Goal: Task Accomplishment & Management: Manage account settings

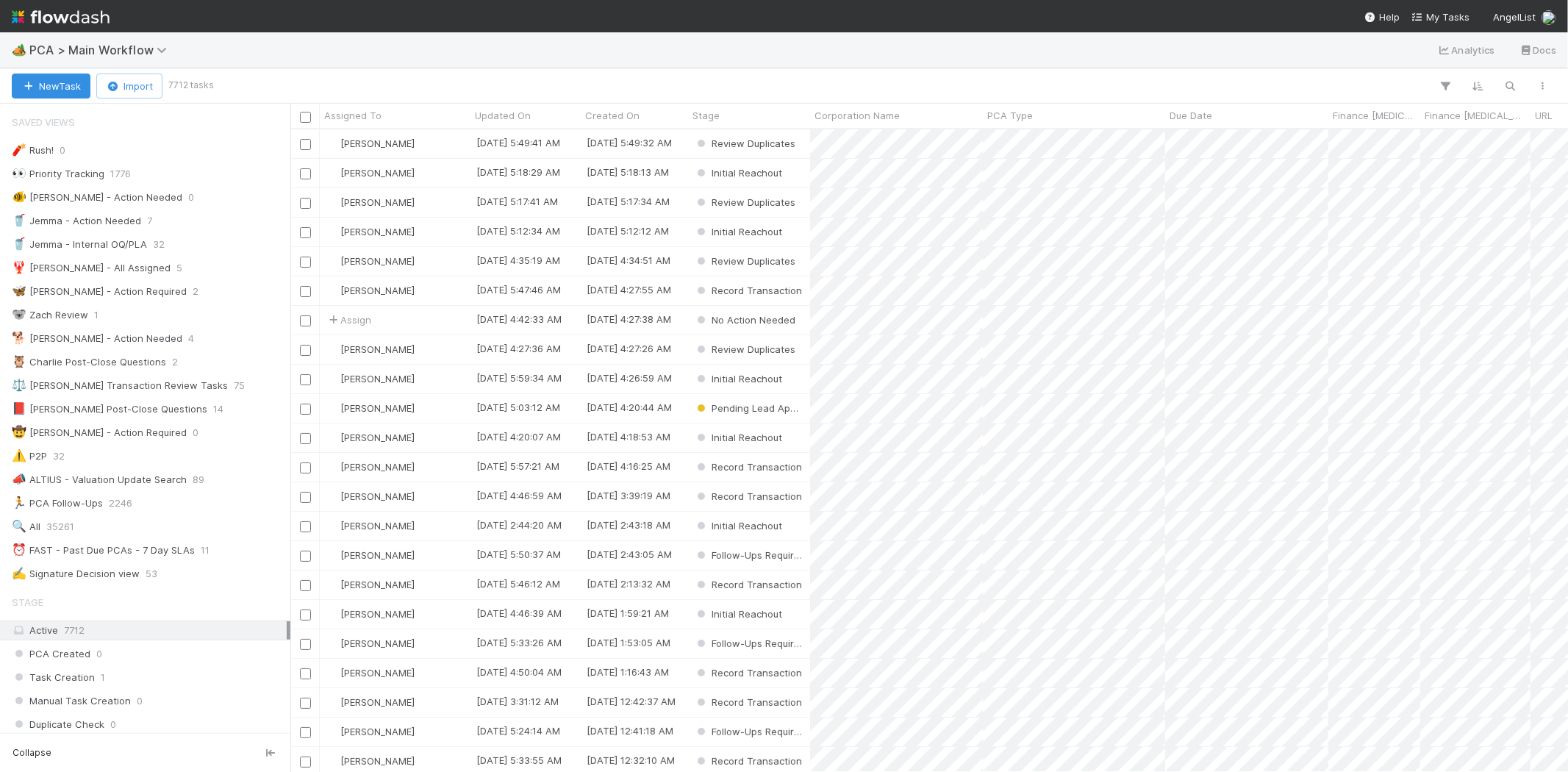
scroll to position [630, 1265]
click at [1450, 16] on span "My Tasks" at bounding box center [1441, 16] width 58 height 12
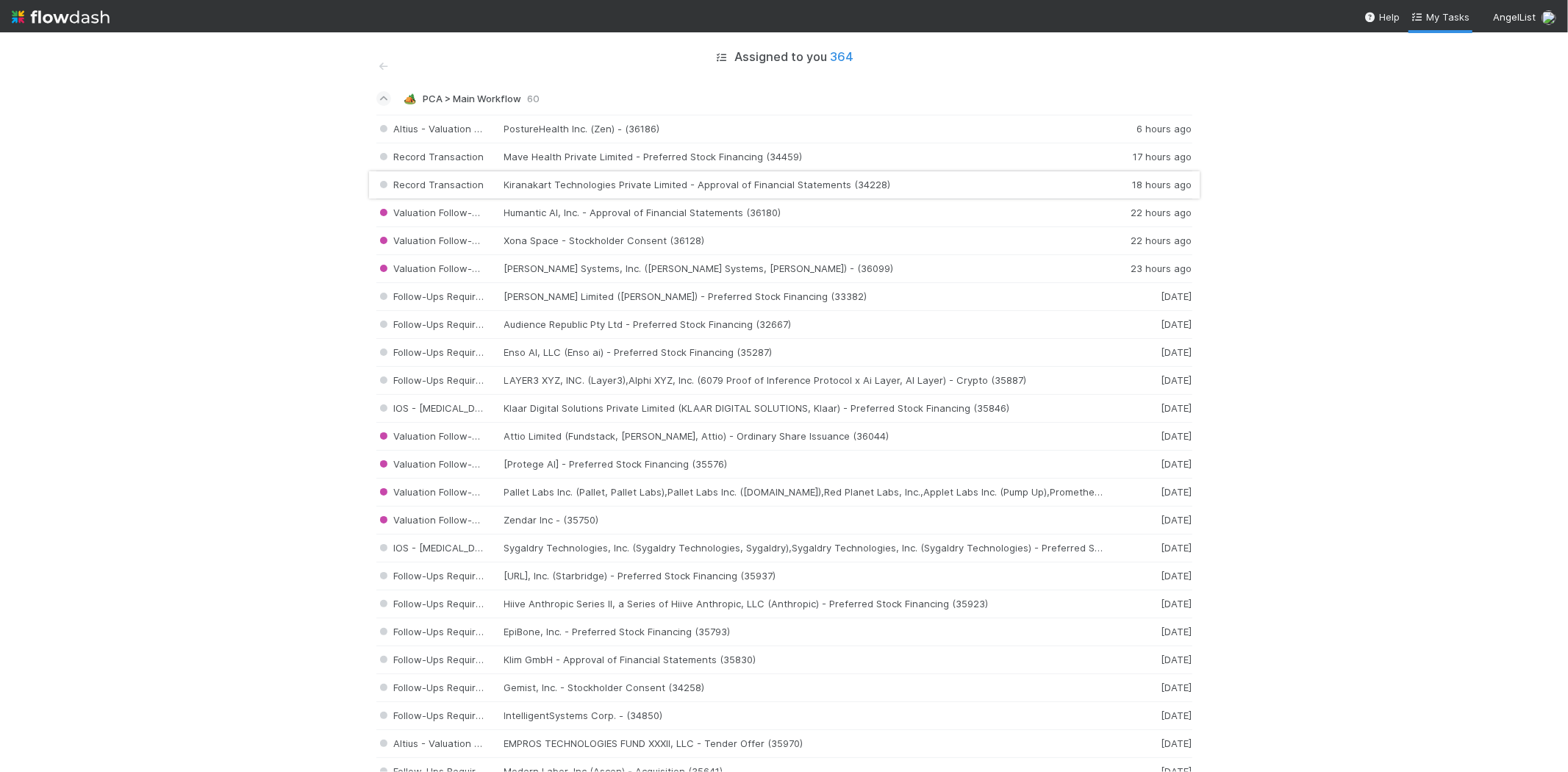
click at [611, 185] on div "Record Transaction Kiranakart Technologies Private Limited - Approval of Financ…" at bounding box center [784, 185] width 816 height 28
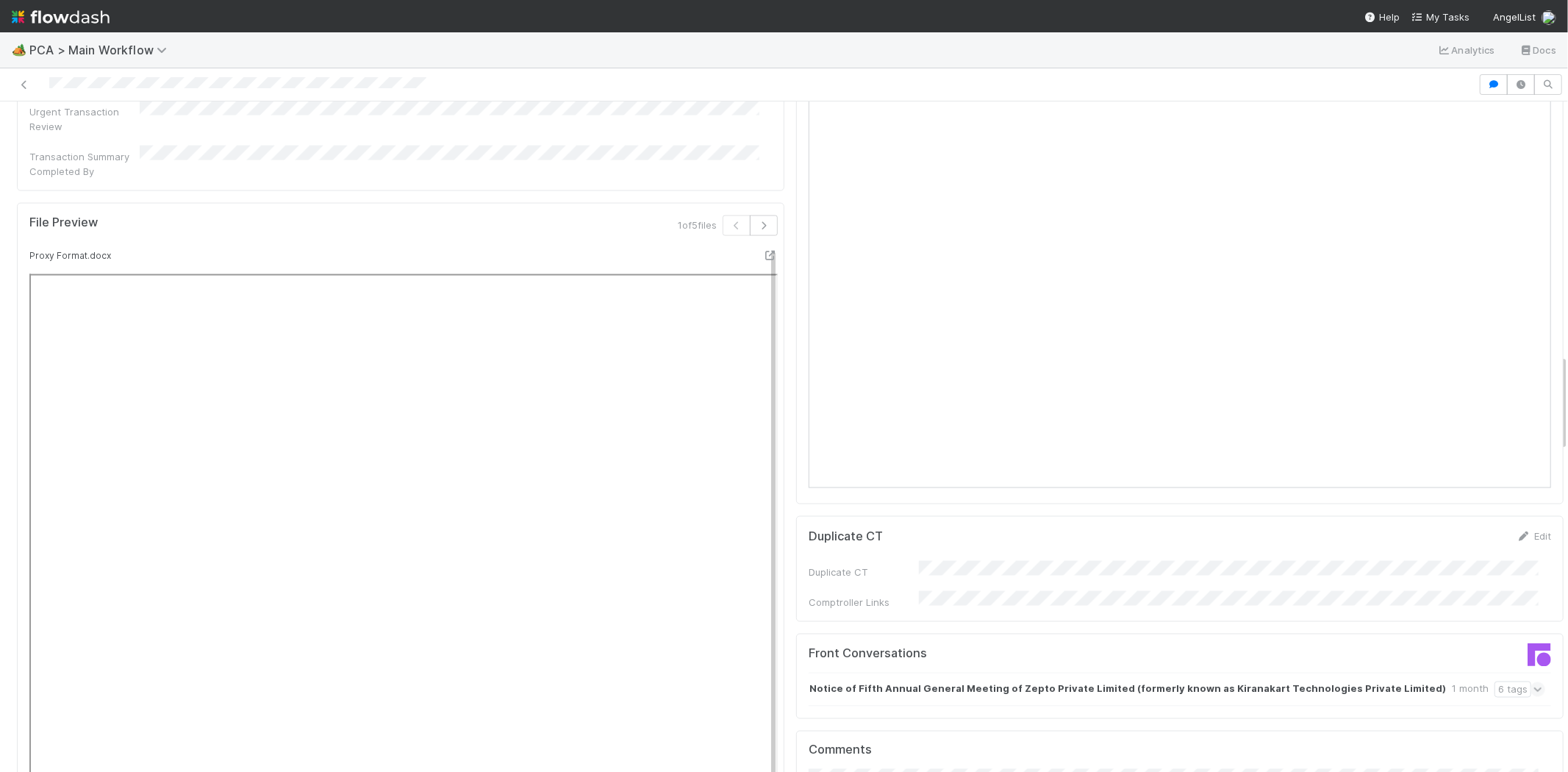
scroll to position [1796, 0]
click at [96, 84] on div at bounding box center [739, 84] width 1467 height 20
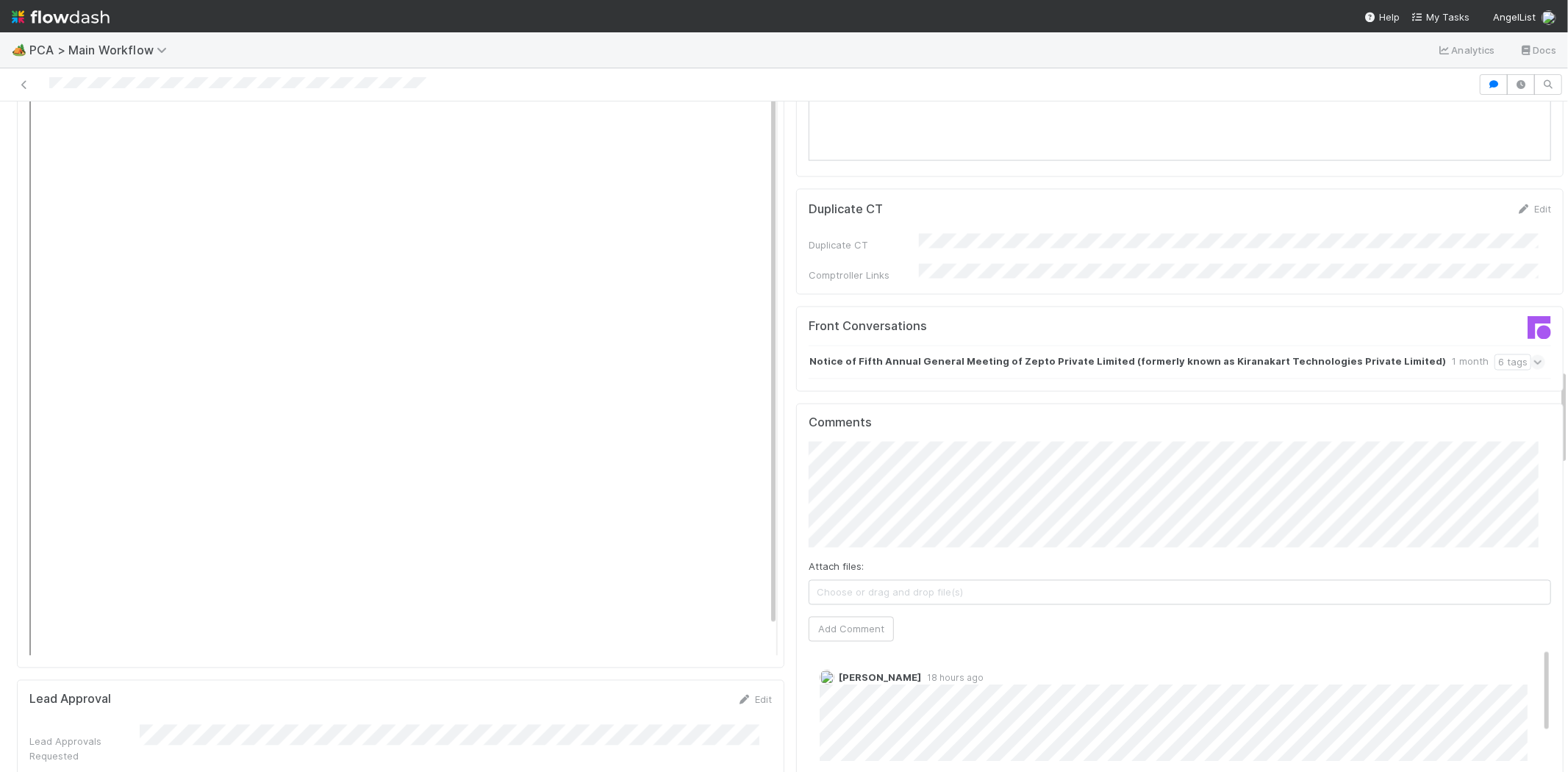
scroll to position [2286, 0]
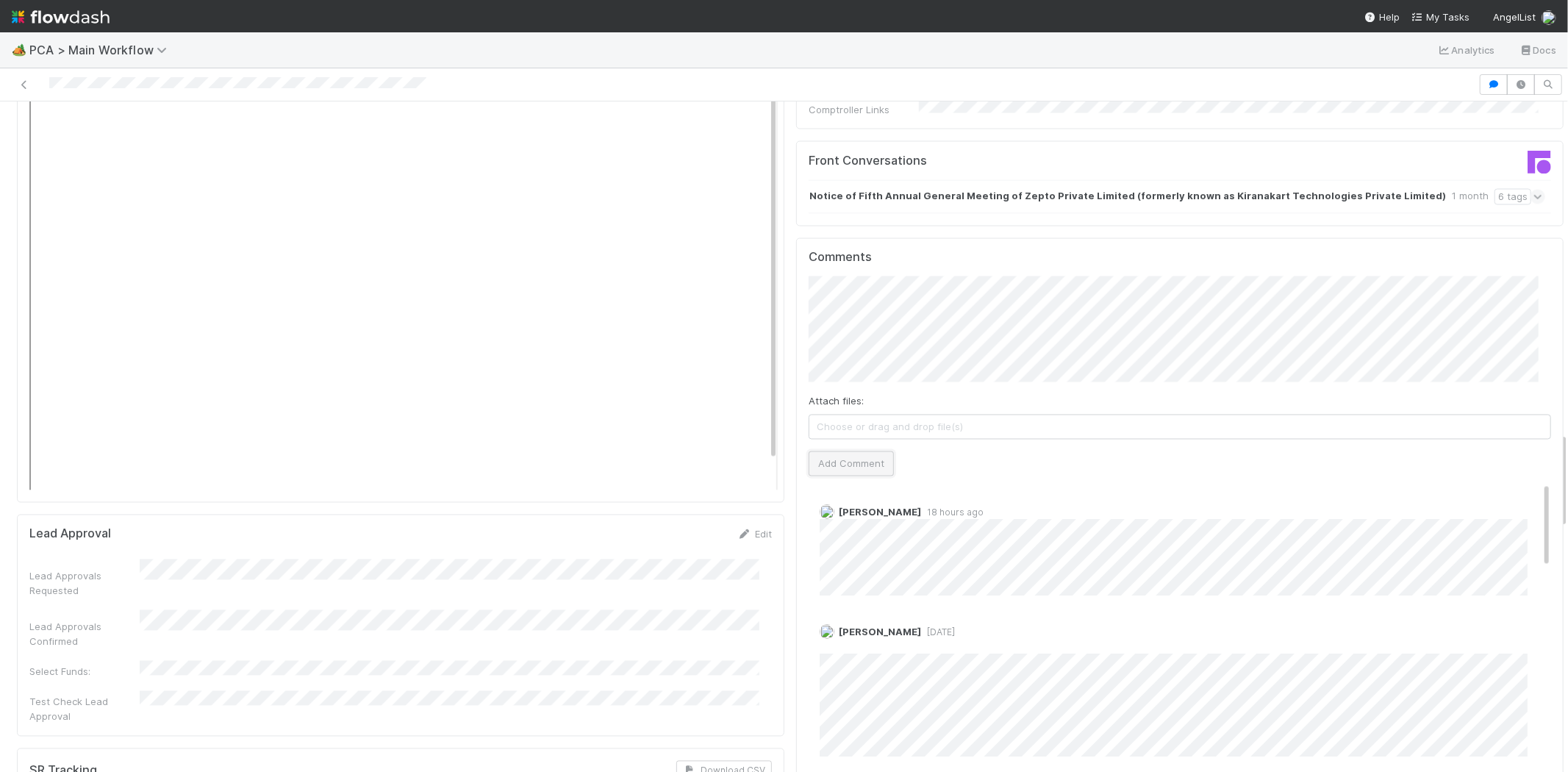
click at [846, 451] on button "Add Comment" at bounding box center [852, 463] width 85 height 25
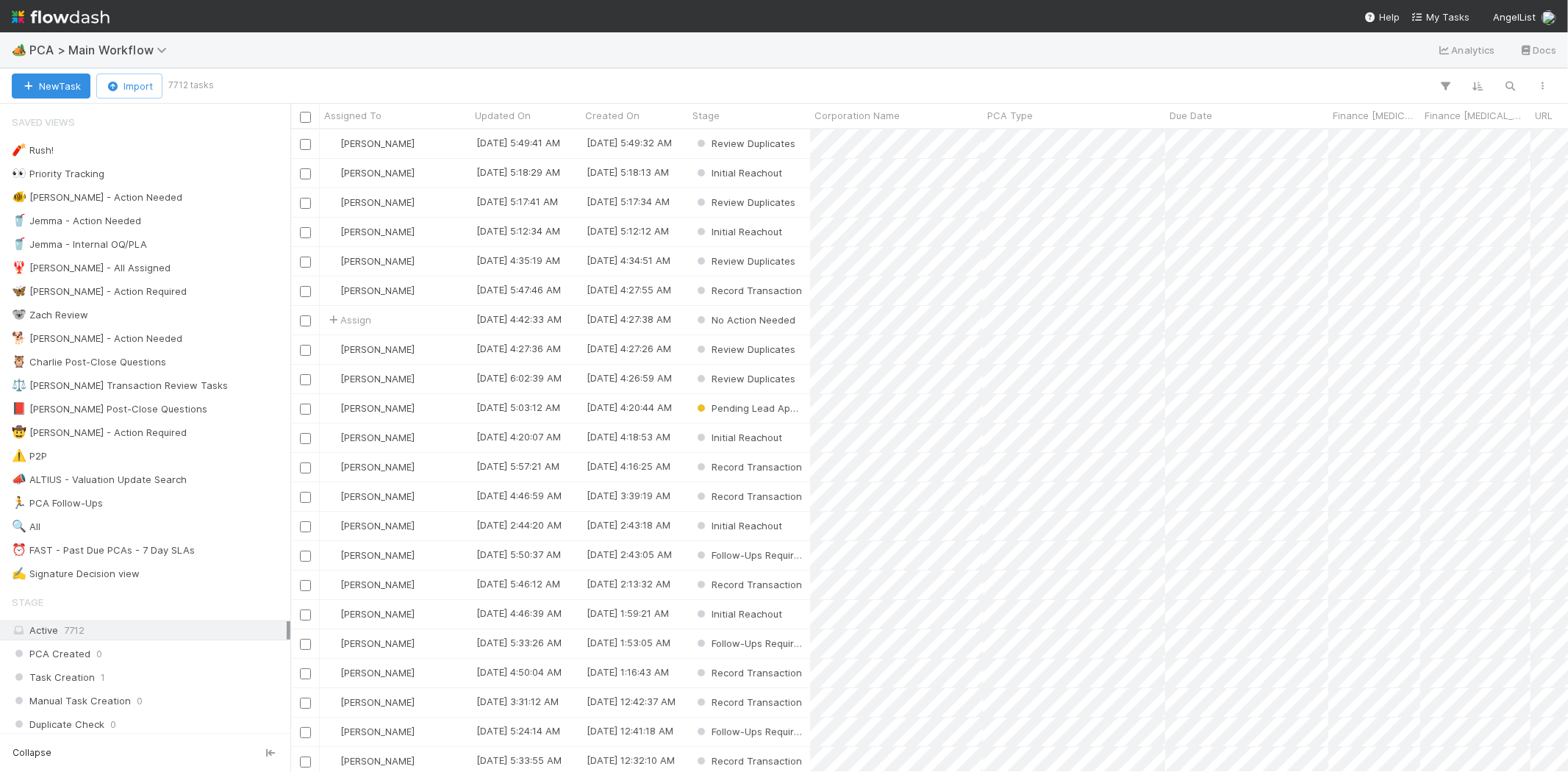
scroll to position [630, 1265]
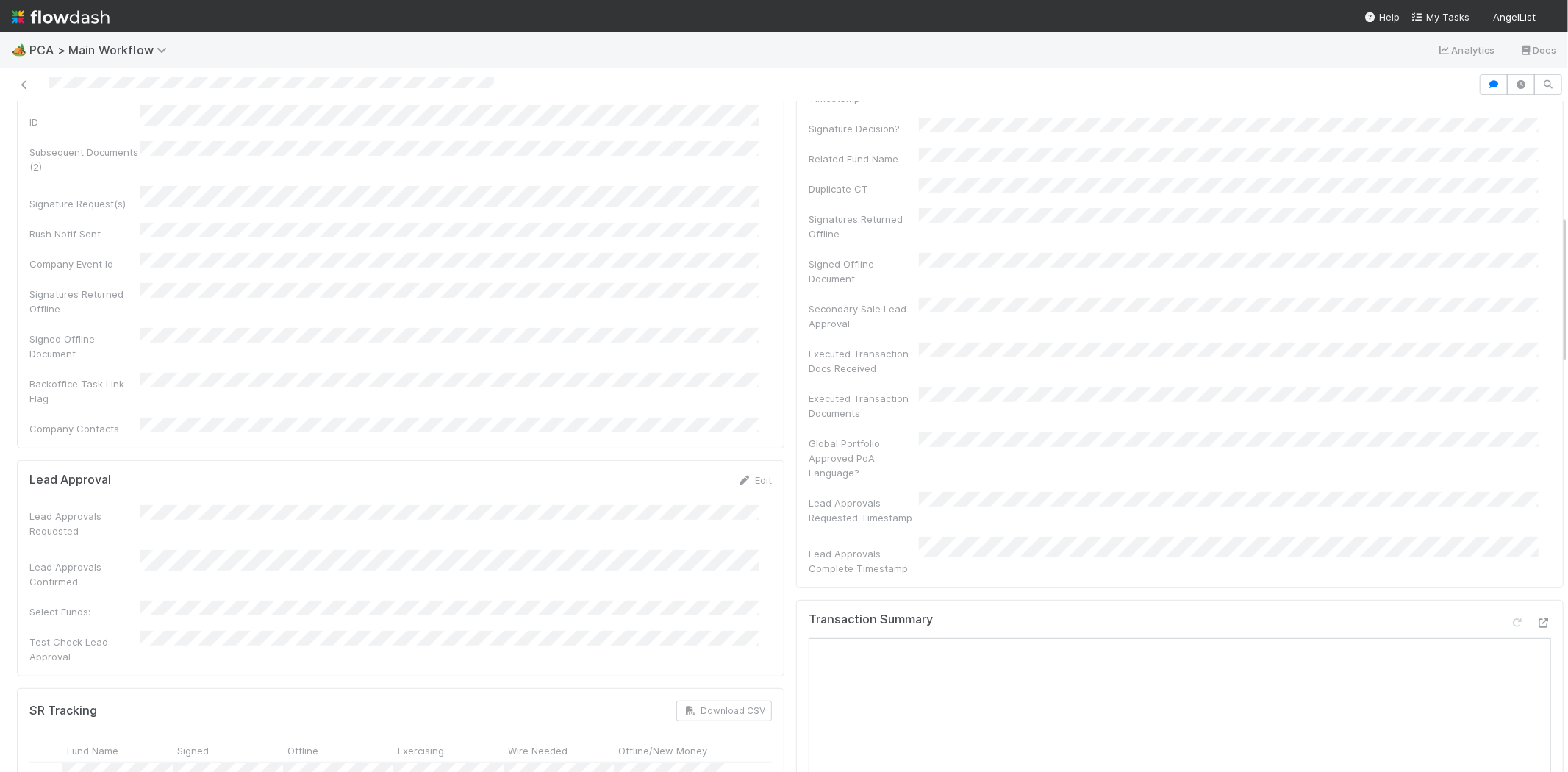
scroll to position [245, 0]
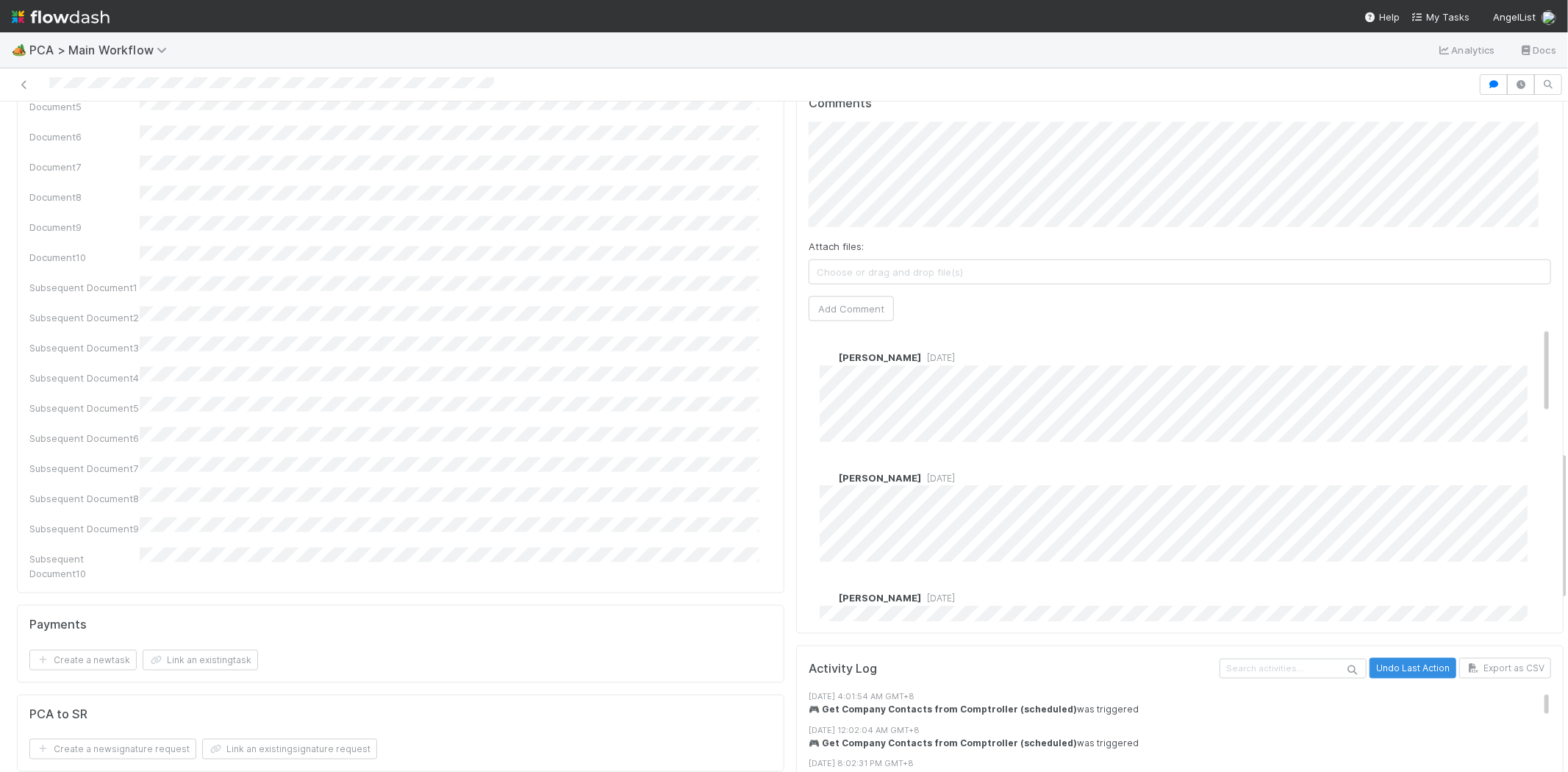
scroll to position [1591, 0]
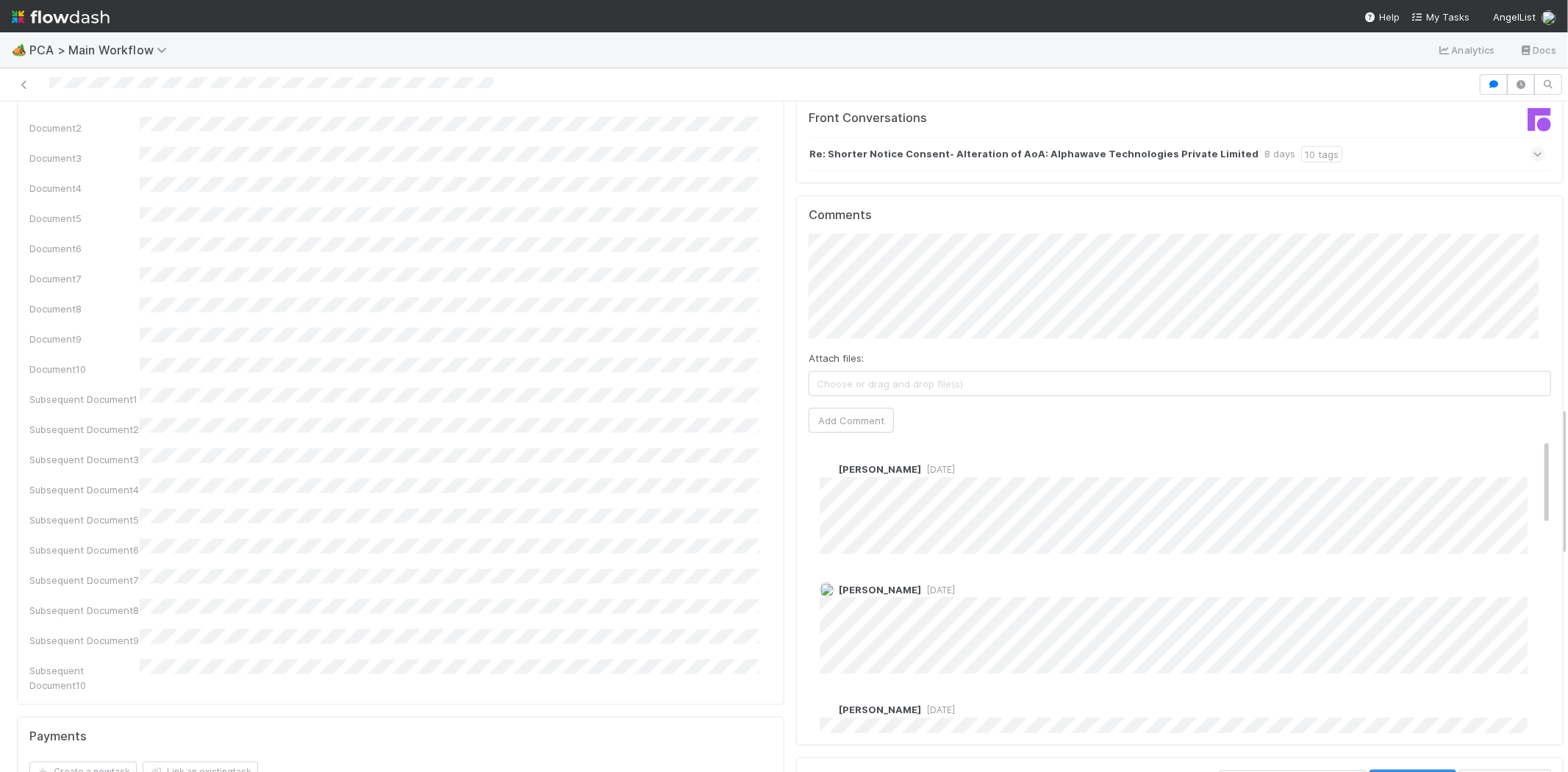
drag, startPoint x: 1553, startPoint y: 200, endPoint x: 1564, endPoint y: 475, distance: 275.2
click at [1564, 475] on div "🏕️ PCA > Main Workflow Analytics Docs Post-Close Question - External Roselyn de…" at bounding box center [784, 401] width 1568 height 739
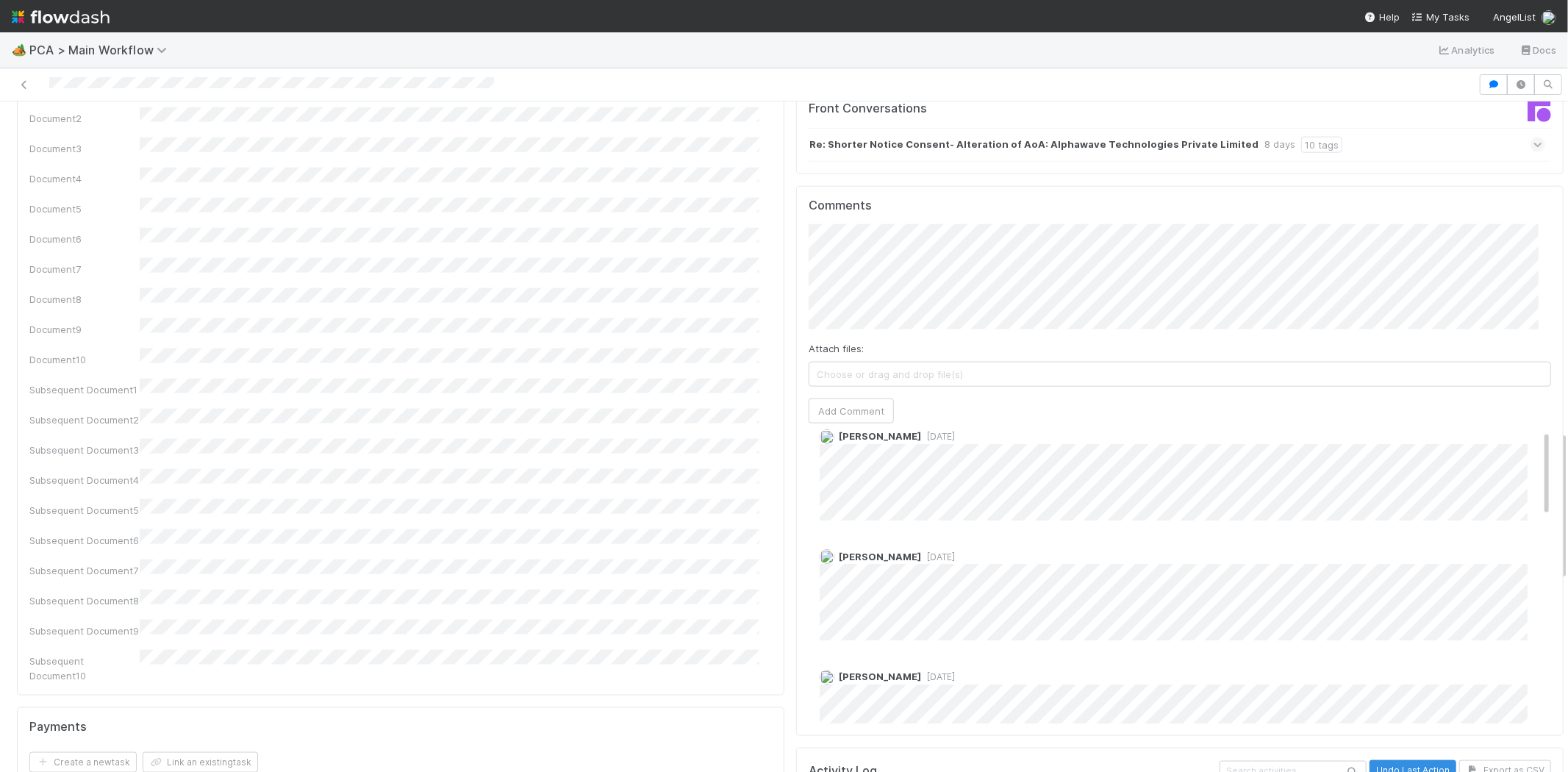
scroll to position [0, 0]
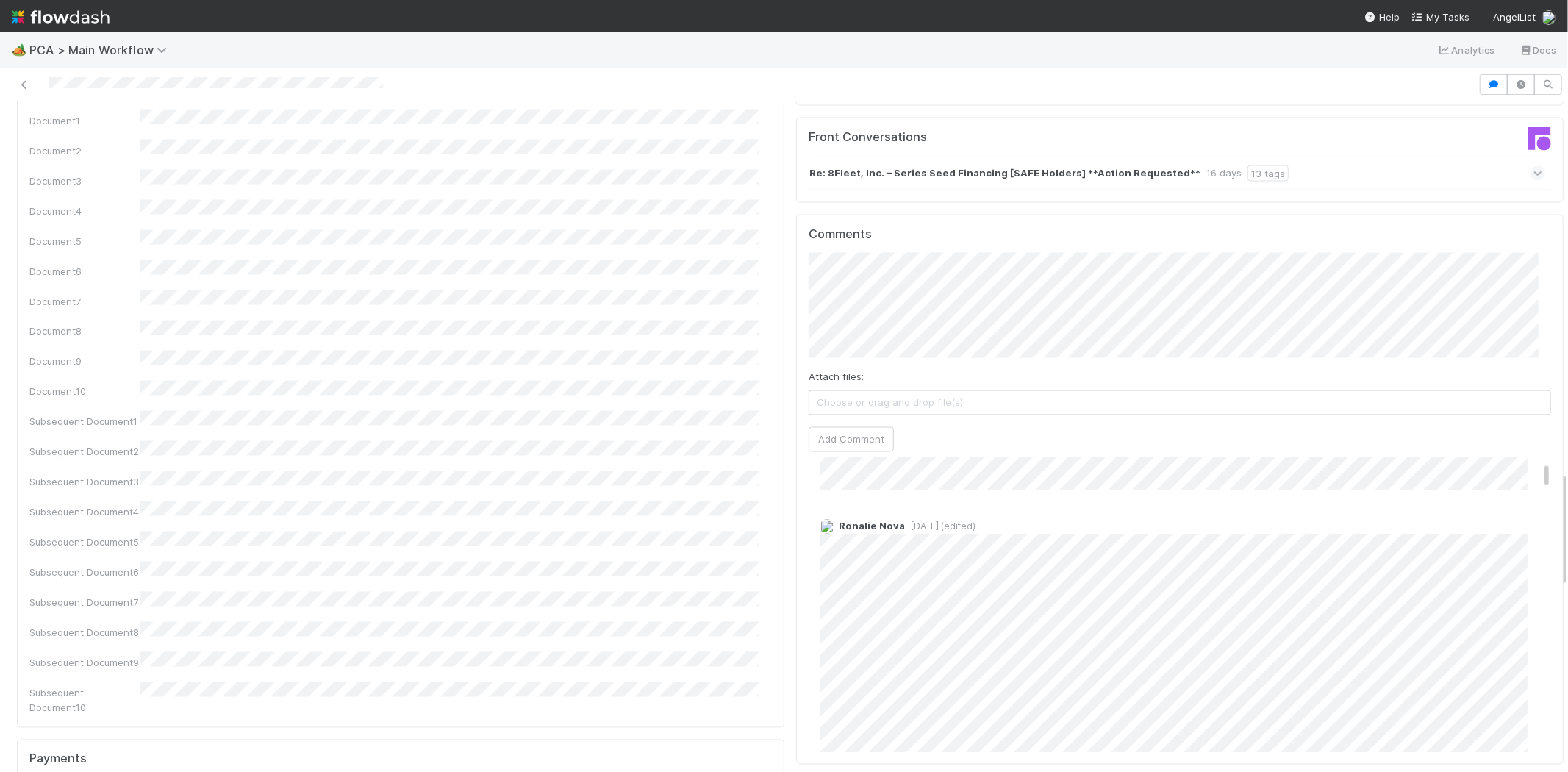
scroll to position [163, 0]
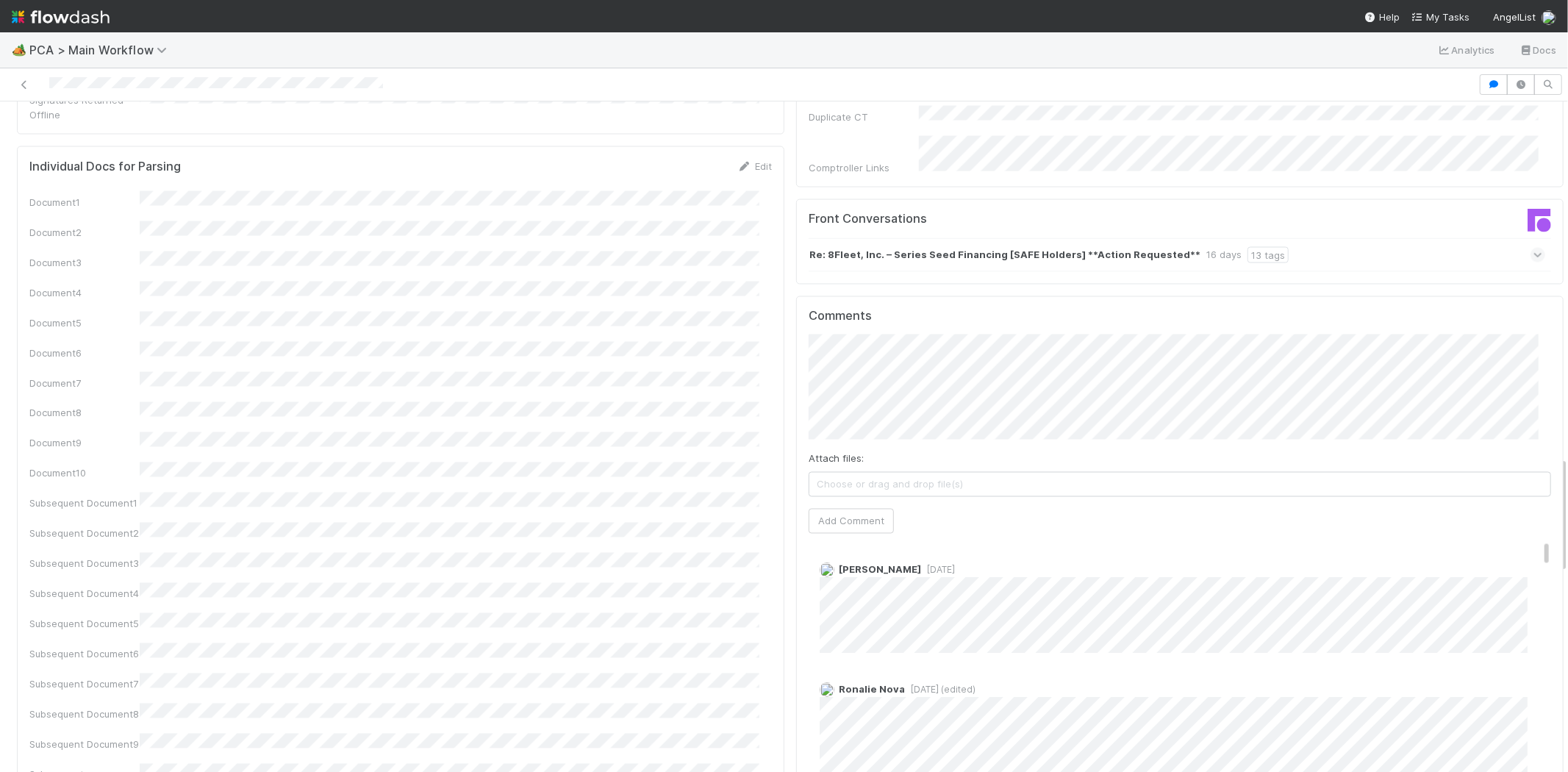
scroll to position [81, 0]
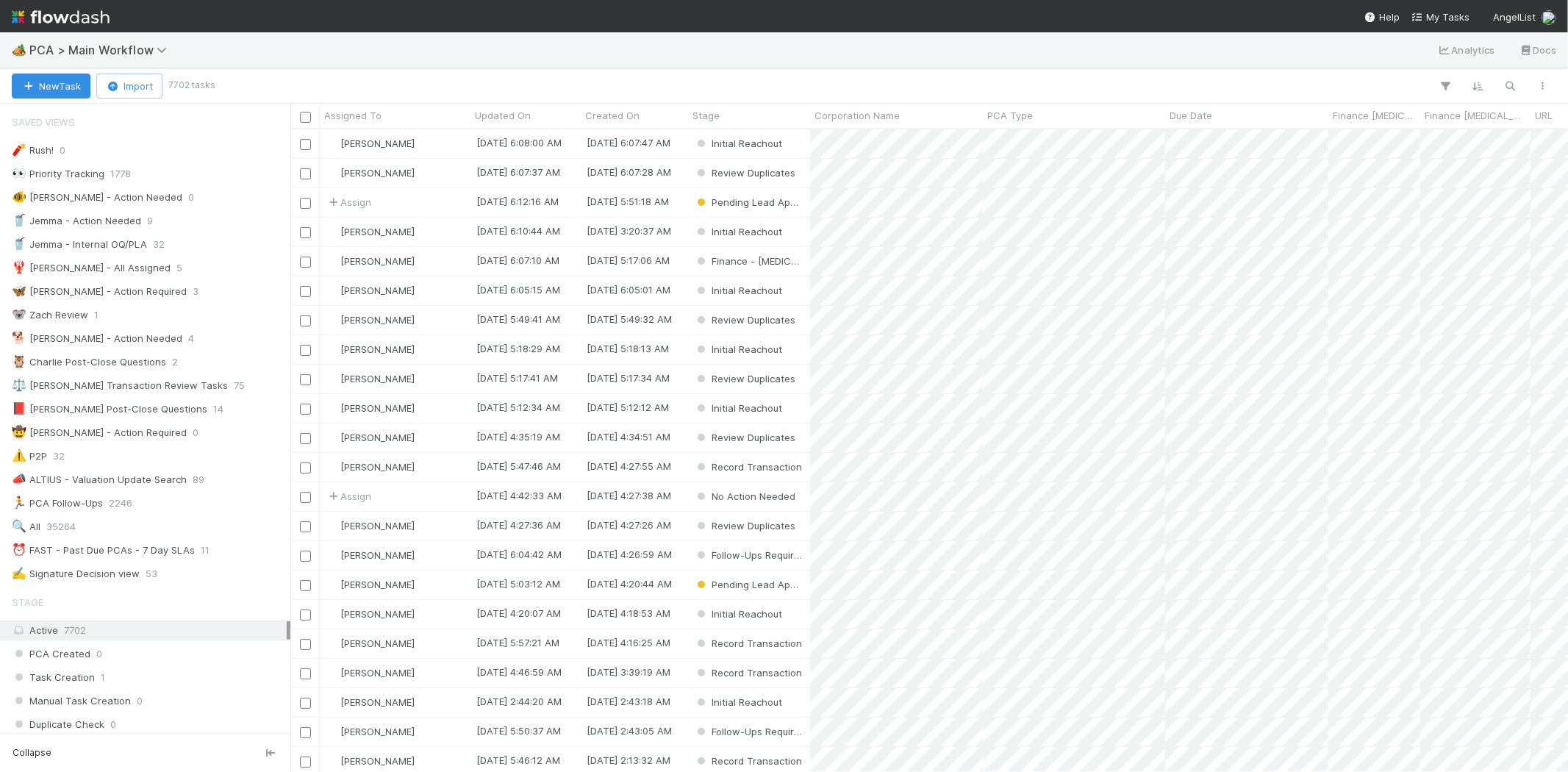
scroll to position [630, 1265]
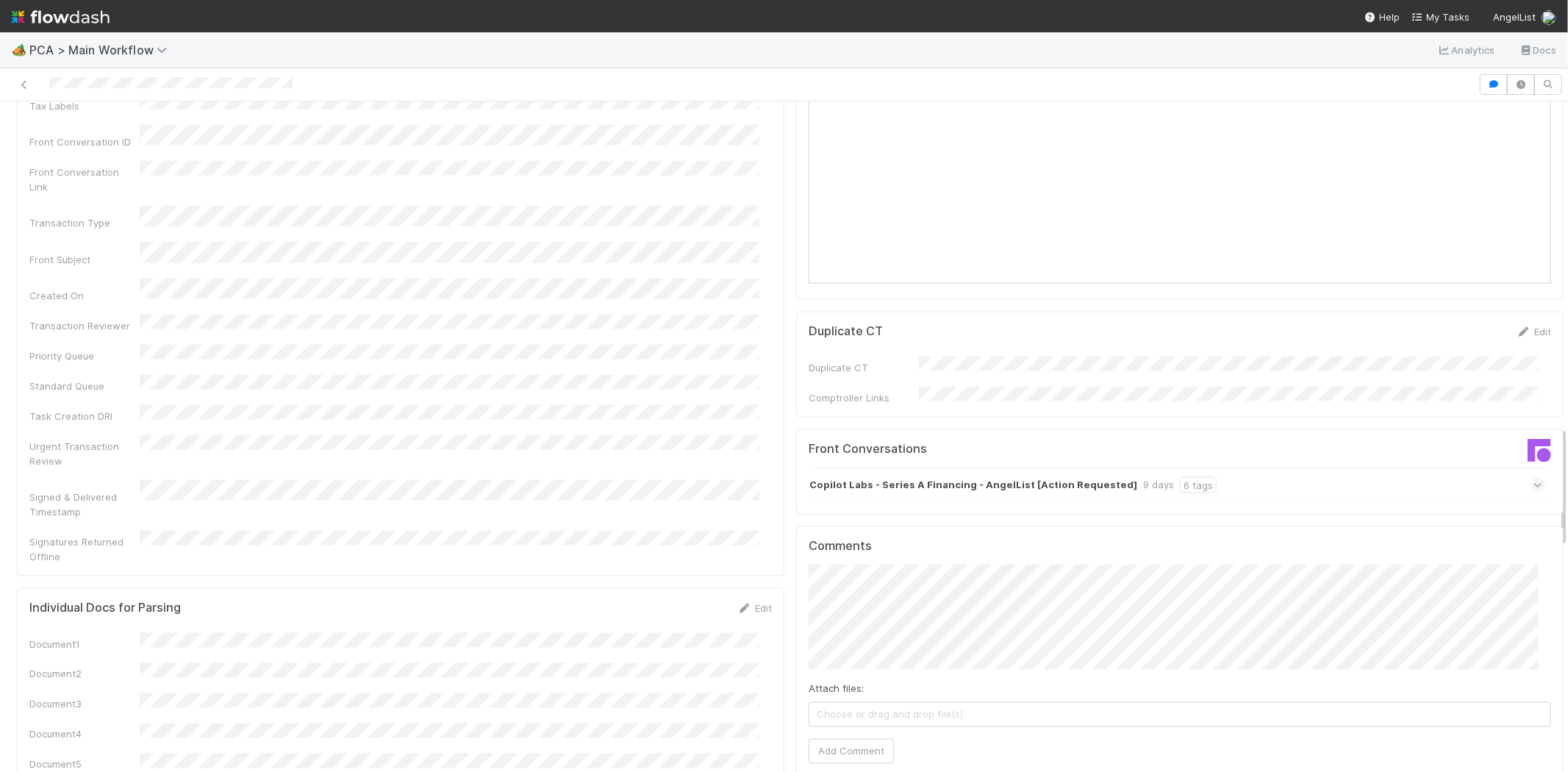
scroll to position [1552, 0]
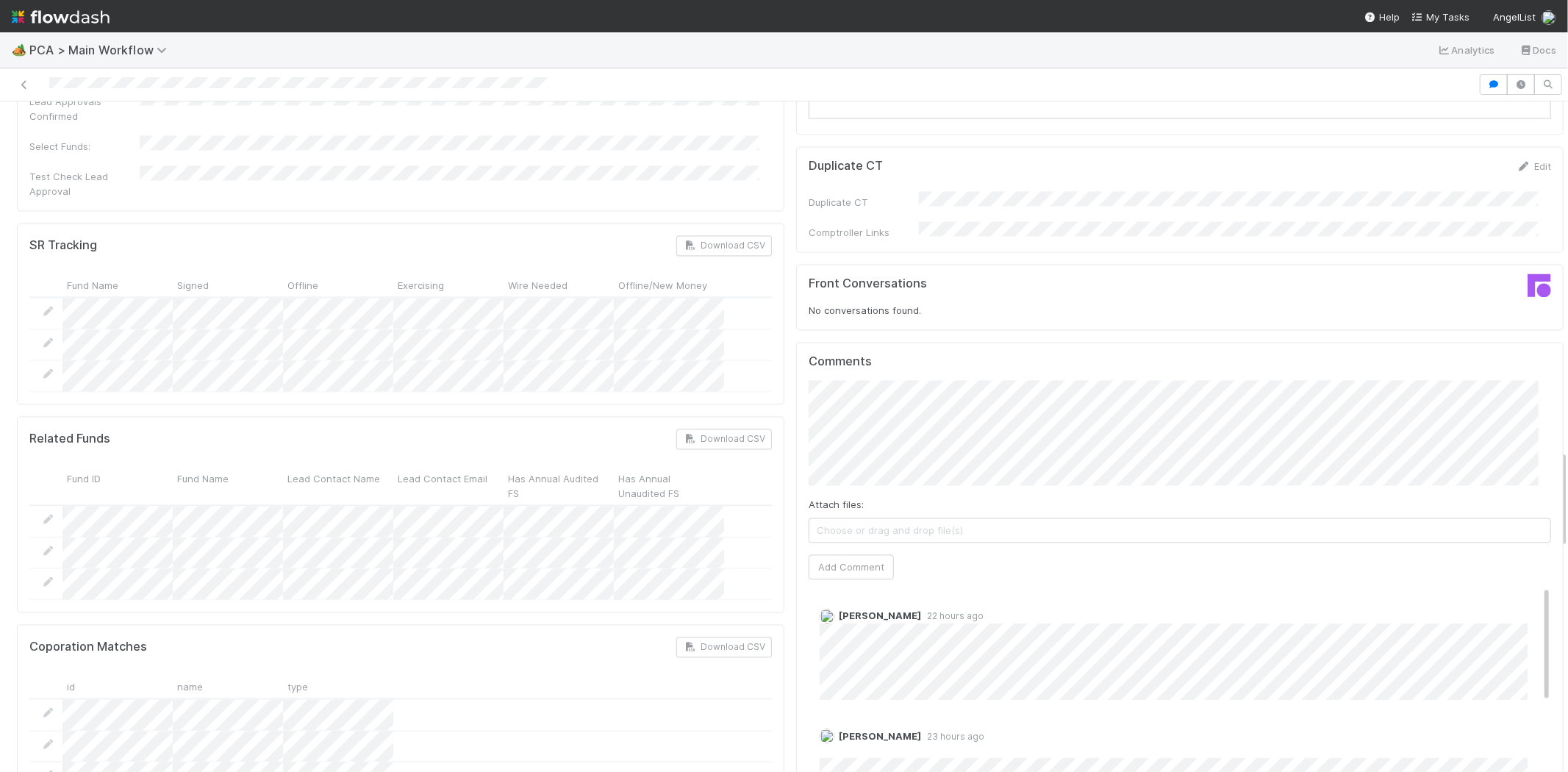
scroll to position [2368, 0]
click at [861, 319] on span "[PERSON_NAME]" at bounding box center [872, 319] width 75 height 12
click at [842, 555] on button "Add Comment" at bounding box center [852, 568] width 85 height 25
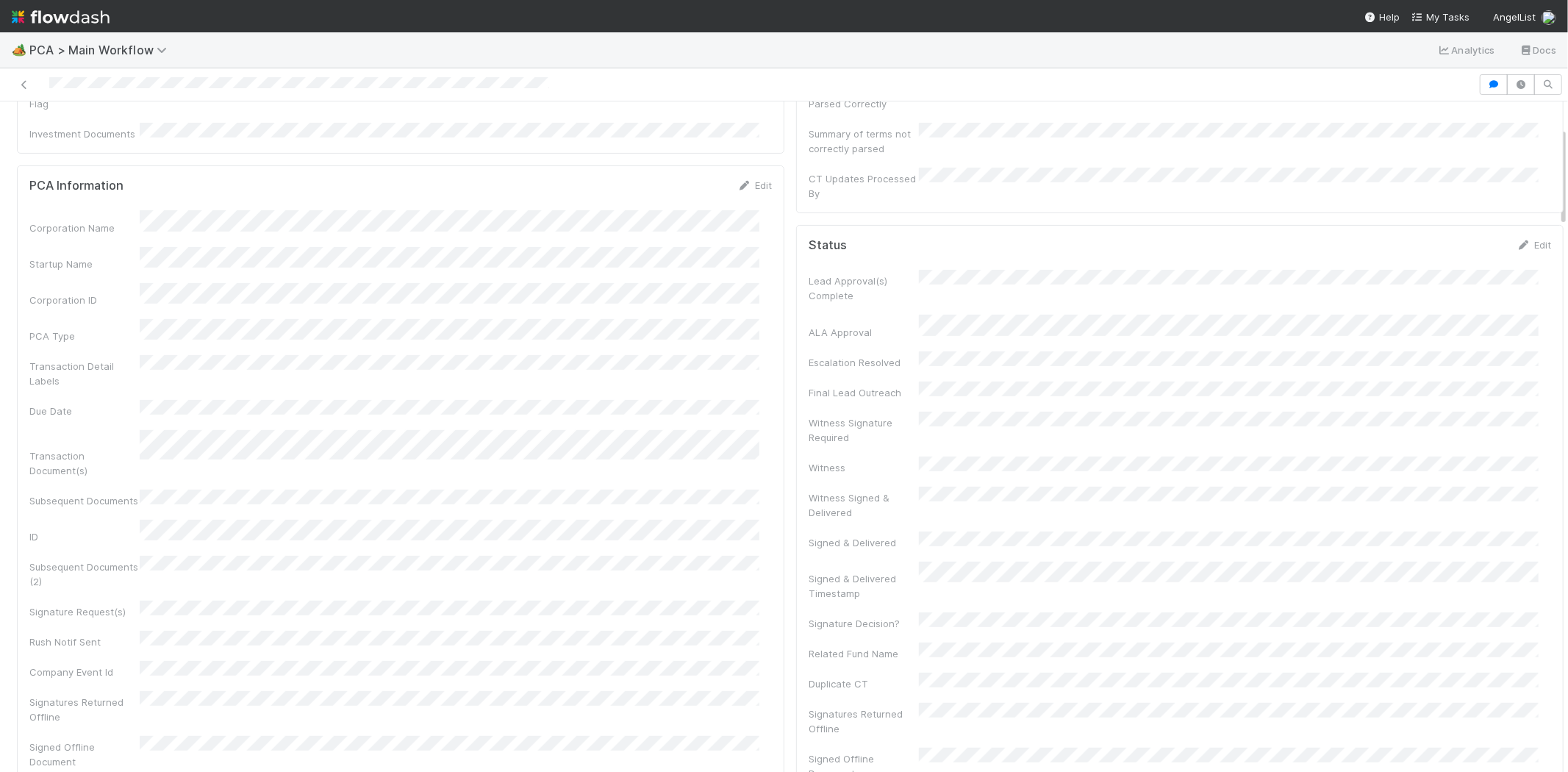
scroll to position [0, 0]
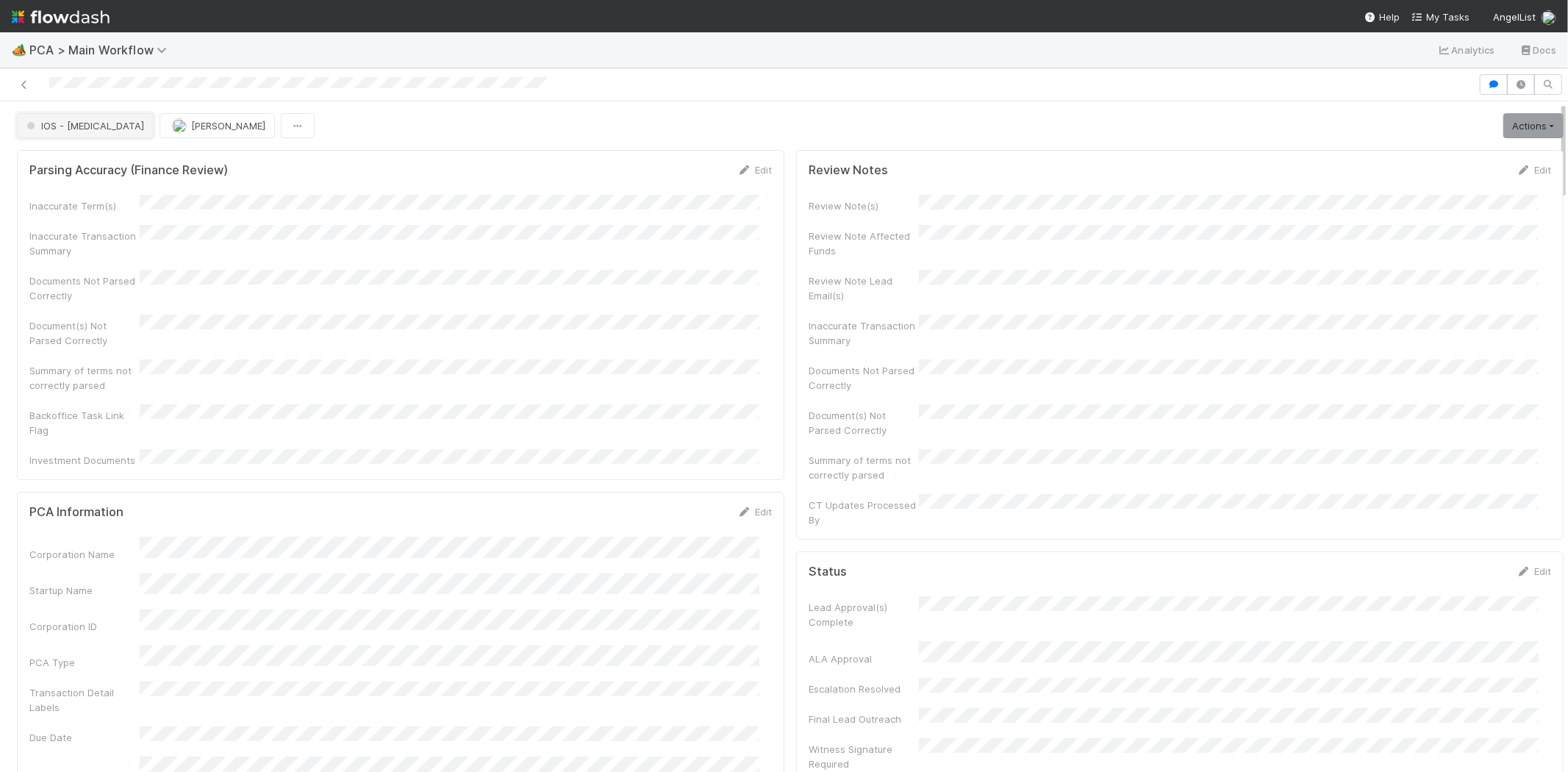
click at [51, 122] on span "IOS - [MEDICAL_DATA]" at bounding box center [83, 126] width 121 height 12
click at [430, 217] on div at bounding box center [784, 386] width 1568 height 772
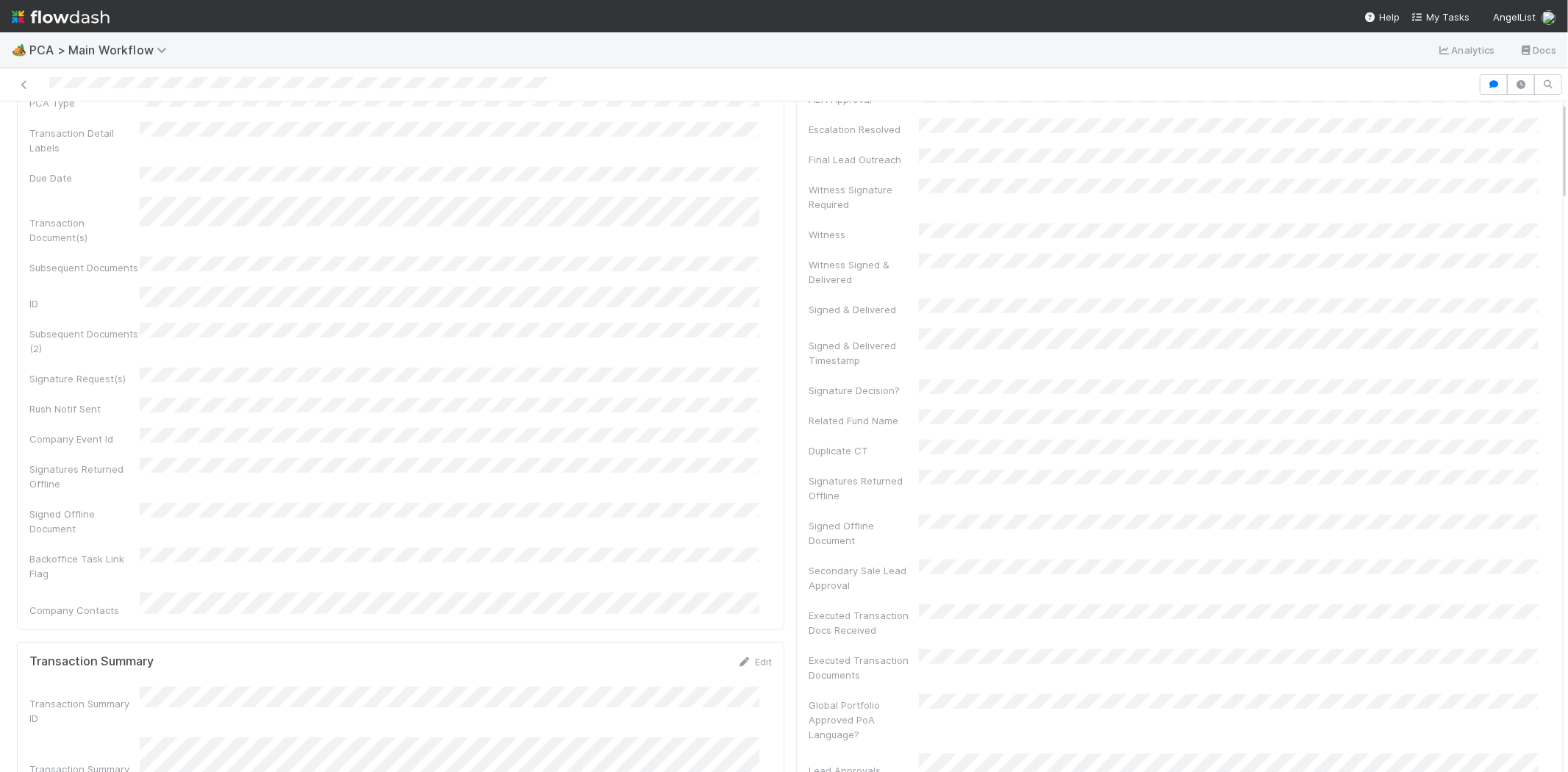
scroll to position [0, 0]
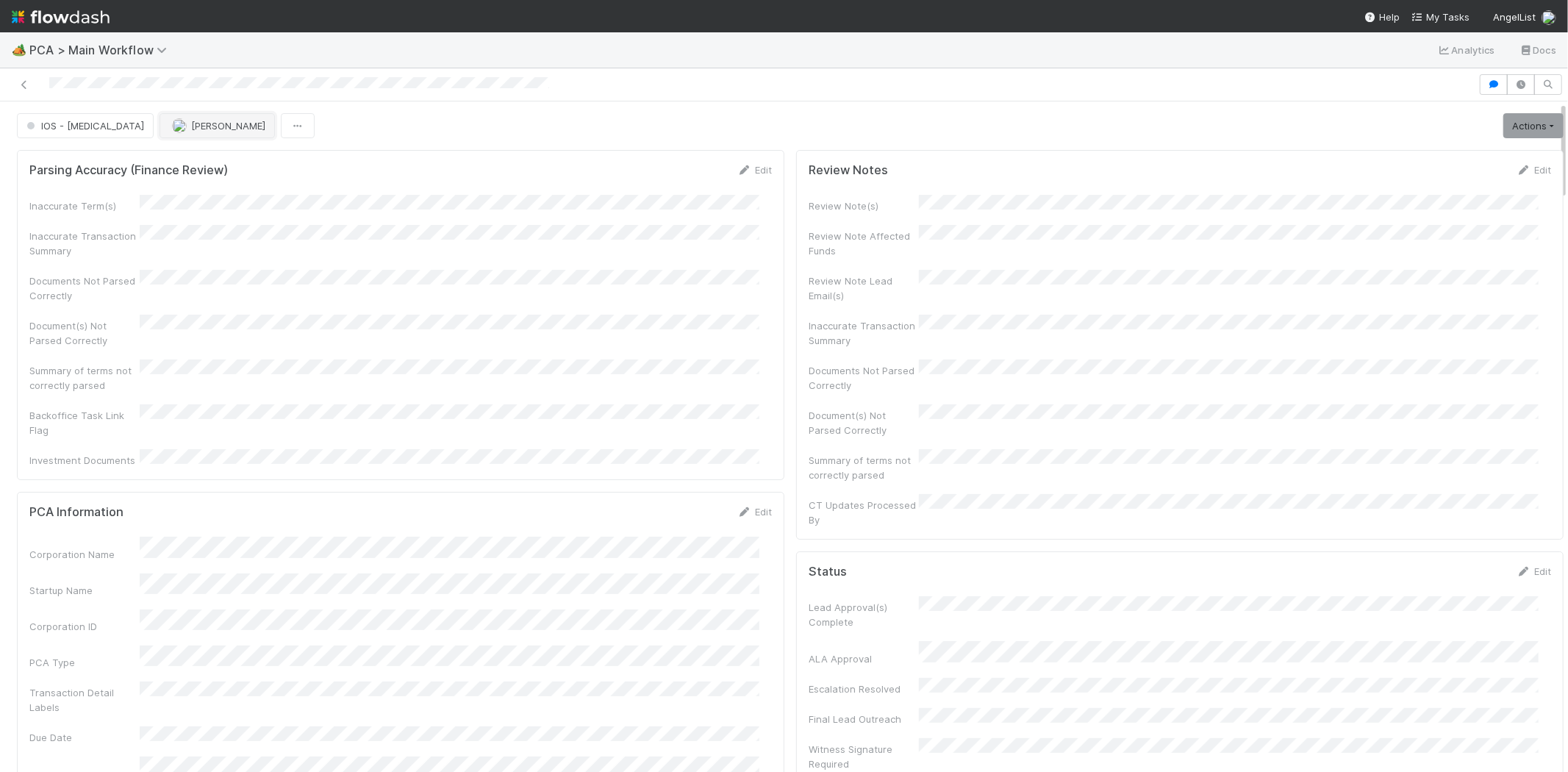
click at [192, 124] on span "[PERSON_NAME]" at bounding box center [228, 126] width 75 height 12
click at [159, 158] on span "[PERSON_NAME]" at bounding box center [158, 163] width 75 height 12
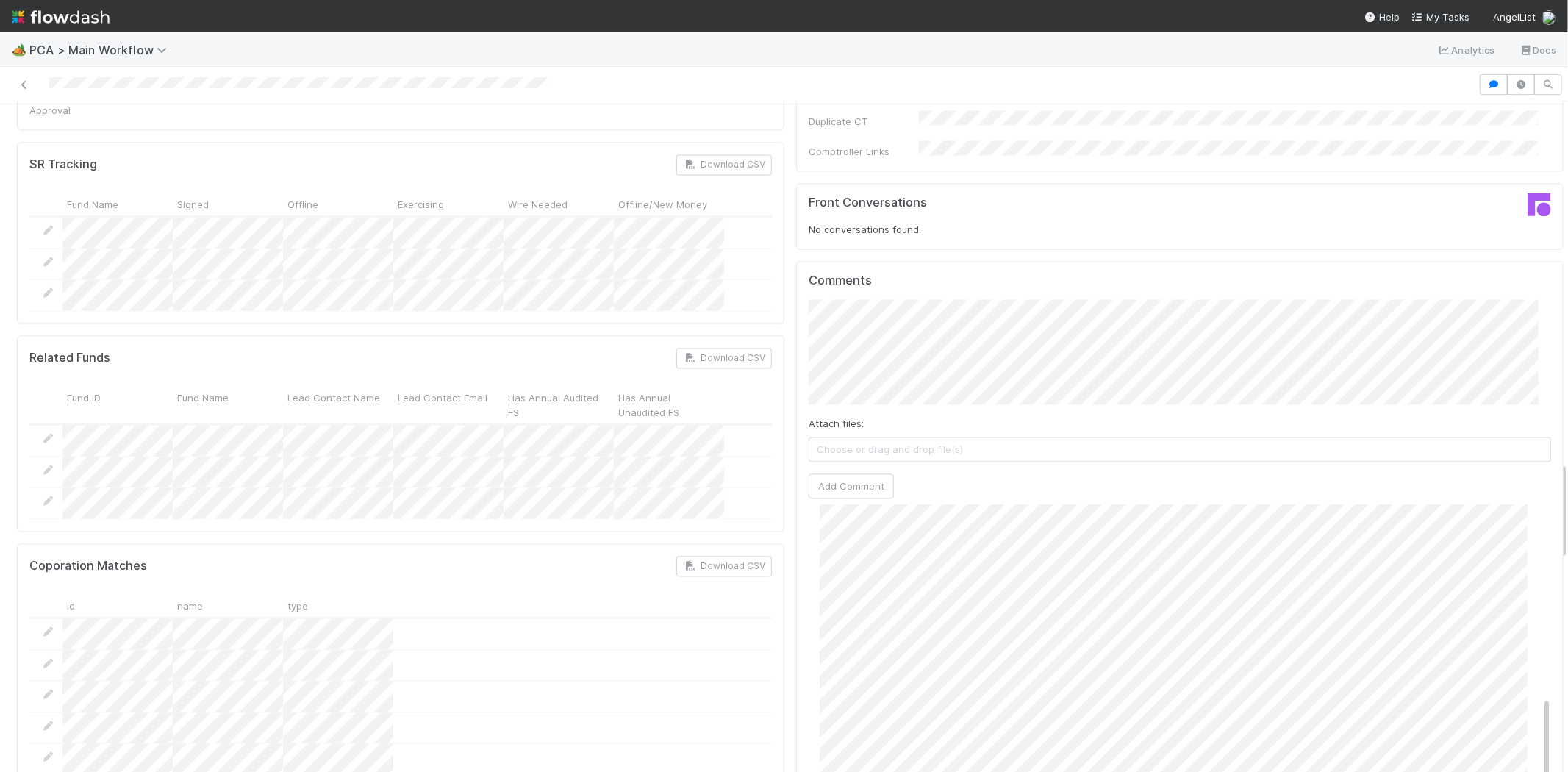
scroll to position [490, 0]
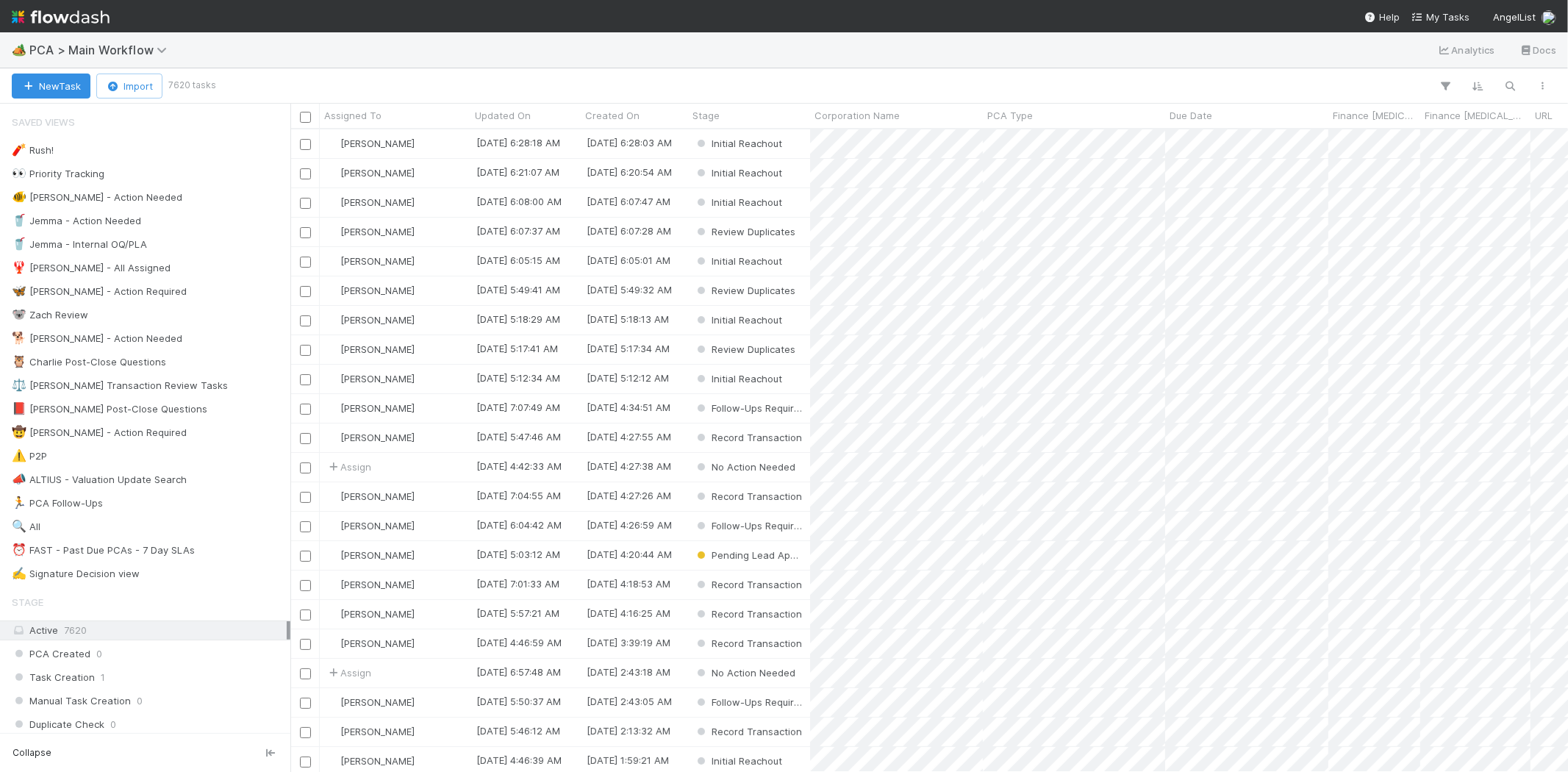
scroll to position [630, 1265]
click at [1455, 14] on span "My Tasks" at bounding box center [1441, 16] width 58 height 12
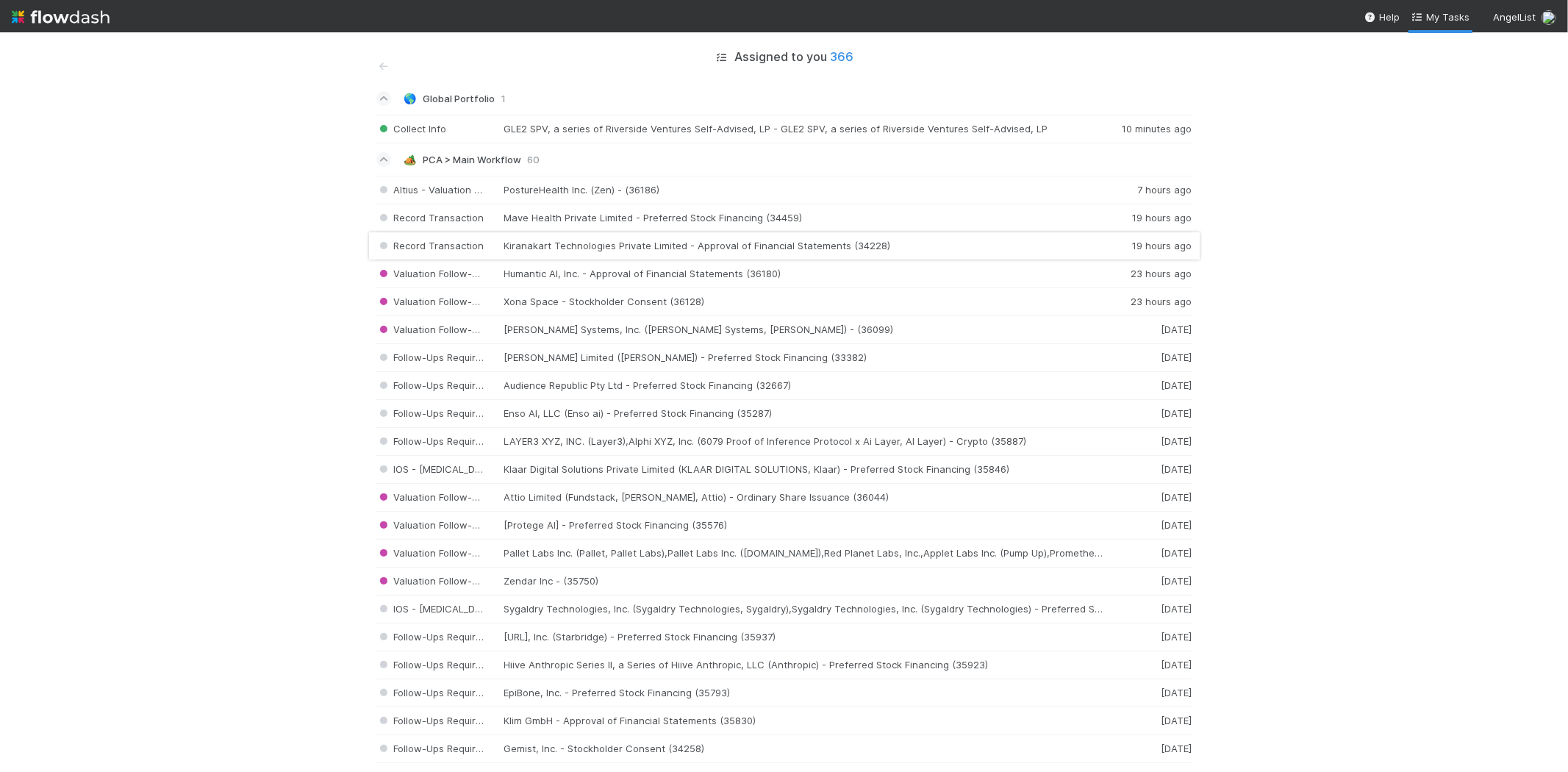
click at [653, 243] on div "Record Transaction Kiranakart Technologies Private Limited - Approval of Financ…" at bounding box center [784, 246] width 816 height 28
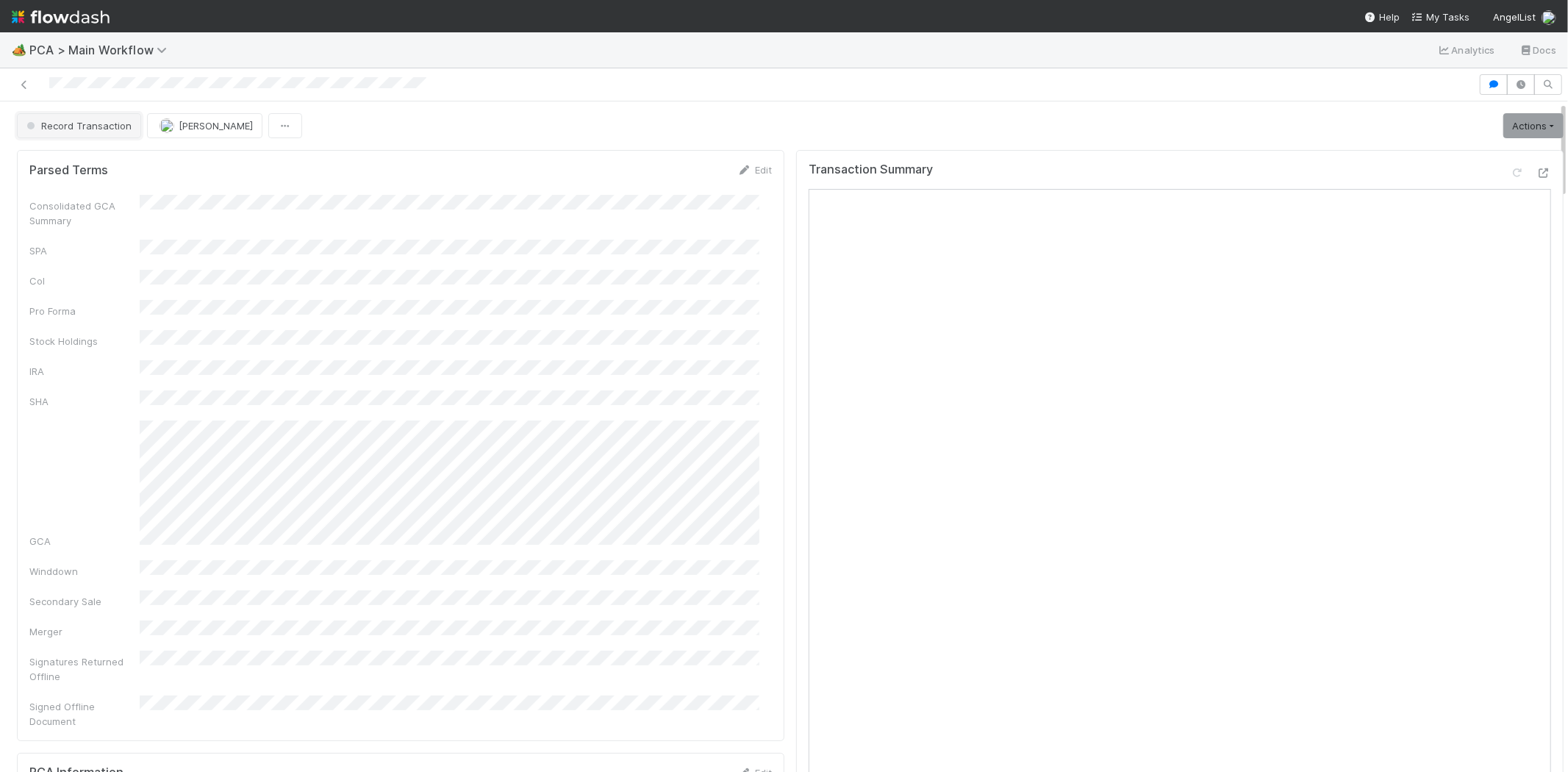
click at [64, 133] on button "Record Transaction" at bounding box center [78, 126] width 124 height 25
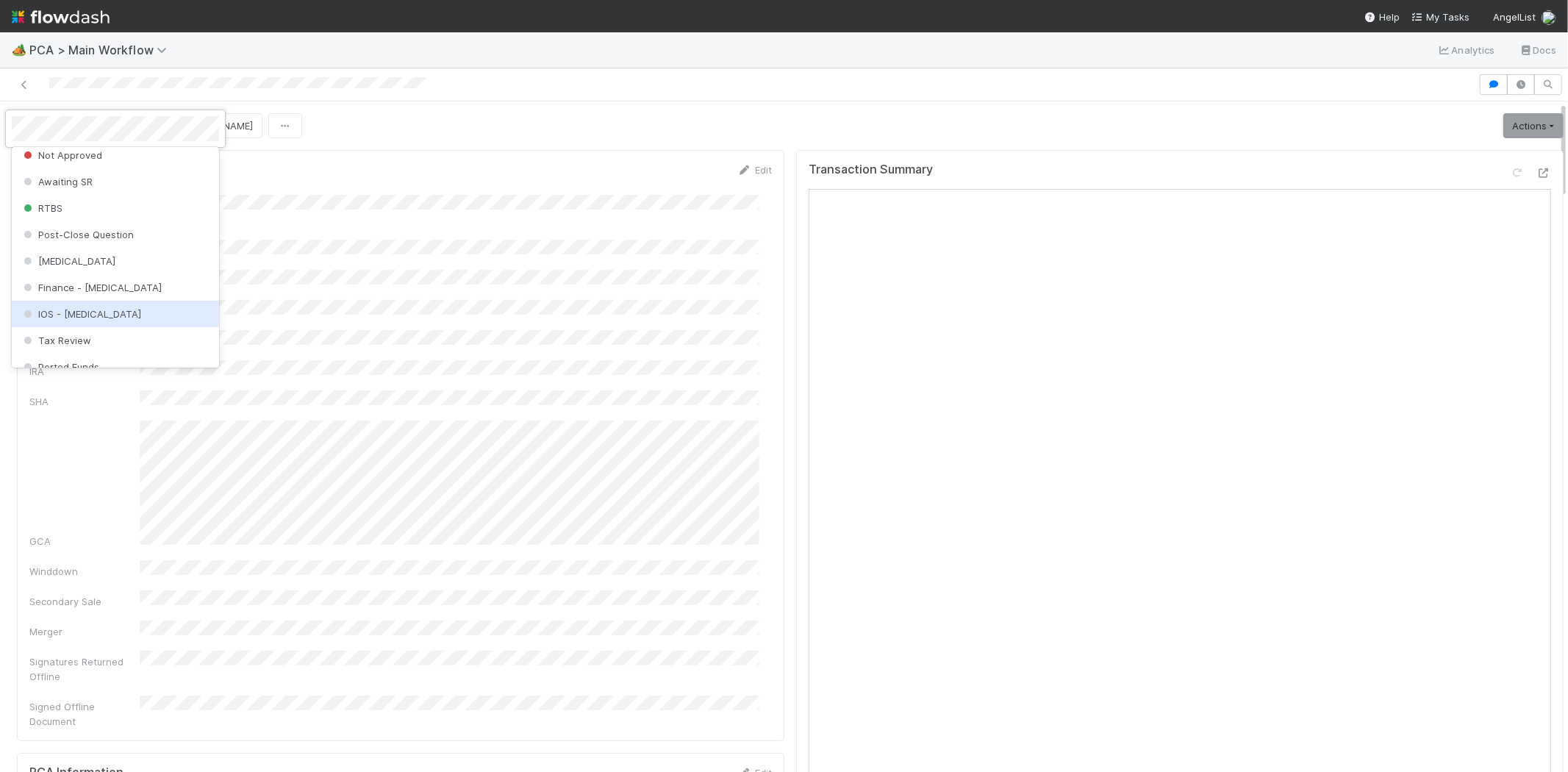
click at [130, 311] on div "IOS - [MEDICAL_DATA]" at bounding box center [115, 313] width 207 height 26
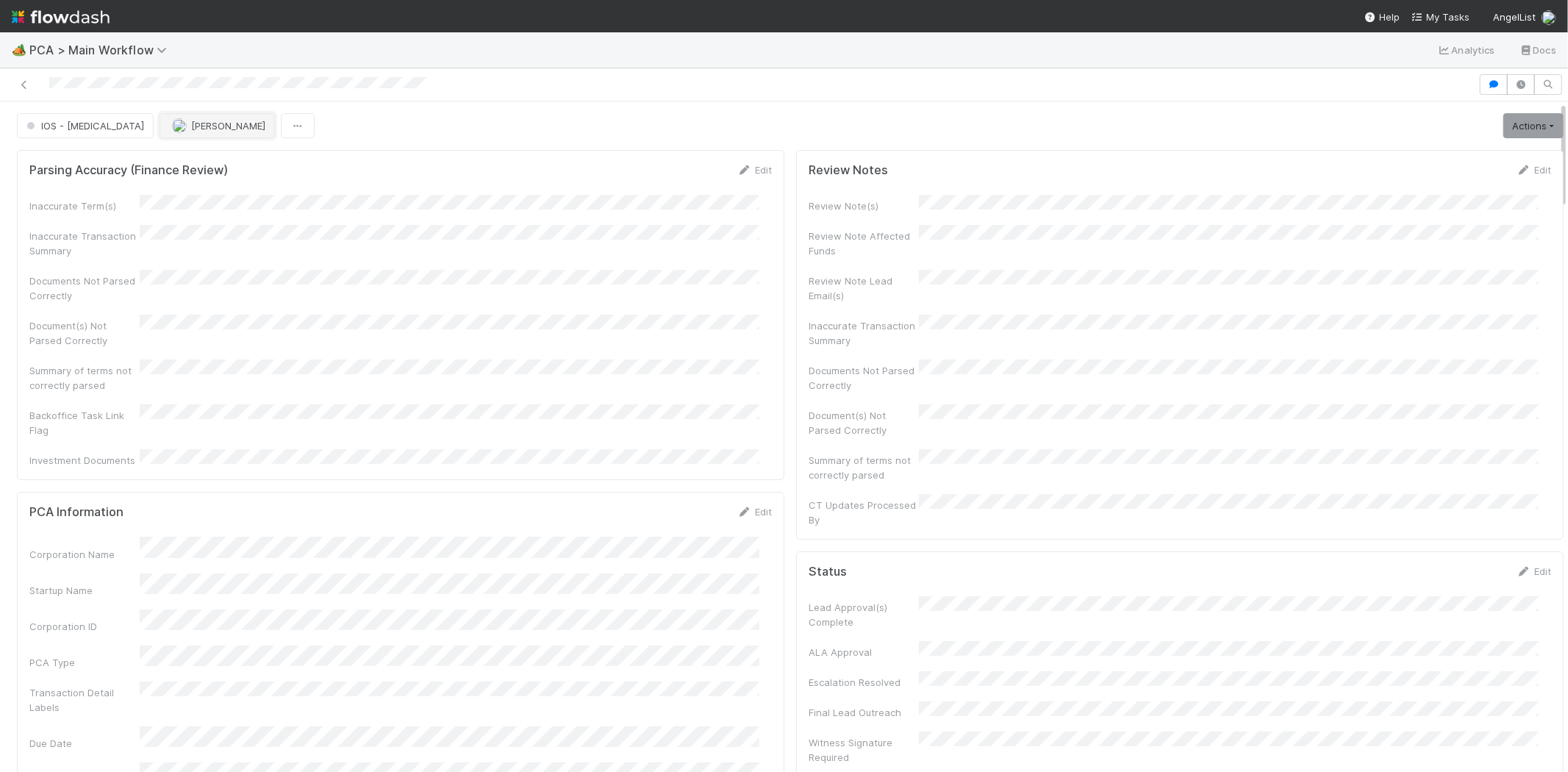
click at [192, 128] on span "[PERSON_NAME]" at bounding box center [228, 126] width 75 height 12
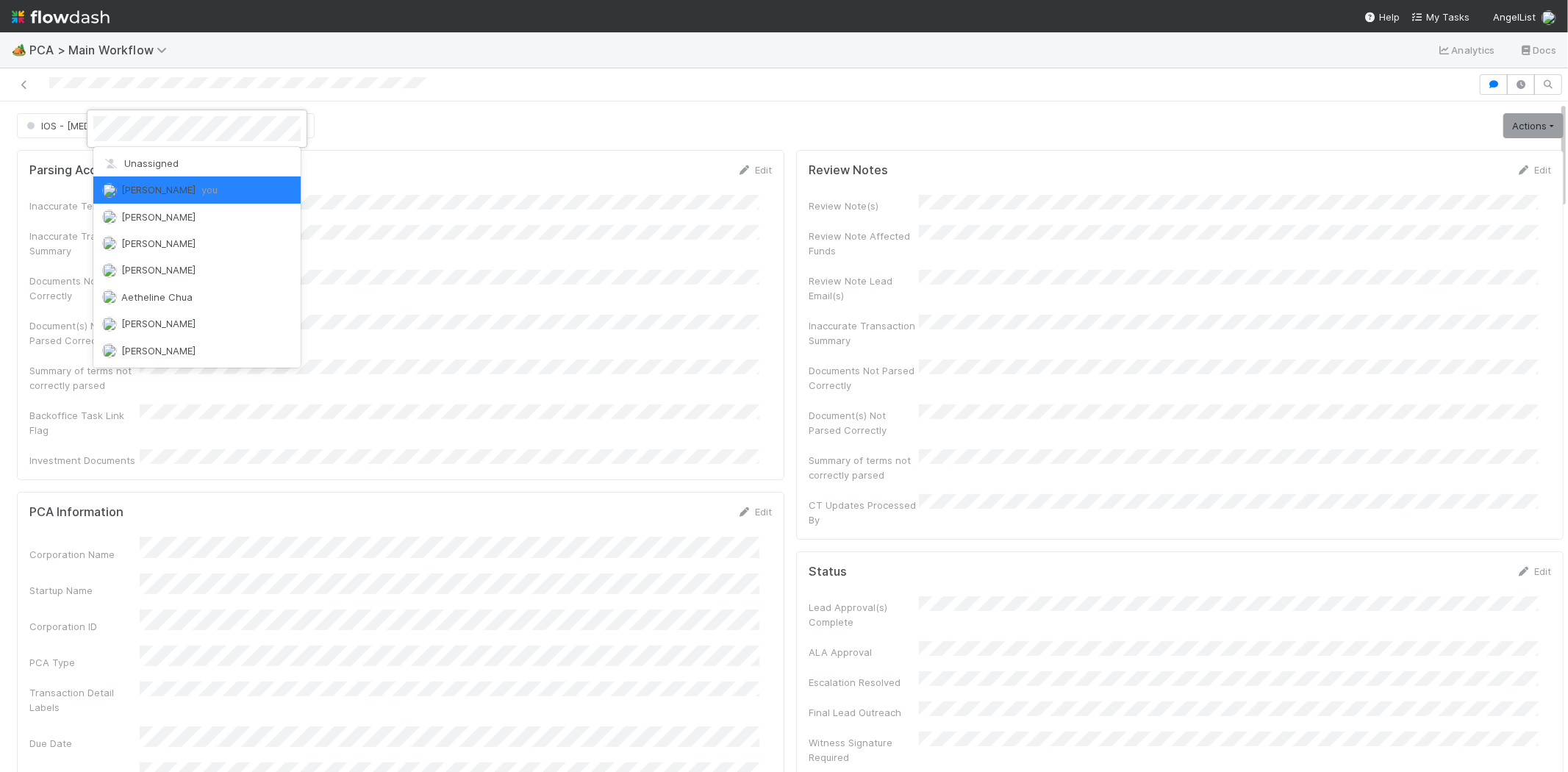
click at [368, 164] on div at bounding box center [784, 386] width 1568 height 772
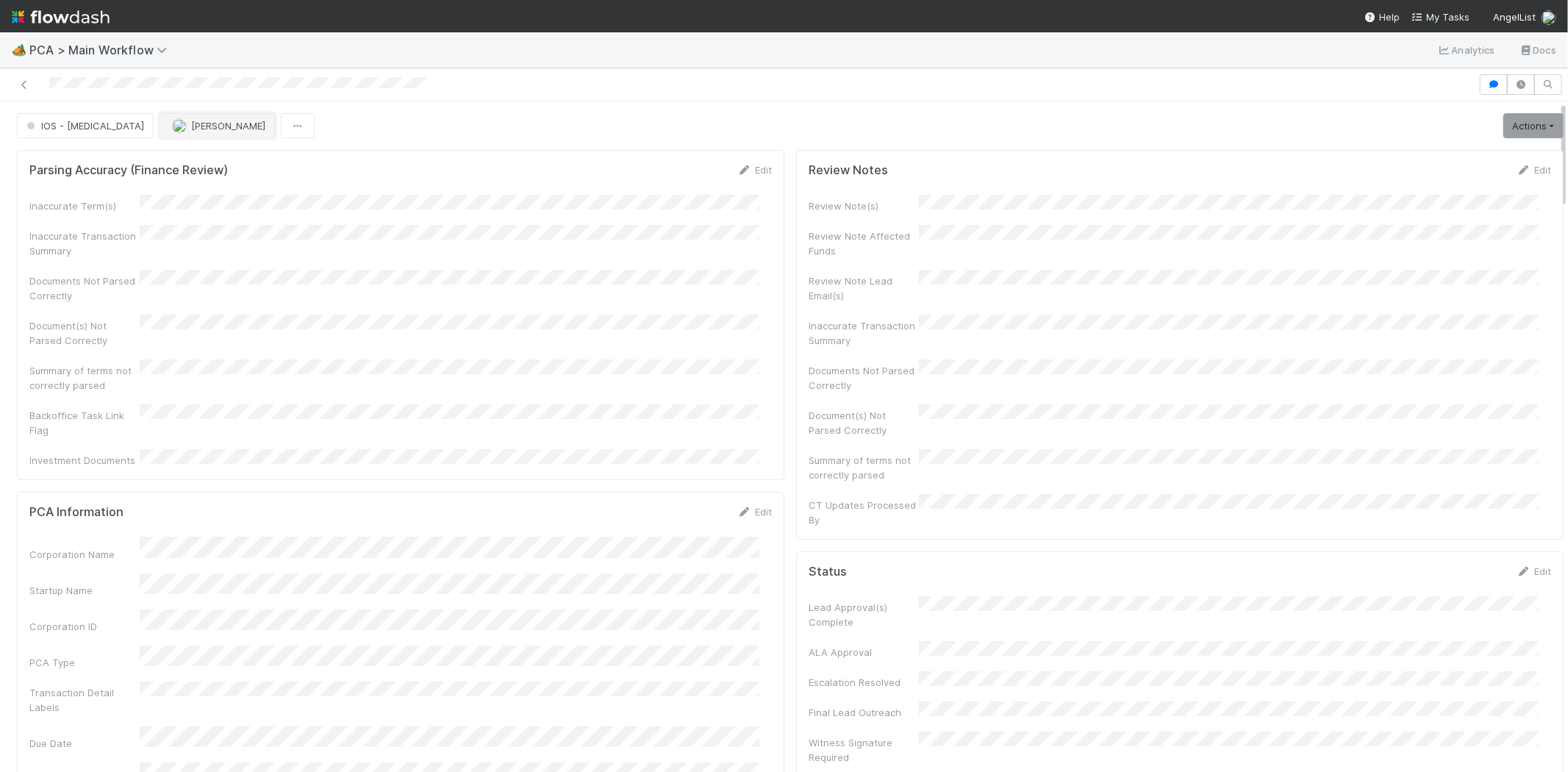
click at [192, 130] on span "[PERSON_NAME]" at bounding box center [228, 126] width 75 height 12
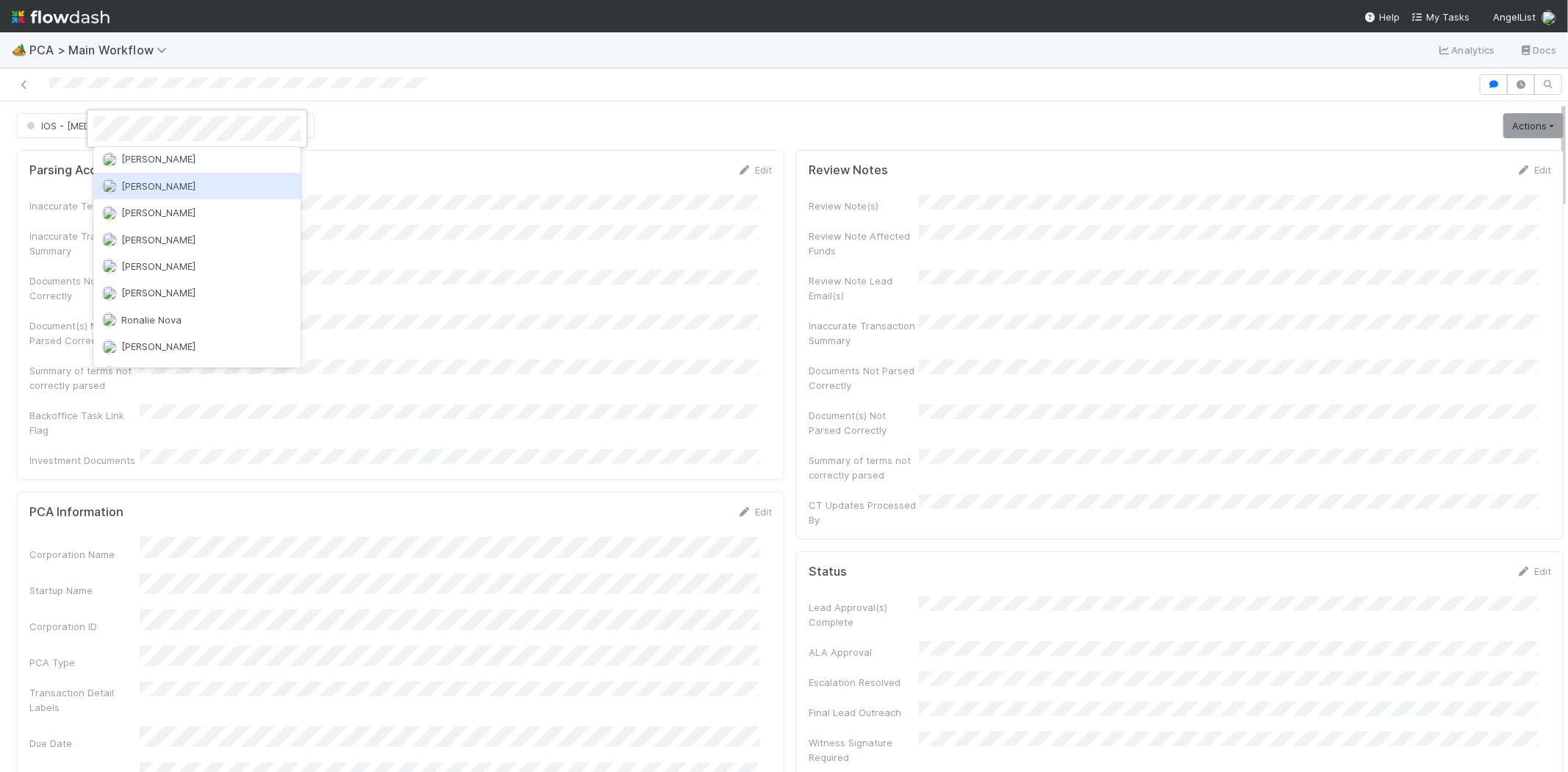
scroll to position [4078, 0]
click at [148, 258] on span "[PERSON_NAME]" at bounding box center [158, 264] width 75 height 12
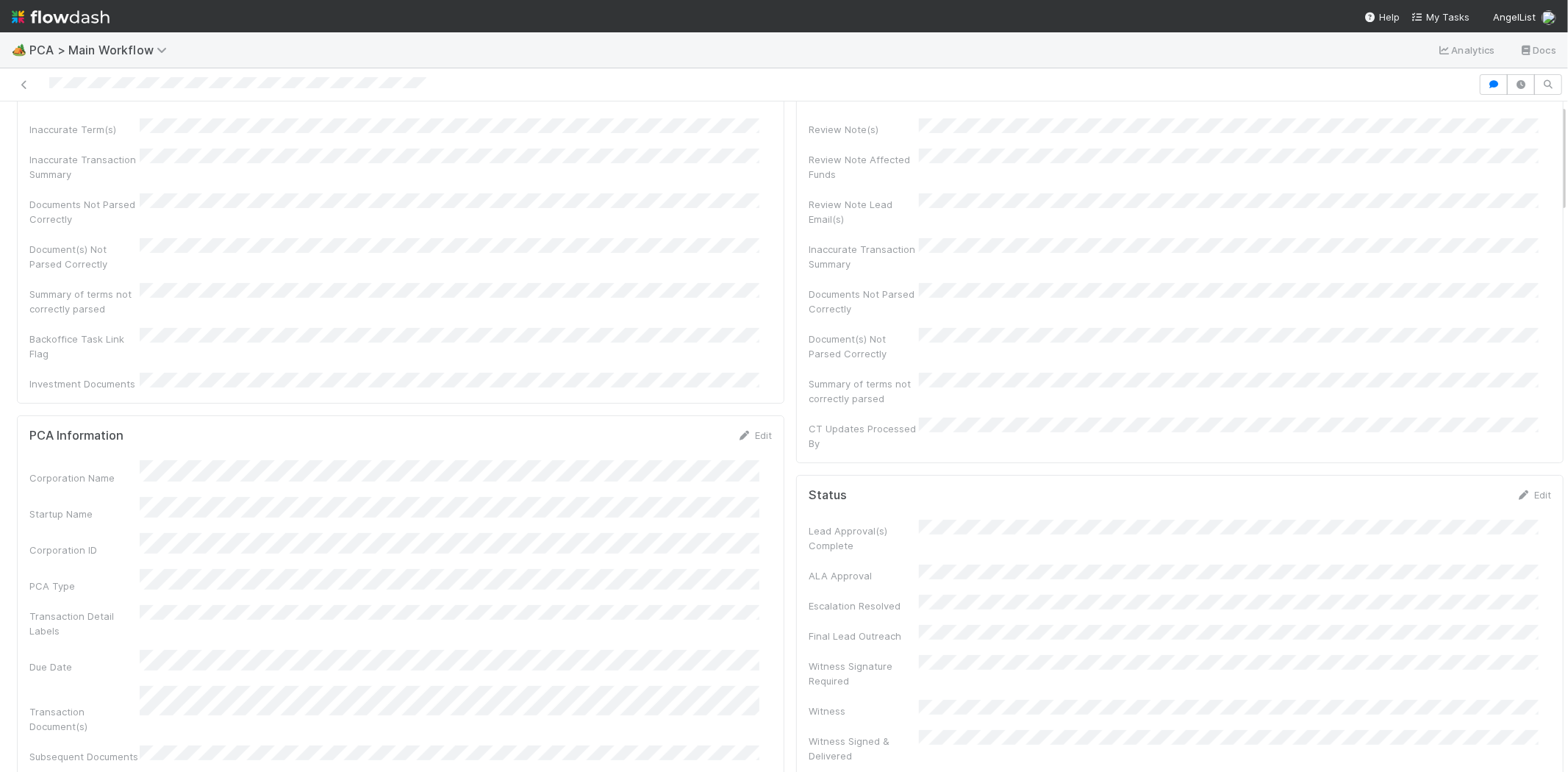
scroll to position [0, 0]
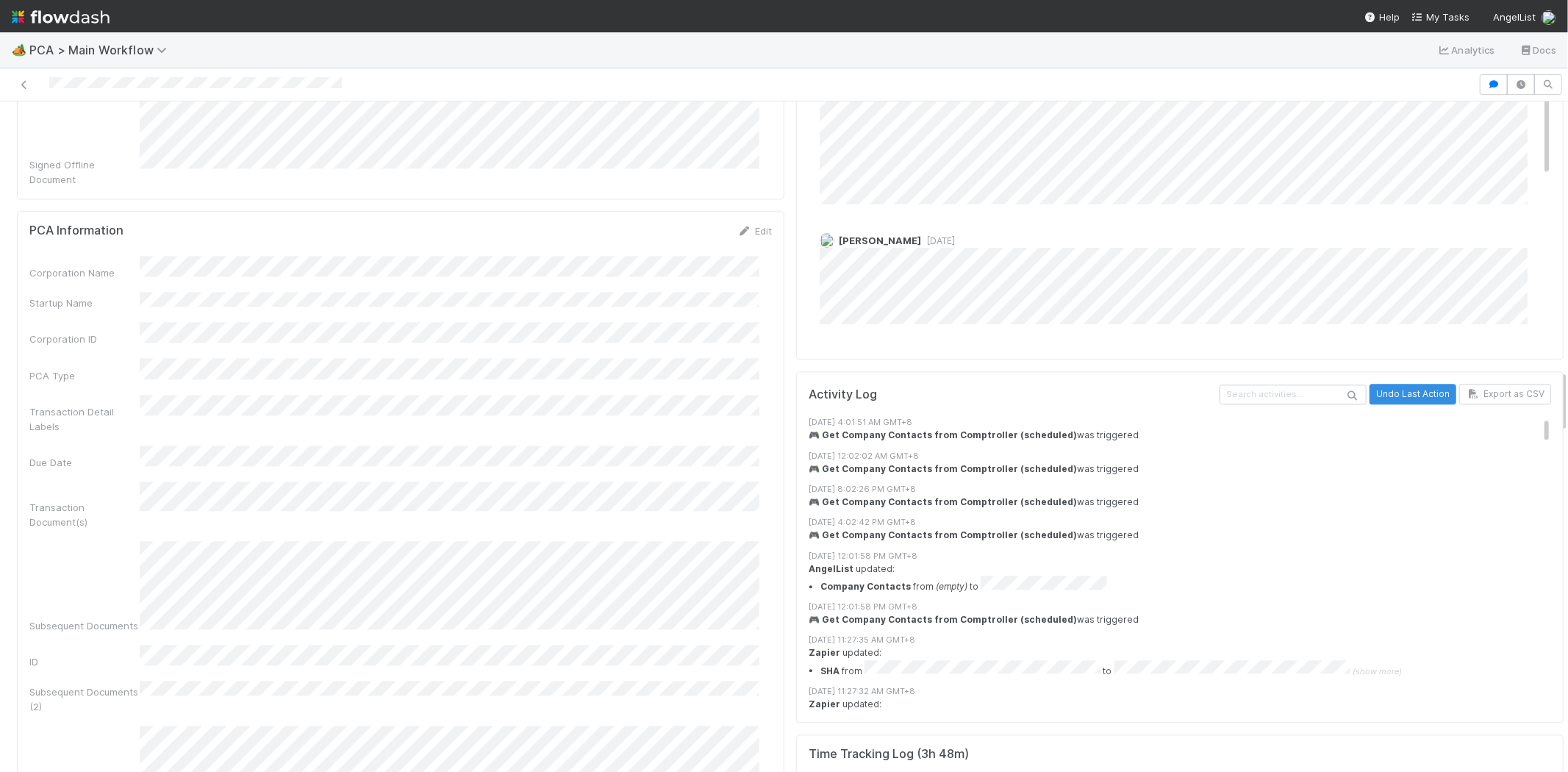
scroll to position [2858, 0]
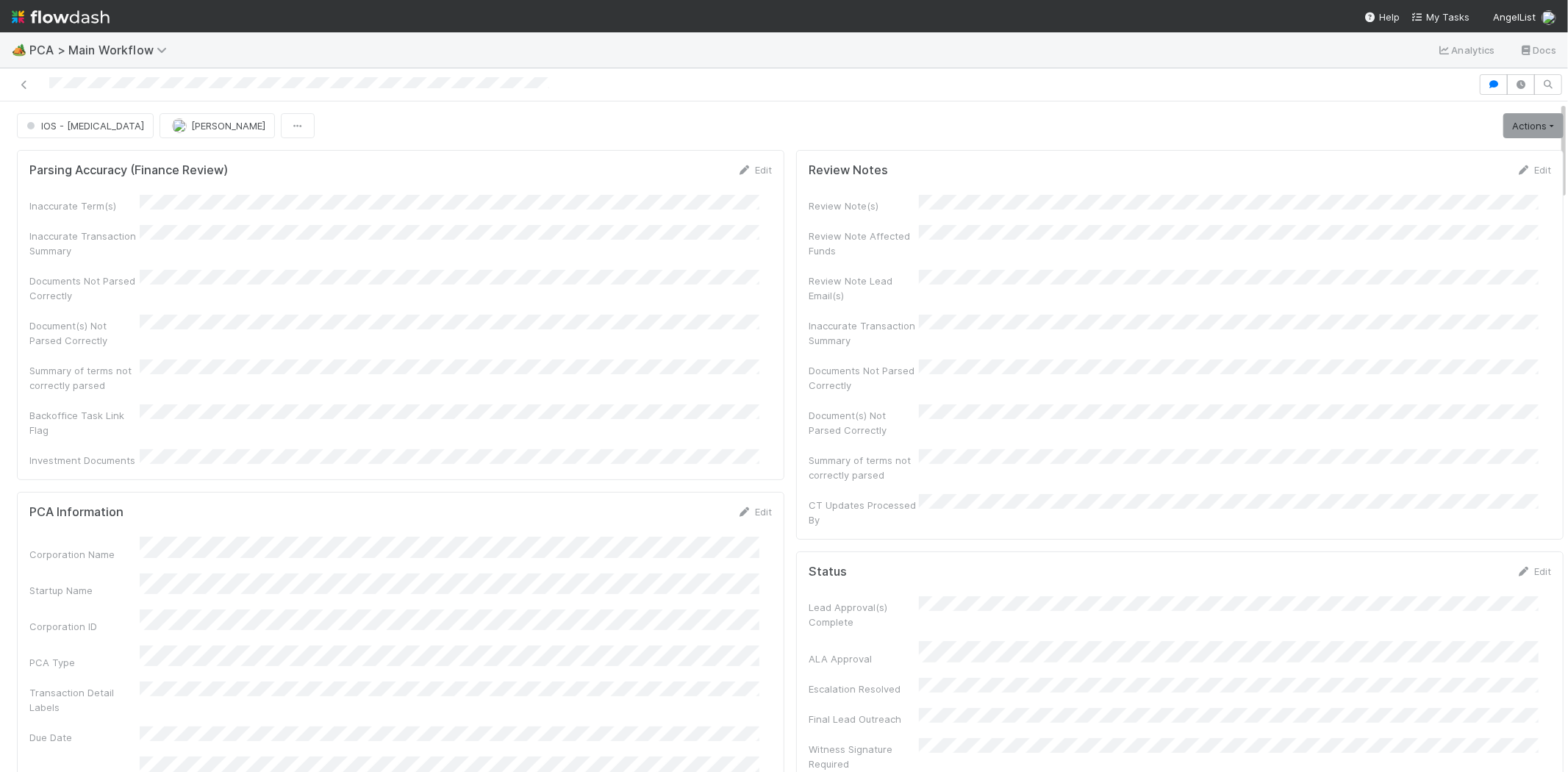
click at [222, 84] on div at bounding box center [739, 84] width 1467 height 20
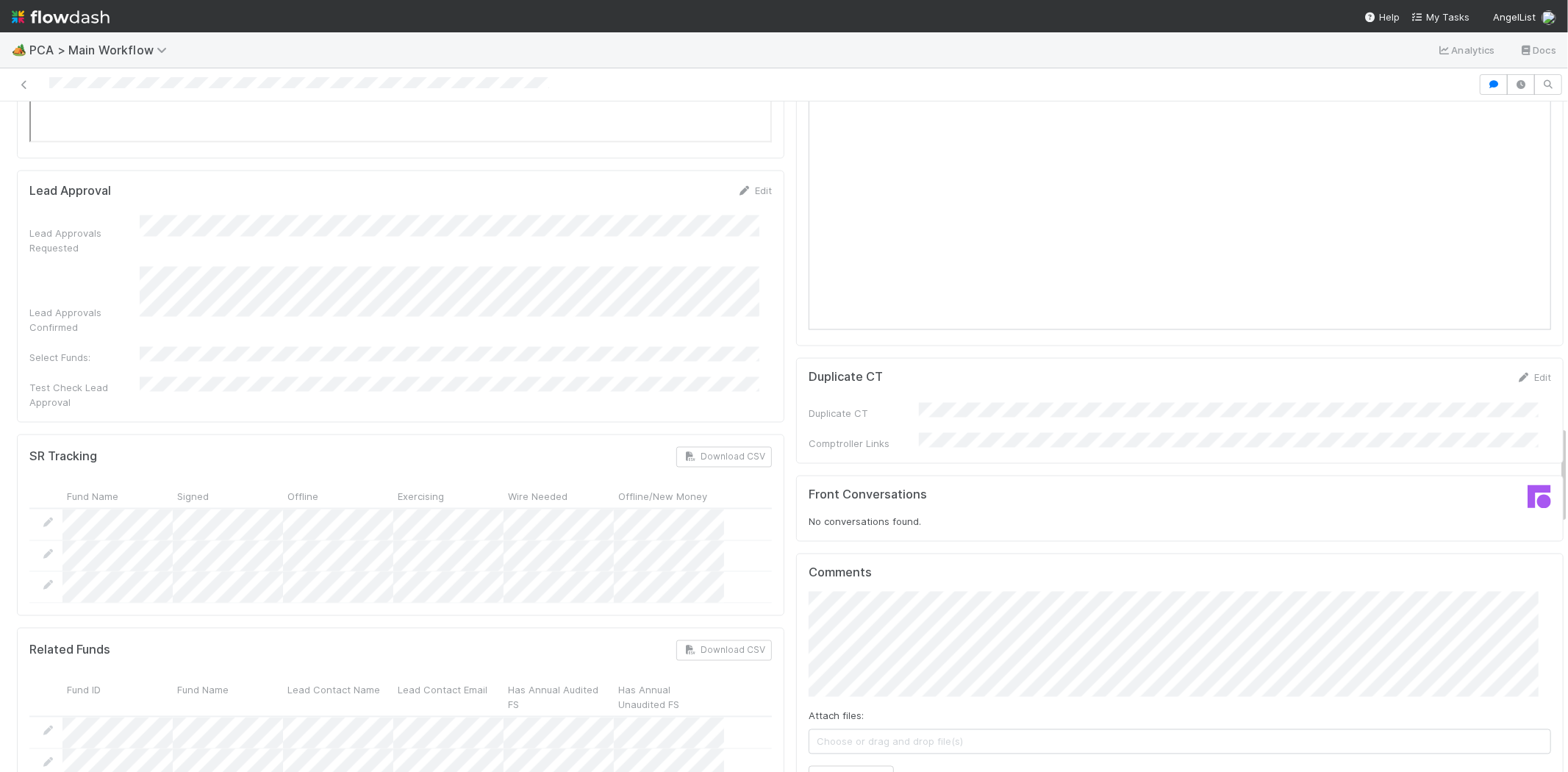
scroll to position [2205, 0]
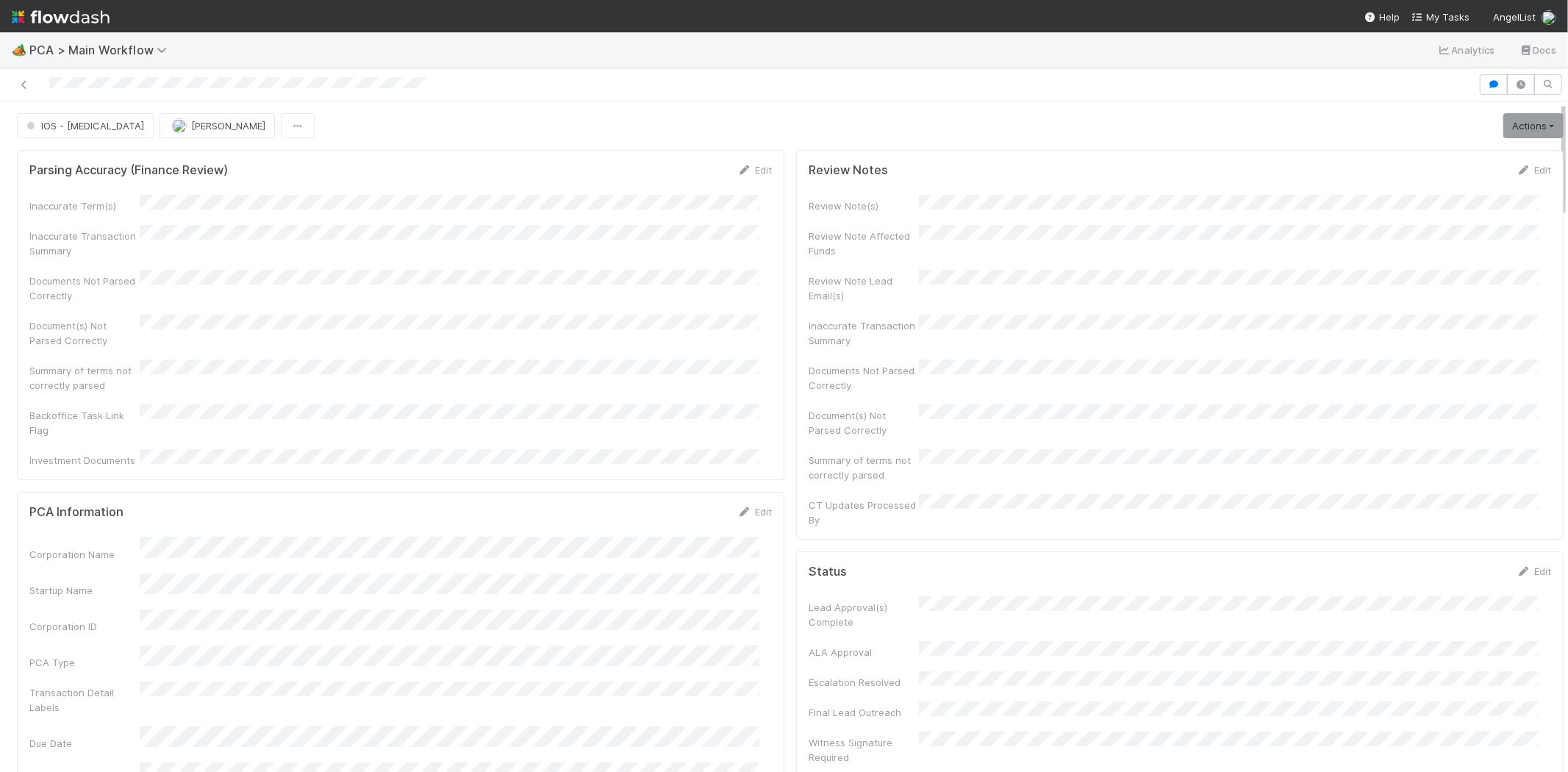
click at [226, 90] on div at bounding box center [739, 84] width 1467 height 20
copy icon
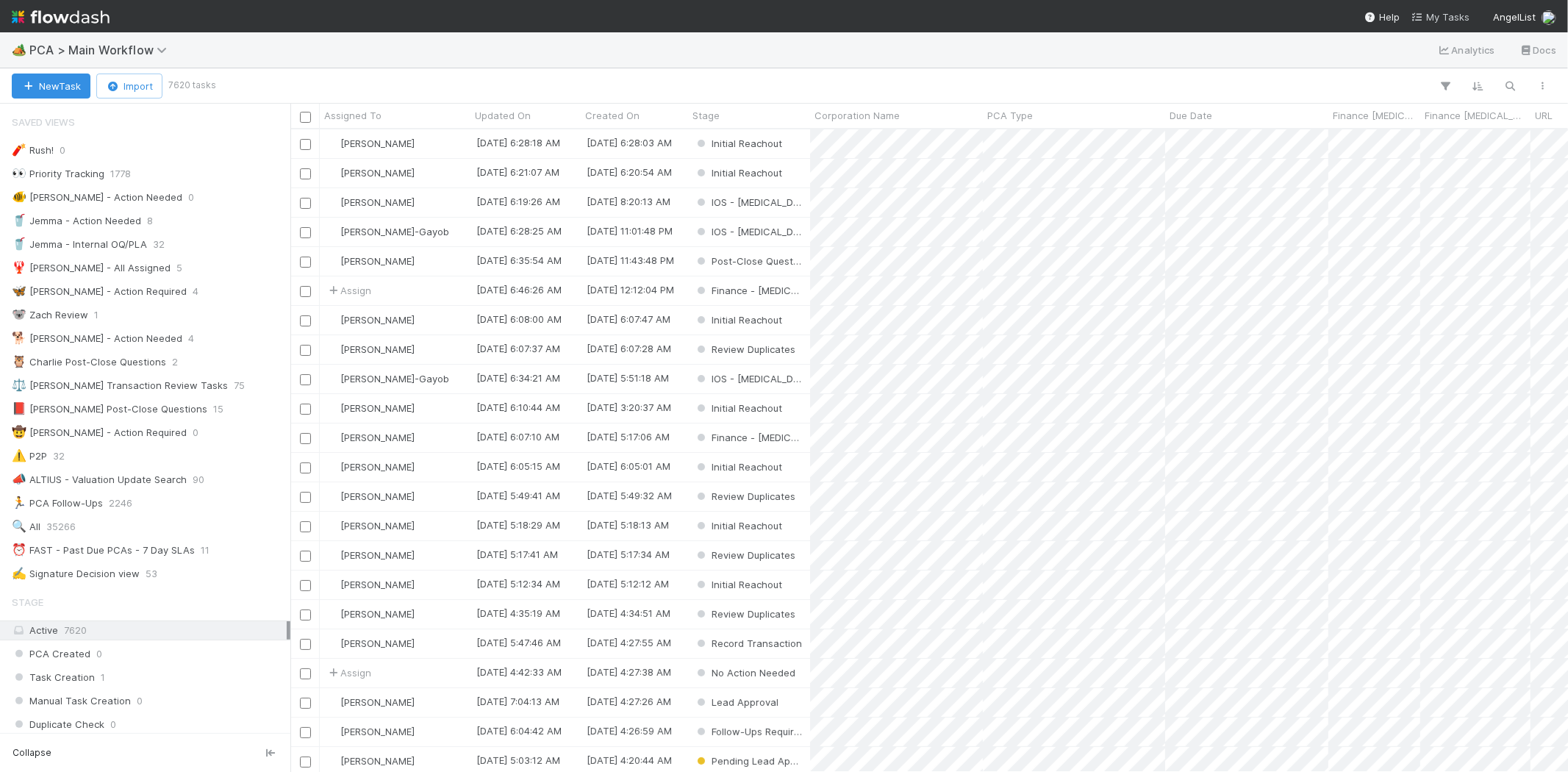
scroll to position [630, 1265]
click at [1447, 20] on span "My Tasks" at bounding box center [1441, 16] width 58 height 12
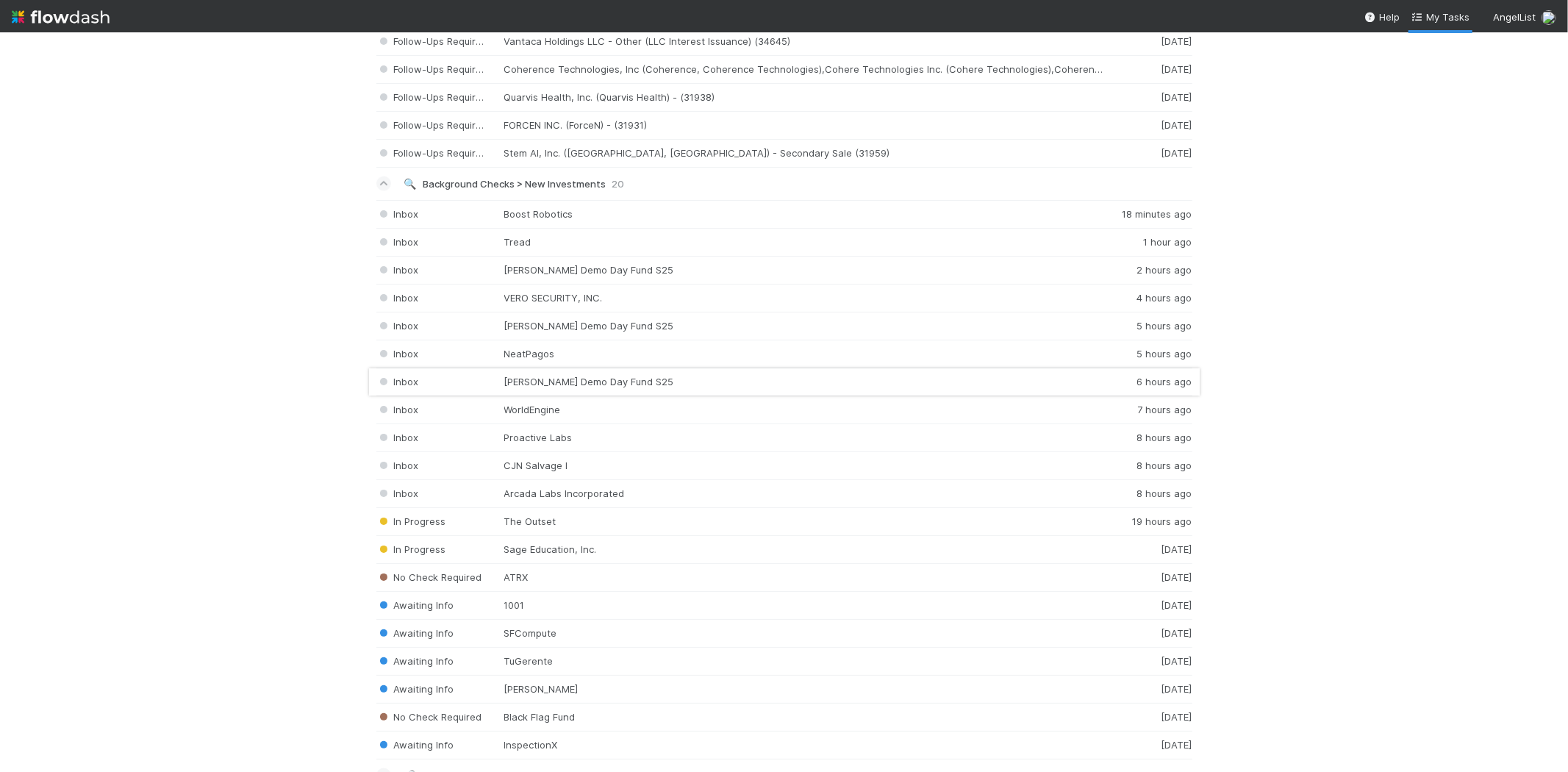
scroll to position [1633, 0]
click at [517, 496] on div "Inbox Arcada Labs Incorporated 8 hours ago" at bounding box center [784, 490] width 816 height 28
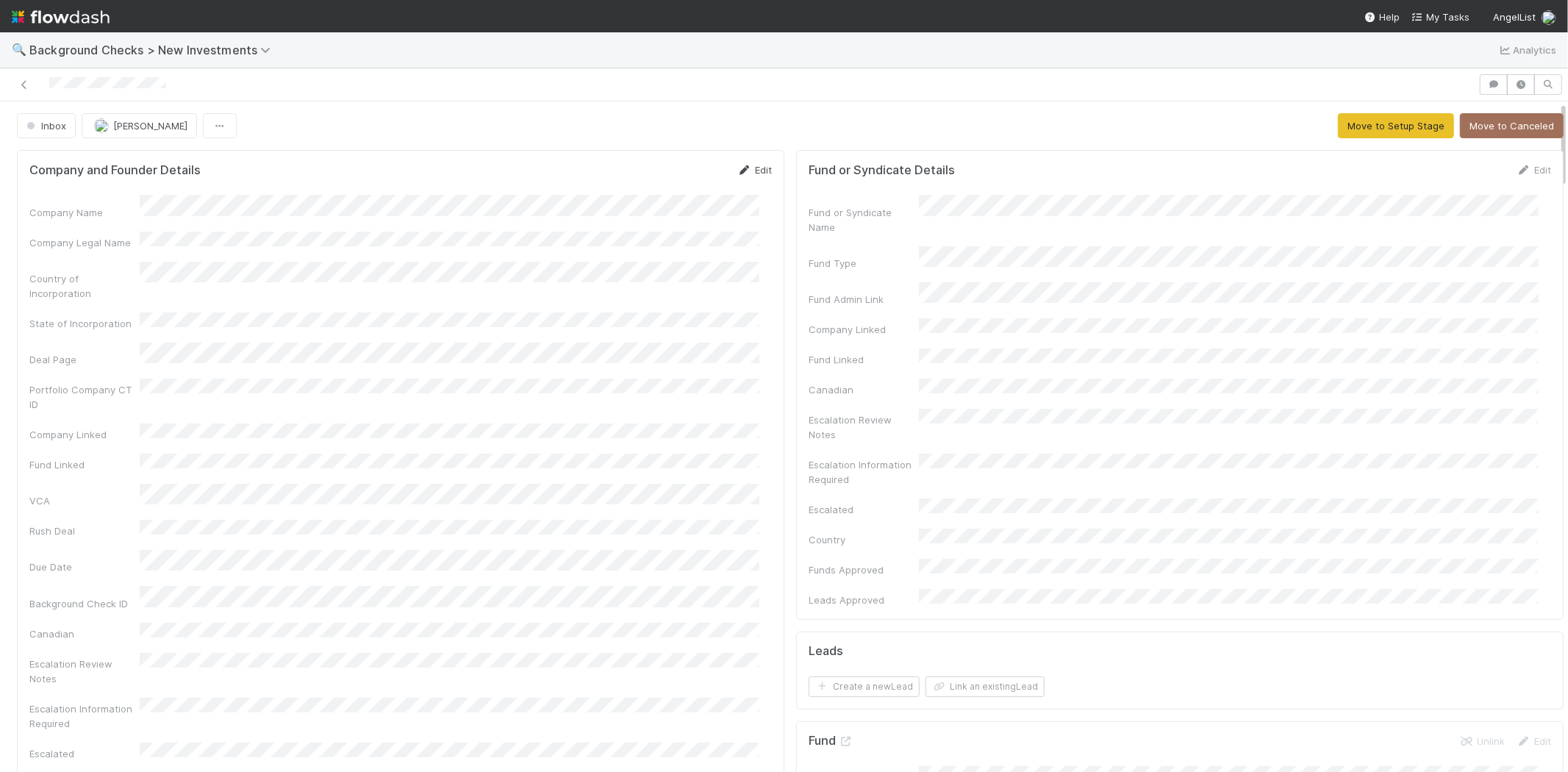
click at [751, 166] on link "Edit" at bounding box center [755, 169] width 35 height 12
click at [679, 175] on button "Save" at bounding box center [693, 175] width 42 height 25
drag, startPoint x: 1400, startPoint y: 118, endPoint x: 1384, endPoint y: 119, distance: 16.0
click at [1399, 118] on button "Move to Setup Stage" at bounding box center [1397, 126] width 116 height 25
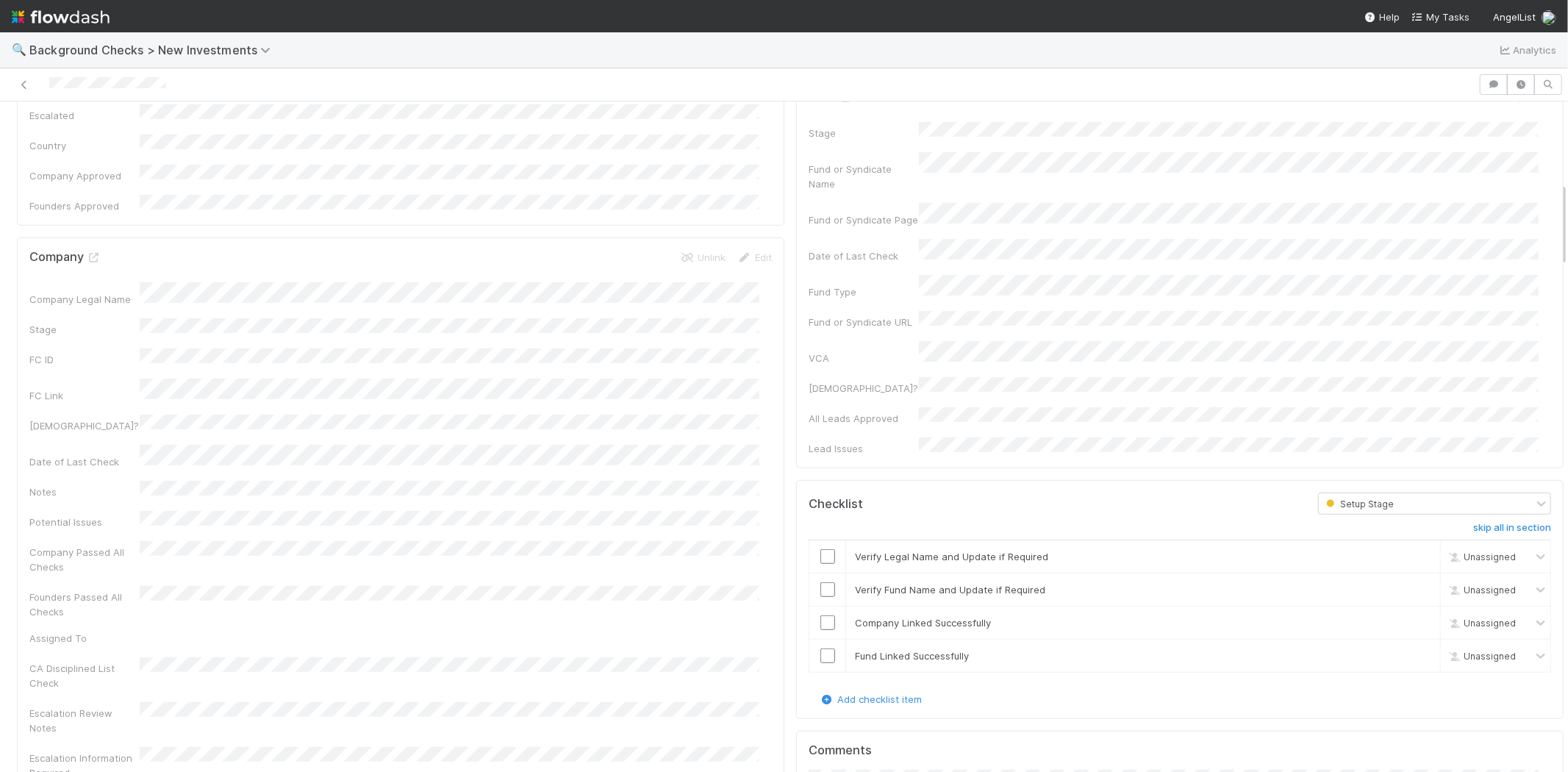
scroll to position [653, 0]
click at [822, 540] on input "checkbox" at bounding box center [828, 547] width 15 height 15
click at [821, 574] on input "checkbox" at bounding box center [828, 580] width 15 height 15
click at [821, 607] on input "checkbox" at bounding box center [828, 613] width 15 height 15
click at [821, 639] on input "checkbox" at bounding box center [828, 646] width 15 height 15
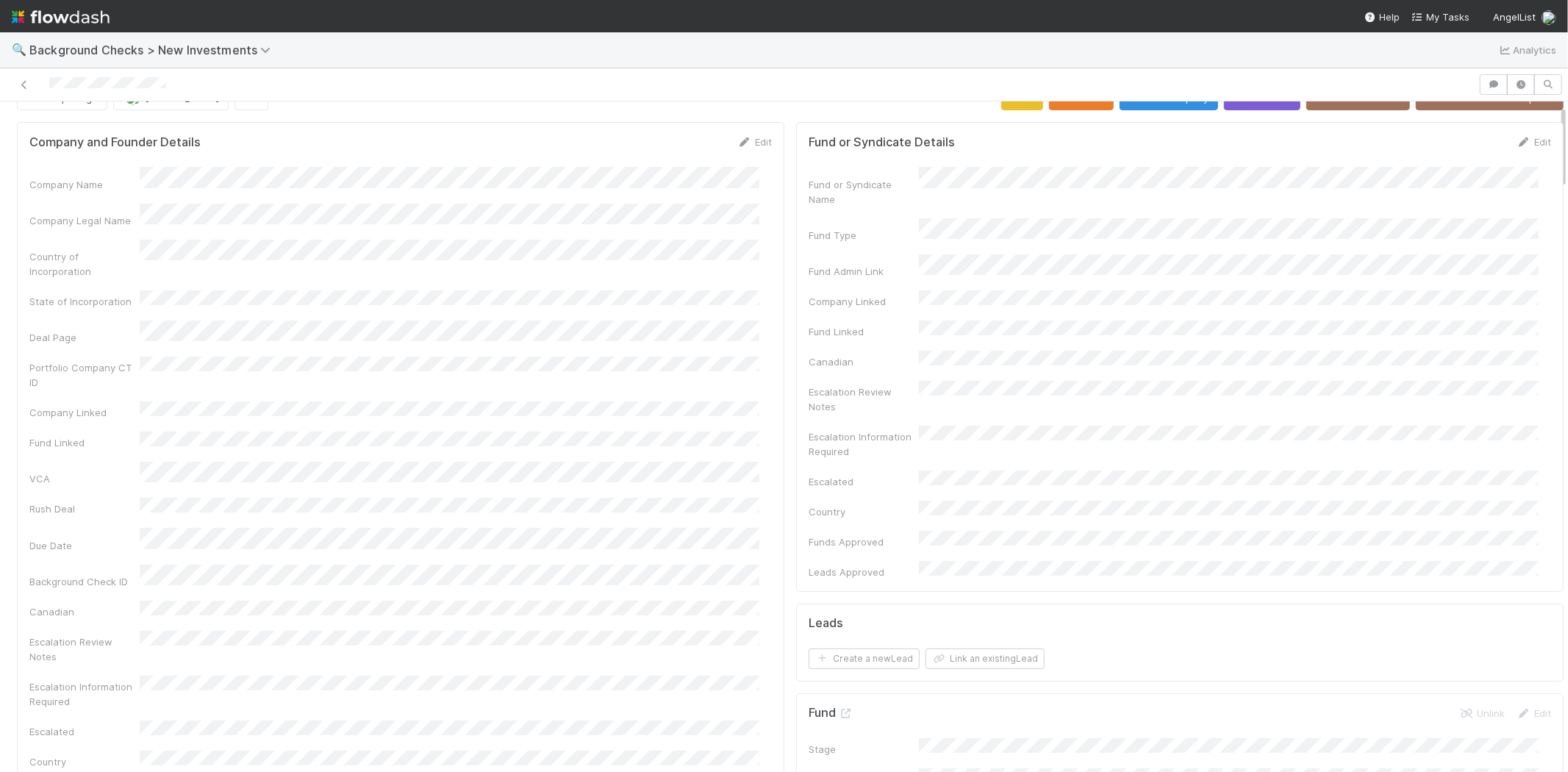
scroll to position [0, 0]
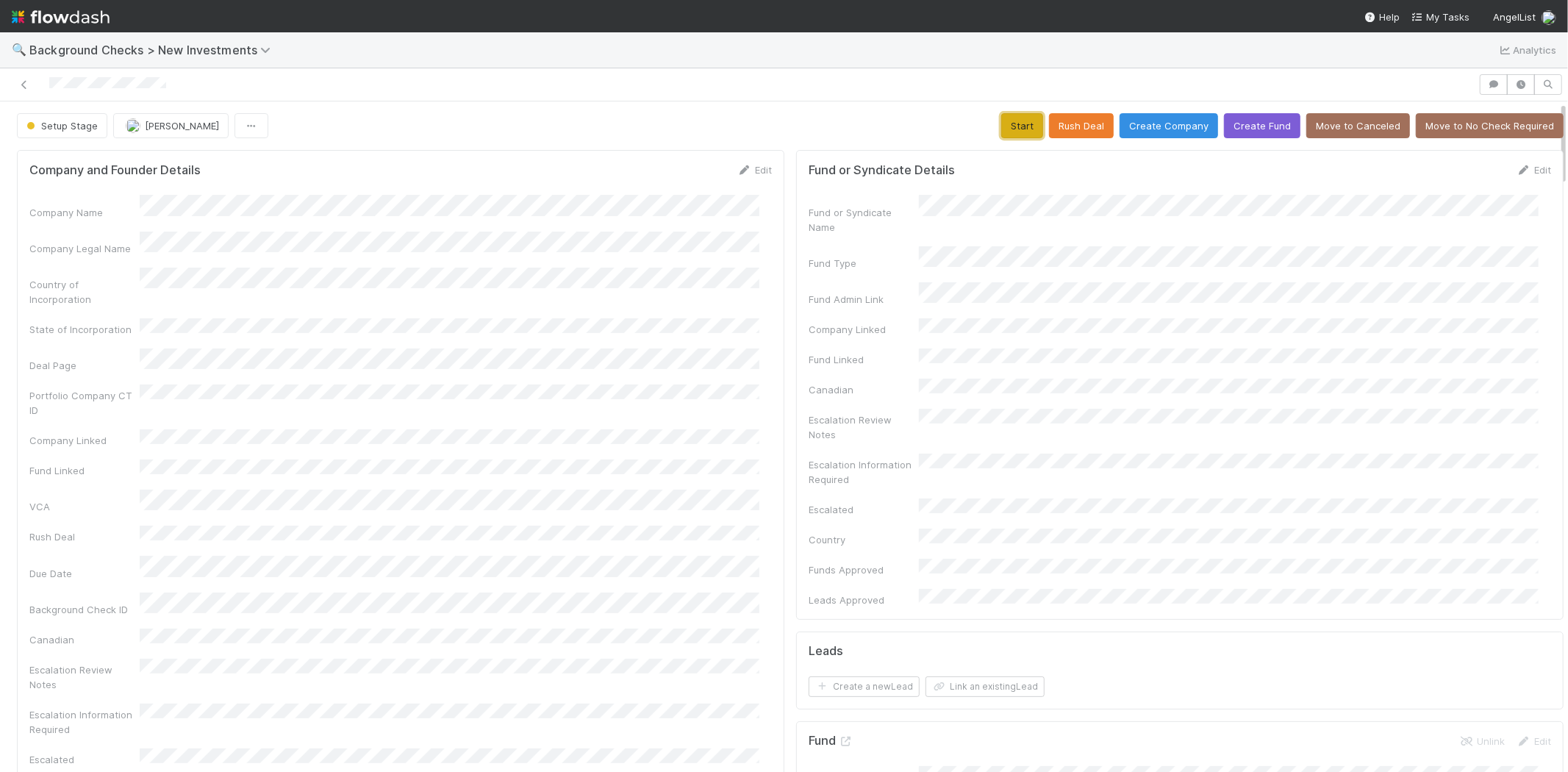
drag, startPoint x: 1003, startPoint y: 134, endPoint x: 1038, endPoint y: 269, distance: 139.5
click at [1002, 120] on button "Start" at bounding box center [1022, 126] width 42 height 25
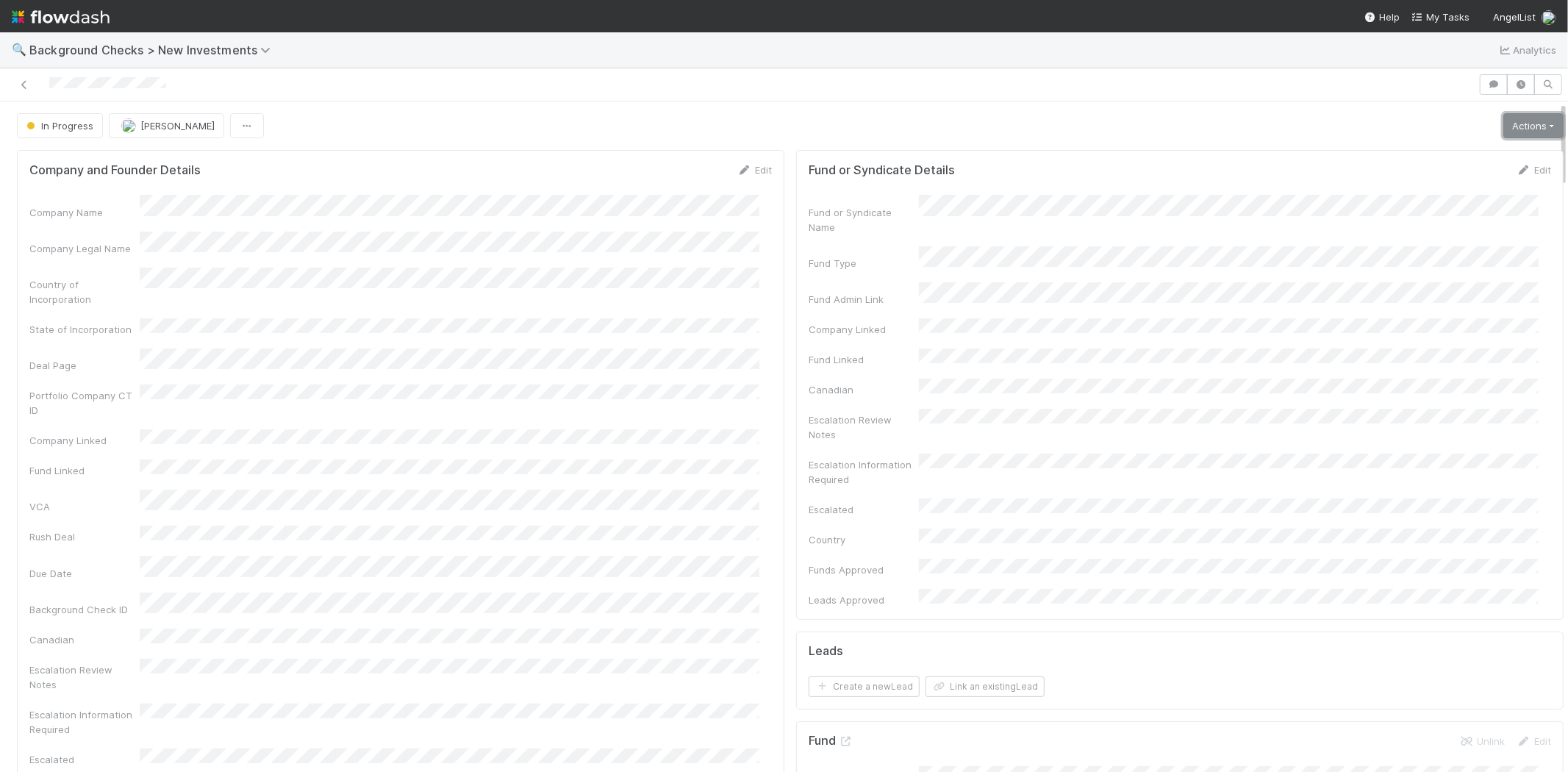
click at [1521, 118] on link "Actions" at bounding box center [1534, 126] width 60 height 25
click at [1427, 297] on button "Link Lead" at bounding box center [1483, 300] width 164 height 20
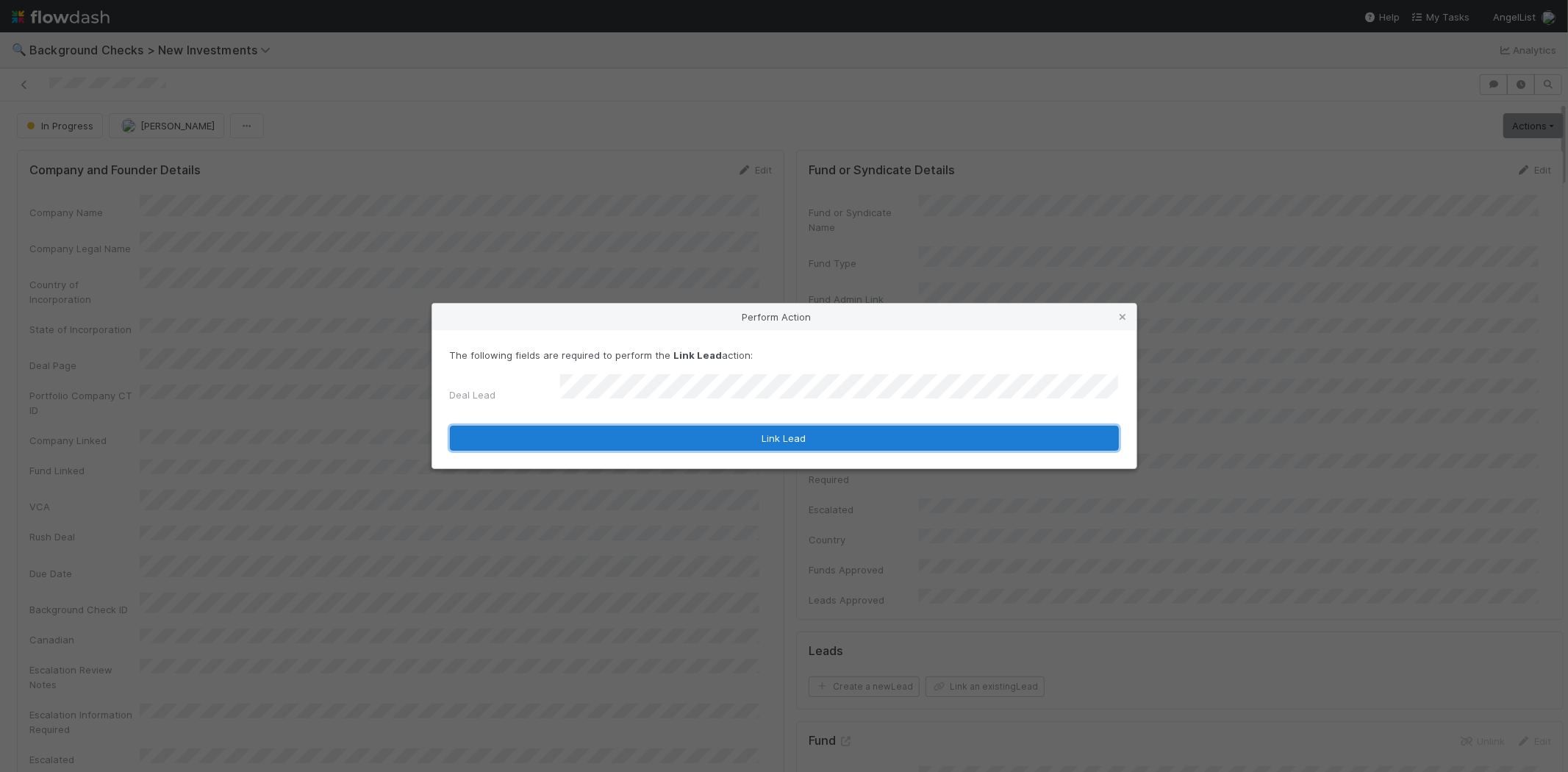
click at [784, 430] on button "Link Lead" at bounding box center [784, 438] width 669 height 25
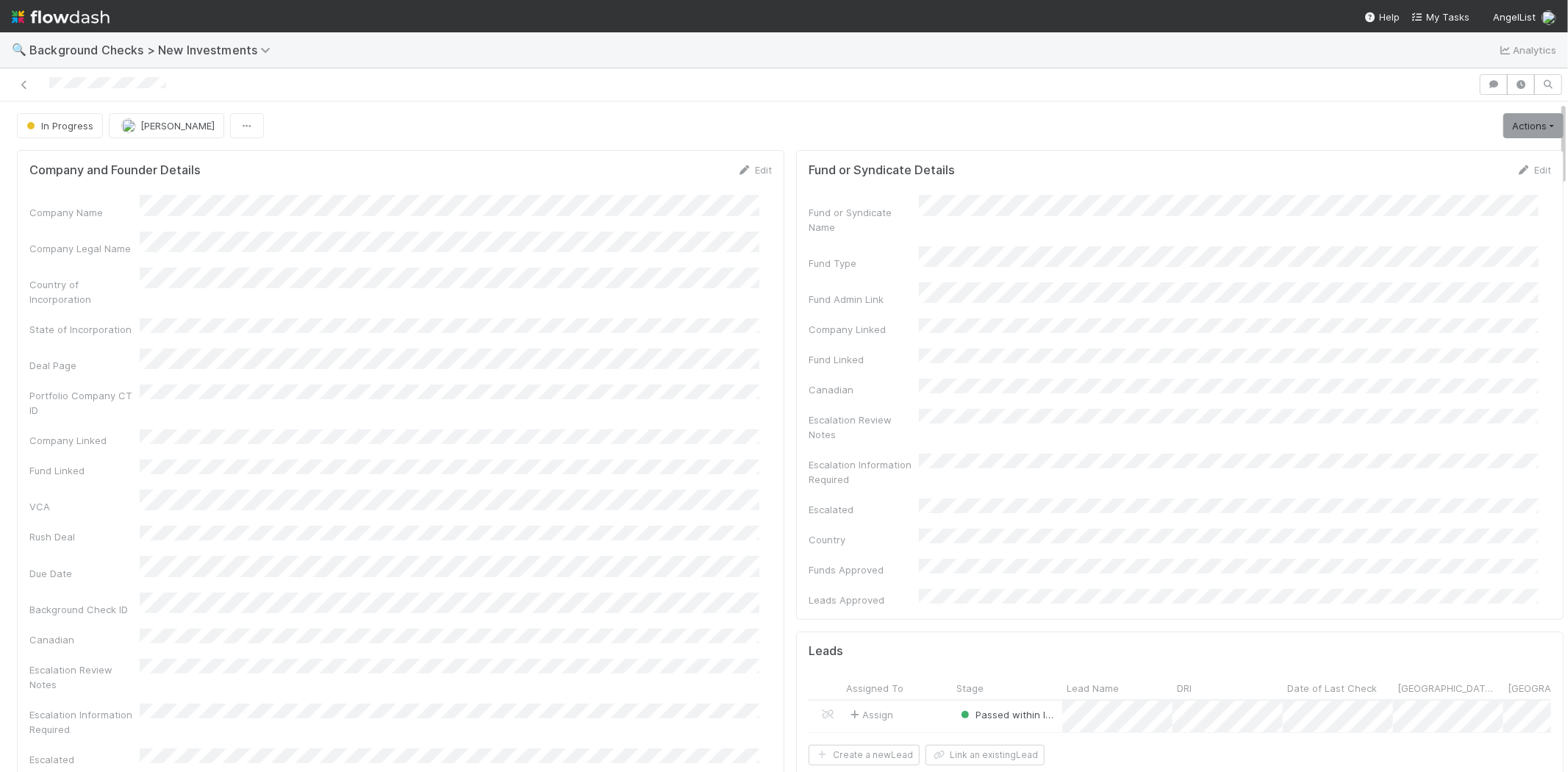
click at [48, 79] on div at bounding box center [739, 84] width 1467 height 20
click at [656, 326] on div "Company Name Company Legal Name Country of Incorporation State of Incorporation…" at bounding box center [400, 525] width 742 height 662
click at [1504, 127] on link "Actions" at bounding box center [1534, 126] width 60 height 25
click at [1463, 148] on button "Finish" at bounding box center [1483, 156] width 164 height 20
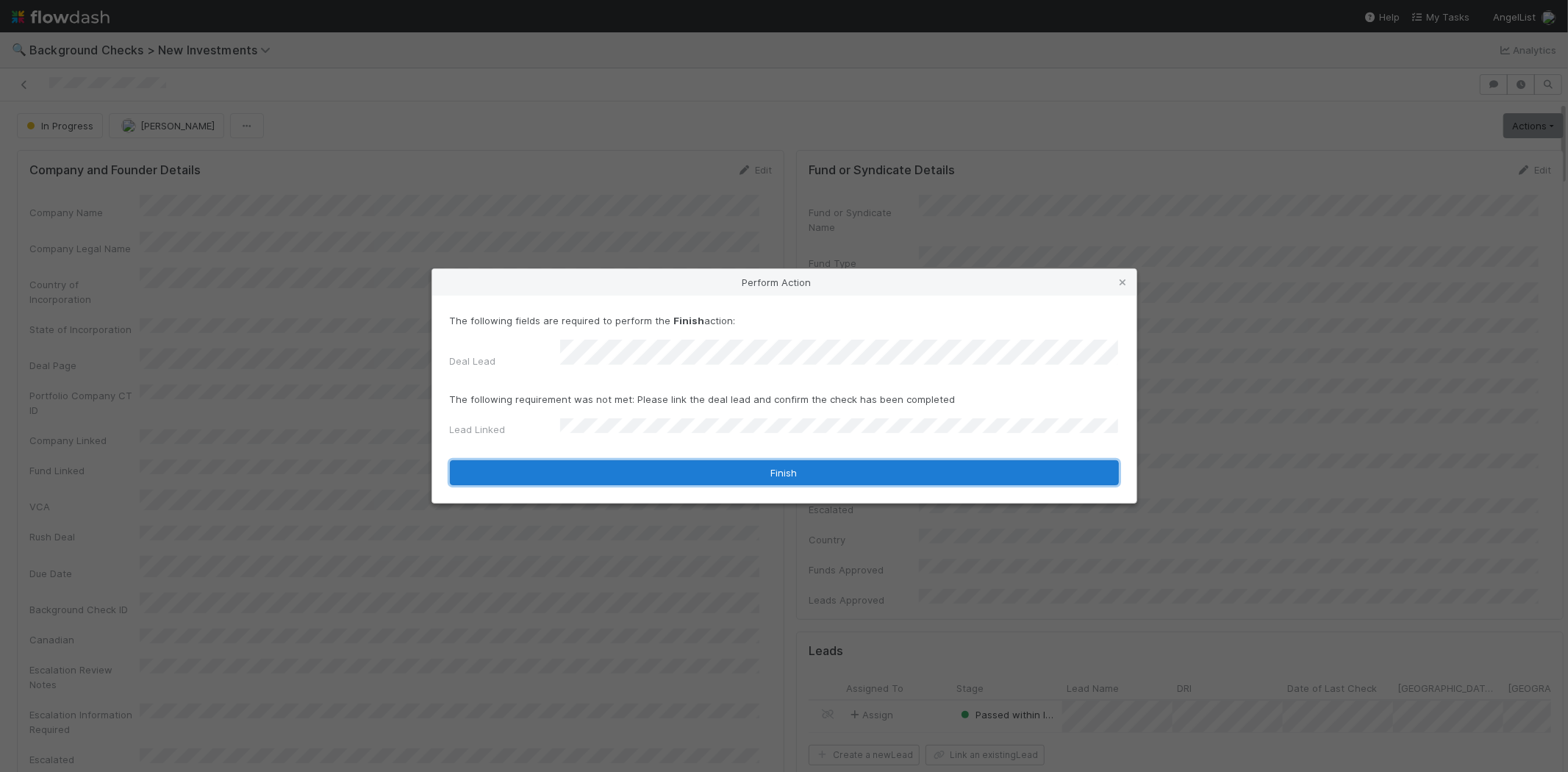
click at [650, 464] on button "Finish" at bounding box center [784, 473] width 669 height 25
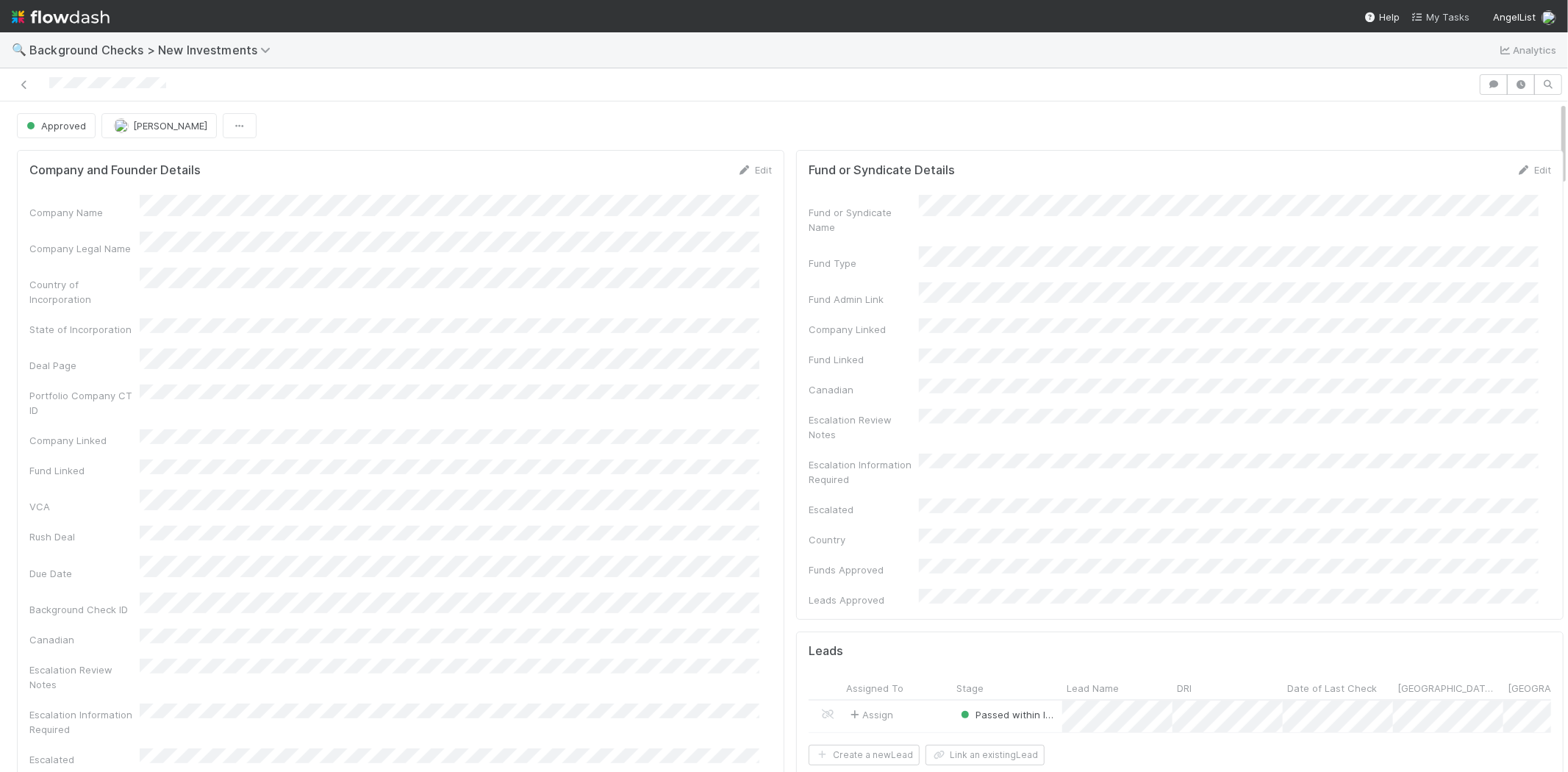
click at [1456, 14] on span "My Tasks" at bounding box center [1441, 16] width 58 height 12
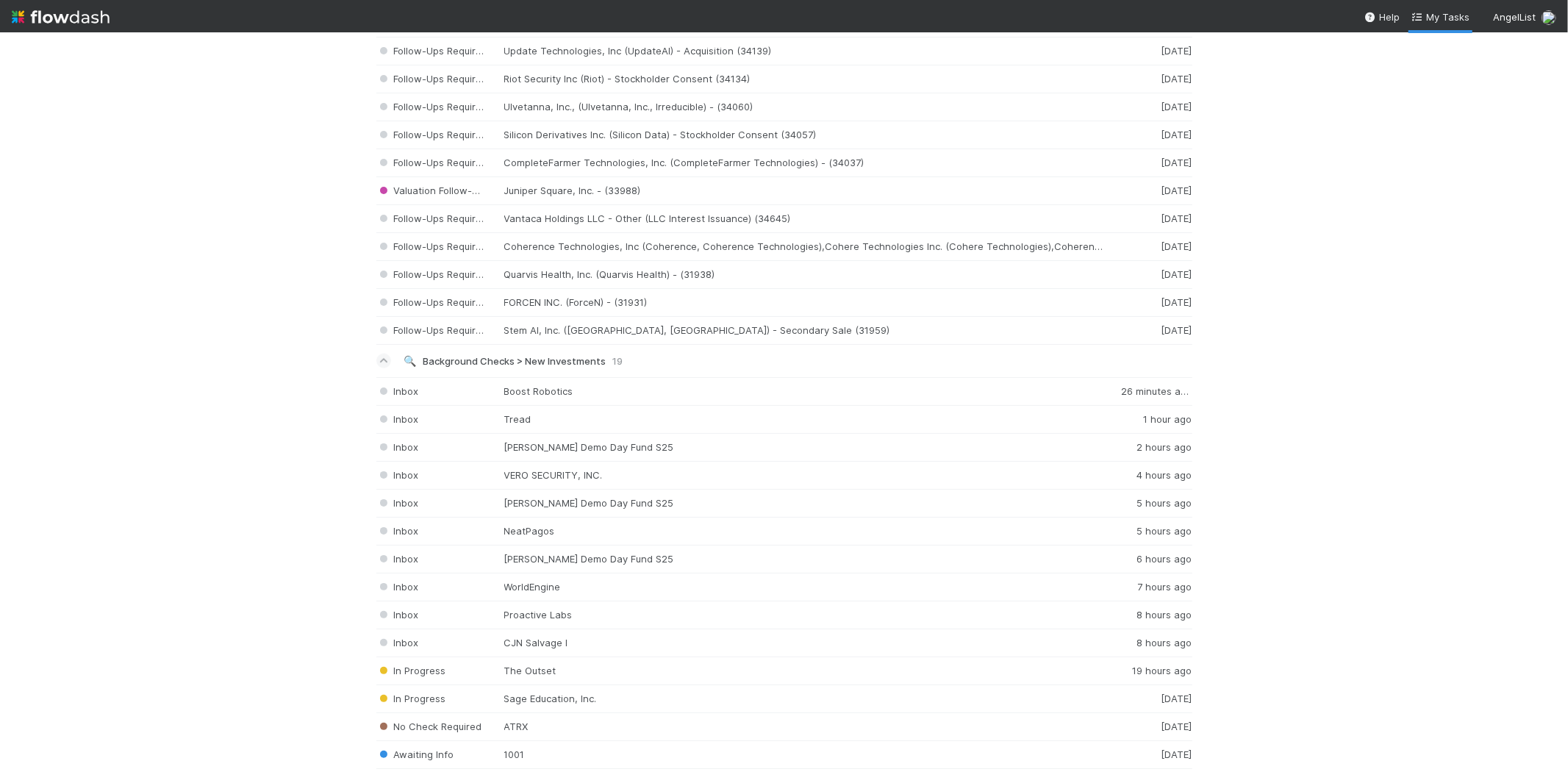
scroll to position [1714, 0]
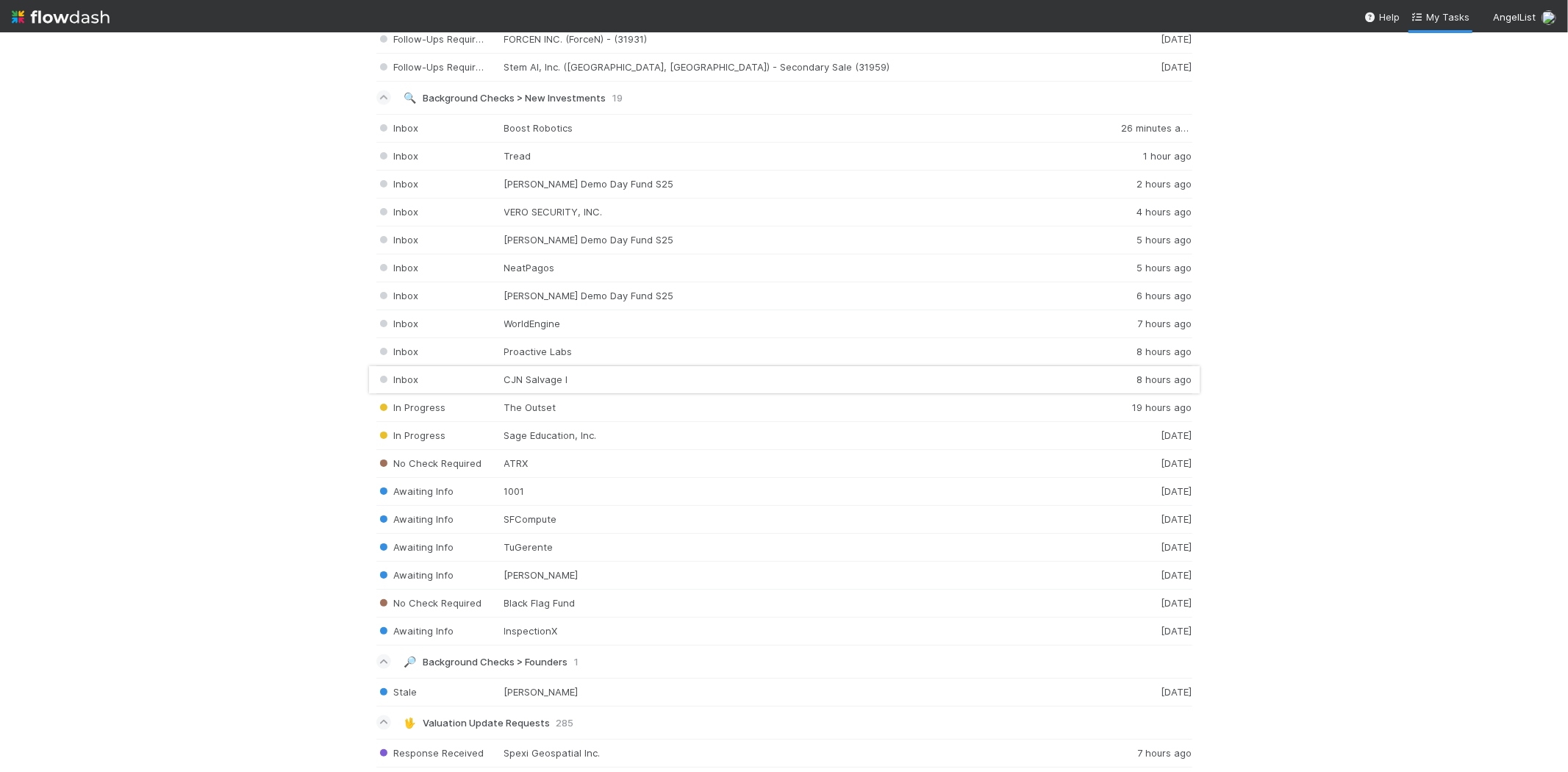
click at [570, 390] on div "Inbox CJN Salvage I 8 hours ago" at bounding box center [784, 379] width 816 height 28
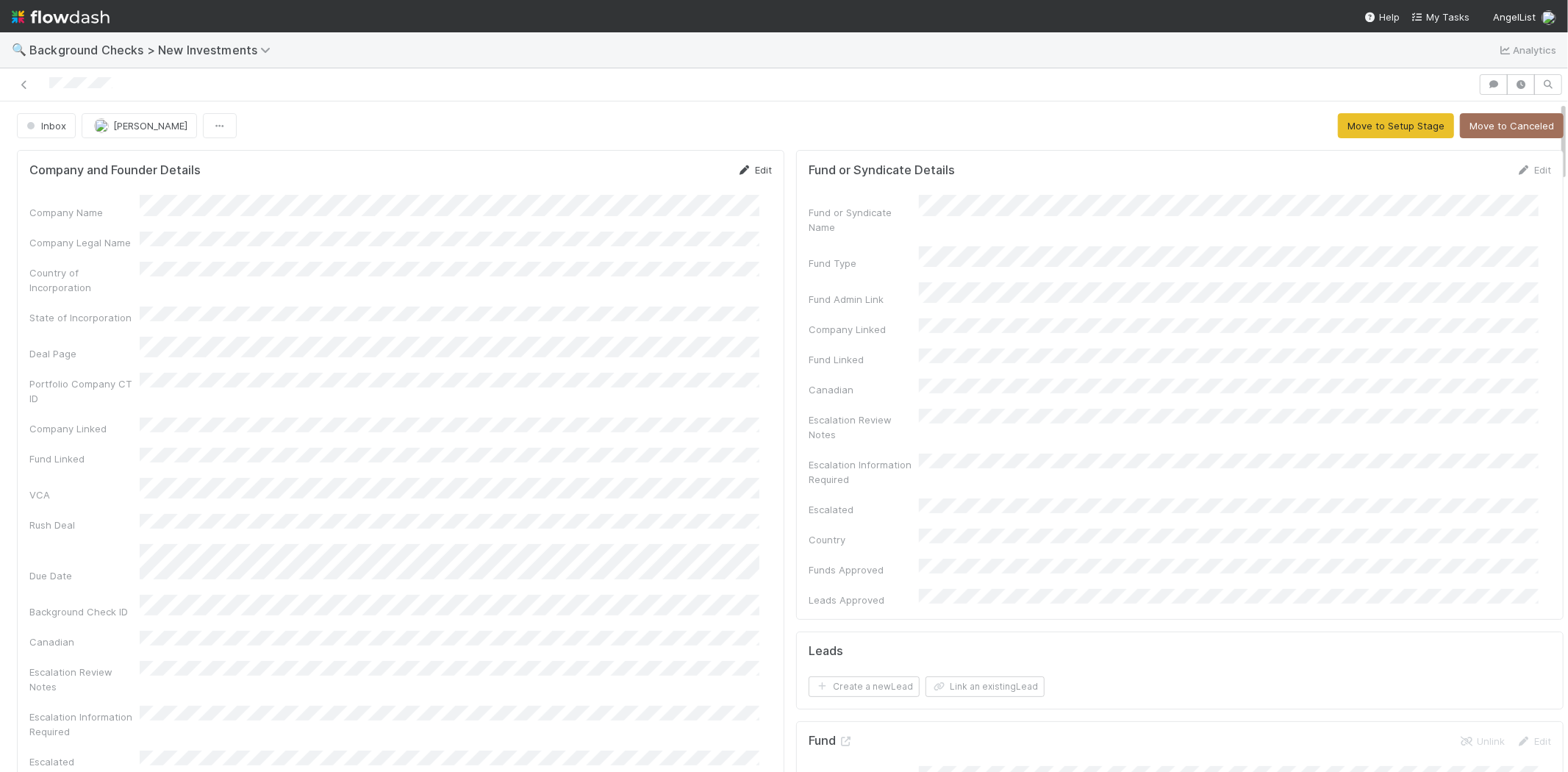
click at [751, 169] on link "Edit" at bounding box center [755, 169] width 35 height 12
click at [678, 175] on button "Save" at bounding box center [693, 175] width 42 height 25
click at [1372, 118] on button "Move to Setup Stage" at bounding box center [1397, 126] width 116 height 25
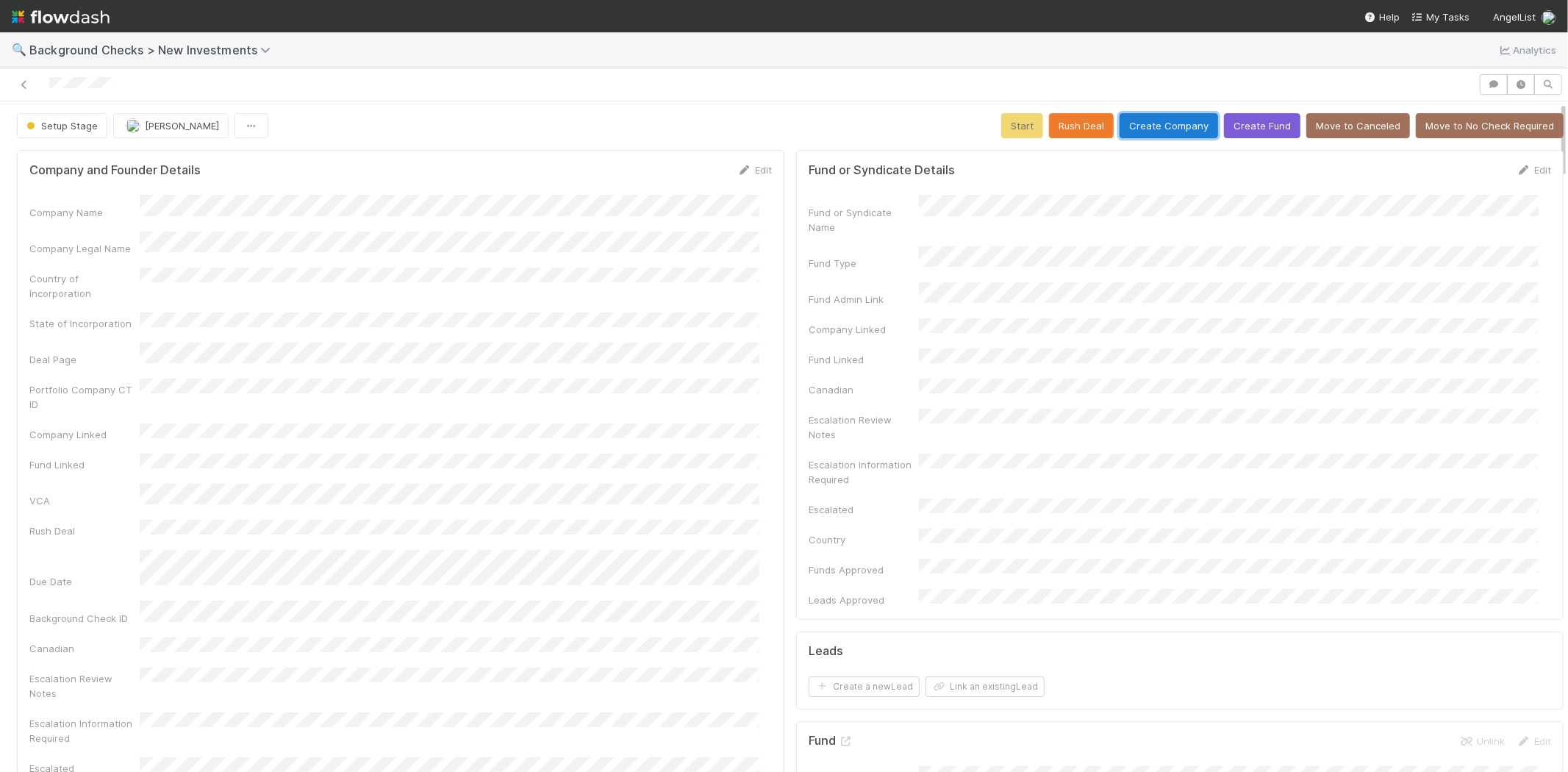
click at [1144, 130] on button "Create Company" at bounding box center [1169, 126] width 99 height 25
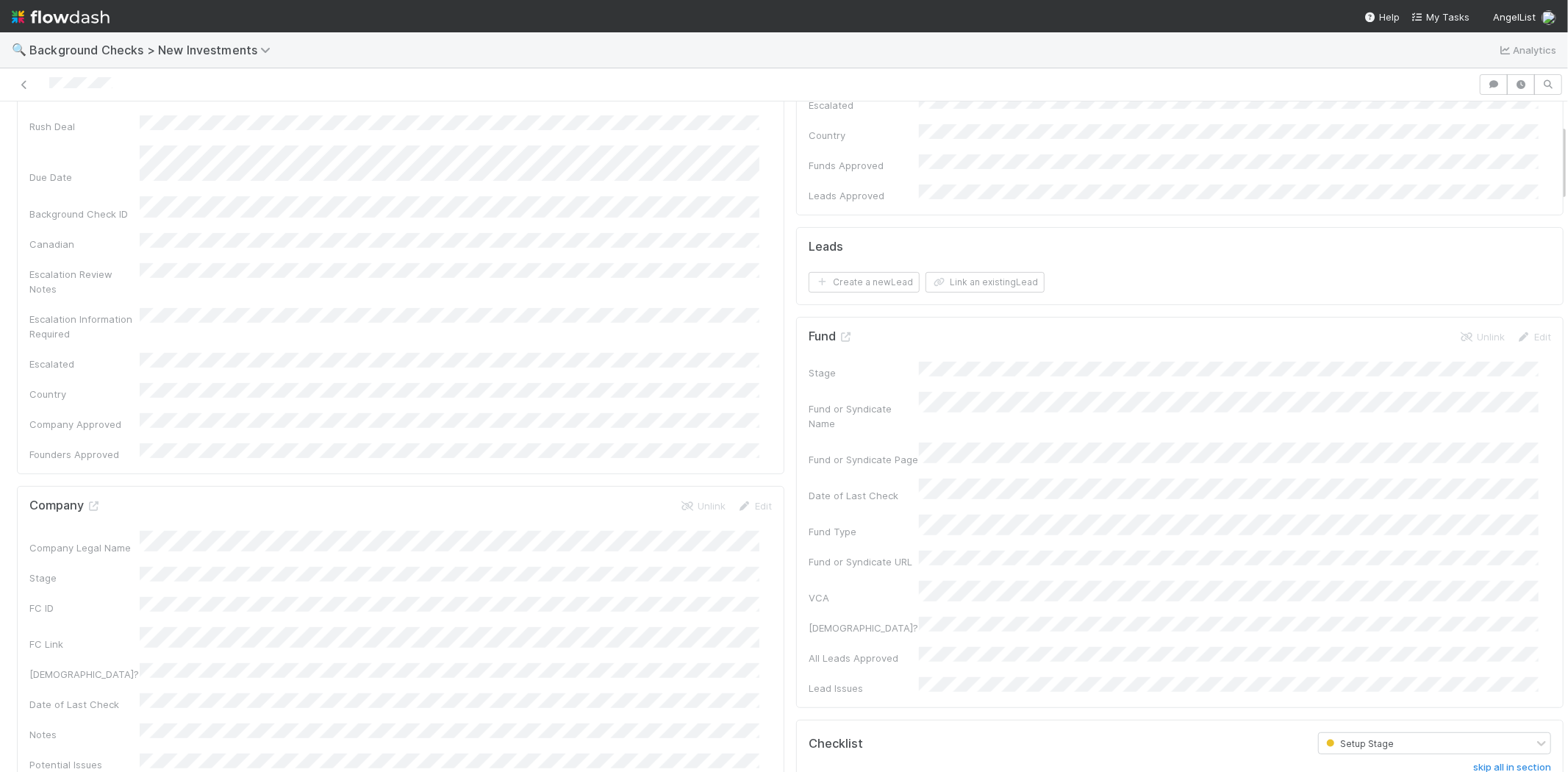
scroll to position [571, 0]
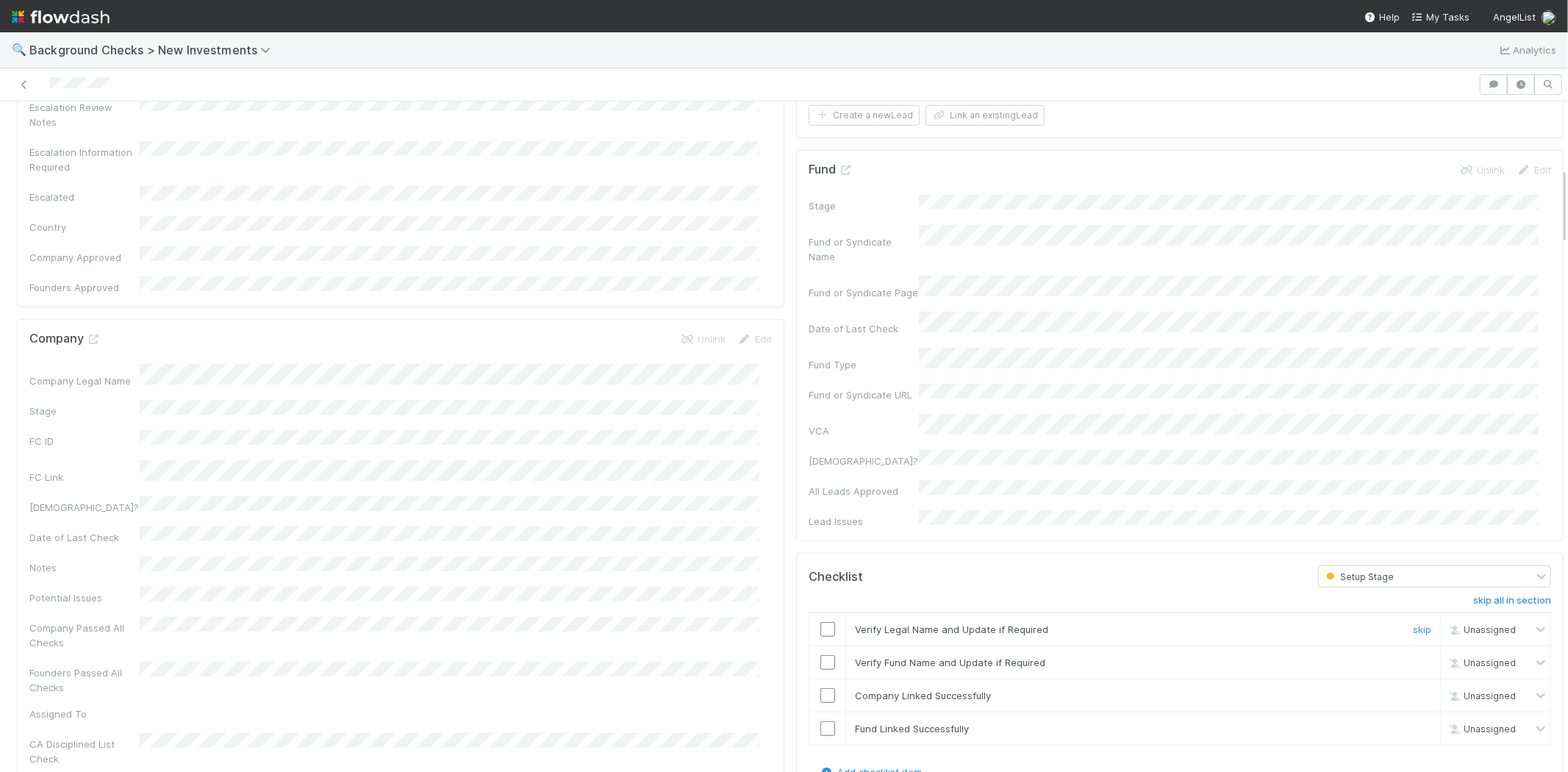
click at [821, 622] on input "checkbox" at bounding box center [828, 629] width 15 height 15
click at [821, 655] on input "checkbox" at bounding box center [828, 662] width 15 height 15
click at [821, 688] on input "checkbox" at bounding box center [828, 695] width 15 height 15
click at [821, 721] on input "checkbox" at bounding box center [828, 727] width 15 height 15
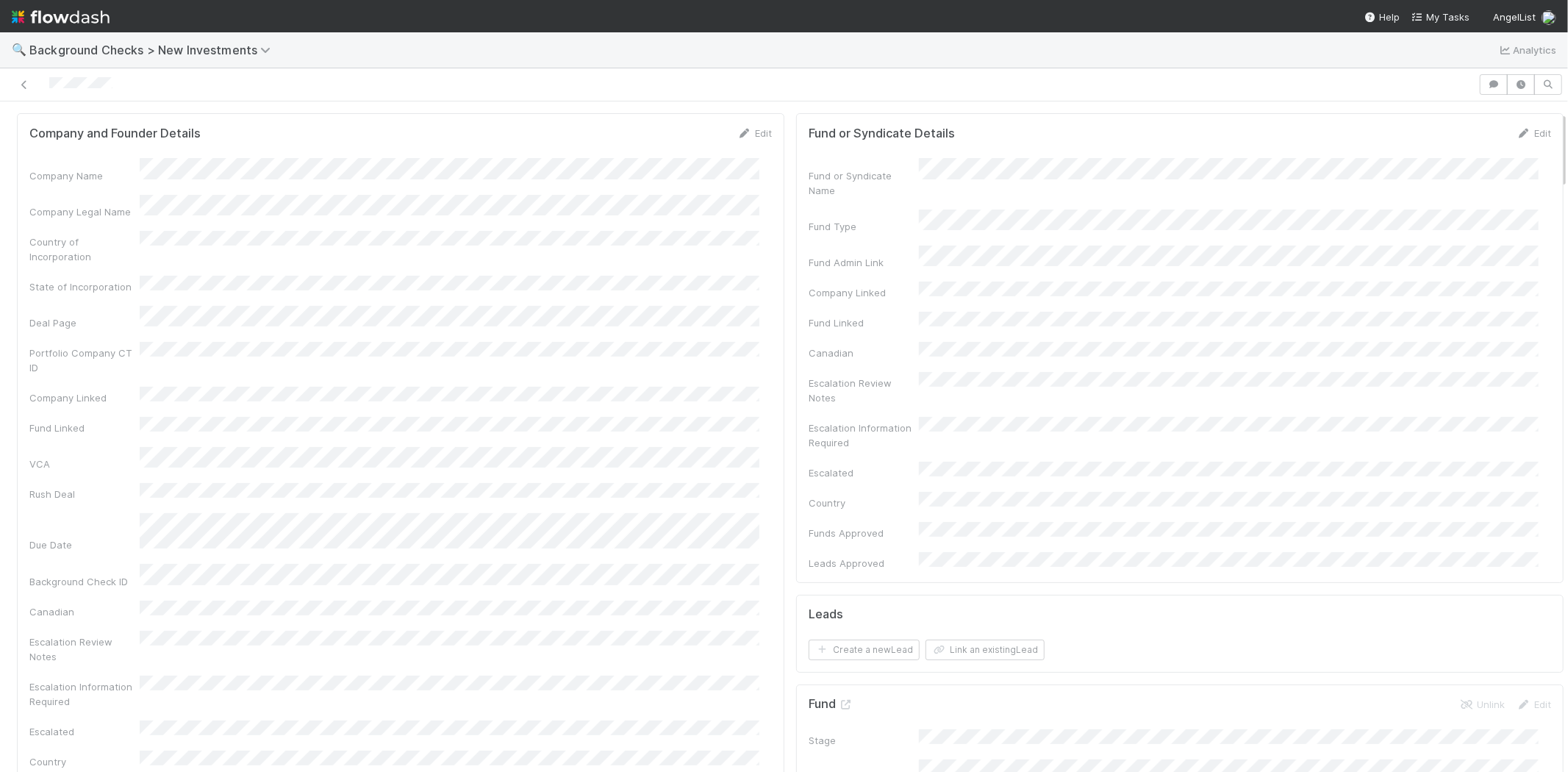
scroll to position [0, 0]
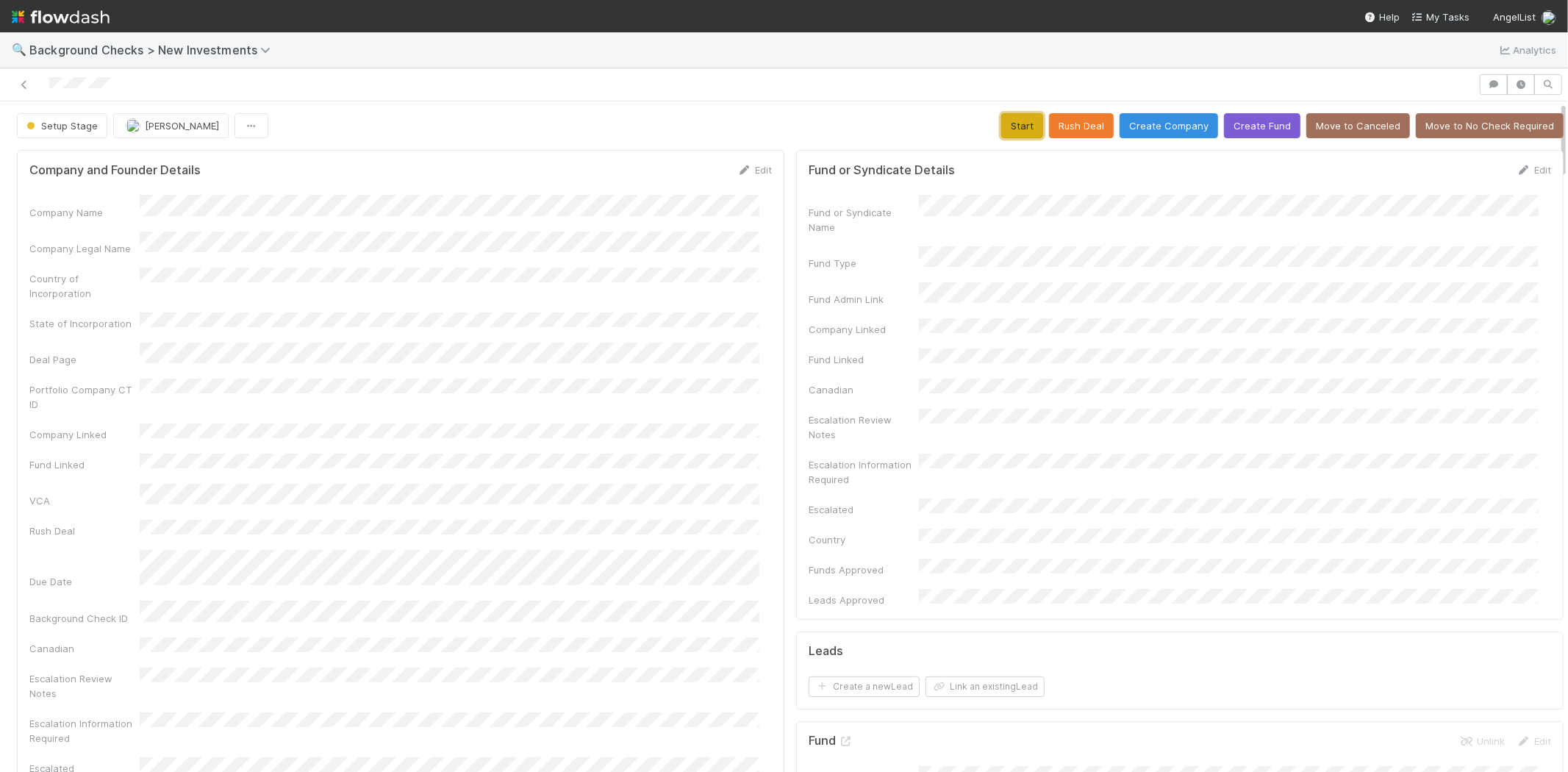
click at [1002, 126] on button "Start" at bounding box center [1022, 126] width 42 height 25
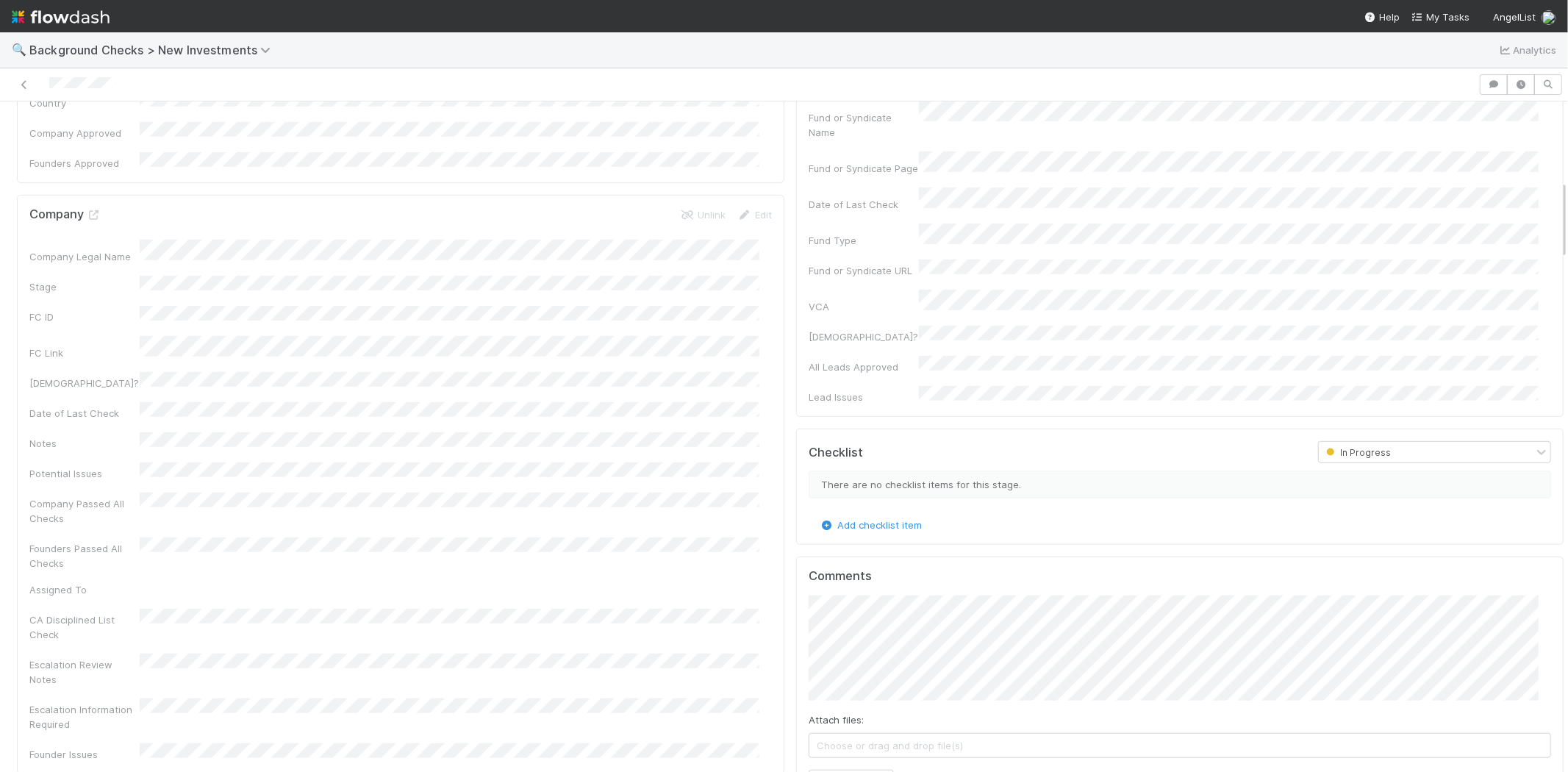
scroll to position [735, 0]
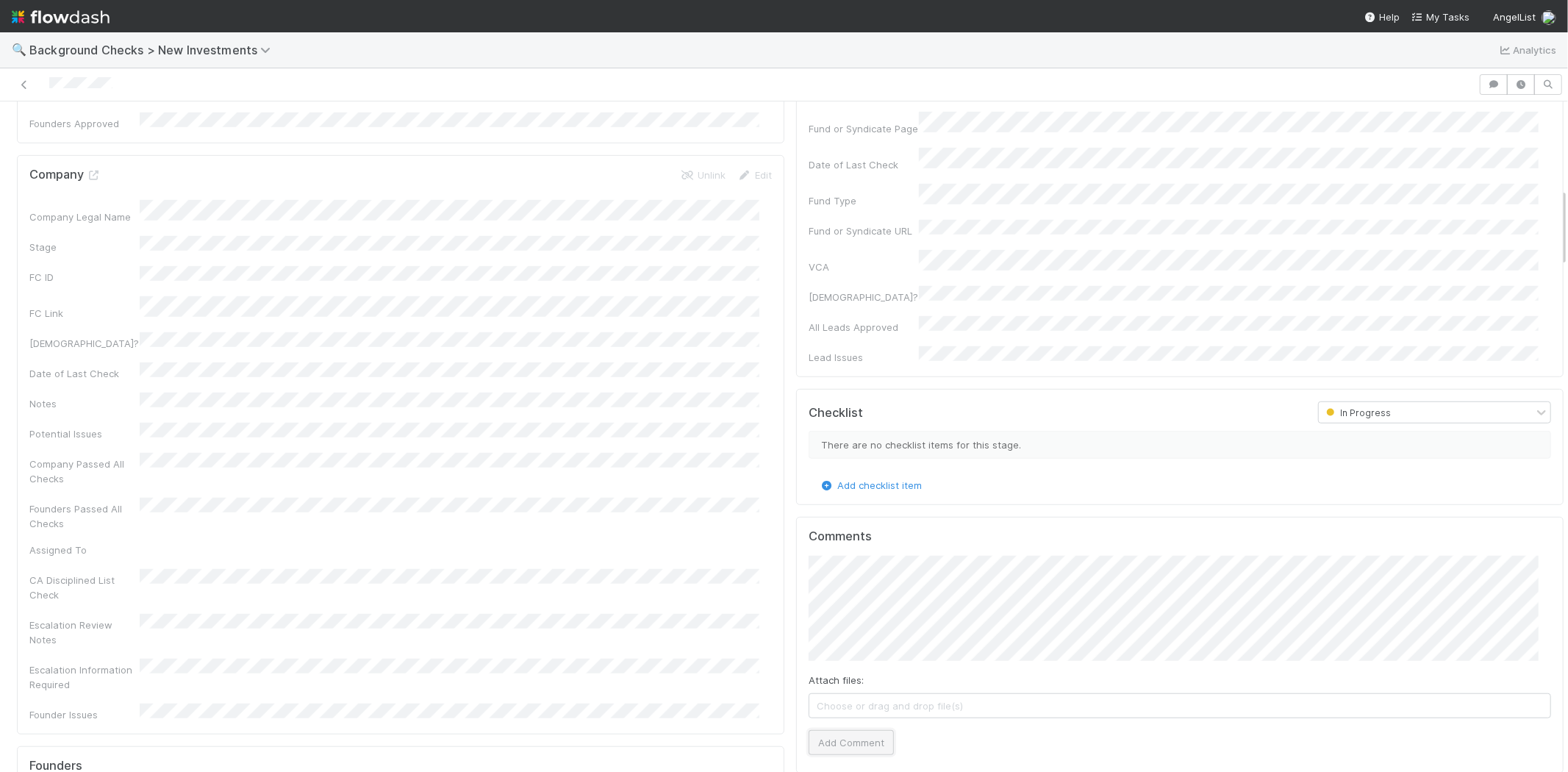
click at [816, 729] on button "Add Comment" at bounding box center [852, 742] width 85 height 25
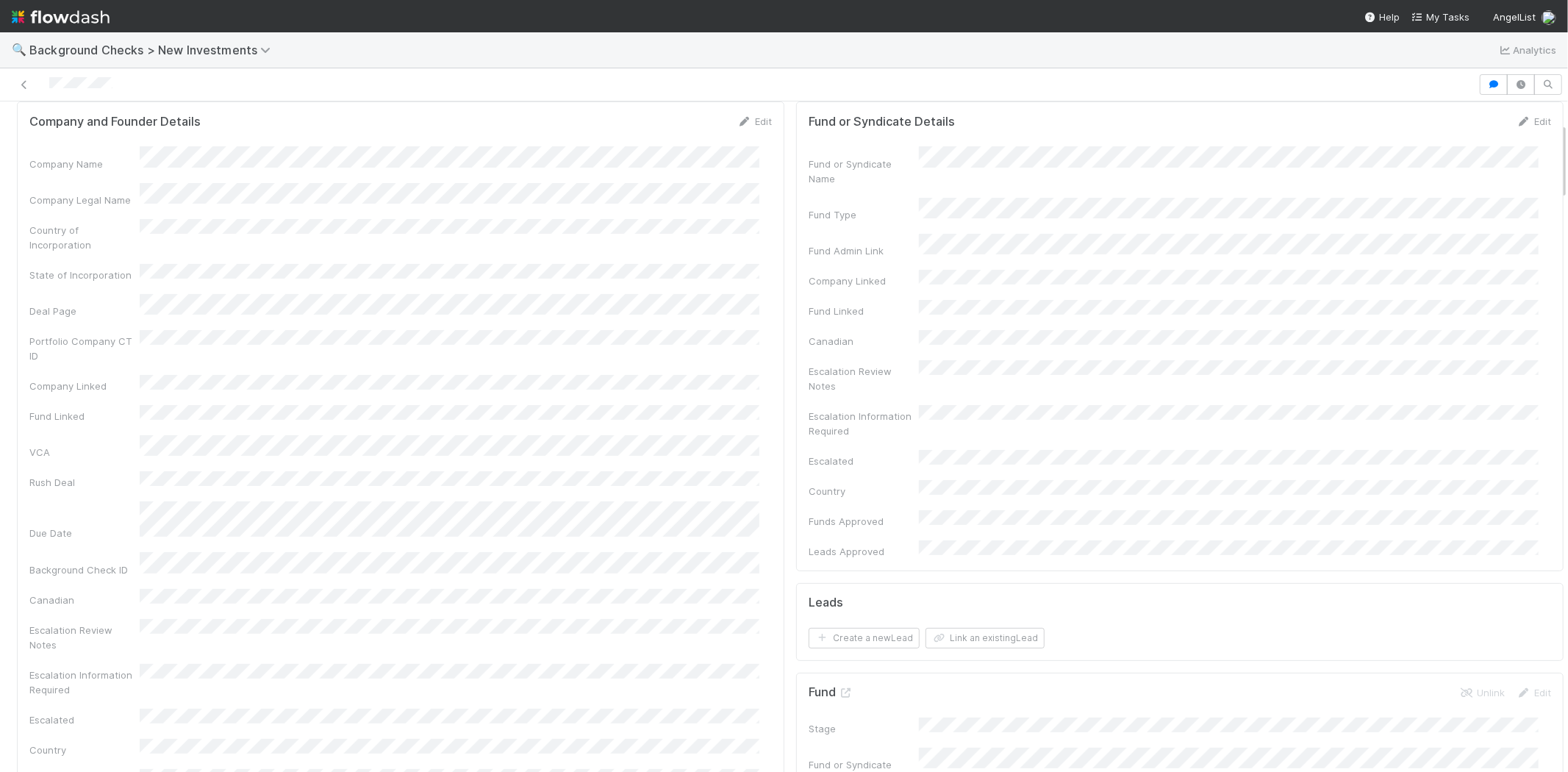
scroll to position [0, 0]
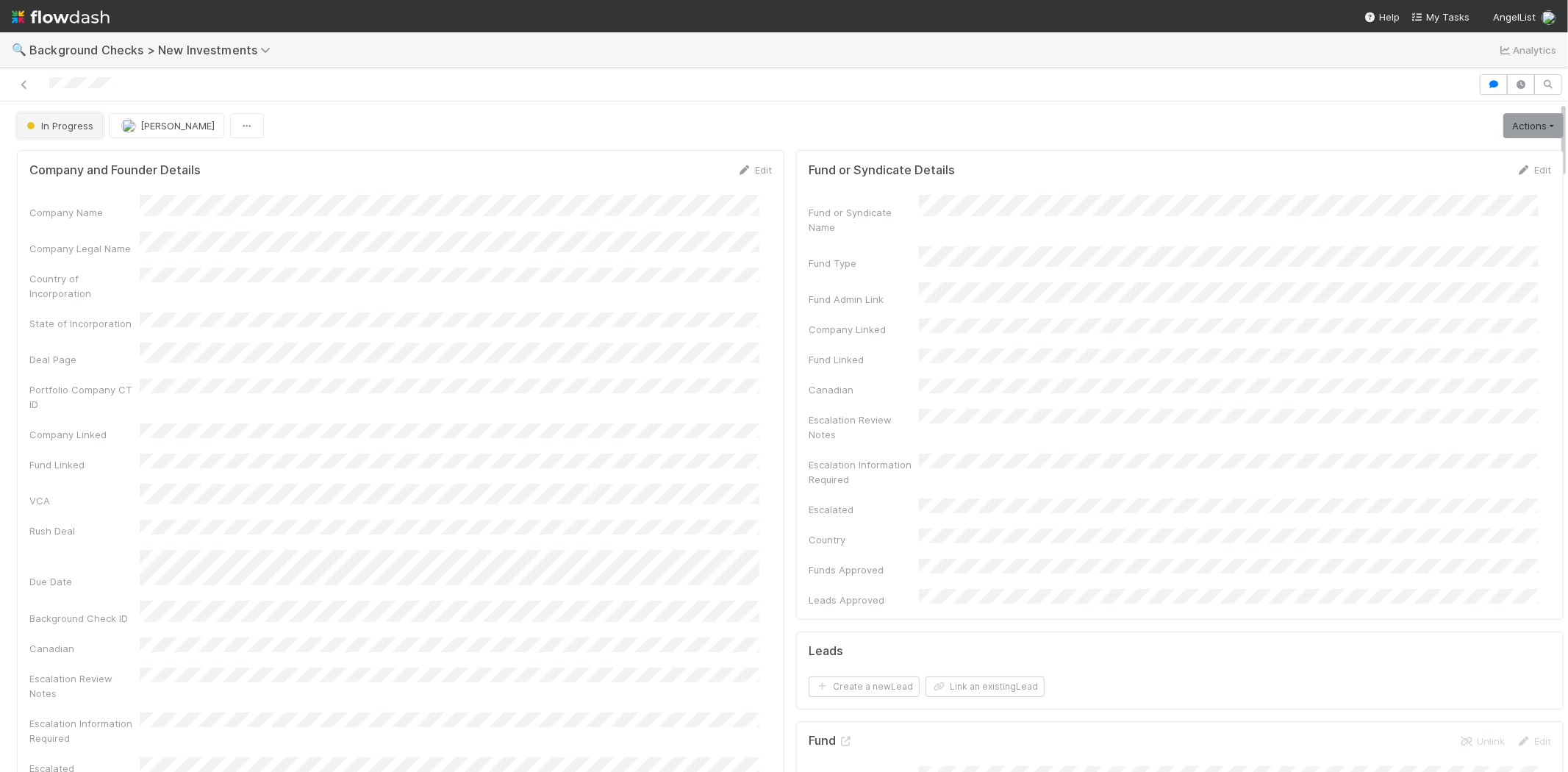
click at [55, 129] on span "In Progress" at bounding box center [58, 126] width 70 height 12
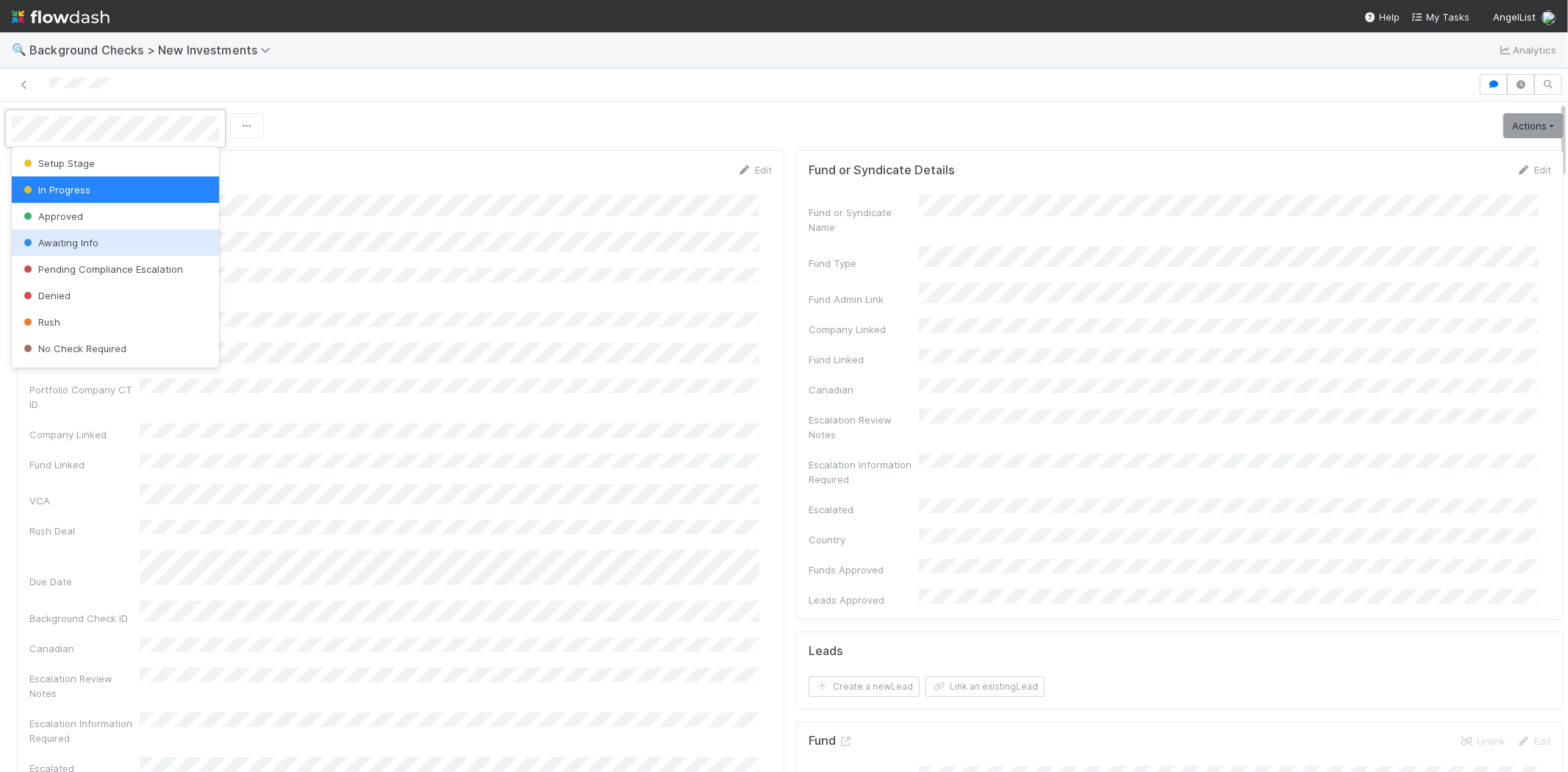
click at [62, 251] on div "Awaiting Info" at bounding box center [115, 242] width 207 height 26
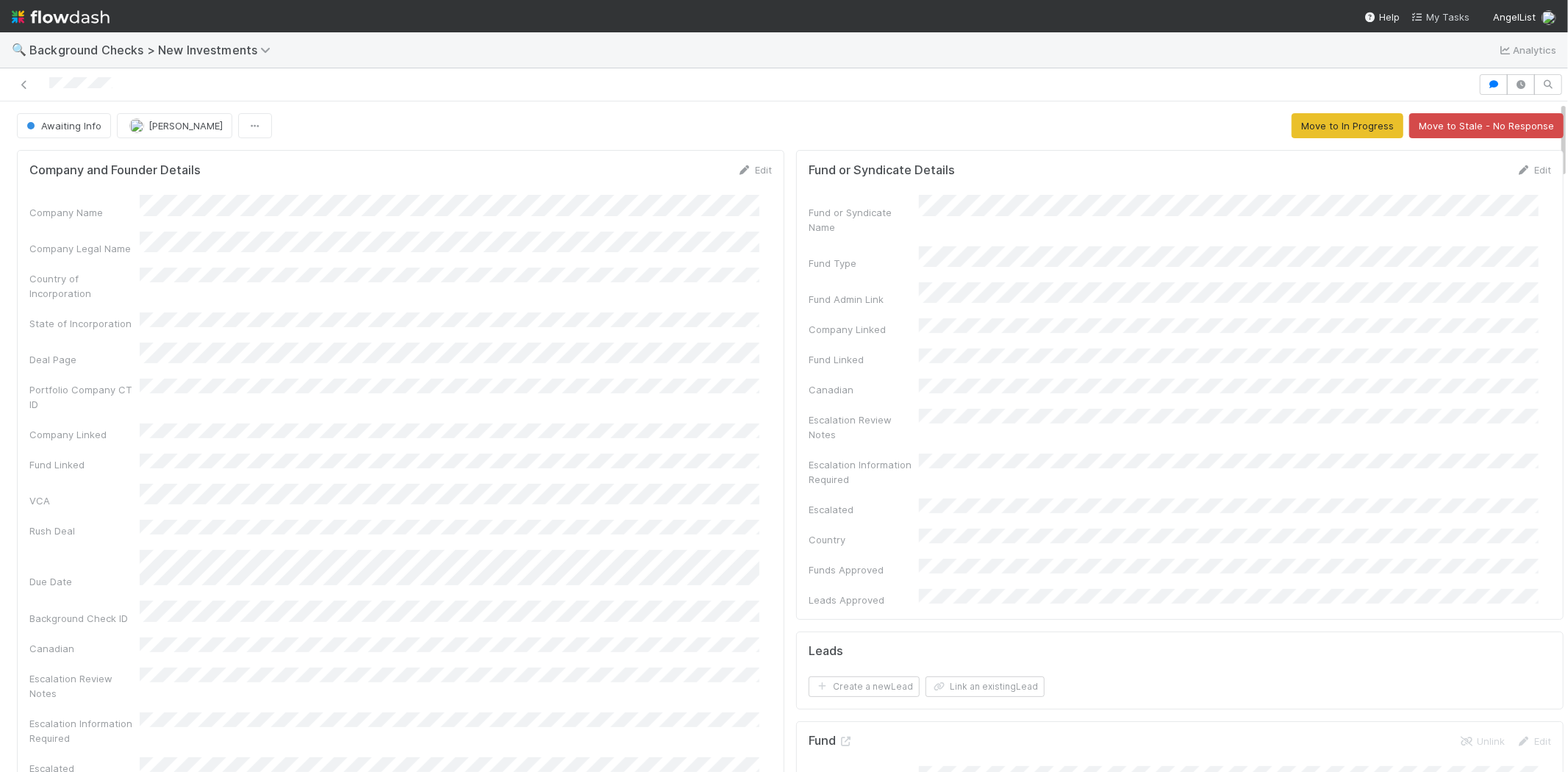
click at [1432, 14] on span "My Tasks" at bounding box center [1441, 16] width 58 height 12
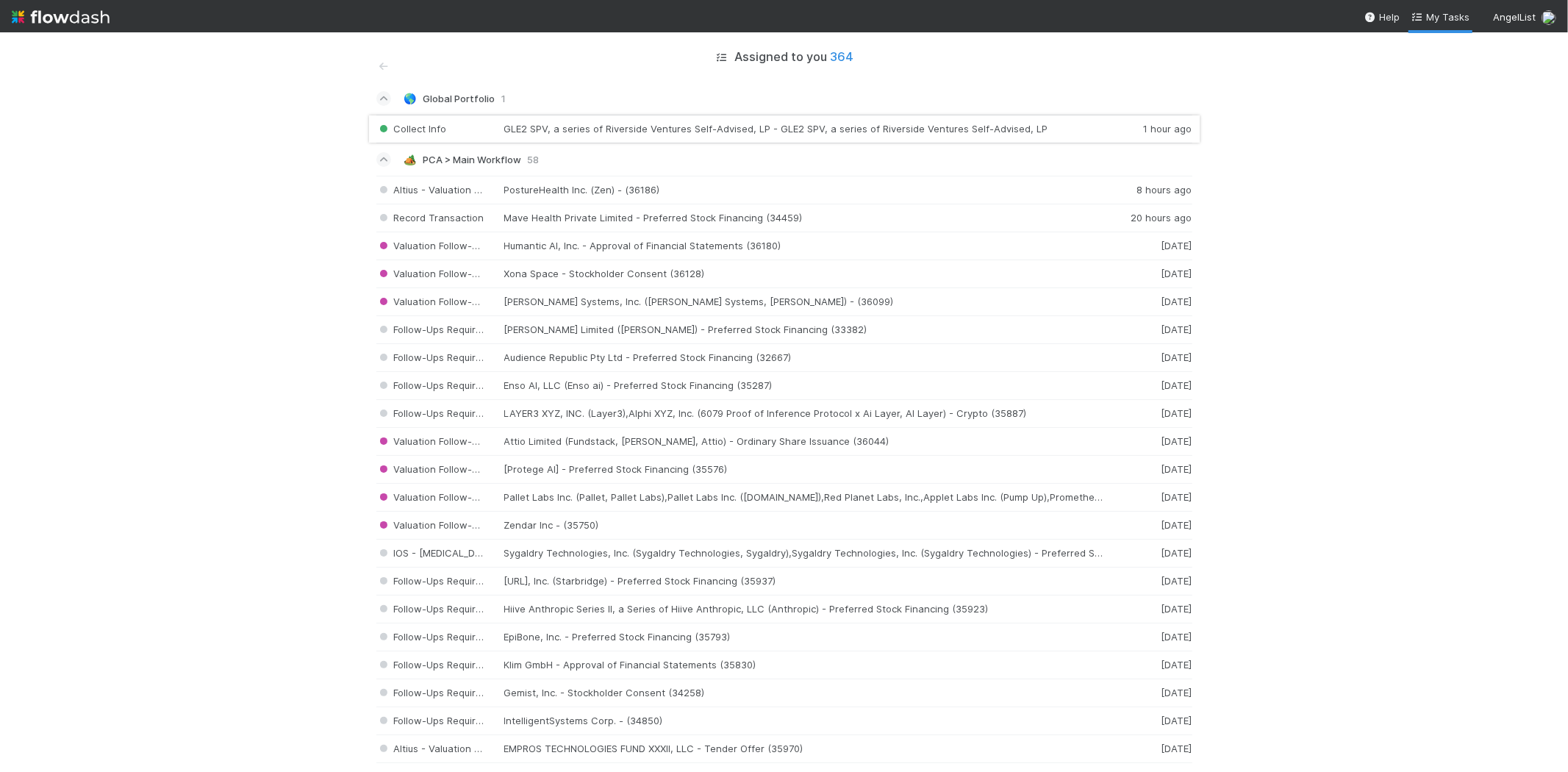
click at [724, 127] on div "Collect Info GLE2 SPV, a series of Riverside Ventures Self-Advised, LP - GLE2 S…" at bounding box center [784, 130] width 816 height 29
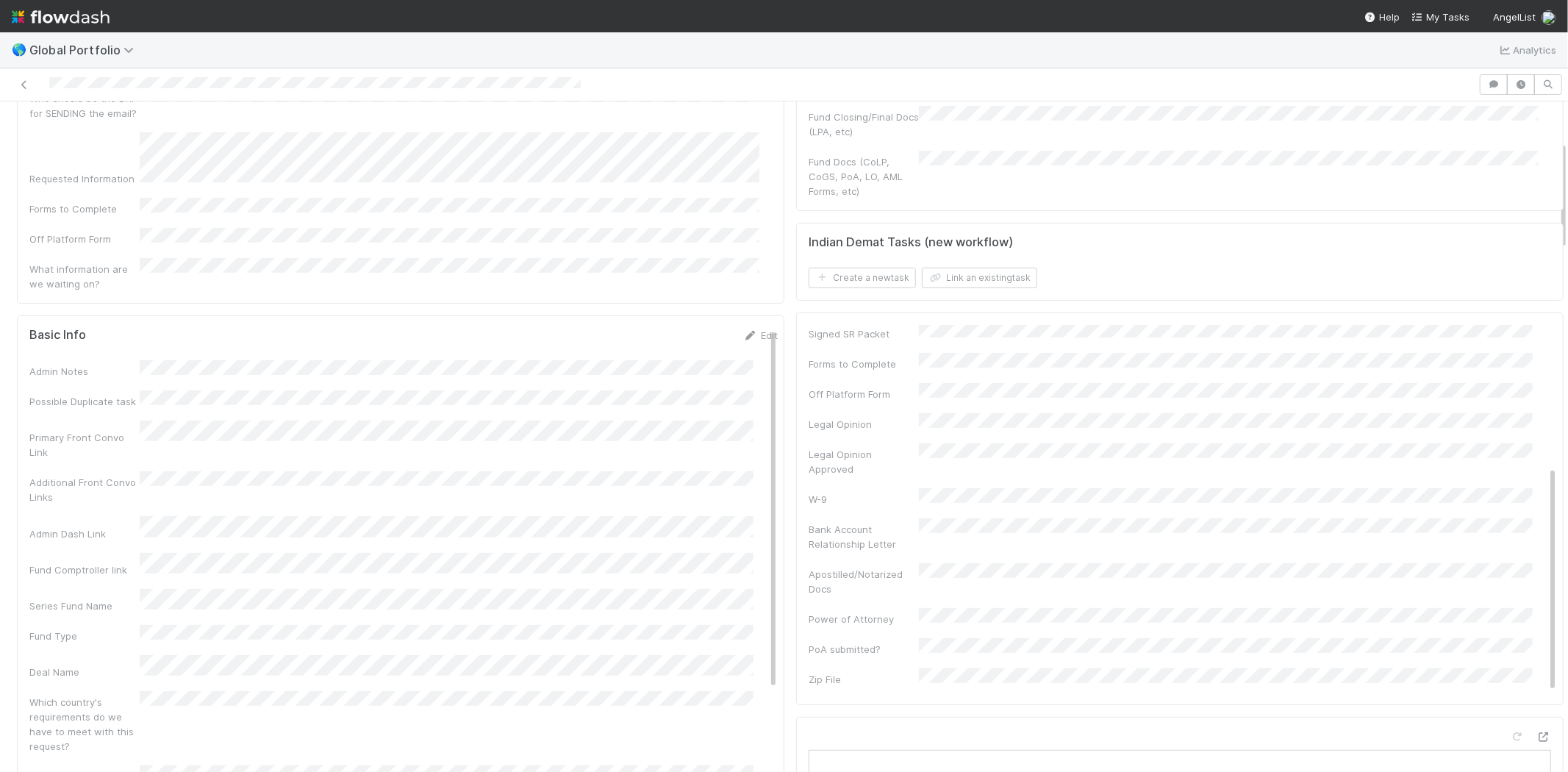
click at [743, 328] on div "Edit" at bounding box center [761, 335] width 35 height 15
click at [751, 329] on link "Edit" at bounding box center [761, 335] width 35 height 12
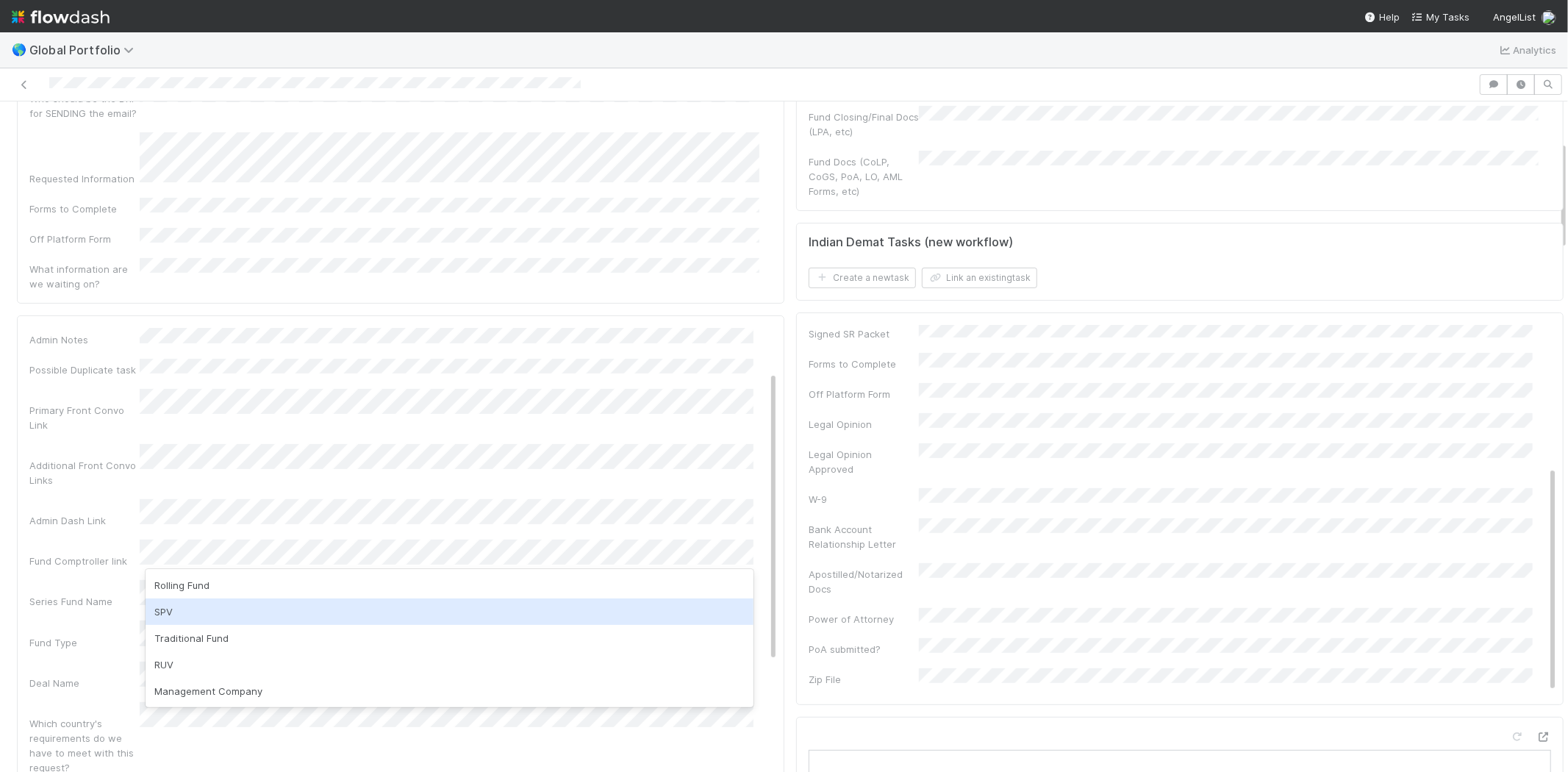
click at [207, 610] on div "SPV" at bounding box center [449, 610] width 608 height 26
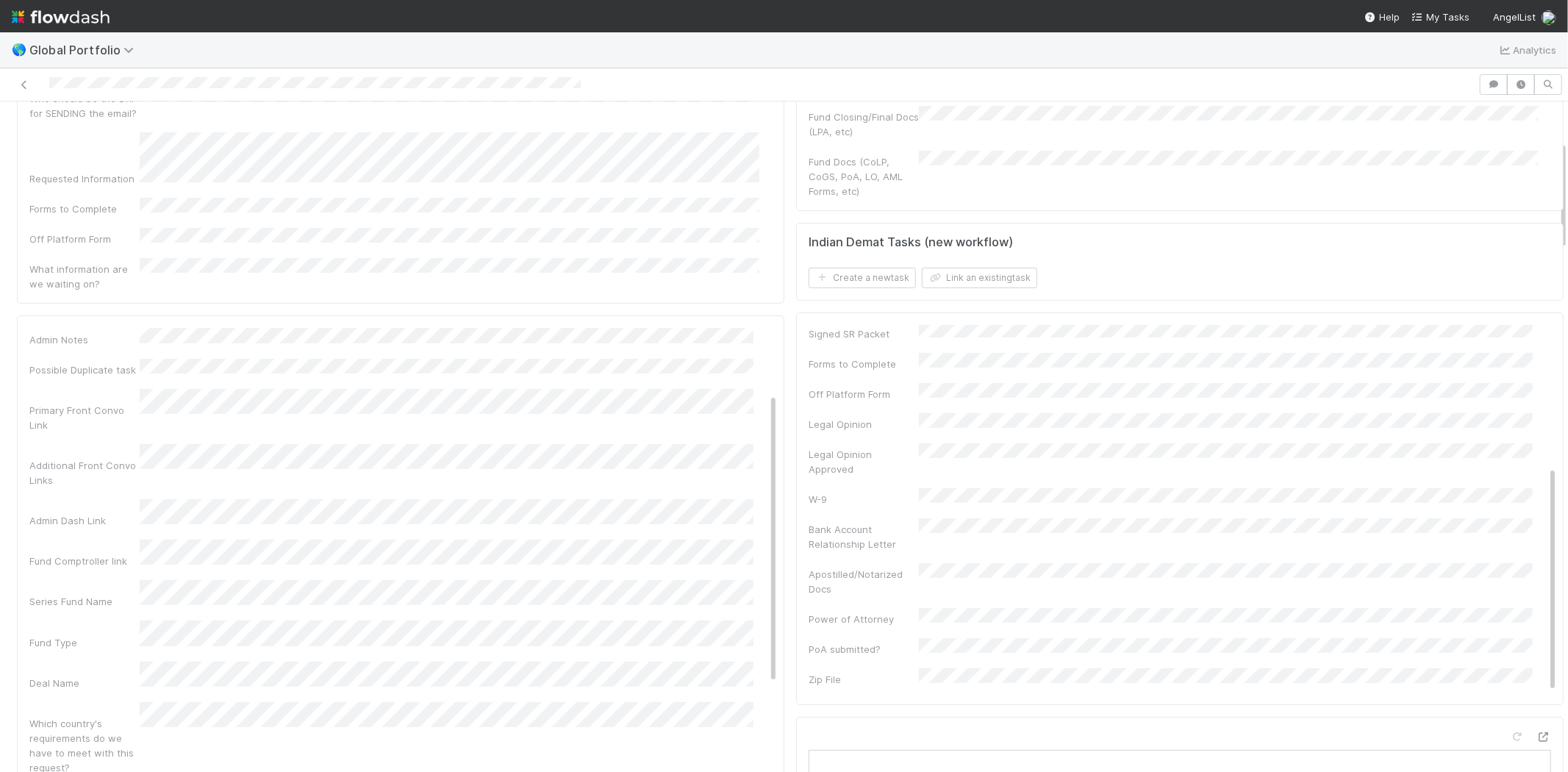
scroll to position [163, 0]
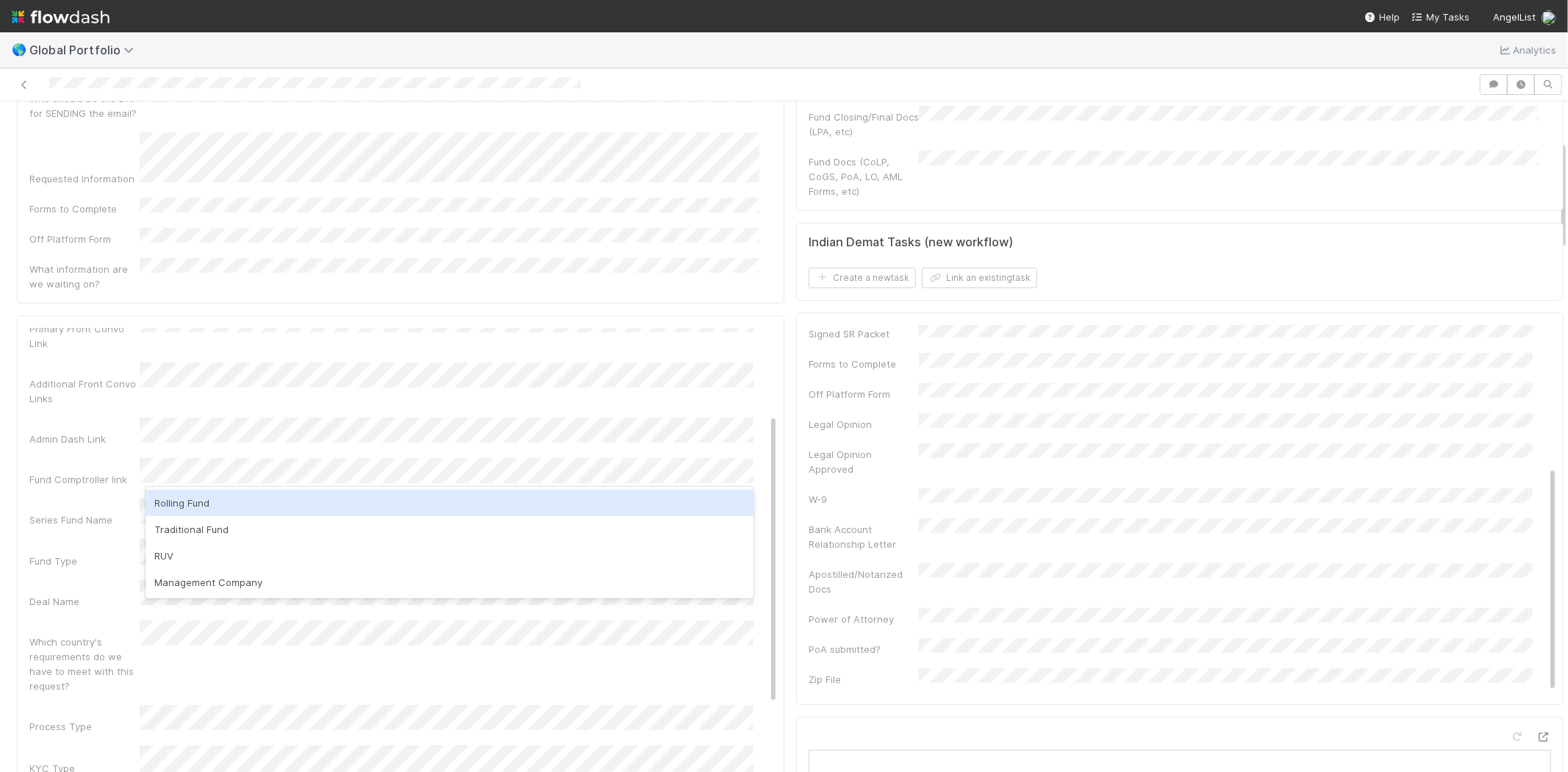
click at [106, 553] on div "Fund Type" at bounding box center [84, 560] width 110 height 15
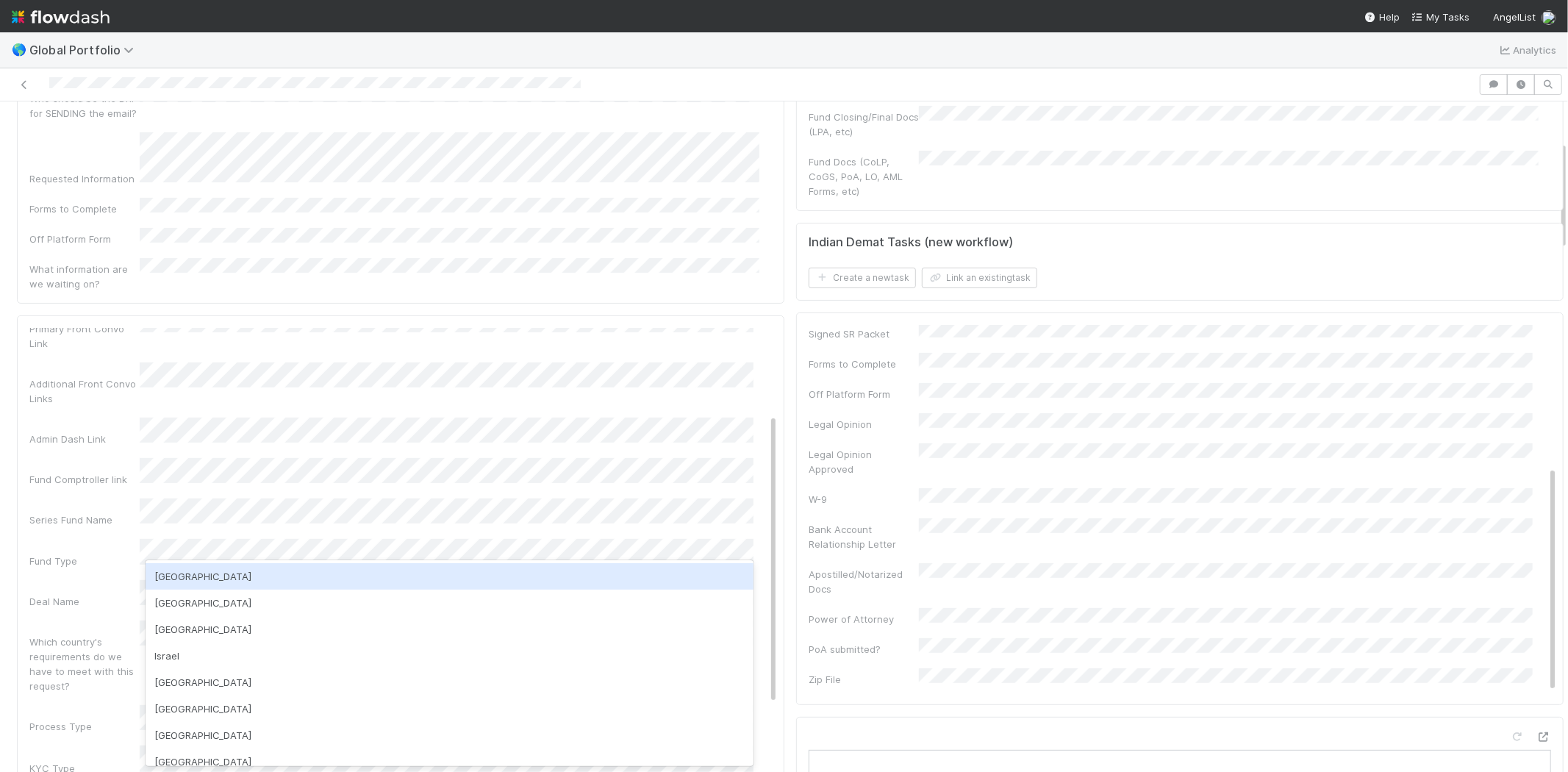
click at [192, 571] on div "USA" at bounding box center [449, 576] width 608 height 26
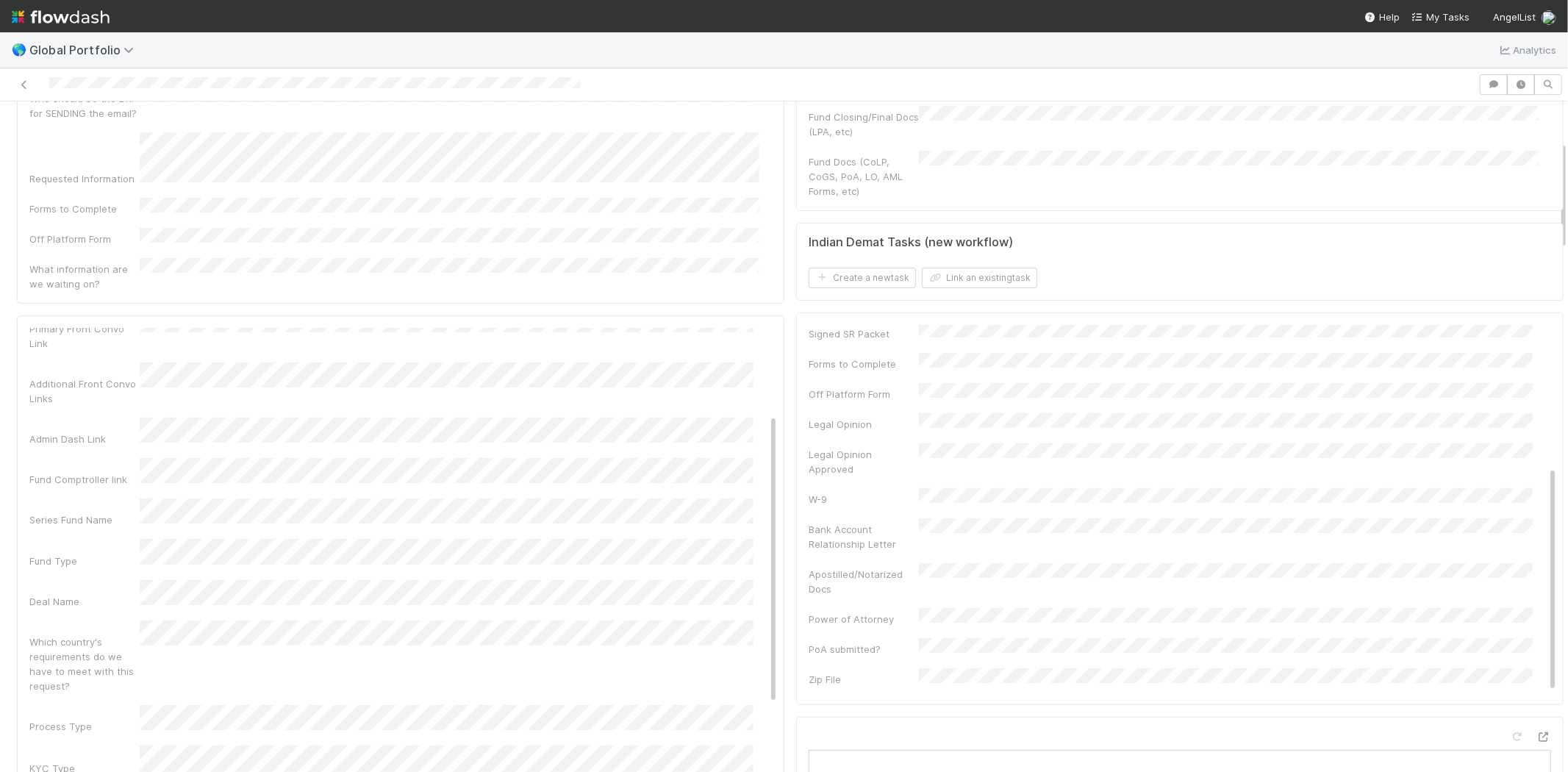
click at [103, 620] on div "Which country's requirements do we have to meet with this request?" at bounding box center [403, 656] width 748 height 73
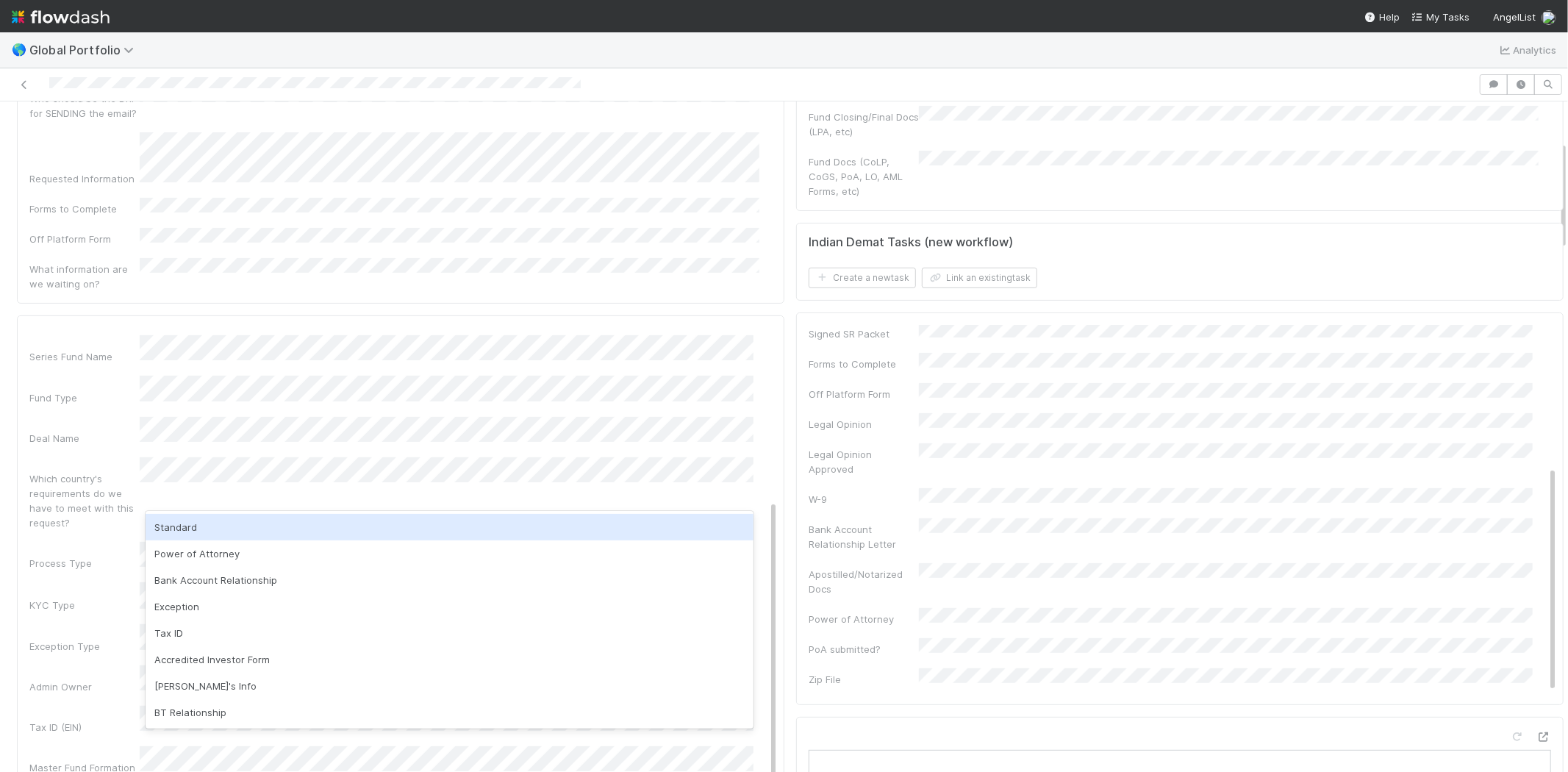
click at [201, 525] on div "Standard" at bounding box center [449, 526] width 608 height 26
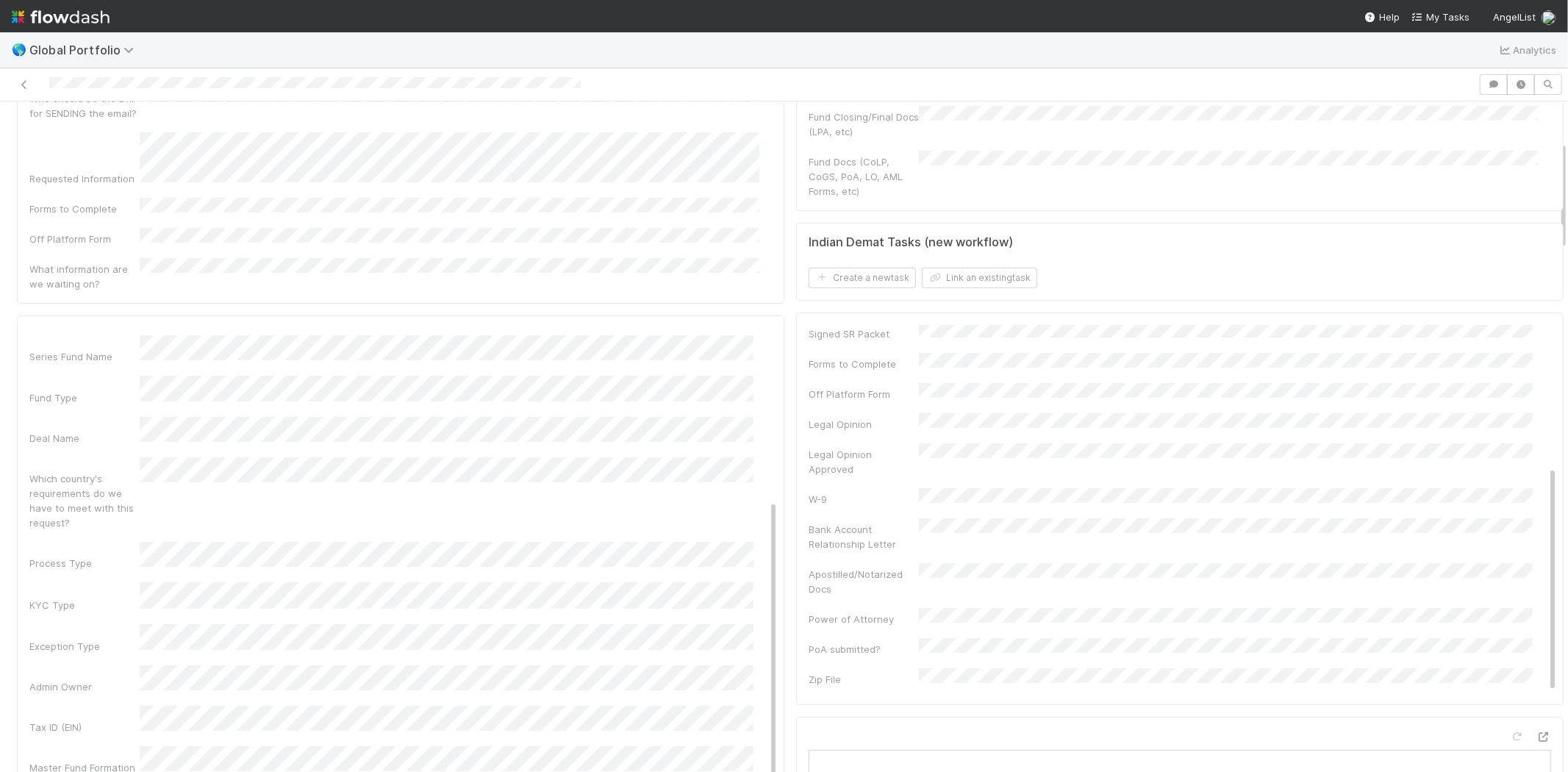
click at [97, 598] on div "KYC Type" at bounding box center [84, 605] width 110 height 15
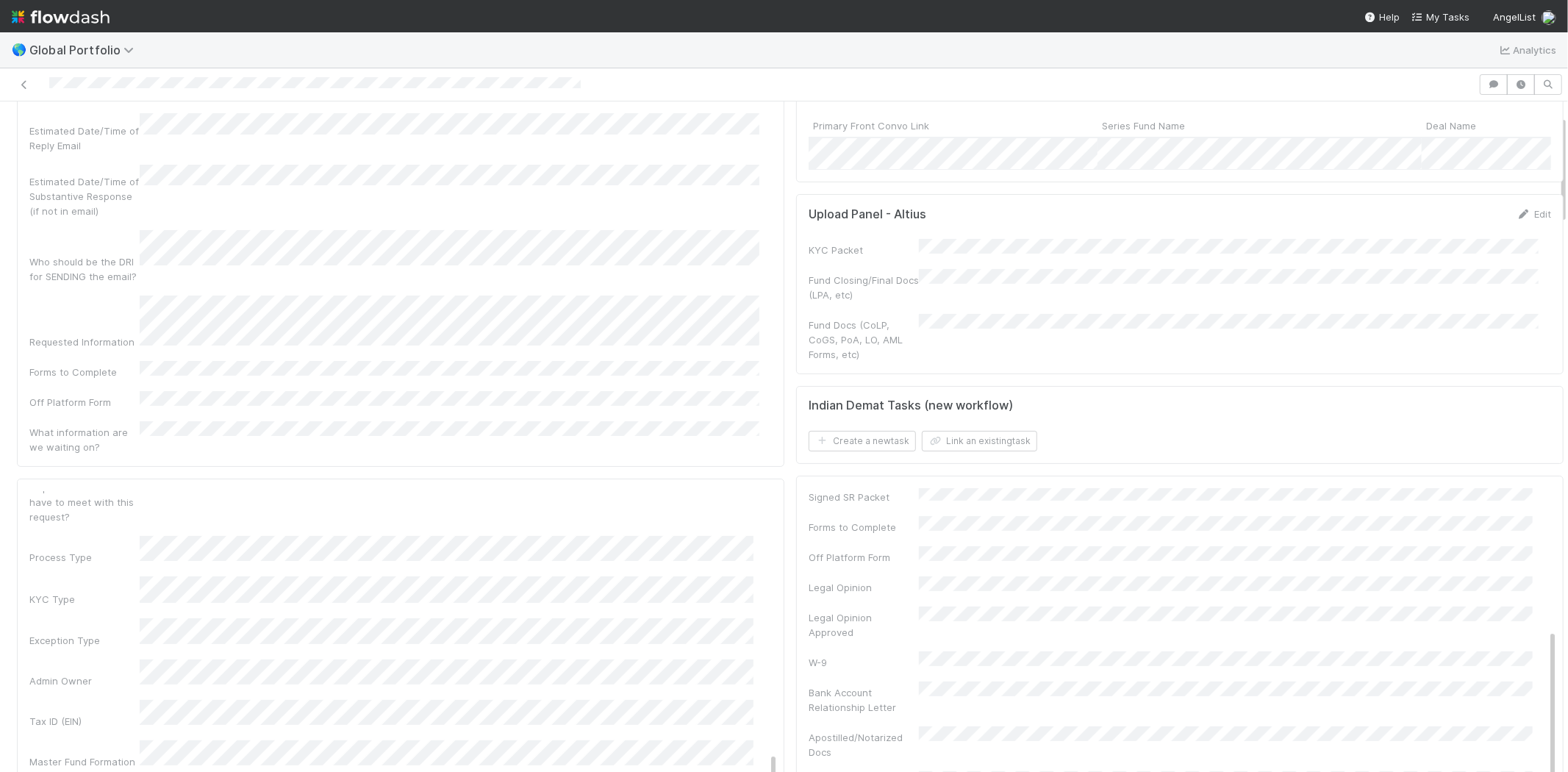
scroll to position [163, 0]
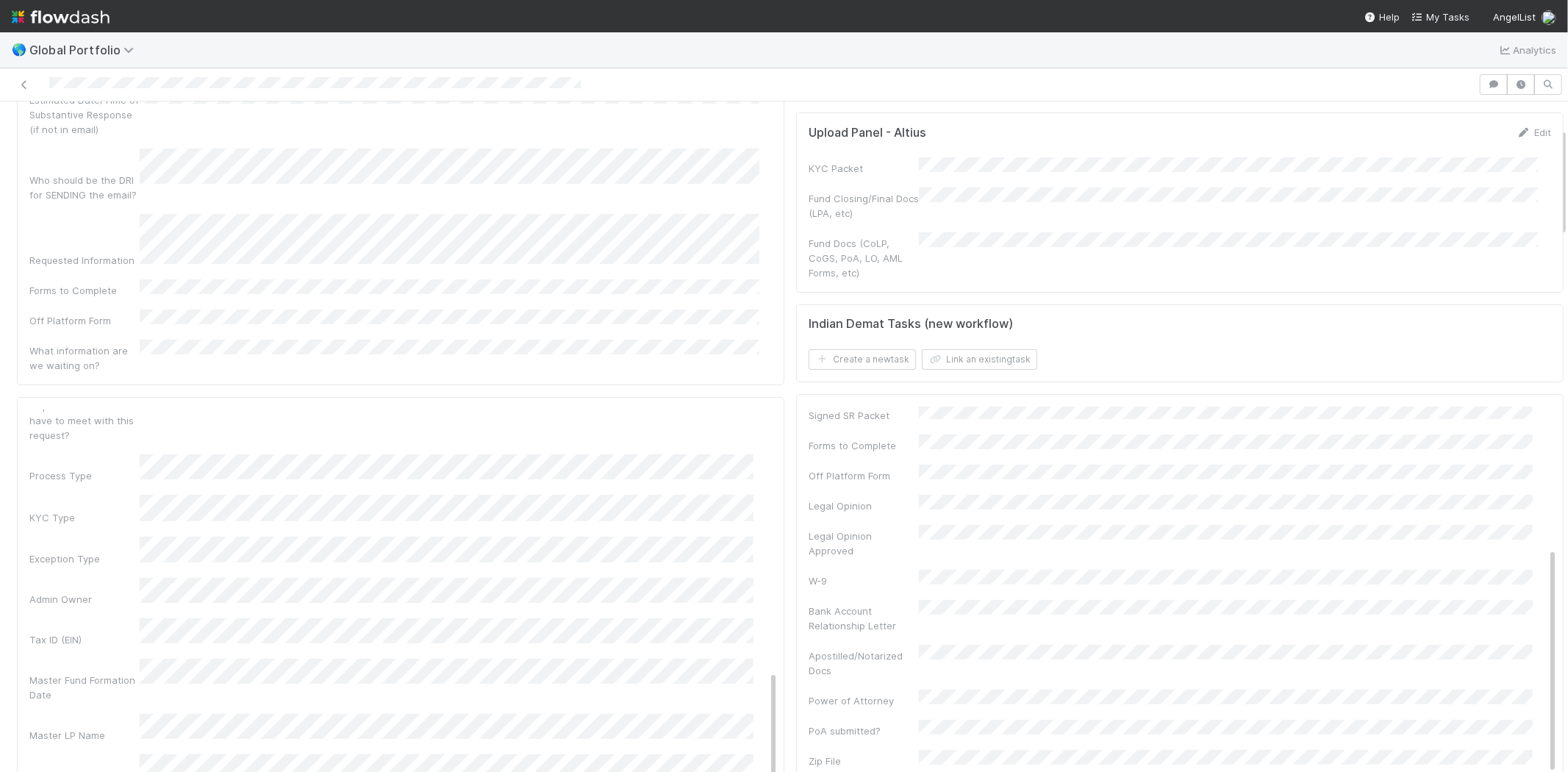
click at [103, 672] on div "Master Fund Formation Date" at bounding box center [84, 687] width 110 height 29
click at [369, 344] on button "Previous Month" at bounding box center [375, 349] width 23 height 23
click at [374, 342] on button "Previous Month" at bounding box center [375, 349] width 23 height 23
click at [372, 582] on button "Previous Month" at bounding box center [375, 586] width 23 height 23
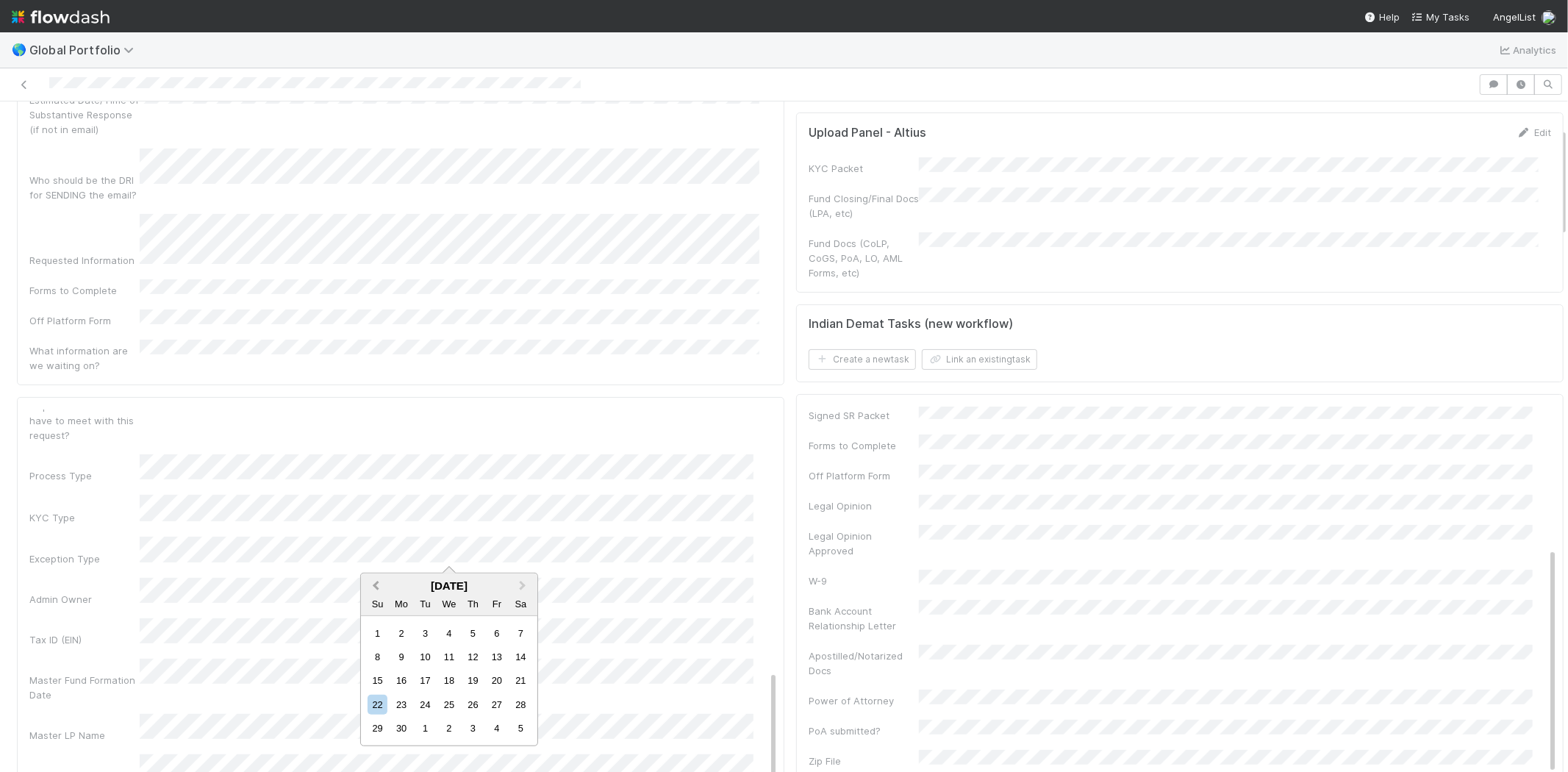
click at [376, 582] on span "Previous Month" at bounding box center [376, 584] width 0 height 16
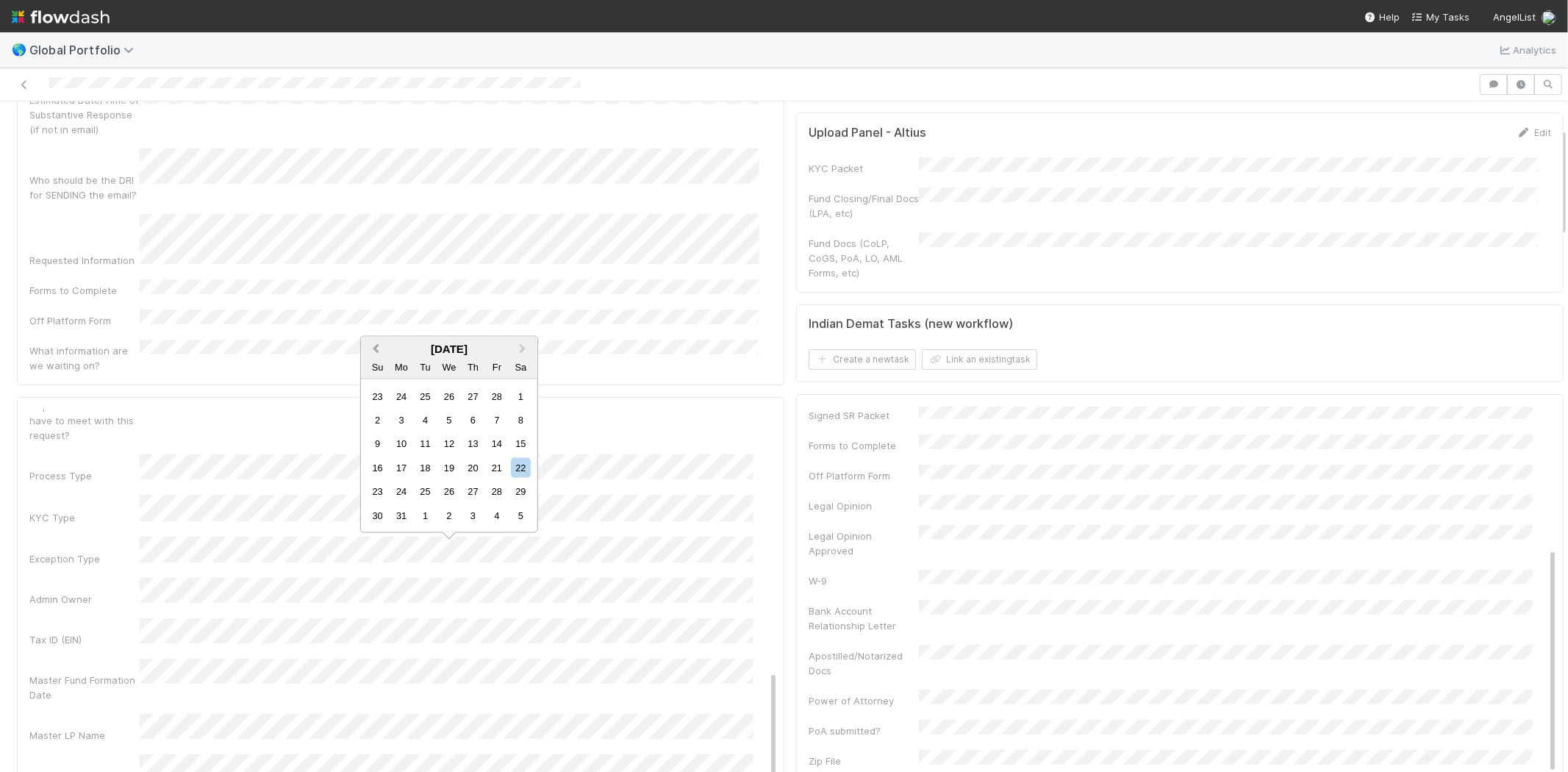
click at [376, 346] on span "Previous Month" at bounding box center [376, 348] width 0 height 16
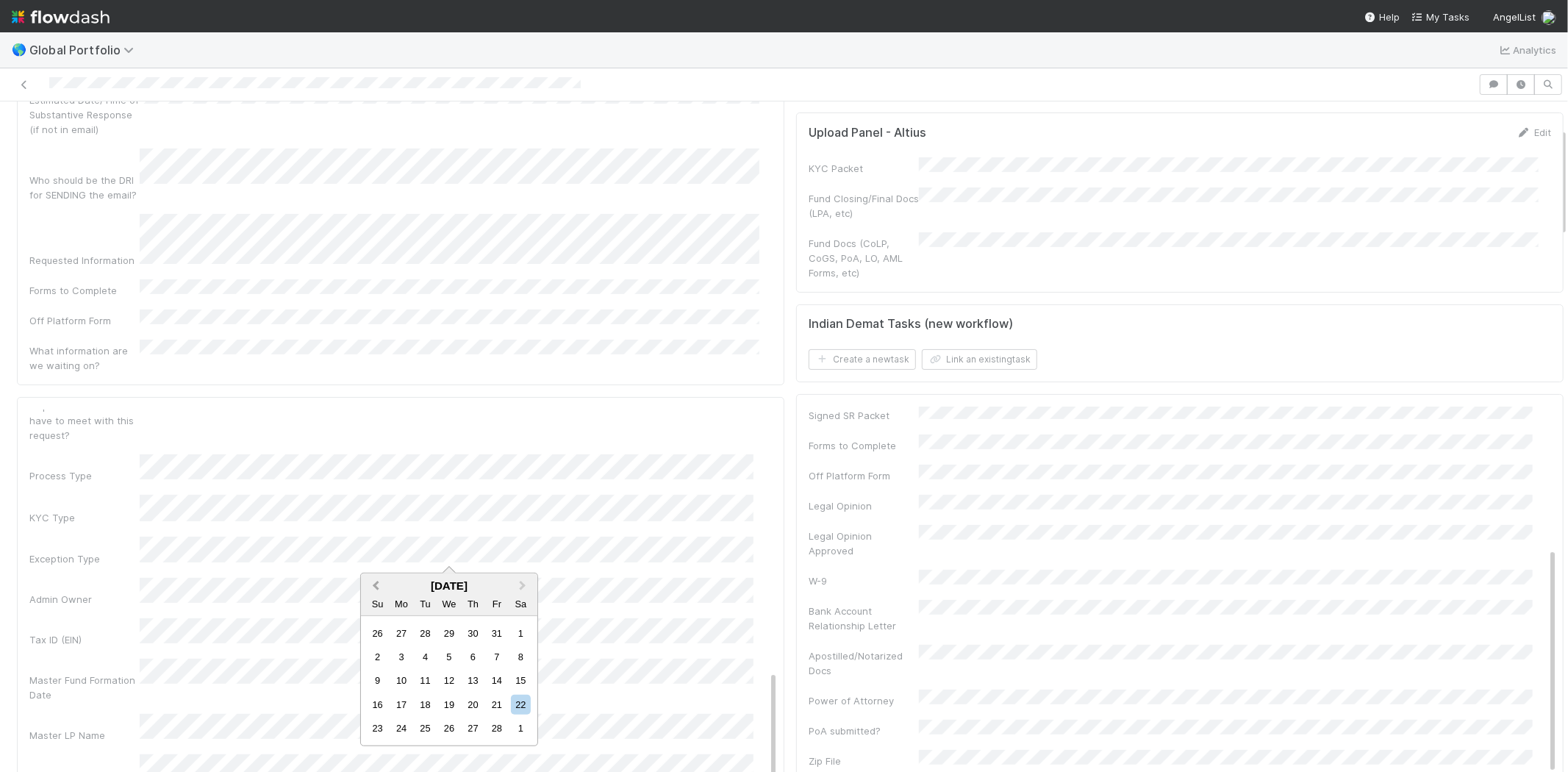
click at [371, 585] on button "Previous Month" at bounding box center [375, 586] width 23 height 23
click at [447, 706] on div "22" at bounding box center [449, 704] width 20 height 20
click at [397, 698] on div "22" at bounding box center [402, 704] width 20 height 20
click at [100, 632] on div "Tax ID (EIN)" at bounding box center [84, 638] width 110 height 15
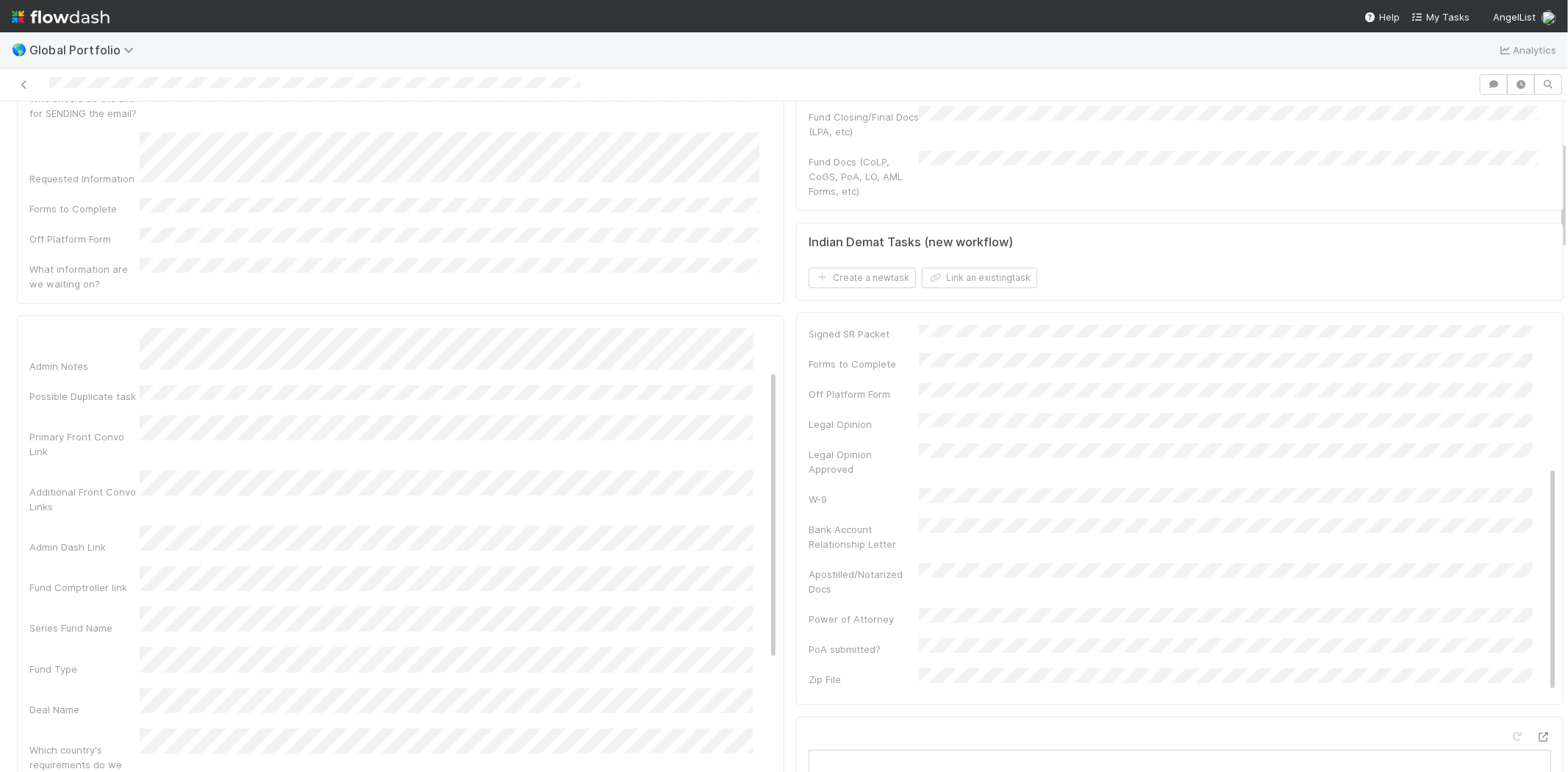
scroll to position [0, 0]
click at [679, 328] on button "Save" at bounding box center [699, 341] width 42 height 25
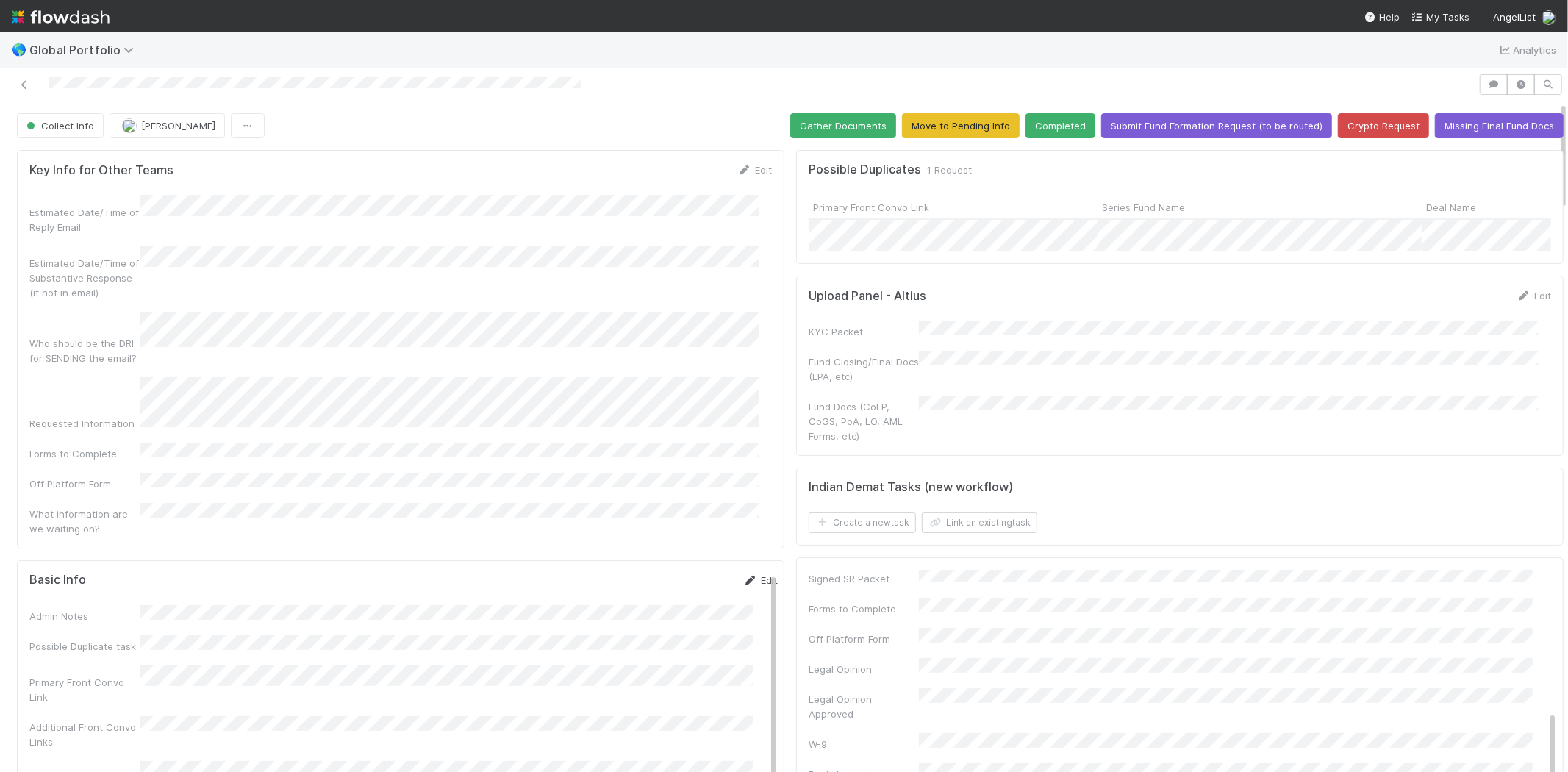
click at [750, 574] on link "Edit" at bounding box center [761, 579] width 35 height 12
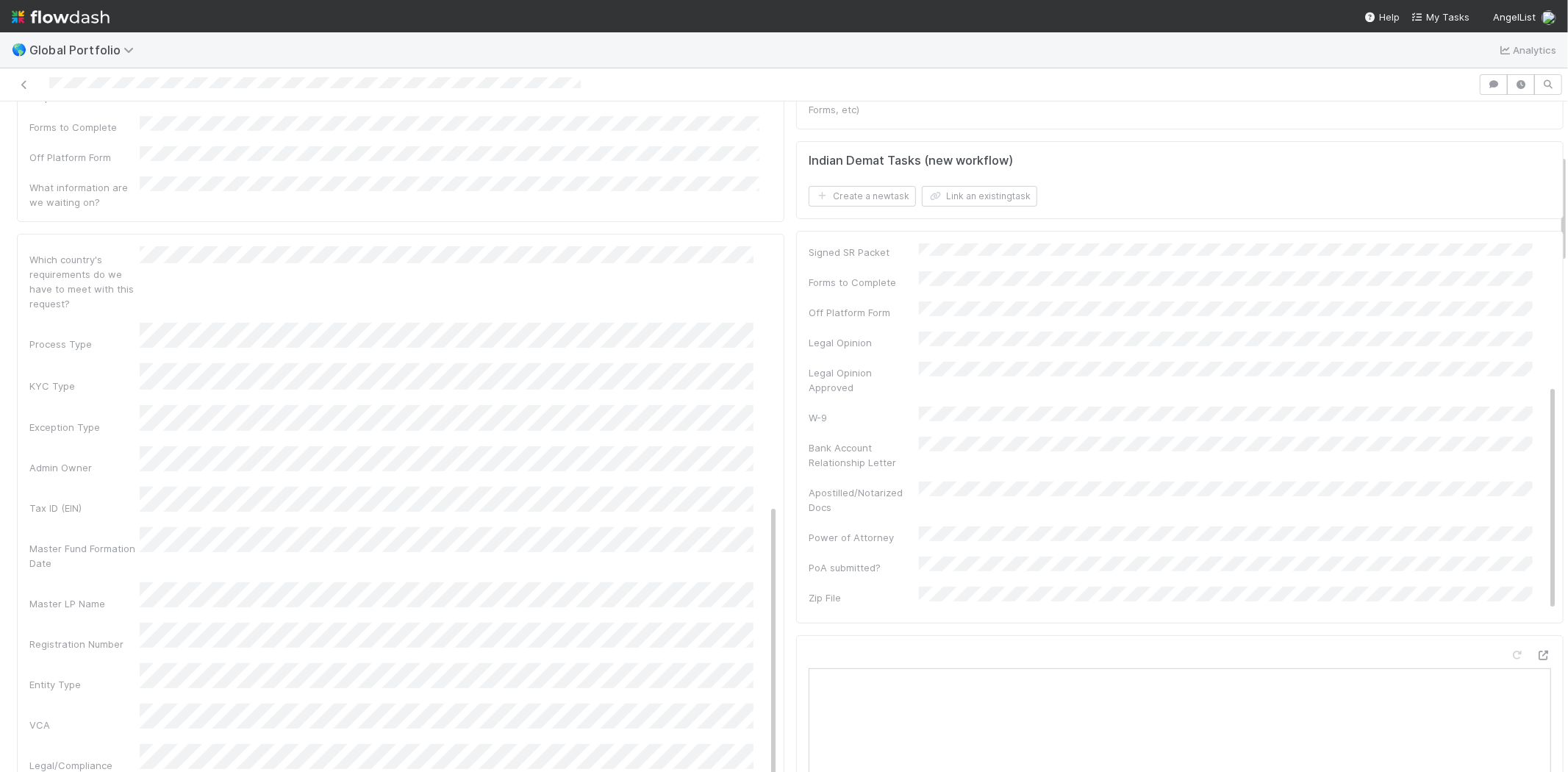
scroll to position [490, 0]
click at [106, 537] on div "Admin Notes Possible Duplicate task Primary Front Convo Link Additional Front C…" at bounding box center [403, 371] width 748 height 1144
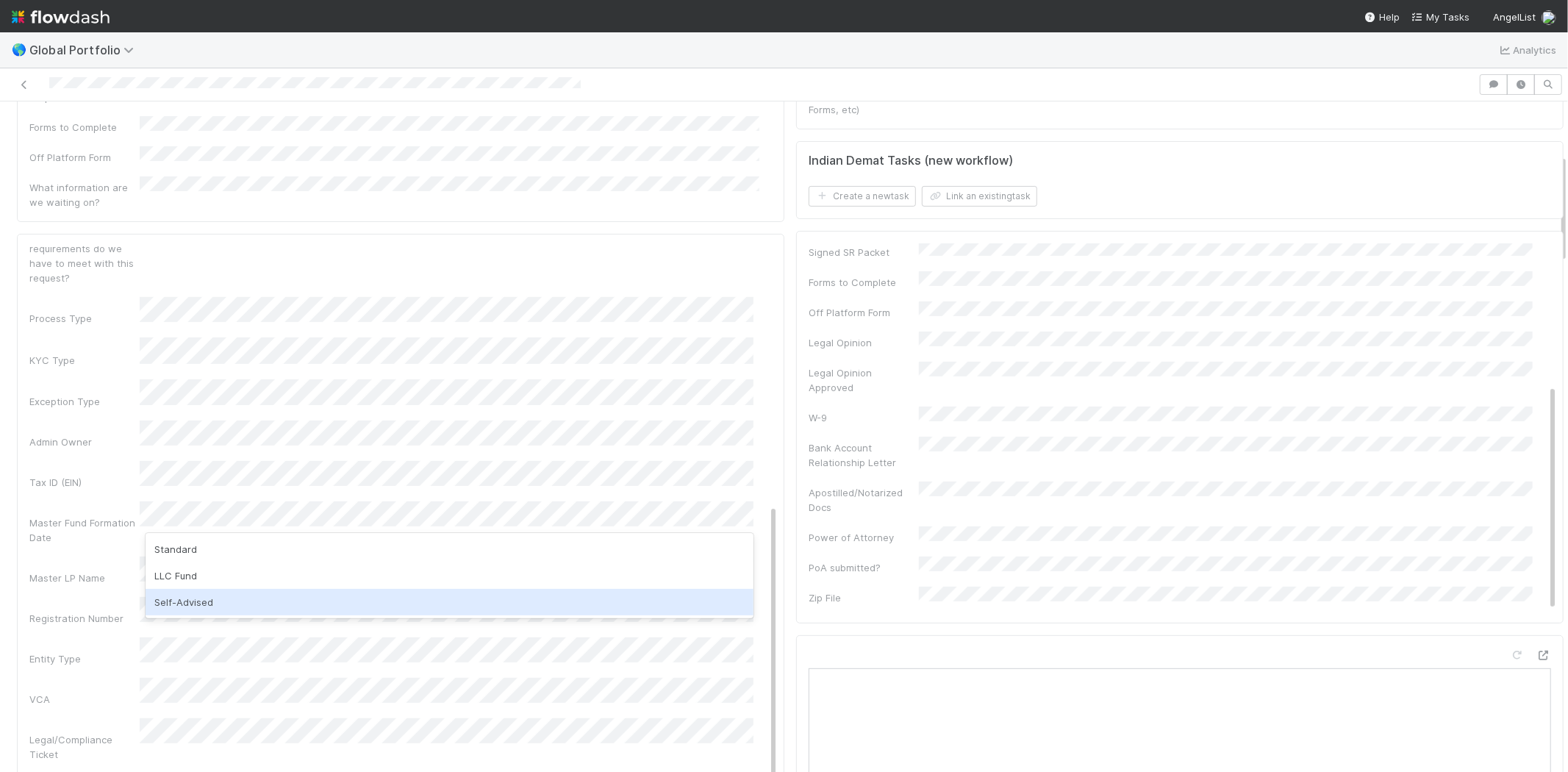
click at [200, 601] on div "Self-Advised" at bounding box center [449, 602] width 608 height 26
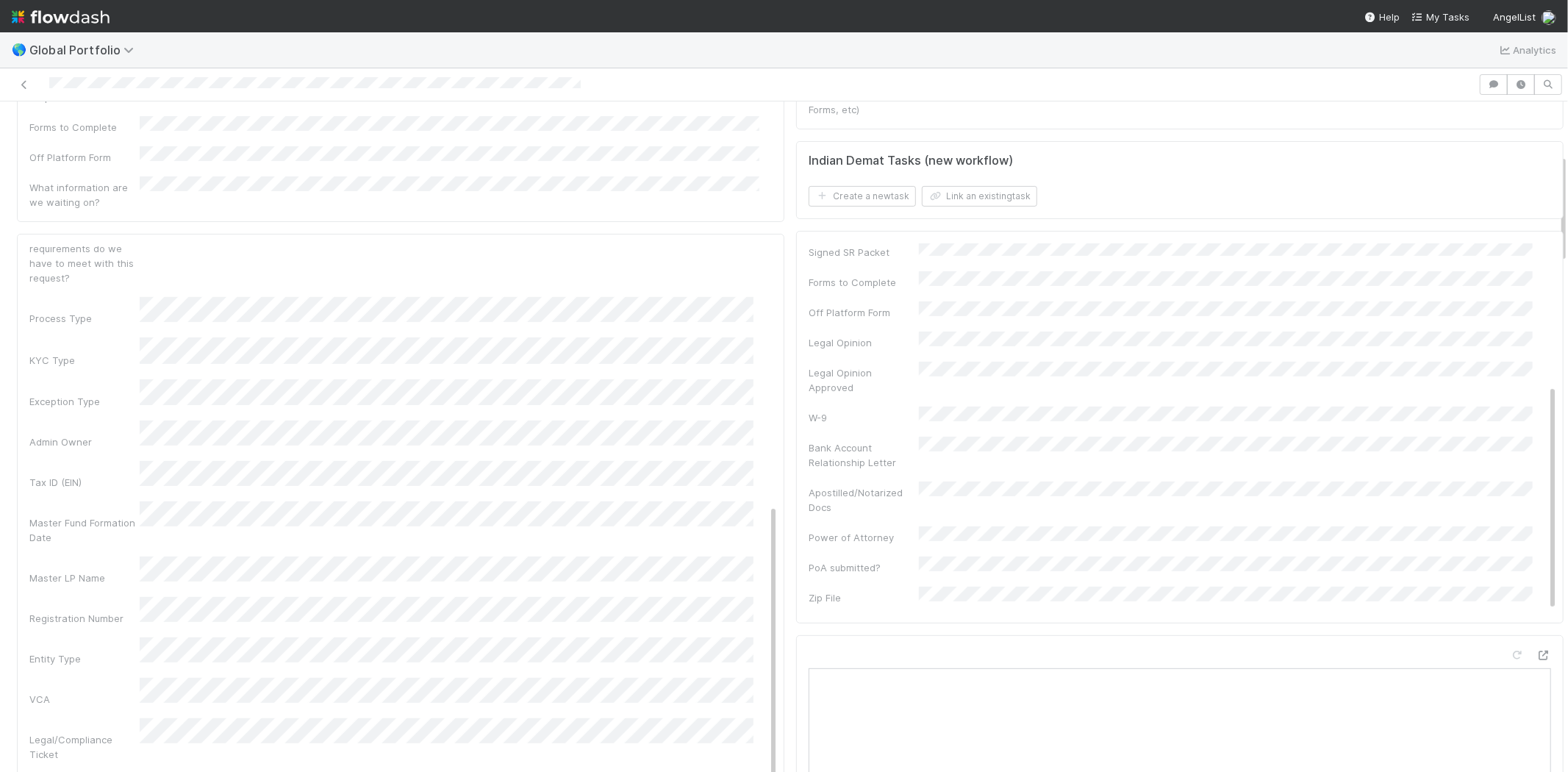
click at [102, 692] on div "VCA" at bounding box center [84, 698] width 110 height 15
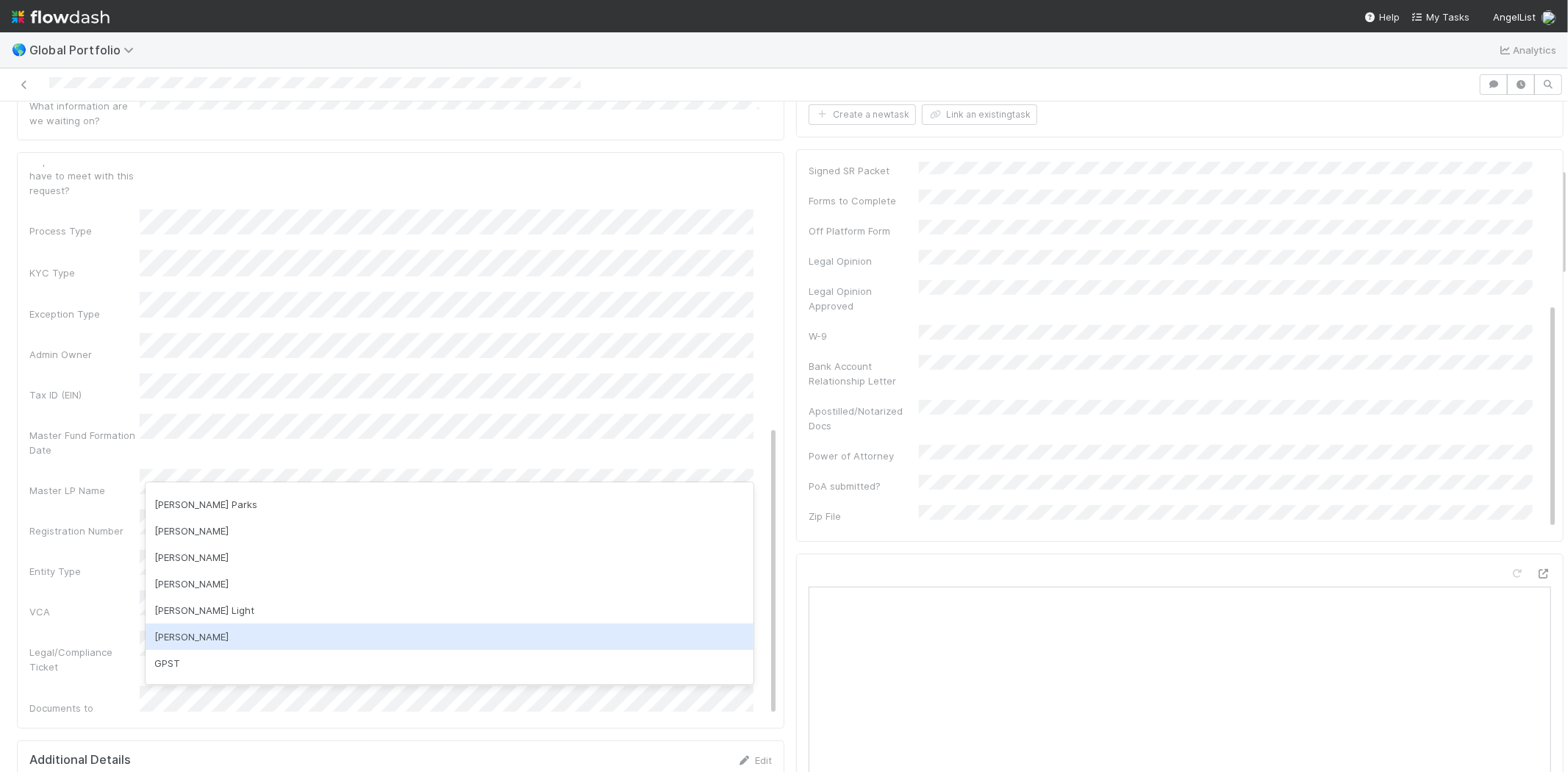
scroll to position [245, 0]
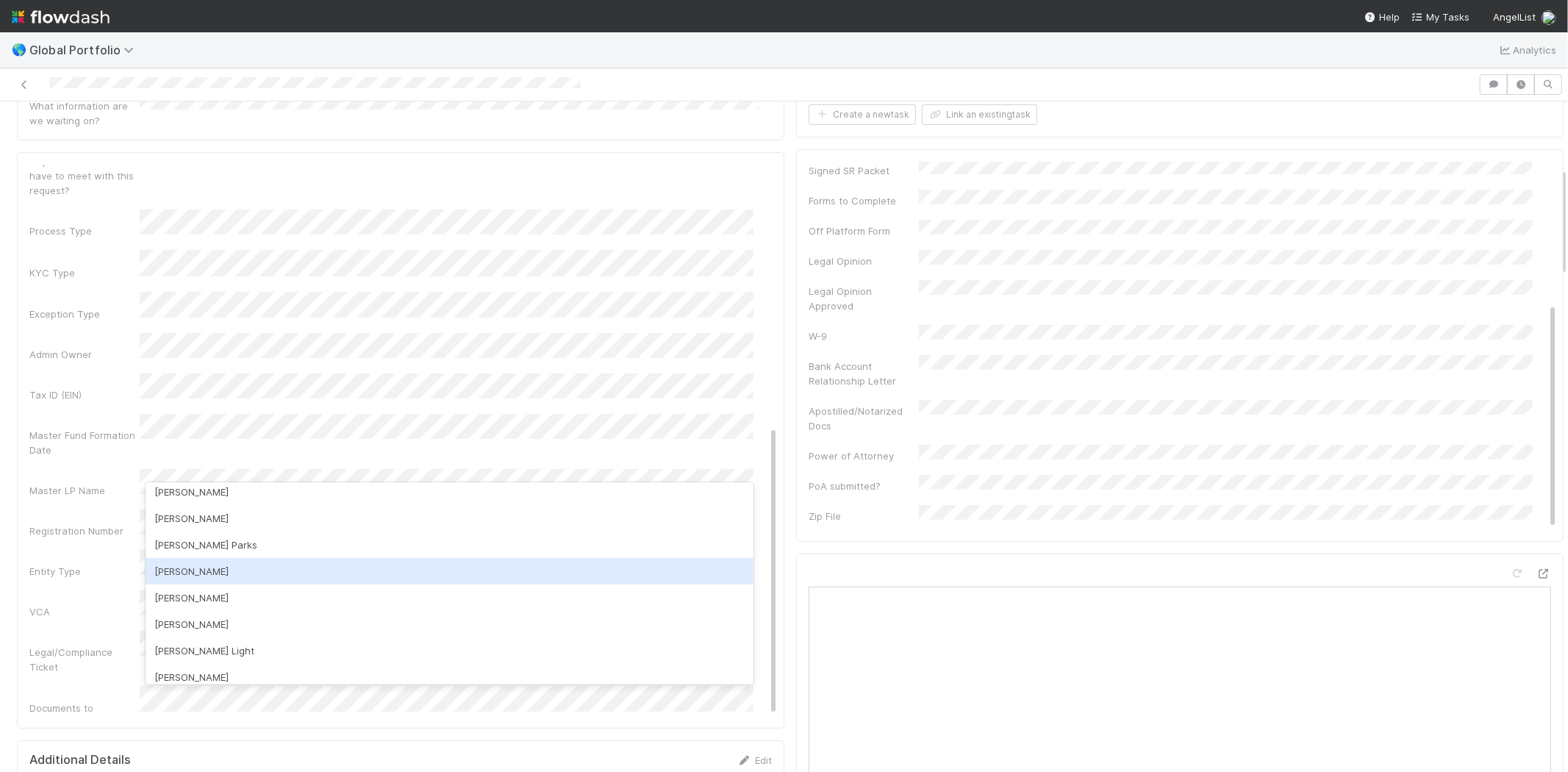
click at [234, 571] on div "Durga Arjun" at bounding box center [449, 571] width 608 height 26
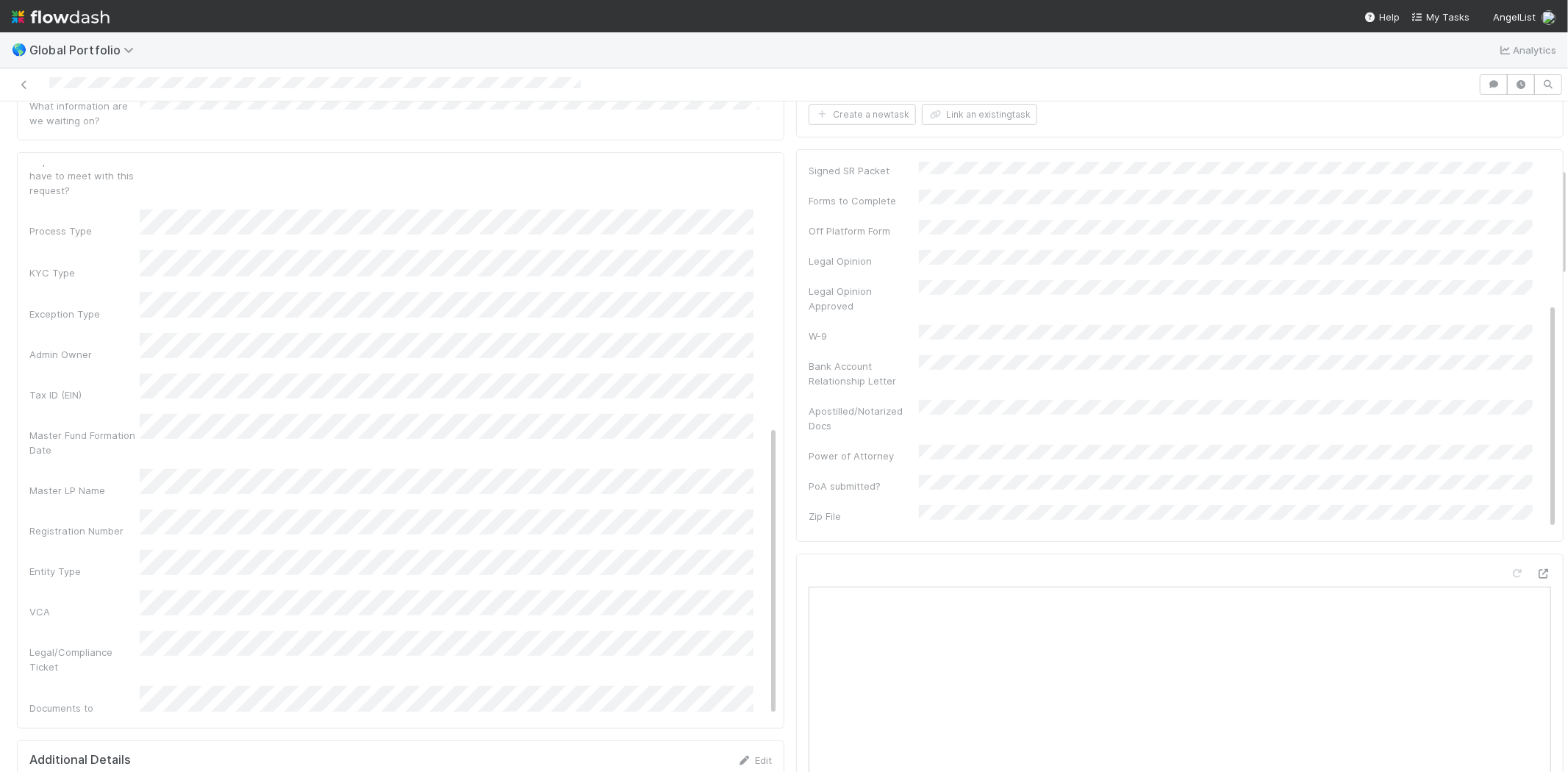
click at [93, 447] on div "Admin Notes Possible Duplicate task Primary Front Convo Link Additional Front C…" at bounding box center [403, 283] width 748 height 1144
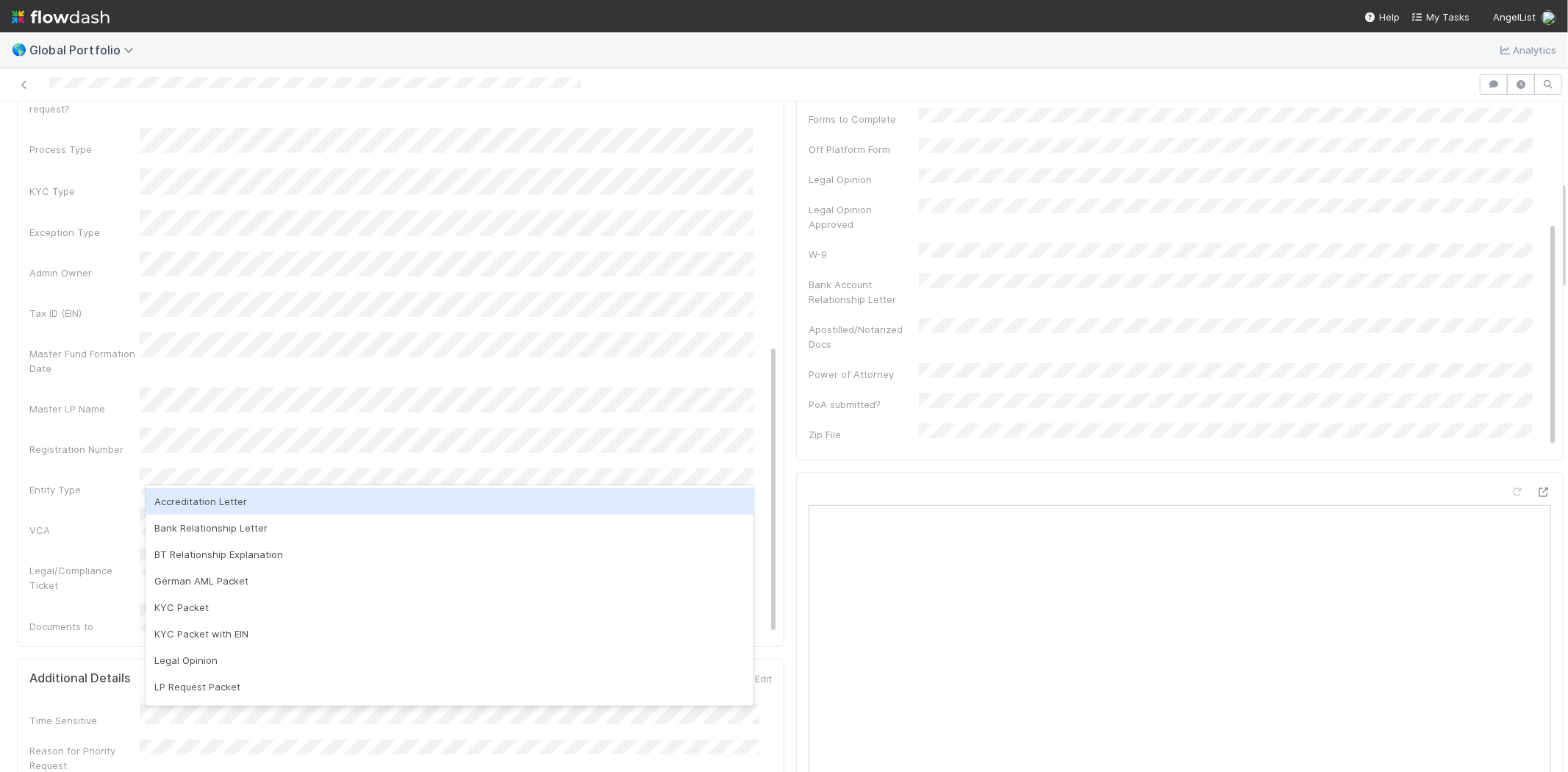
click at [105, 405] on div "Admin Notes Possible Duplicate task Primary Front Convo Link Additional Front C…" at bounding box center [403, 202] width 748 height 1144
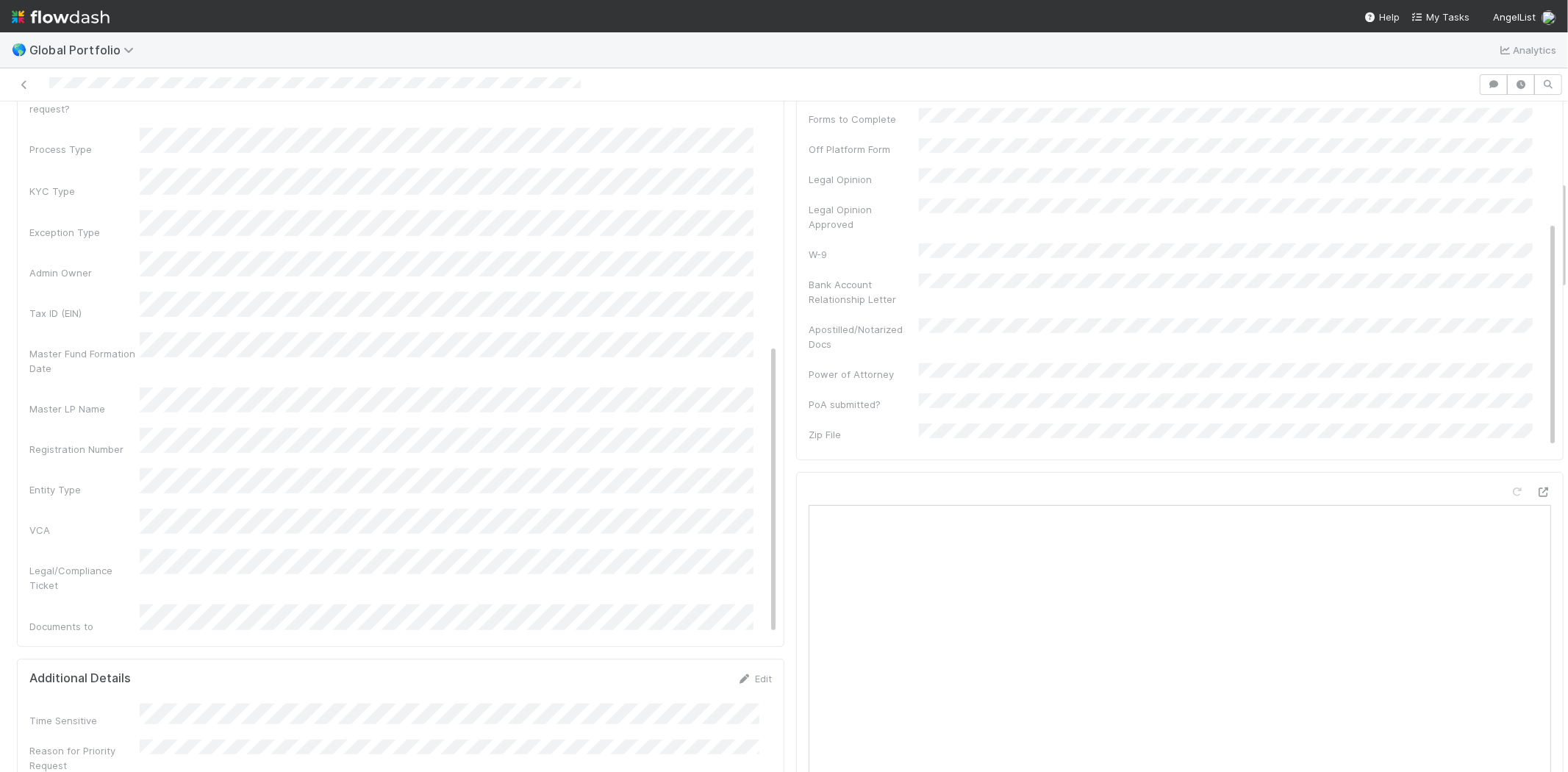
click at [90, 563] on div "Legal/Compliance Ticket" at bounding box center [84, 578] width 110 height 29
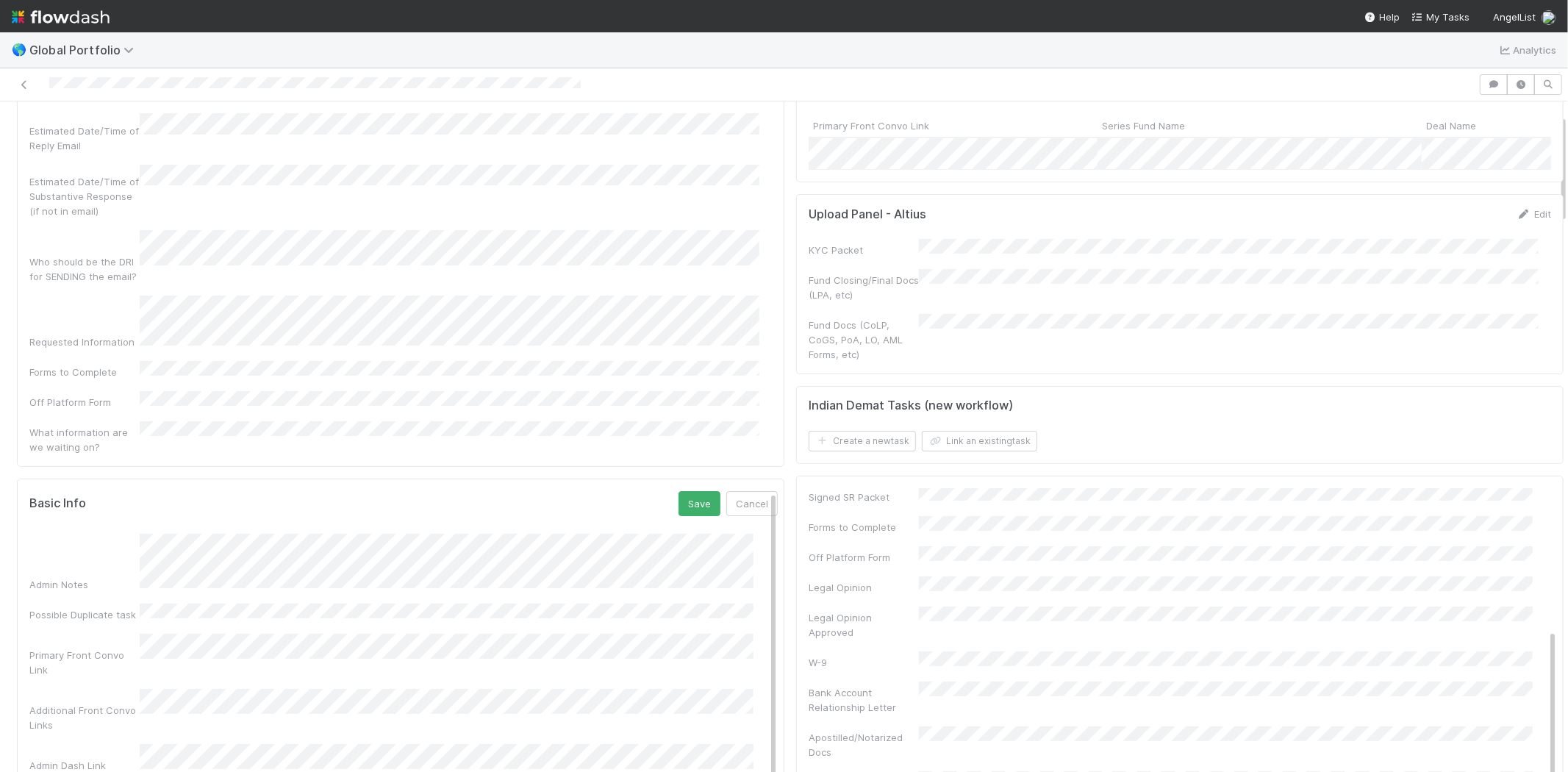
scroll to position [0, 0]
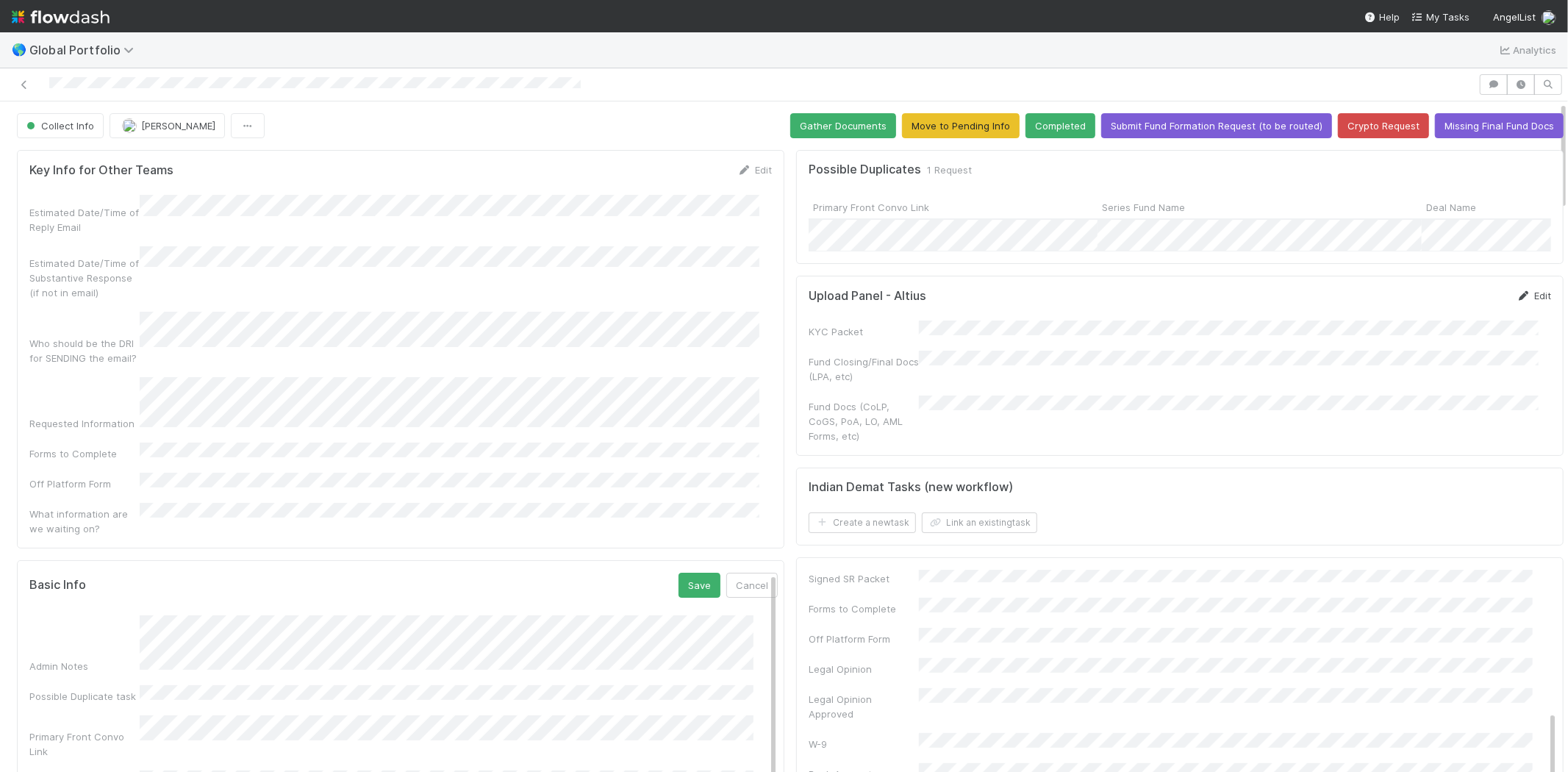
click at [1517, 301] on link "Edit" at bounding box center [1534, 295] width 35 height 12
click at [678, 573] on button "Save" at bounding box center [699, 585] width 42 height 25
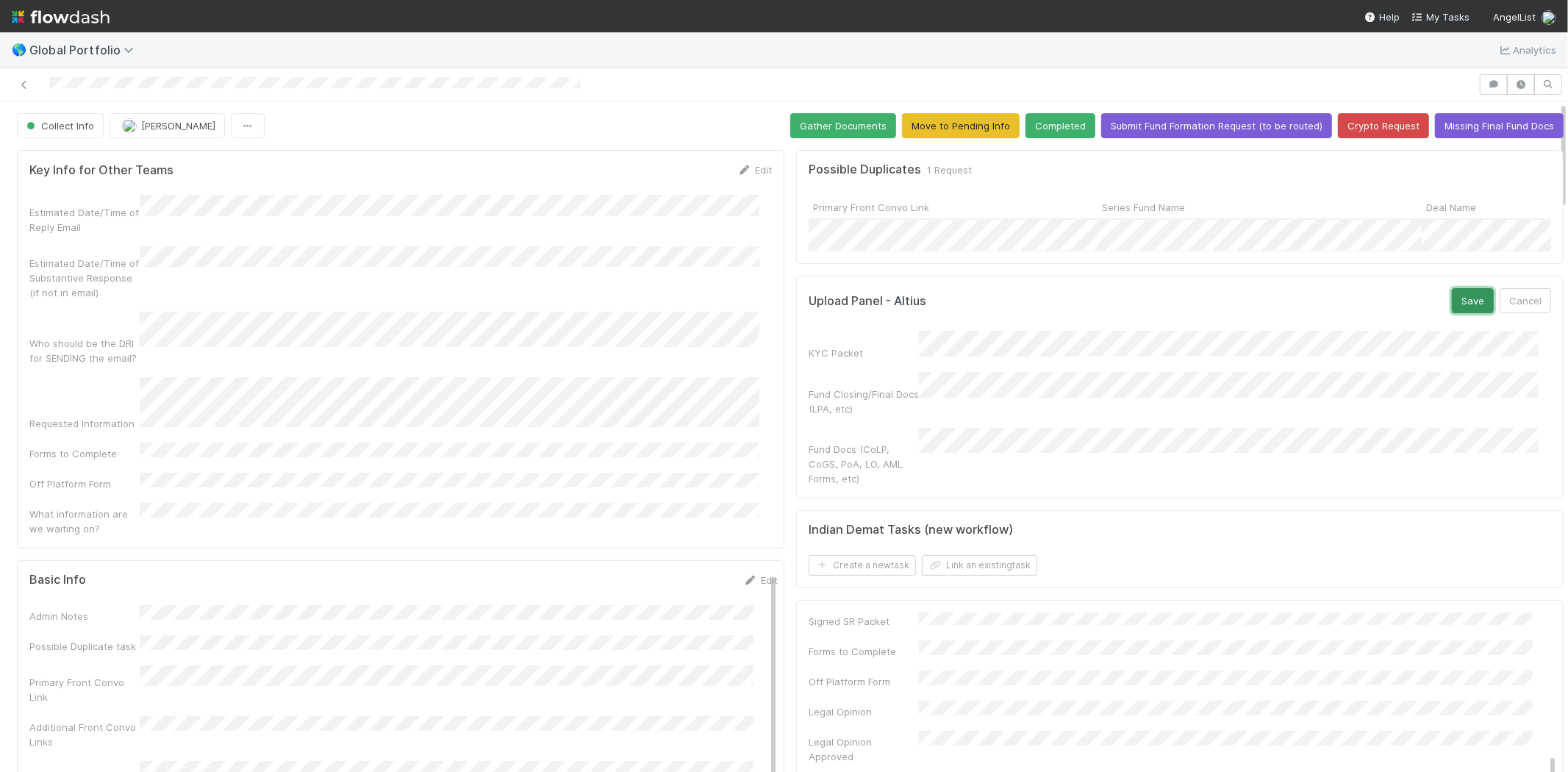
click at [1452, 313] on button "Save" at bounding box center [1472, 301] width 42 height 25
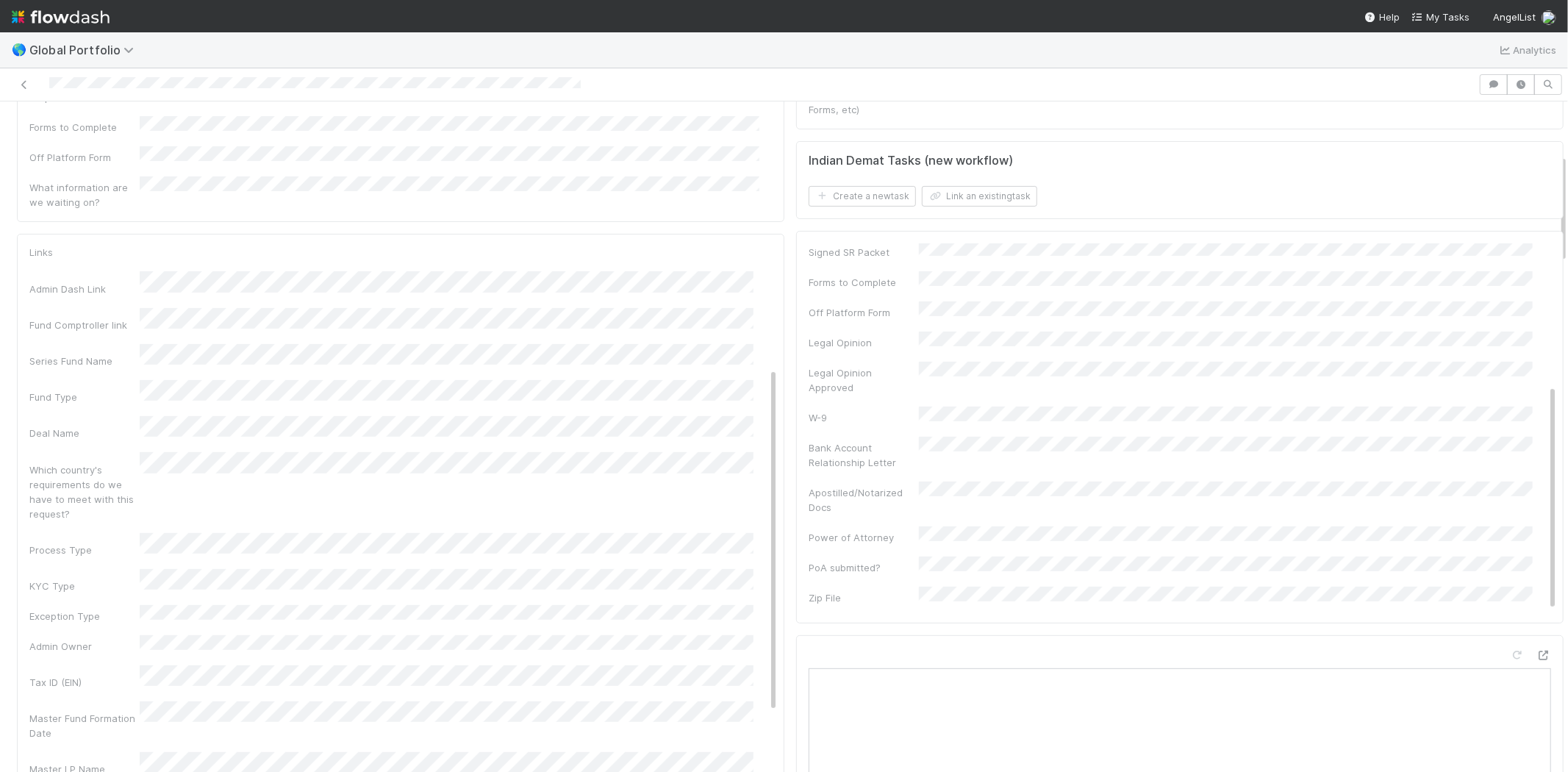
scroll to position [245, 0]
click at [294, 81] on div at bounding box center [739, 84] width 1467 height 20
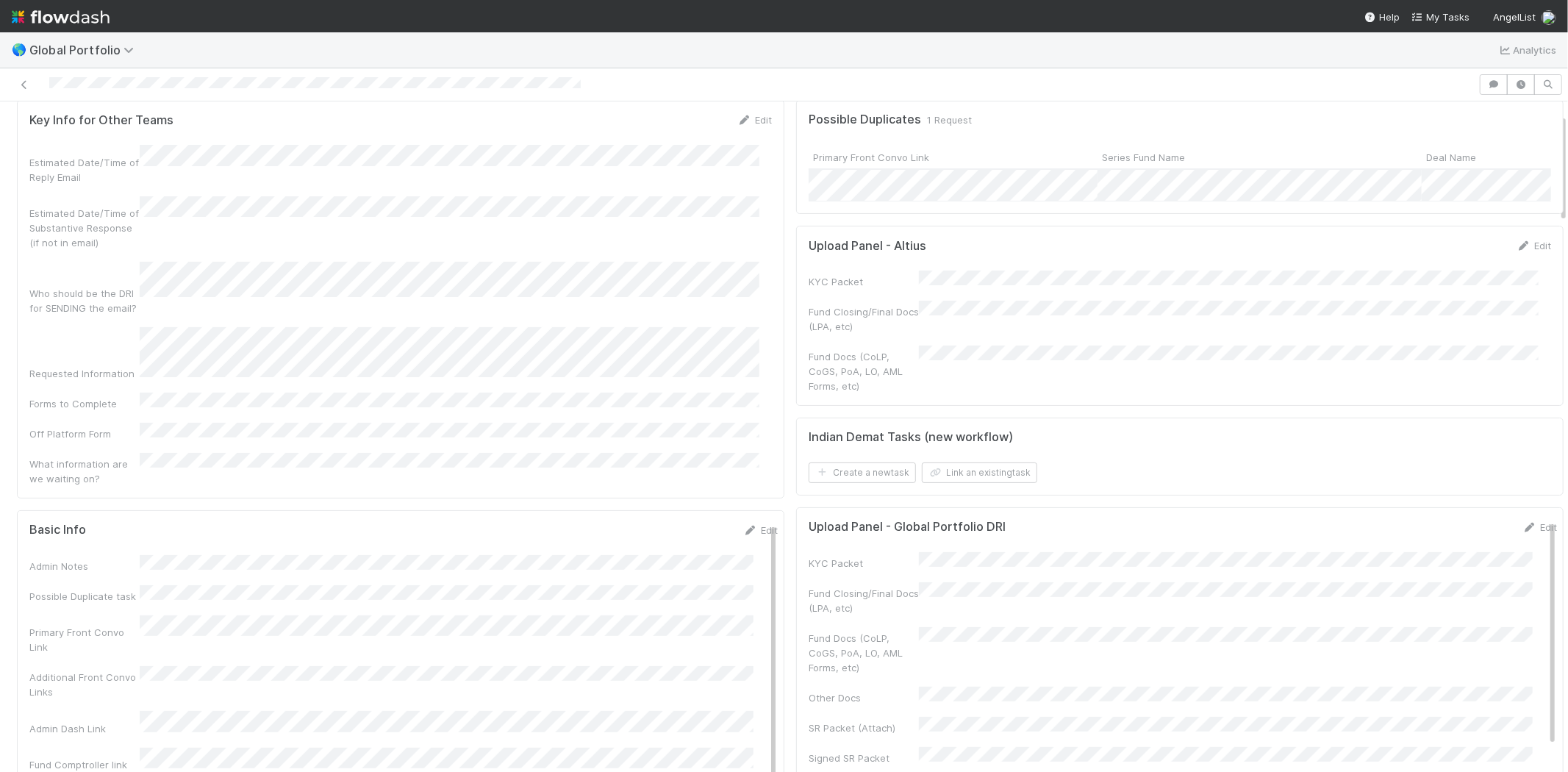
scroll to position [0, 0]
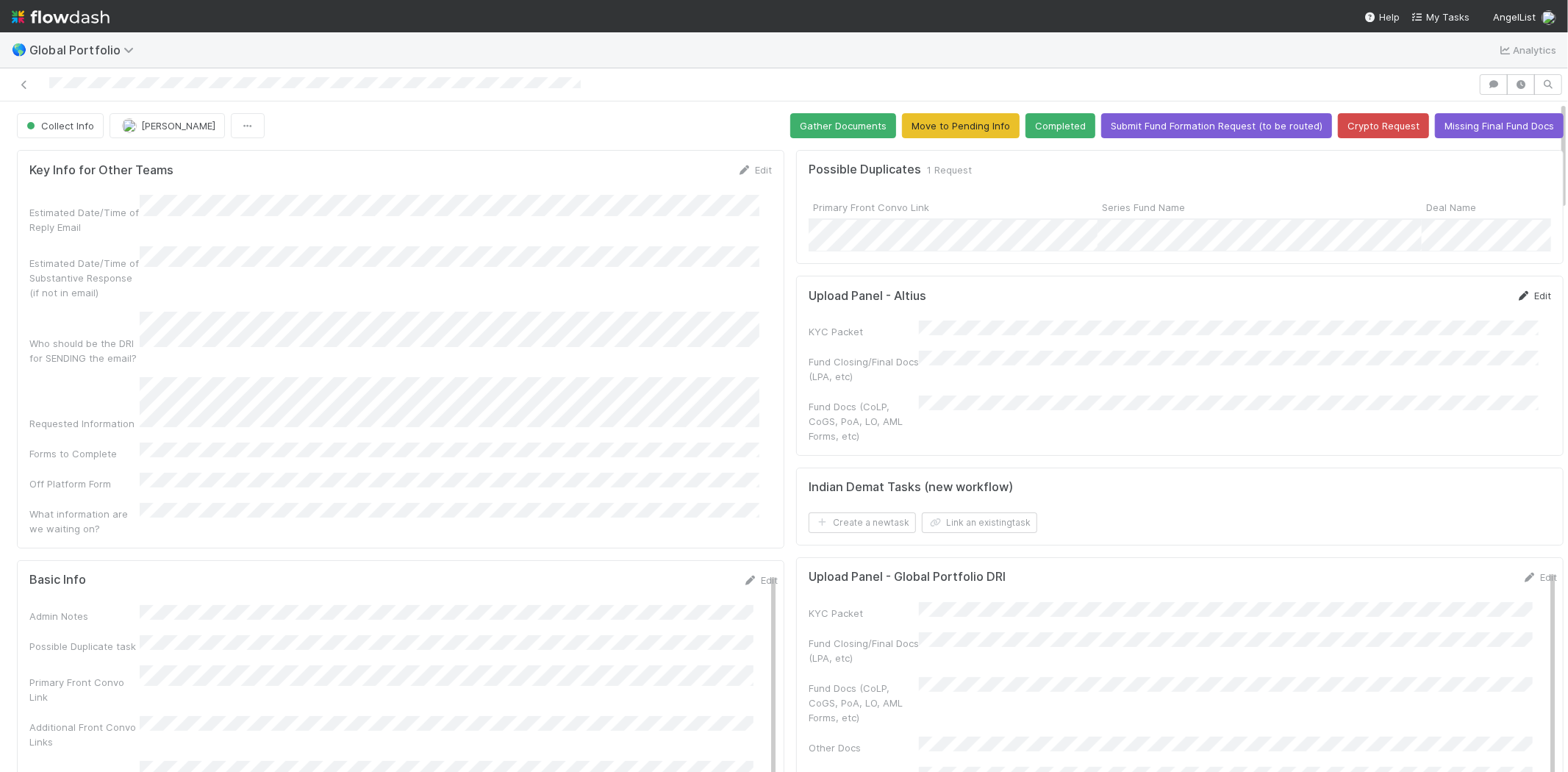
click at [1517, 301] on link "Edit" at bounding box center [1534, 295] width 35 height 12
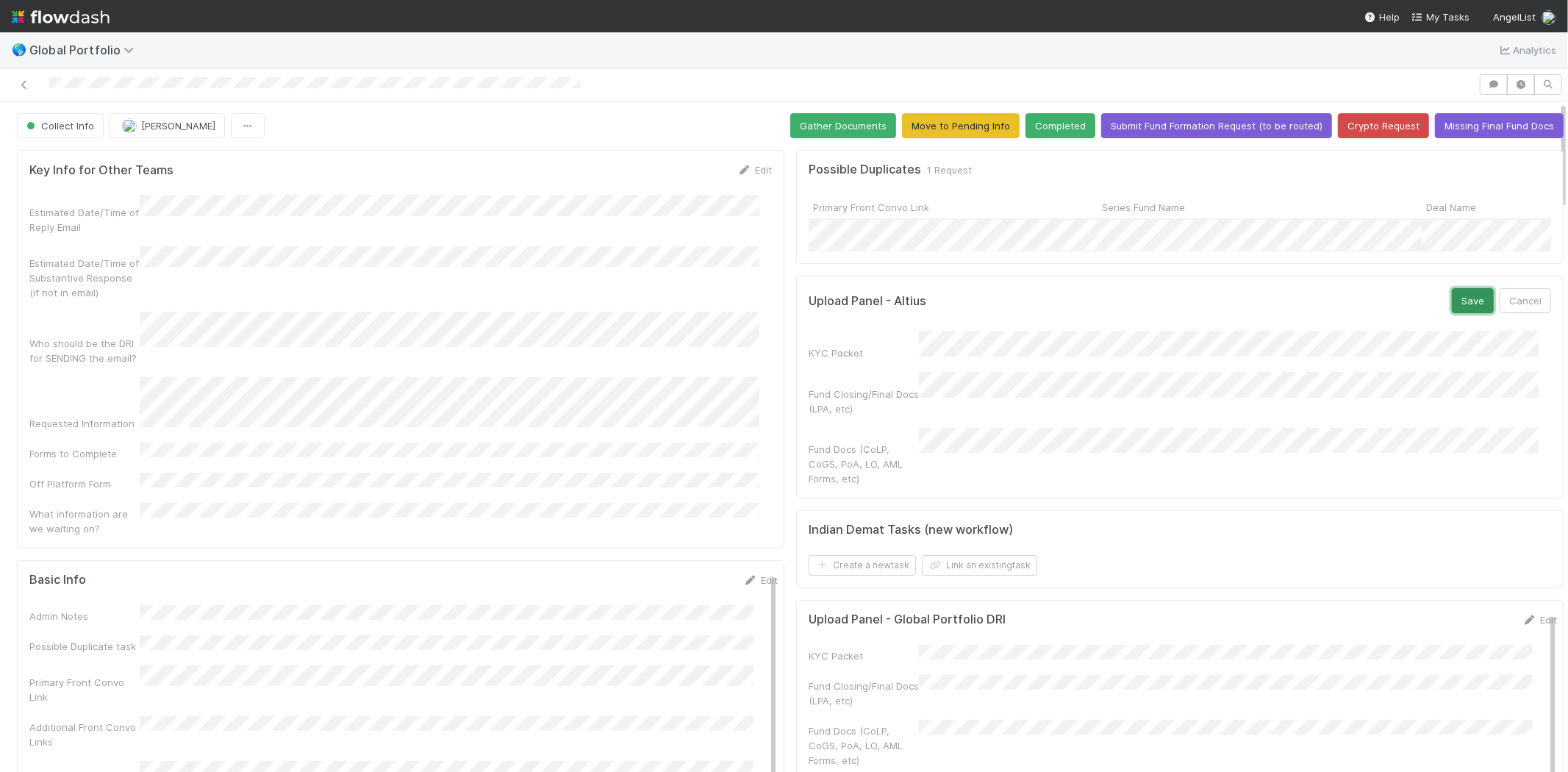
click at [1452, 310] on button "Save" at bounding box center [1472, 301] width 42 height 25
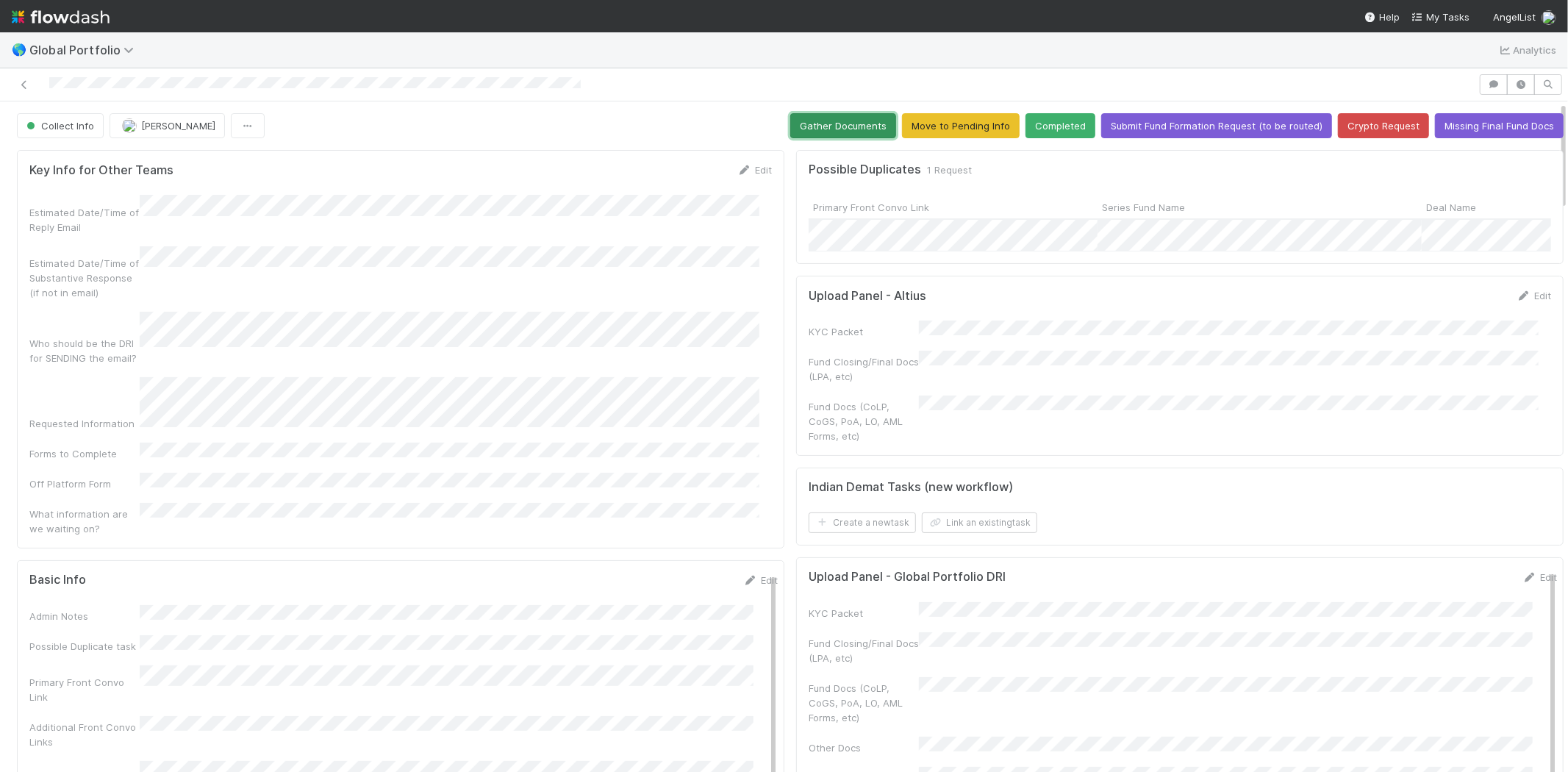
click at [815, 121] on button "Gather Documents" at bounding box center [843, 126] width 106 height 25
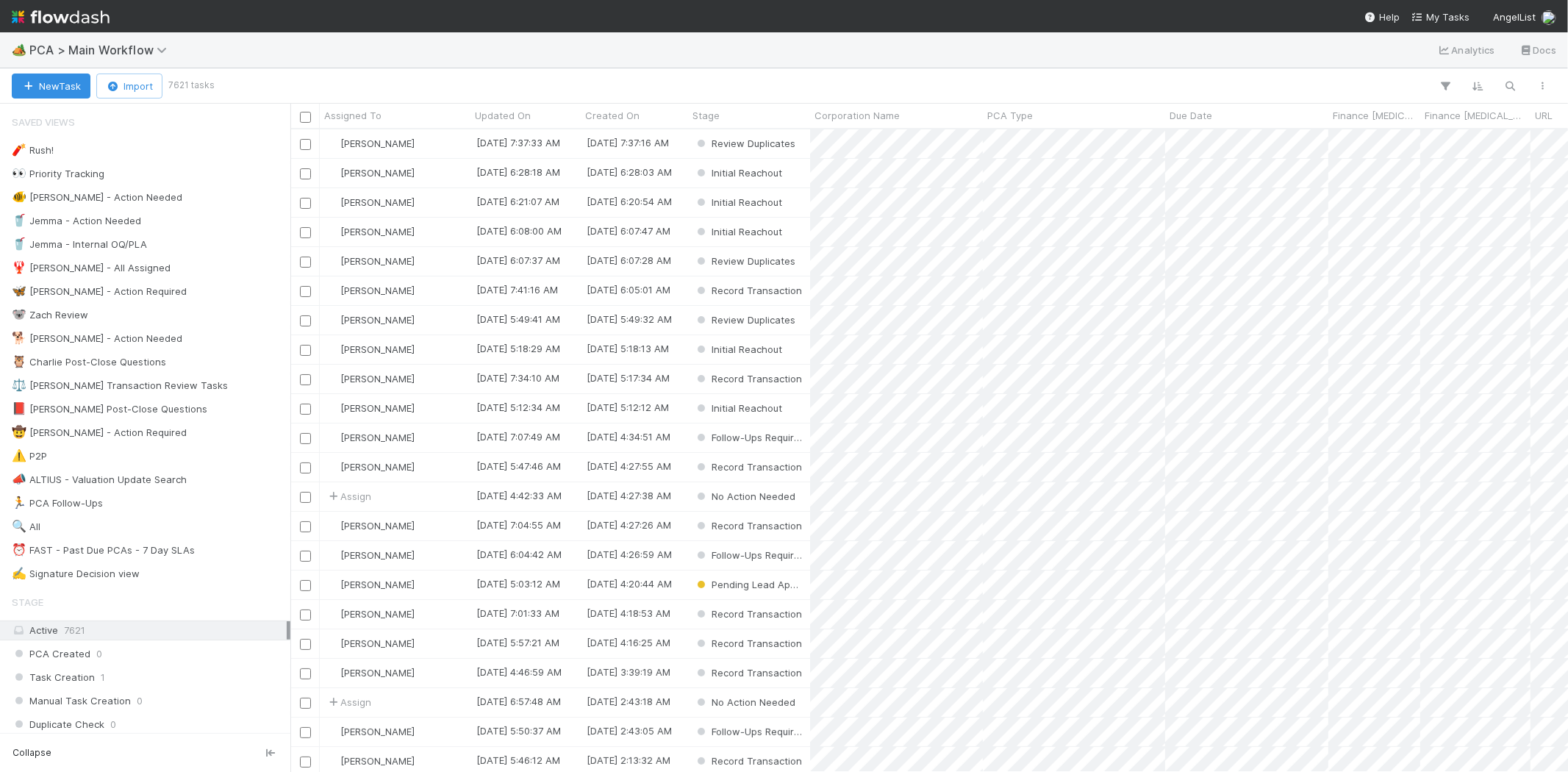
scroll to position [630, 1265]
click at [67, 14] on img at bounding box center [60, 17] width 98 height 25
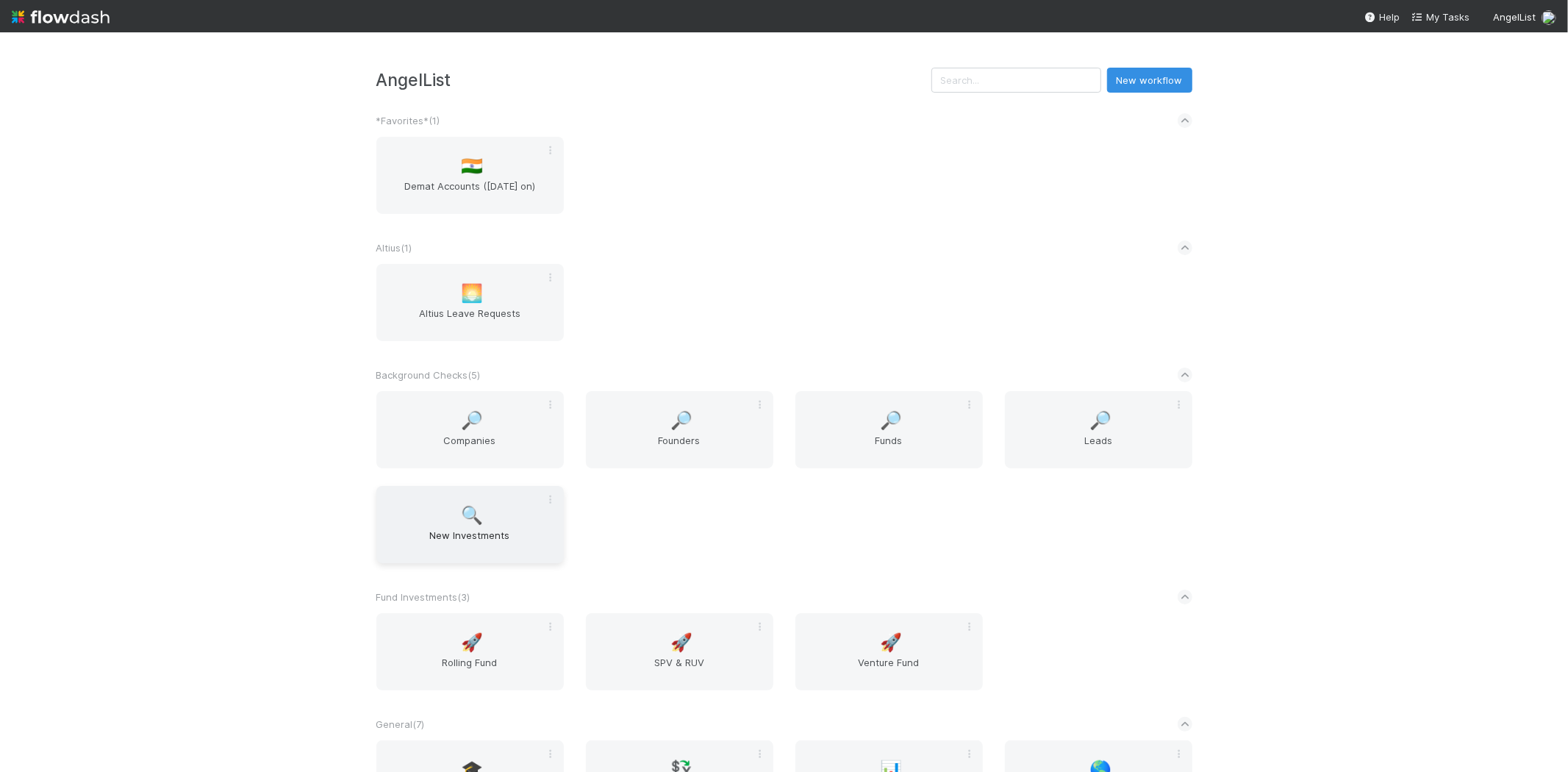
click at [470, 527] on span "New Investments" at bounding box center [470, 542] width 176 height 29
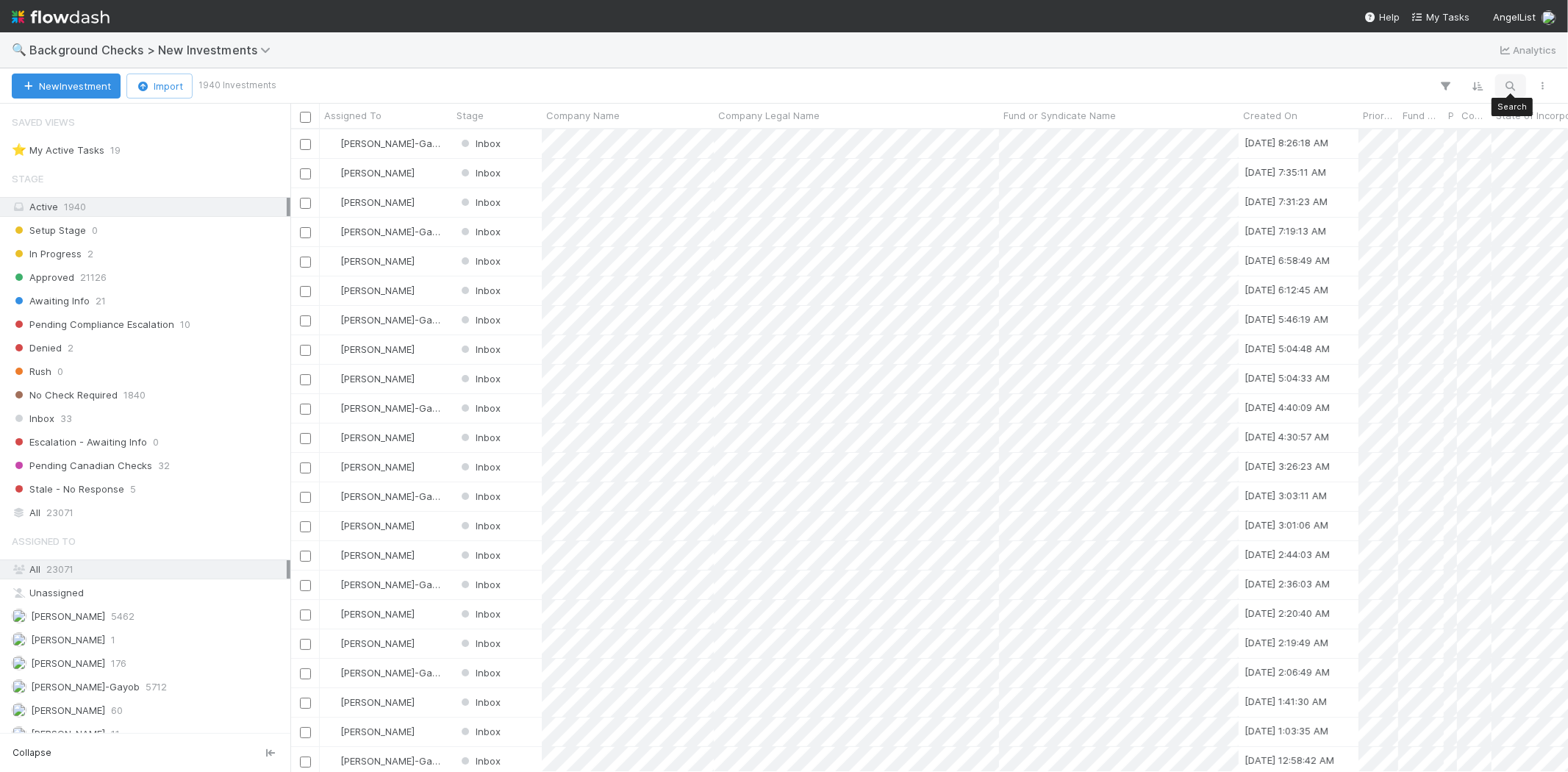
click at [1513, 82] on icon "button" at bounding box center [1511, 86] width 15 height 14
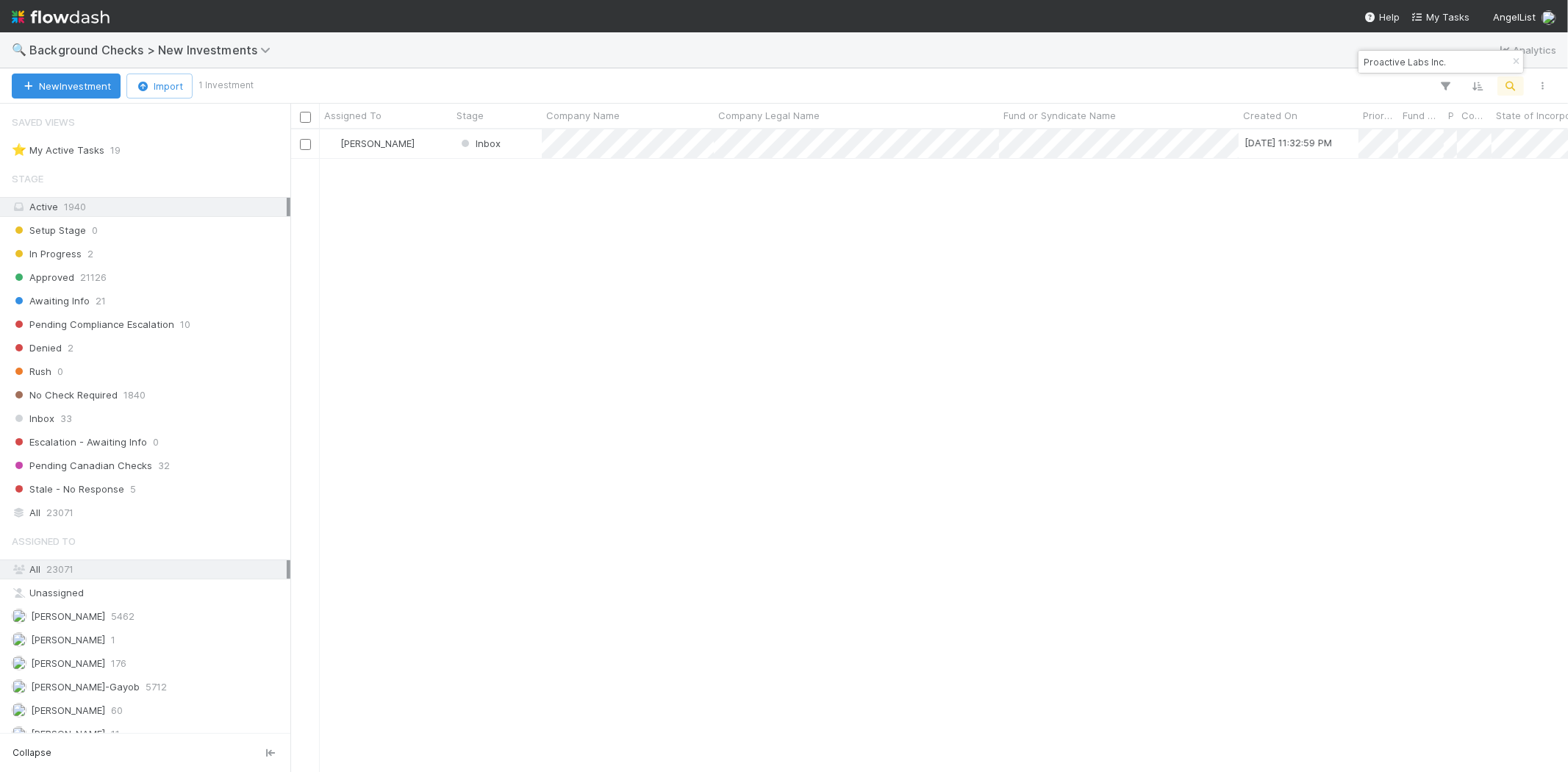
scroll to position [630, 1265]
type input "Proactive Labs Inc."
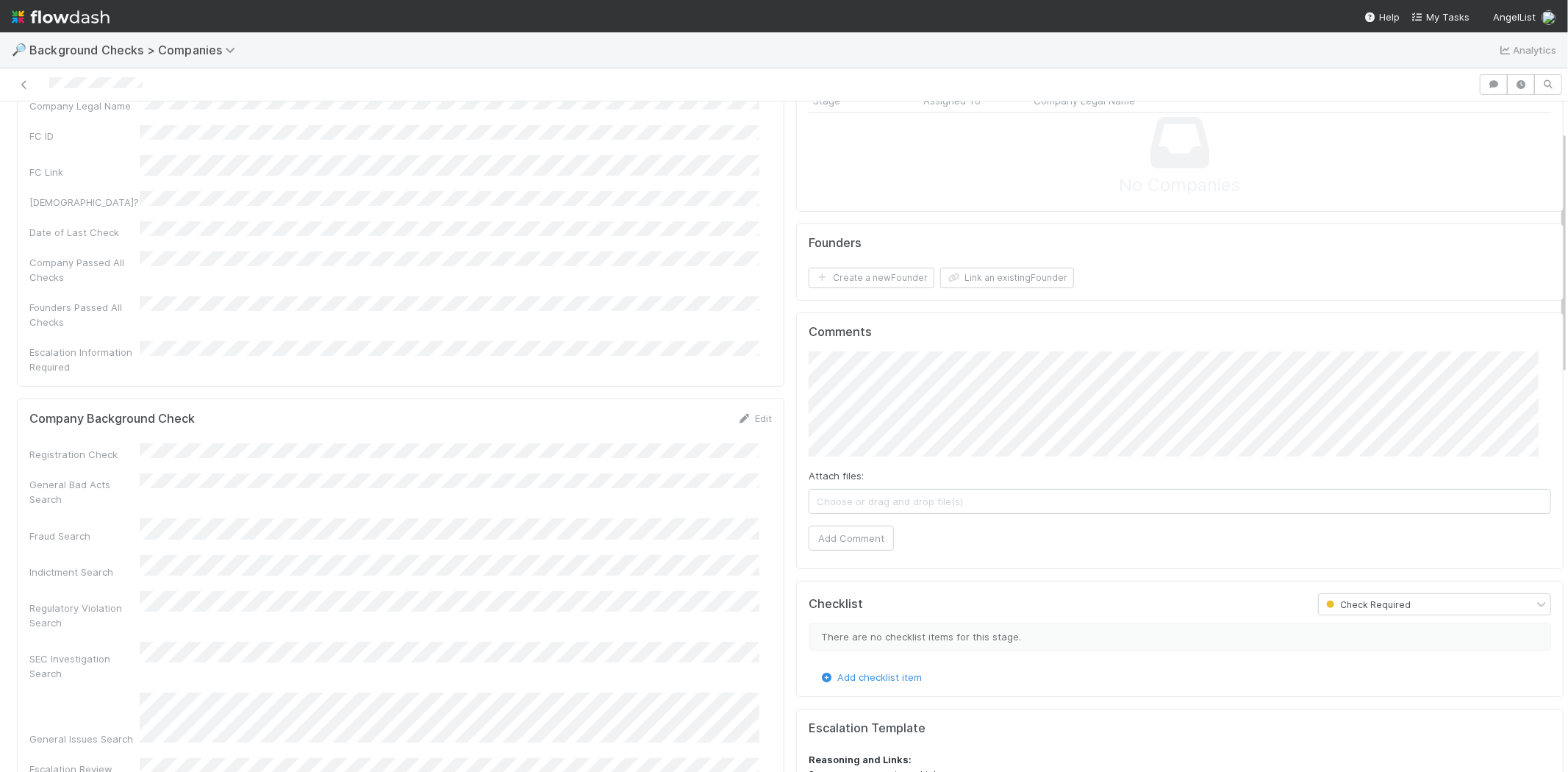
scroll to position [81, 0]
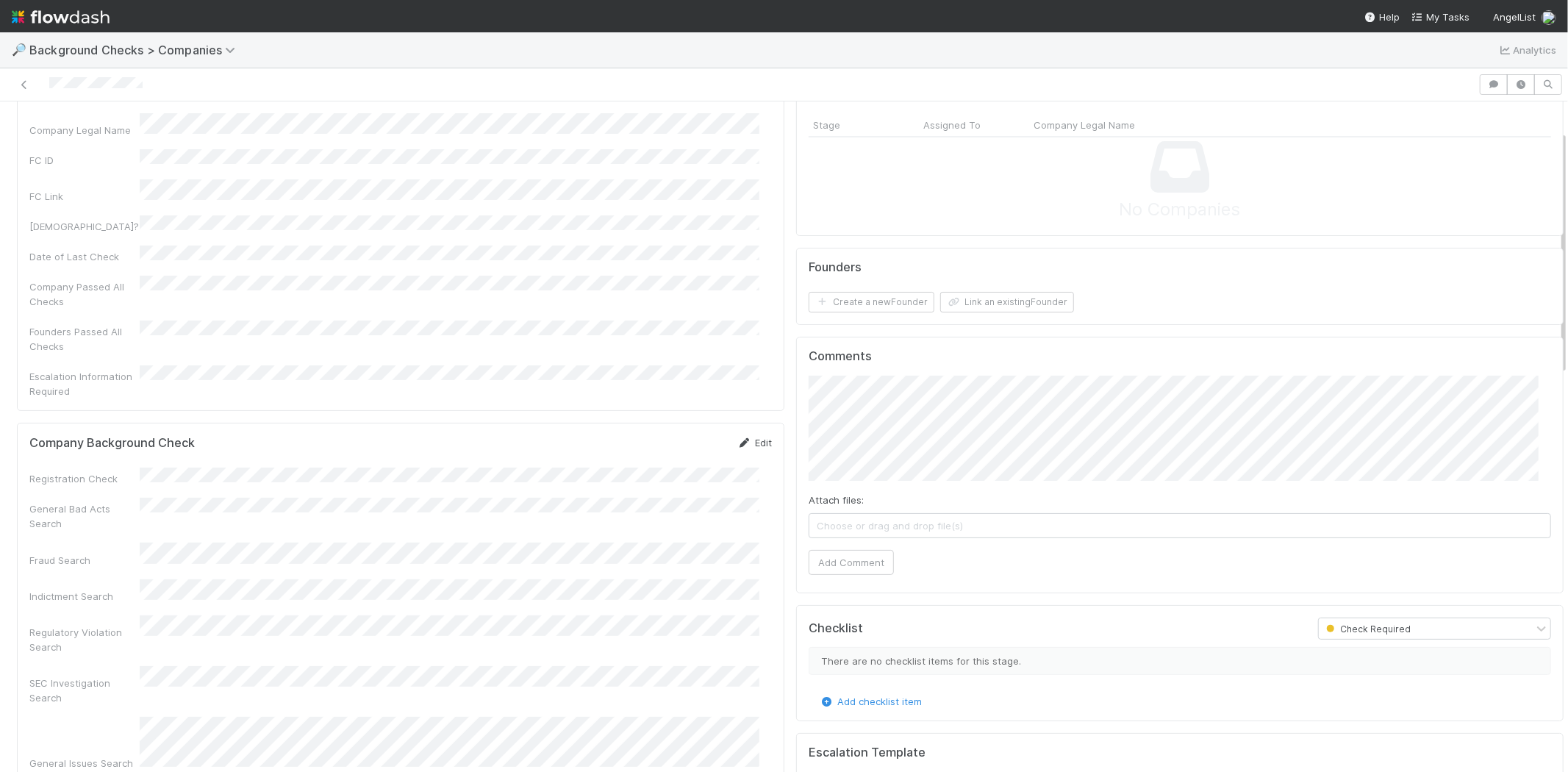
click at [748, 436] on link "Edit" at bounding box center [755, 442] width 35 height 12
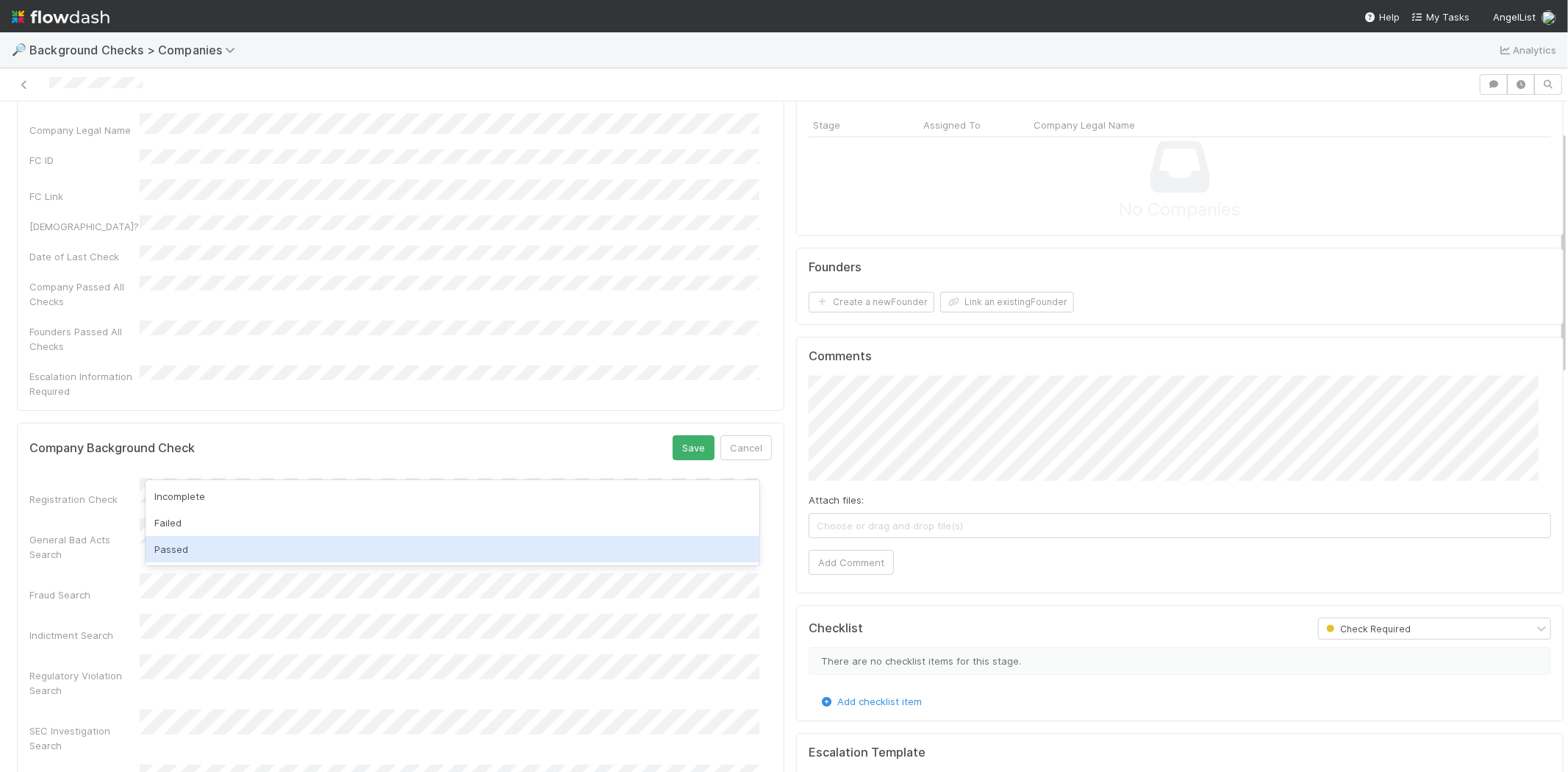
click at [465, 548] on div "Passed" at bounding box center [452, 549] width 614 height 26
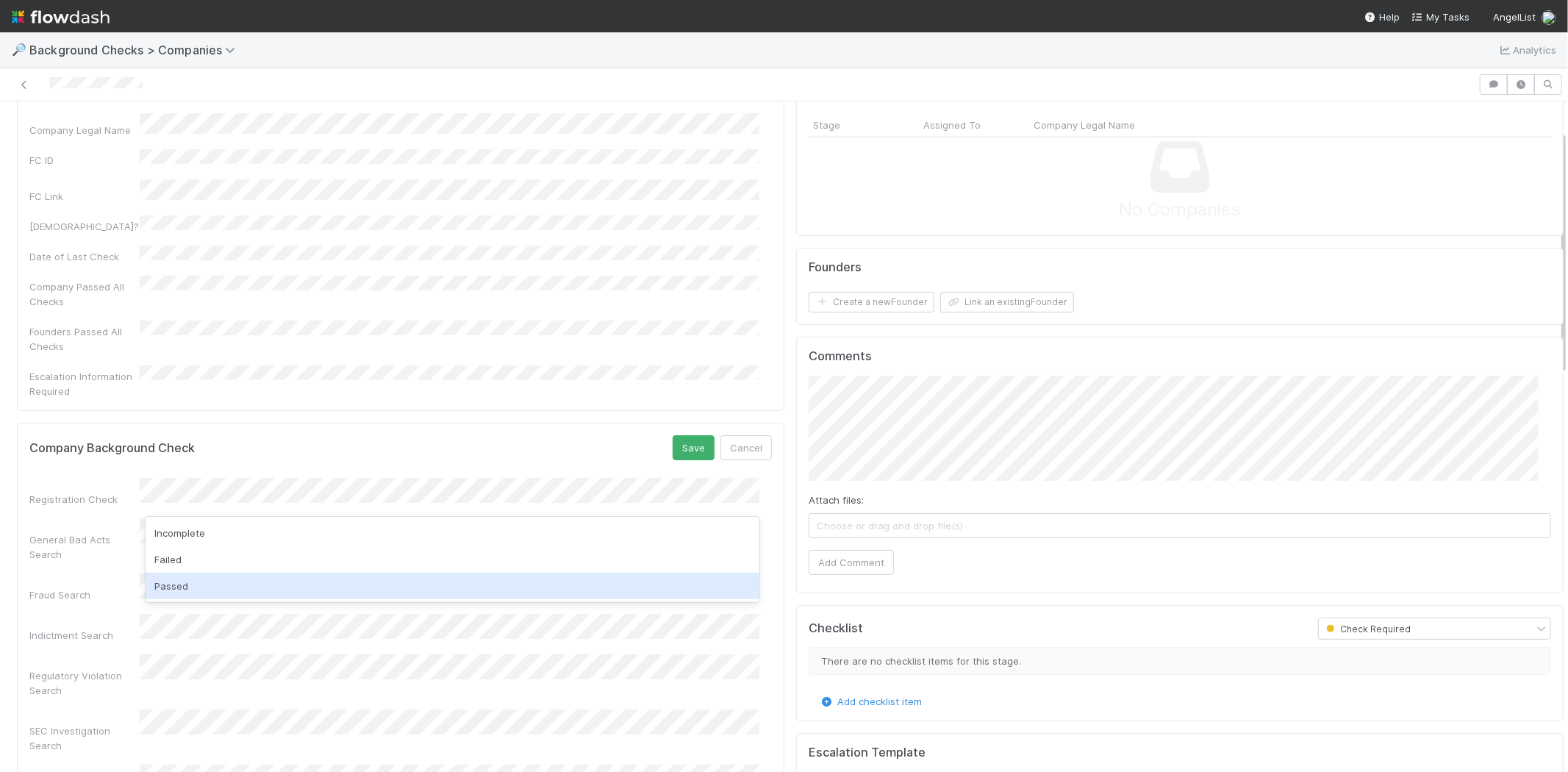
click at [430, 577] on div "Passed" at bounding box center [452, 585] width 614 height 26
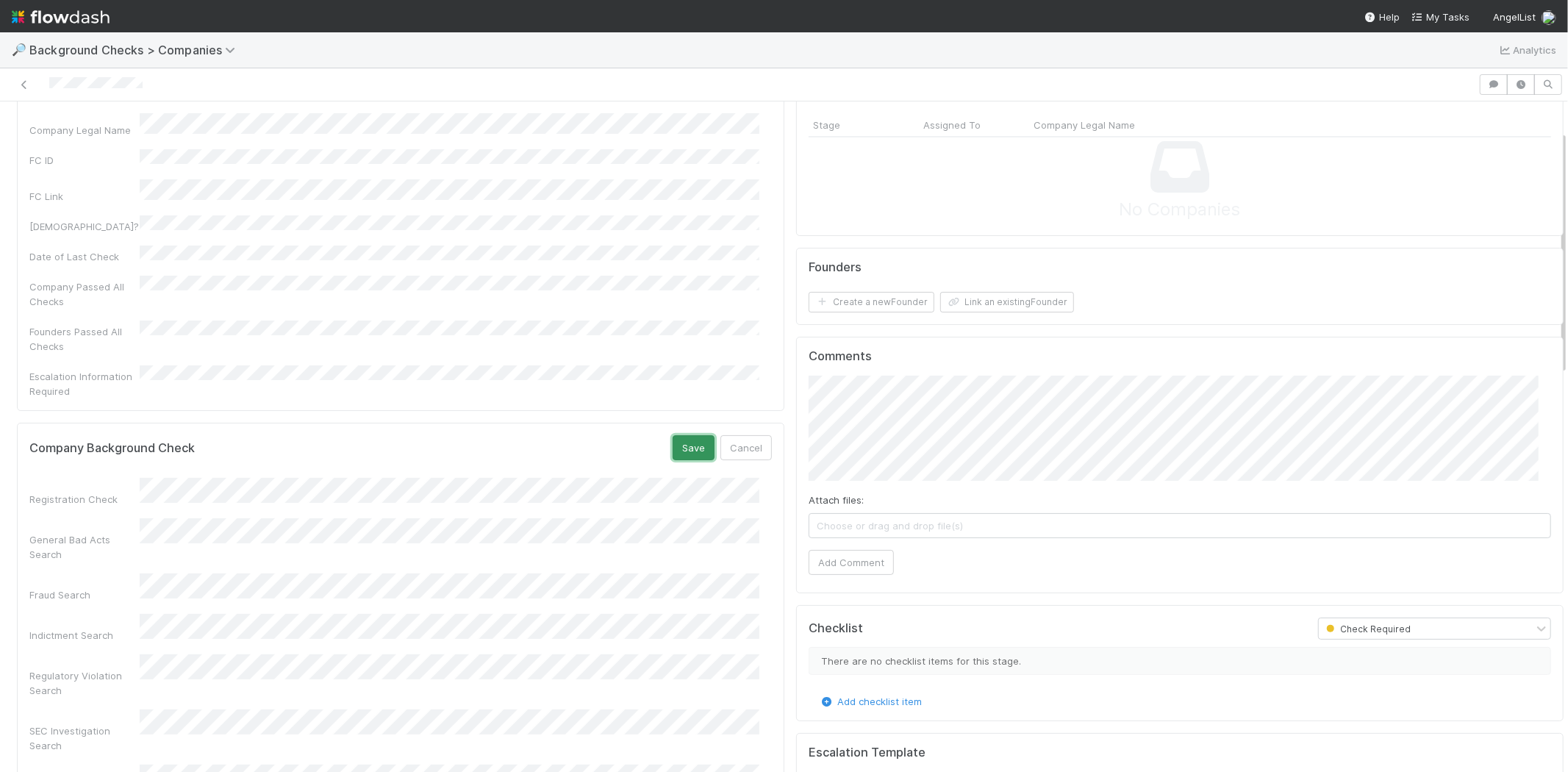
click at [678, 435] on button "Save" at bounding box center [693, 448] width 42 height 25
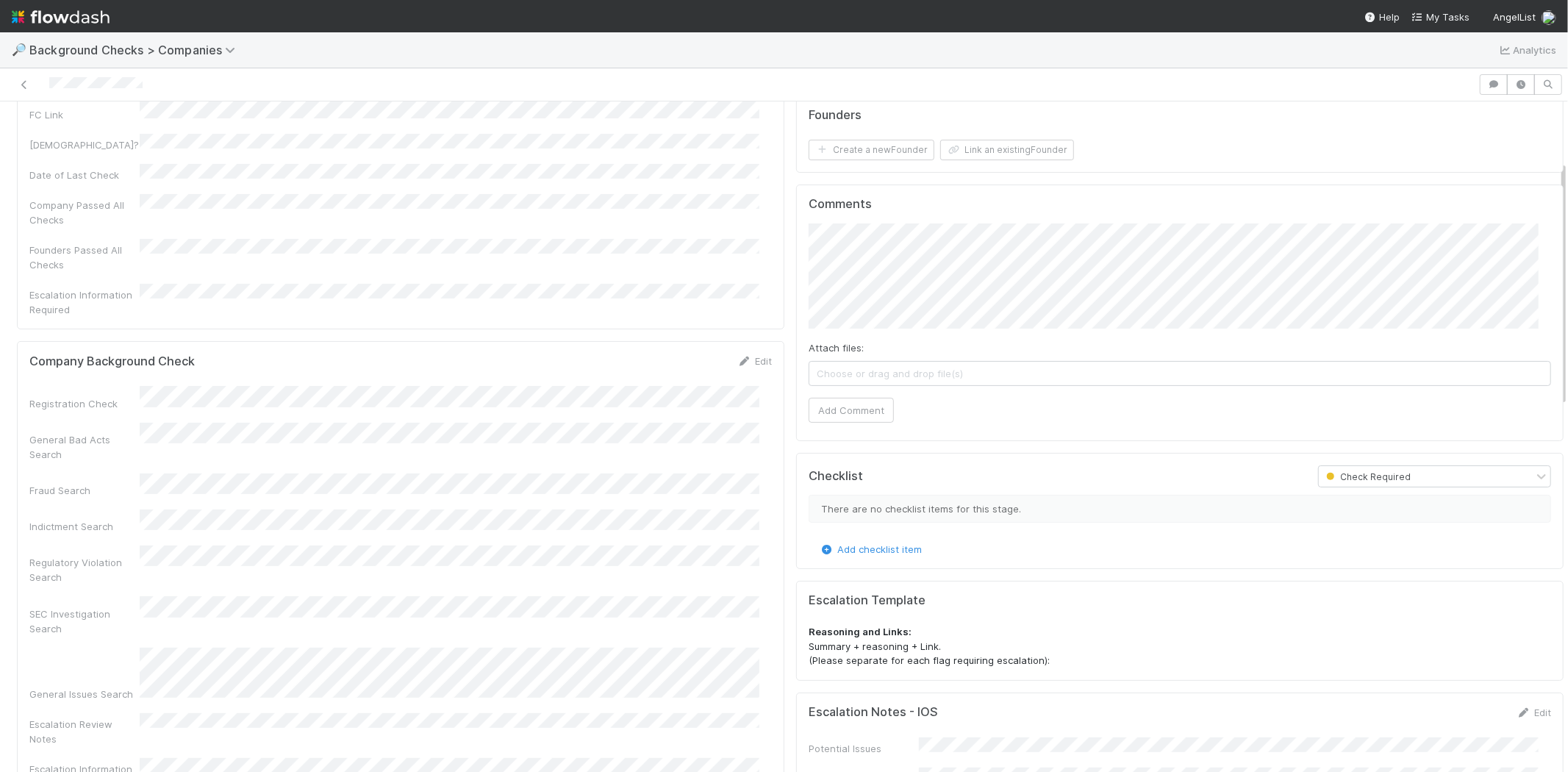
scroll to position [0, 0]
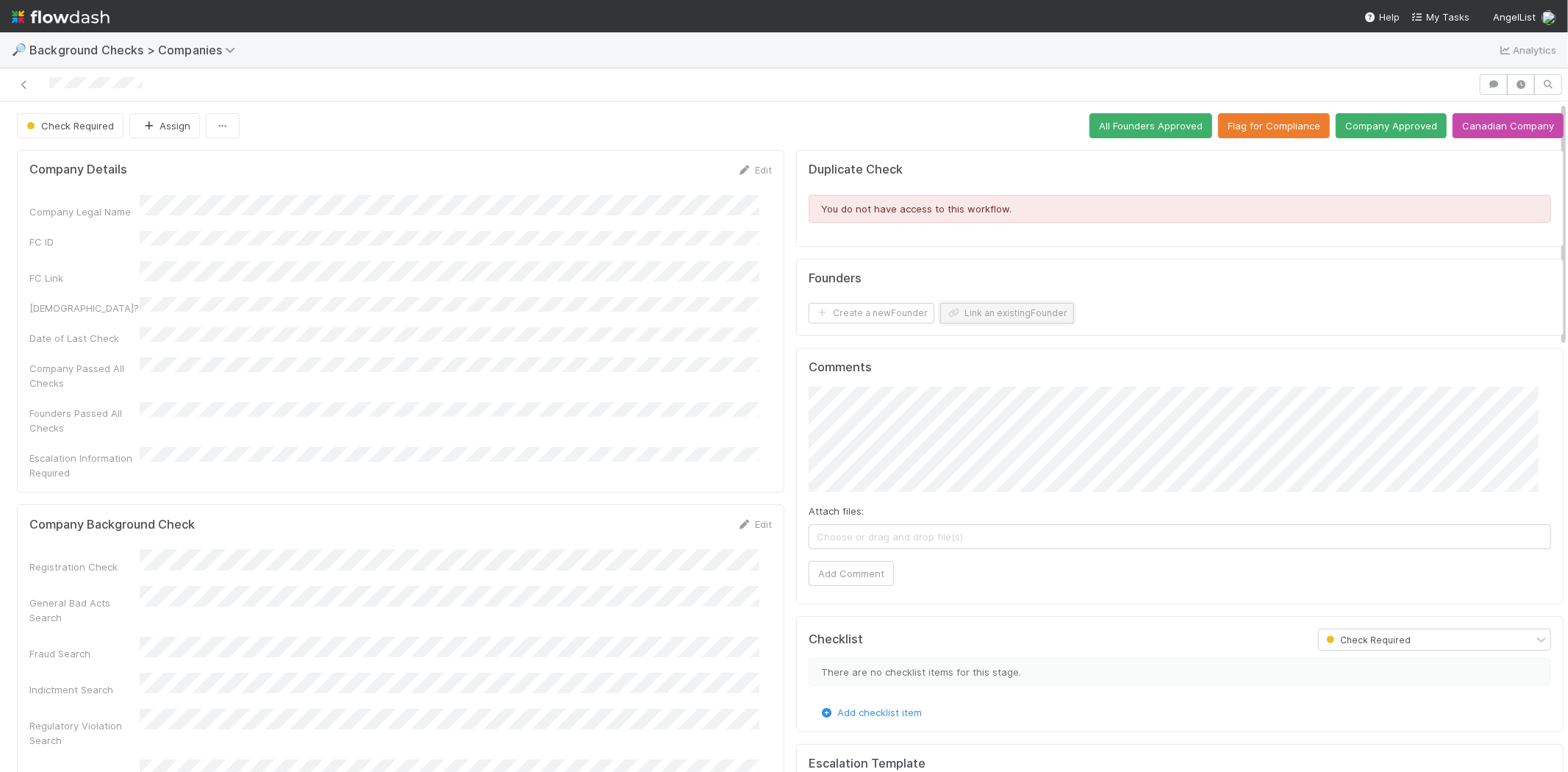
click at [1027, 306] on button "Link an existing Founder" at bounding box center [1008, 312] width 134 height 20
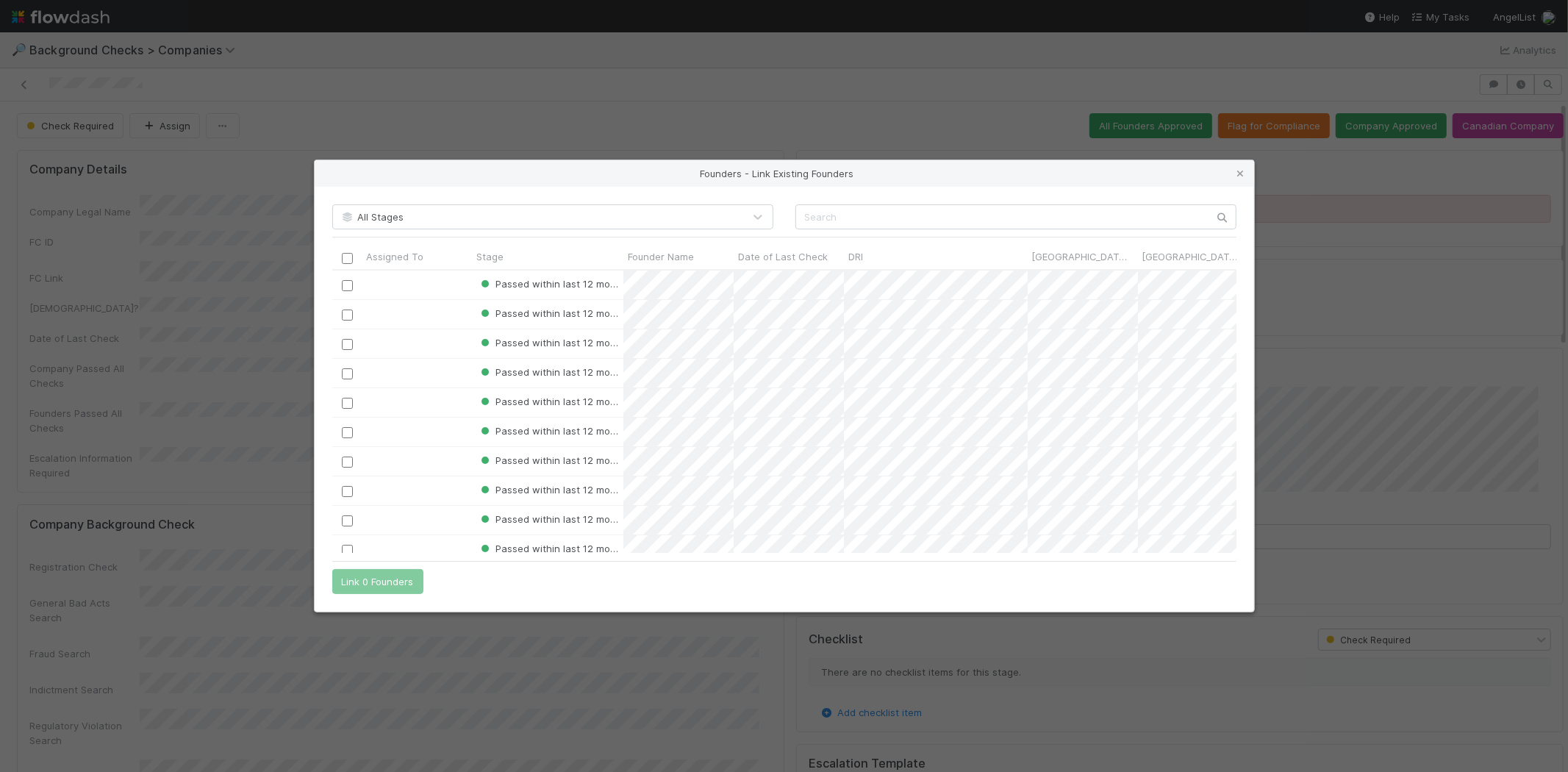
scroll to position [12, 13]
click at [885, 214] on input "text" at bounding box center [1016, 217] width 441 height 25
paste input "[PERSON_NAME]"
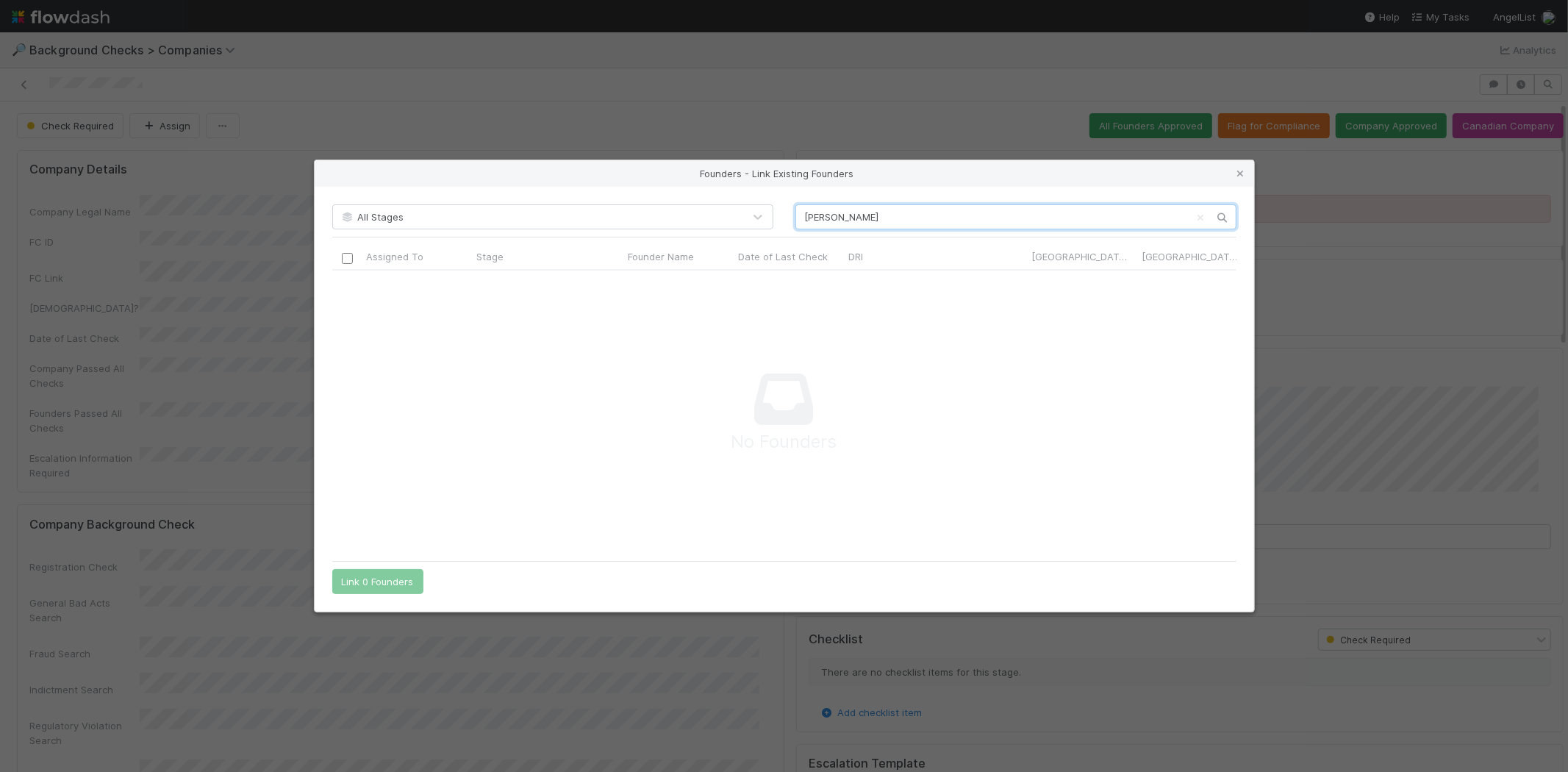
scroll to position [258, 880]
type input "[PERSON_NAME]"
click at [1241, 170] on icon at bounding box center [1241, 174] width 15 height 10
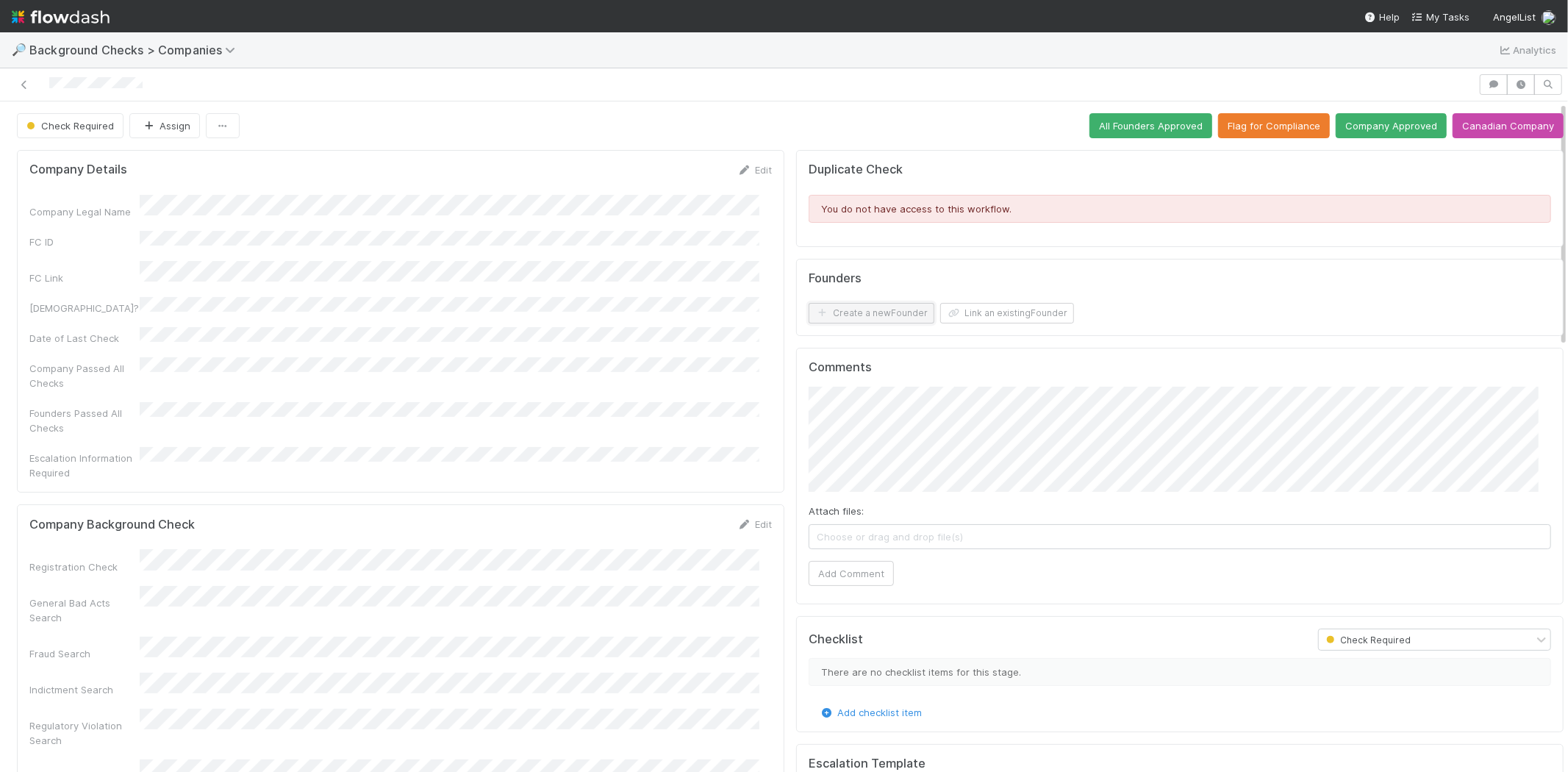
click at [862, 314] on button "Create a new Founder" at bounding box center [872, 312] width 126 height 20
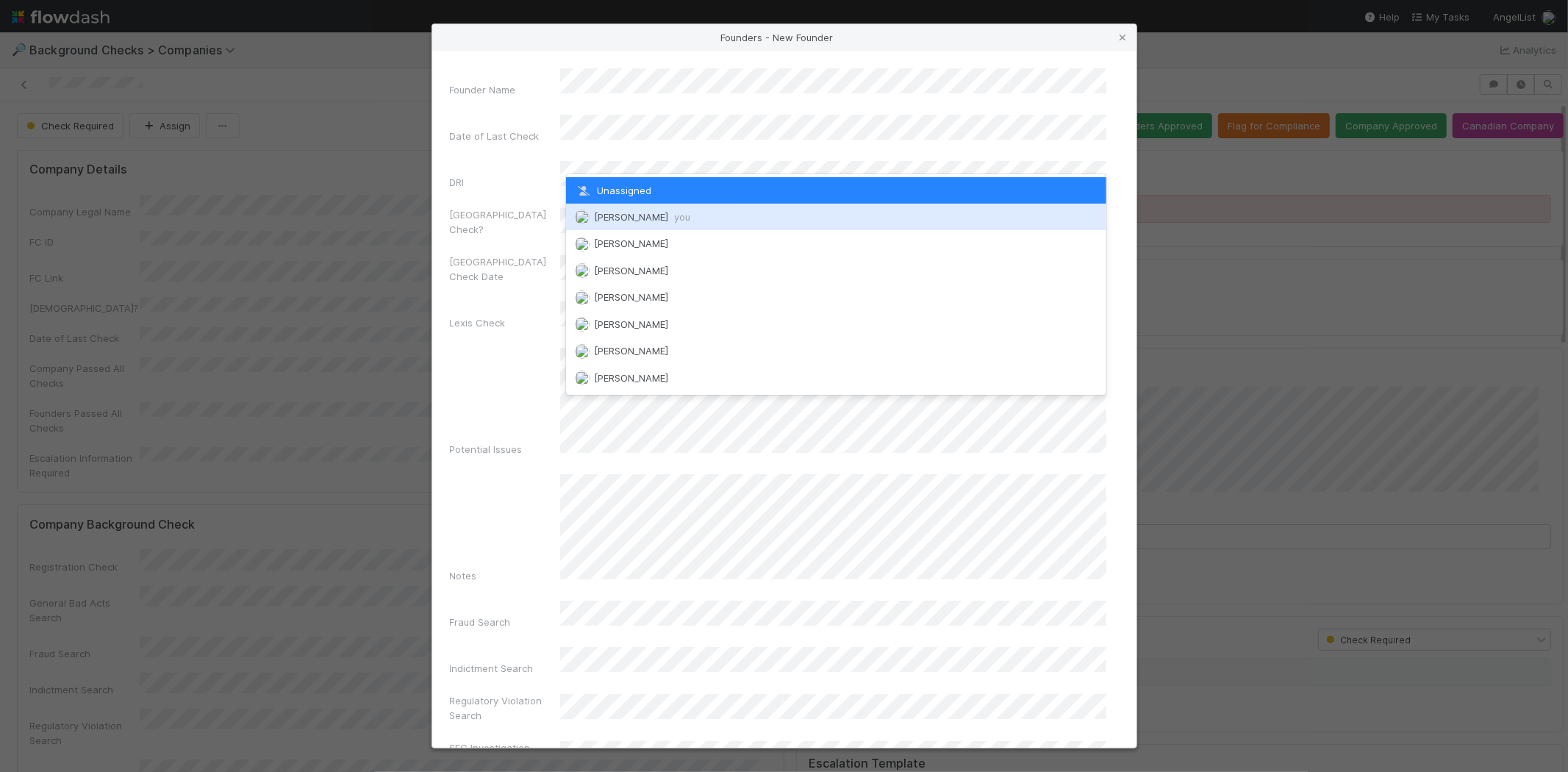
click at [642, 217] on span "Michael Capilitan you" at bounding box center [643, 217] width 97 height 12
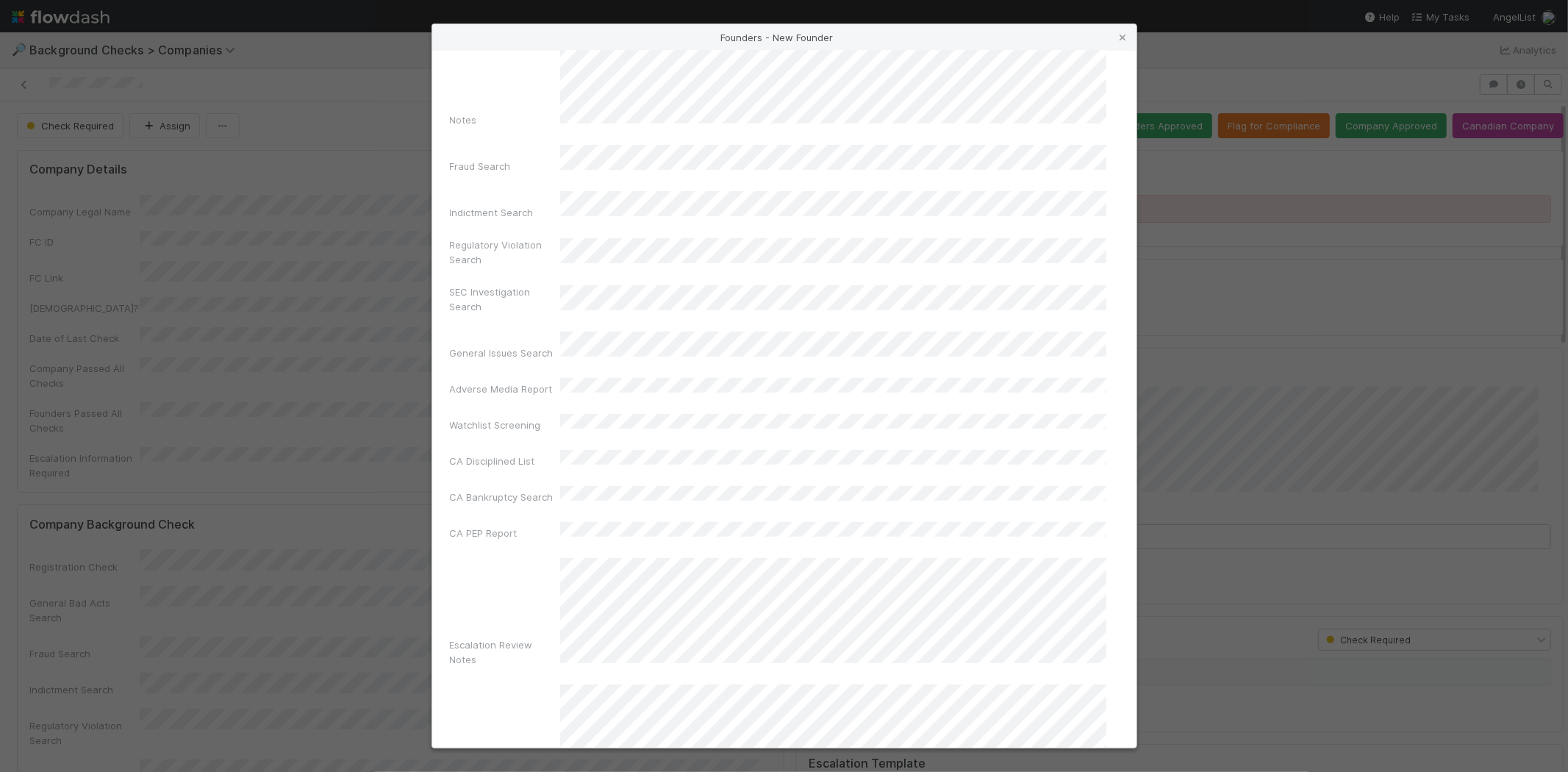
scroll to position [492, 0]
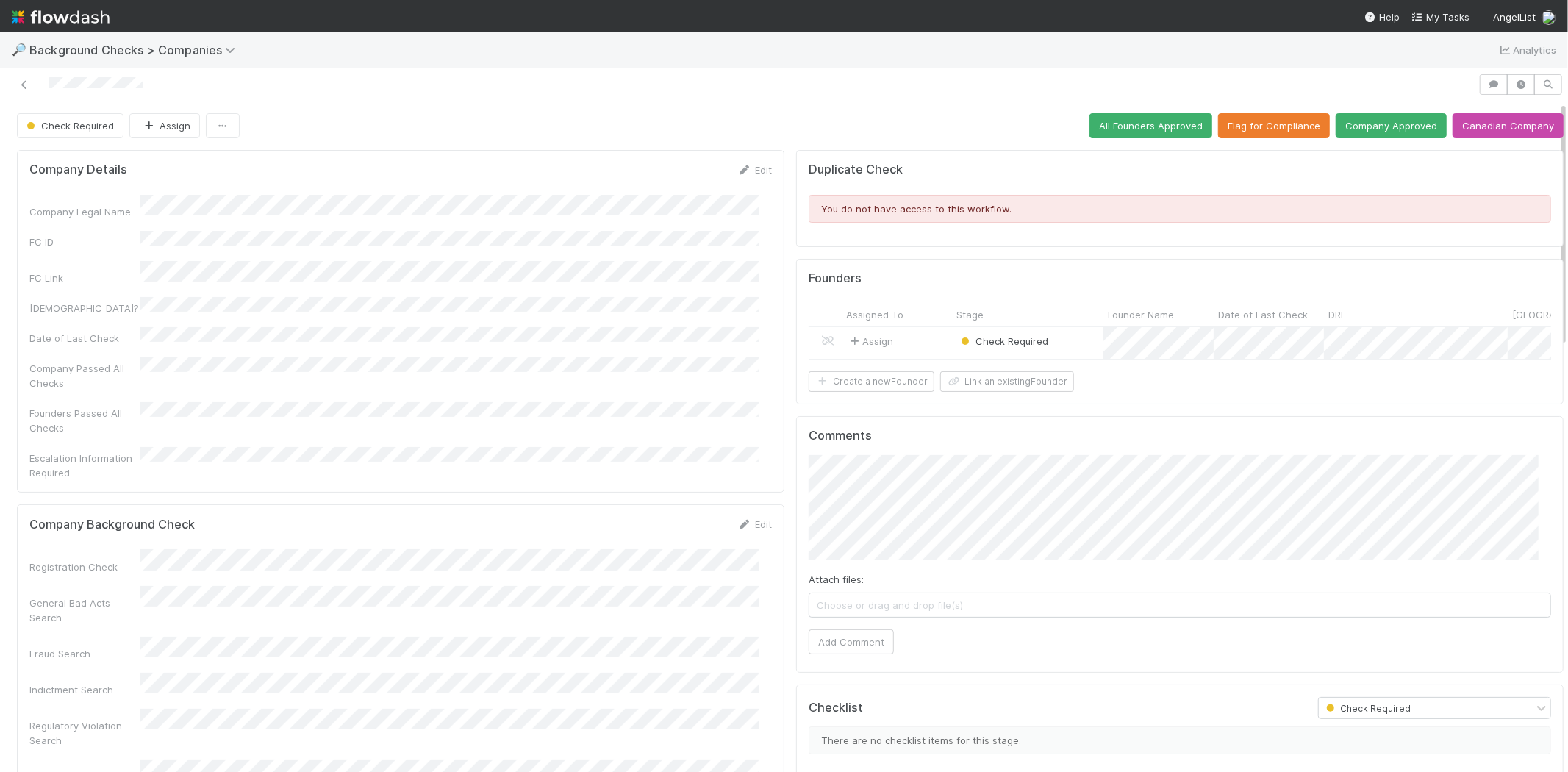
click at [906, 336] on div "Assign" at bounding box center [897, 342] width 110 height 32
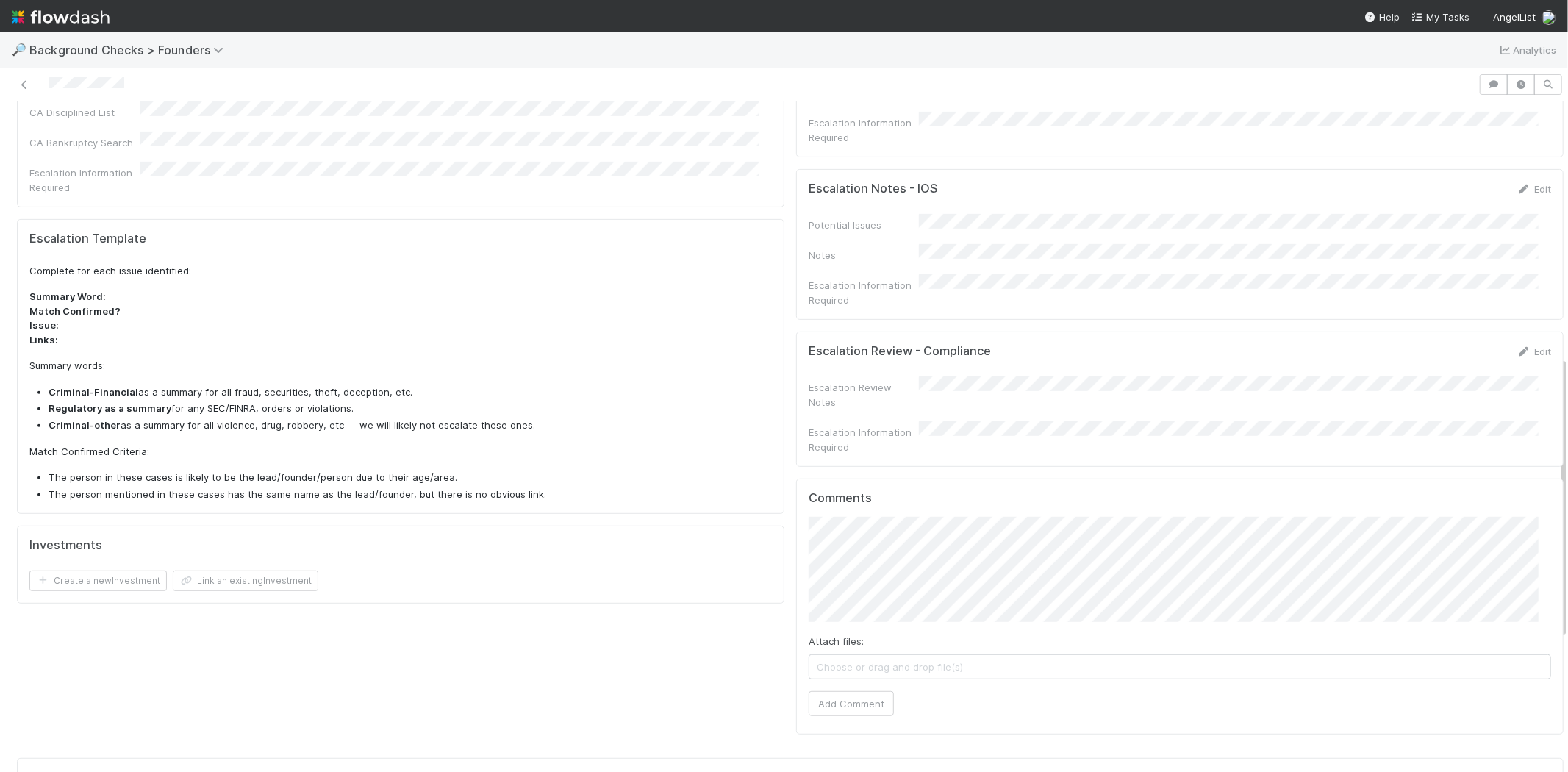
scroll to position [653, 0]
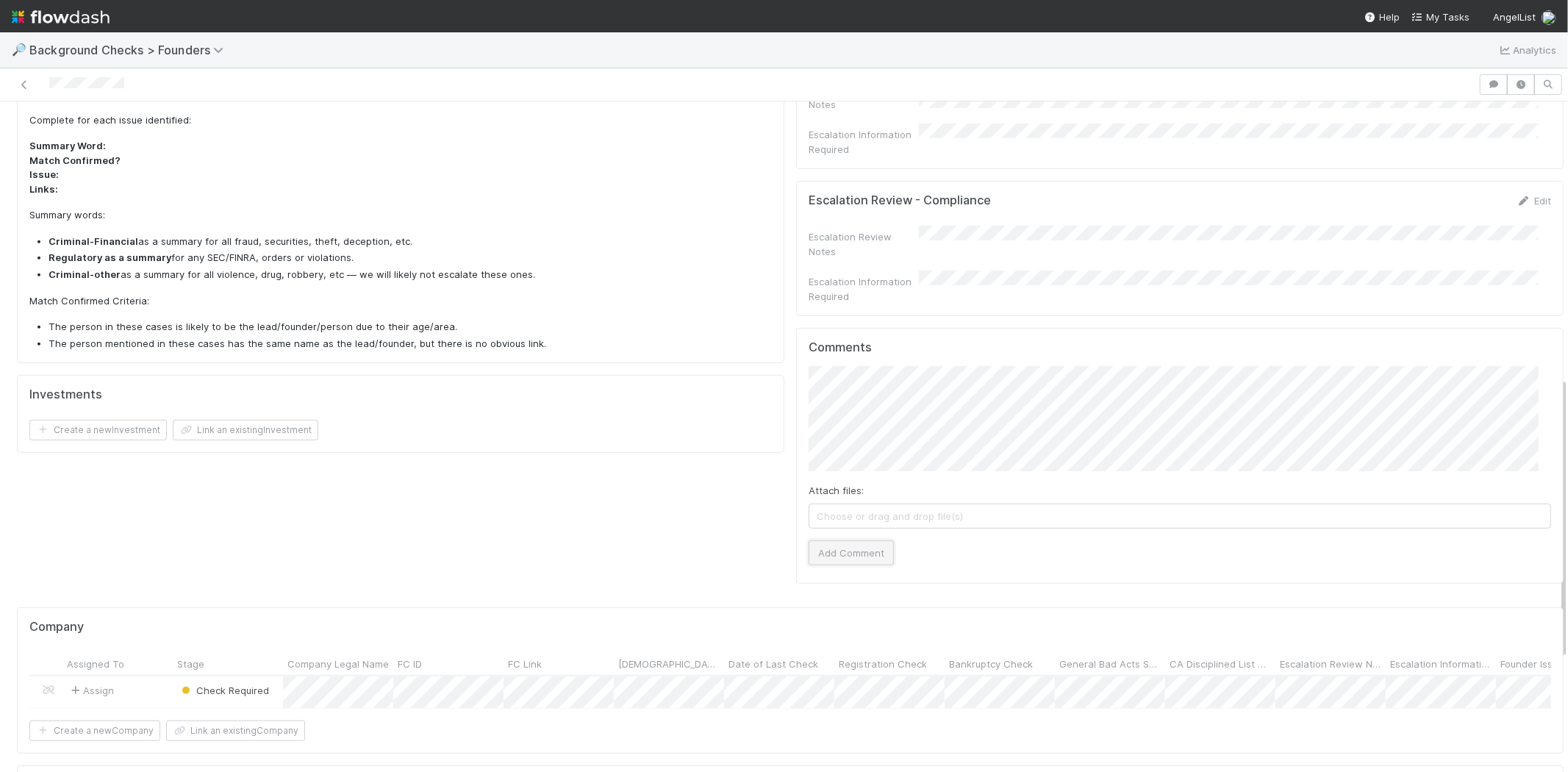
click at [829, 540] on button "Add Comment" at bounding box center [852, 552] width 85 height 25
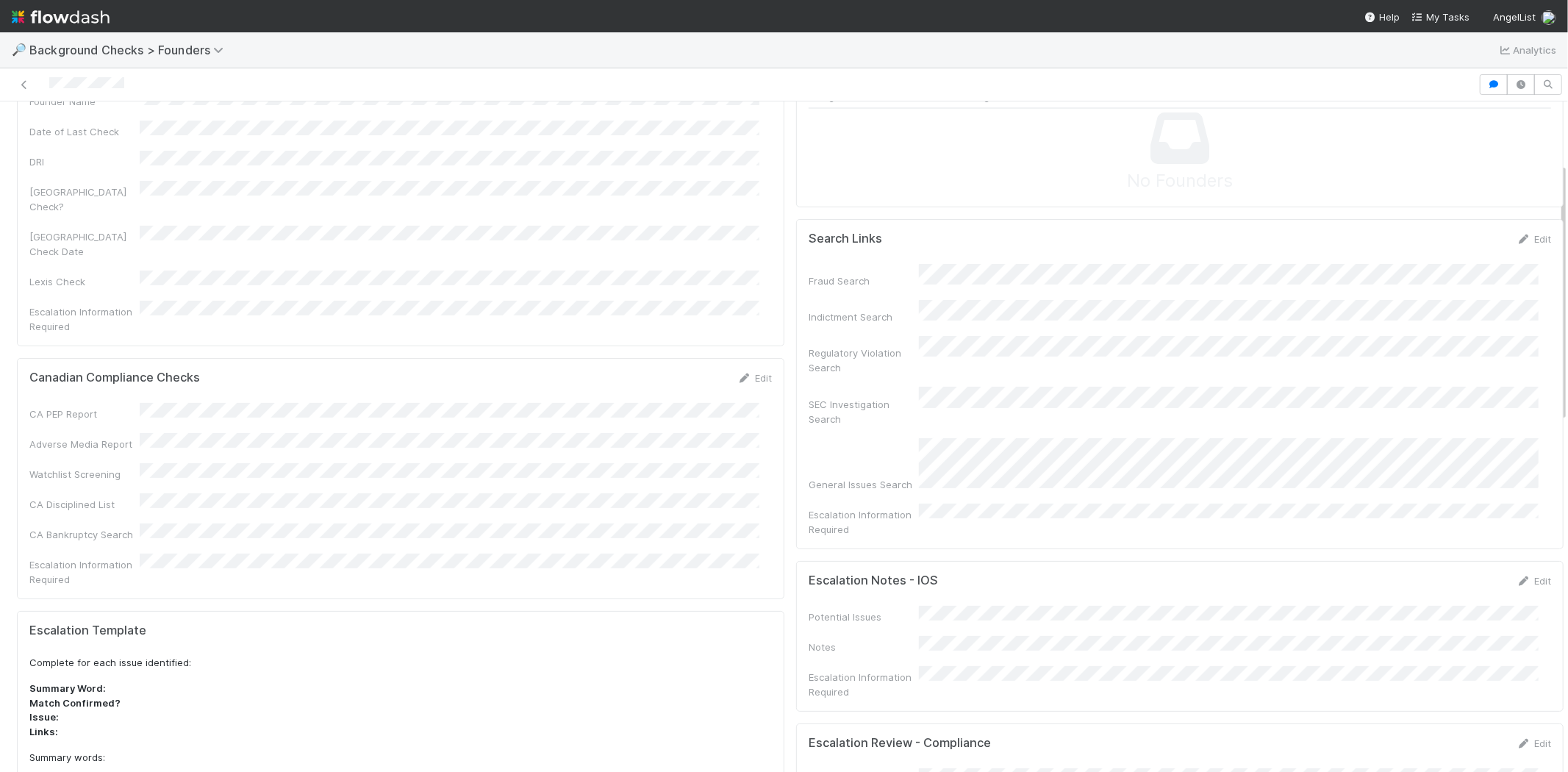
scroll to position [0, 0]
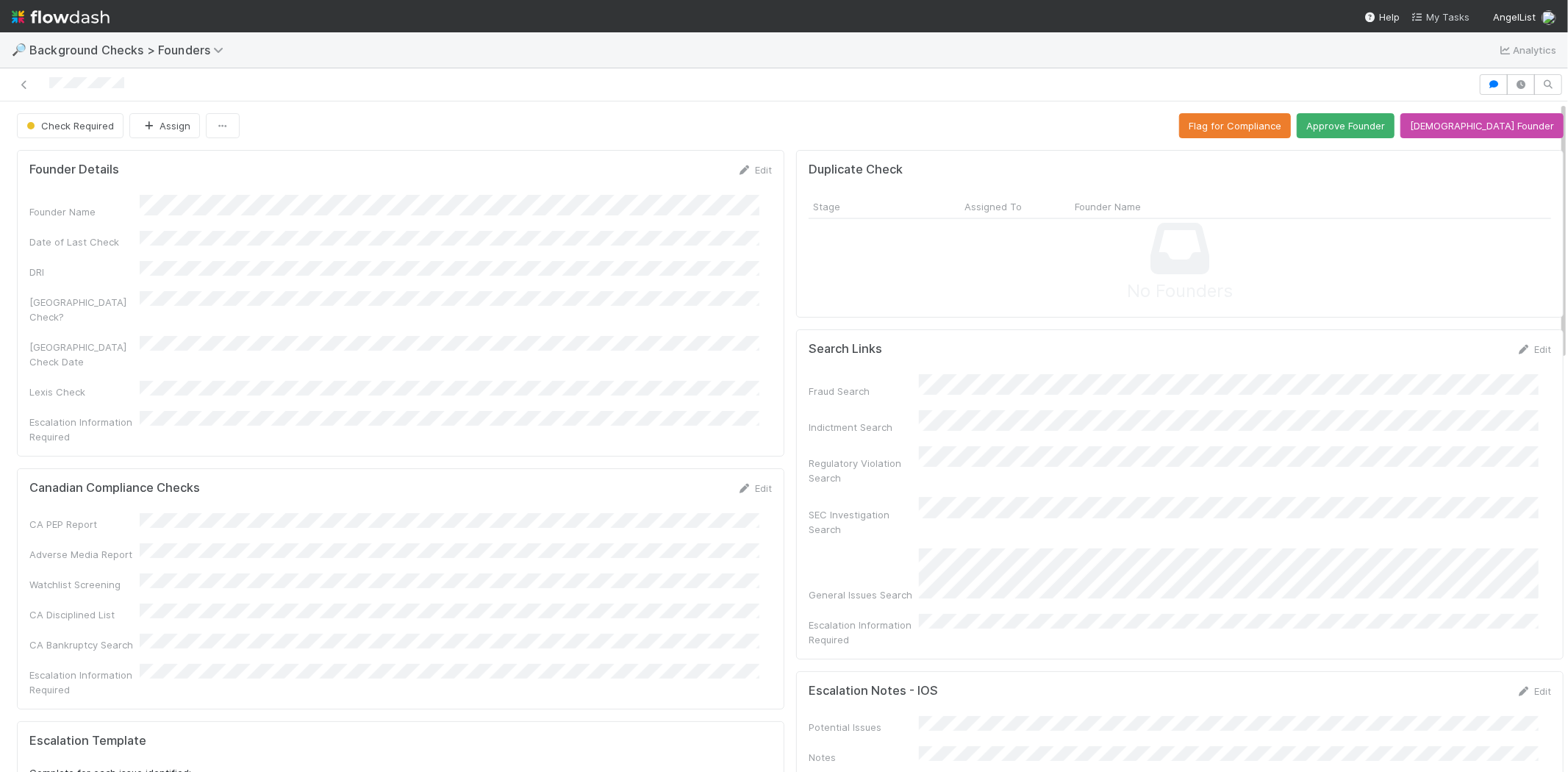
click at [1458, 17] on span "My Tasks" at bounding box center [1441, 16] width 58 height 12
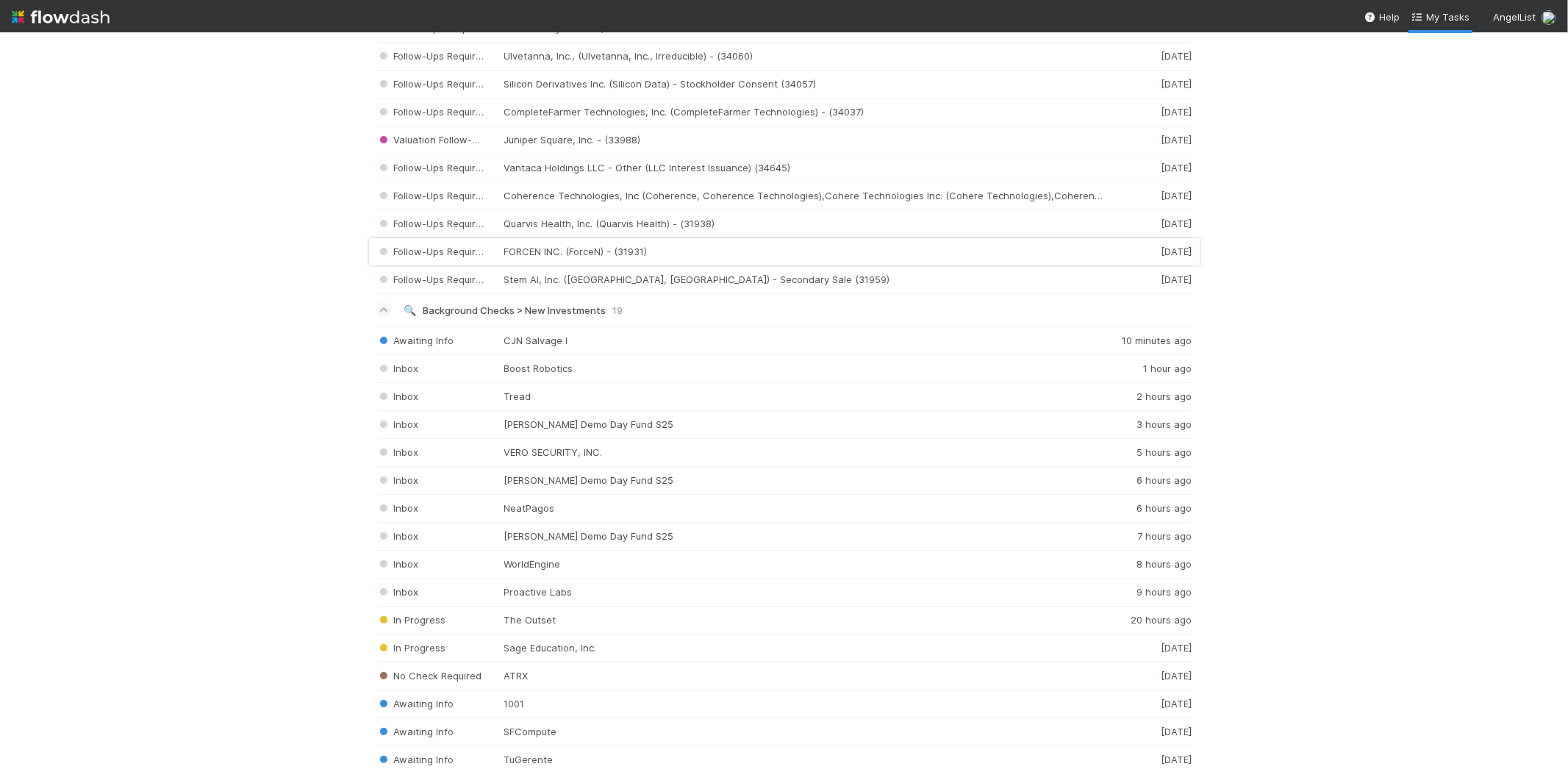
scroll to position [1470, 0]
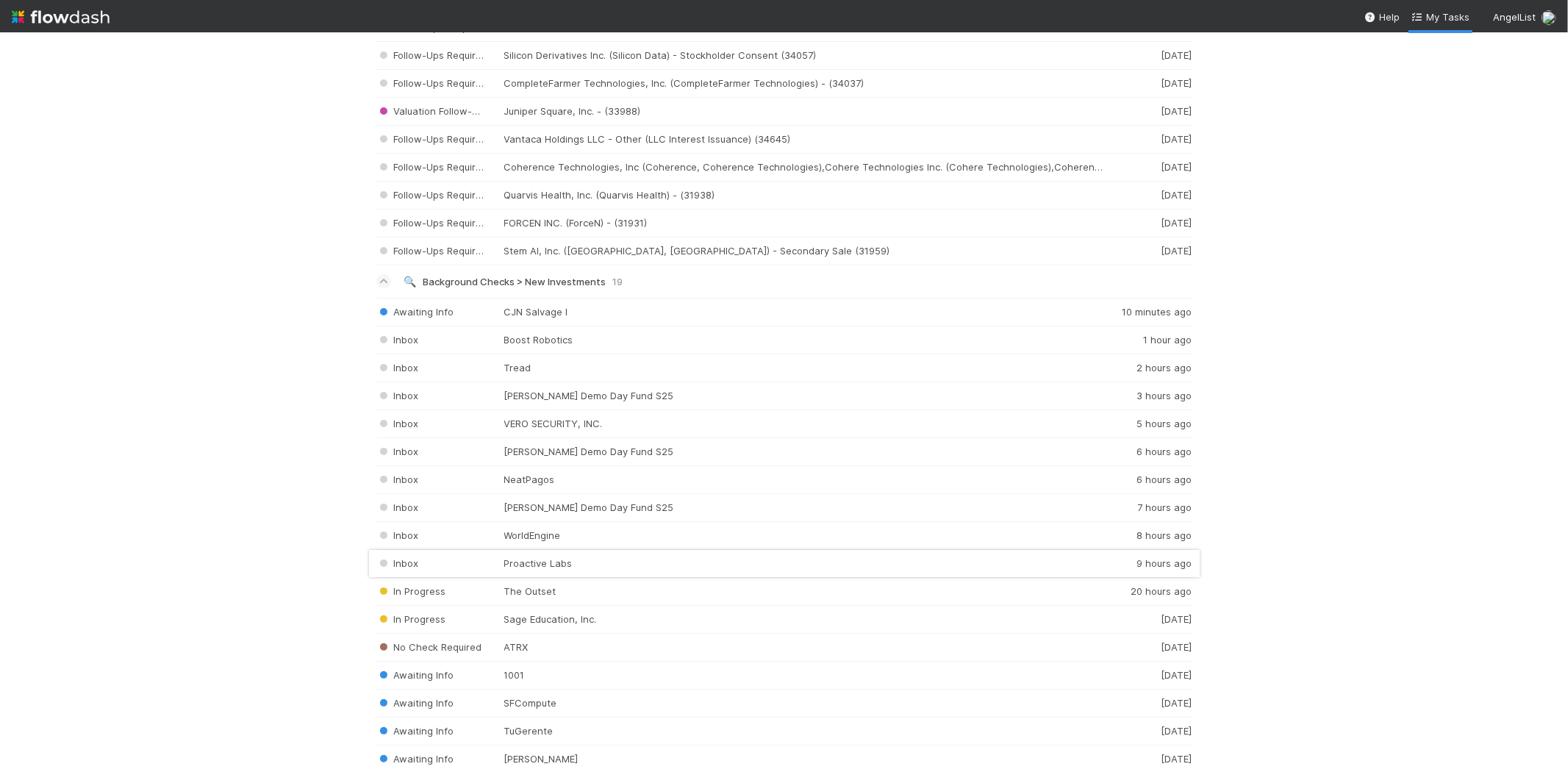
click at [589, 574] on div "Inbox Proactive Labs 9 hours ago" at bounding box center [784, 563] width 816 height 28
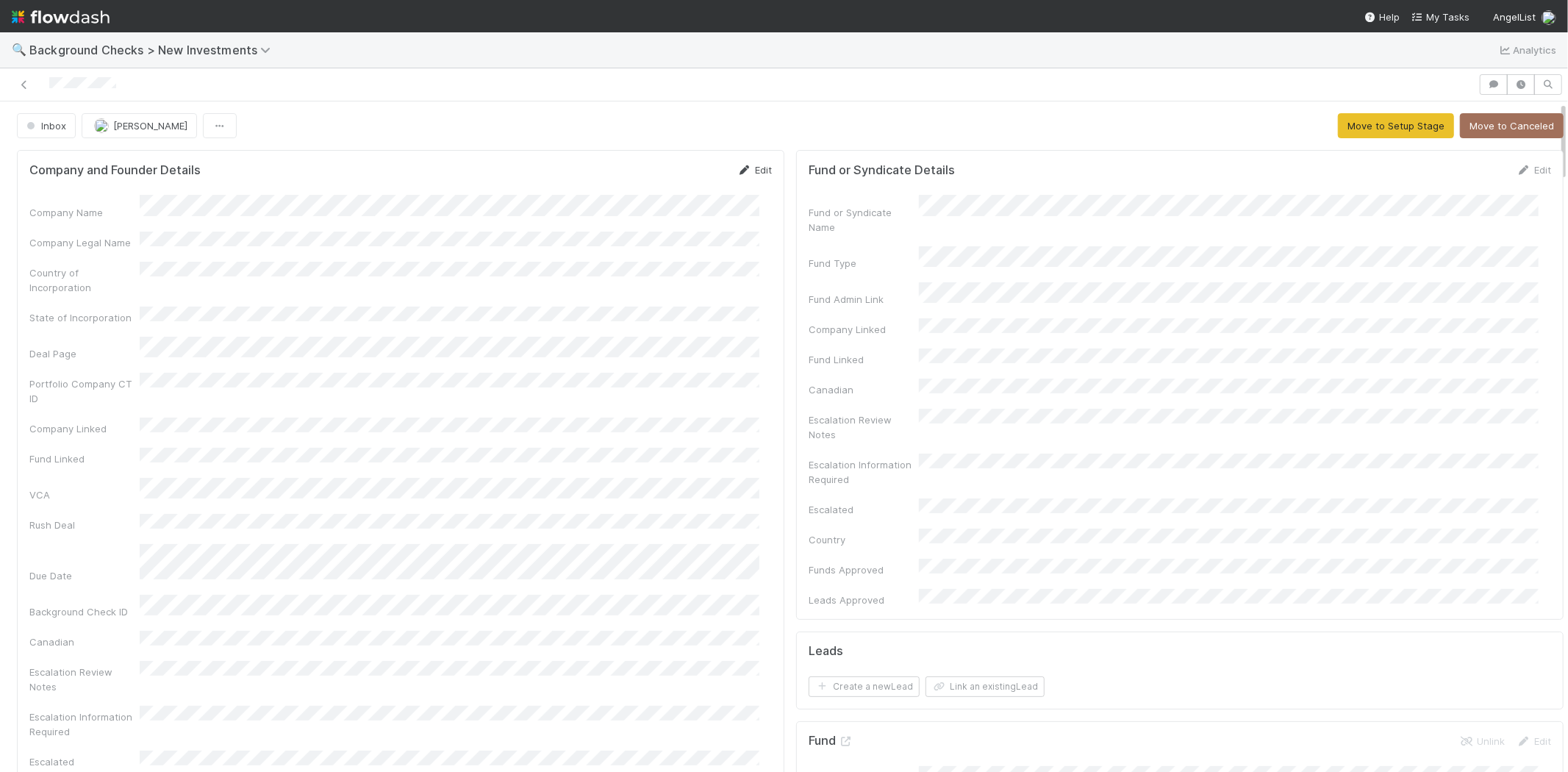
click at [750, 170] on link "Edit" at bounding box center [755, 169] width 35 height 12
click at [675, 179] on button "Save" at bounding box center [693, 175] width 42 height 25
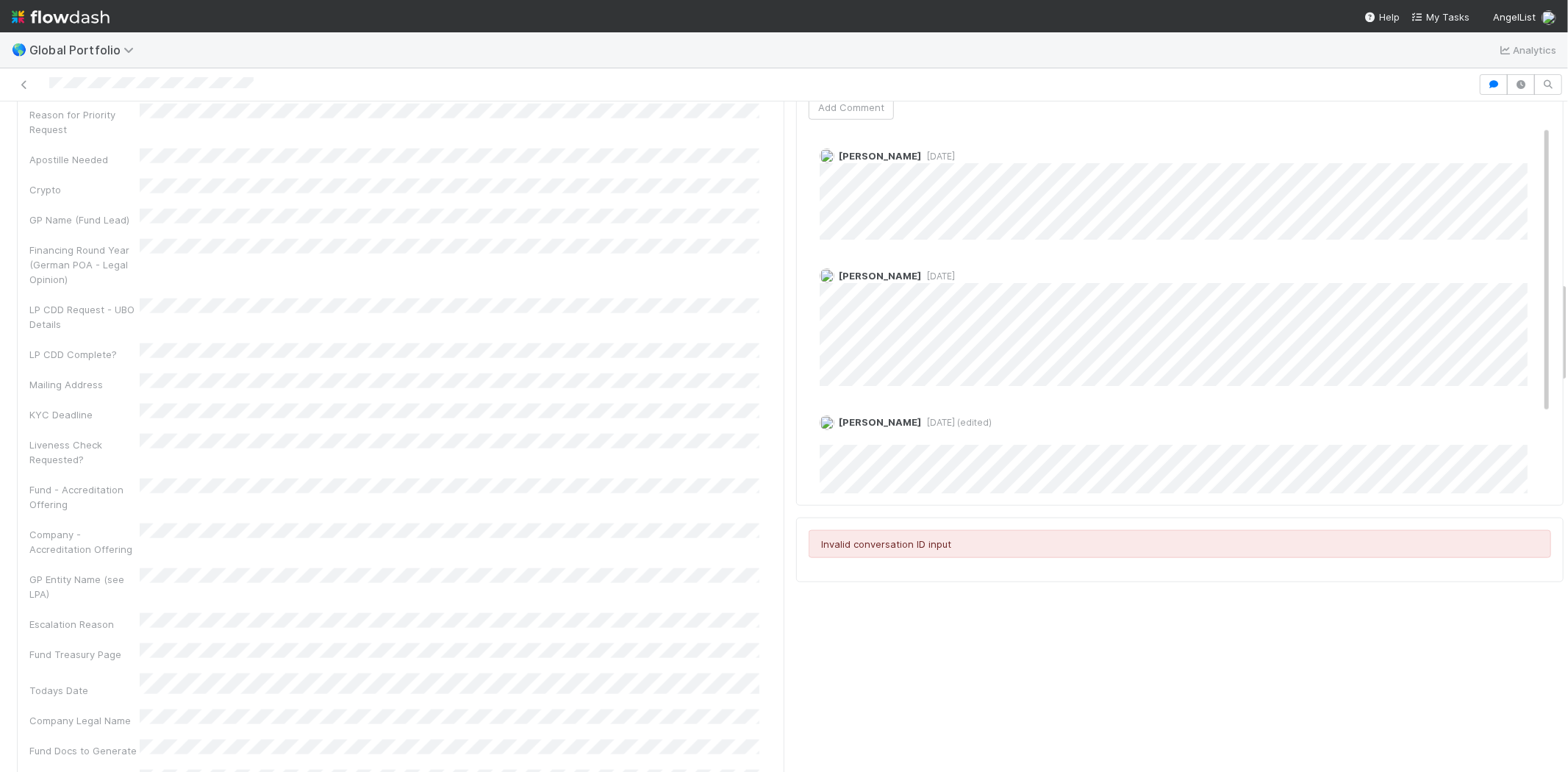
scroll to position [1143, 0]
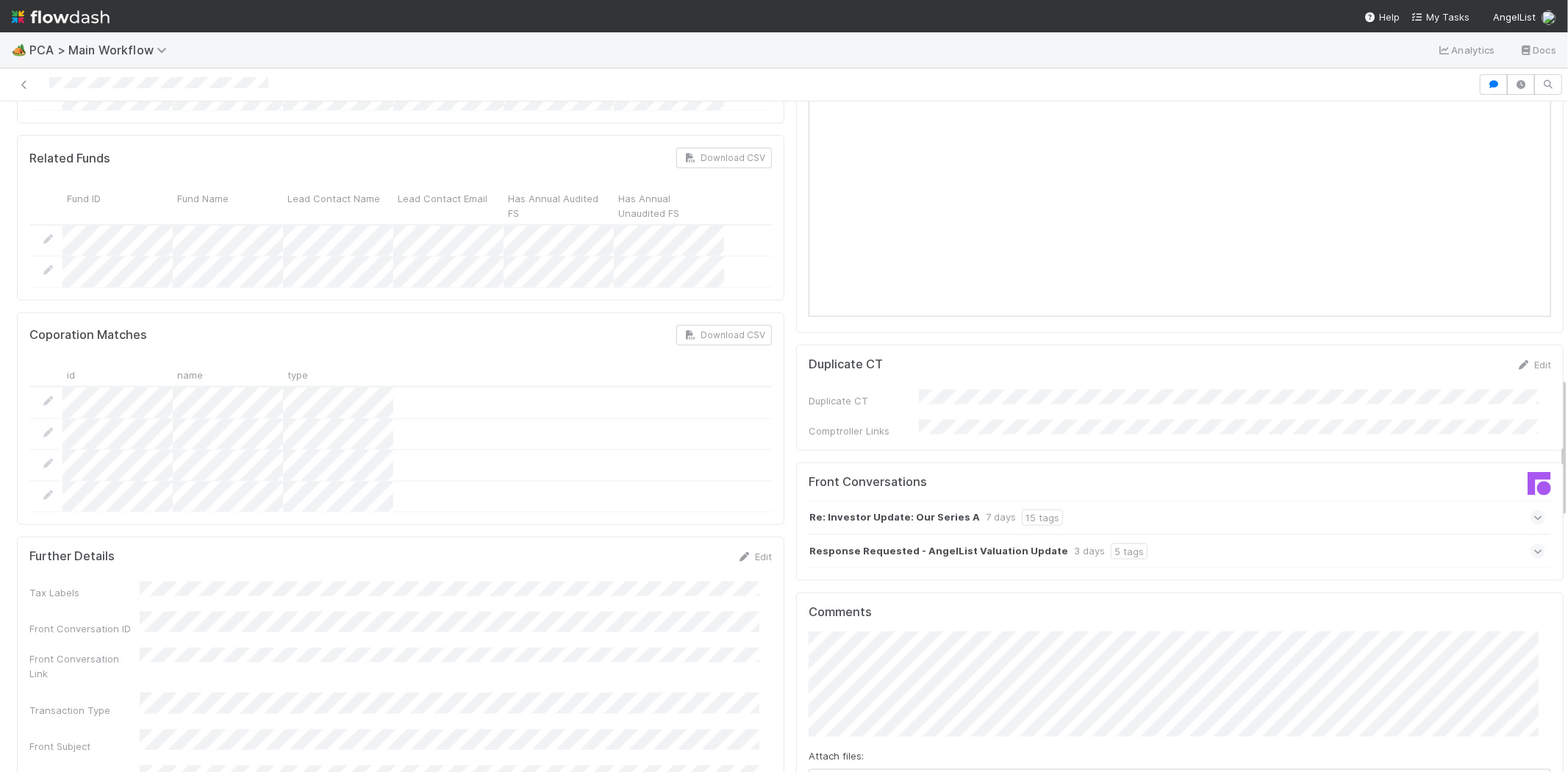
scroll to position [1306, 0]
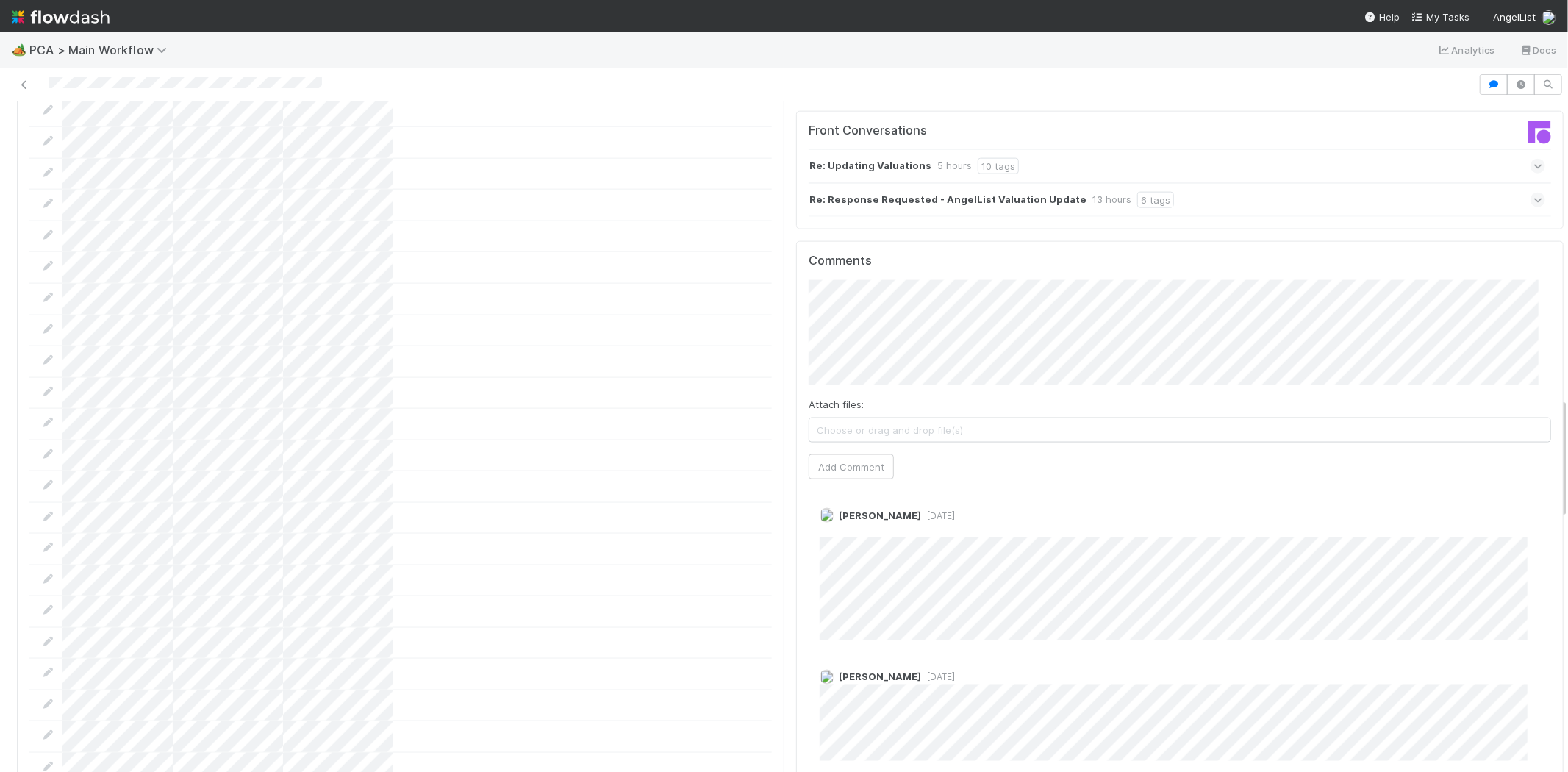
scroll to position [1633, 0]
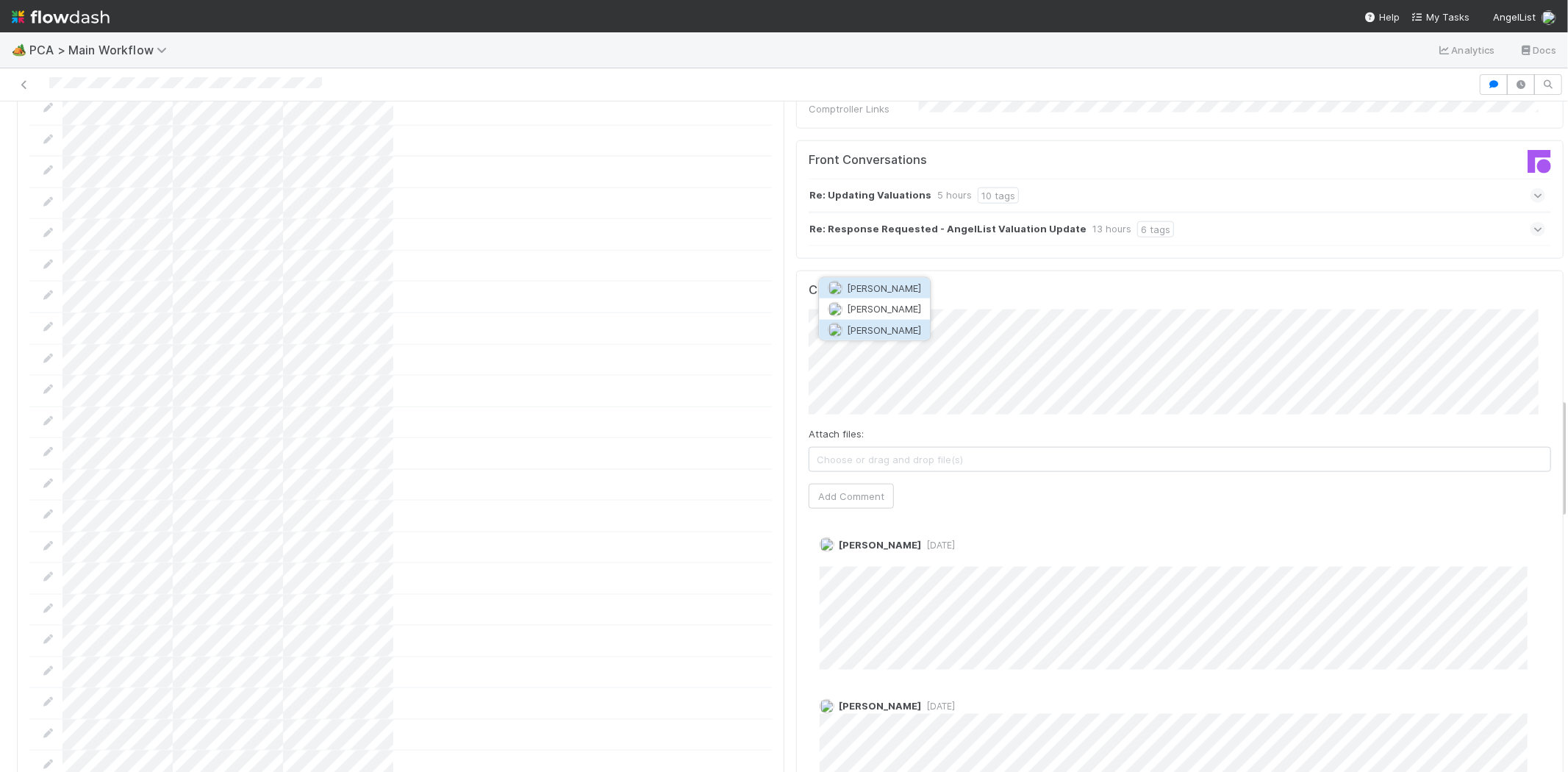
click at [878, 322] on button "Zachary Conley" at bounding box center [874, 329] width 111 height 20
click at [857, 492] on button "Add Comment" at bounding box center [852, 505] width 85 height 25
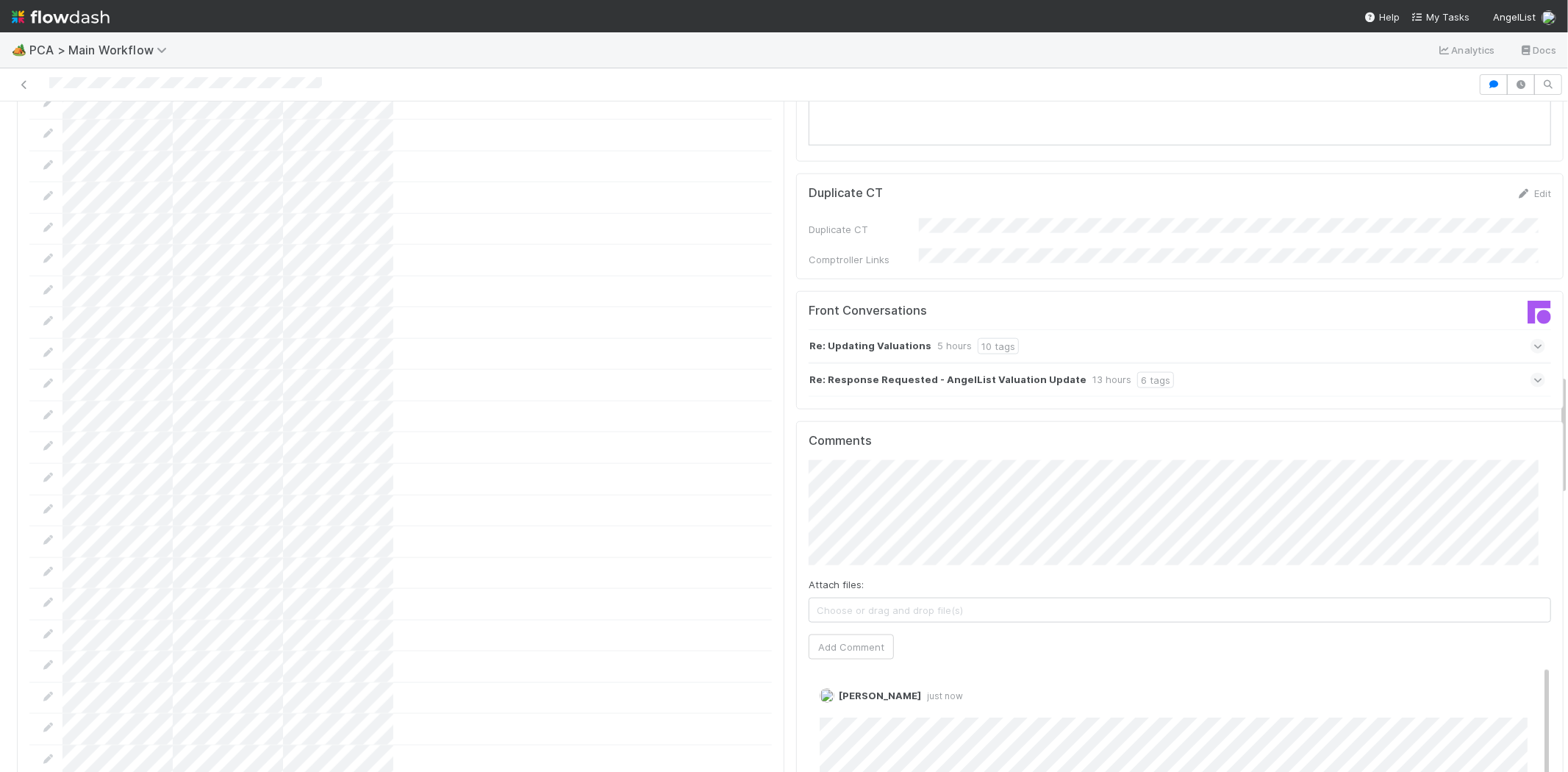
scroll to position [1470, 0]
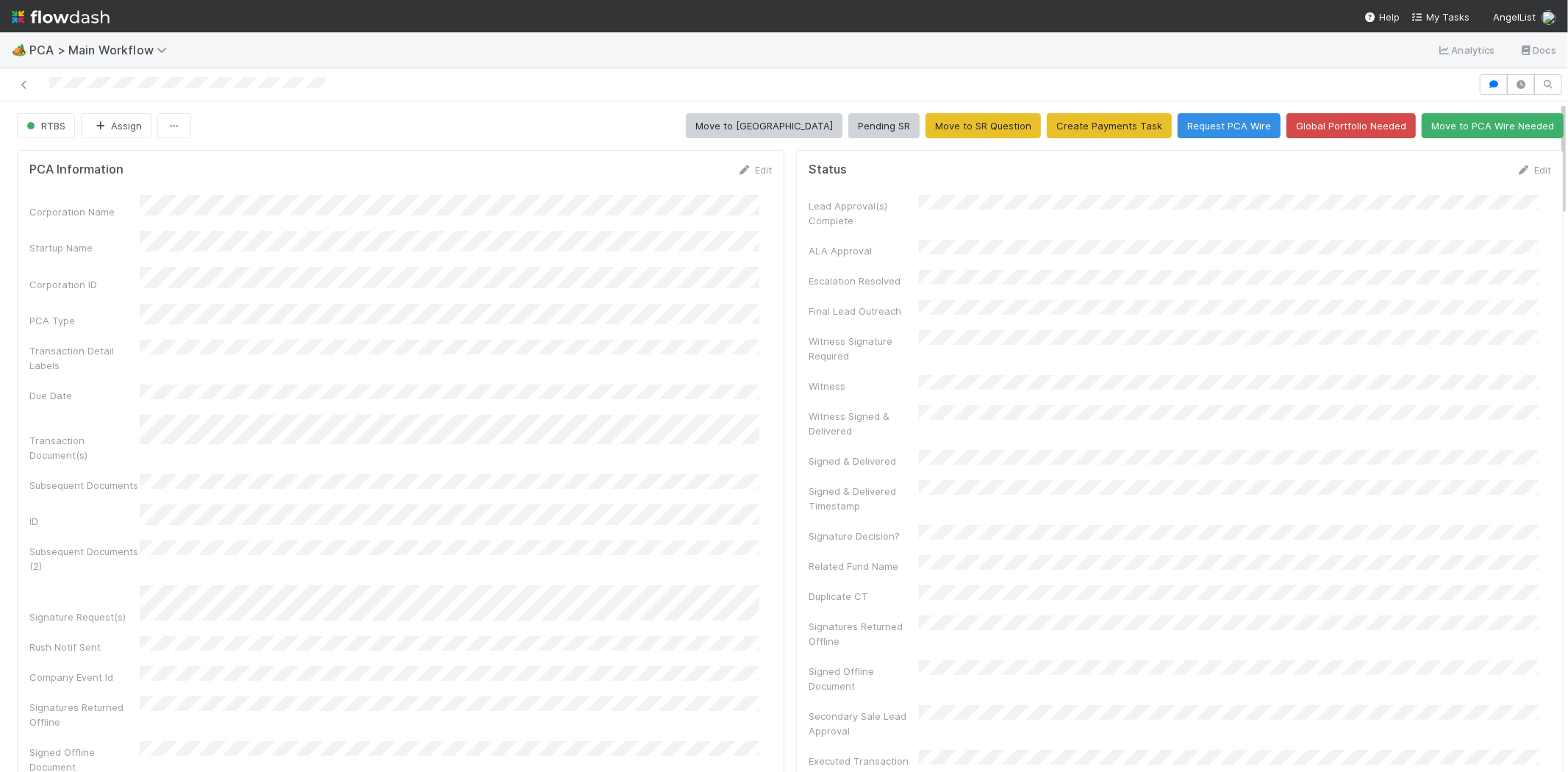
drag, startPoint x: 745, startPoint y: 165, endPoint x: 719, endPoint y: 200, distance: 43.6
click at [746, 164] on link "Edit" at bounding box center [755, 169] width 35 height 12
click at [673, 180] on button "Save" at bounding box center [693, 175] width 42 height 25
drag, startPoint x: 741, startPoint y: 170, endPoint x: 730, endPoint y: 193, distance: 25.5
click at [741, 170] on link "Edit" at bounding box center [755, 169] width 35 height 12
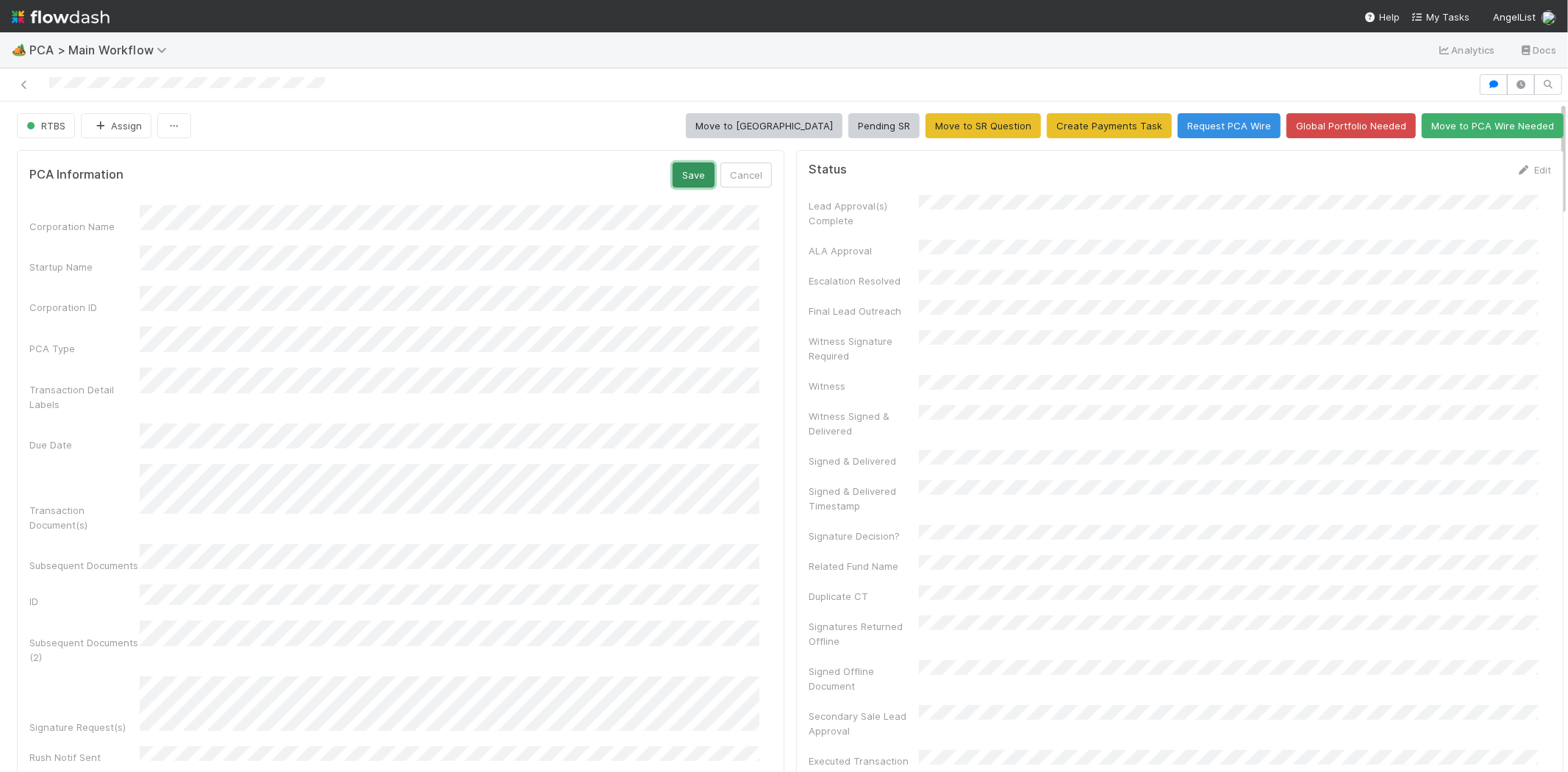
click at [684, 174] on button "Save" at bounding box center [693, 175] width 42 height 25
click at [133, 89] on div at bounding box center [739, 84] width 1467 height 20
copy icon
click at [609, 219] on div "Corporation Name Startup Name Corporation ID PCA Type Transaction Detail Labels…" at bounding box center [400, 521] width 742 height 654
click at [1520, 169] on link "Edit" at bounding box center [1534, 169] width 35 height 12
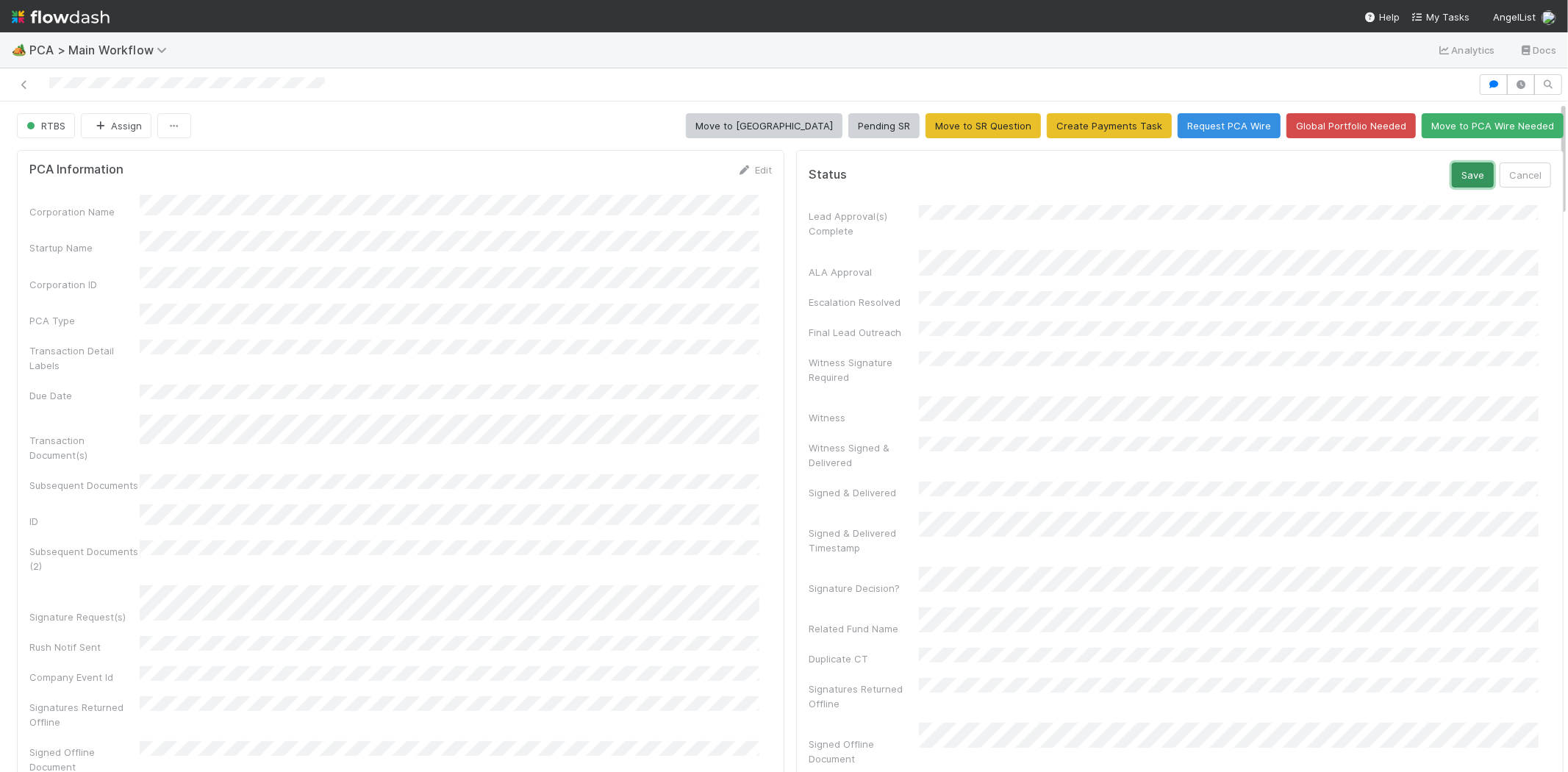
click at [1452, 175] on button "Save" at bounding box center [1472, 175] width 42 height 25
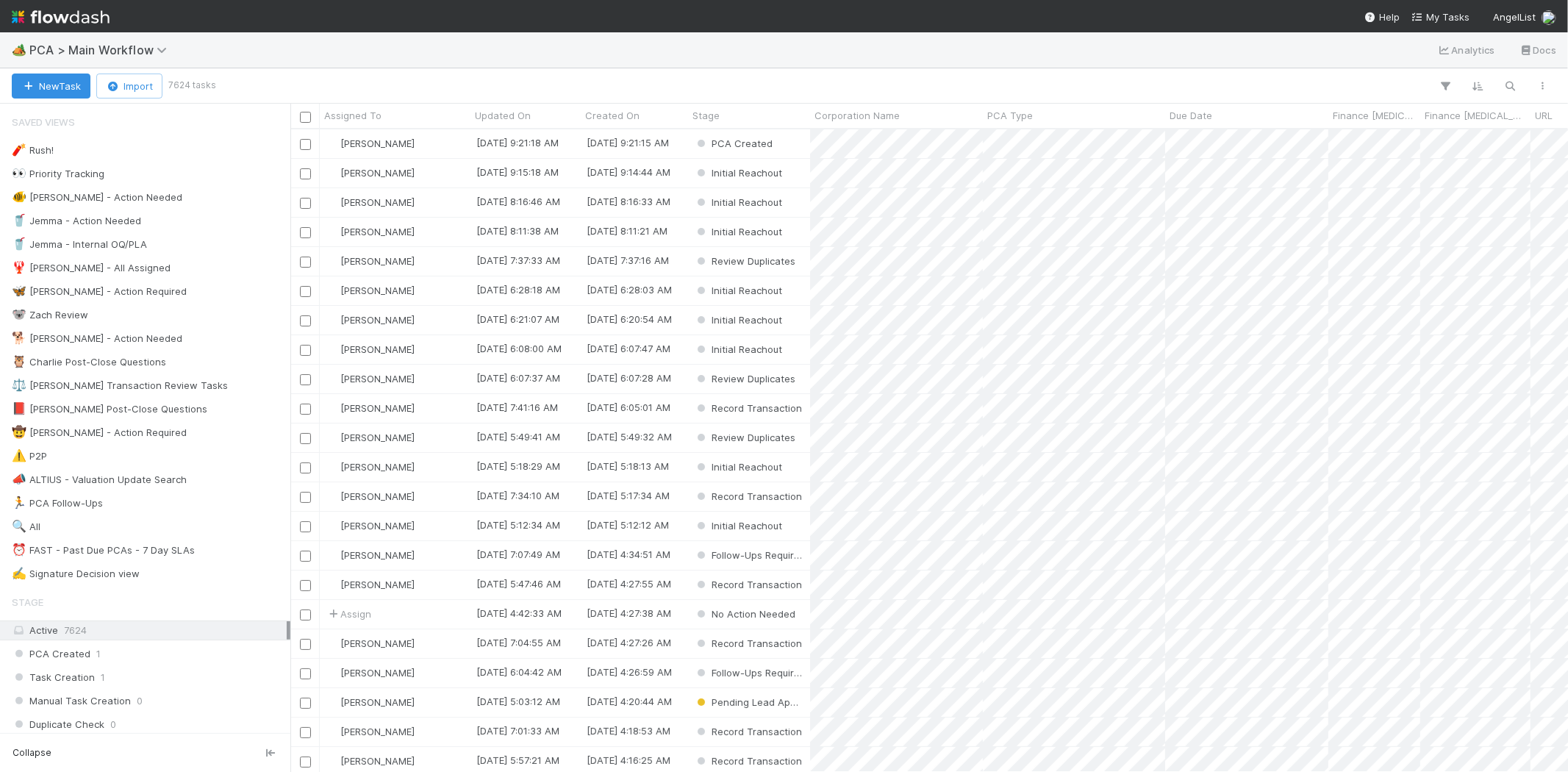
scroll to position [630, 1265]
click at [1446, 8] on nav "Help My Tasks AngelList" at bounding box center [784, 15] width 1568 height 32
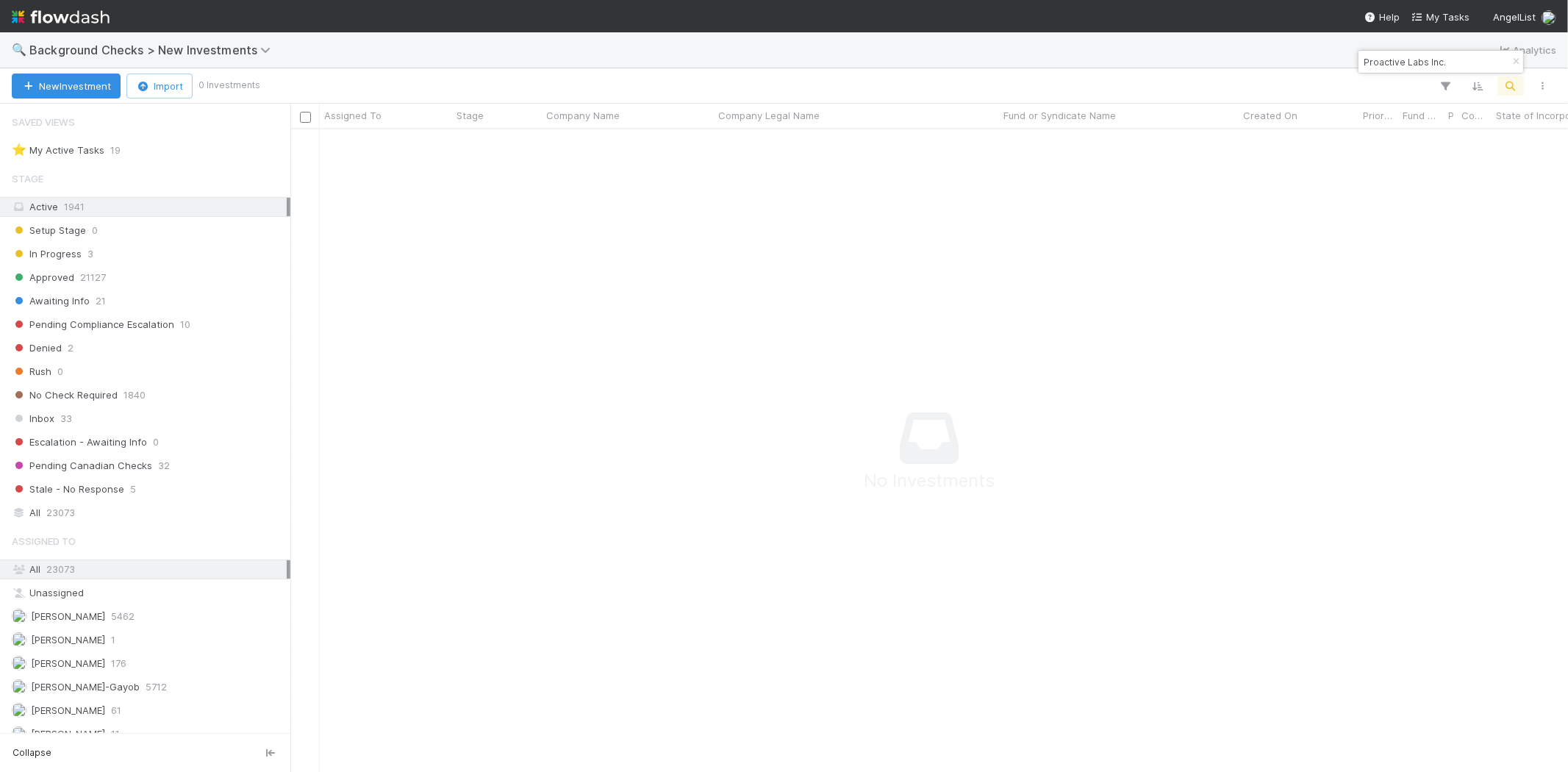
scroll to position [13, 13]
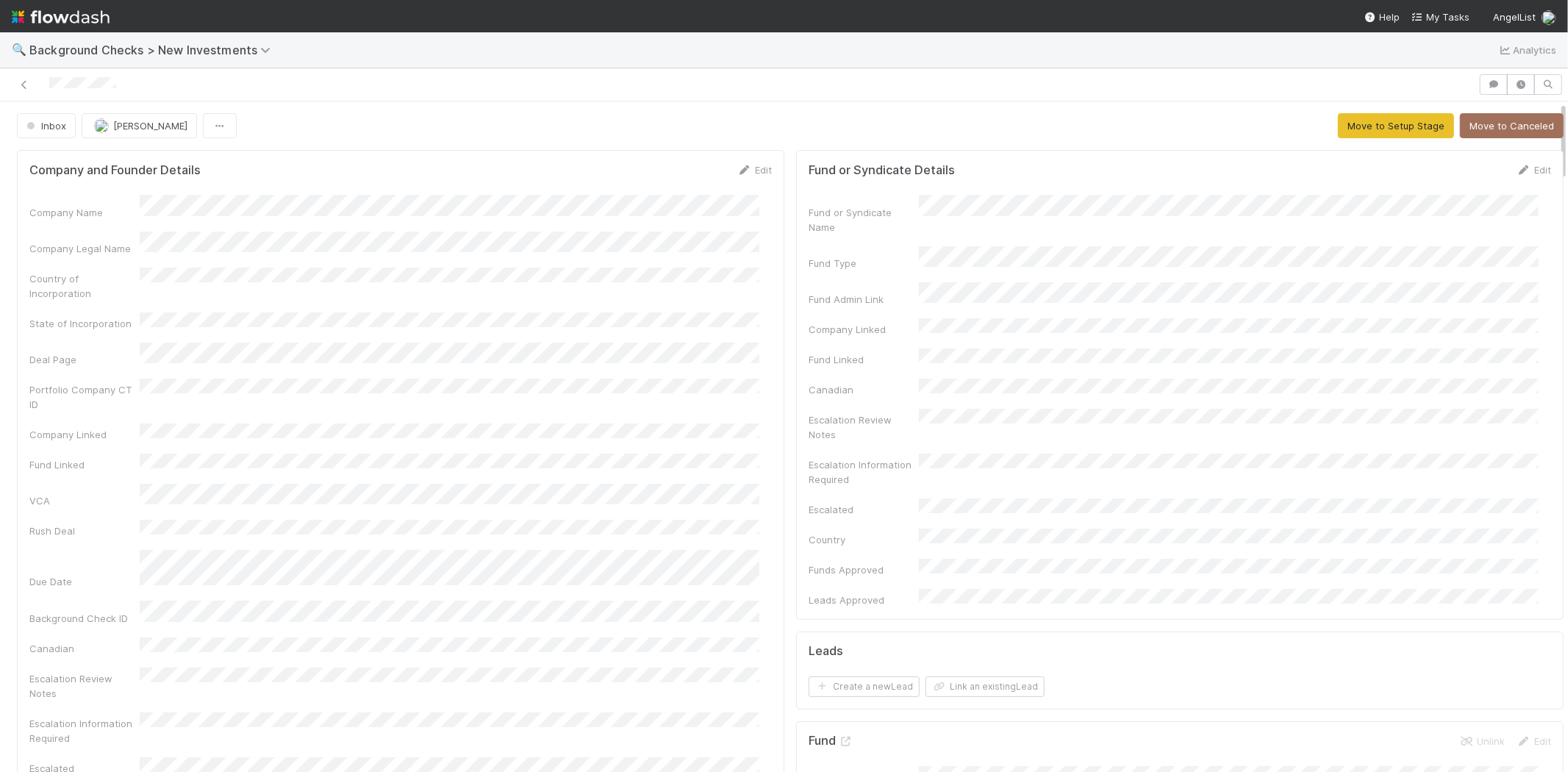
click at [277, 224] on div "Company Name Company Legal Name Country of Incorporation State of Incorporation…" at bounding box center [400, 529] width 742 height 670
click at [1339, 123] on button "Move to Setup Stage" at bounding box center [1397, 126] width 116 height 25
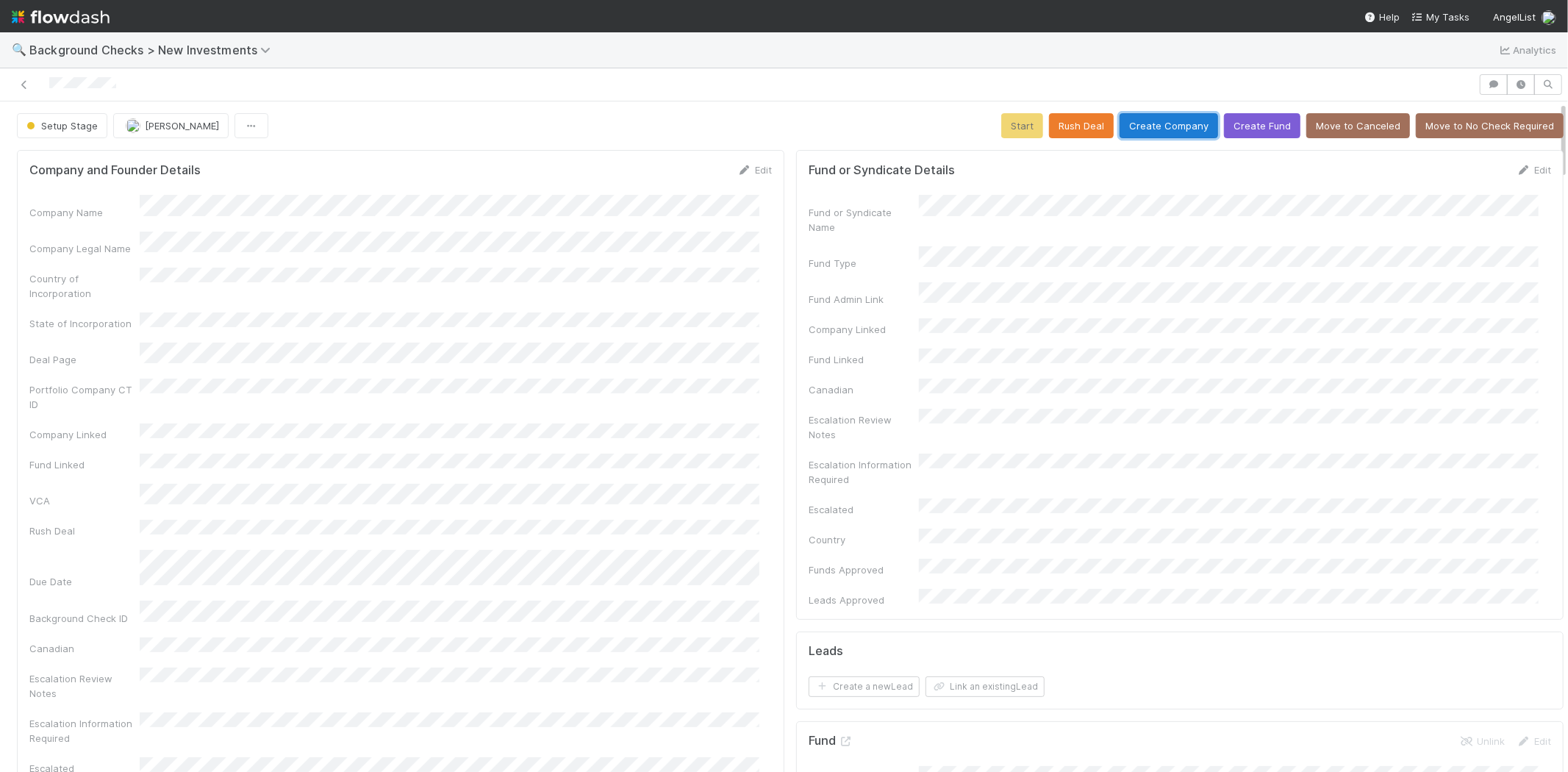
click at [1141, 130] on button "Create Company" at bounding box center [1169, 126] width 99 height 25
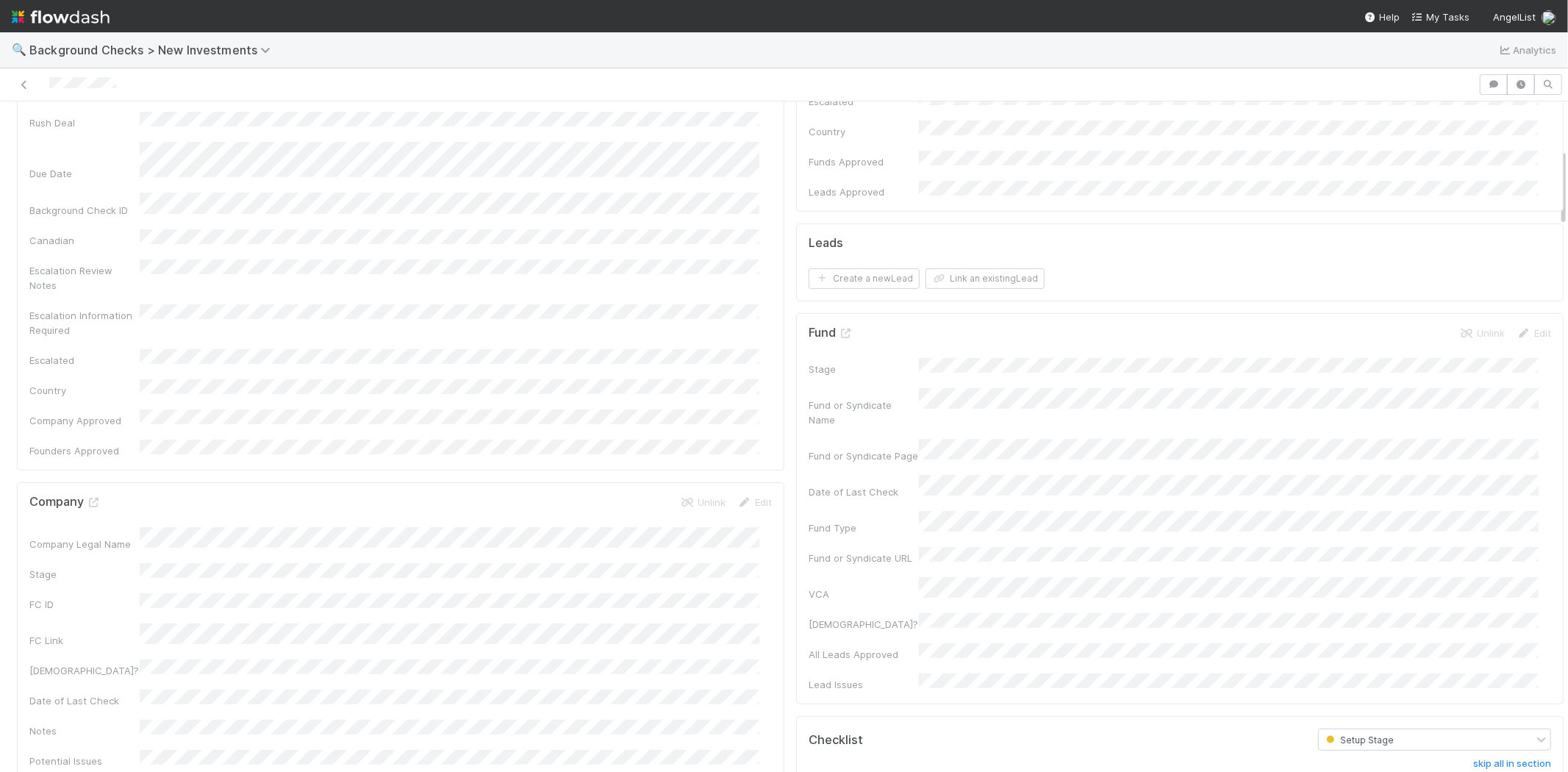
scroll to position [490, 0]
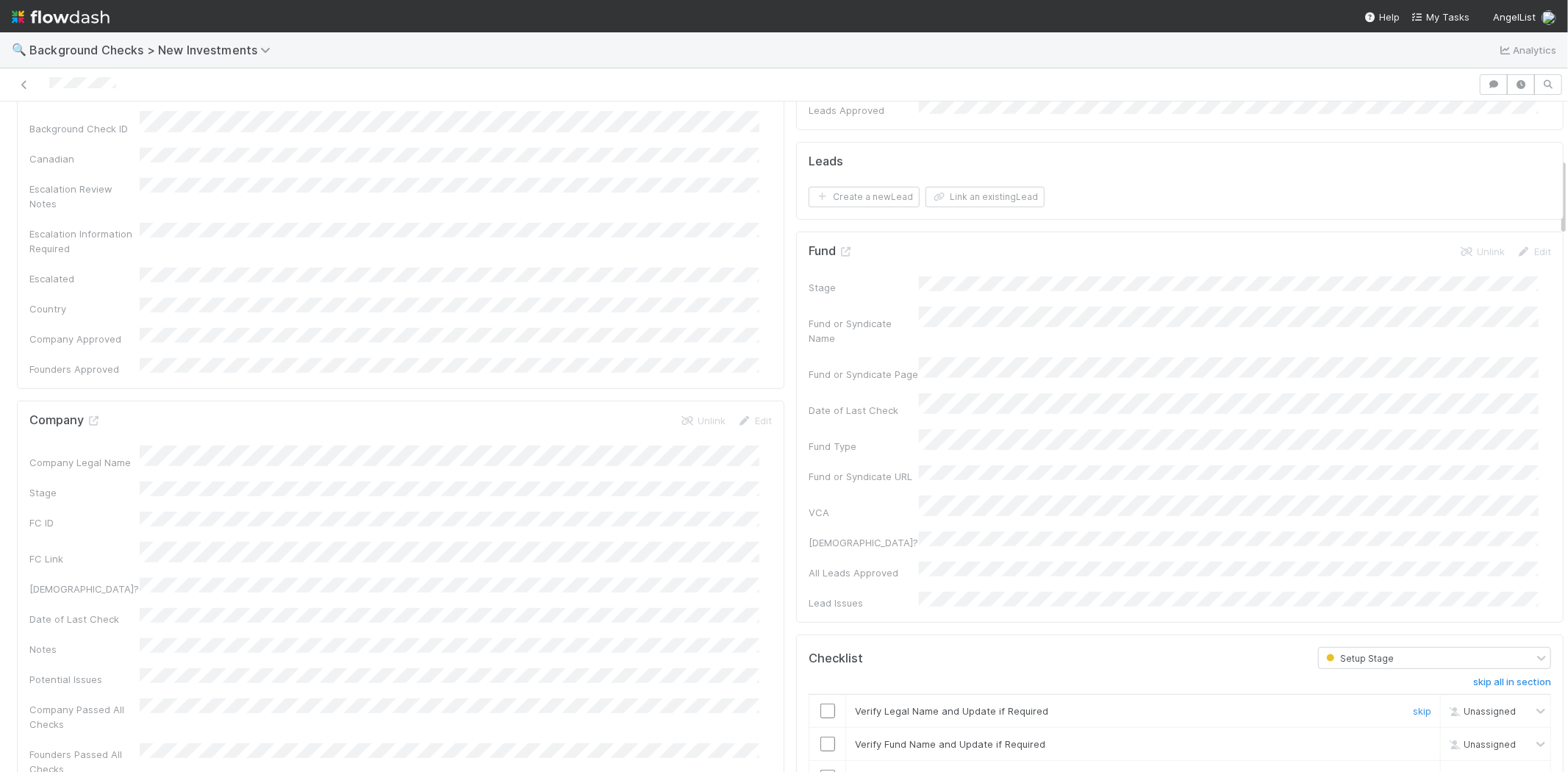
click at [821, 703] on input "checkbox" at bounding box center [828, 710] width 15 height 15
click at [821, 736] on input "checkbox" at bounding box center [828, 743] width 15 height 15
click at [821, 769] on input "checkbox" at bounding box center [828, 776] width 15 height 15
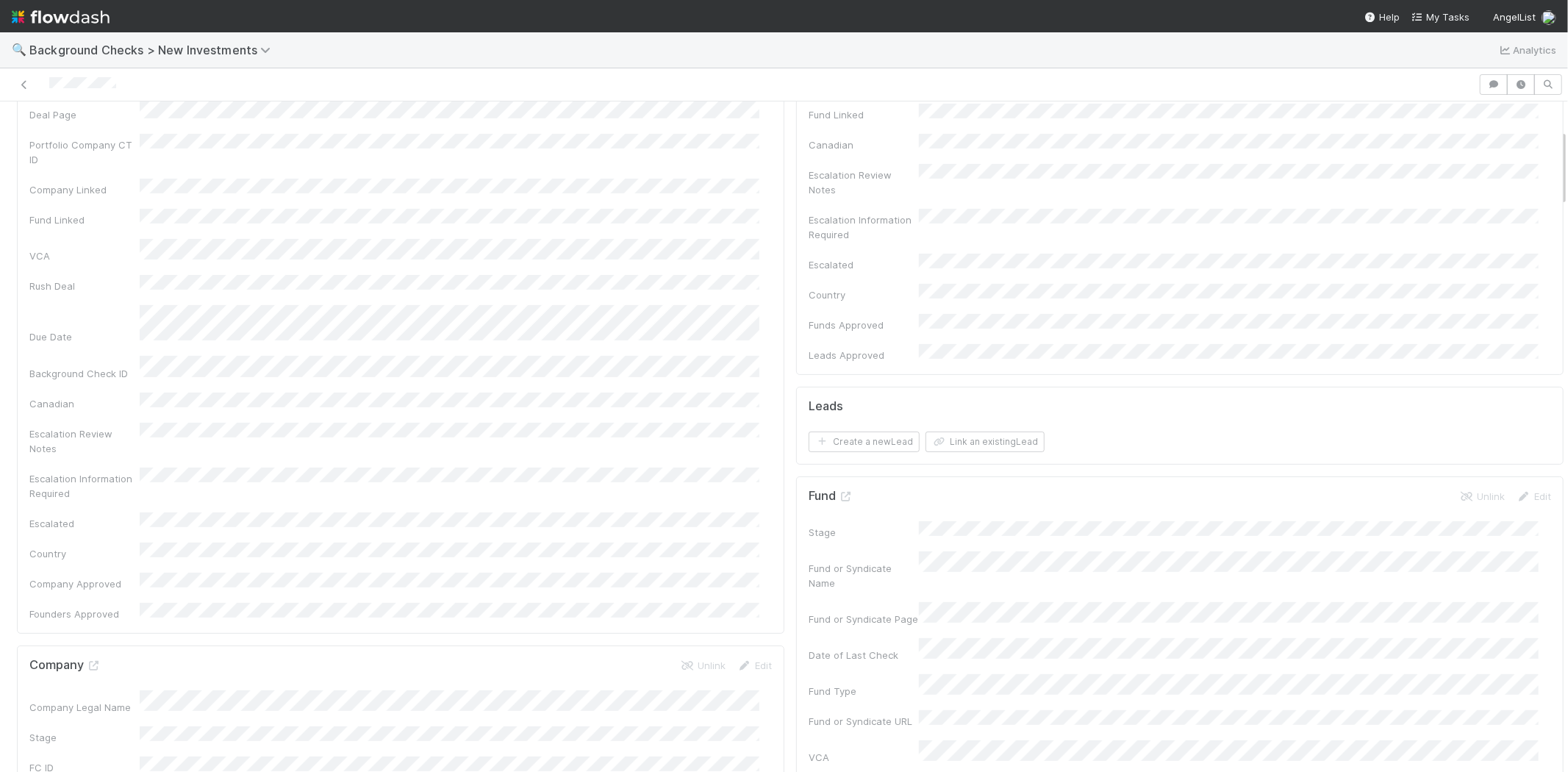
scroll to position [0, 0]
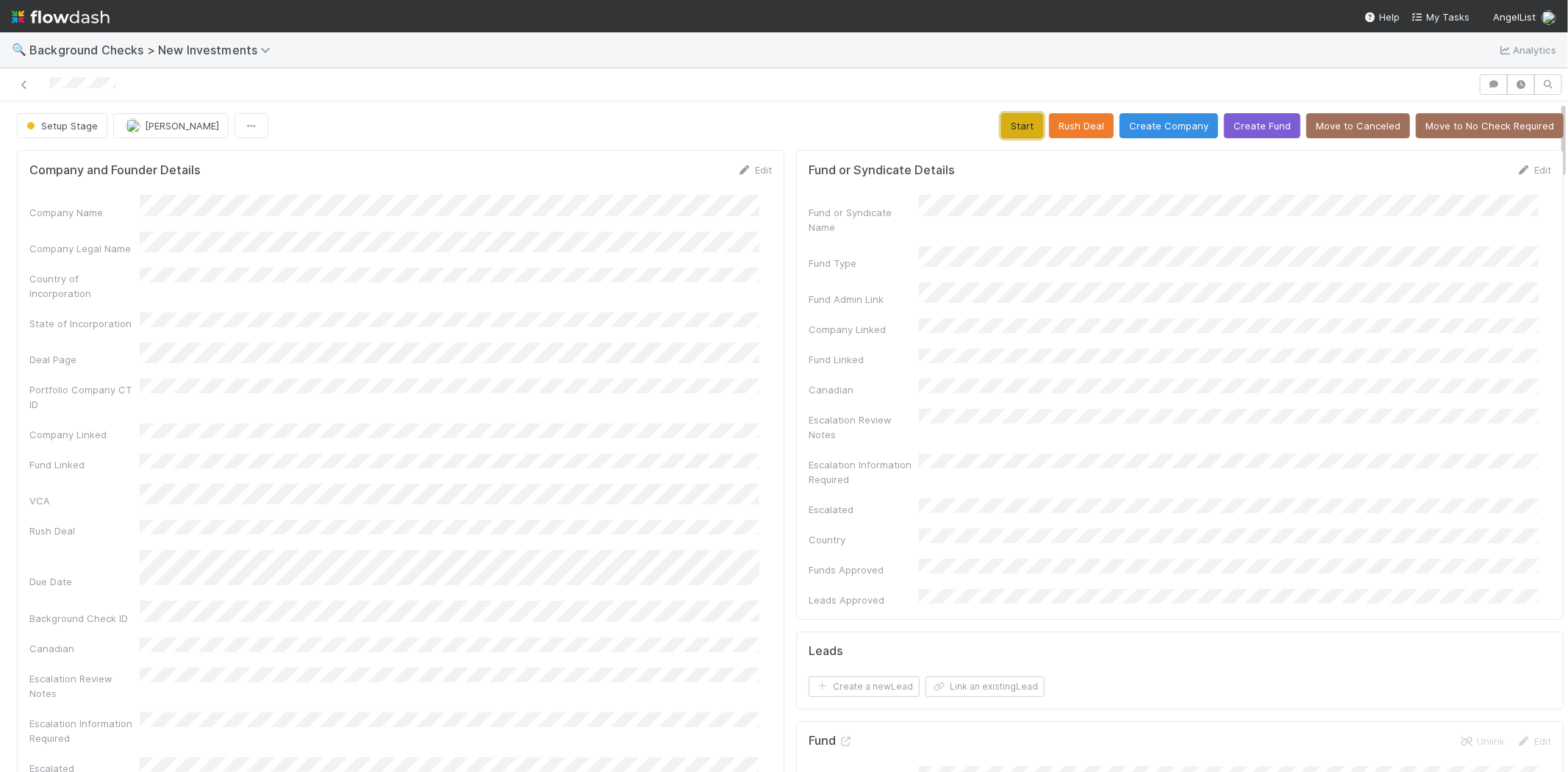
click at [1006, 122] on button "Start" at bounding box center [1022, 126] width 42 height 25
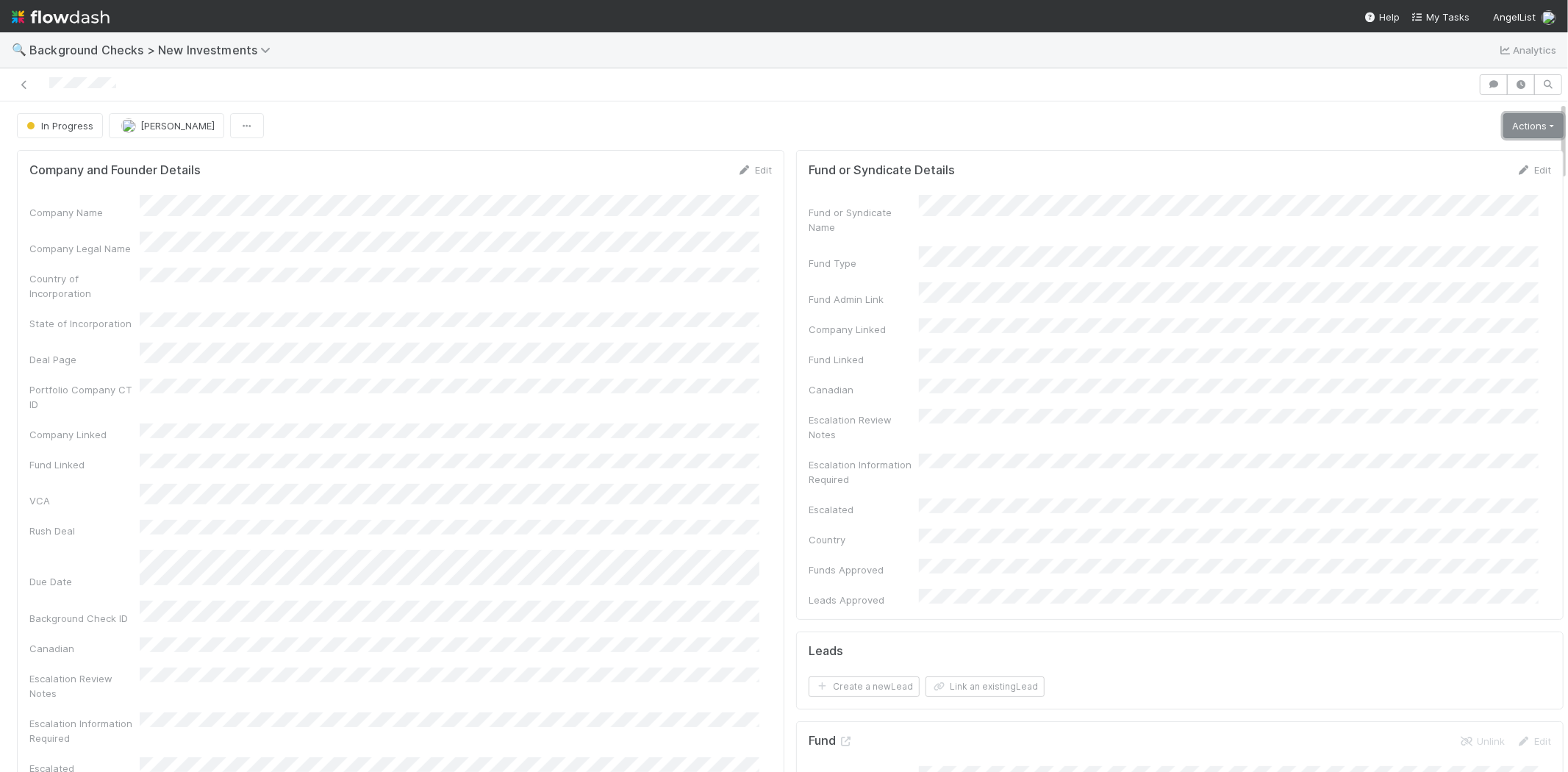
click at [1504, 120] on link "Actions" at bounding box center [1534, 126] width 60 height 25
click at [1415, 300] on button "Link Lead" at bounding box center [1483, 300] width 164 height 20
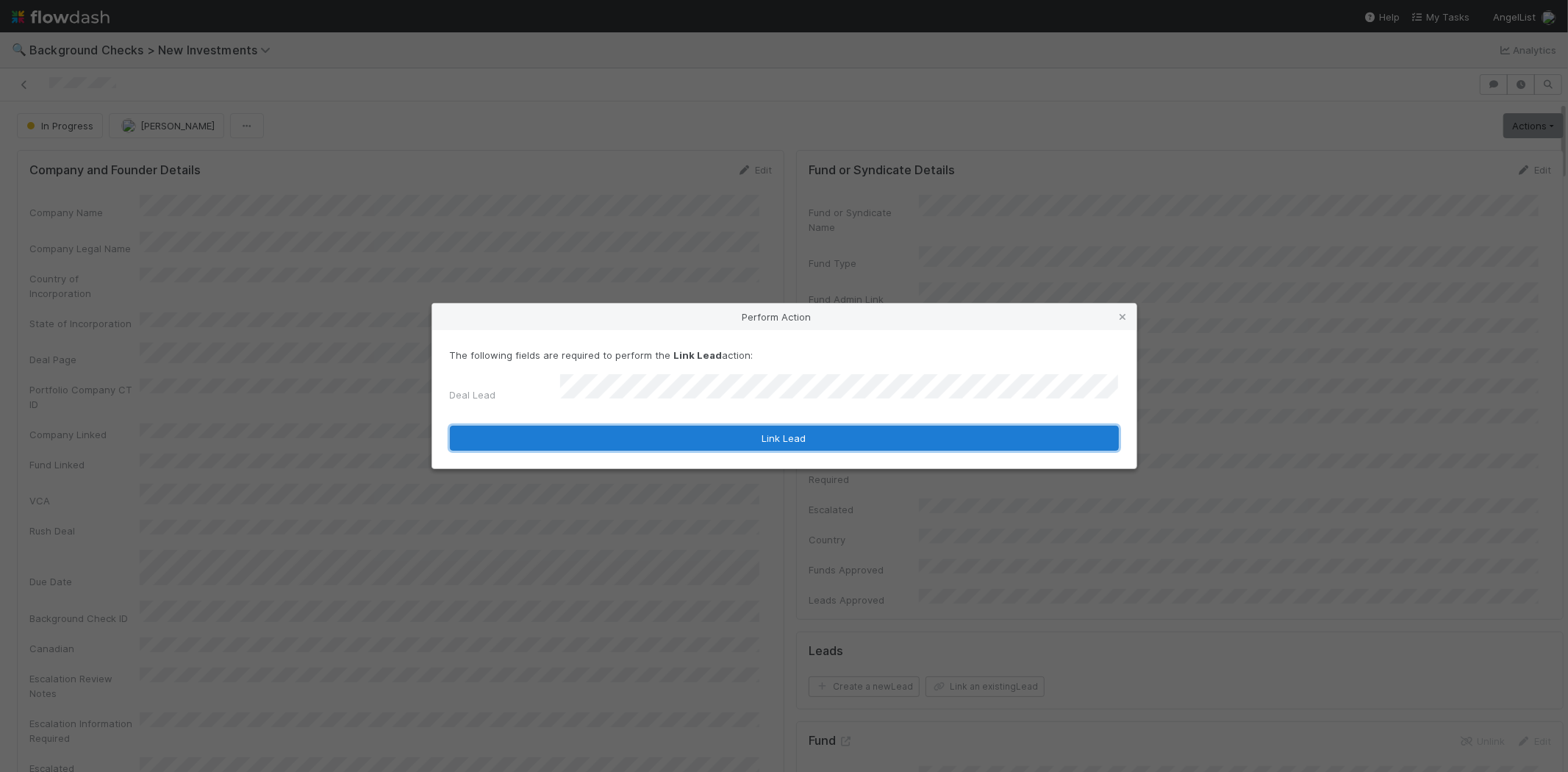
click at [736, 431] on button "Link Lead" at bounding box center [784, 438] width 669 height 25
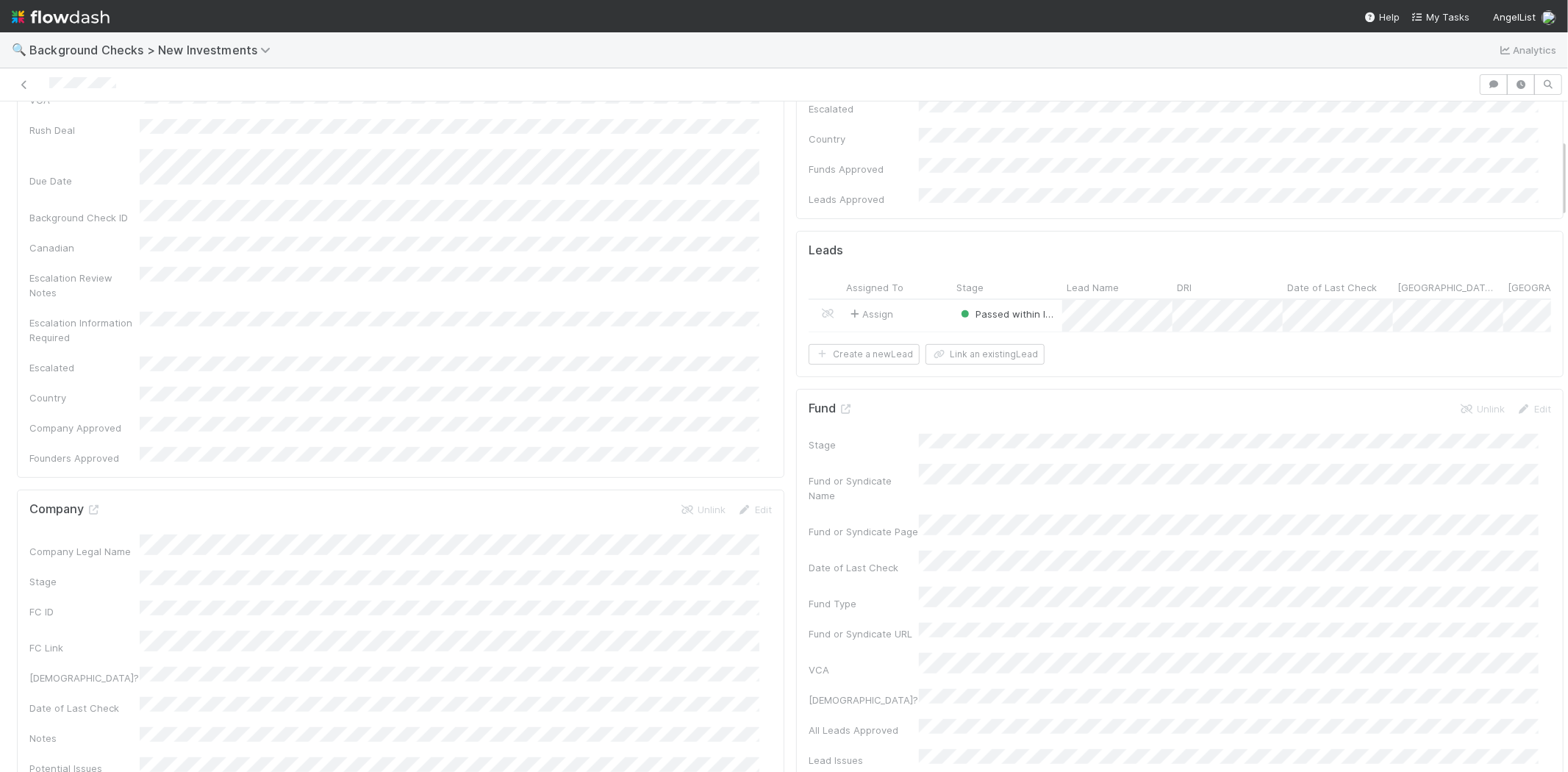
scroll to position [408, 0]
click at [49, 81] on div at bounding box center [739, 84] width 1467 height 20
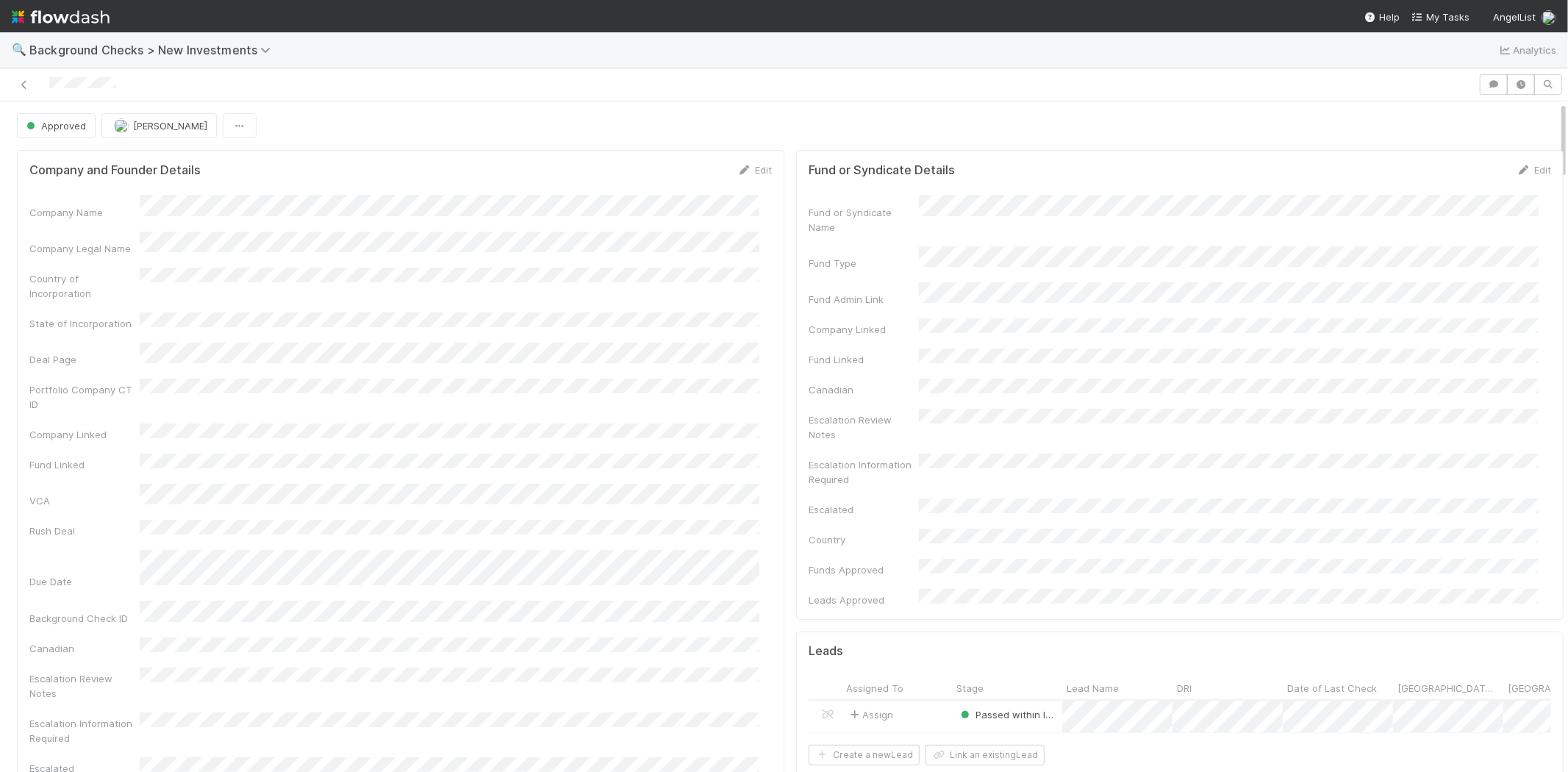
click at [151, 84] on div at bounding box center [739, 84] width 1467 height 20
drag, startPoint x: 136, startPoint y: 81, endPoint x: 47, endPoint y: 79, distance: 89.0
click at [47, 79] on div at bounding box center [739, 84] width 1467 height 20
click at [629, 57] on div "🔍 Background Checks > New Investments Analytics" at bounding box center [784, 49] width 1568 height 35
click at [1439, 19] on span "My Tasks" at bounding box center [1441, 16] width 58 height 12
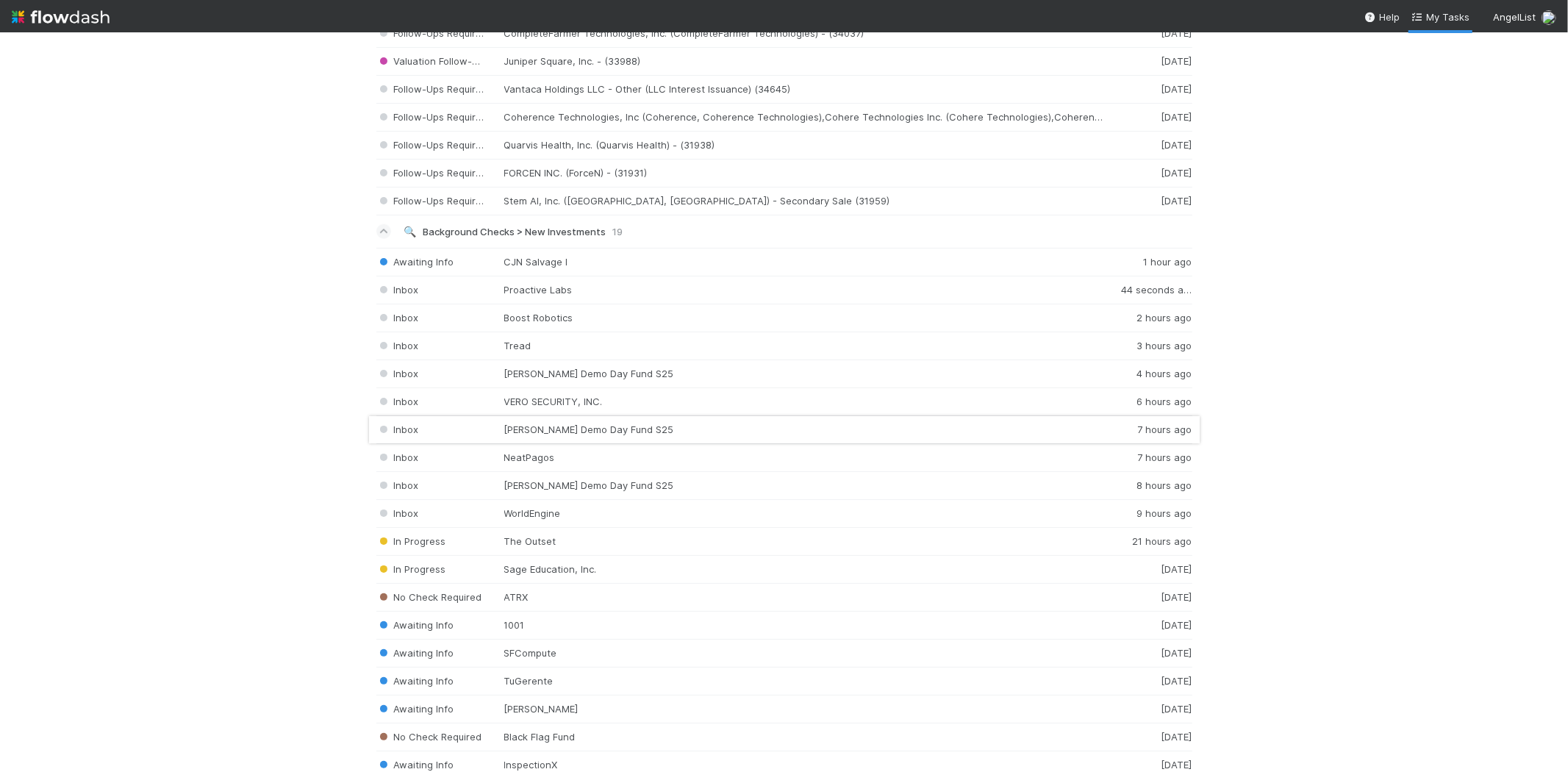
scroll to position [1633, 0]
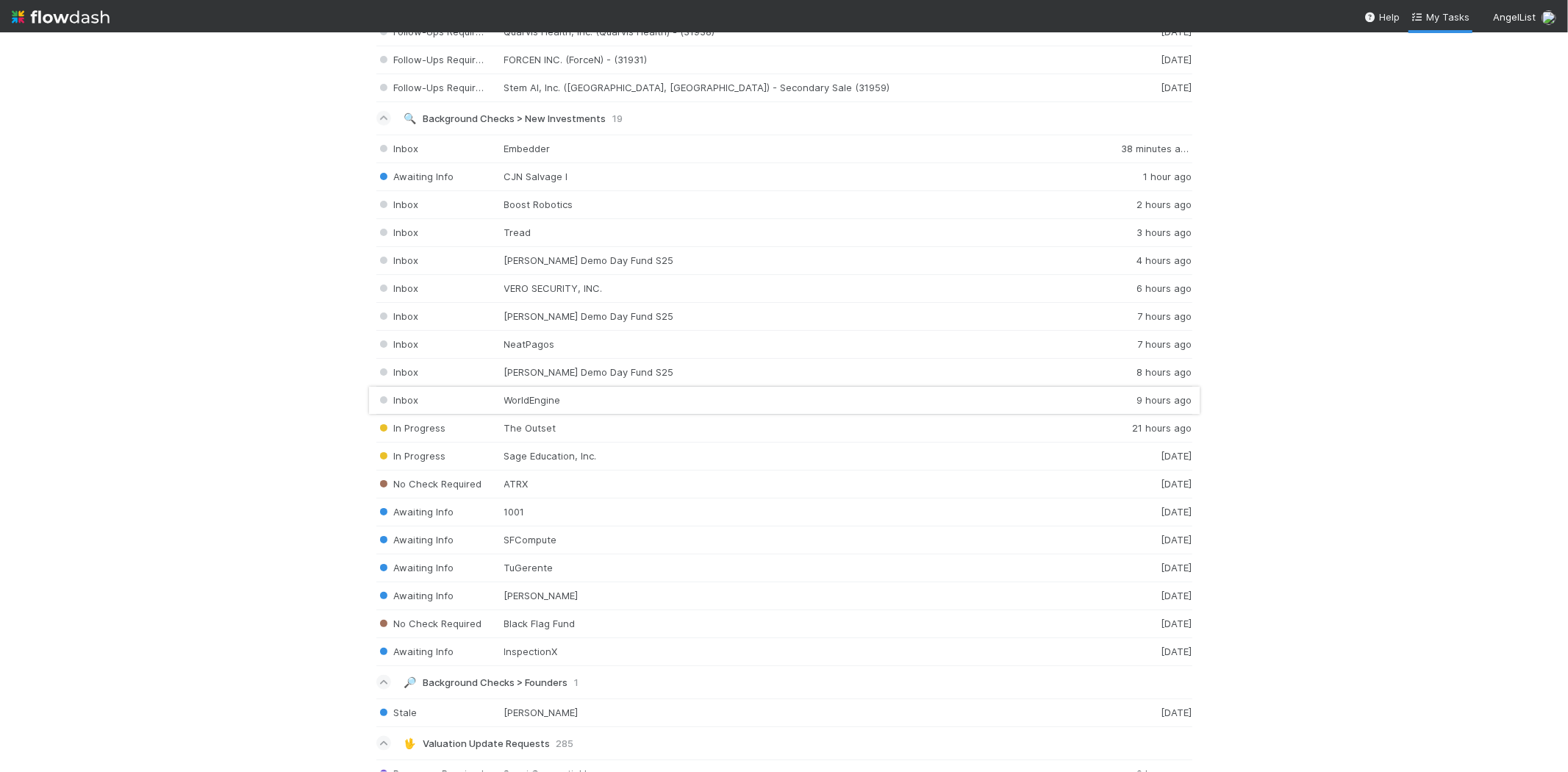
click at [558, 408] on div "Inbox WorldEngine 9 hours ago" at bounding box center [784, 401] width 816 height 28
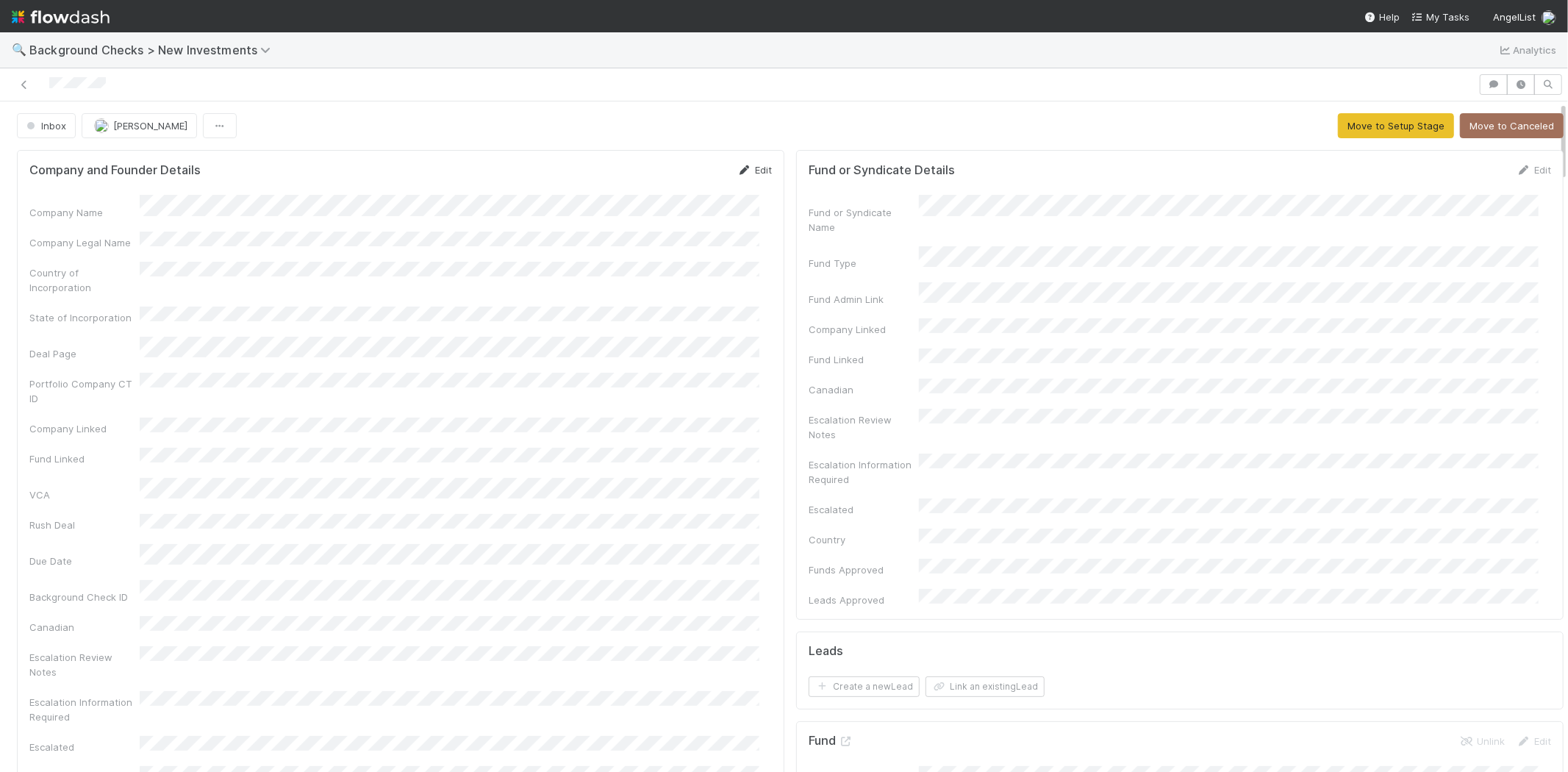
click at [754, 166] on link "Edit" at bounding box center [755, 169] width 35 height 12
click at [673, 176] on button "Save" at bounding box center [693, 175] width 42 height 25
click at [1339, 124] on button "Move to Setup Stage" at bounding box center [1397, 126] width 116 height 25
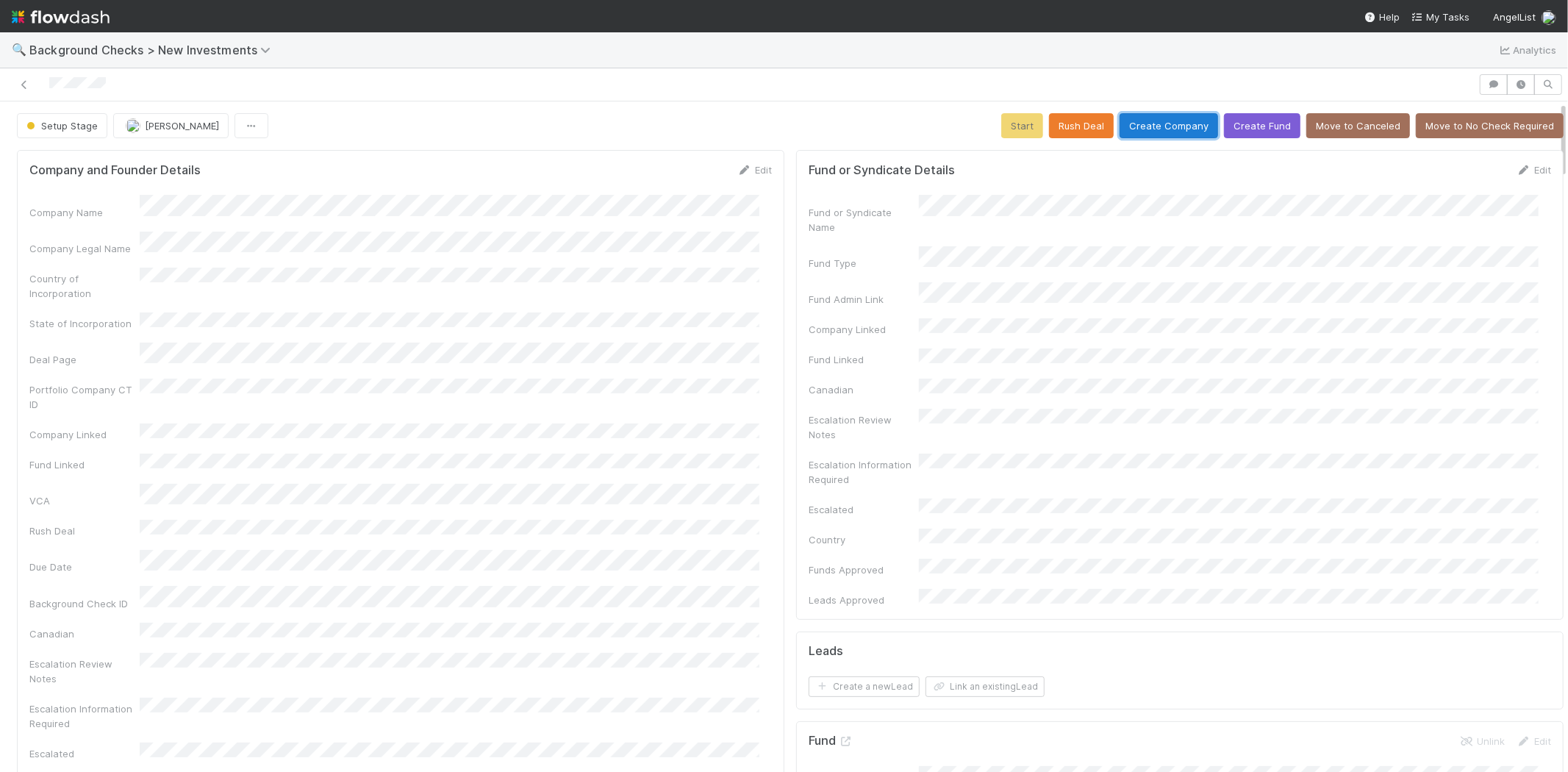
click at [1145, 122] on button "Create Company" at bounding box center [1169, 126] width 99 height 25
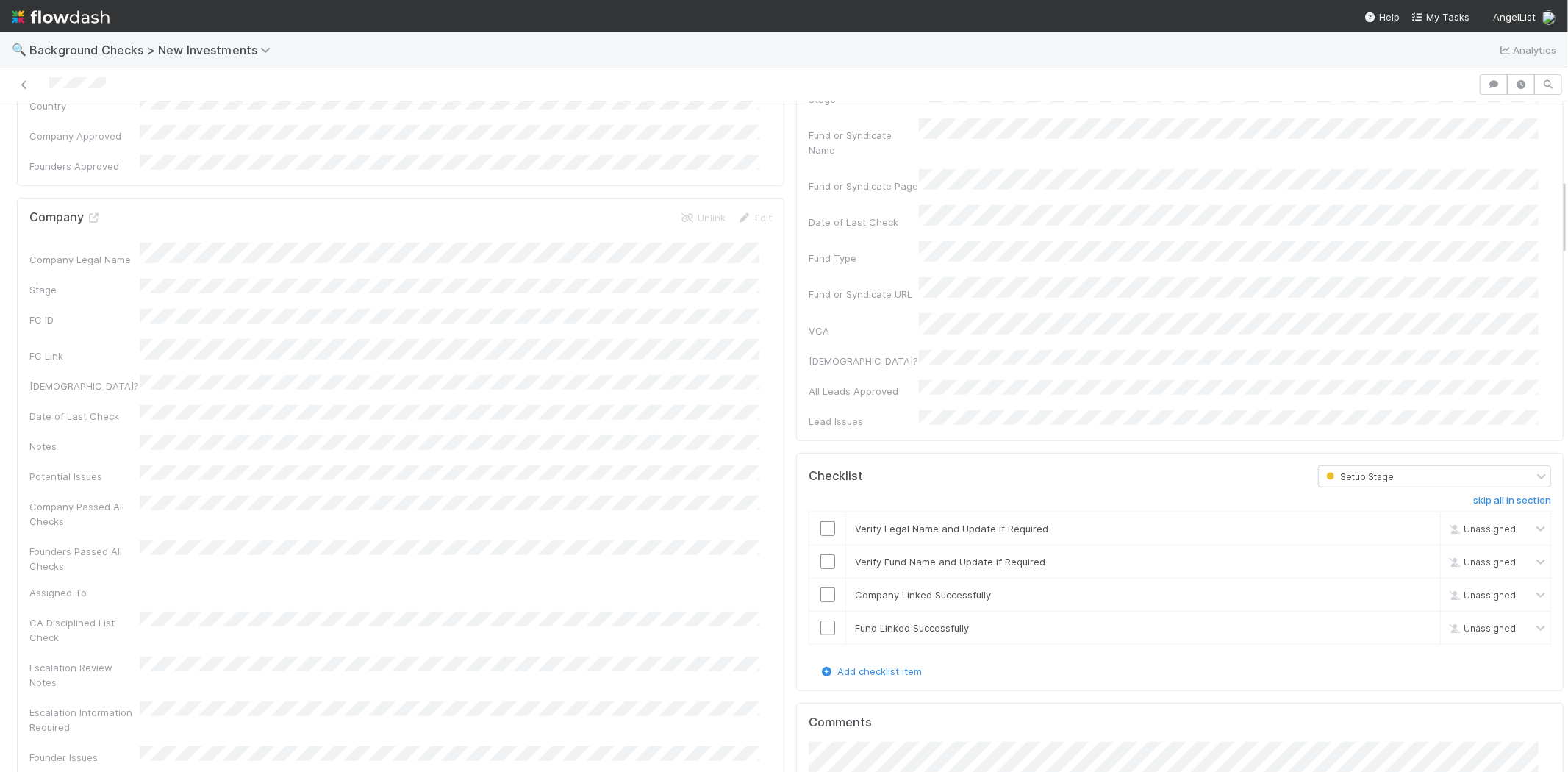
scroll to position [653, 0]
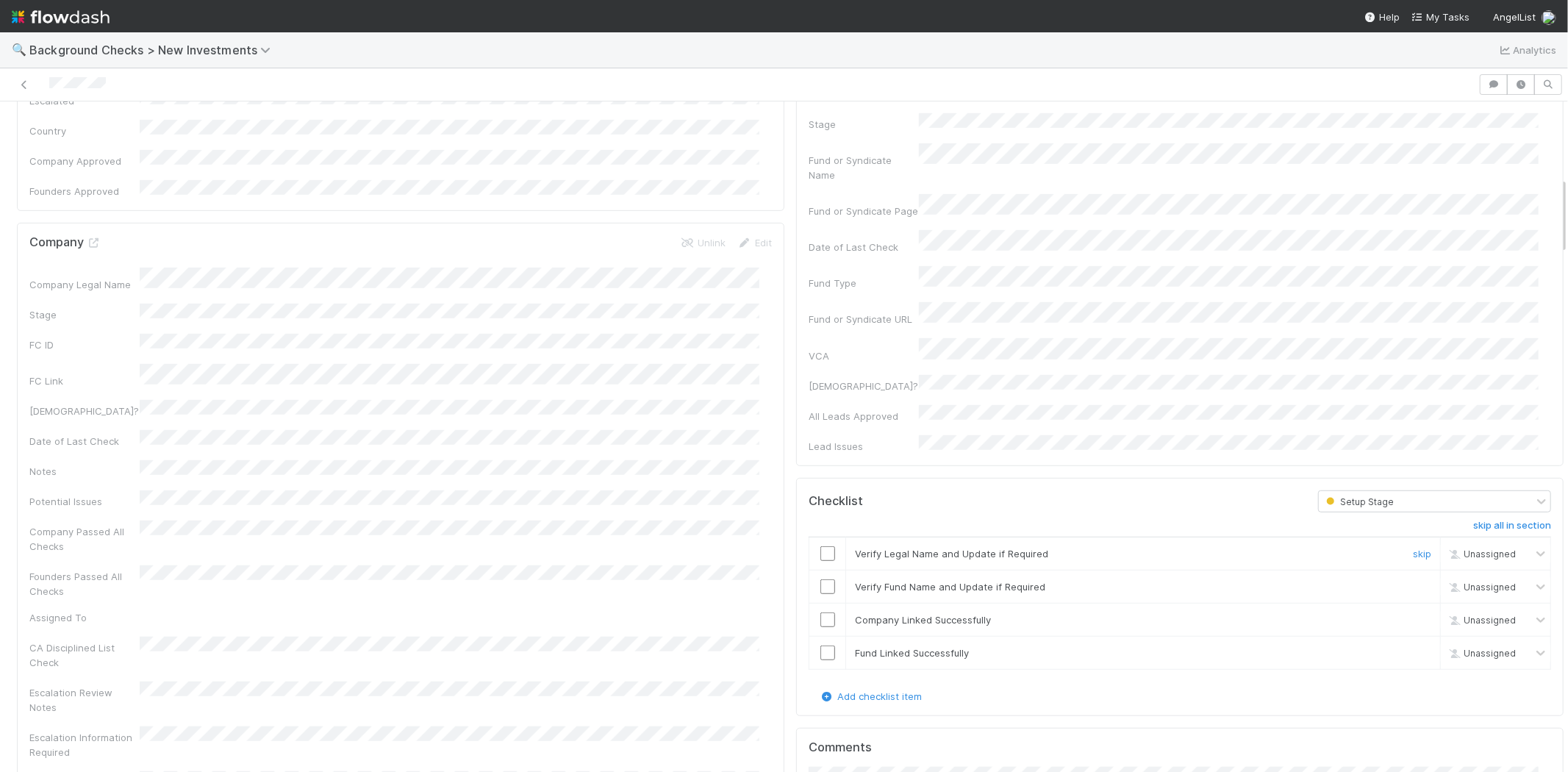
click at [821, 546] on input "checkbox" at bounding box center [828, 552] width 15 height 15
drag, startPoint x: 816, startPoint y: 494, endPoint x: 816, endPoint y: 510, distance: 16.0
click at [821, 579] on input "checkbox" at bounding box center [828, 586] width 15 height 15
click at [821, 612] on input "checkbox" at bounding box center [828, 619] width 15 height 15
click at [821, 645] on input "checkbox" at bounding box center [828, 652] width 15 height 15
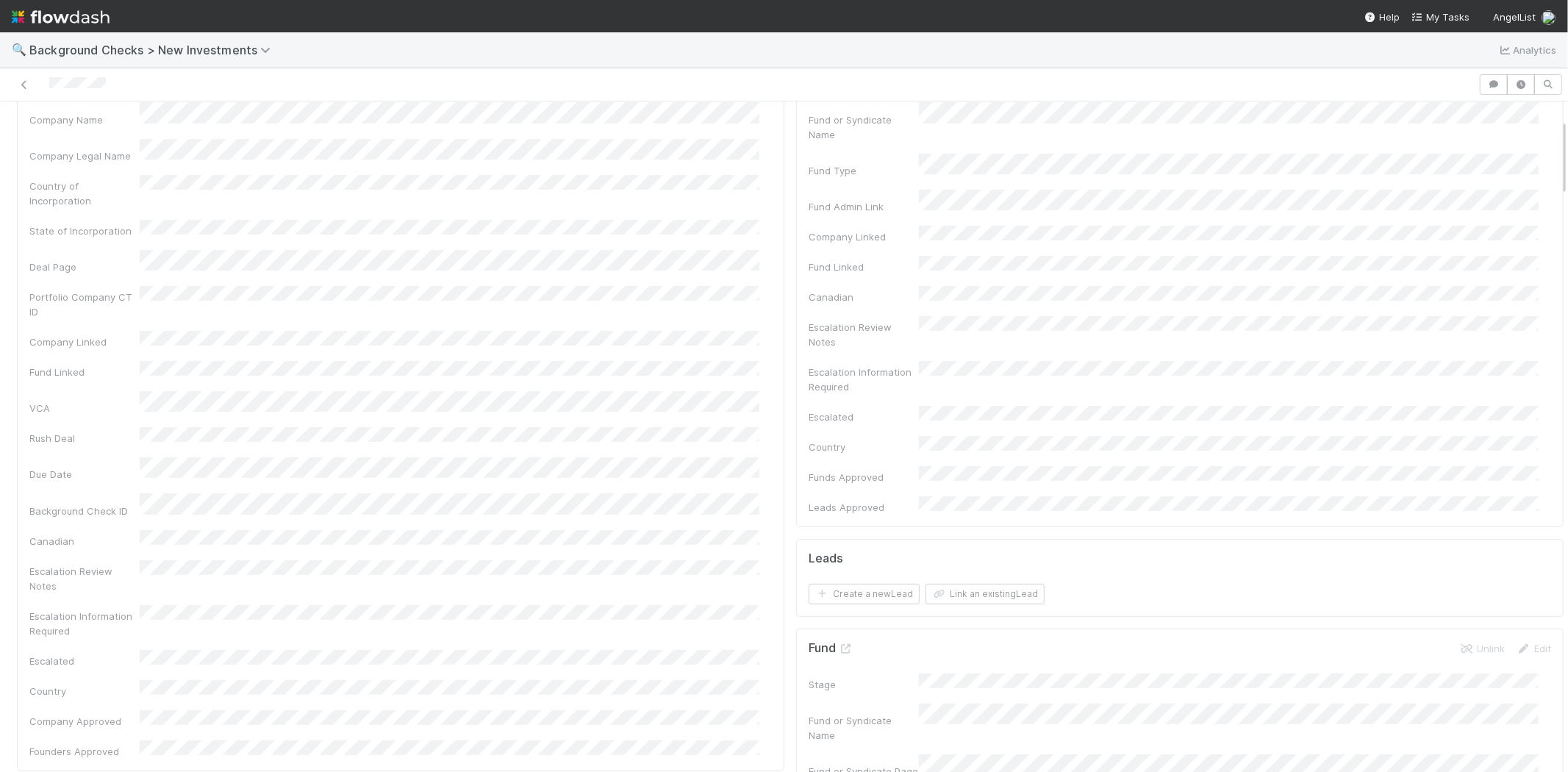
scroll to position [0, 0]
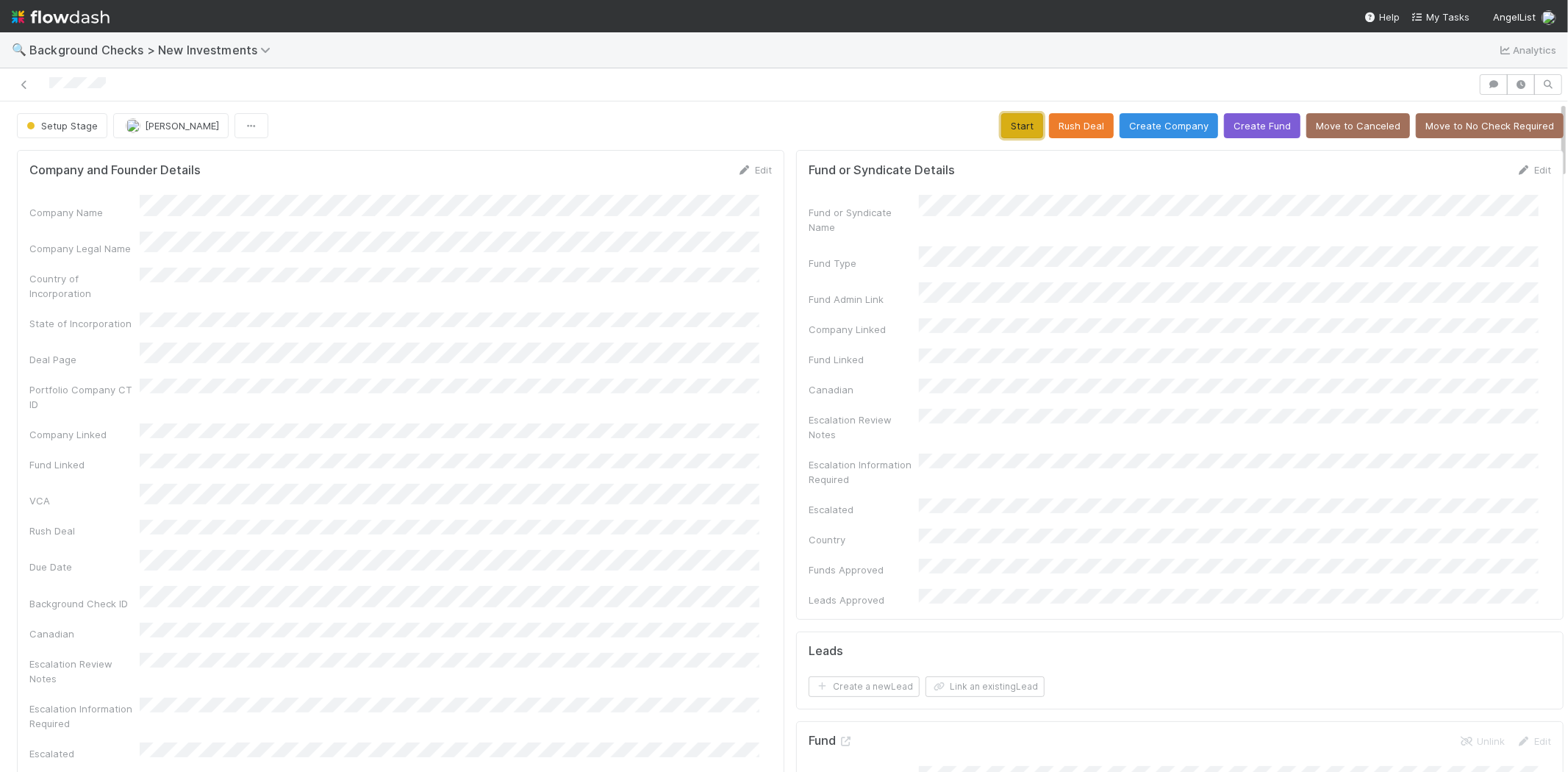
click at [1002, 125] on button "Start" at bounding box center [1022, 126] width 42 height 25
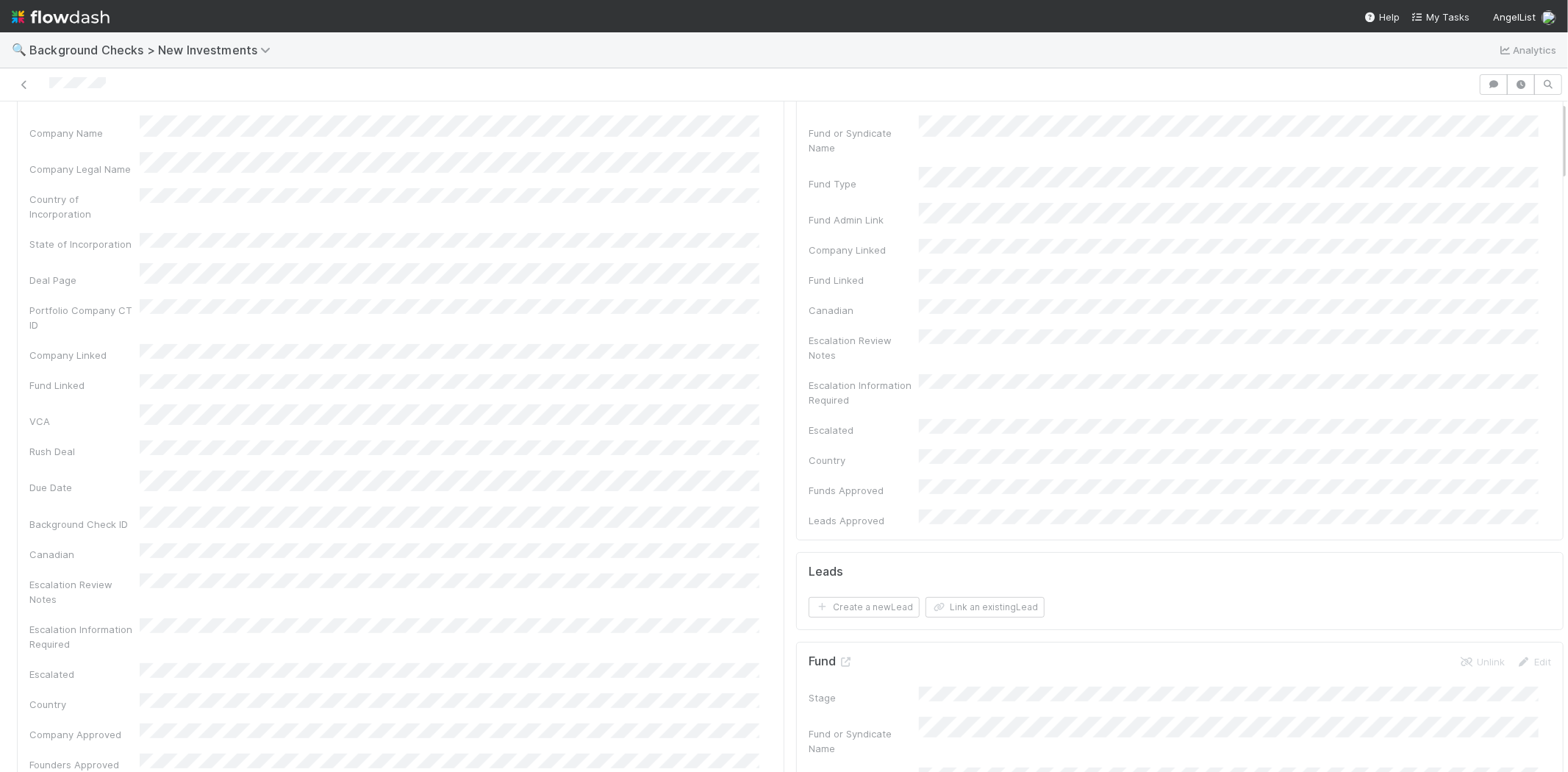
scroll to position [163, 0]
click at [1002, 513] on button "Link an existing Lead" at bounding box center [984, 522] width 119 height 20
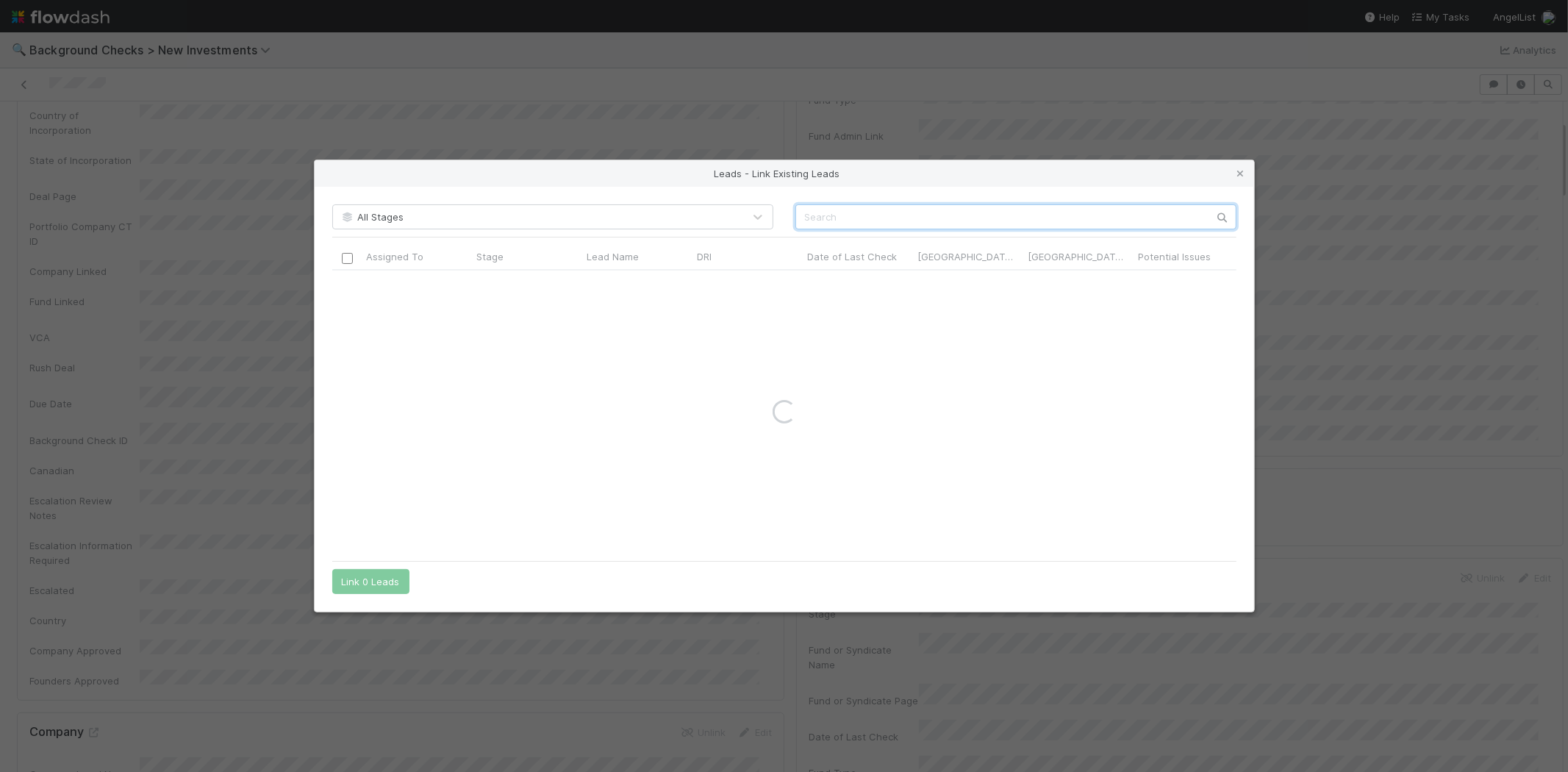
click at [950, 213] on input "text" at bounding box center [1016, 217] width 441 height 25
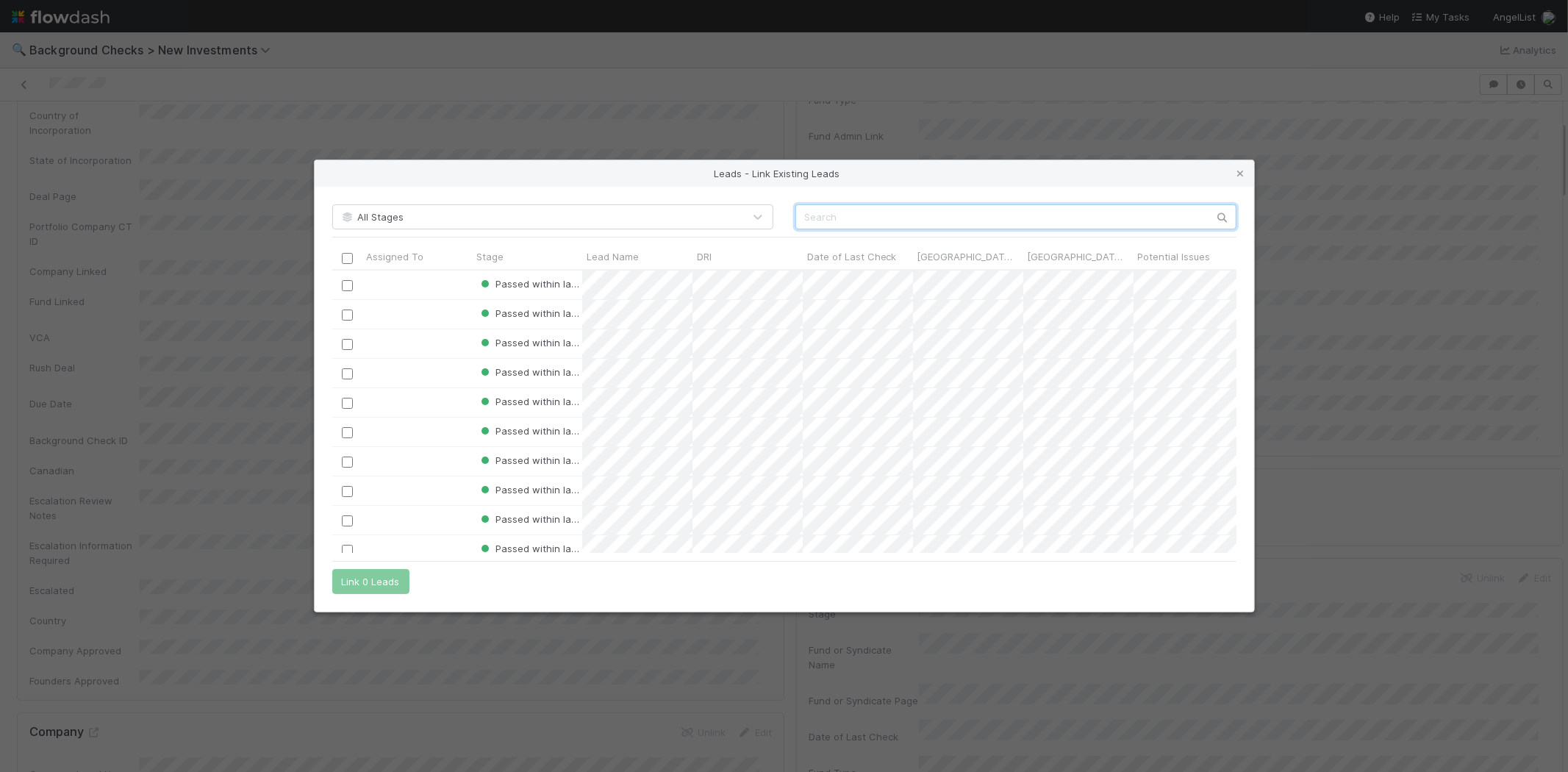
scroll to position [271, 892]
paste input "Amr Alshihabi"
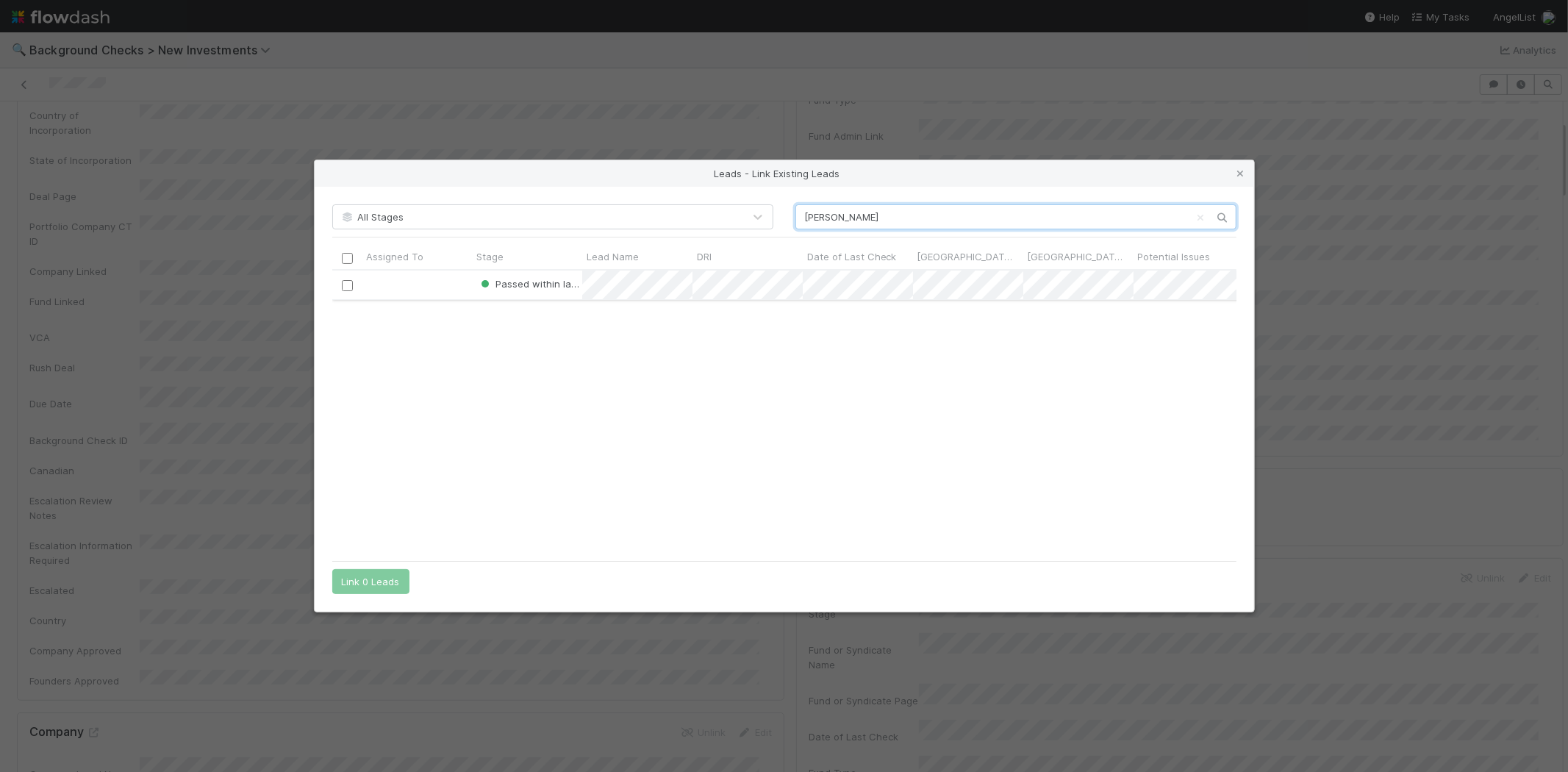
type input "Amr Alshihabi"
click at [347, 284] on input "checkbox" at bounding box center [346, 284] width 11 height 11
click at [360, 581] on button "Link 1 Lead" at bounding box center [367, 581] width 71 height 25
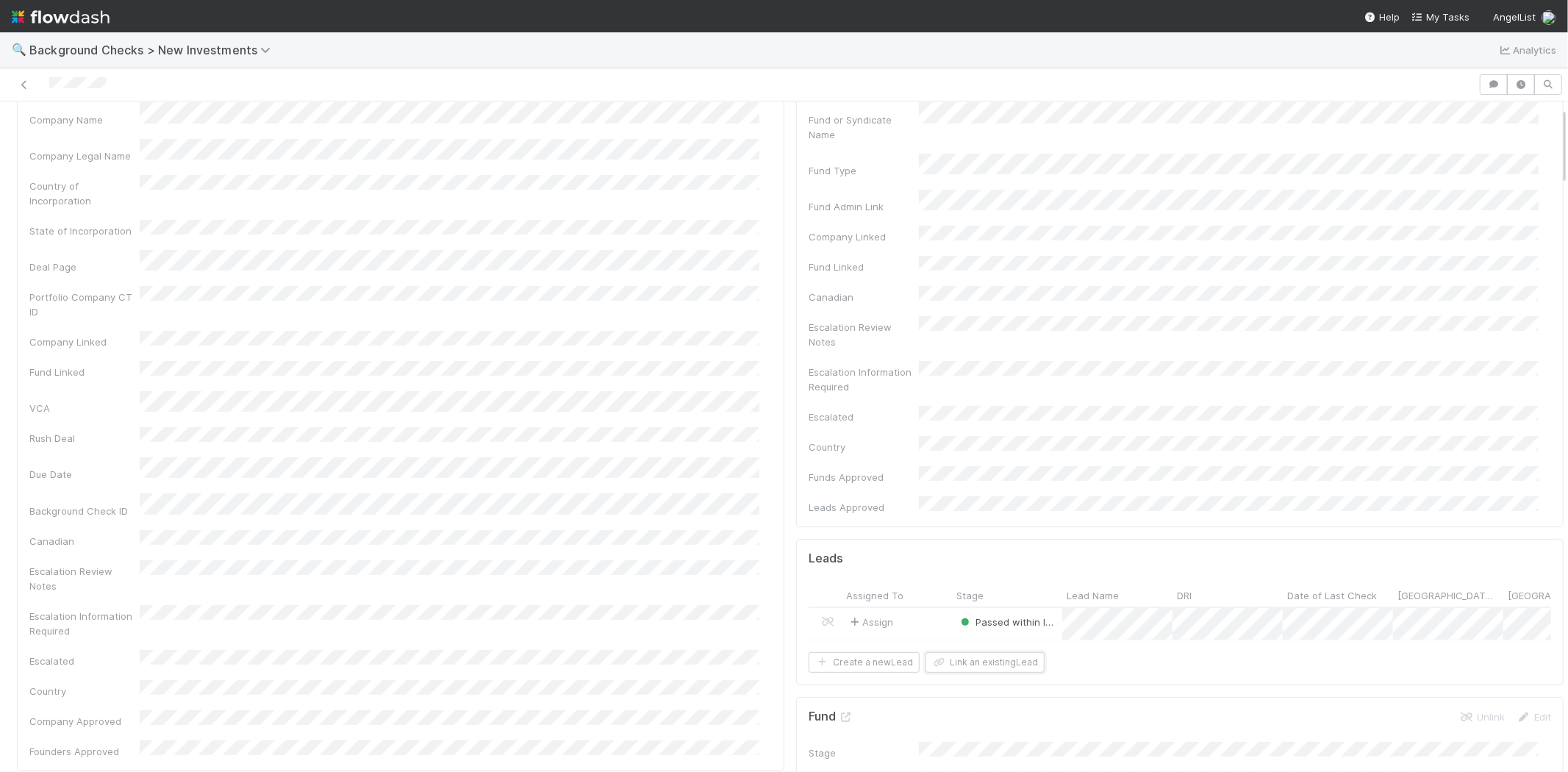
scroll to position [0, 0]
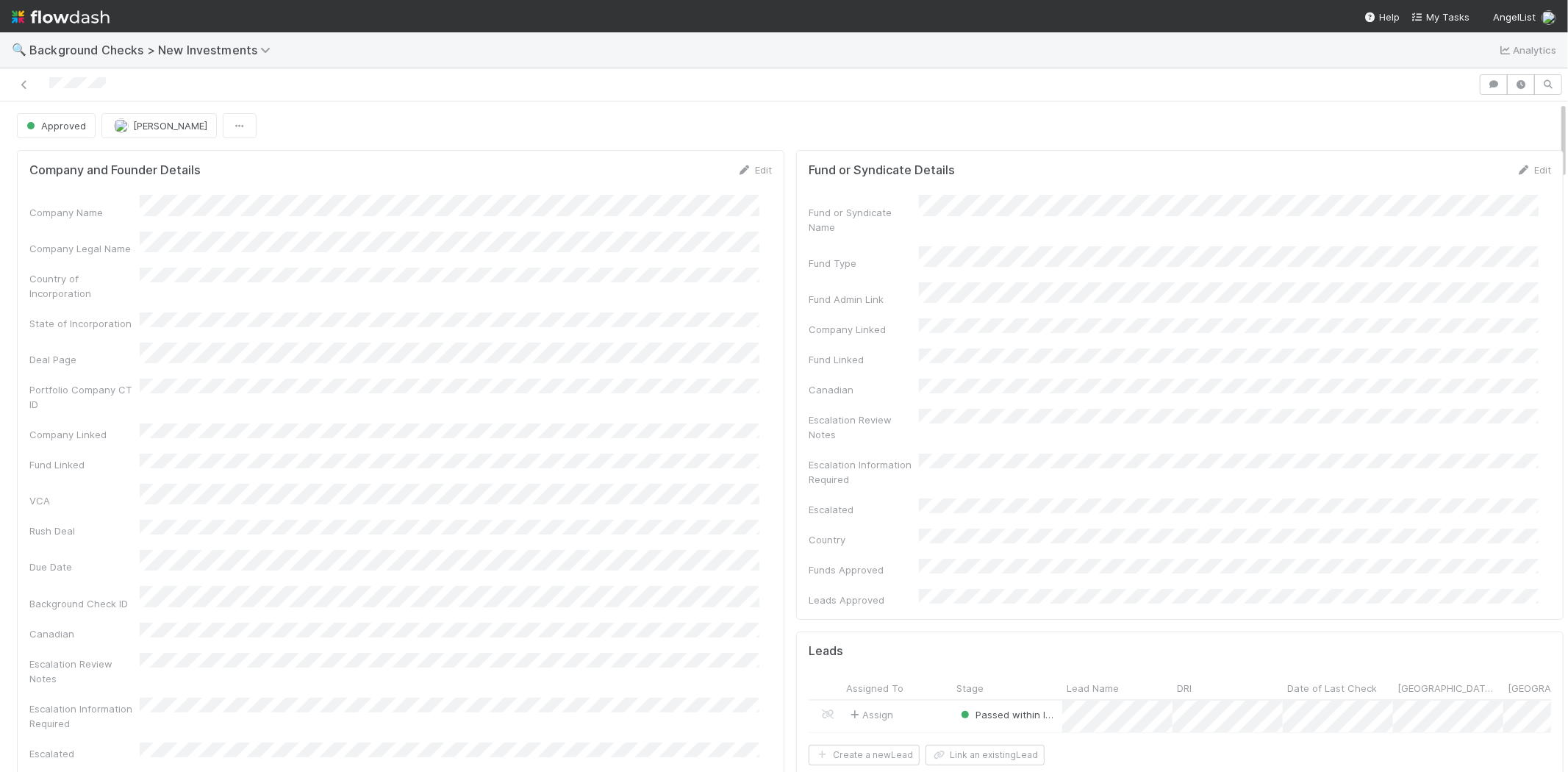
click at [50, 81] on div at bounding box center [739, 84] width 1467 height 20
click at [1442, 18] on span "My Tasks" at bounding box center [1441, 16] width 58 height 12
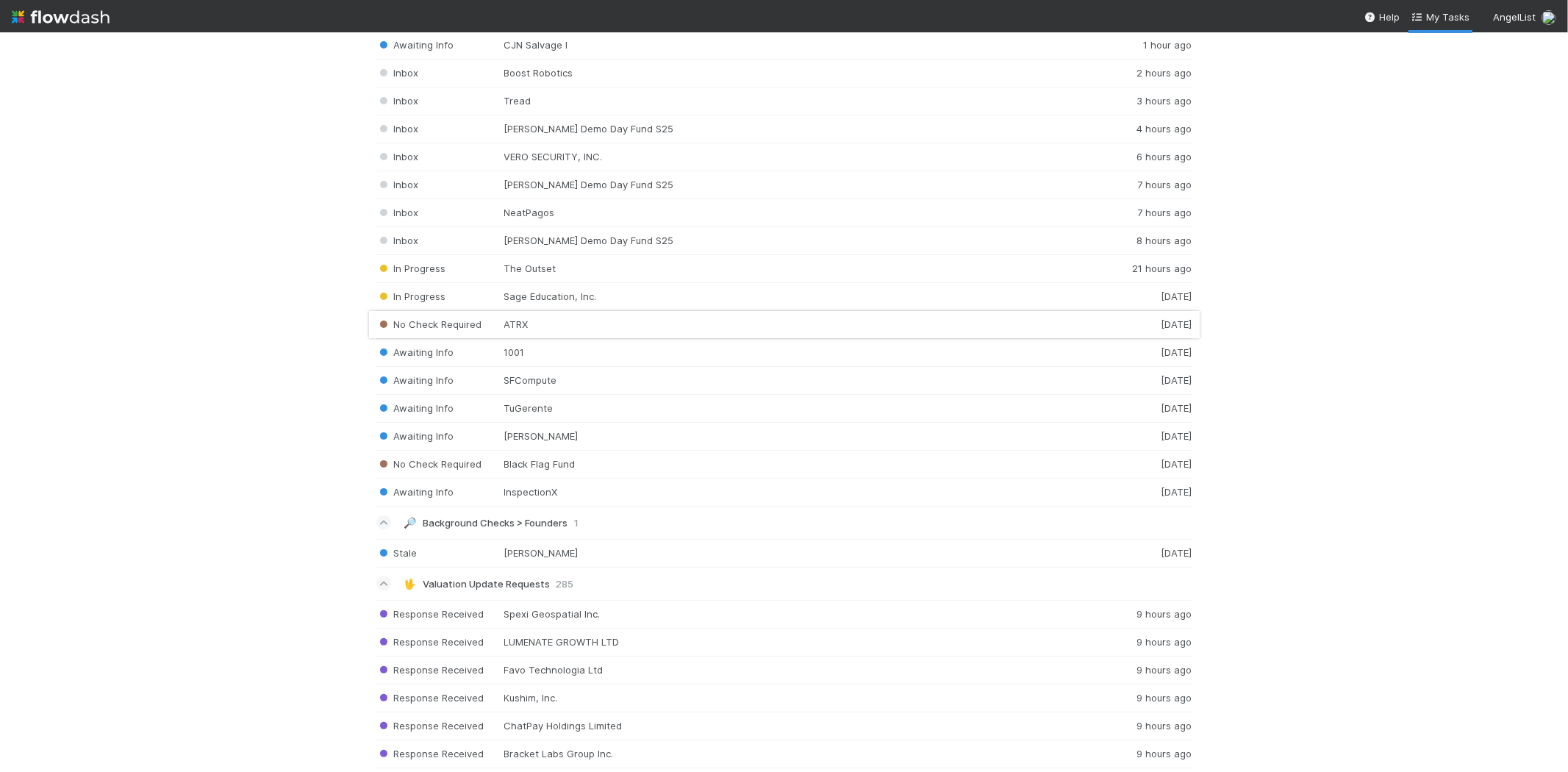
scroll to position [1714, 0]
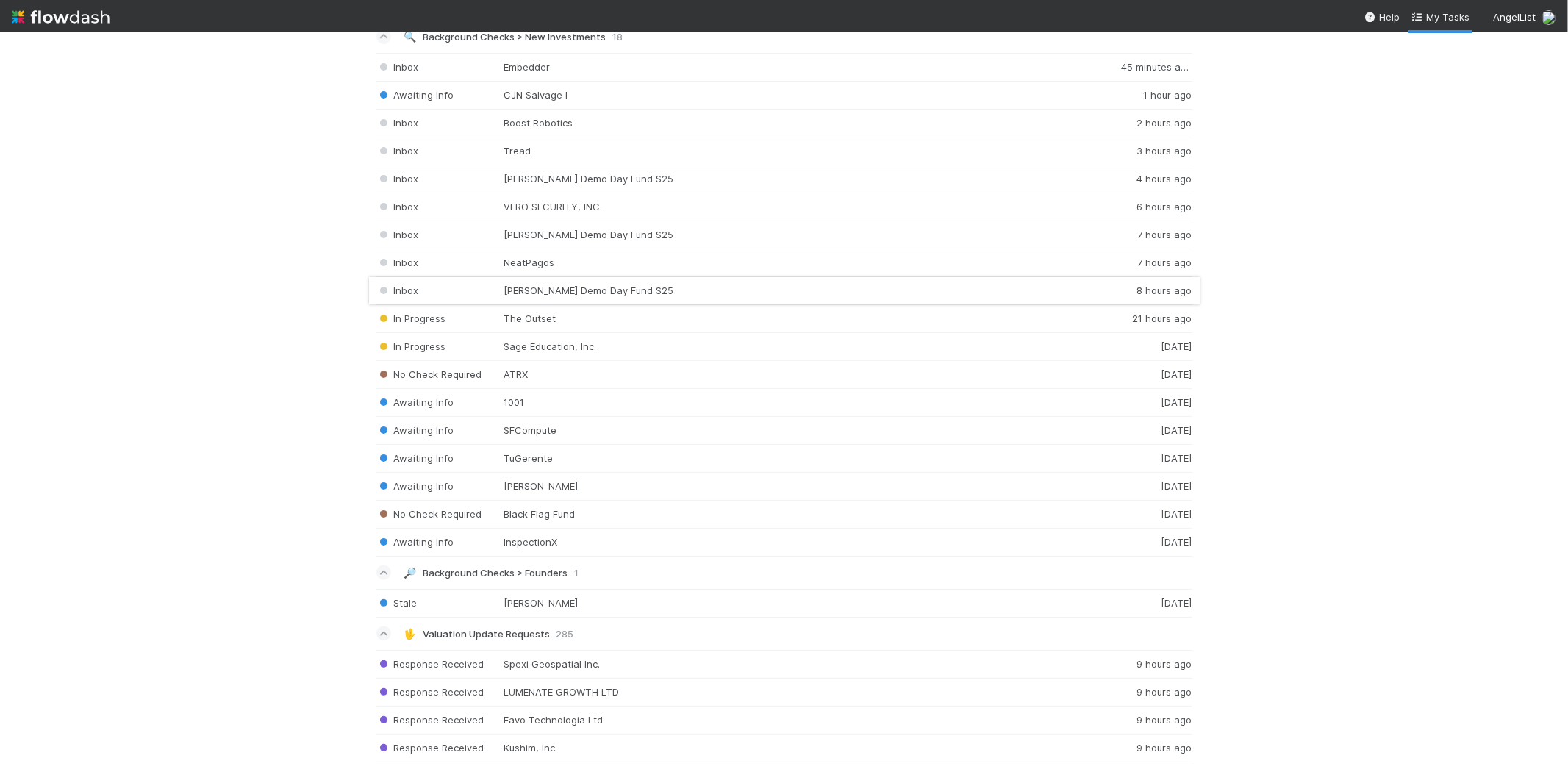
click at [548, 295] on div "Inbox Nate Matherson Demo Day Fund S25 8 hours ago" at bounding box center [784, 290] width 816 height 28
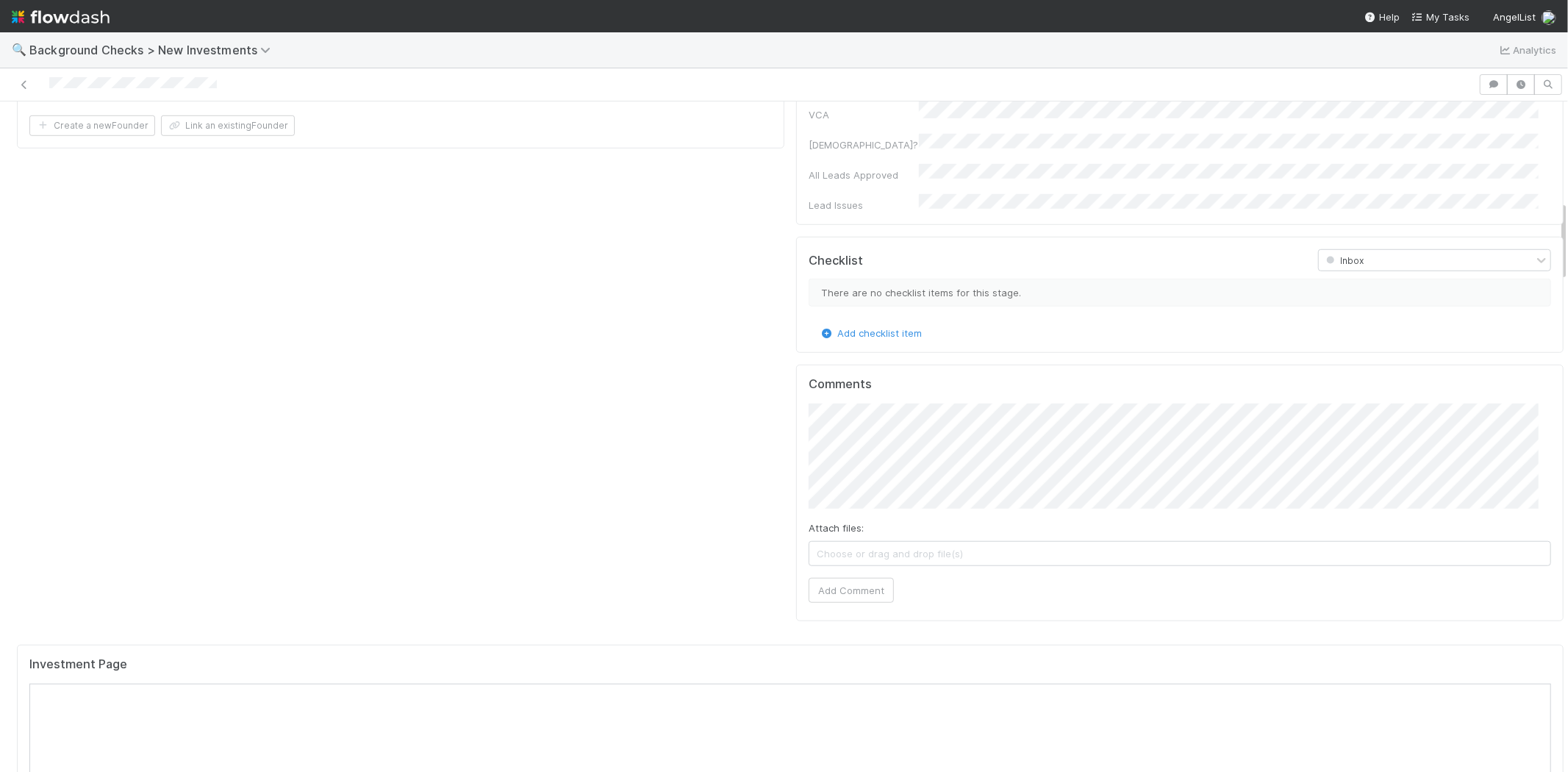
scroll to position [898, 0]
click at [846, 567] on button "Add Comment" at bounding box center [852, 579] width 85 height 25
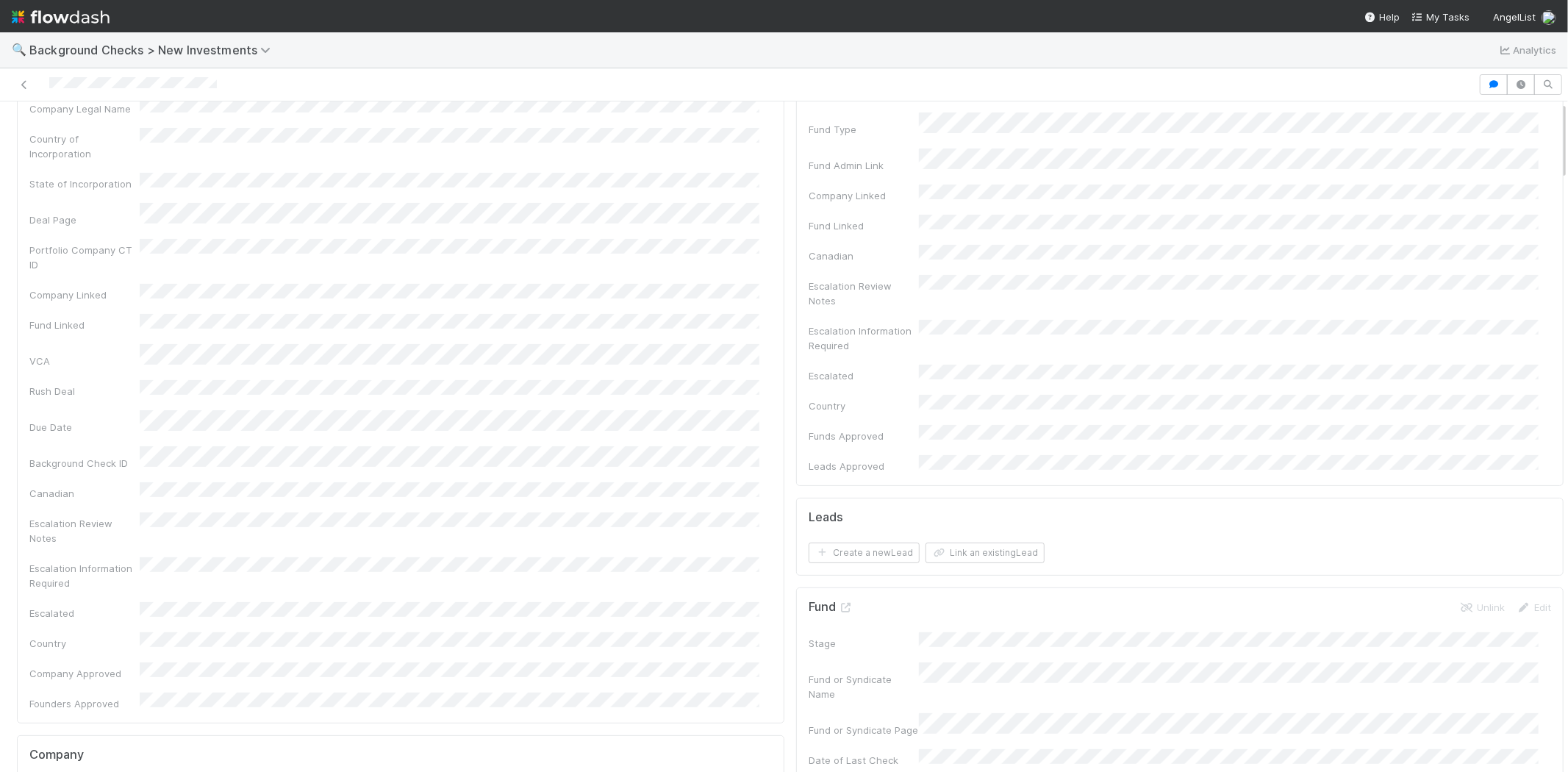
scroll to position [0, 0]
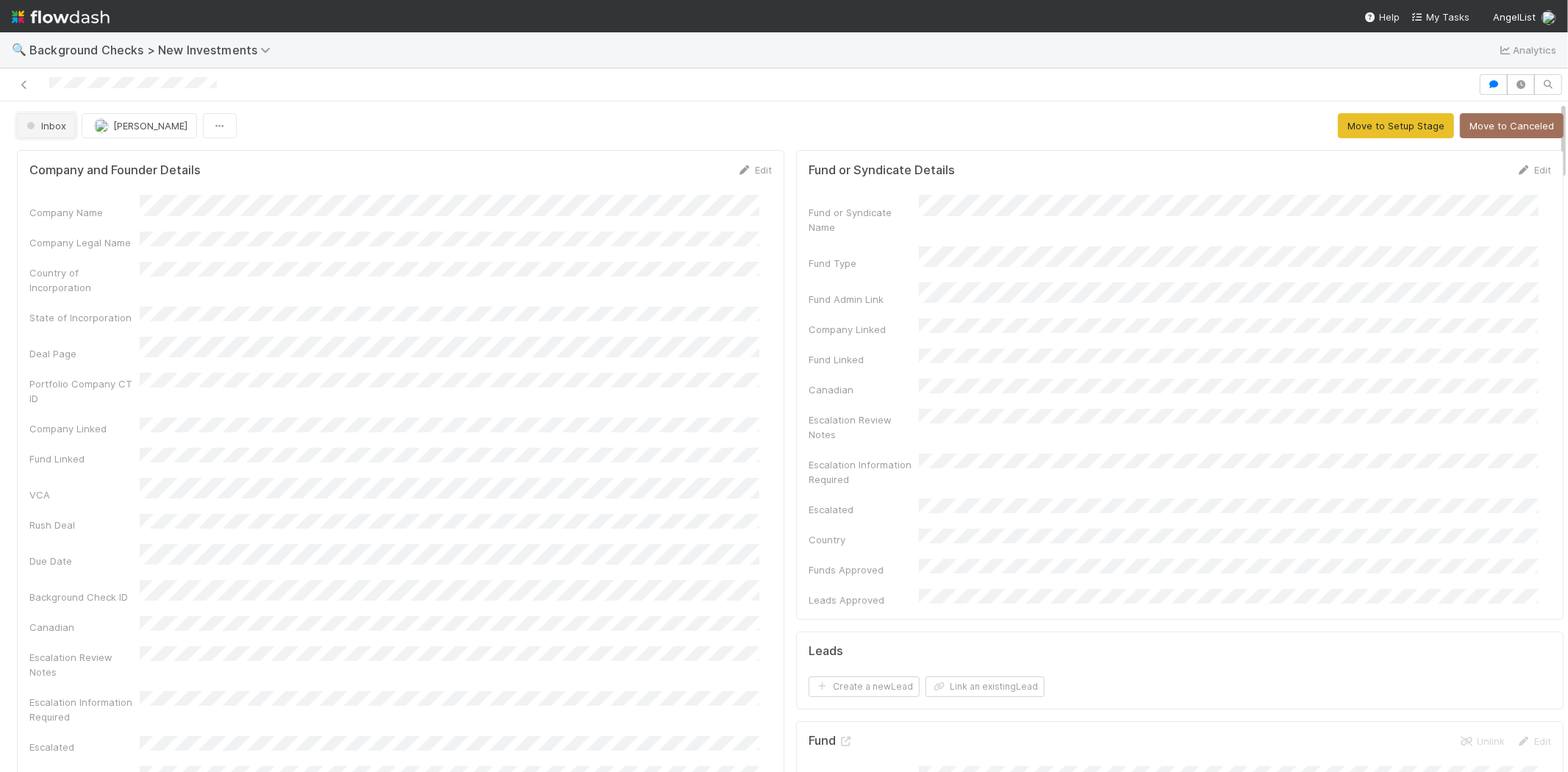
click at [47, 130] on span "Inbox" at bounding box center [45, 126] width 43 height 12
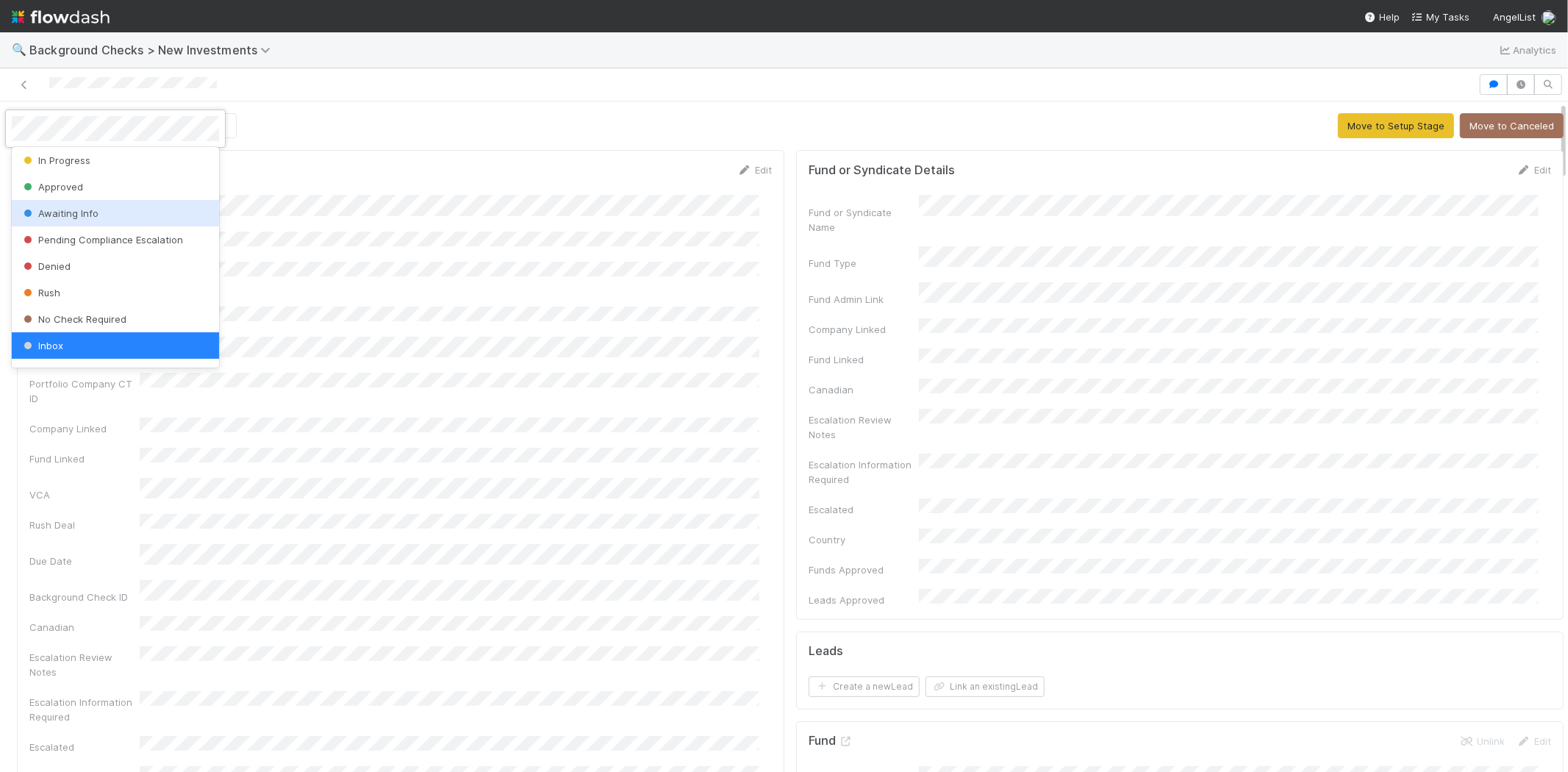
scroll to position [103, 0]
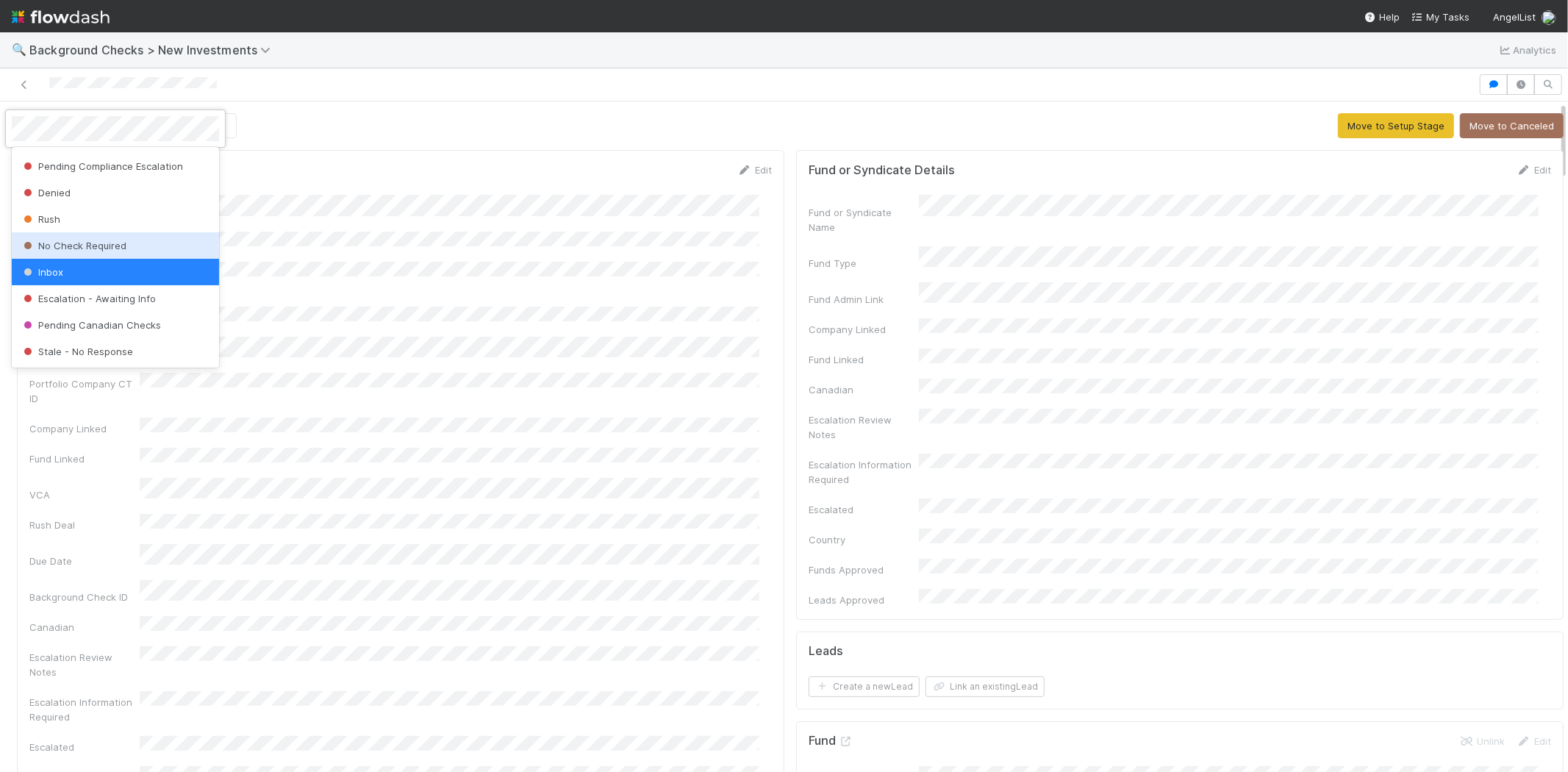
click at [106, 240] on span "No Check Required" at bounding box center [73, 246] width 106 height 12
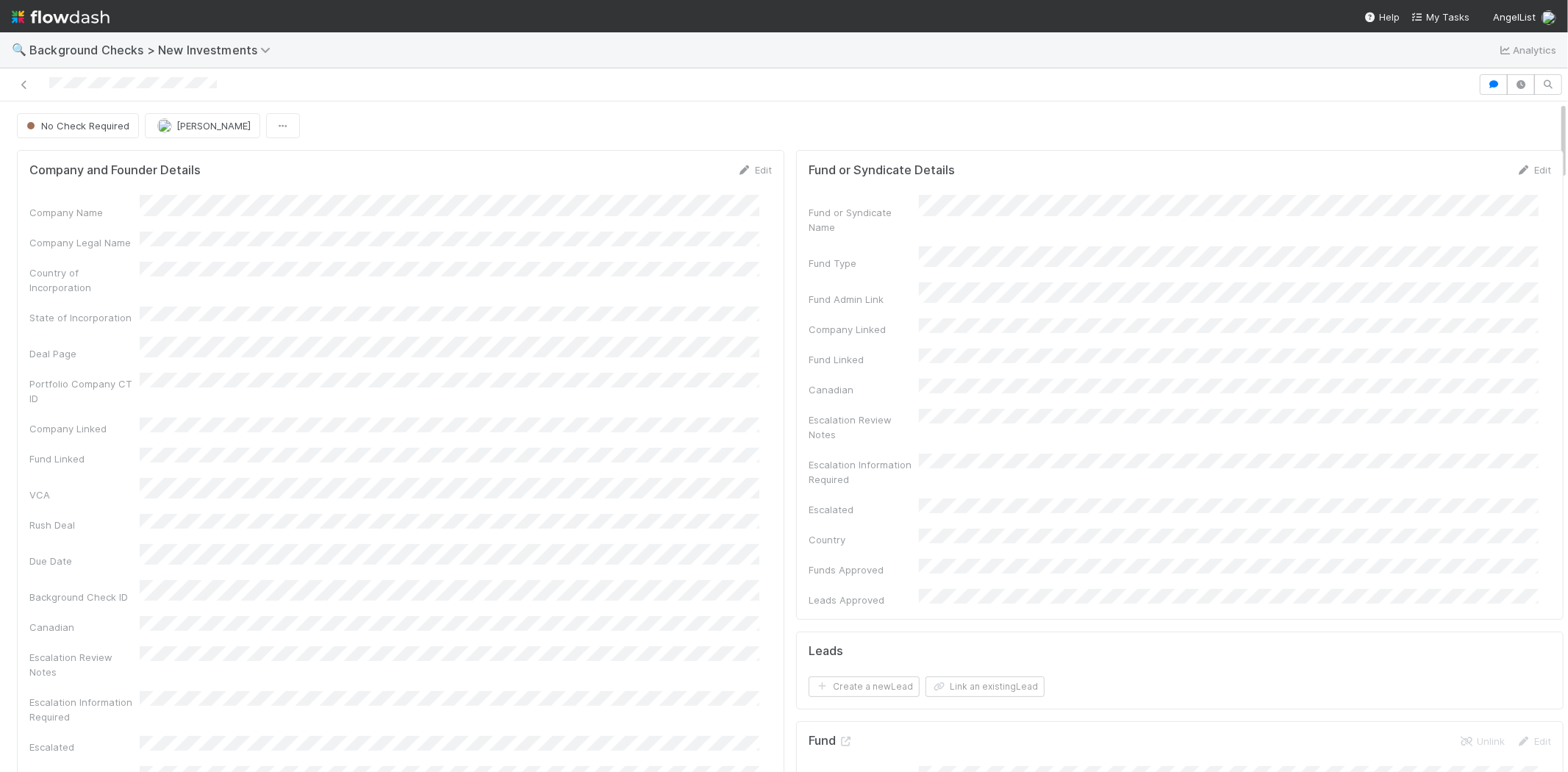
drag, startPoint x: 47, startPoint y: 82, endPoint x: 219, endPoint y: 81, distance: 172.0
click at [219, 81] on div at bounding box center [739, 84] width 1467 height 20
click at [1446, 15] on span "My Tasks" at bounding box center [1441, 16] width 58 height 12
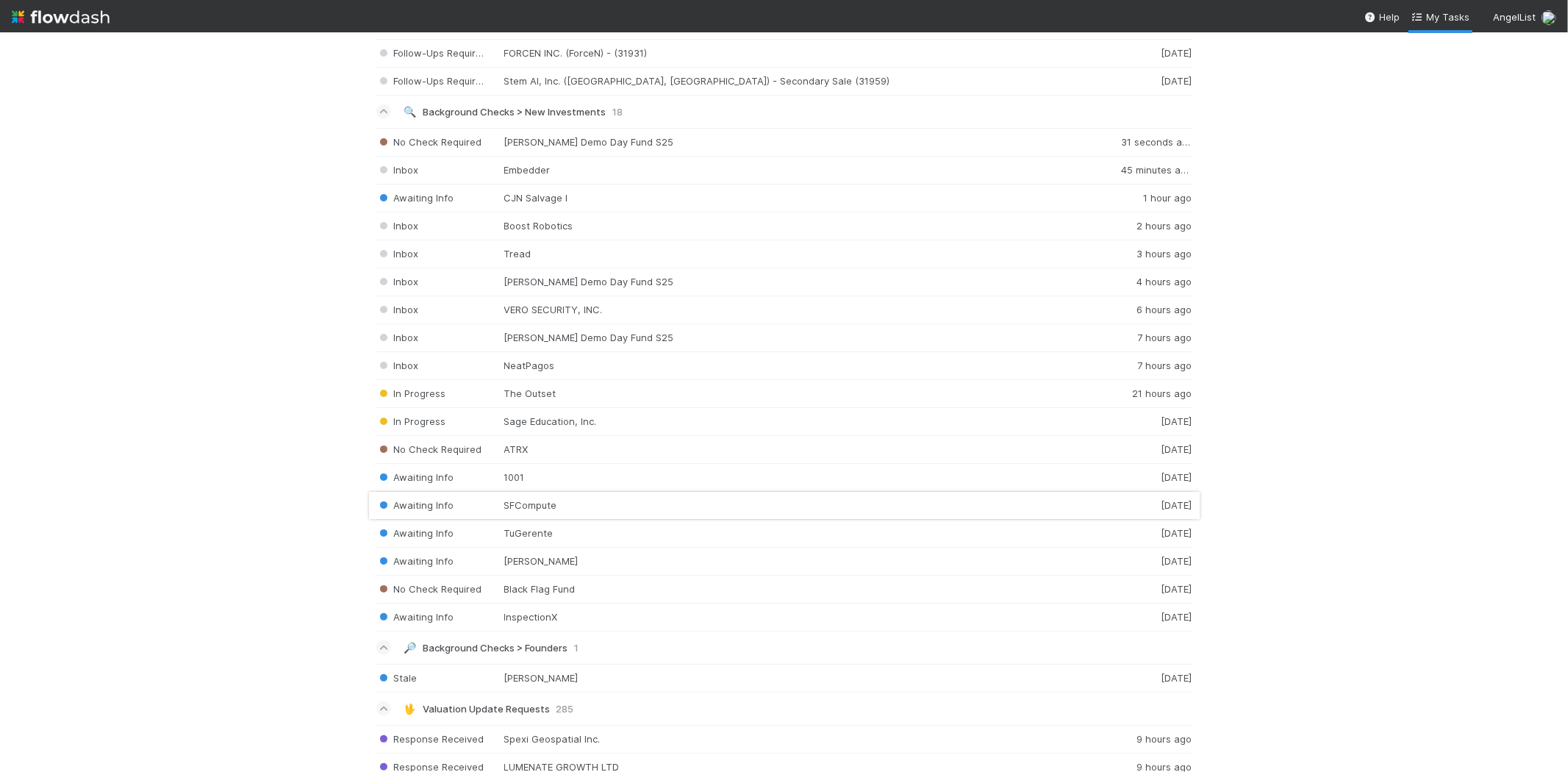
scroll to position [1633, 0]
click at [530, 378] on div "Inbox NeatPagos 7 hours ago" at bounding box center [784, 372] width 816 height 28
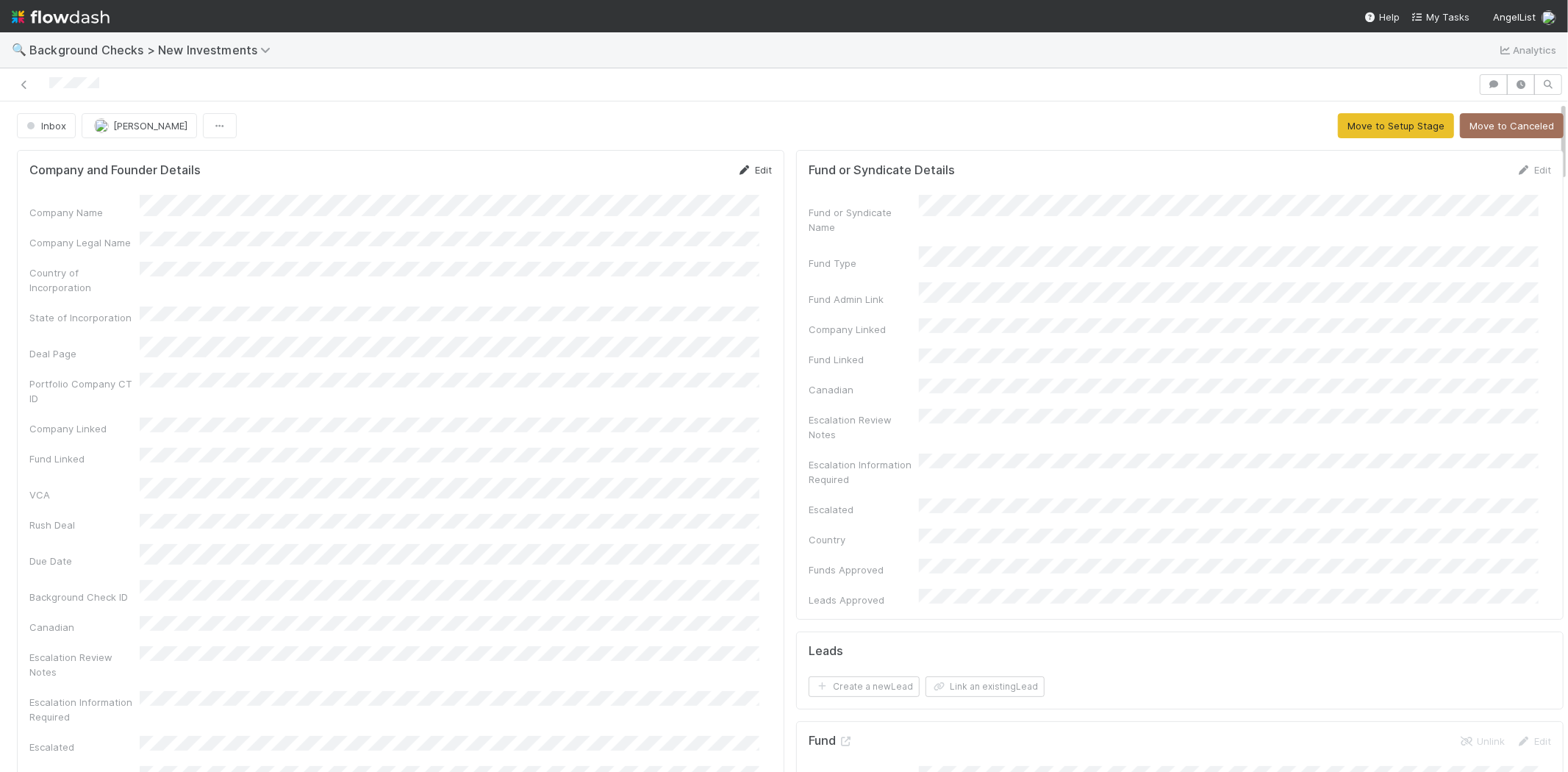
click at [738, 170] on icon at bounding box center [744, 170] width 15 height 10
click at [675, 175] on button "Save" at bounding box center [693, 175] width 42 height 25
click at [50, 81] on div at bounding box center [739, 84] width 1467 height 20
click at [1350, 129] on button "Move to Setup Stage" at bounding box center [1397, 126] width 116 height 25
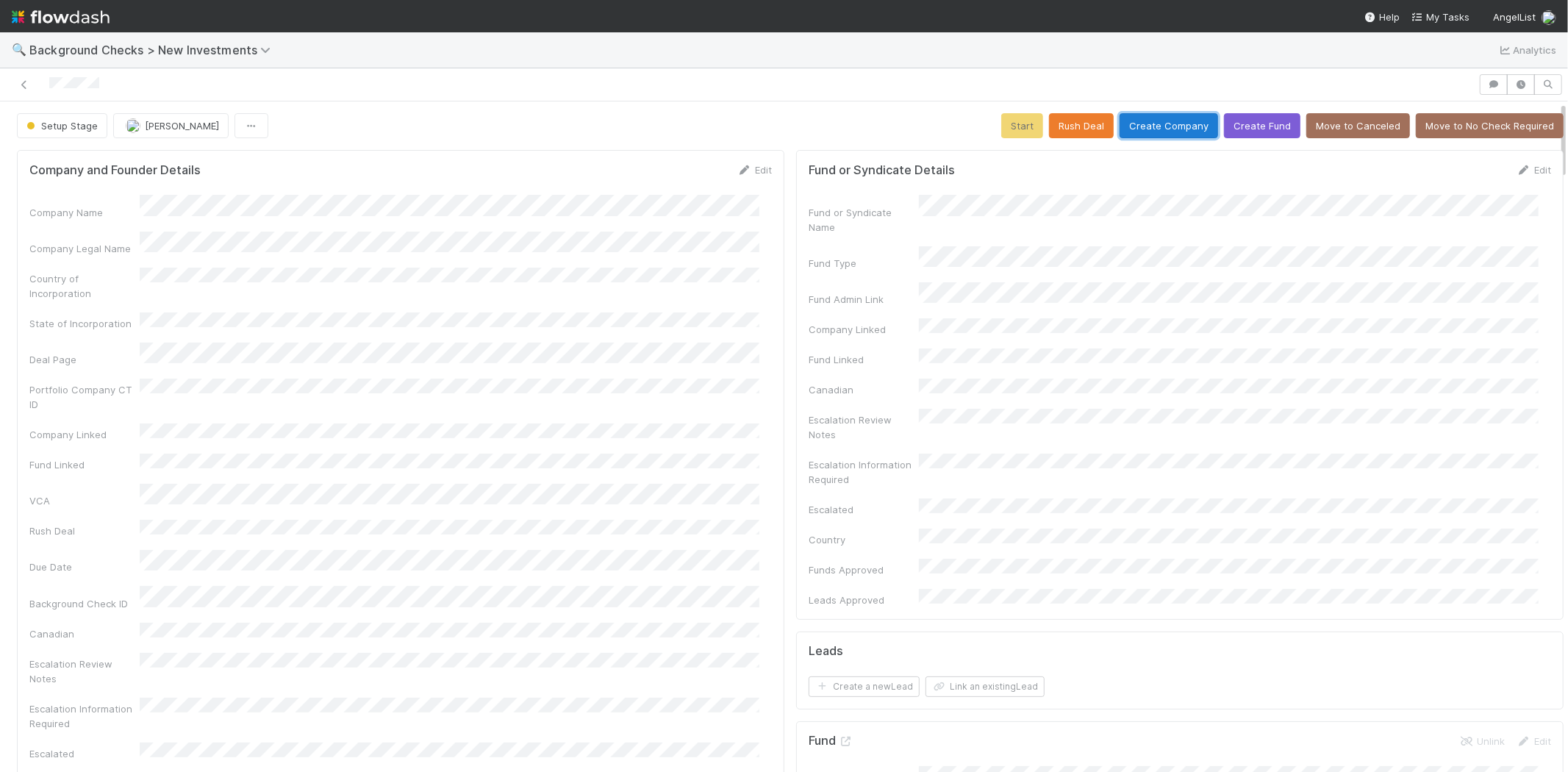
click at [1140, 126] on button "Create Company" at bounding box center [1169, 126] width 99 height 25
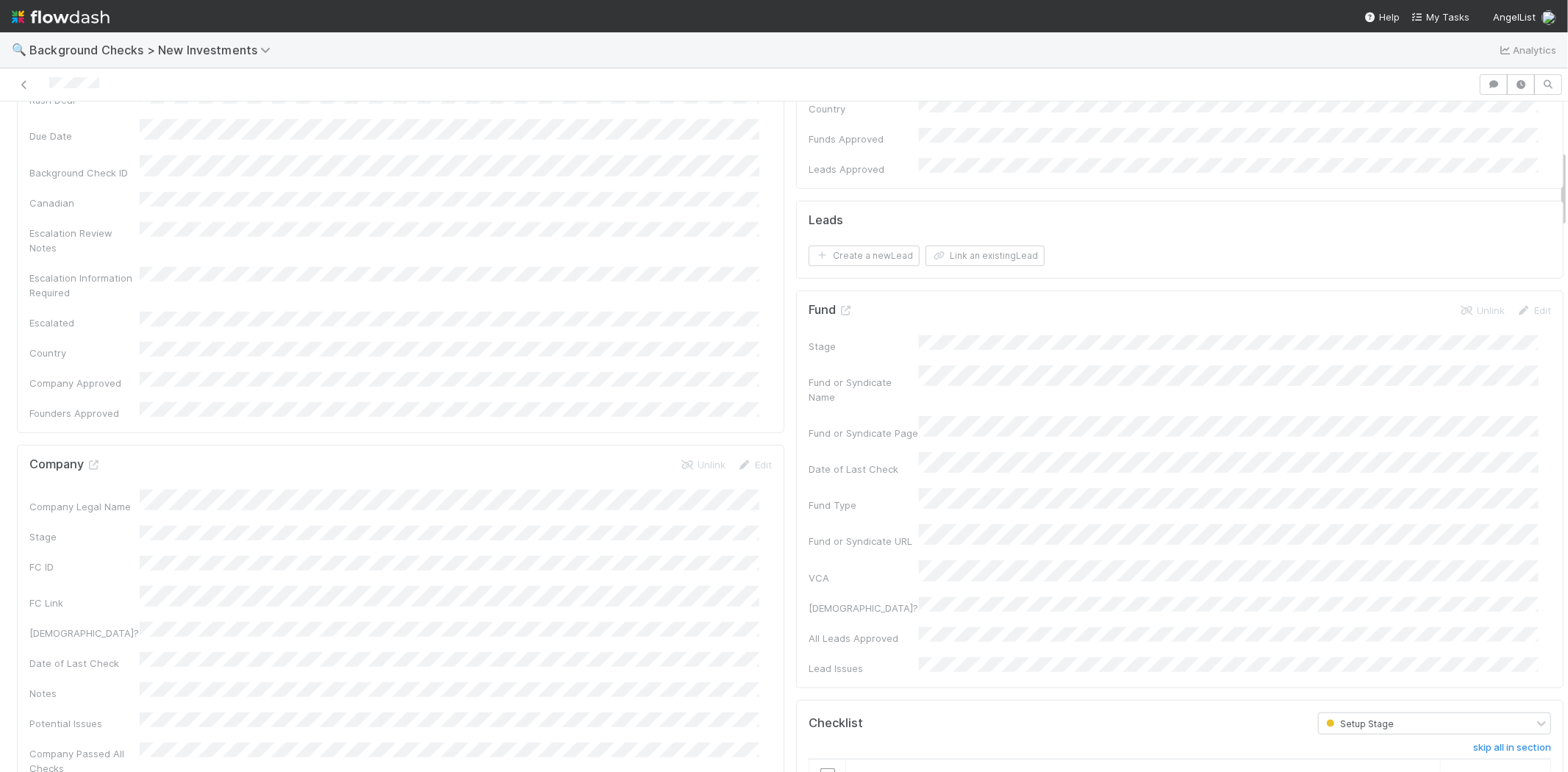
scroll to position [653, 0]
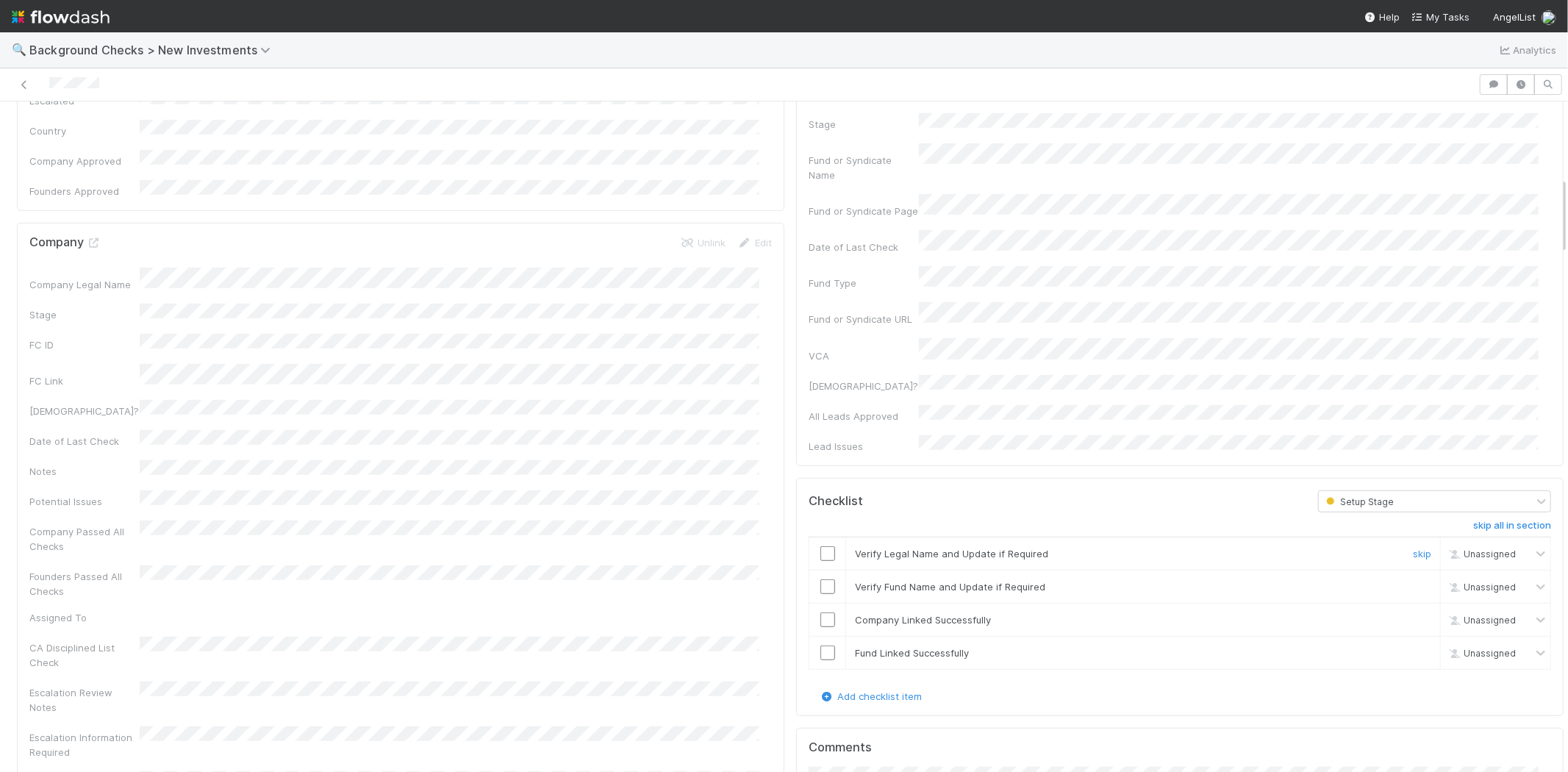
click at [821, 546] on input "checkbox" at bounding box center [828, 552] width 15 height 15
click at [821, 579] on input "checkbox" at bounding box center [828, 586] width 15 height 15
click at [821, 612] on input "checkbox" at bounding box center [828, 619] width 15 height 15
click at [821, 645] on input "checkbox" at bounding box center [828, 652] width 15 height 15
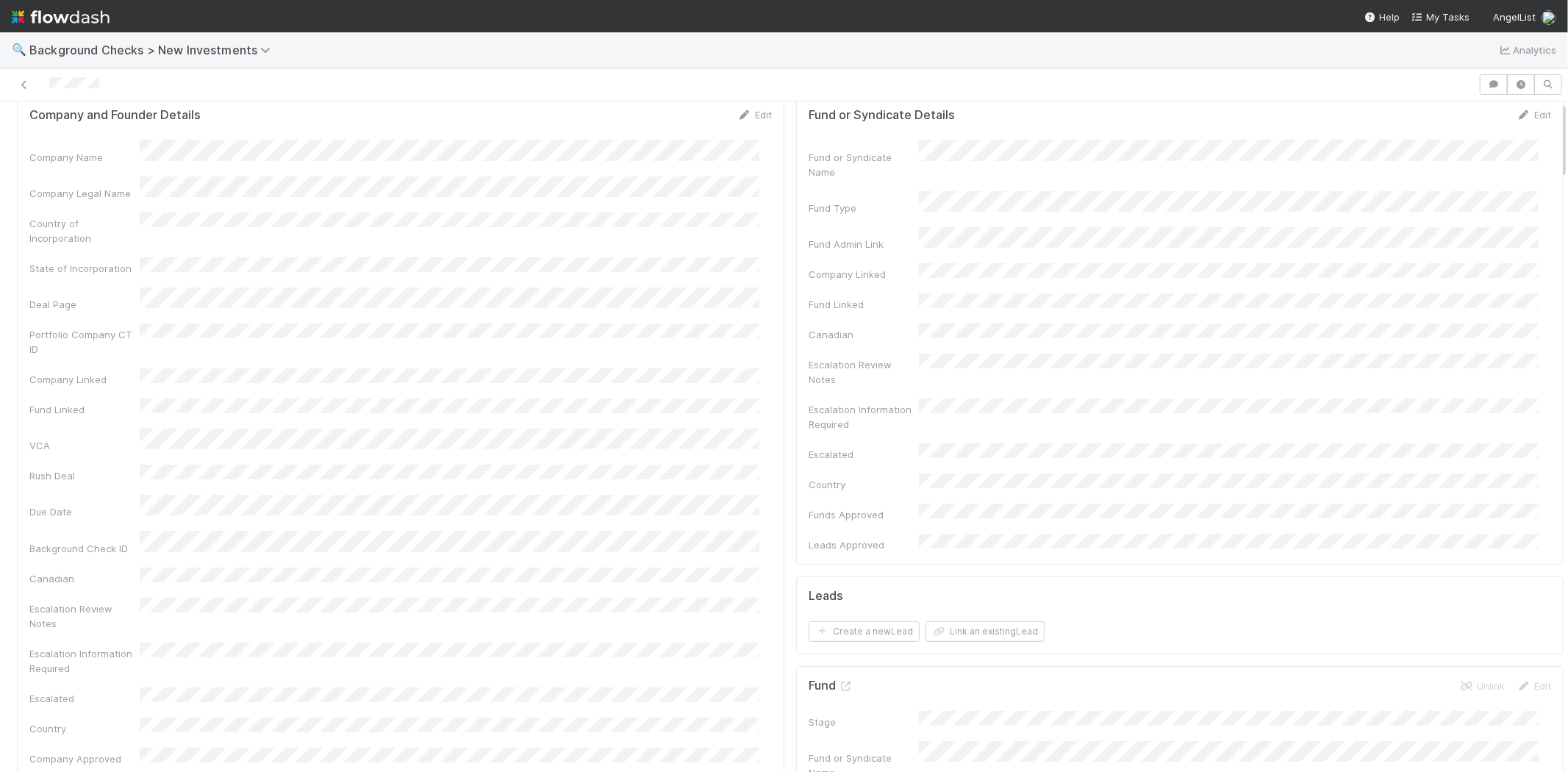
scroll to position [0, 0]
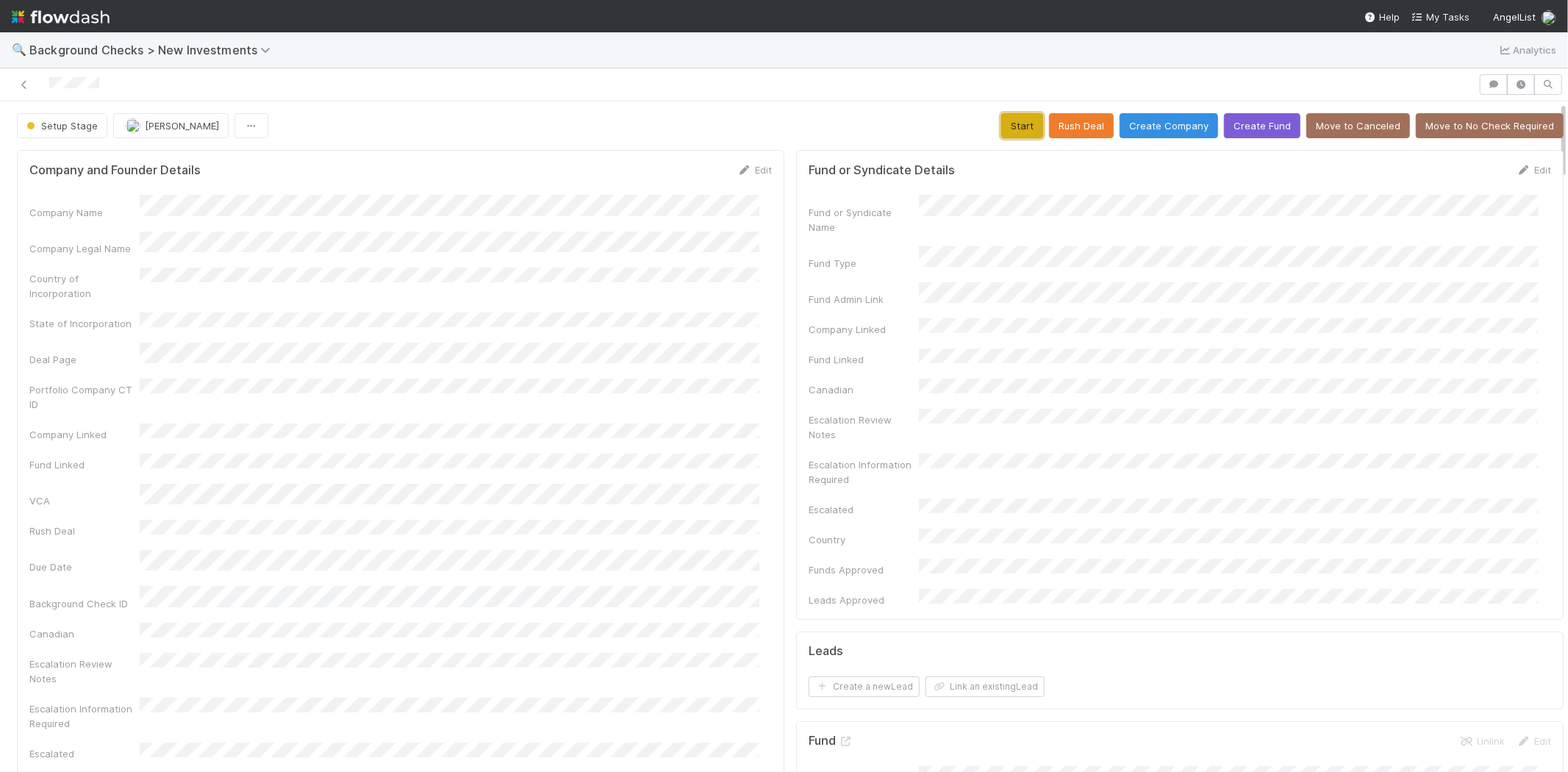
click at [1003, 133] on button "Start" at bounding box center [1022, 126] width 42 height 25
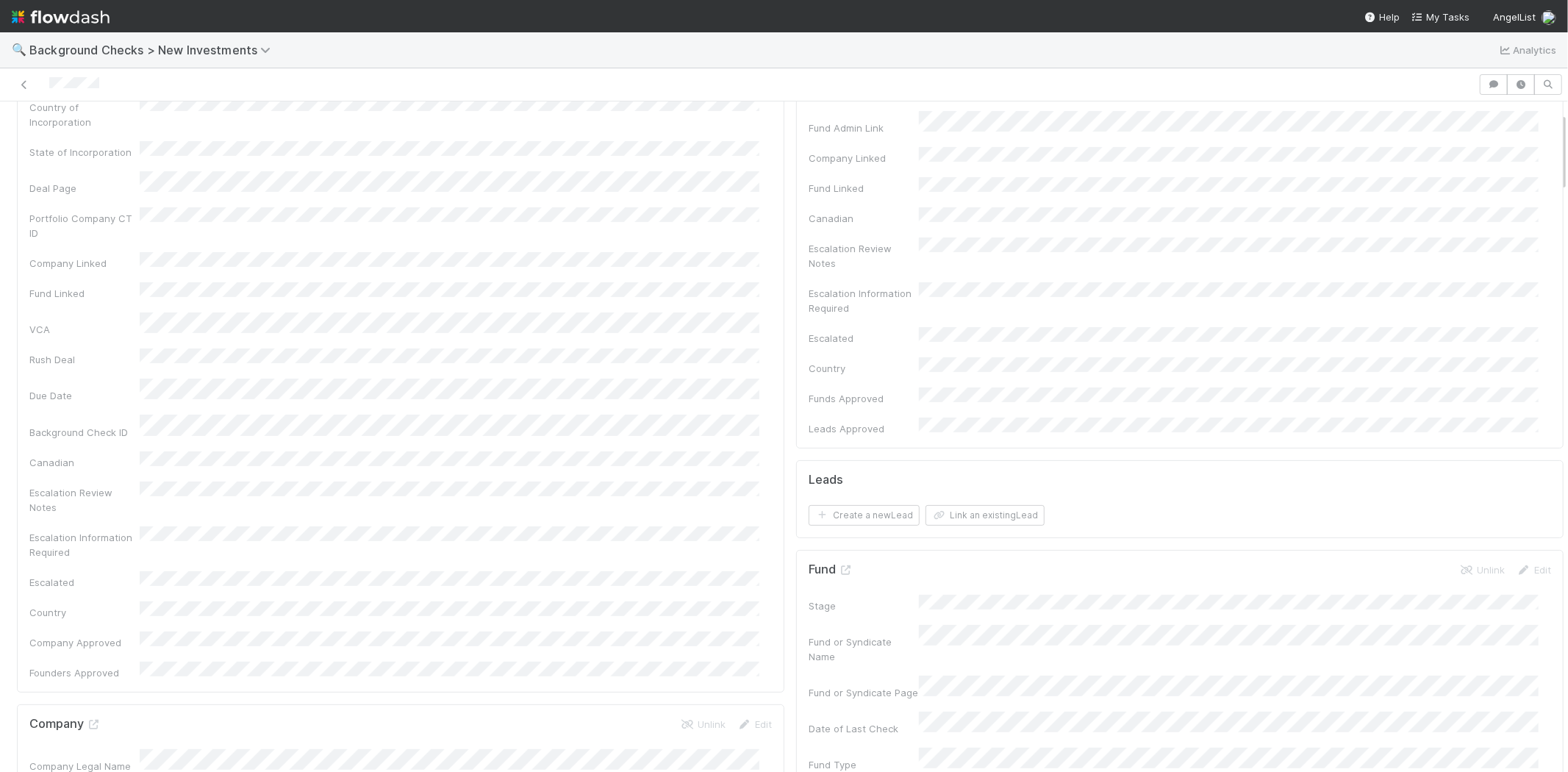
scroll to position [81, 0]
click at [1003, 595] on button "Link an existing Lead" at bounding box center [984, 605] width 119 height 20
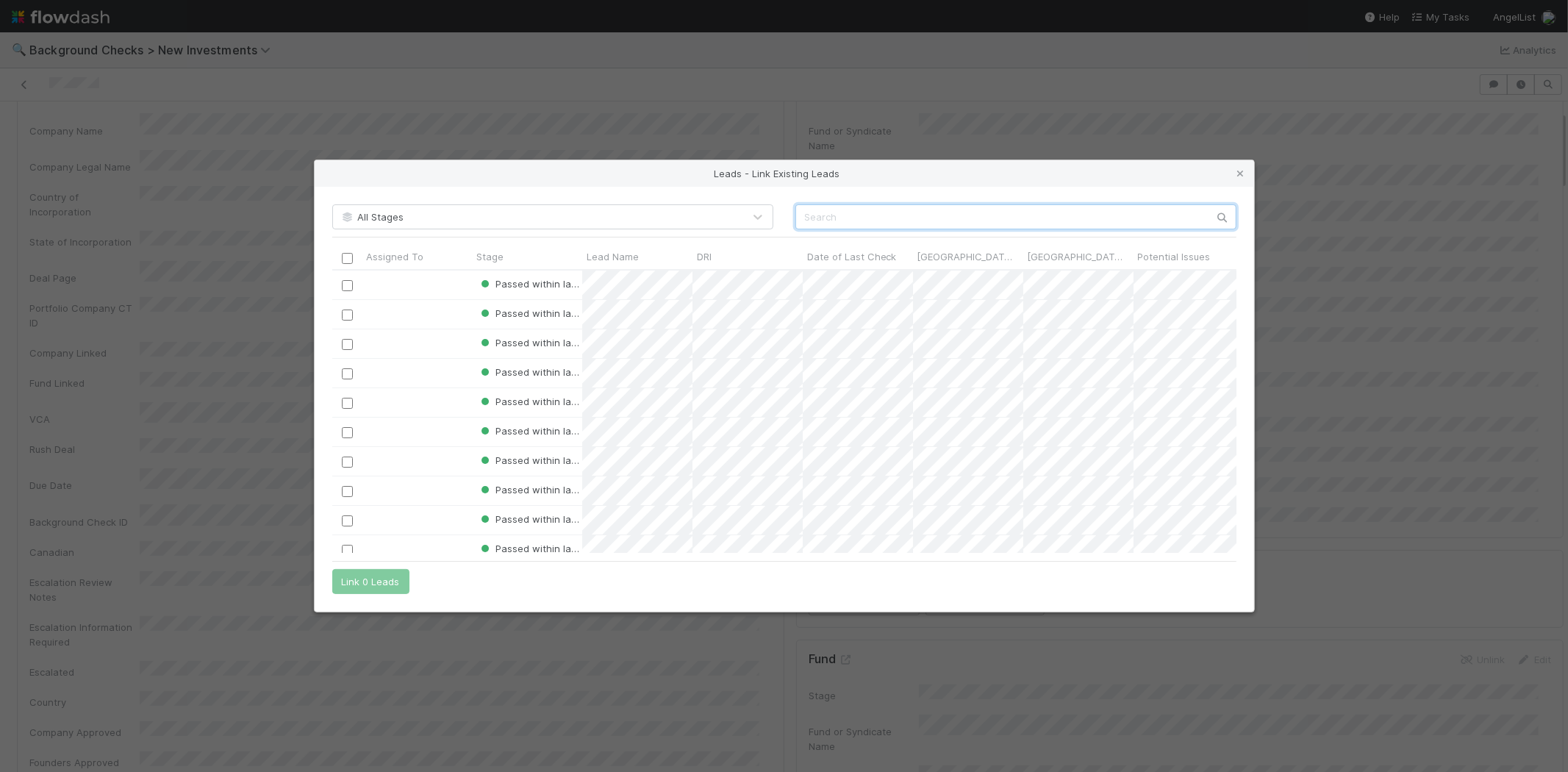
click at [827, 211] on input "text" at bounding box center [1016, 217] width 441 height 25
paste input "Dani Undurraga"
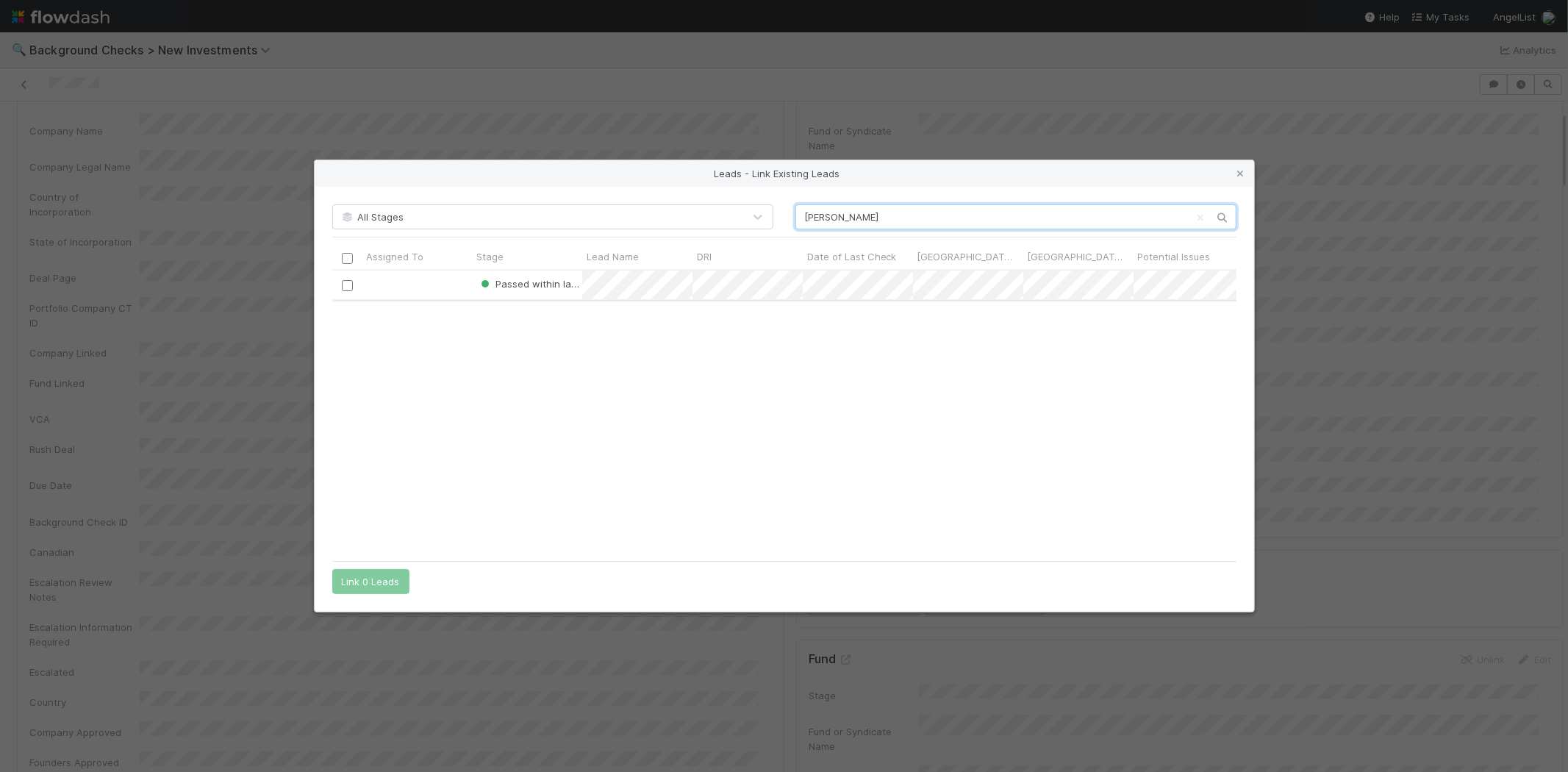
type input "Dani Undurraga"
click at [350, 284] on input "checkbox" at bounding box center [346, 284] width 11 height 11
click at [364, 582] on button "Link 1 Lead" at bounding box center [367, 581] width 71 height 25
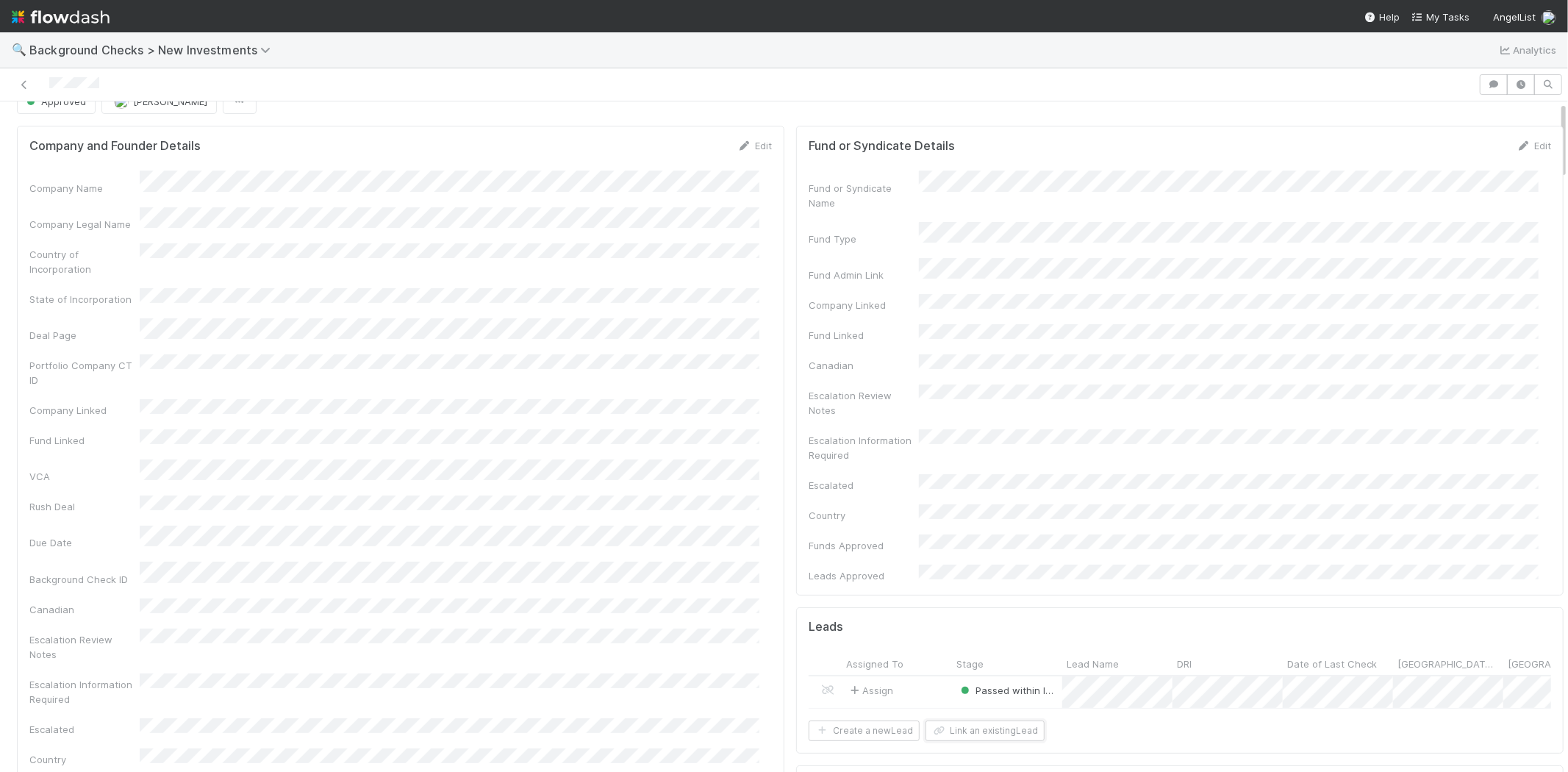
scroll to position [0, 0]
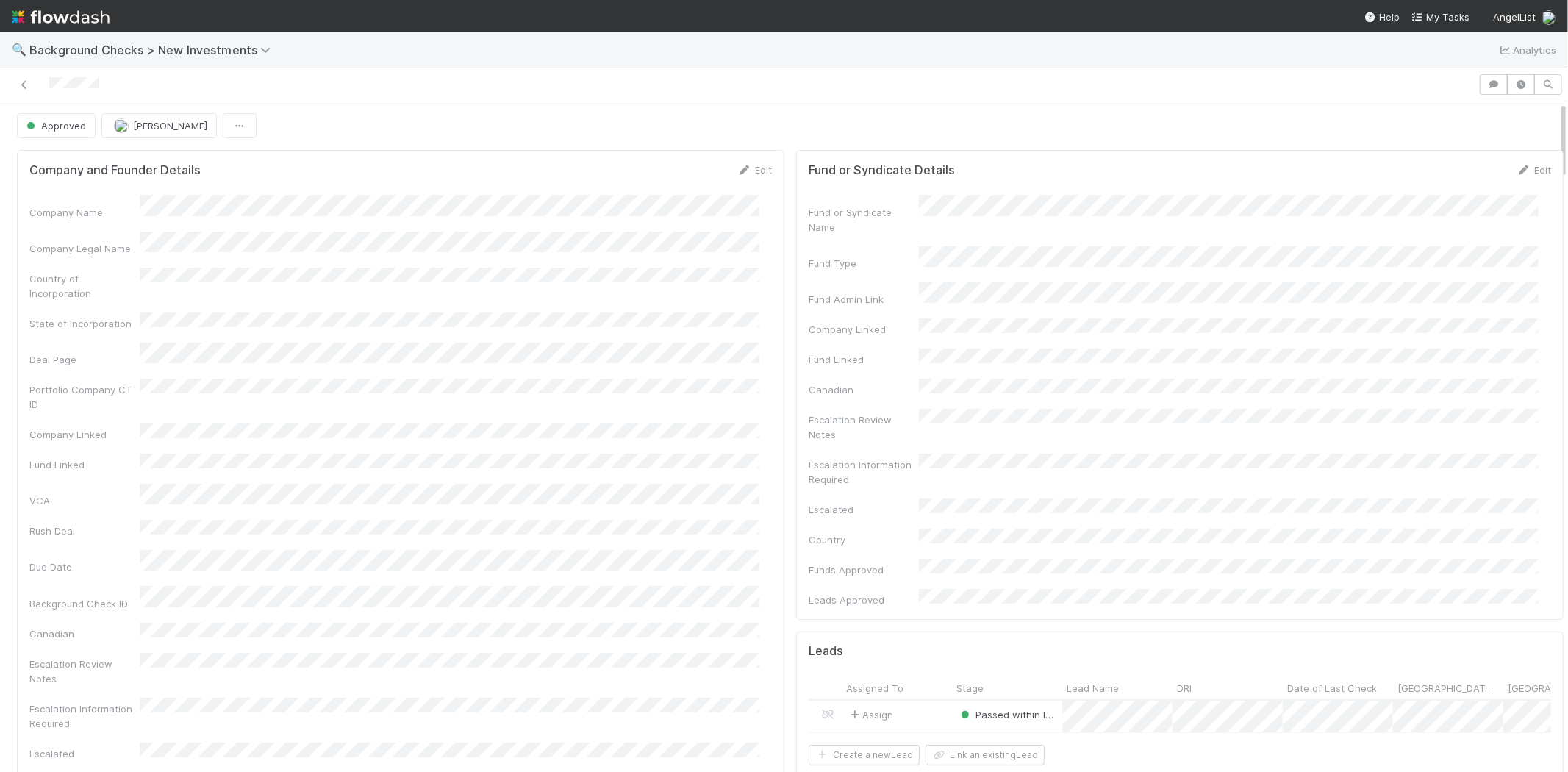
drag, startPoint x: 108, startPoint y: 83, endPoint x: 47, endPoint y: 86, distance: 61.1
click at [47, 86] on div at bounding box center [739, 84] width 1467 height 20
click at [1446, 14] on span "My Tasks" at bounding box center [1441, 16] width 58 height 12
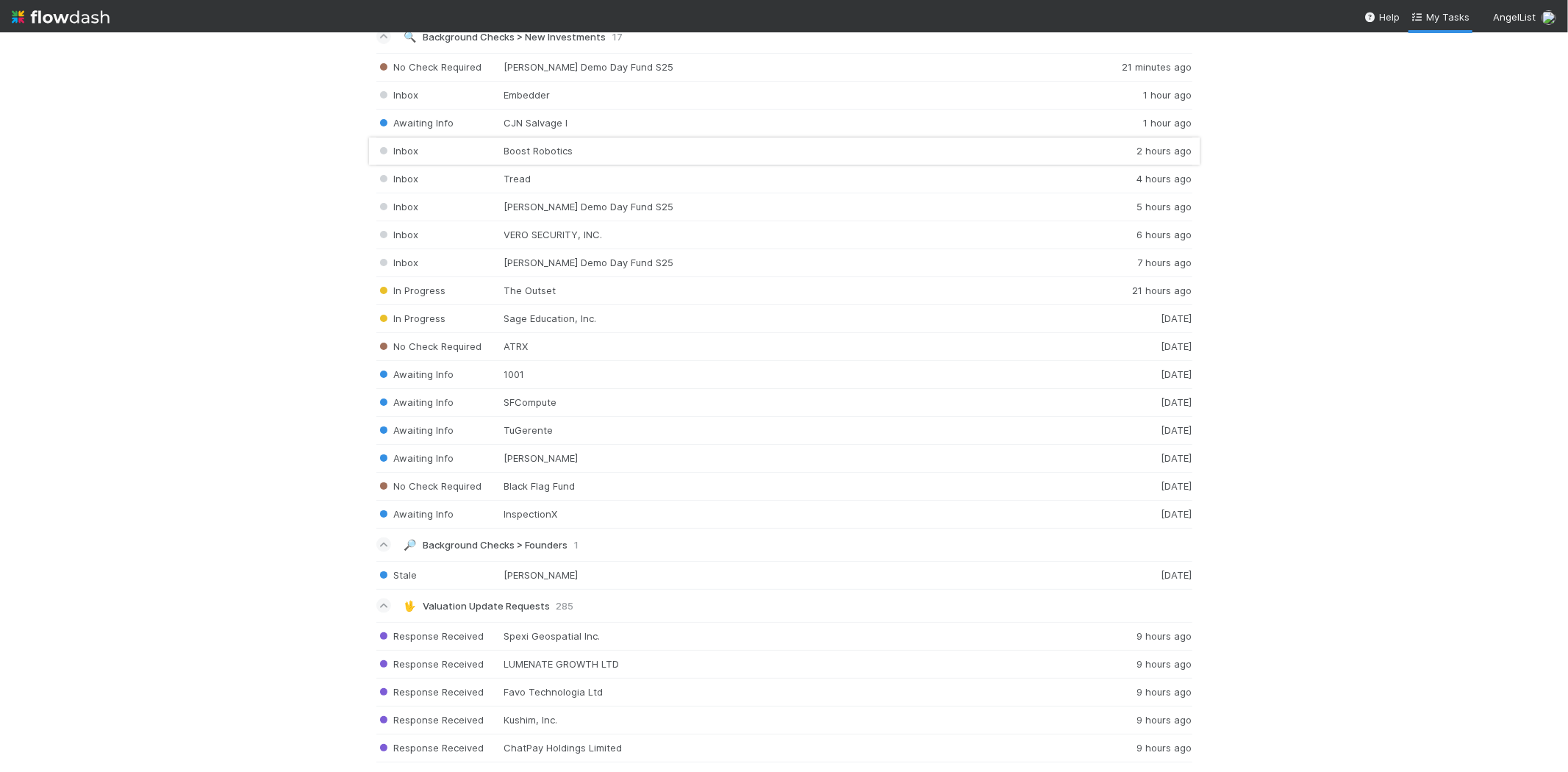
scroll to position [1633, 0]
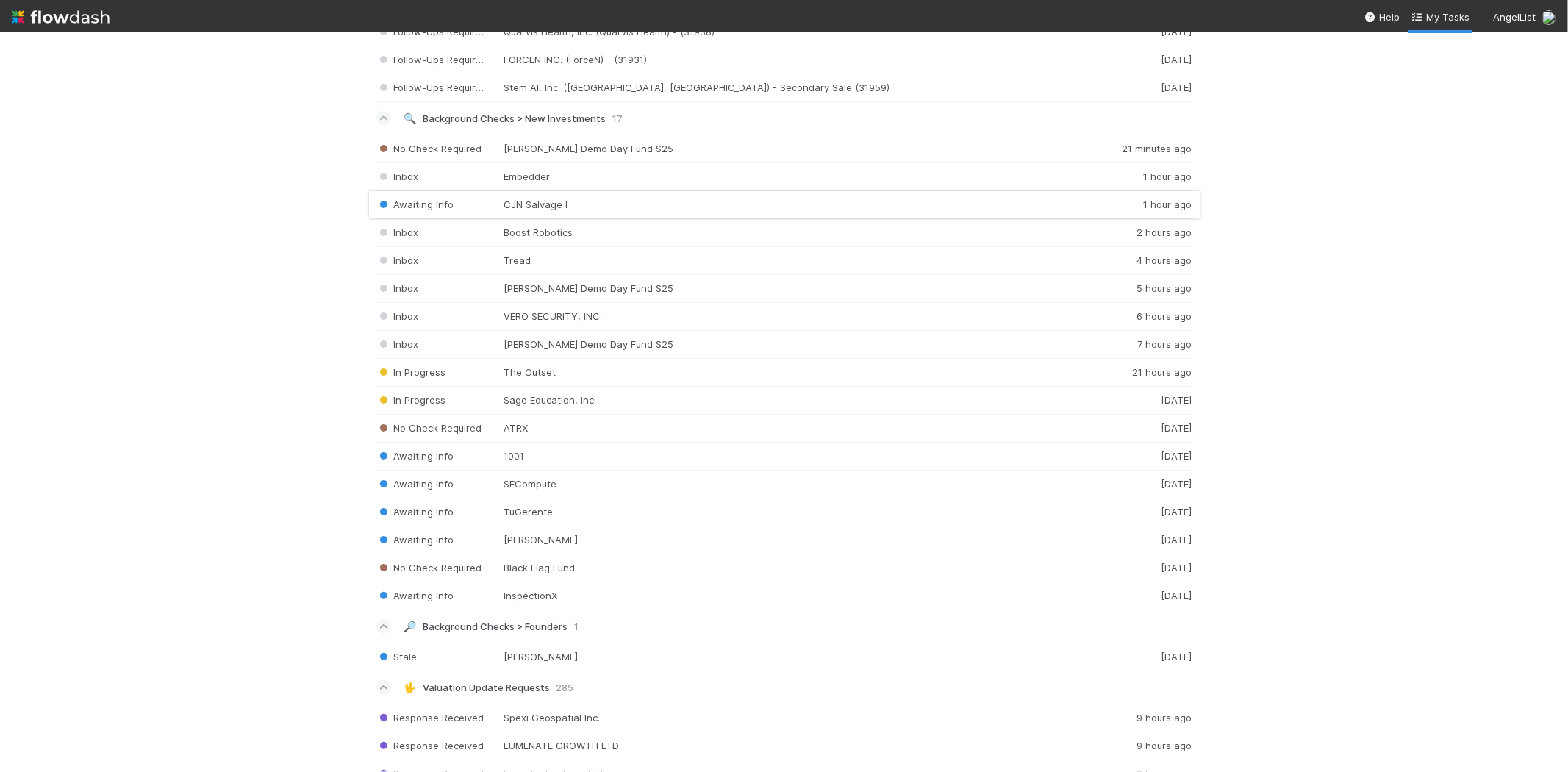
click at [523, 208] on div "Awaiting Info CJN Salvage I 1 hour ago" at bounding box center [784, 205] width 816 height 28
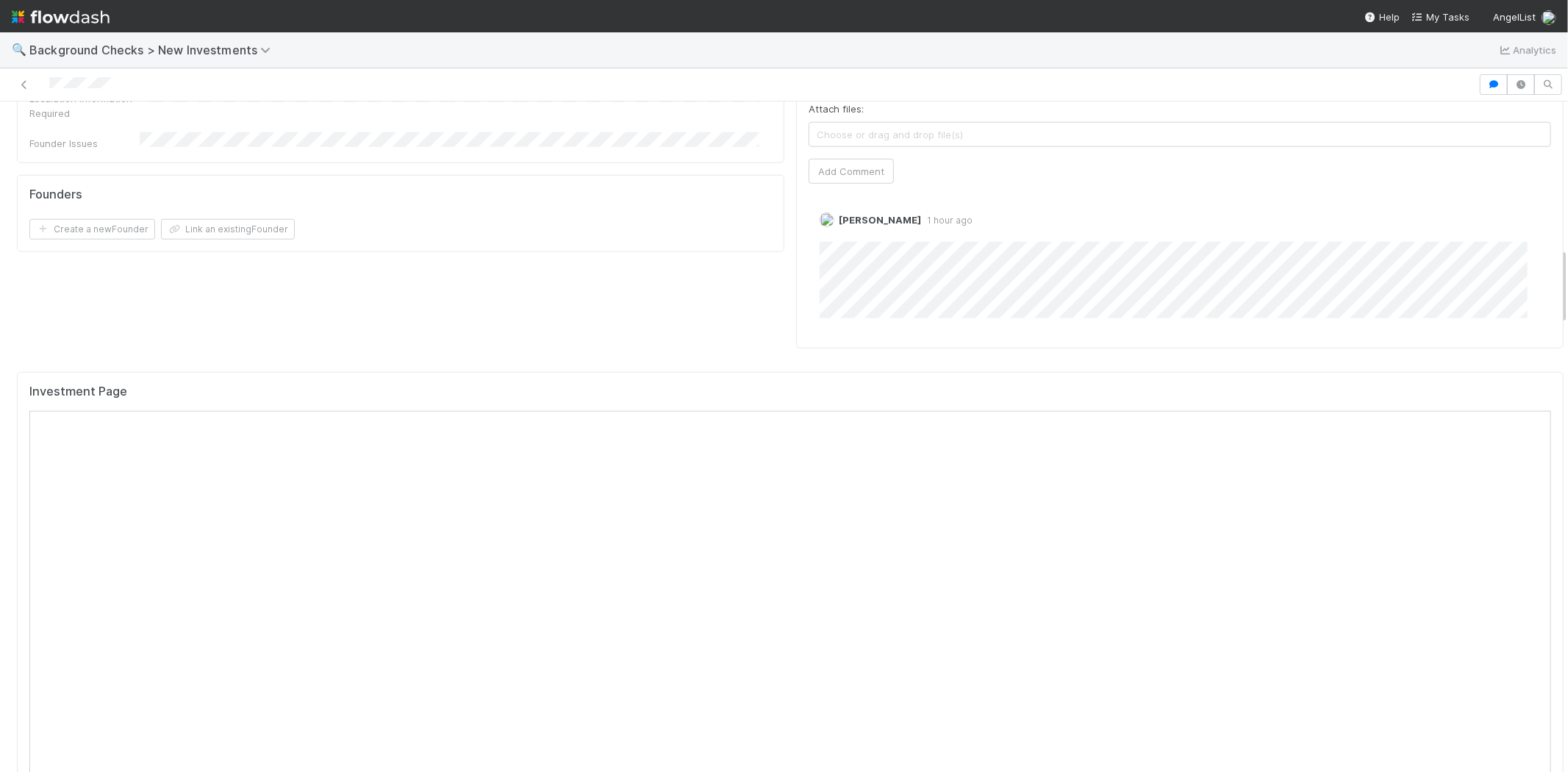
scroll to position [1143, 0]
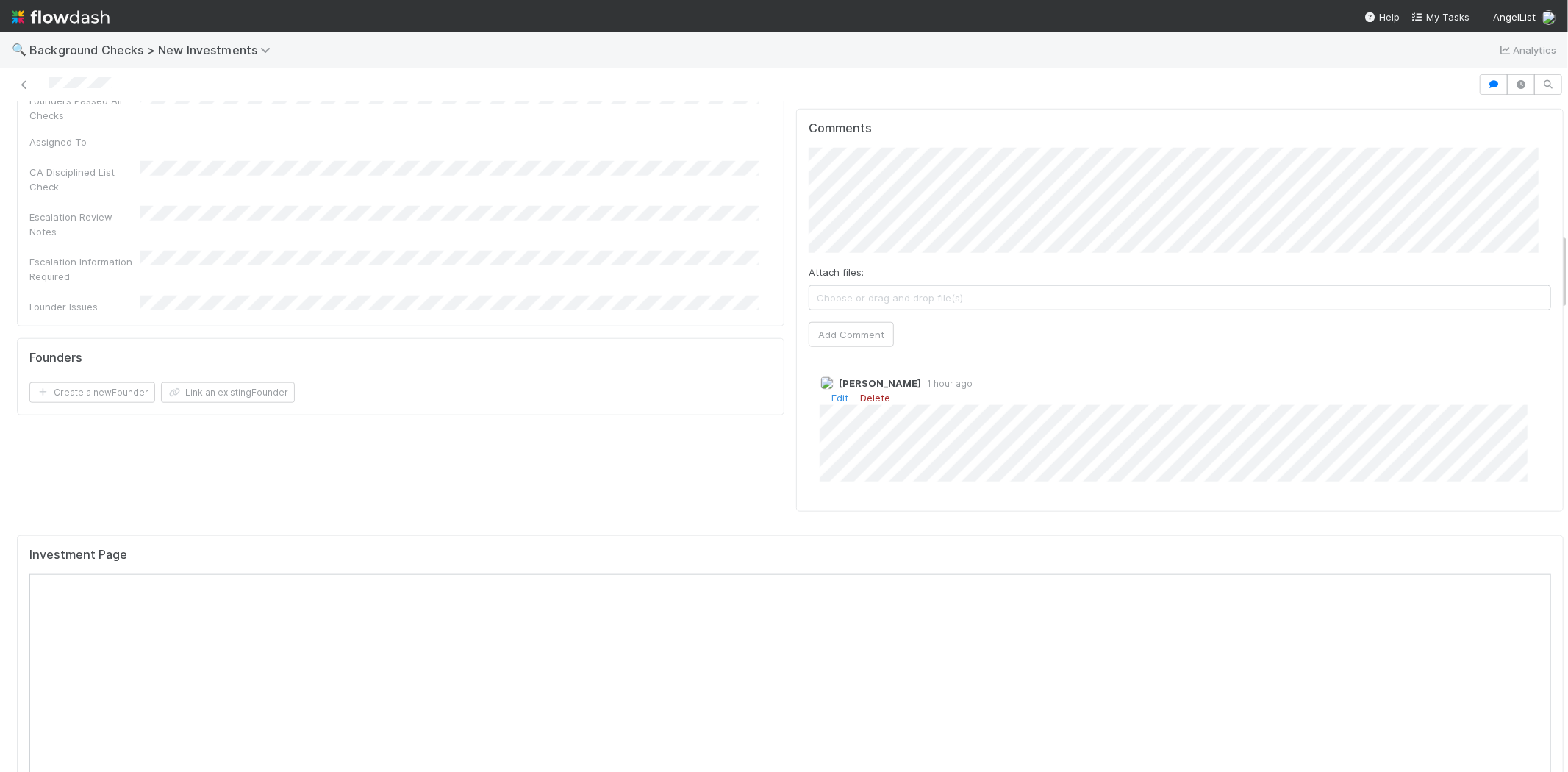
click at [860, 392] on link "Delete" at bounding box center [875, 398] width 30 height 12
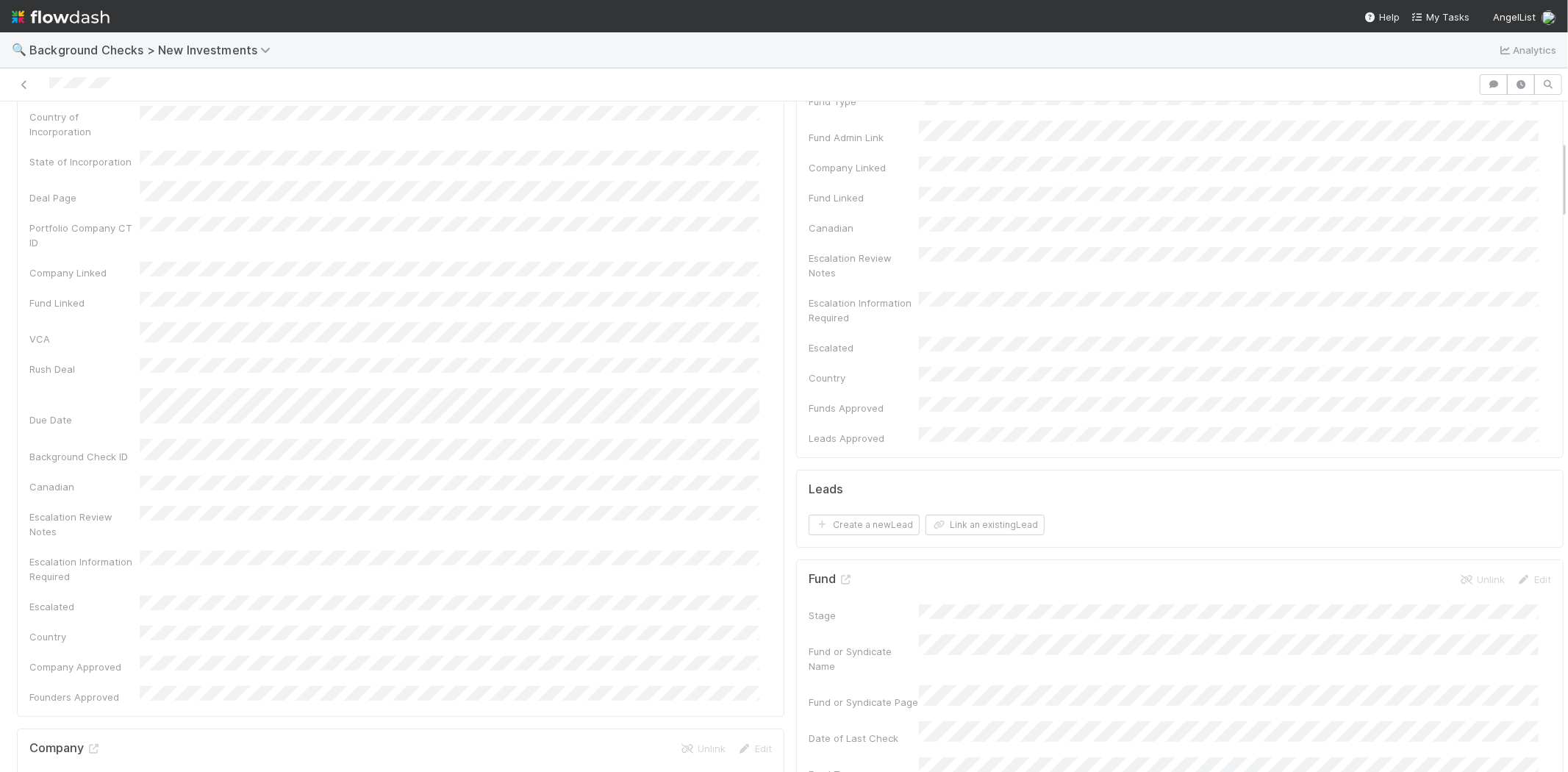
scroll to position [81, 0]
click at [944, 595] on button "Link an existing Lead" at bounding box center [984, 605] width 119 height 20
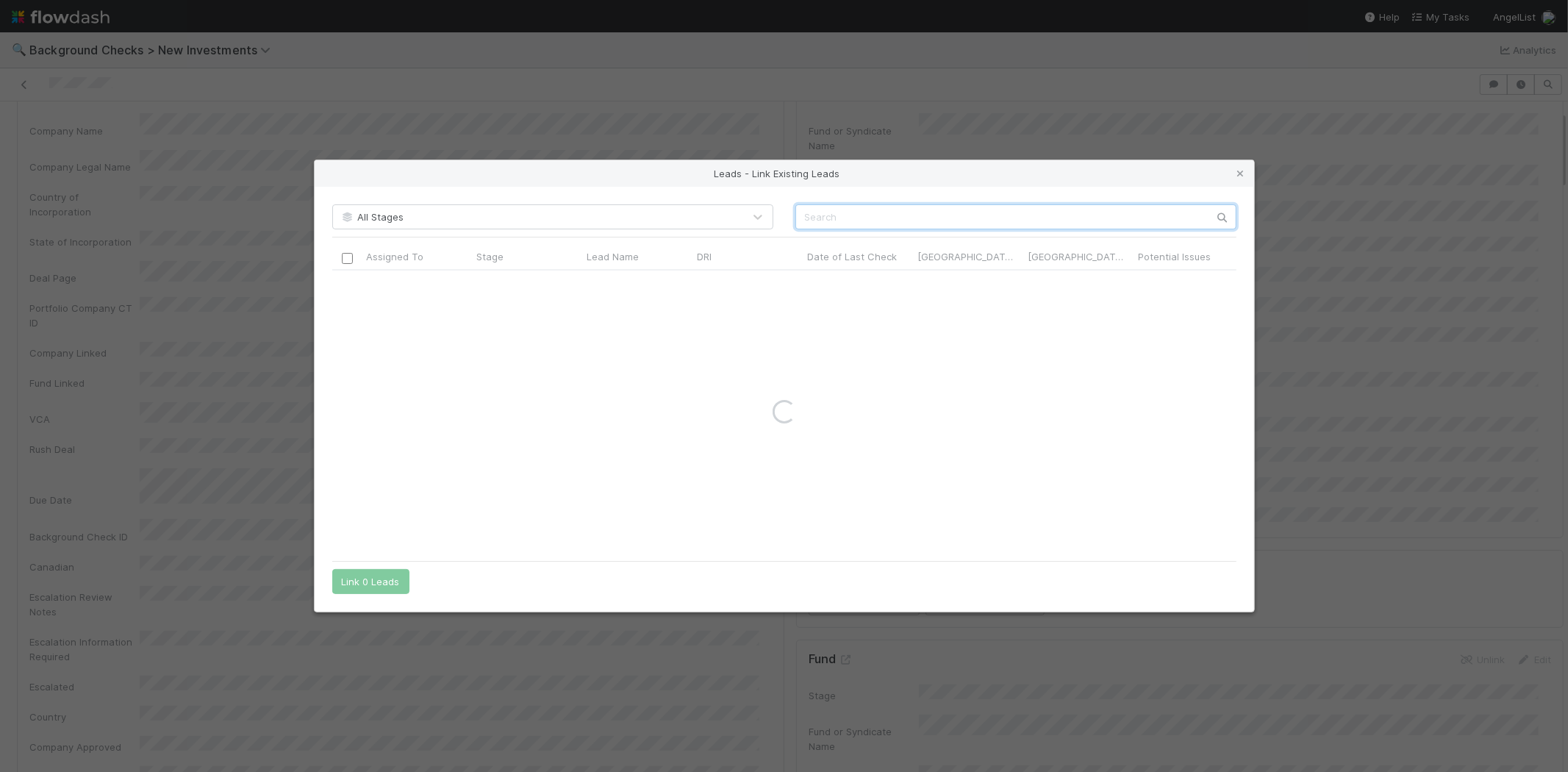
click at [915, 210] on input "text" at bounding box center [1016, 217] width 441 height 25
paste input "Lucas Vaz"
type input "Lucas Vaz"
click at [347, 284] on input "checkbox" at bounding box center [346, 284] width 11 height 11
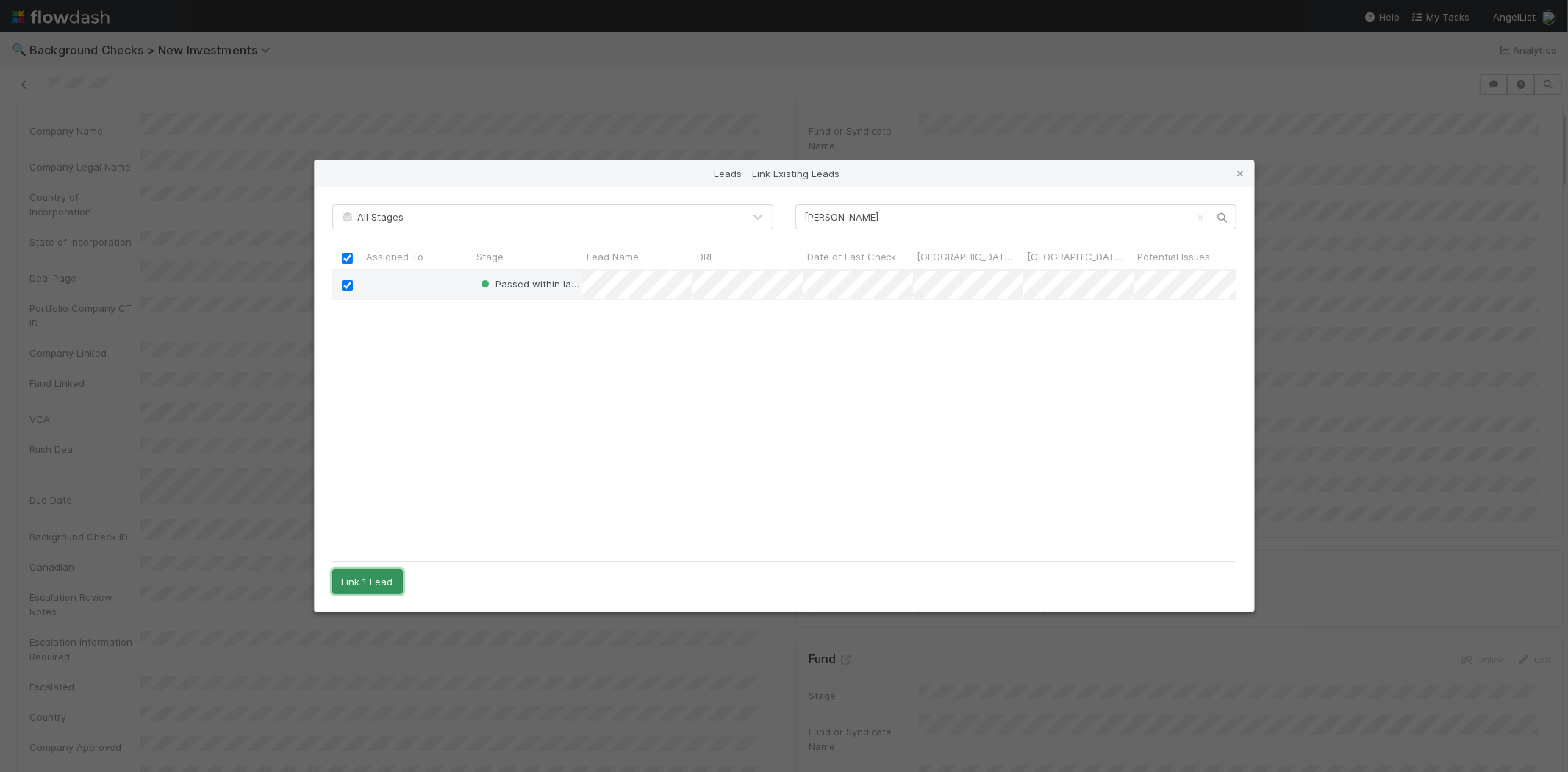
click at [380, 582] on button "Link 1 Lead" at bounding box center [367, 581] width 71 height 25
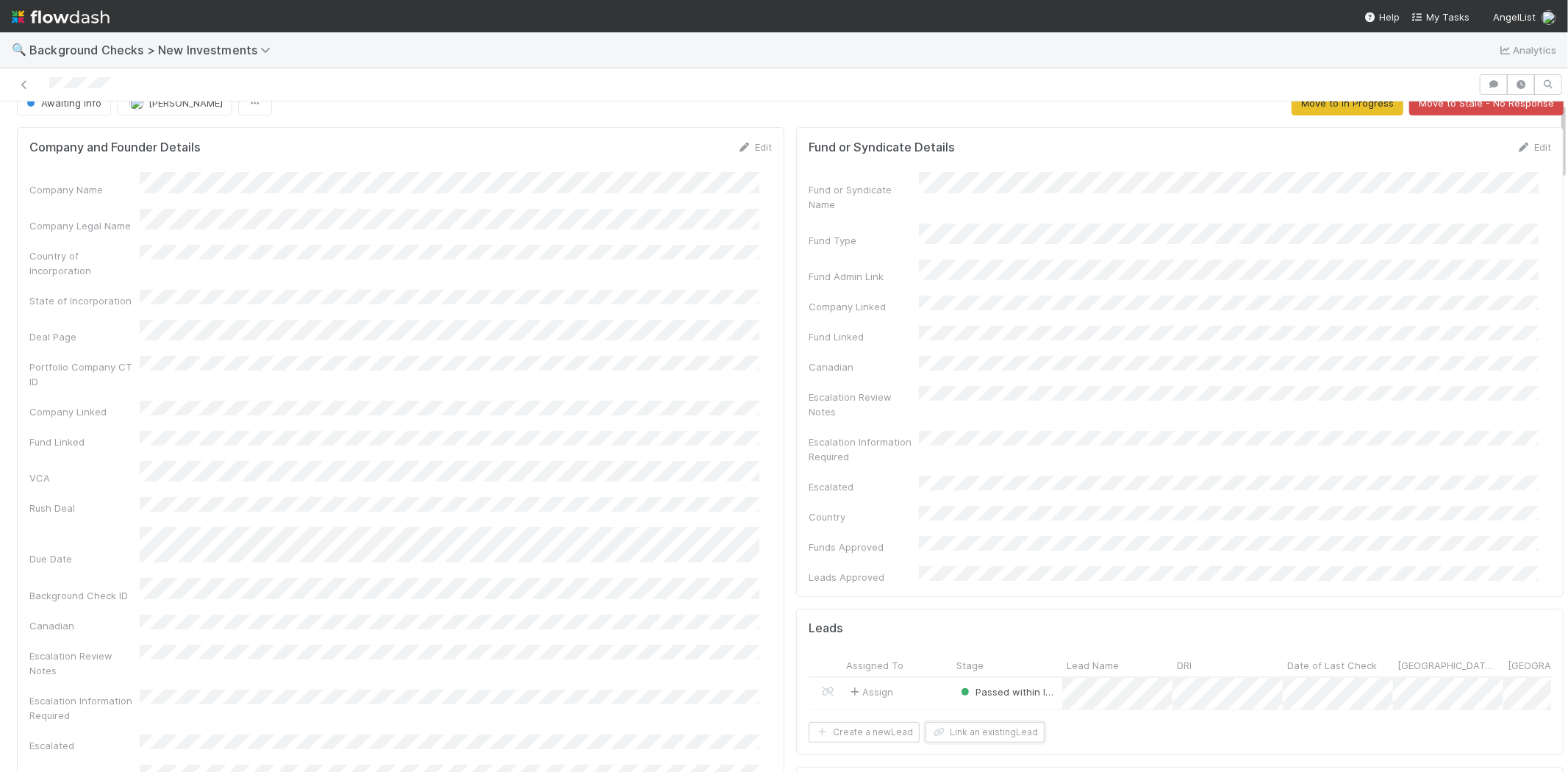
scroll to position [0, 0]
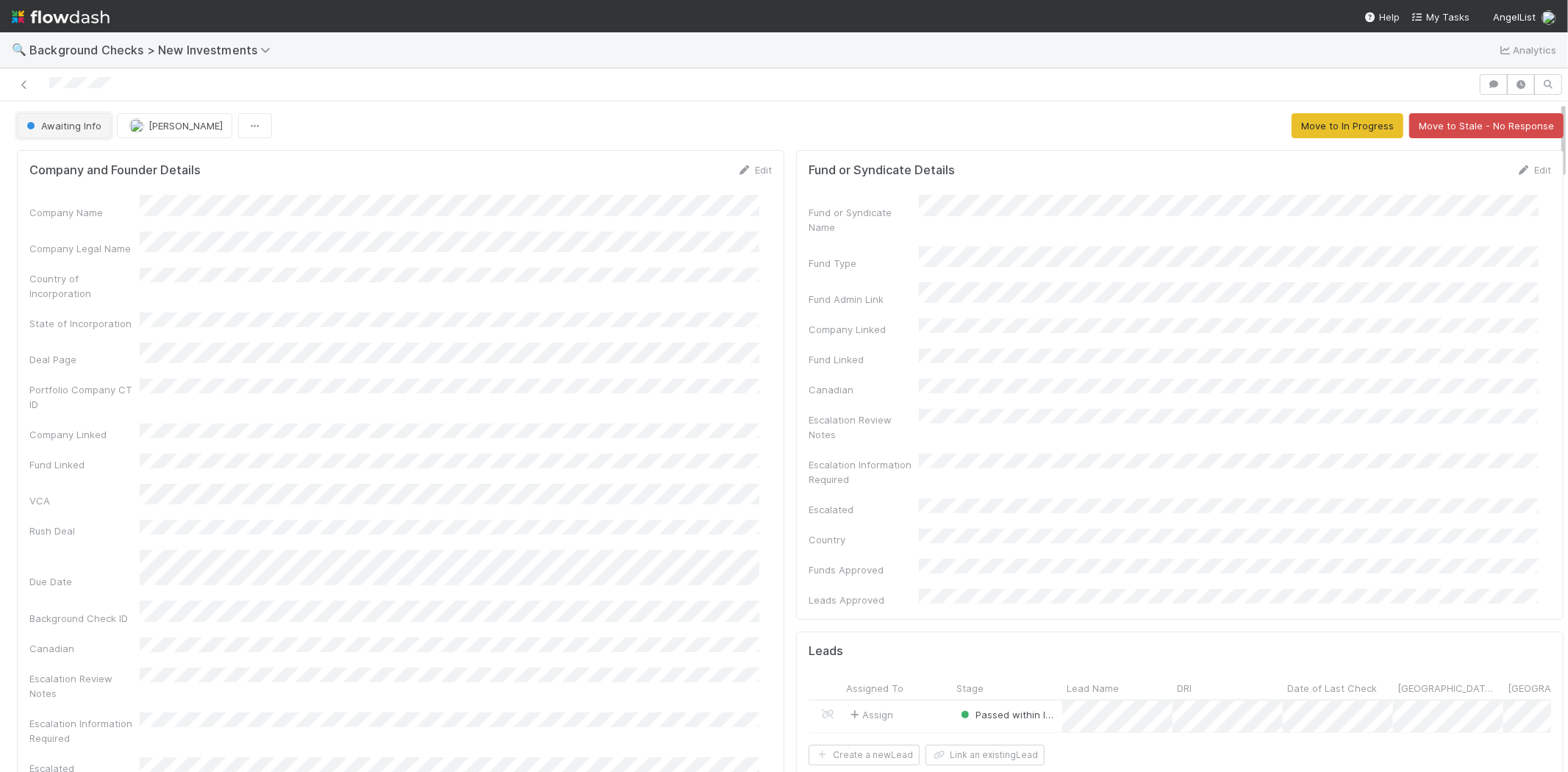
click at [47, 122] on span "Awaiting Info" at bounding box center [62, 126] width 78 height 12
click at [372, 185] on div at bounding box center [784, 386] width 1568 height 772
click at [1333, 129] on button "Move to In Progress" at bounding box center [1347, 126] width 111 height 25
drag, startPoint x: 134, startPoint y: 84, endPoint x: 45, endPoint y: 83, distance: 89.0
click at [45, 83] on div at bounding box center [739, 84] width 1467 height 20
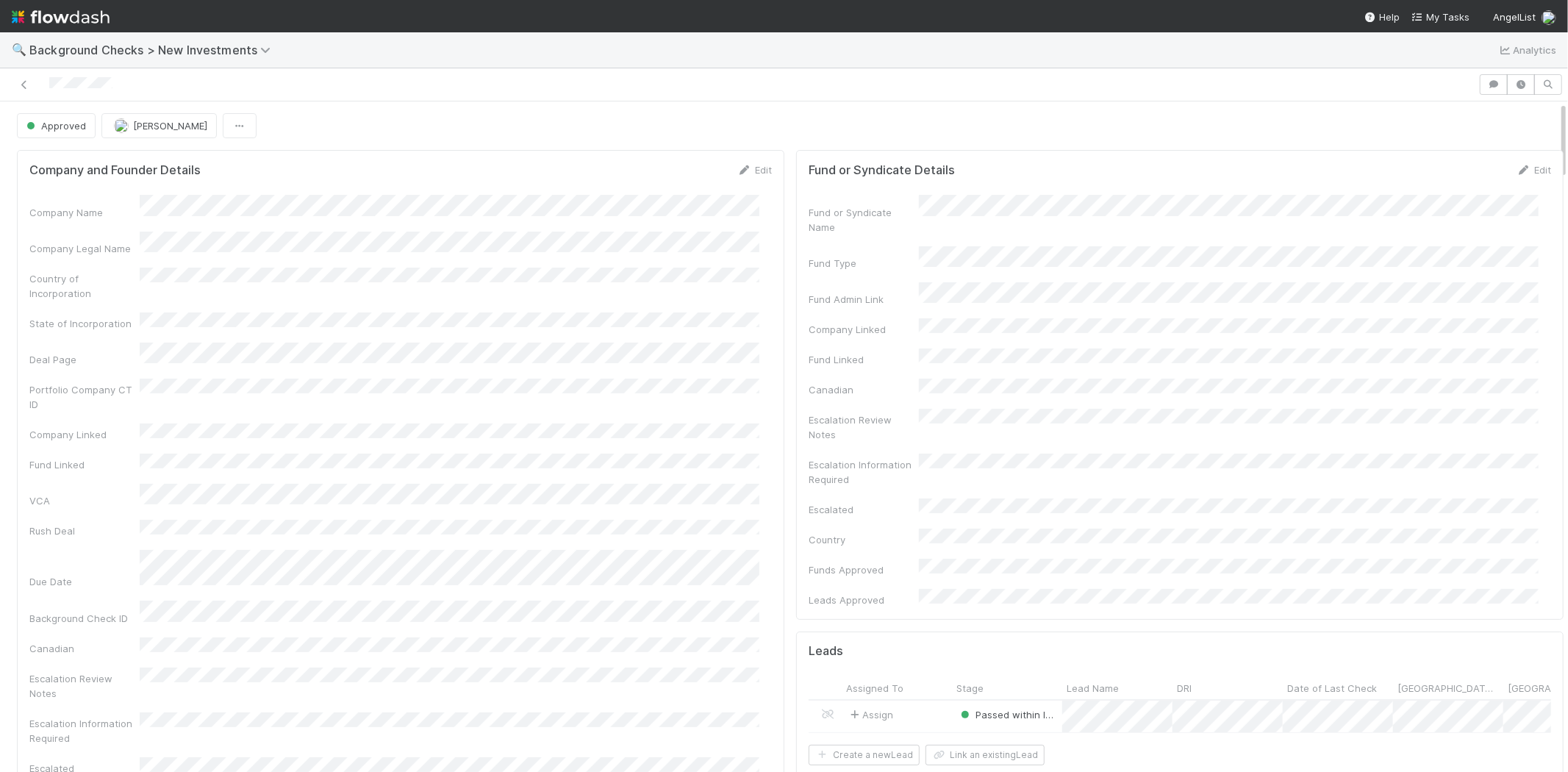
click at [472, 90] on div at bounding box center [739, 84] width 1467 height 20
click at [1460, 18] on span "My Tasks" at bounding box center [1441, 16] width 58 height 12
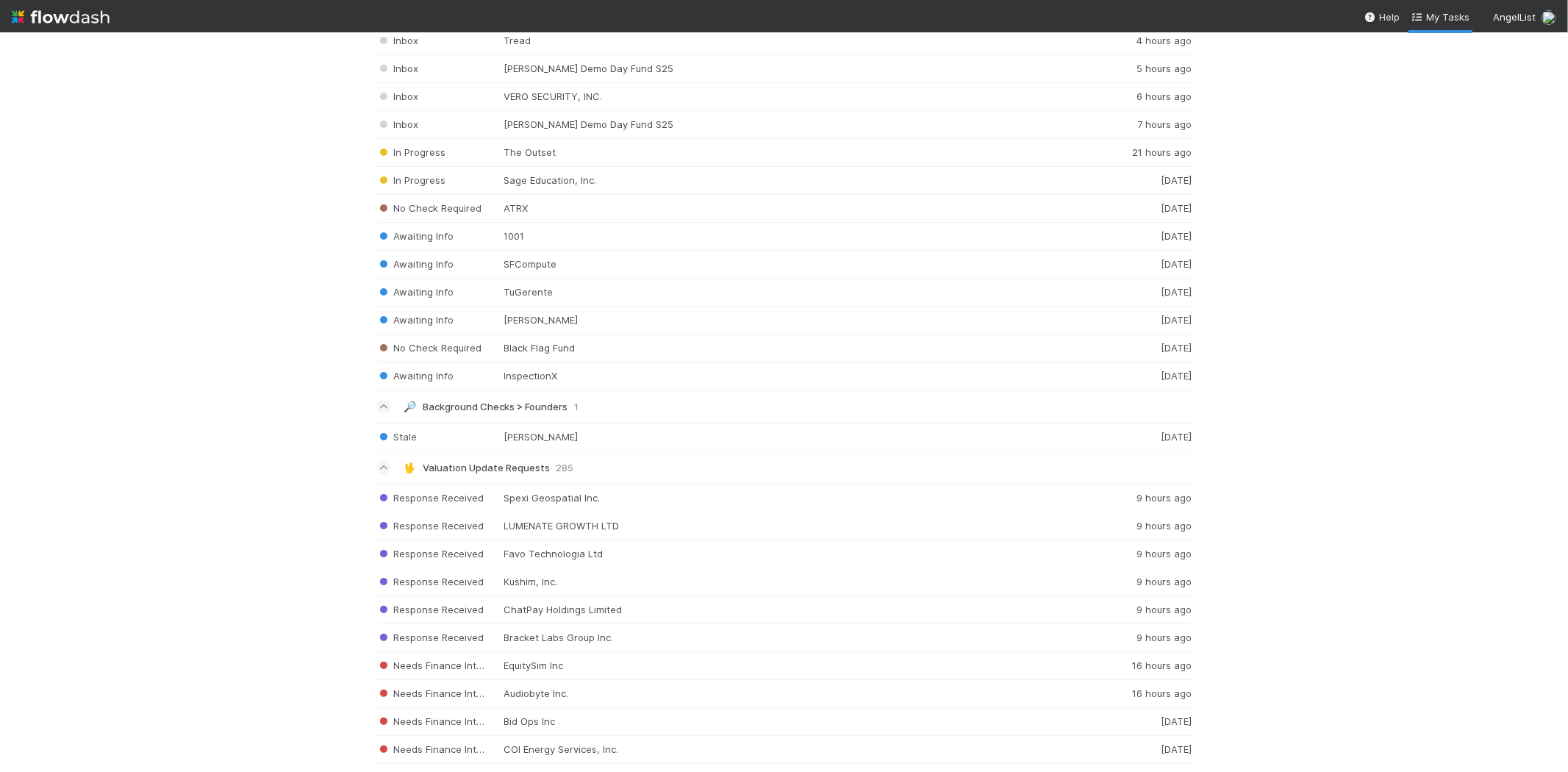
scroll to position [1796, 0]
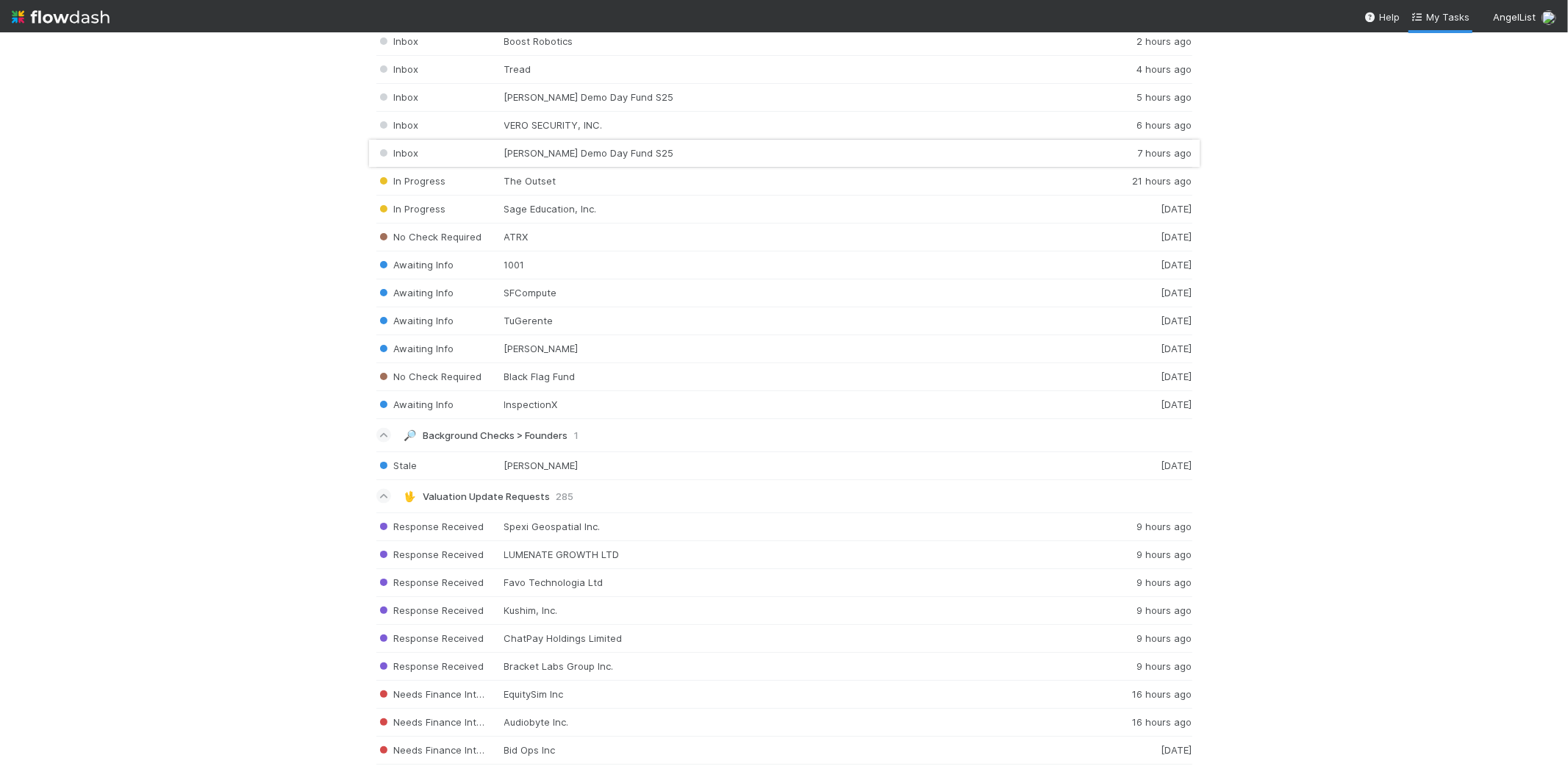
click at [553, 158] on div "Inbox JJ Fliegelman Demo Day Fund S25 7 hours ago" at bounding box center [784, 153] width 816 height 28
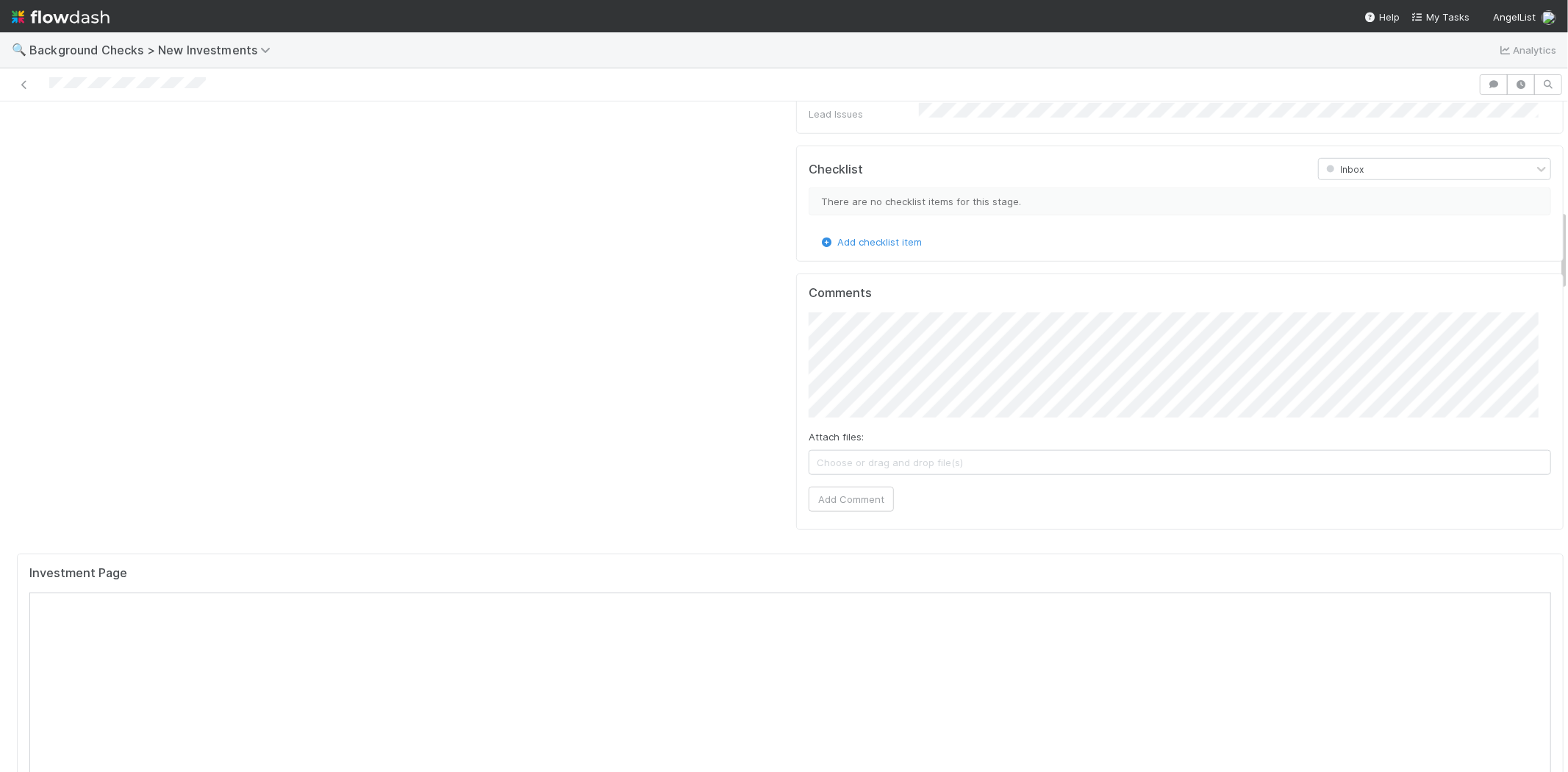
scroll to position [898, 0]
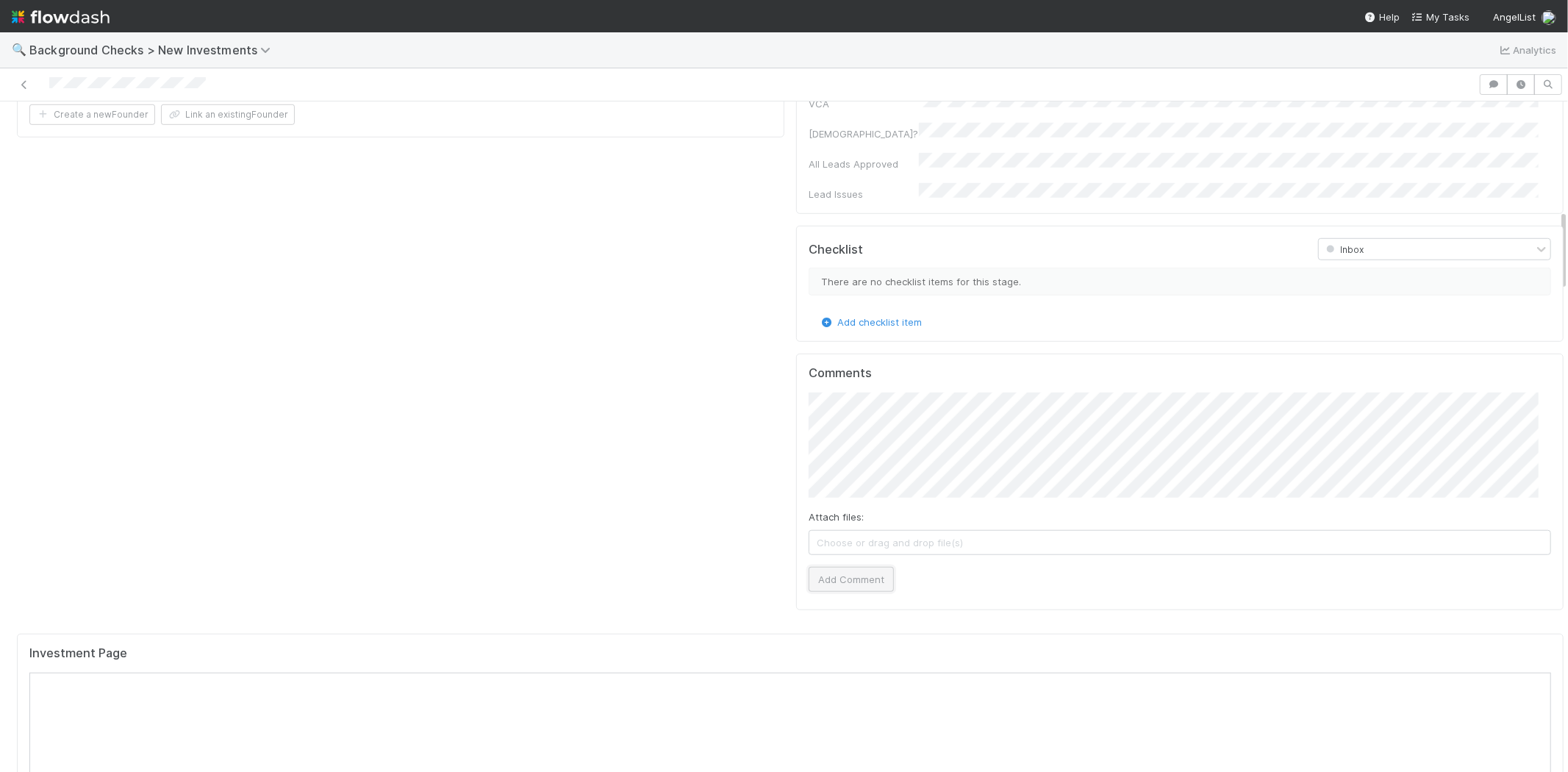
click at [837, 567] on button "Add Comment" at bounding box center [852, 579] width 85 height 25
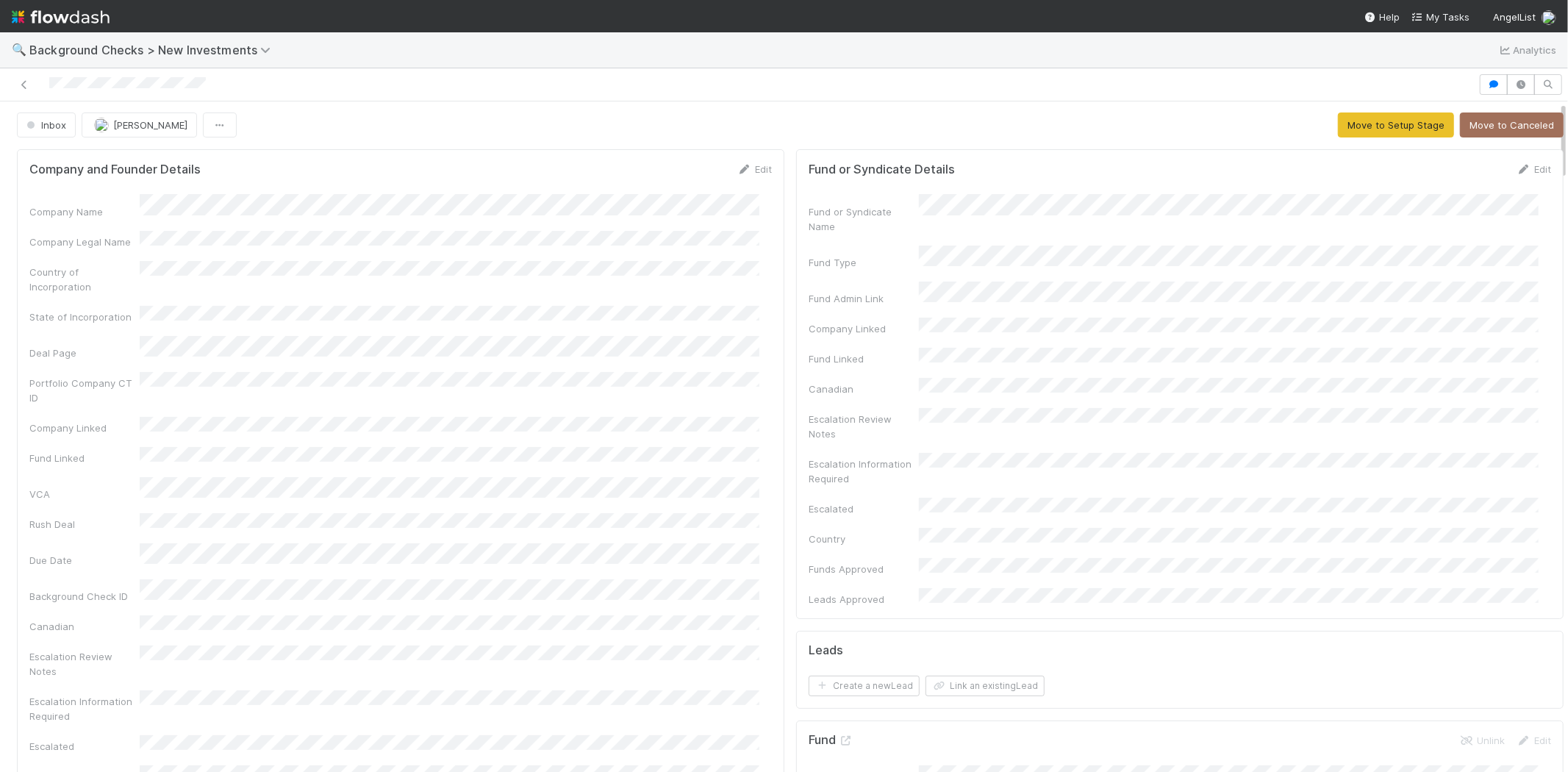
scroll to position [0, 0]
drag, startPoint x: 47, startPoint y: 87, endPoint x: 222, endPoint y: 91, distance: 175.0
click at [216, 91] on div at bounding box center [739, 84] width 1467 height 20
click at [52, 127] on span "Inbox" at bounding box center [45, 126] width 43 height 12
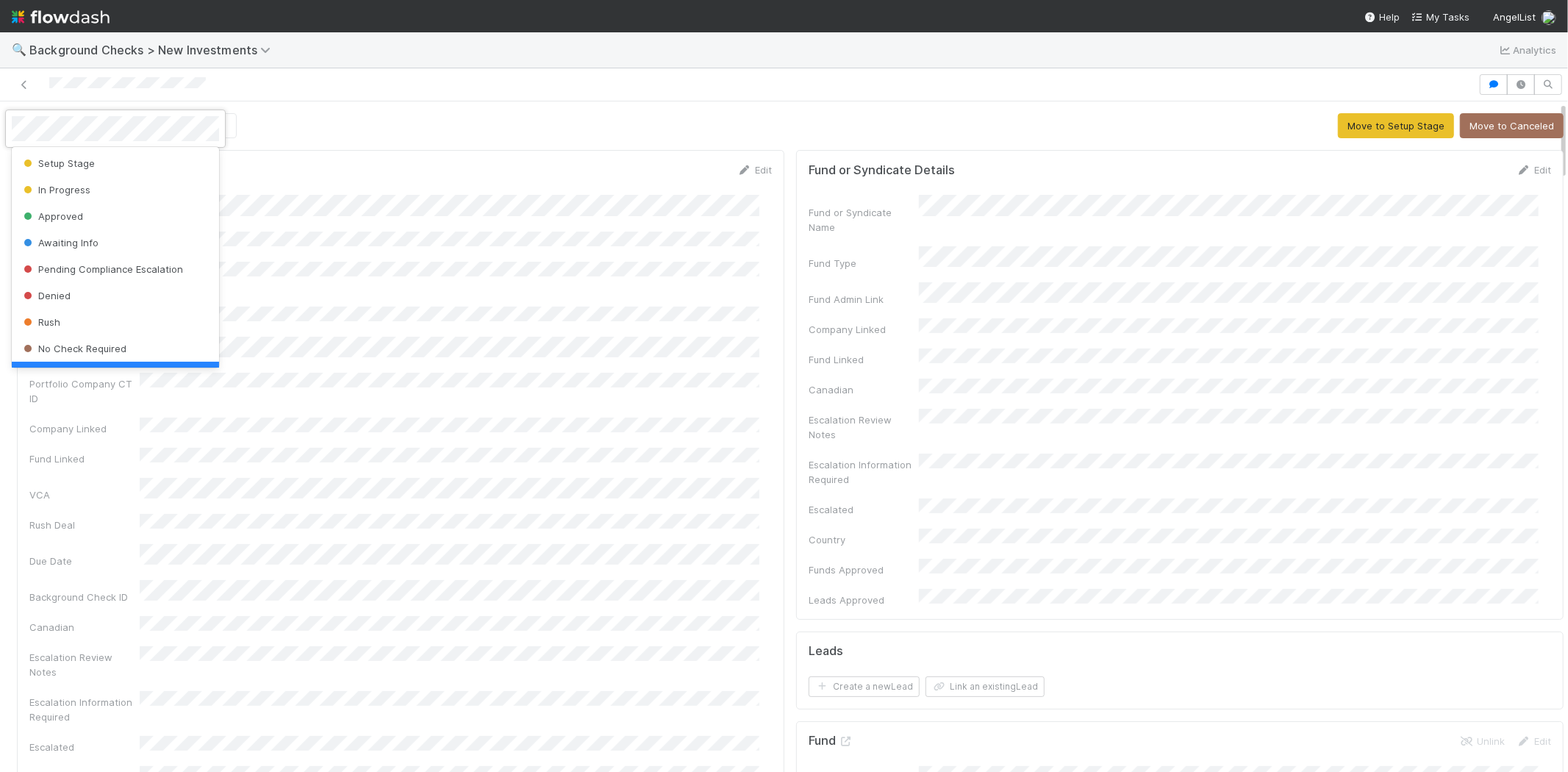
scroll to position [29, 0]
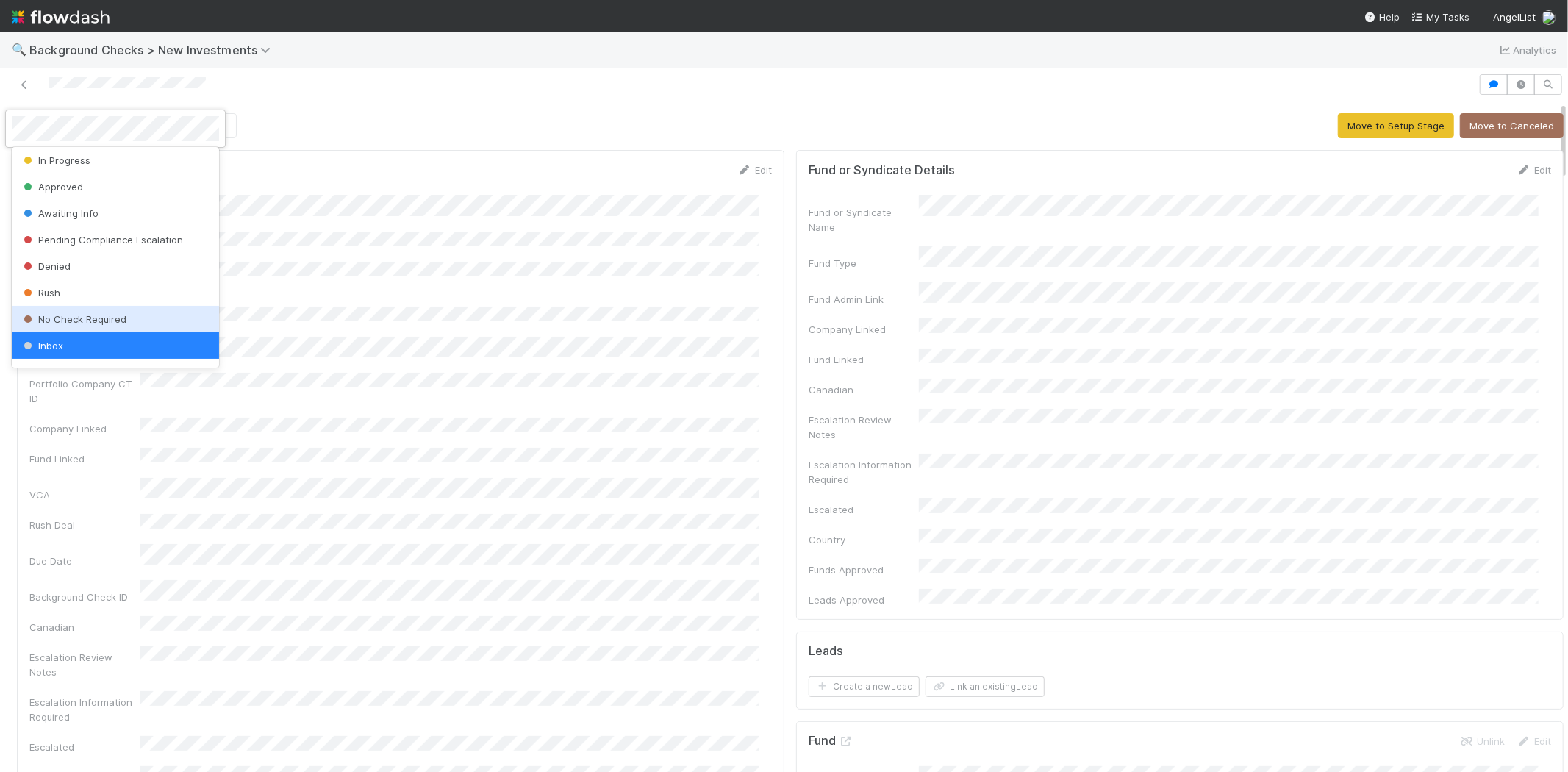
click at [133, 316] on div "No Check Required" at bounding box center [115, 318] width 207 height 26
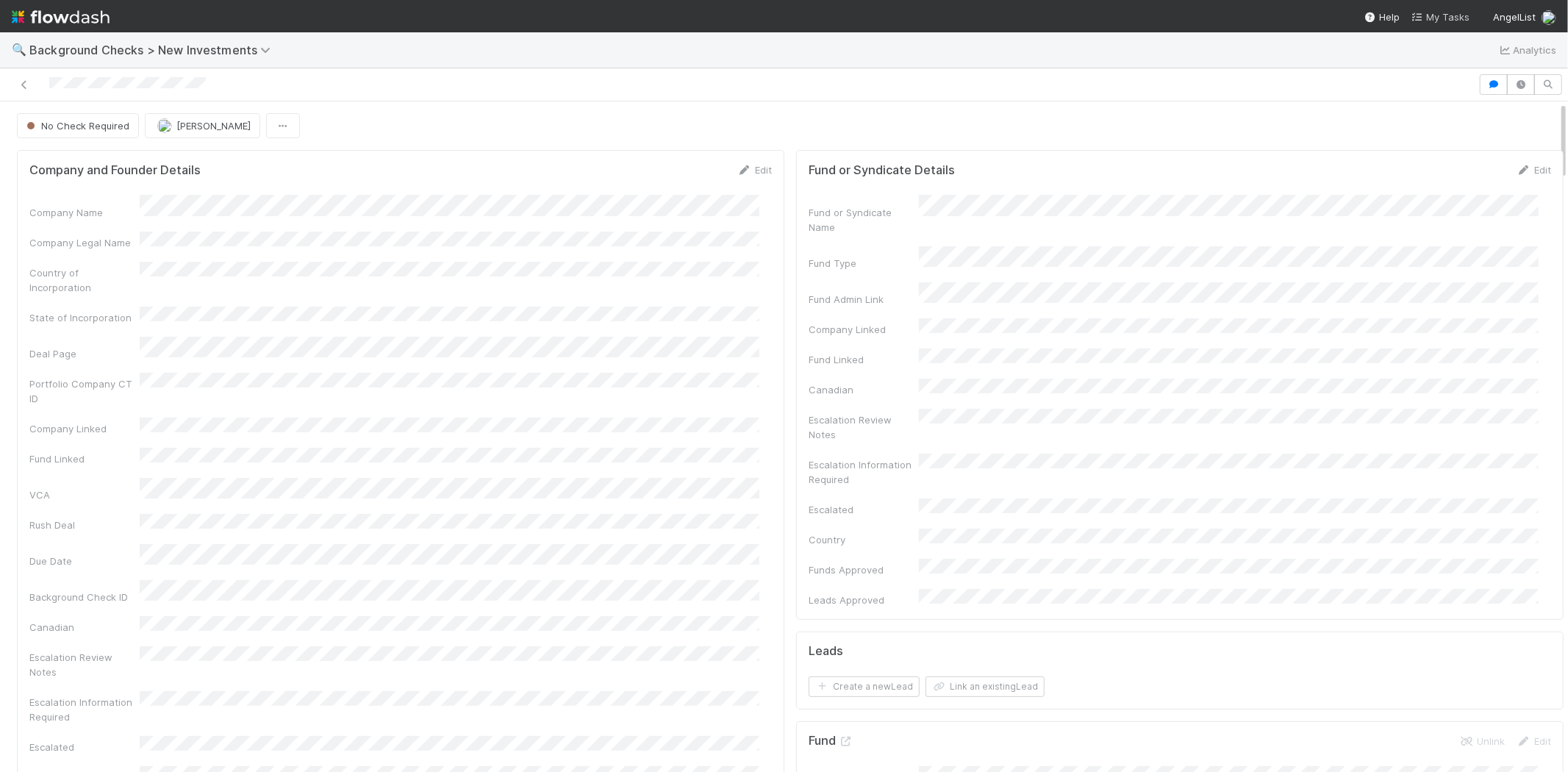
drag, startPoint x: 1452, startPoint y: 14, endPoint x: 1444, endPoint y: 14, distance: 8.0
click at [1452, 14] on span "My Tasks" at bounding box center [1441, 16] width 58 height 12
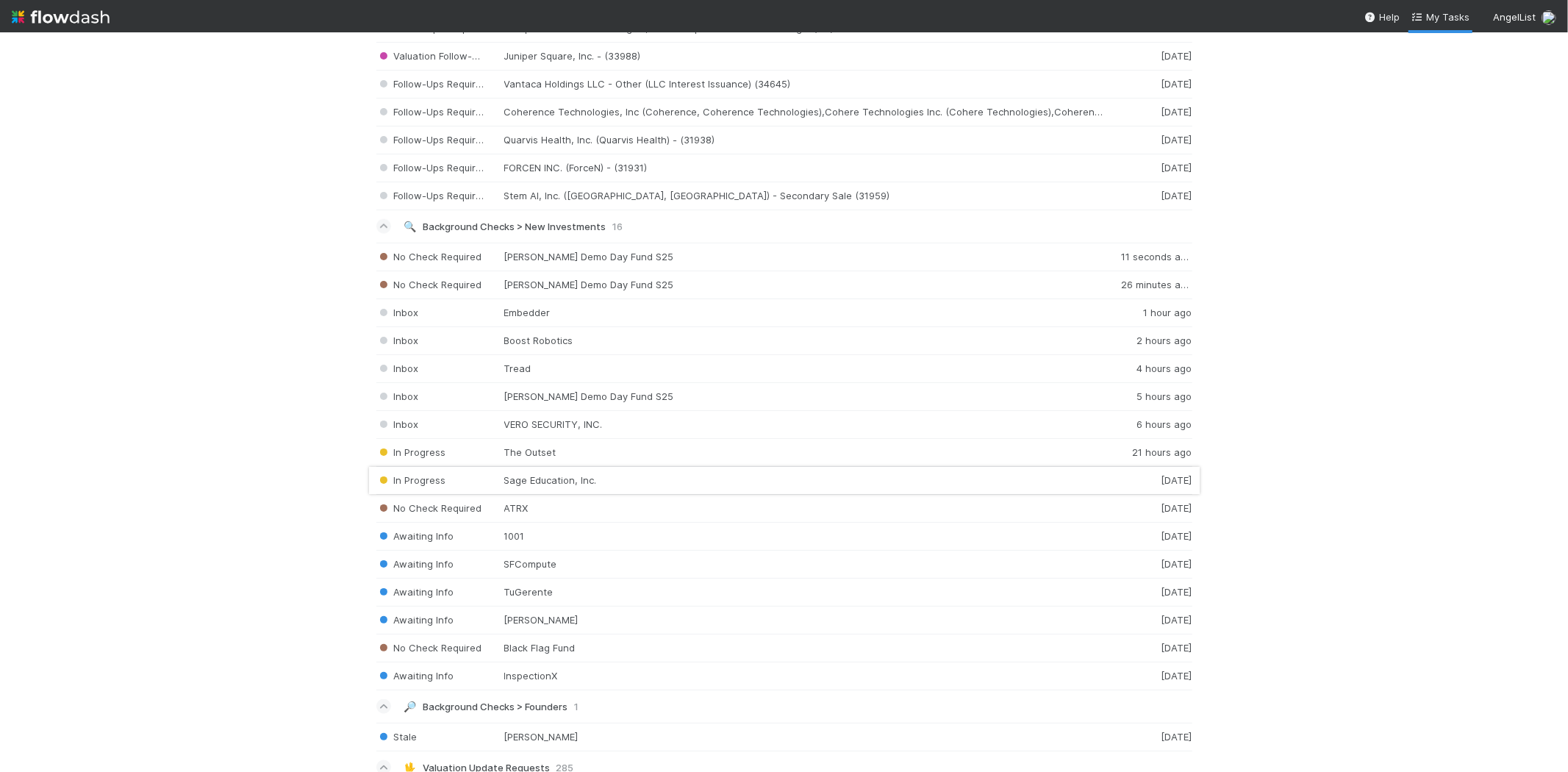
scroll to position [1552, 0]
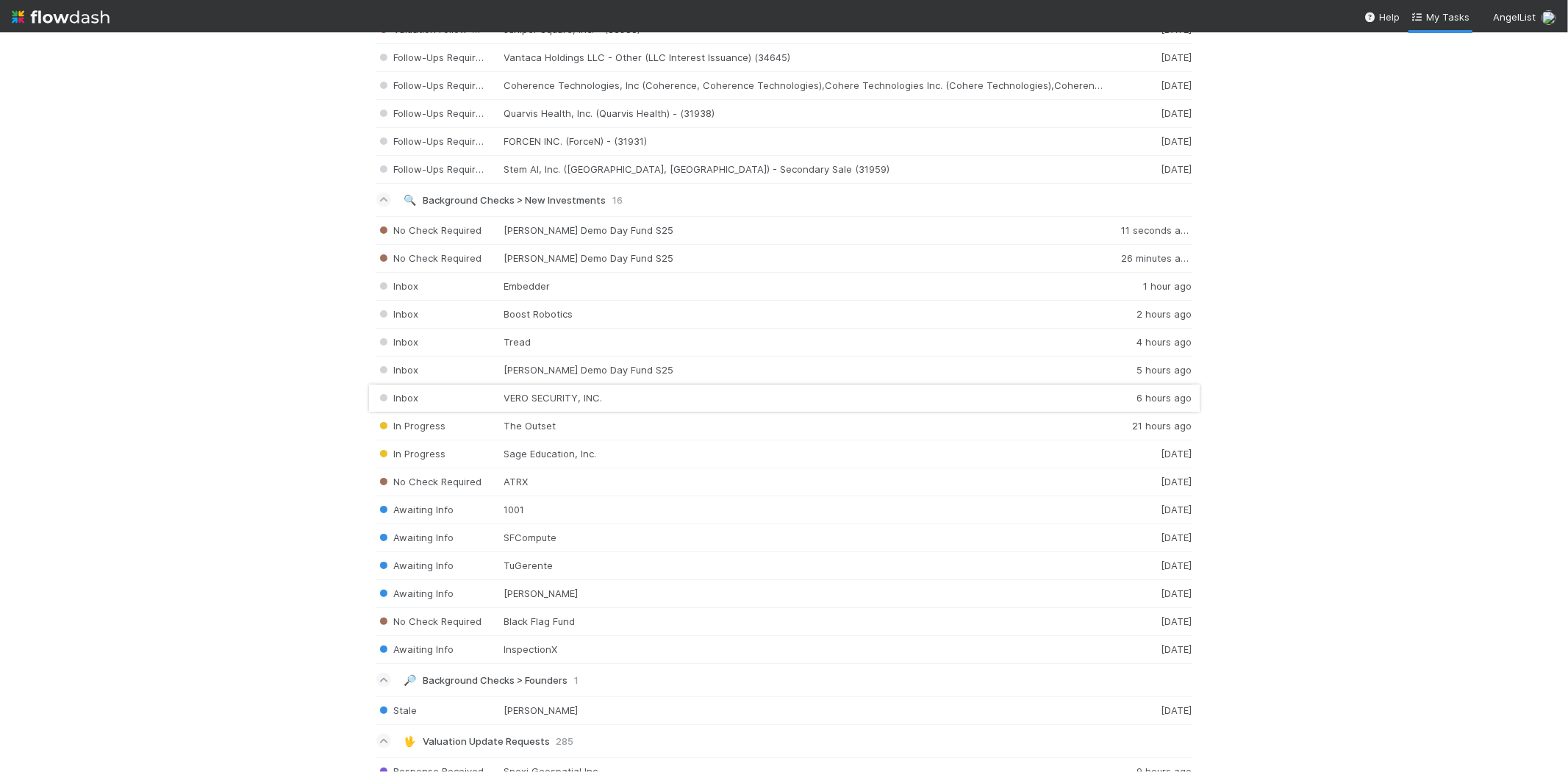
click at [538, 404] on div "Inbox VERO SECURITY, INC. 6 hours ago" at bounding box center [784, 398] width 816 height 28
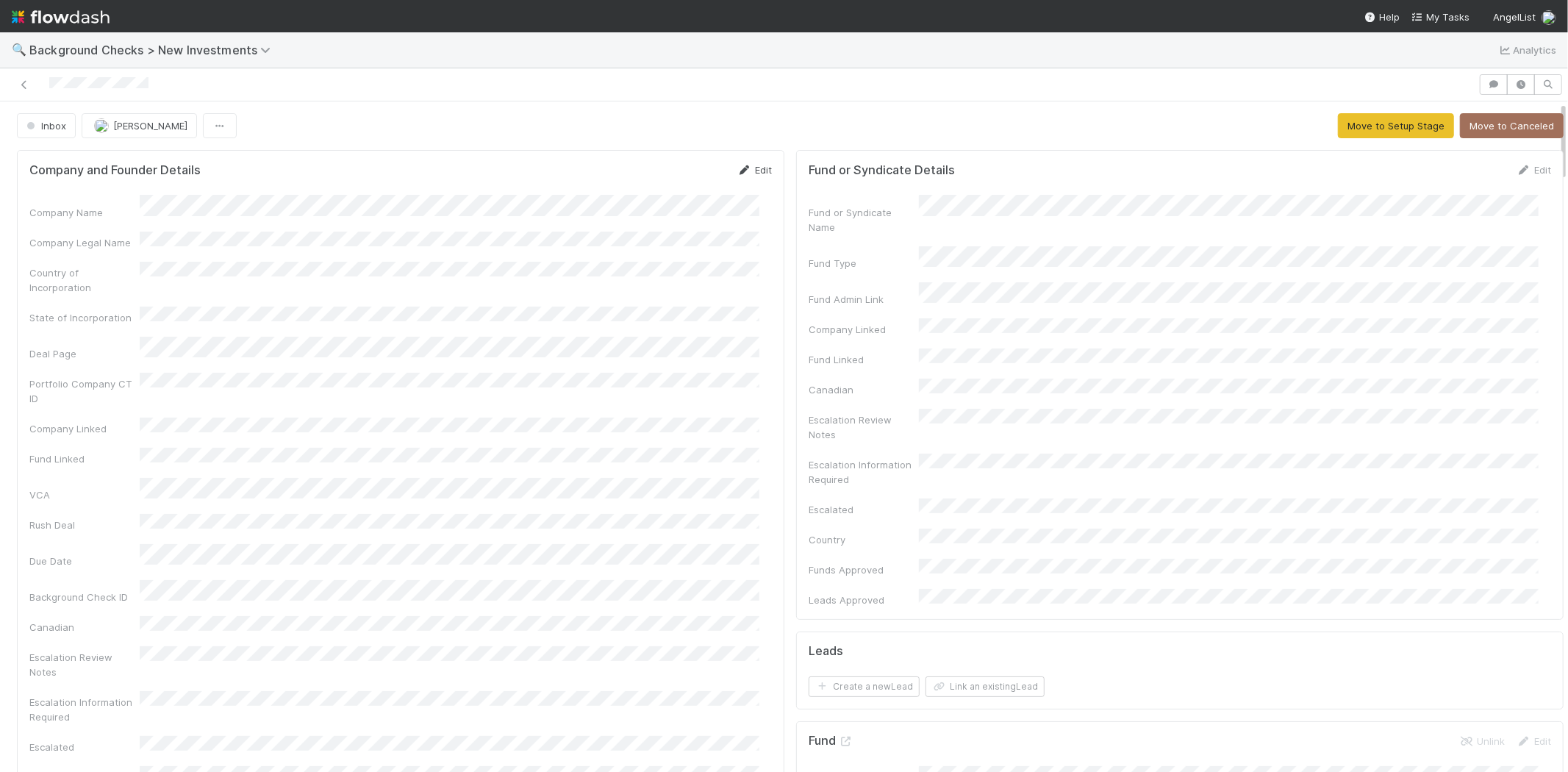
click at [745, 165] on link "Edit" at bounding box center [755, 169] width 35 height 12
click at [673, 173] on button "Save" at bounding box center [693, 175] width 42 height 25
click at [752, 167] on link "Edit" at bounding box center [755, 169] width 35 height 12
click at [527, 180] on div "Company and Founder Details Save Cancel" at bounding box center [400, 175] width 742 height 25
click at [464, 173] on div "Company and Founder Details Save Cancel" at bounding box center [400, 175] width 742 height 25
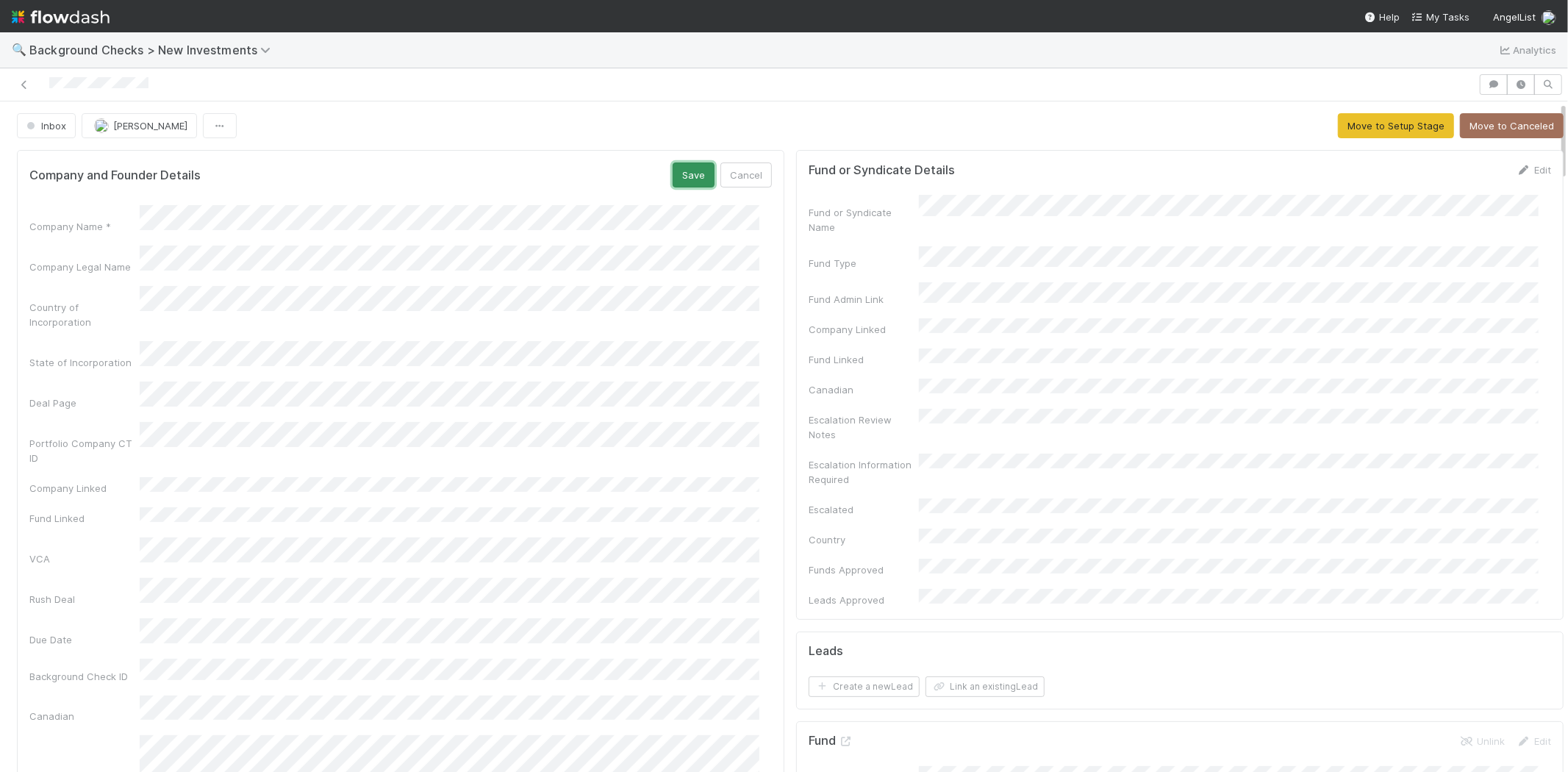
click at [673, 177] on button "Save" at bounding box center [693, 175] width 42 height 25
click at [742, 169] on link "Edit" at bounding box center [755, 169] width 35 height 12
click at [673, 174] on button "Save" at bounding box center [693, 175] width 42 height 25
click at [1358, 127] on button "Move to Setup Stage" at bounding box center [1397, 126] width 116 height 25
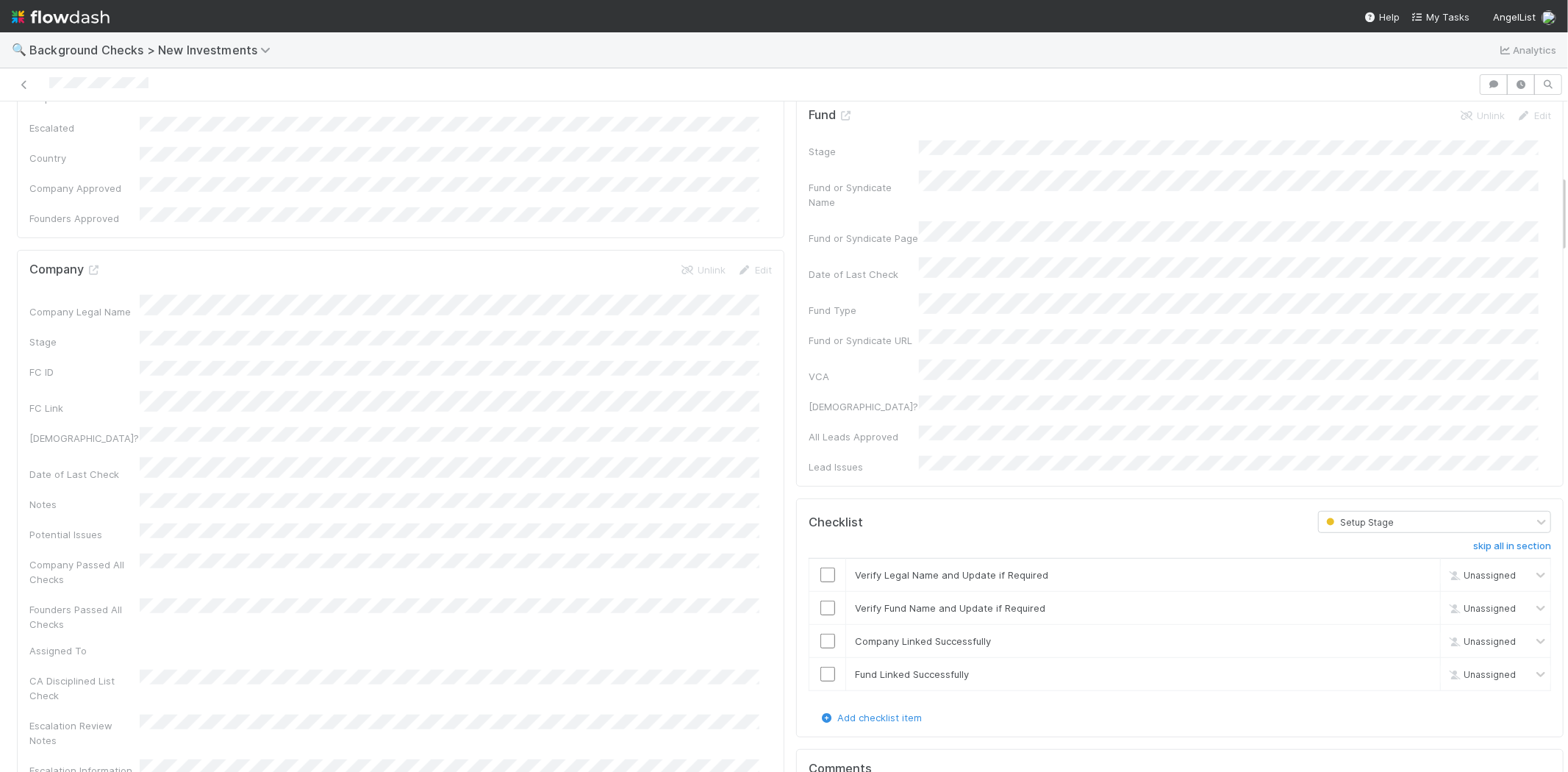
scroll to position [653, 0]
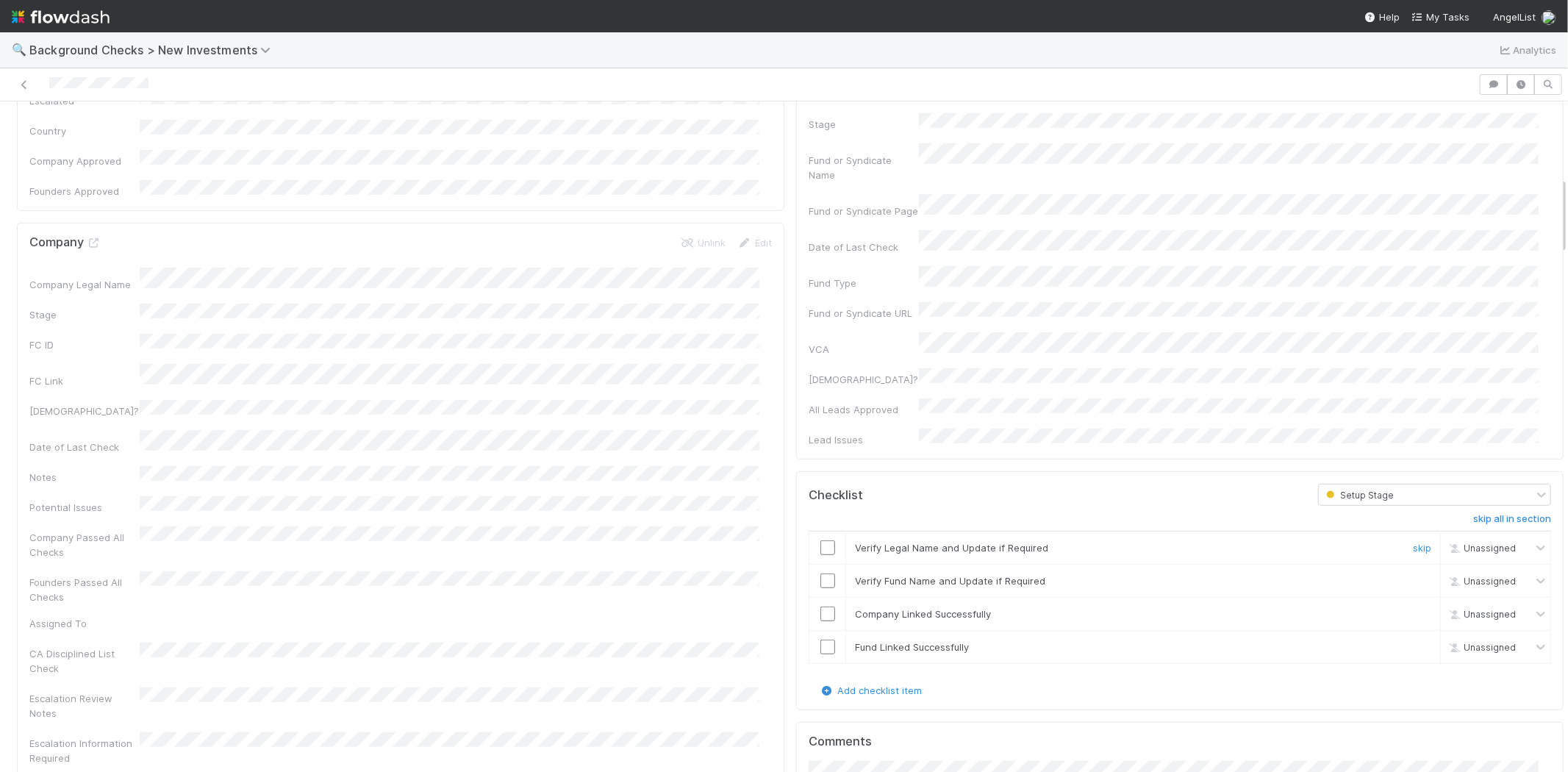
click at [821, 540] on input "checkbox" at bounding box center [828, 547] width 15 height 15
click at [821, 574] on input "checkbox" at bounding box center [828, 580] width 15 height 15
click at [821, 607] on input "checkbox" at bounding box center [828, 613] width 15 height 15
click at [821, 639] on input "checkbox" at bounding box center [828, 646] width 15 height 15
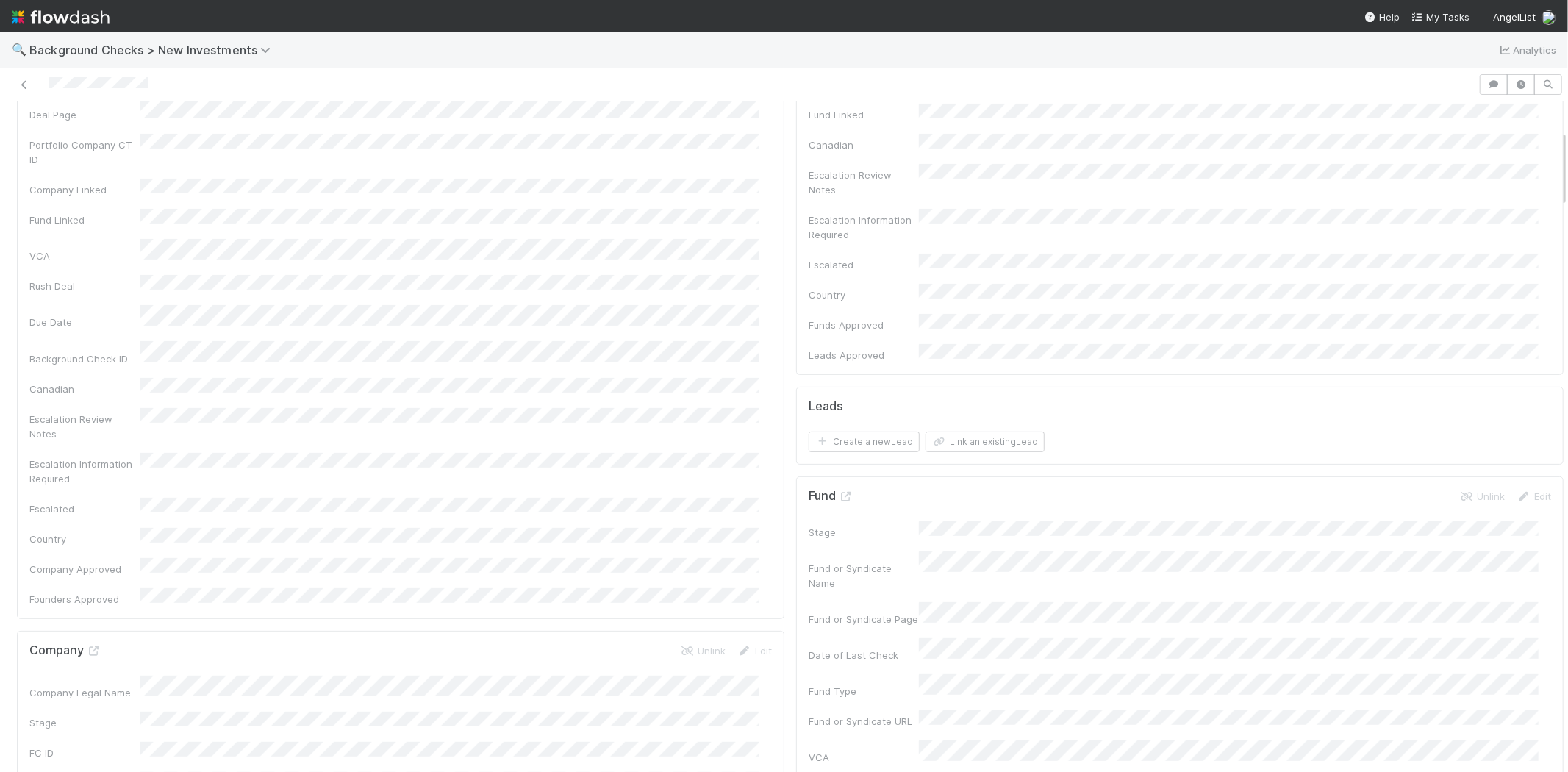
scroll to position [0, 0]
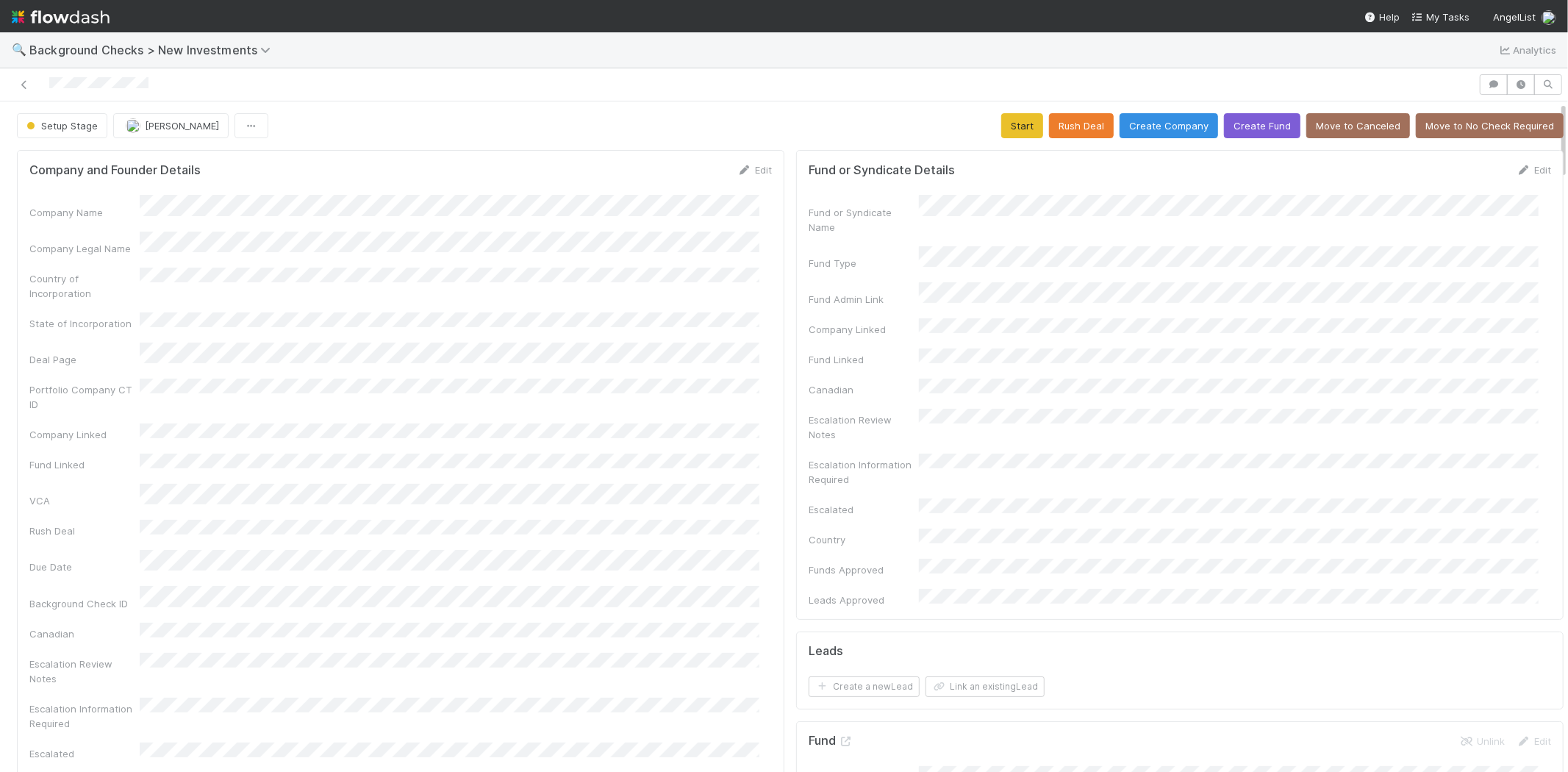
click at [987, 121] on div "Setup Stage Michael Capilitan Start Rush Deal Create Company Create Fund Move t…" at bounding box center [790, 126] width 1547 height 25
click at [1010, 134] on button "Start" at bounding box center [1022, 126] width 42 height 25
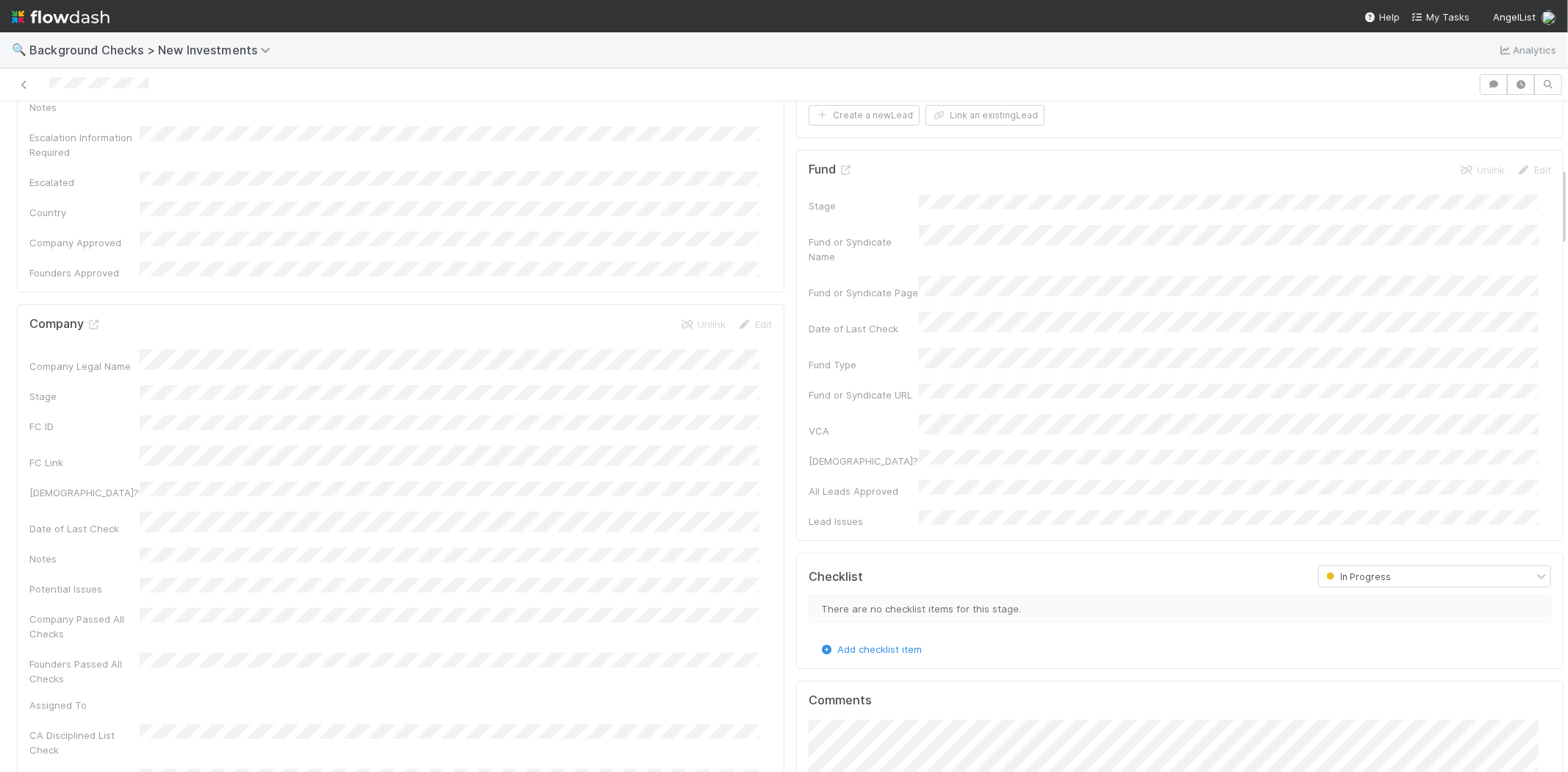
scroll to position [326, 0]
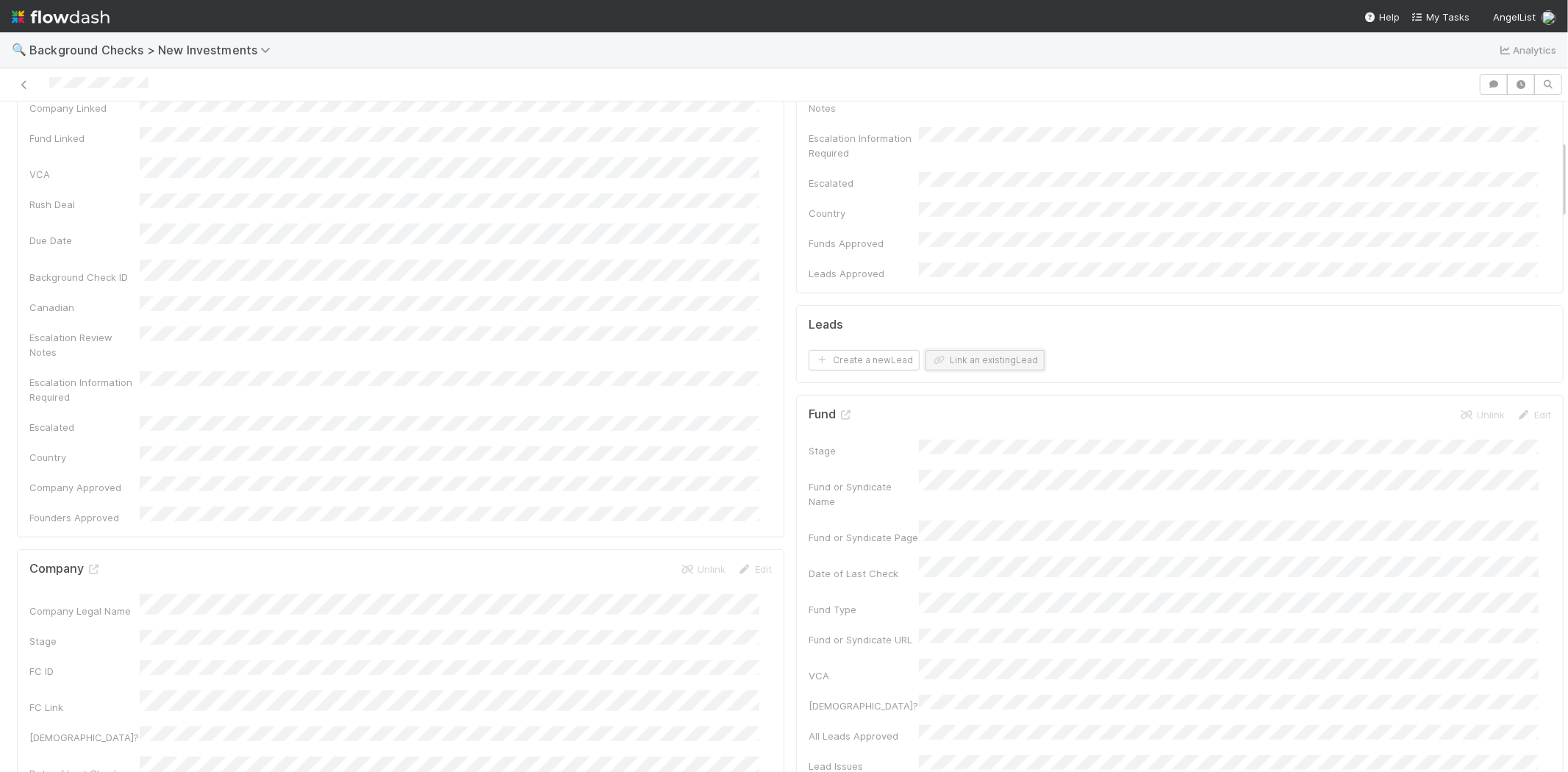
click at [997, 350] on button "Link an existing Lead" at bounding box center [984, 360] width 119 height 20
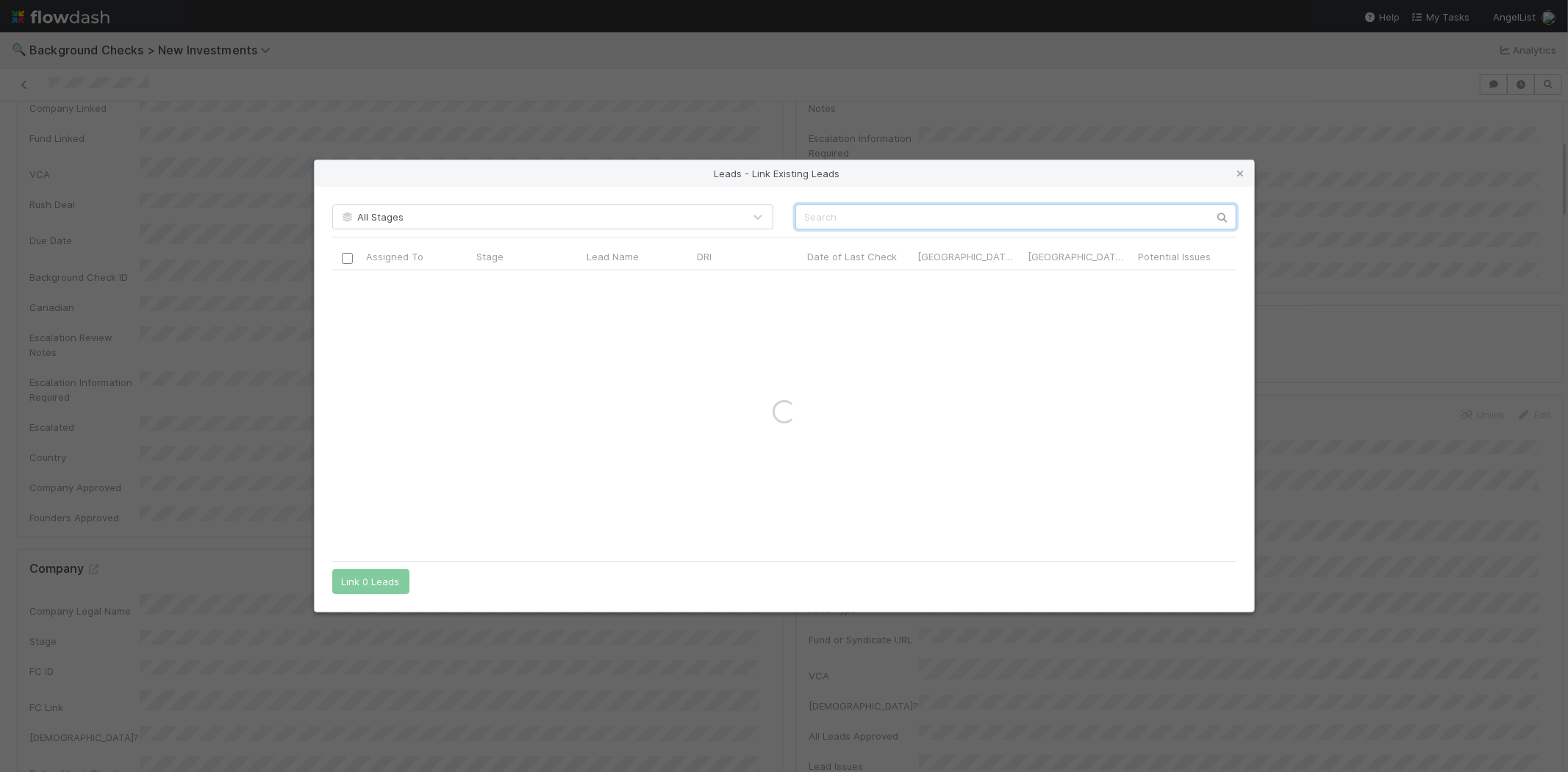
click at [1009, 221] on input "text" at bounding box center [1016, 217] width 441 height 25
paste input "ephraim yarmak"
type input "ephraim yarmak"
click at [423, 284] on div at bounding box center [417, 285] width 110 height 29
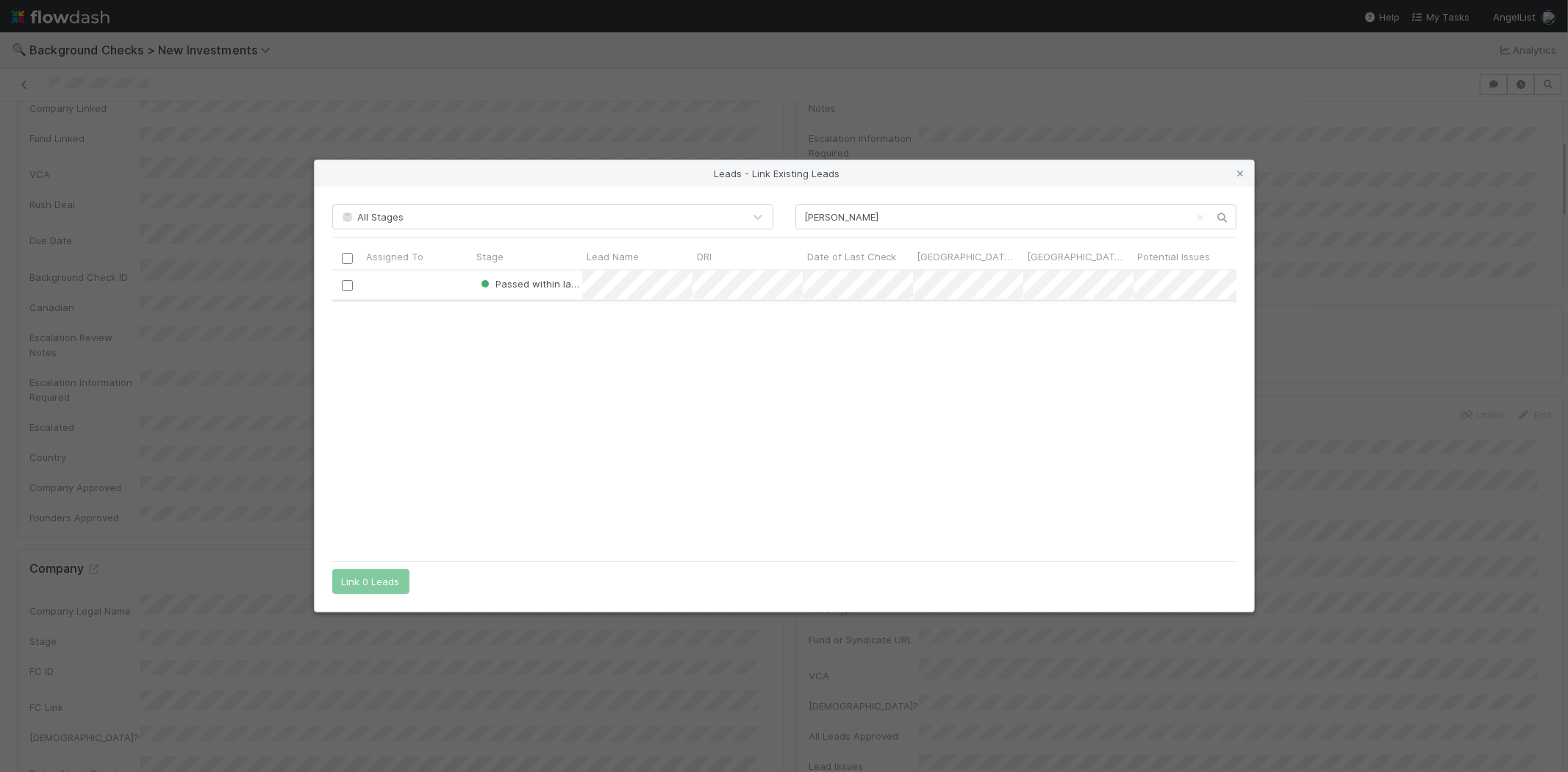
click at [344, 285] on input "checkbox" at bounding box center [346, 284] width 11 height 11
click at [370, 582] on button "Link 1 Lead" at bounding box center [367, 581] width 71 height 25
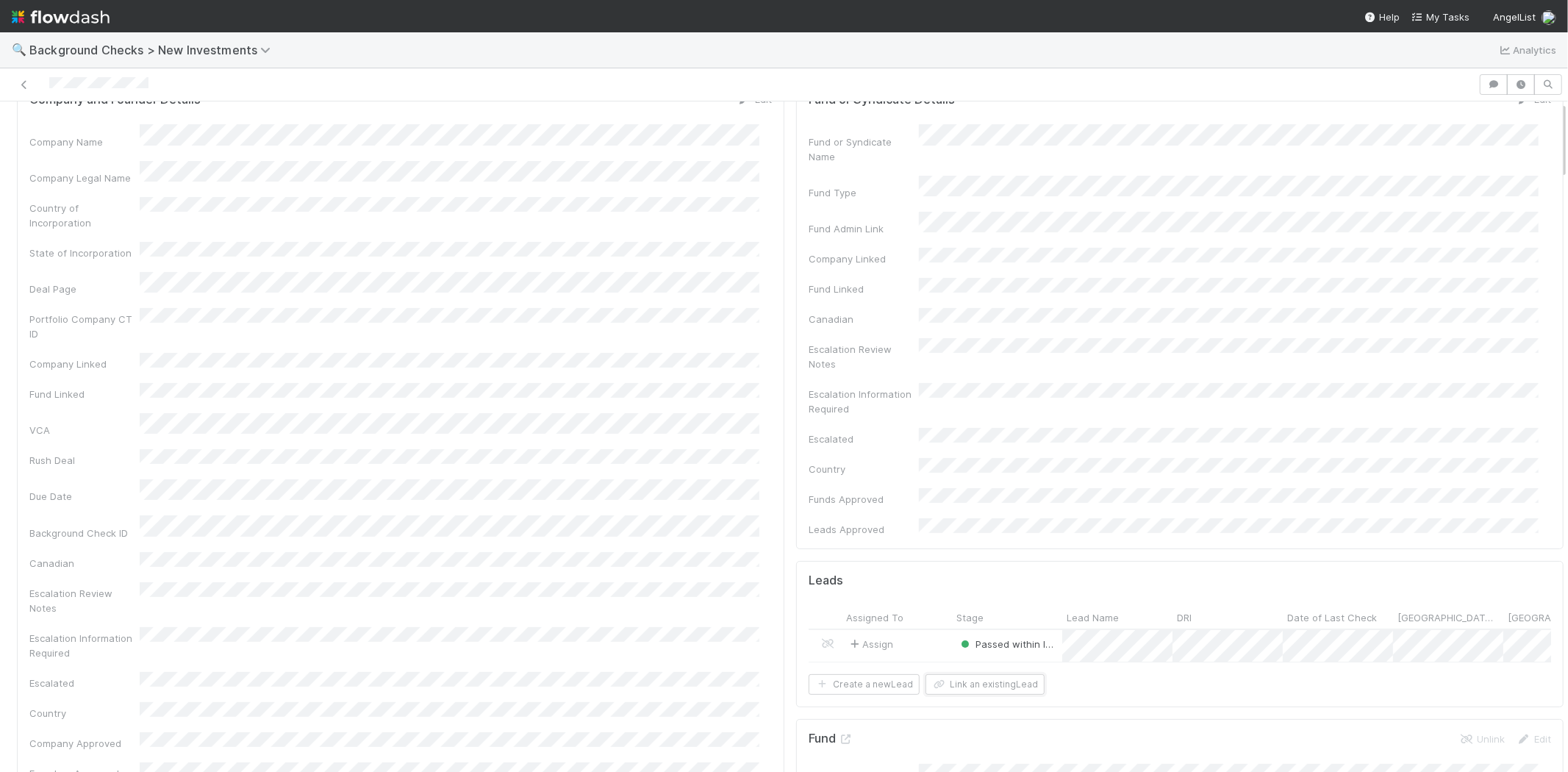
scroll to position [0, 0]
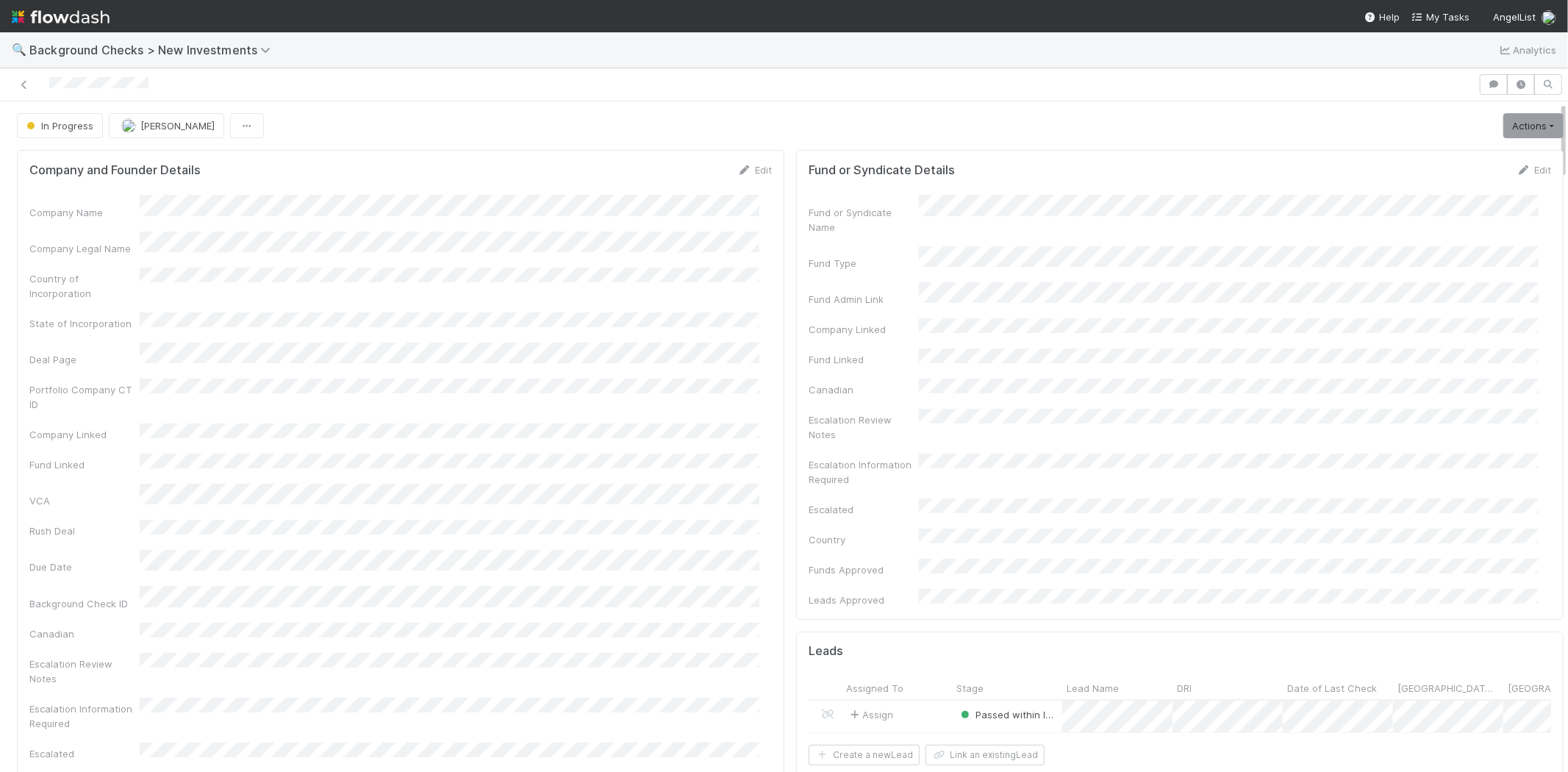
click at [1504, 130] on link "Actions" at bounding box center [1534, 126] width 60 height 25
click at [1459, 160] on button "Finish" at bounding box center [1483, 156] width 164 height 20
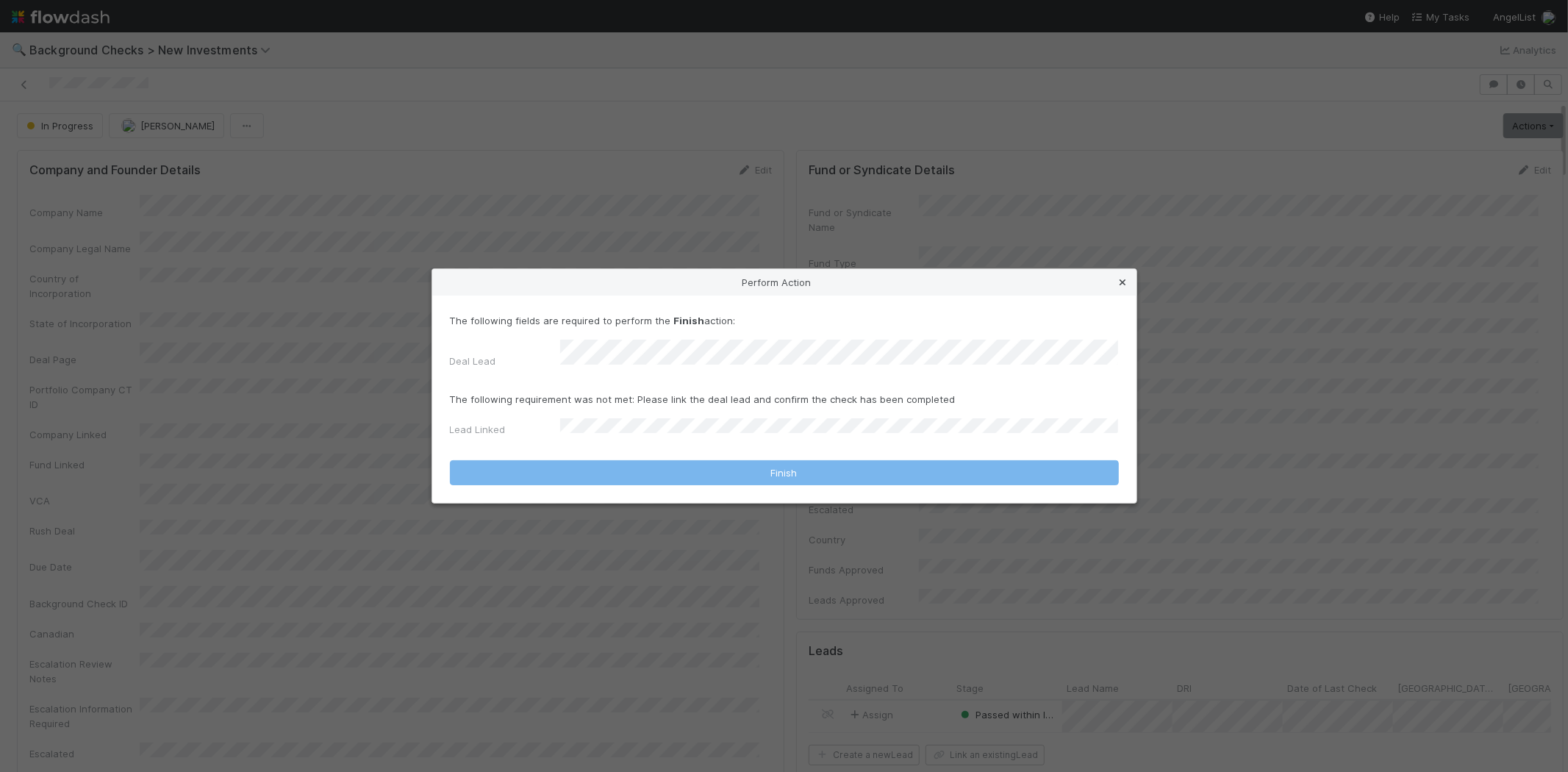
click at [1127, 286] on icon at bounding box center [1123, 282] width 15 height 10
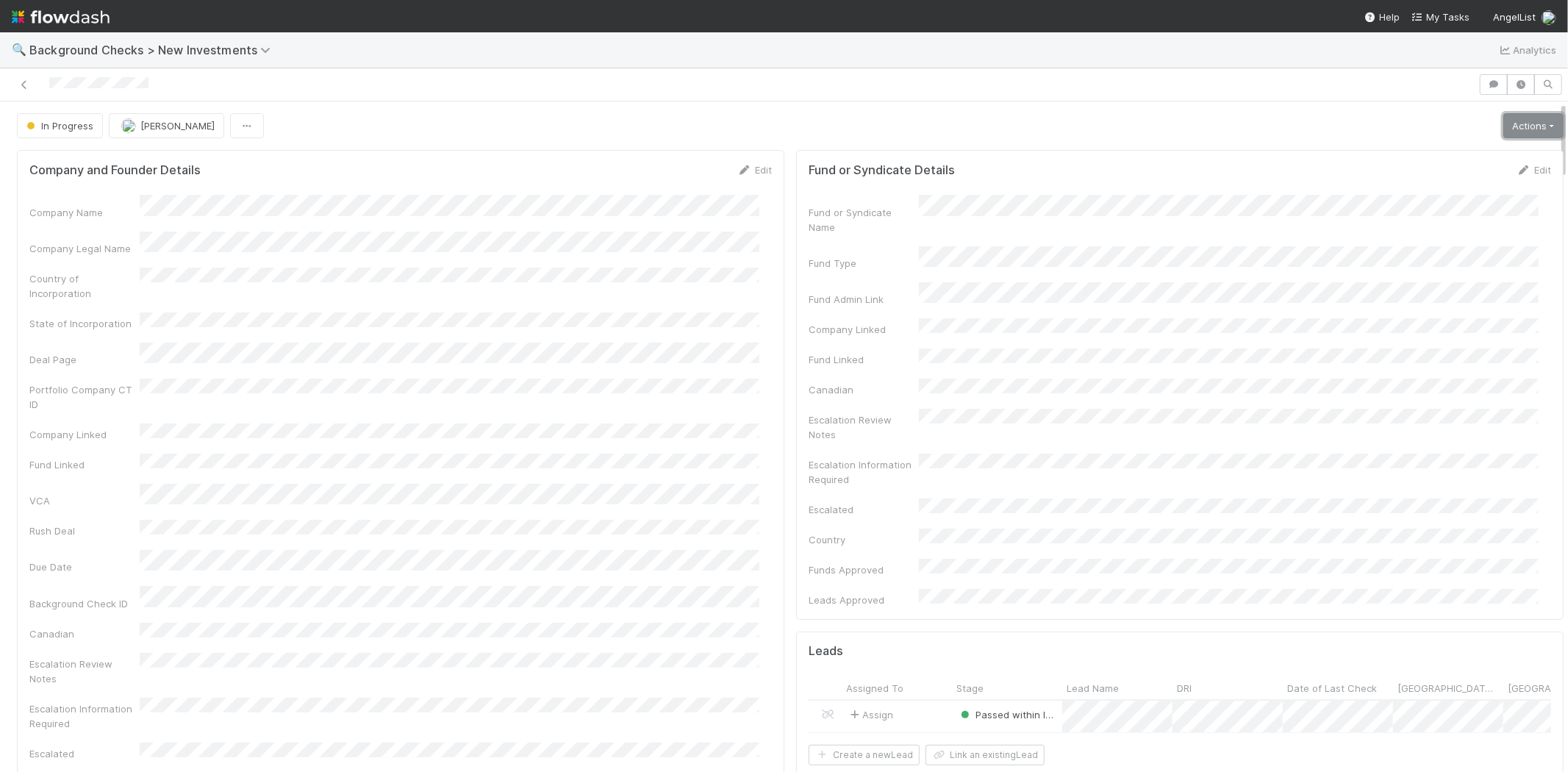
click at [1511, 129] on link "Actions" at bounding box center [1534, 126] width 60 height 25
click at [1433, 297] on button "Link Lead" at bounding box center [1483, 300] width 164 height 20
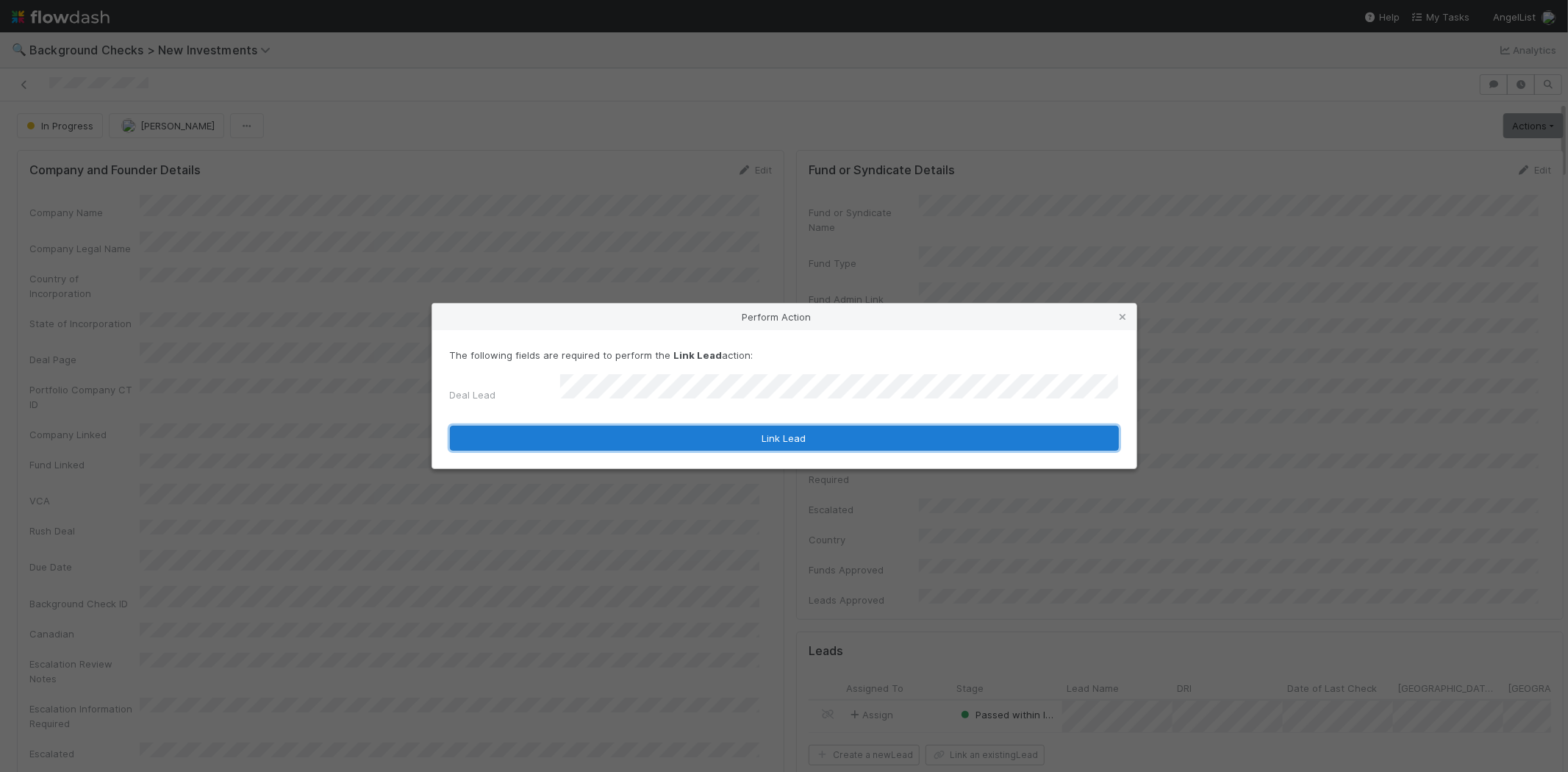
click at [777, 427] on button "Link Lead" at bounding box center [784, 438] width 669 height 25
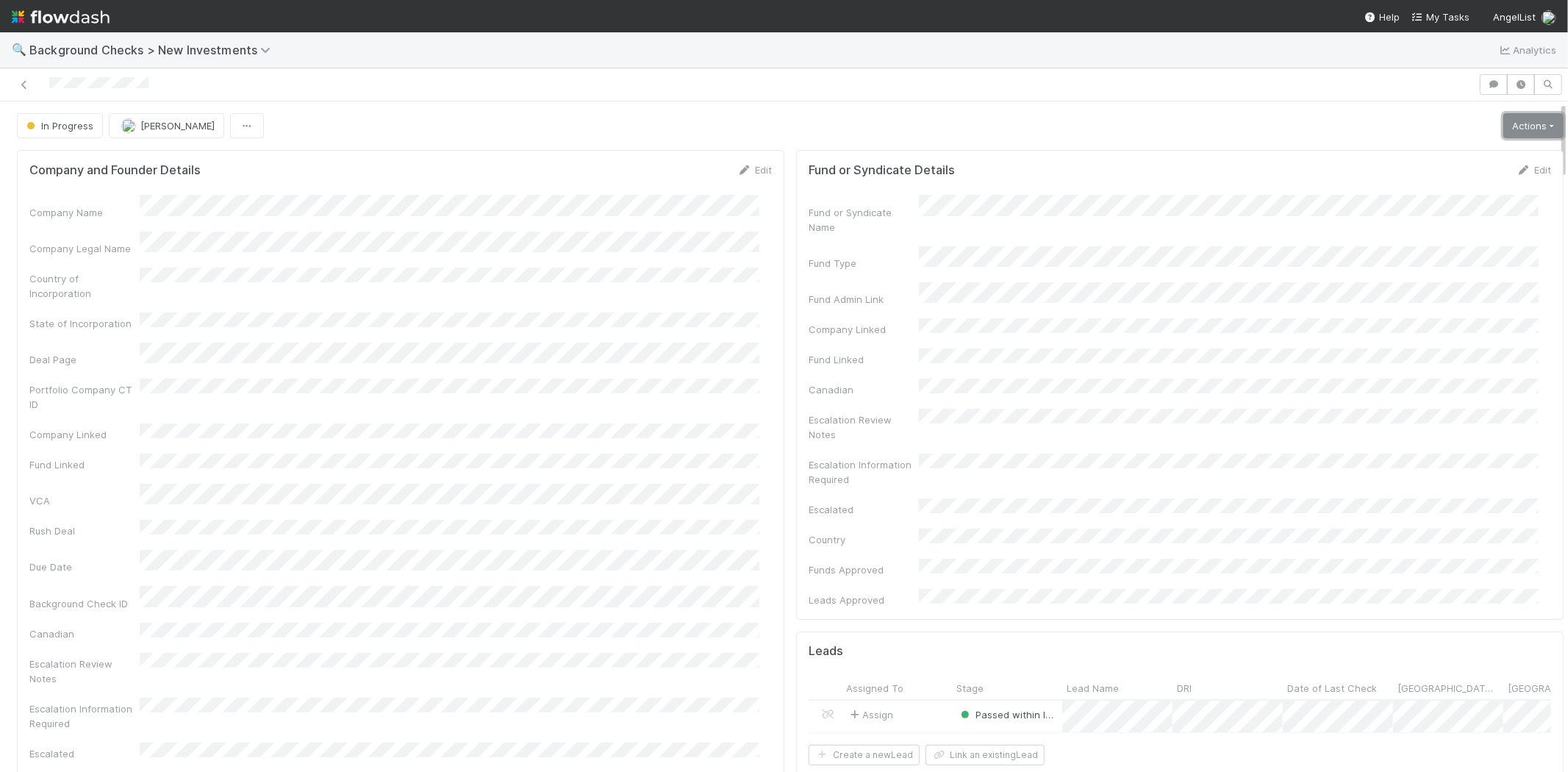
click at [1505, 129] on link "Actions" at bounding box center [1534, 126] width 60 height 25
click at [1471, 148] on button "Finish" at bounding box center [1483, 156] width 164 height 20
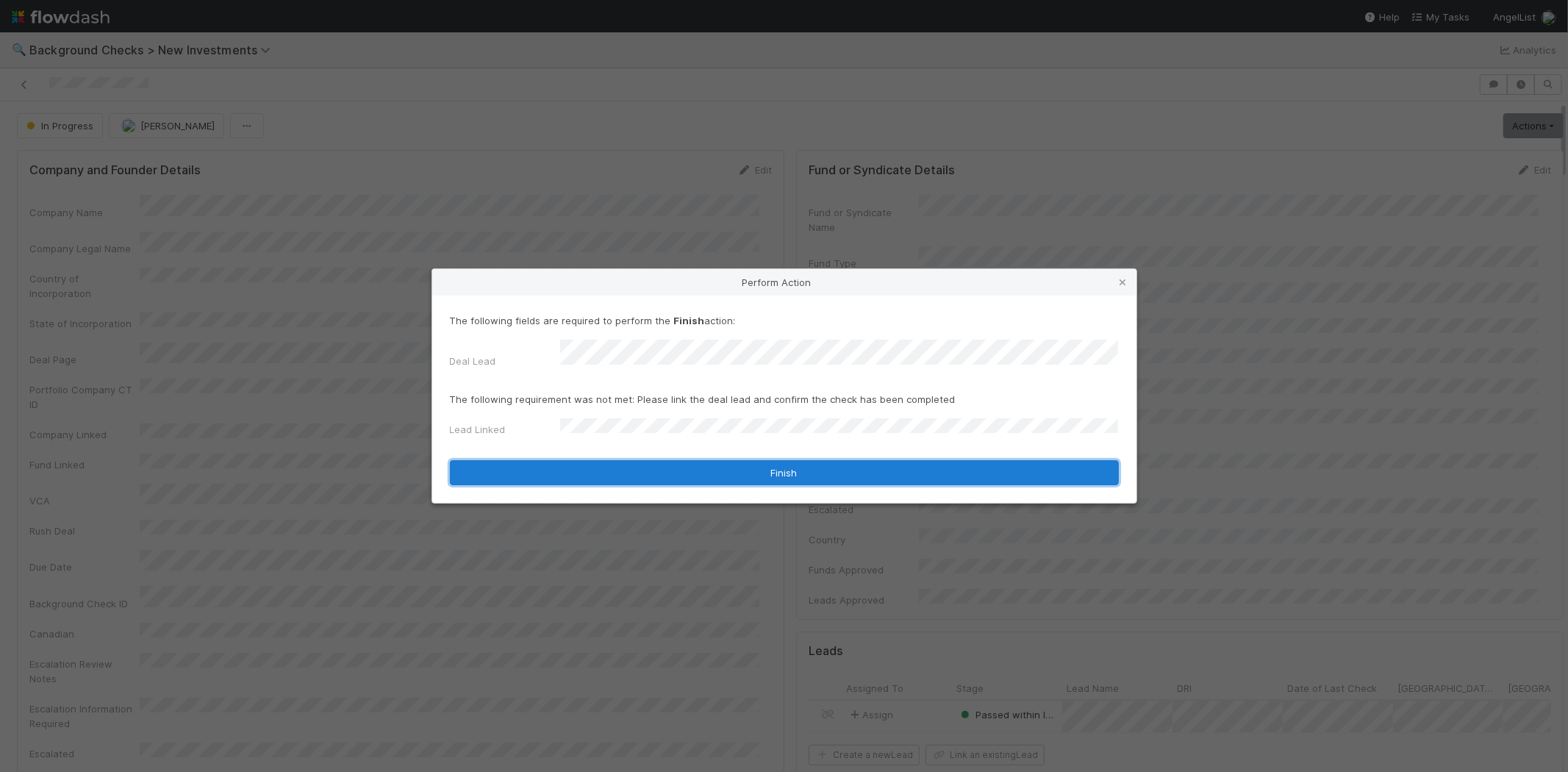
click at [684, 460] on button "Finish" at bounding box center [784, 473] width 669 height 25
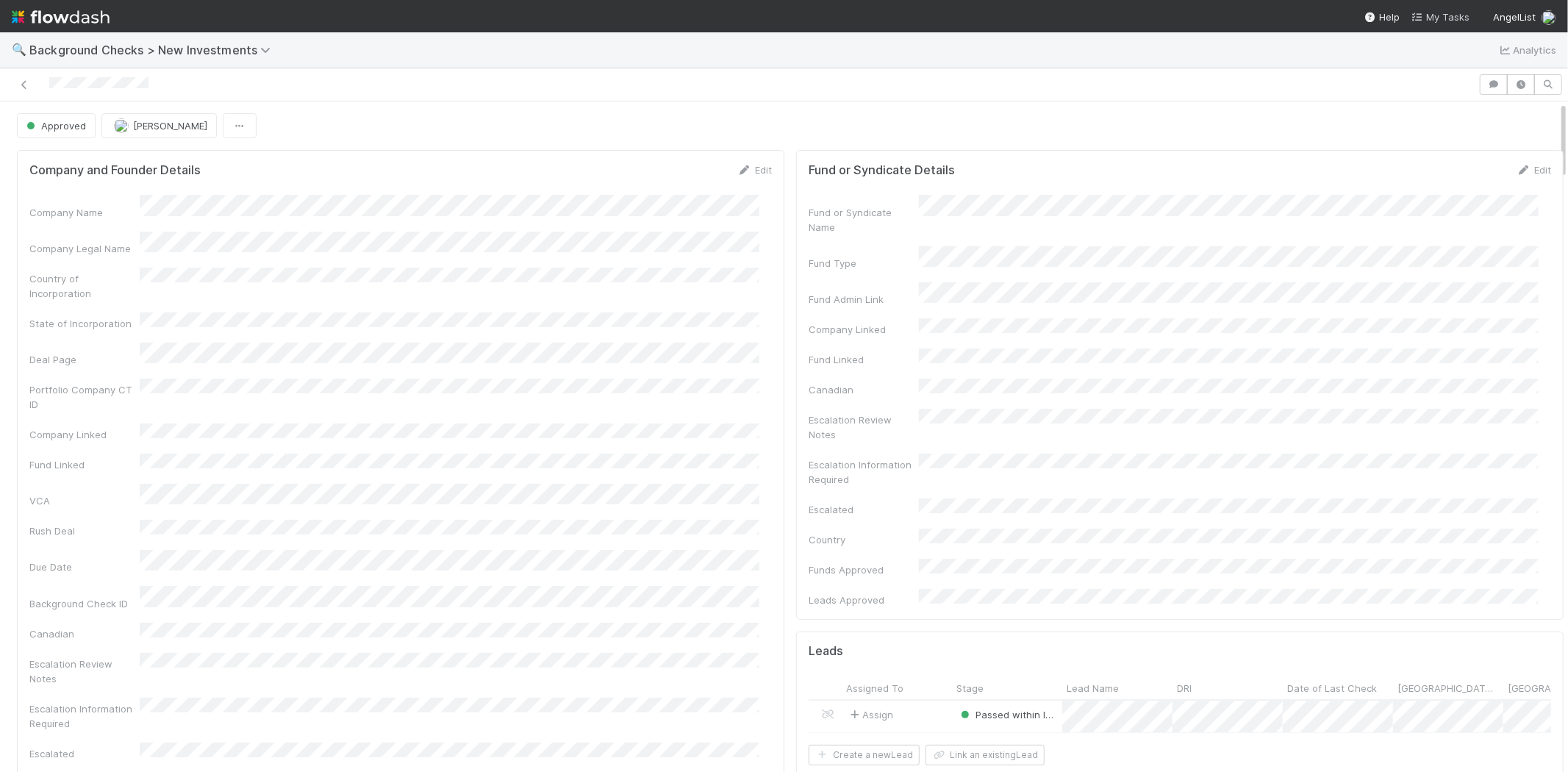
click at [1446, 19] on span "My Tasks" at bounding box center [1441, 16] width 58 height 12
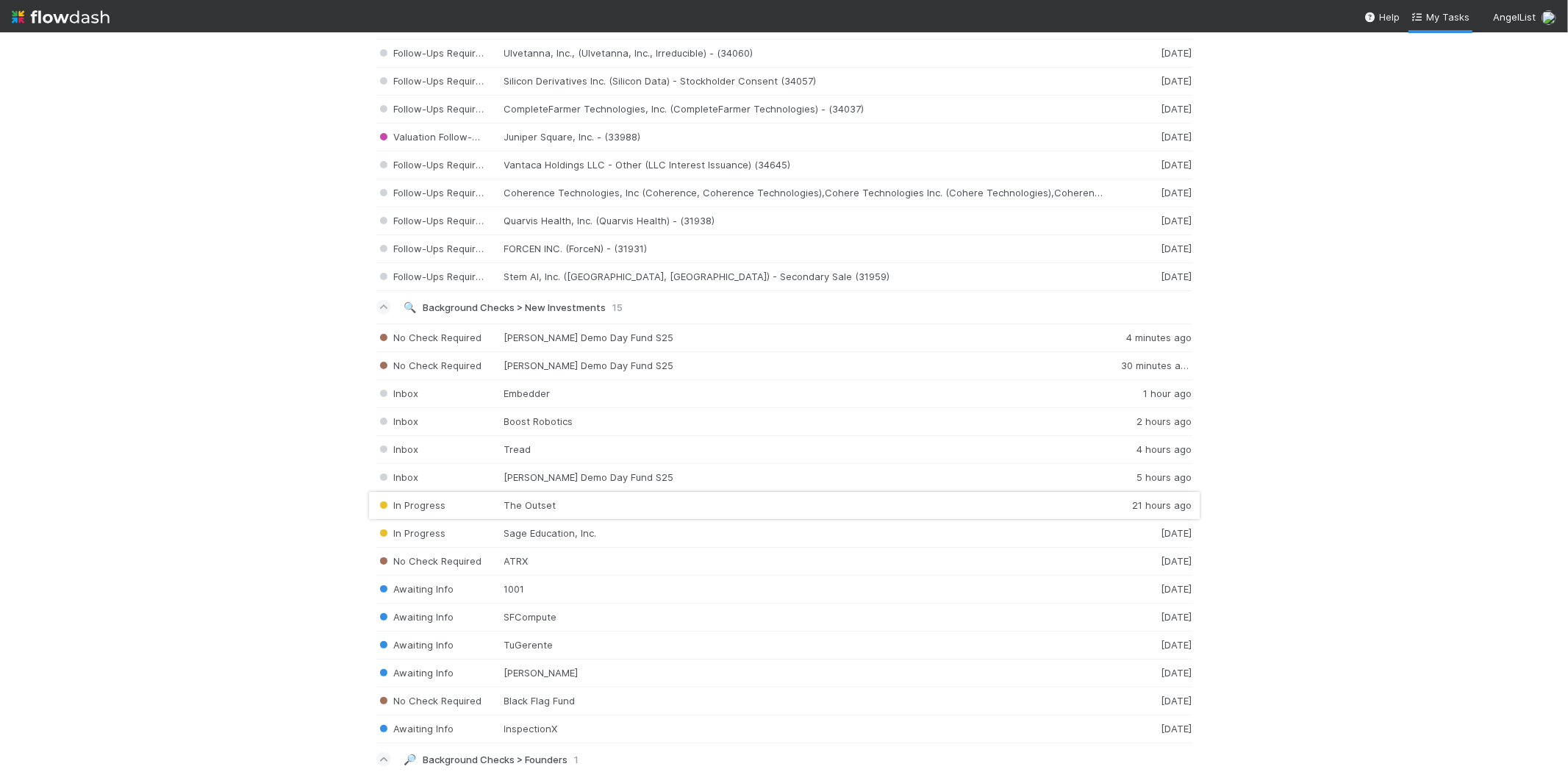
scroll to position [1470, 0]
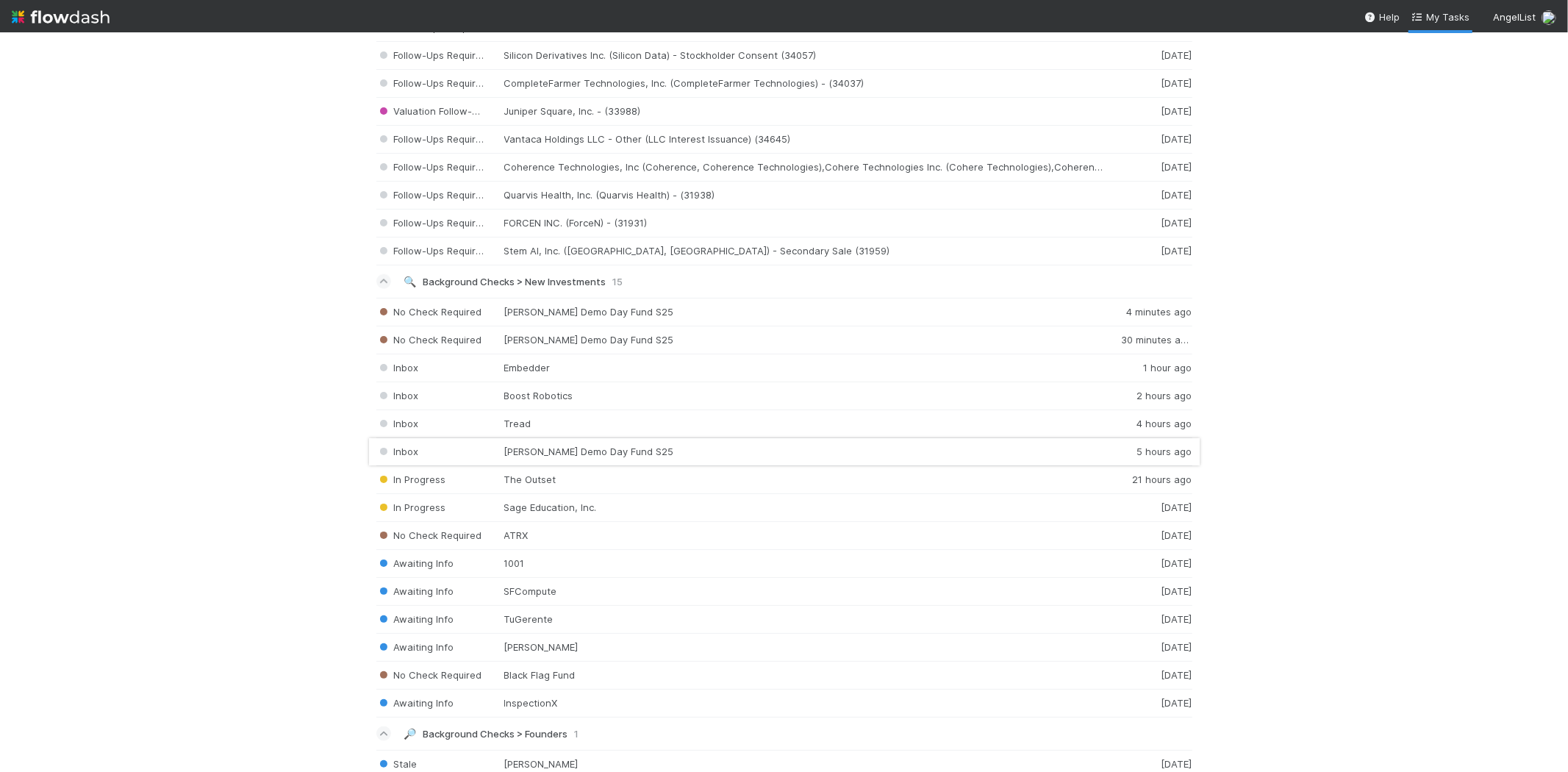
click at [560, 458] on div "Inbox Philip Winter Demo Day Fund S25 5 hours ago" at bounding box center [784, 452] width 816 height 28
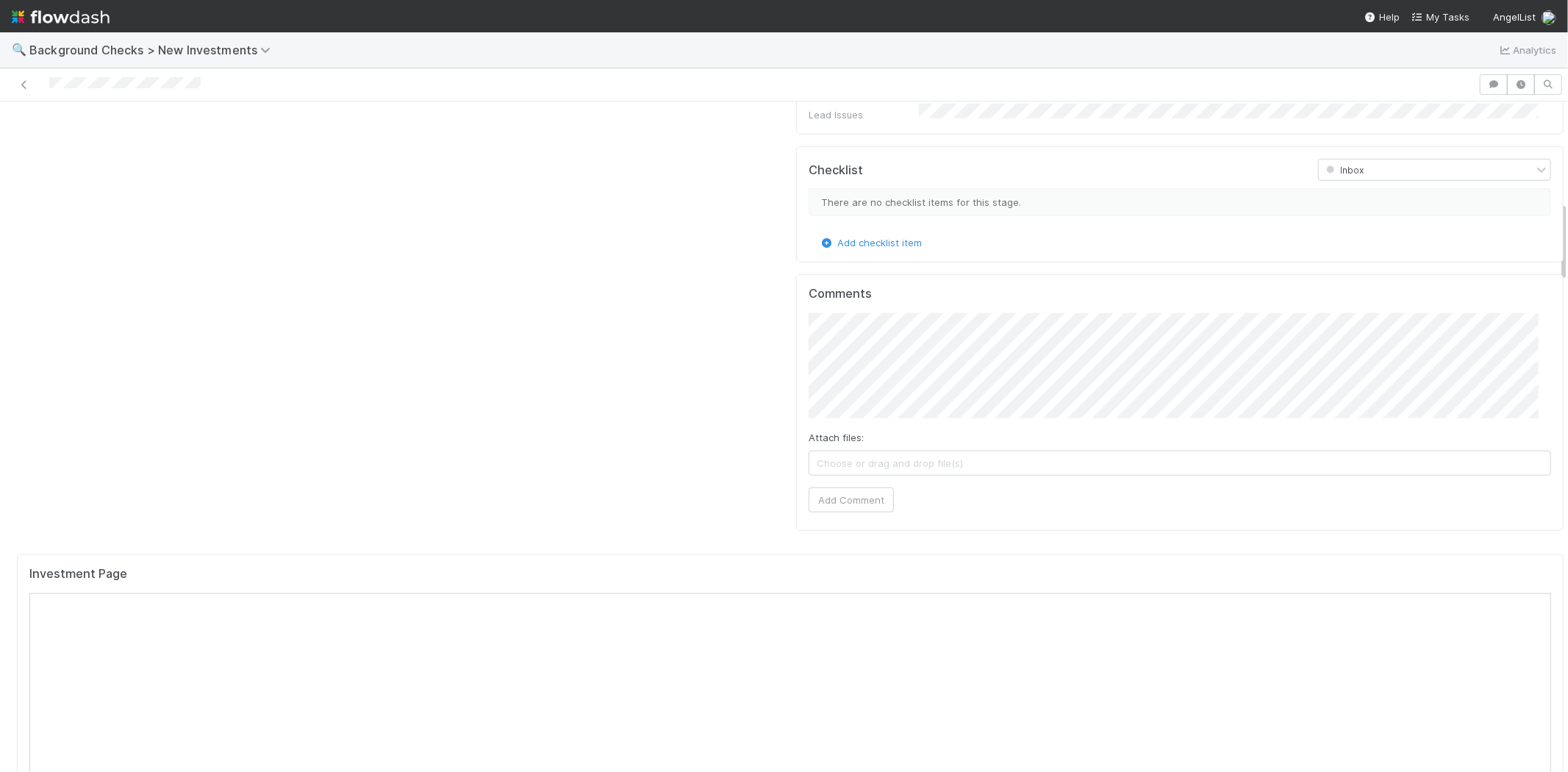
scroll to position [817, 0]
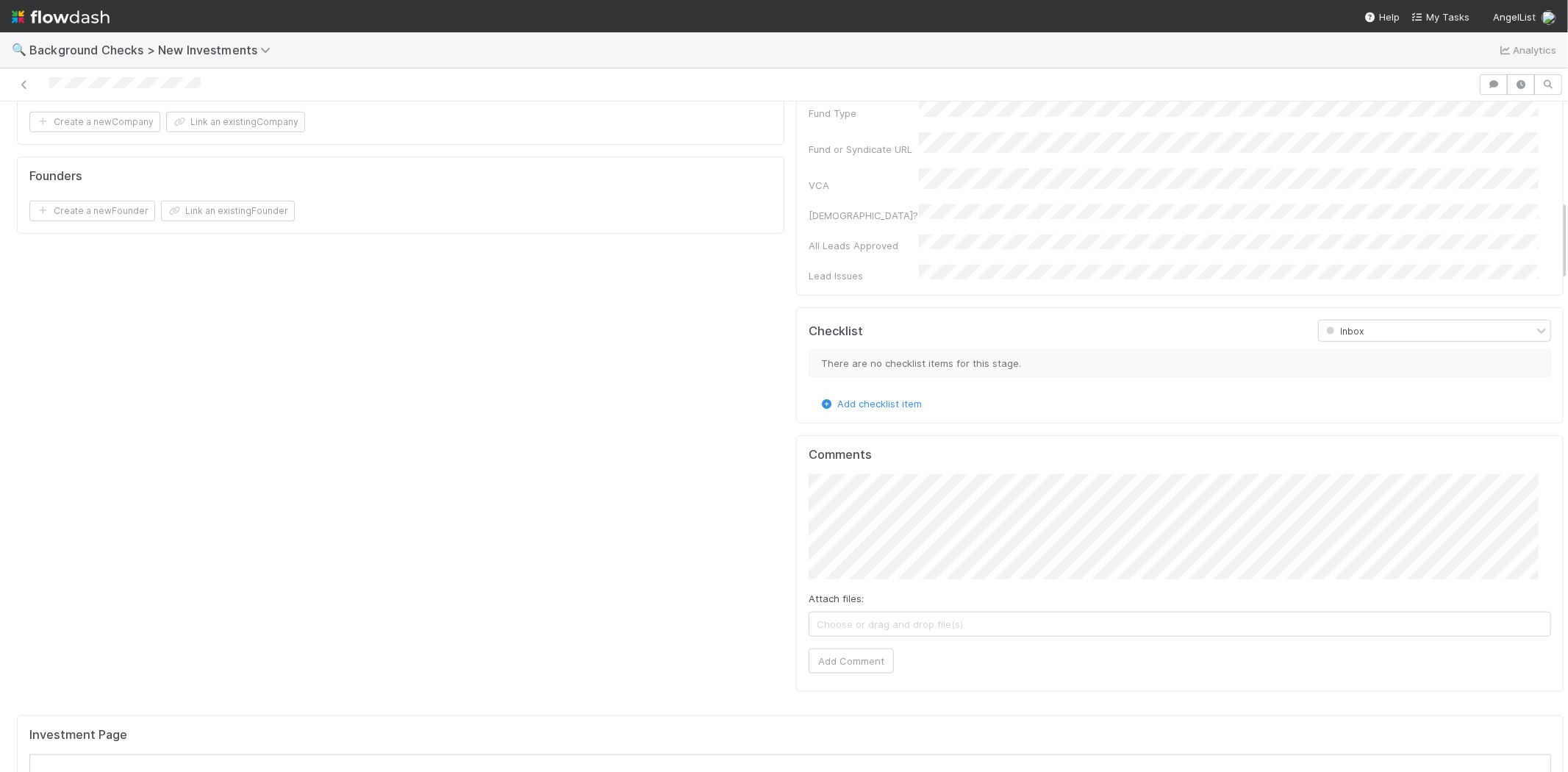
click at [753, 417] on div "Company and Founder Details Edit Company Name Company Legal Name Country of Inc…" at bounding box center [790, 18] width 1559 height 1381
click at [833, 648] on button "Add Comment" at bounding box center [852, 661] width 85 height 25
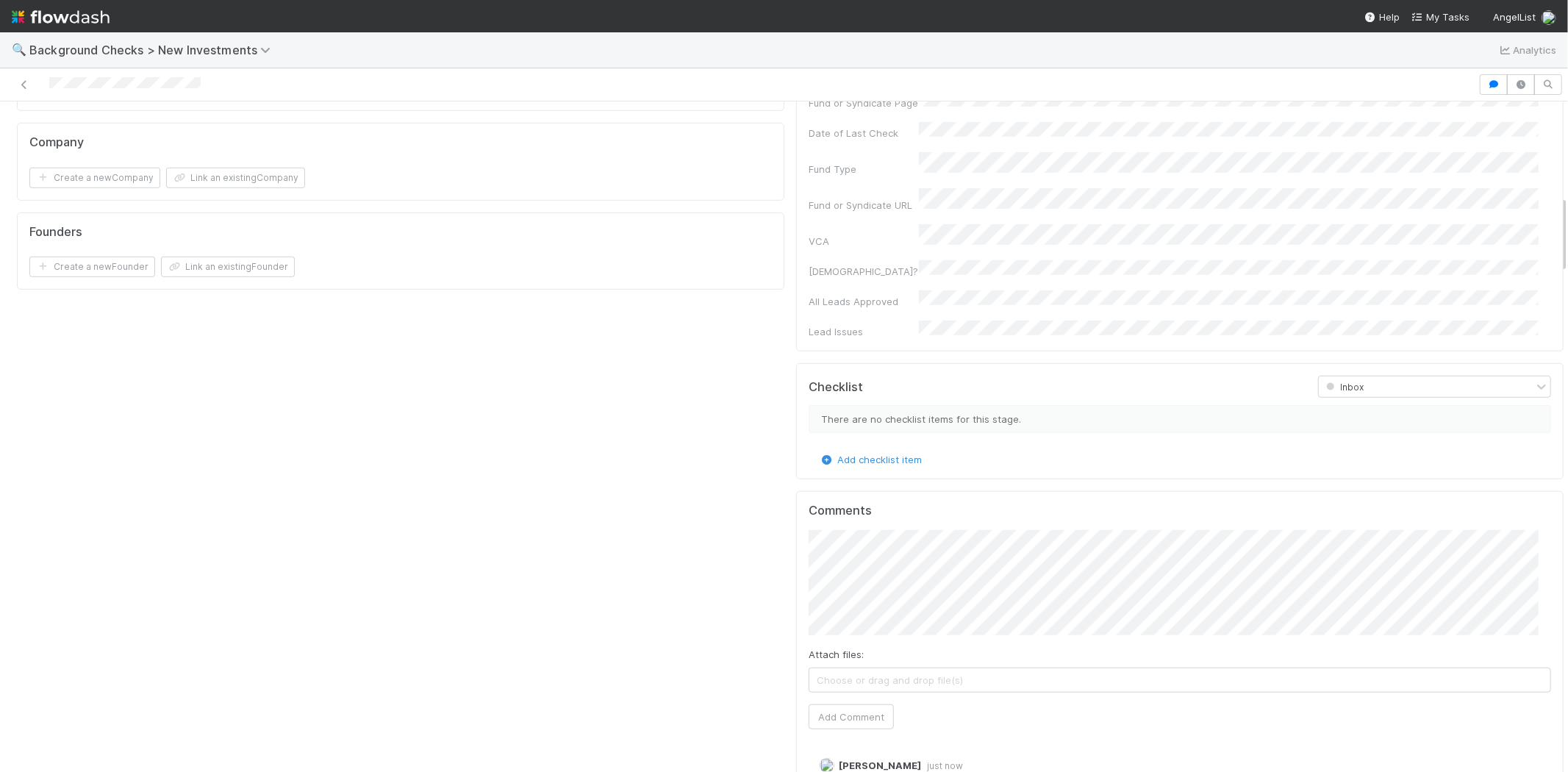
scroll to position [653, 0]
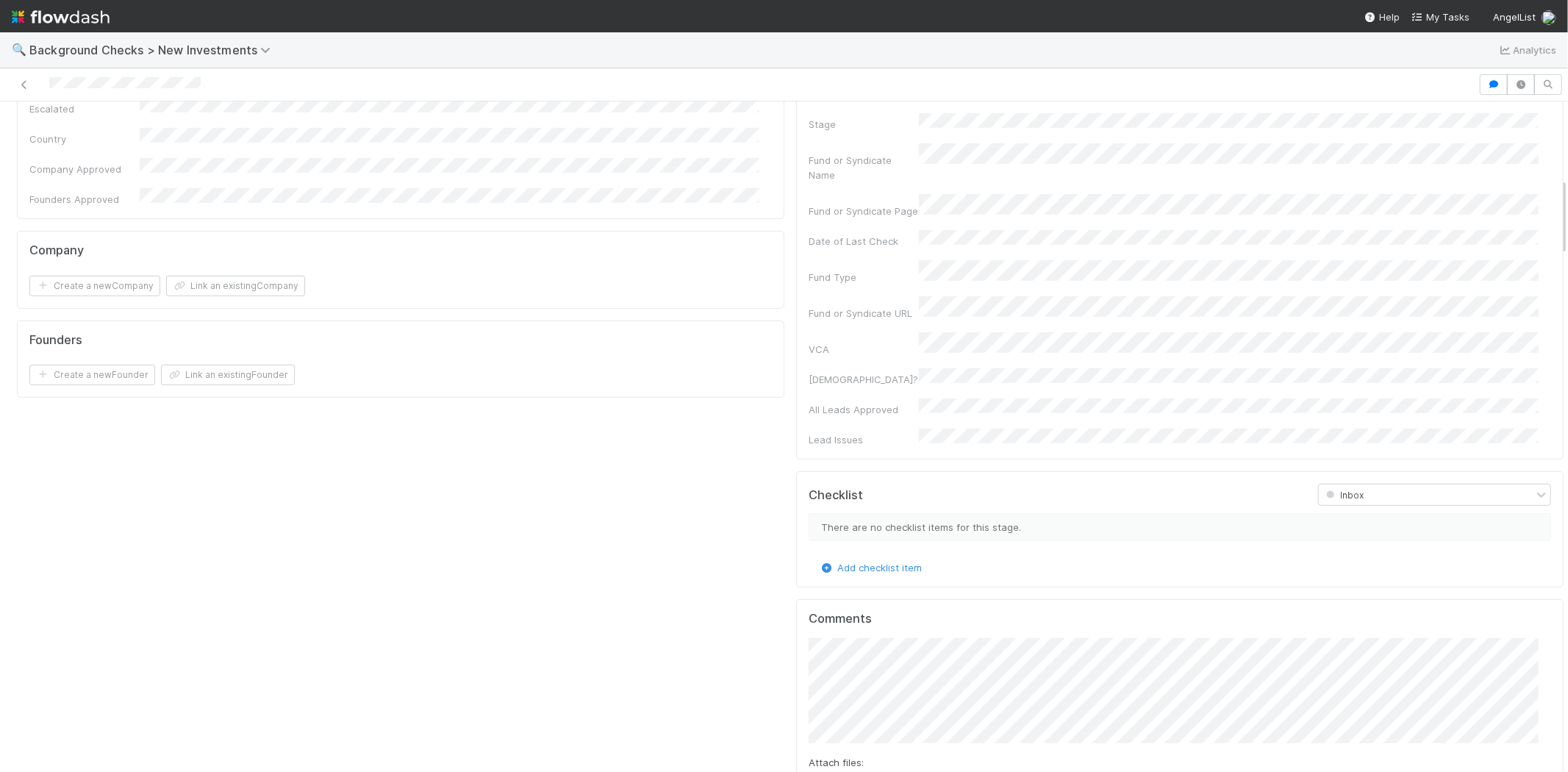
click at [49, 81] on div at bounding box center [739, 84] width 1467 height 20
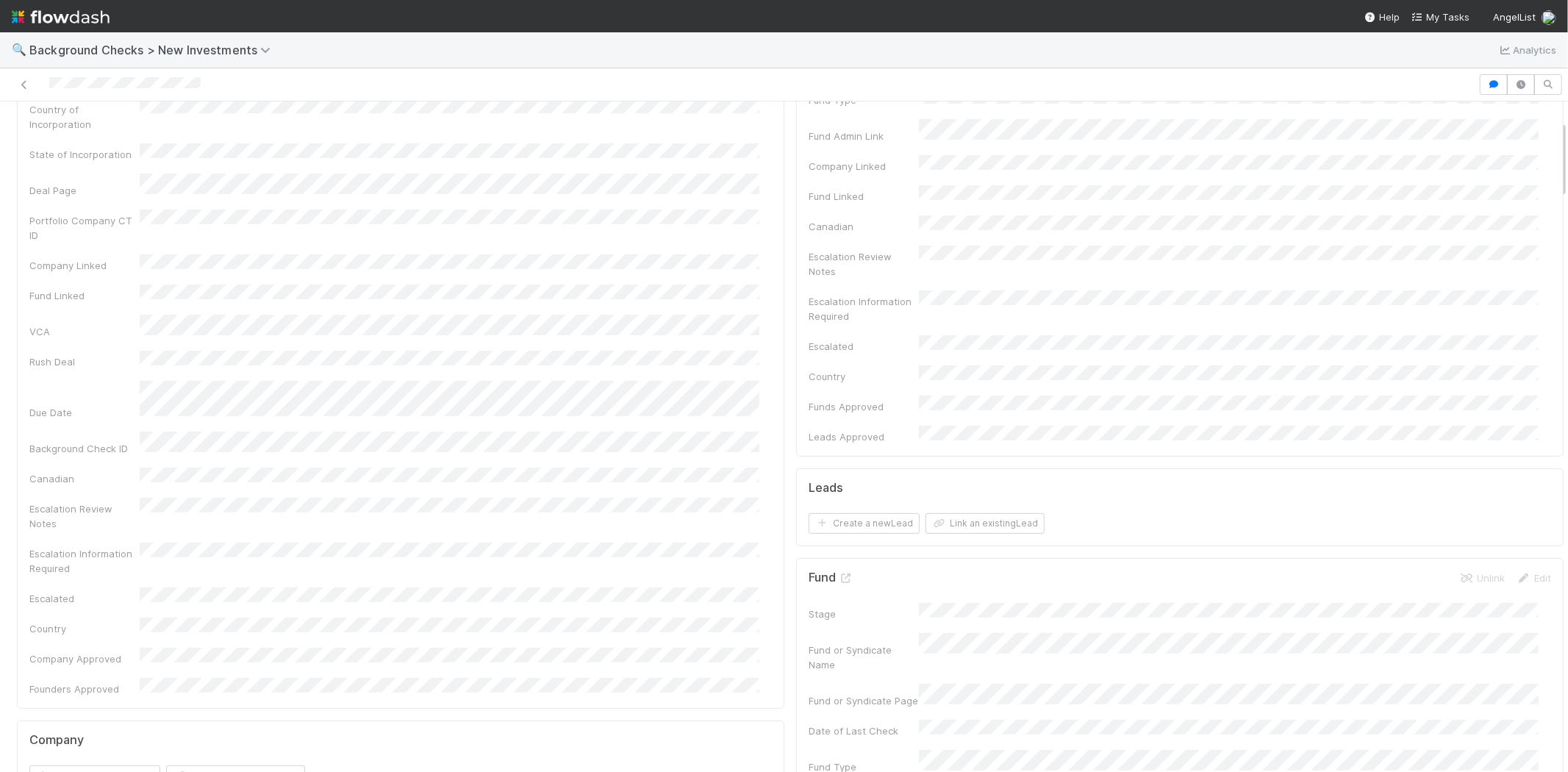
scroll to position [0, 0]
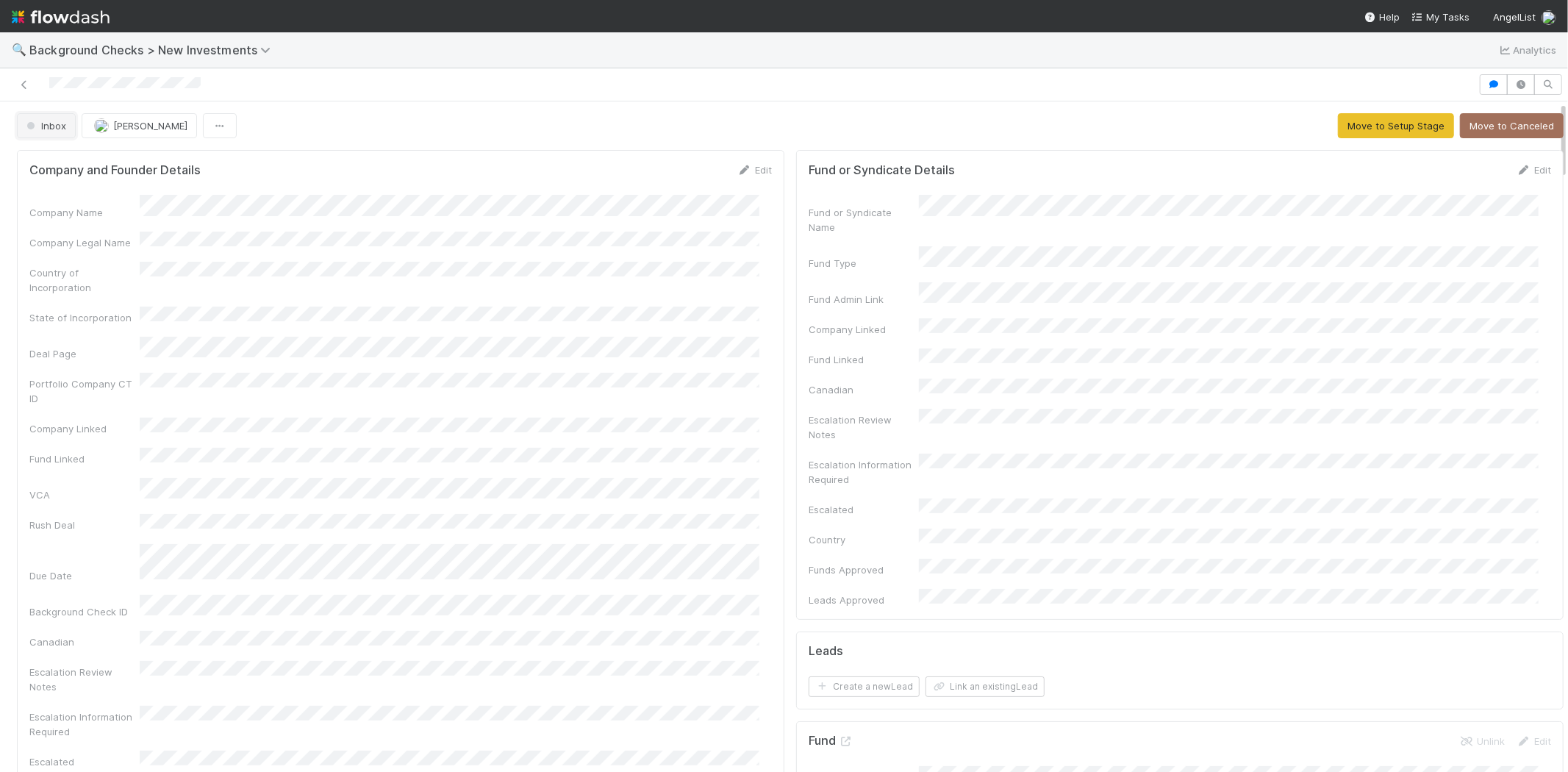
click at [40, 130] on span "Inbox" at bounding box center [45, 126] width 43 height 12
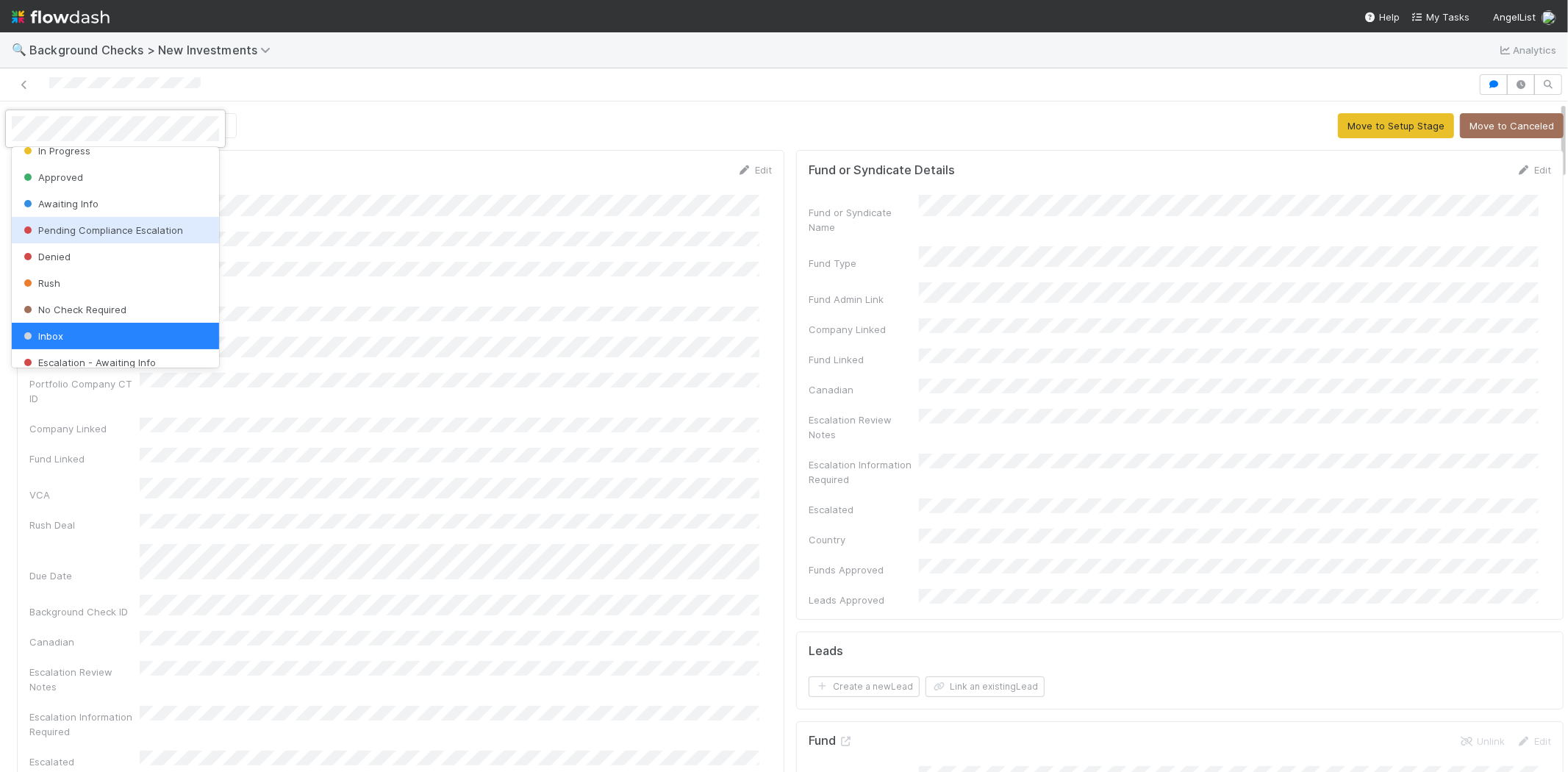
scroll to position [41, 0]
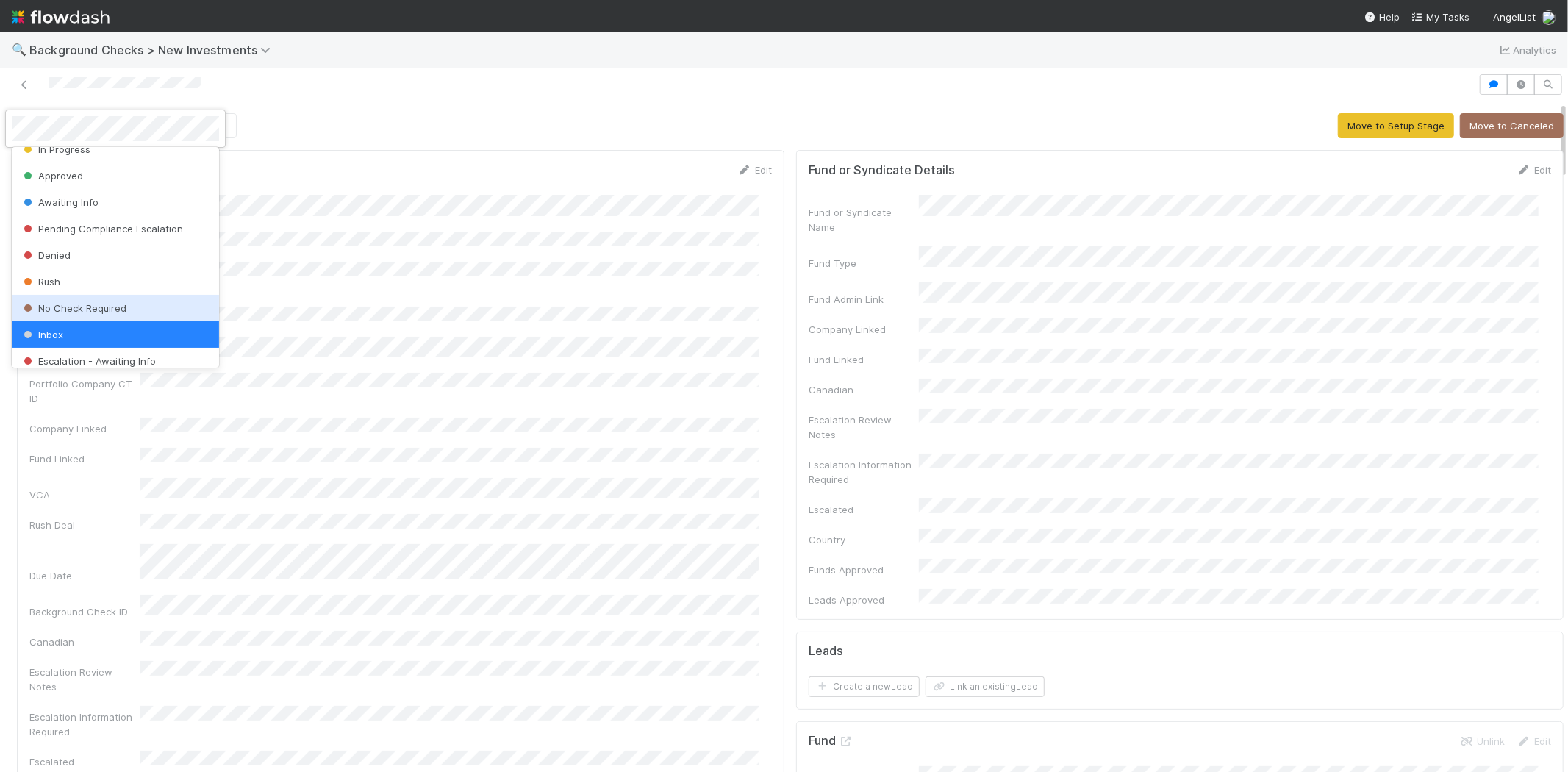
click at [139, 306] on div "No Check Required" at bounding box center [115, 308] width 207 height 26
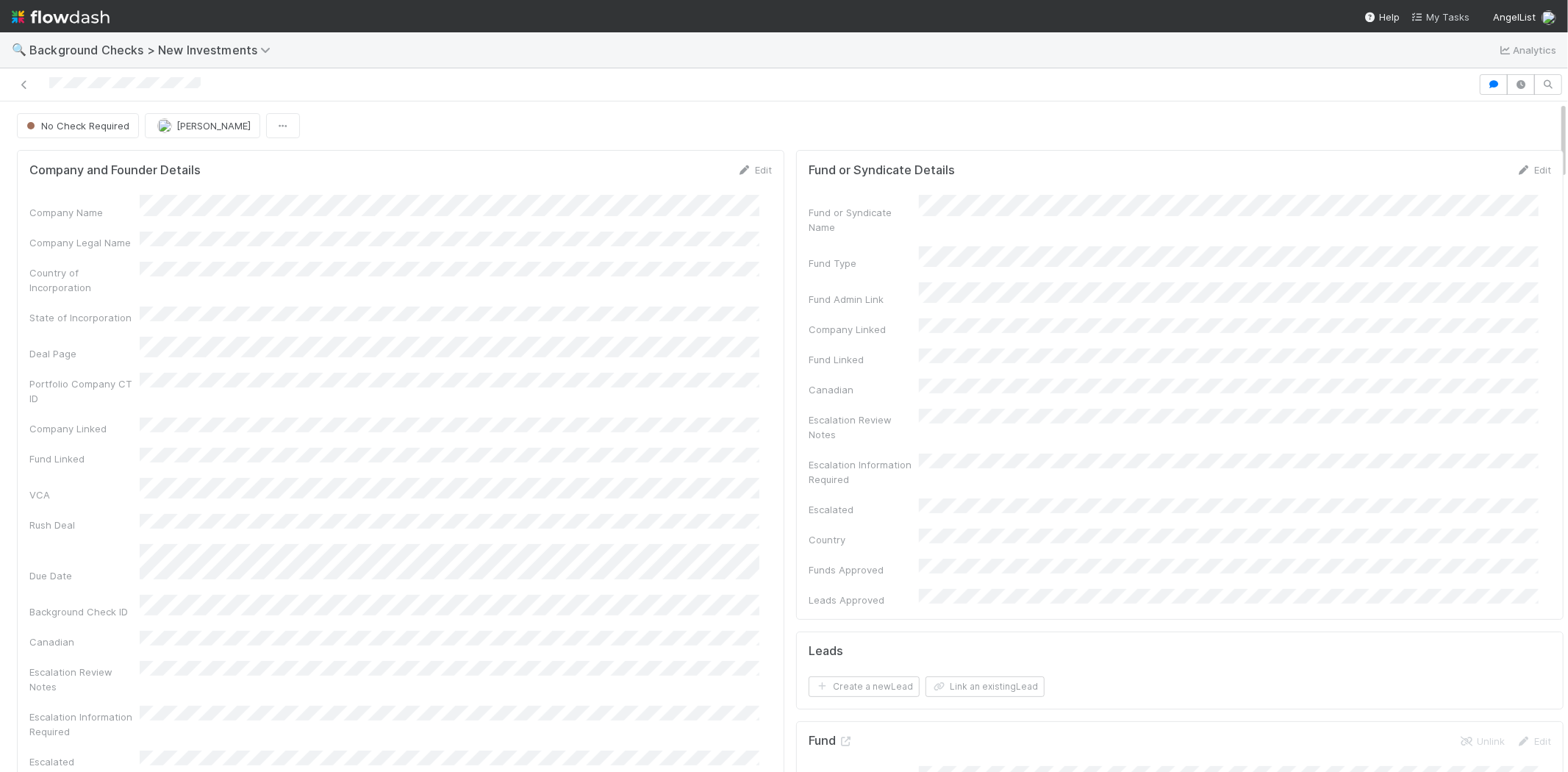
click at [1441, 13] on span "My Tasks" at bounding box center [1441, 16] width 58 height 12
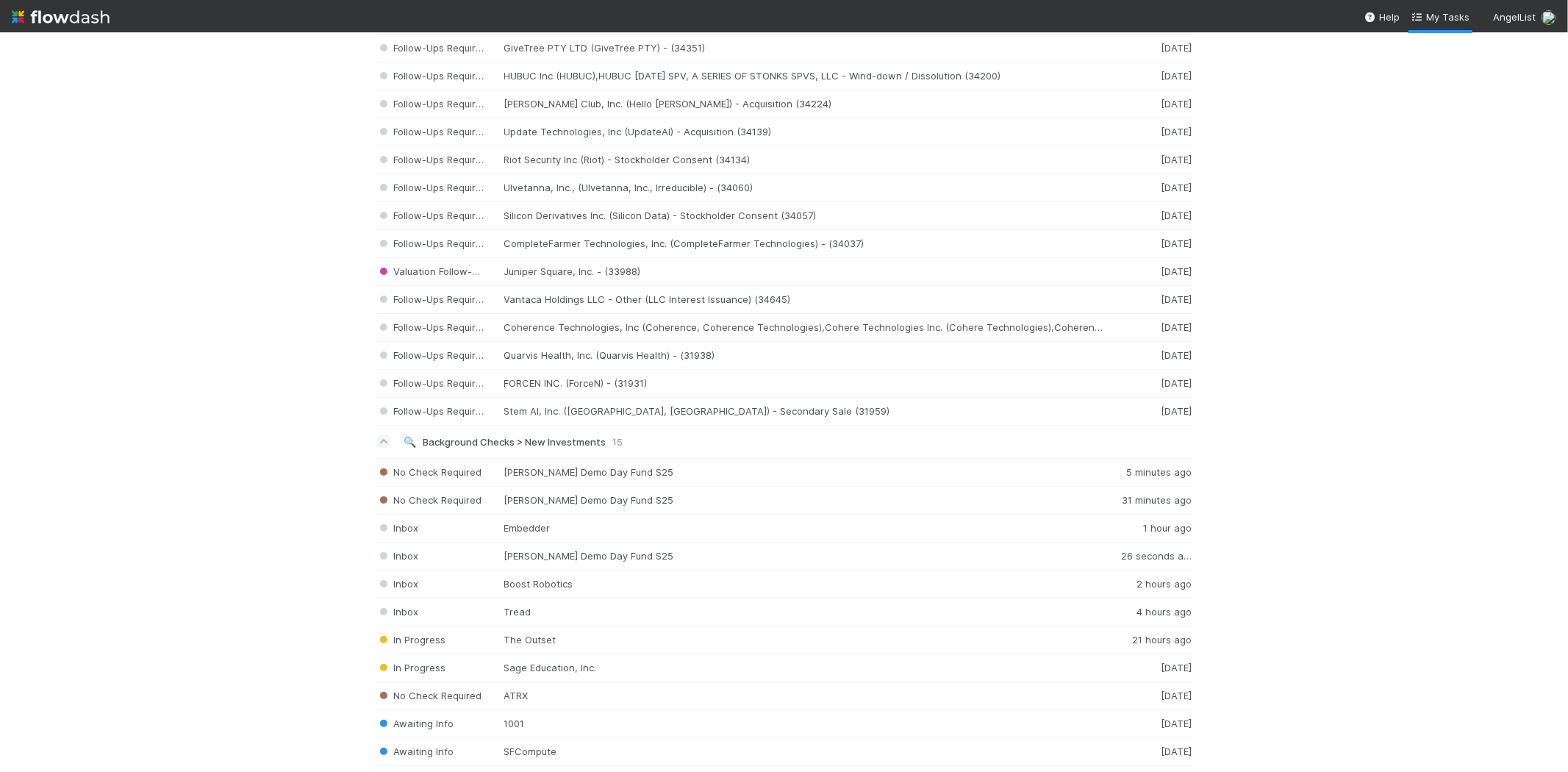
scroll to position [1552, 0]
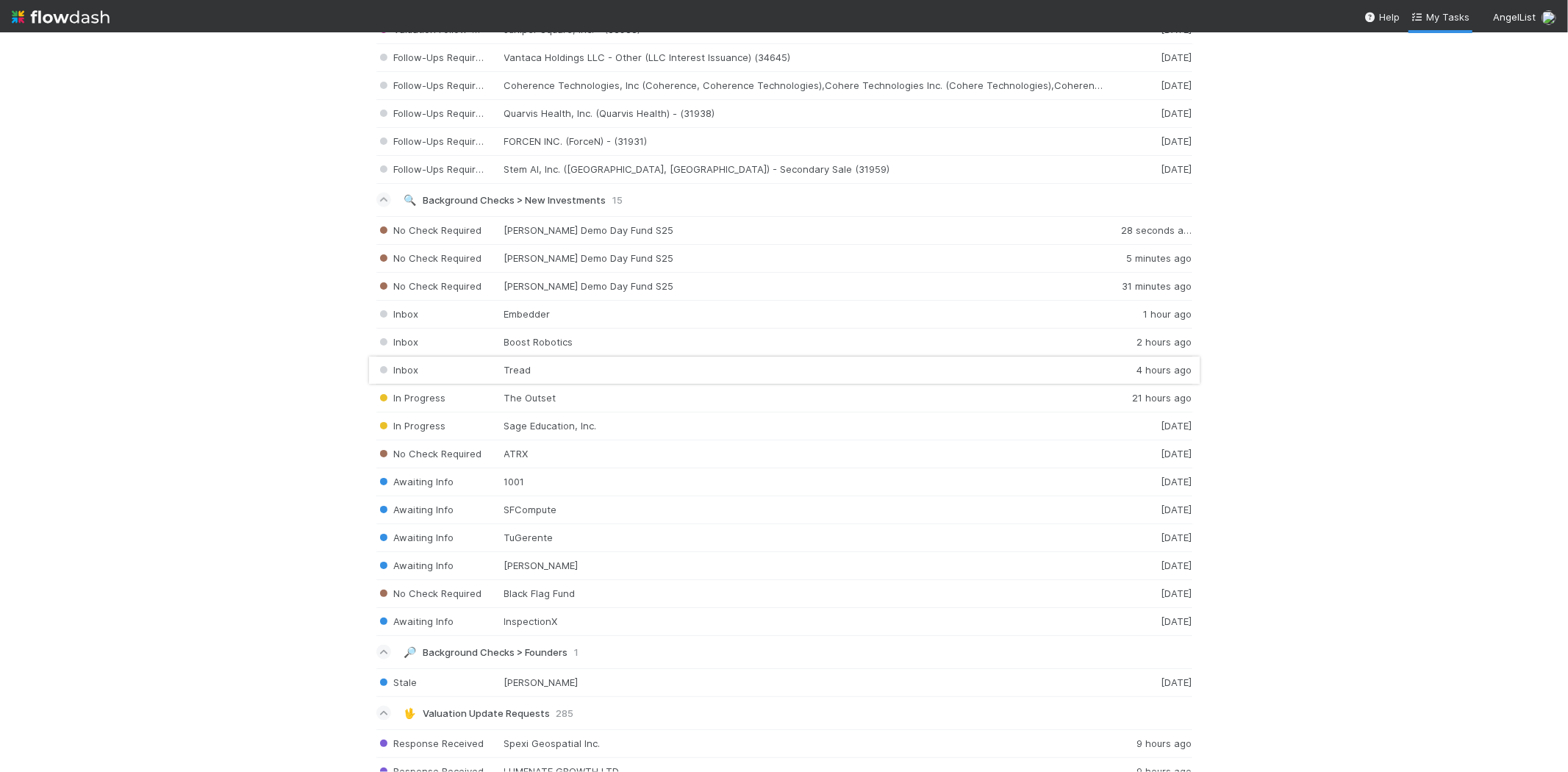
click at [577, 369] on div "Inbox Tread 4 hours ago" at bounding box center [784, 370] width 816 height 28
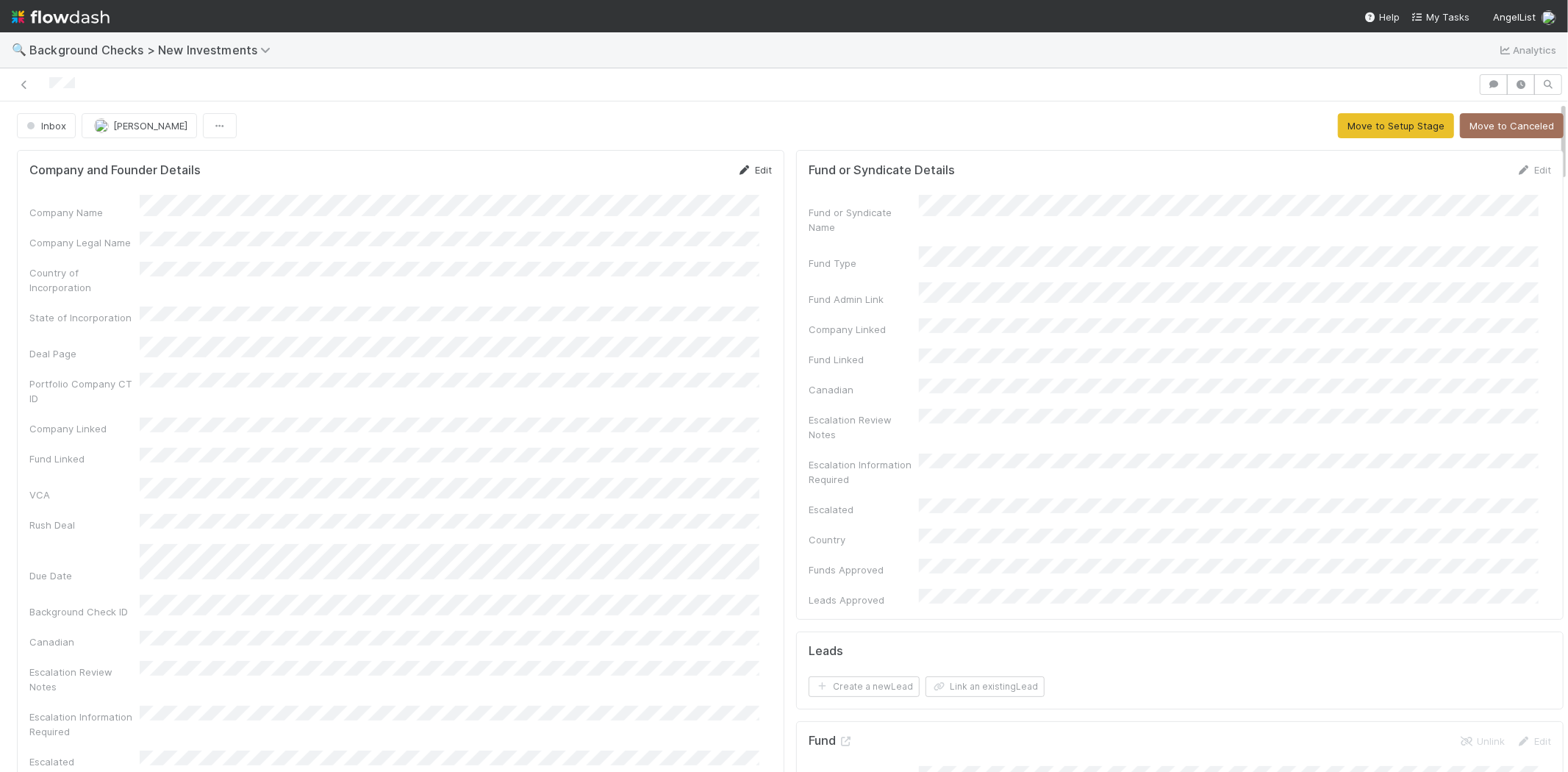
click at [751, 173] on link "Edit" at bounding box center [755, 169] width 35 height 12
click at [695, 170] on button "Save" at bounding box center [693, 175] width 42 height 25
click at [1347, 124] on button "Move to Setup Stage" at bounding box center [1397, 126] width 116 height 25
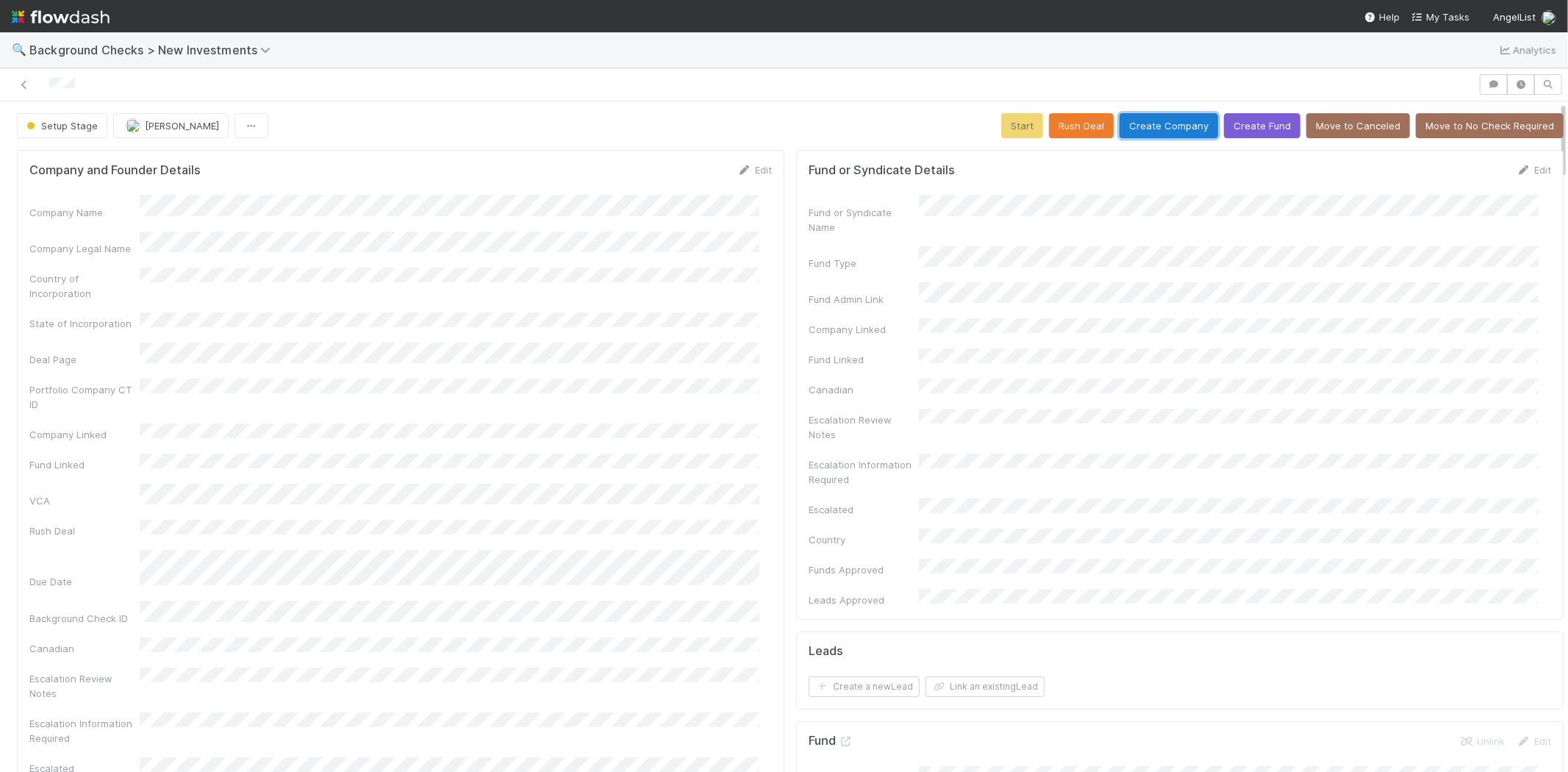
click at [1135, 128] on button "Create Company" at bounding box center [1169, 126] width 99 height 25
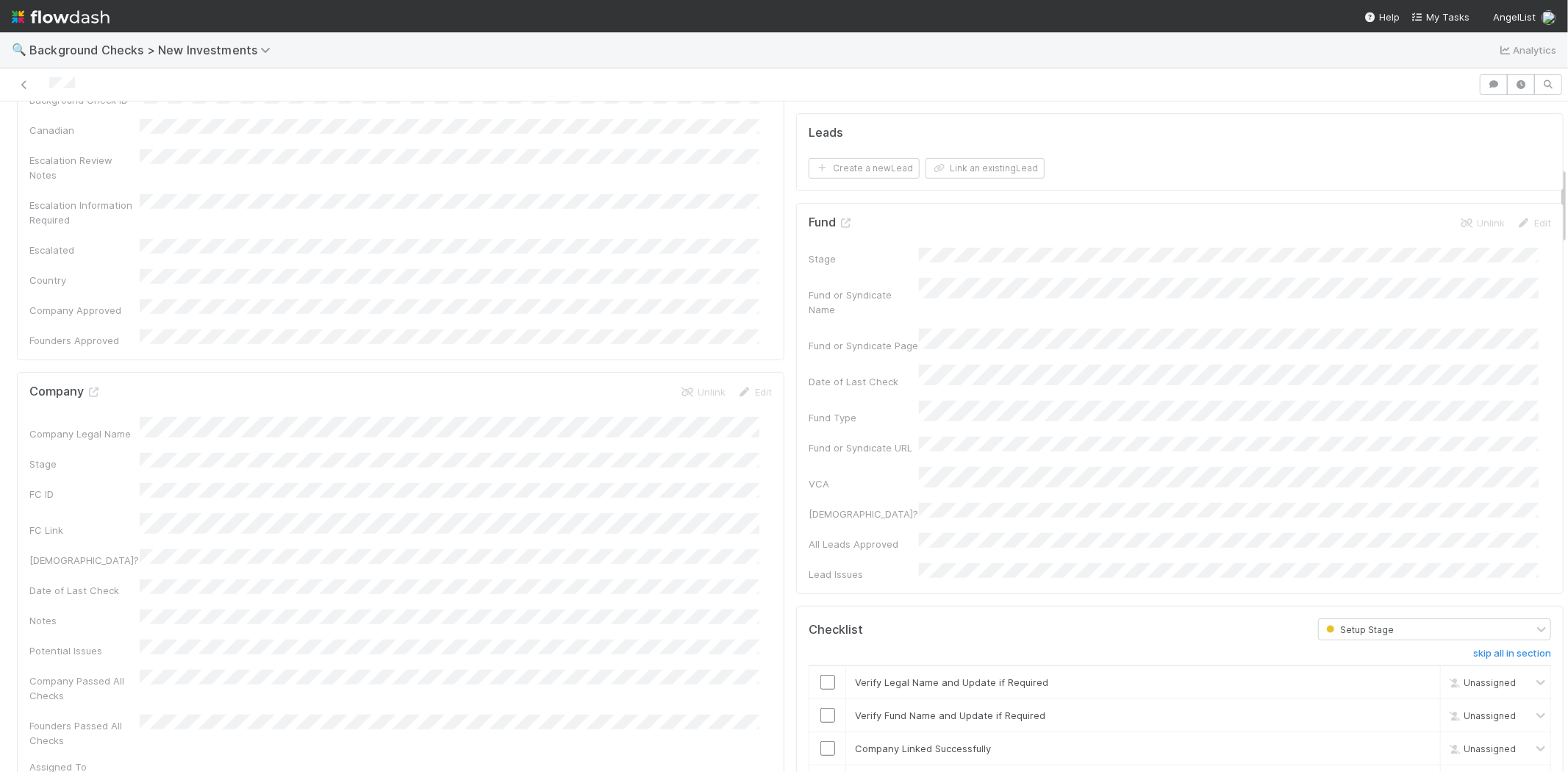
scroll to position [571, 0]
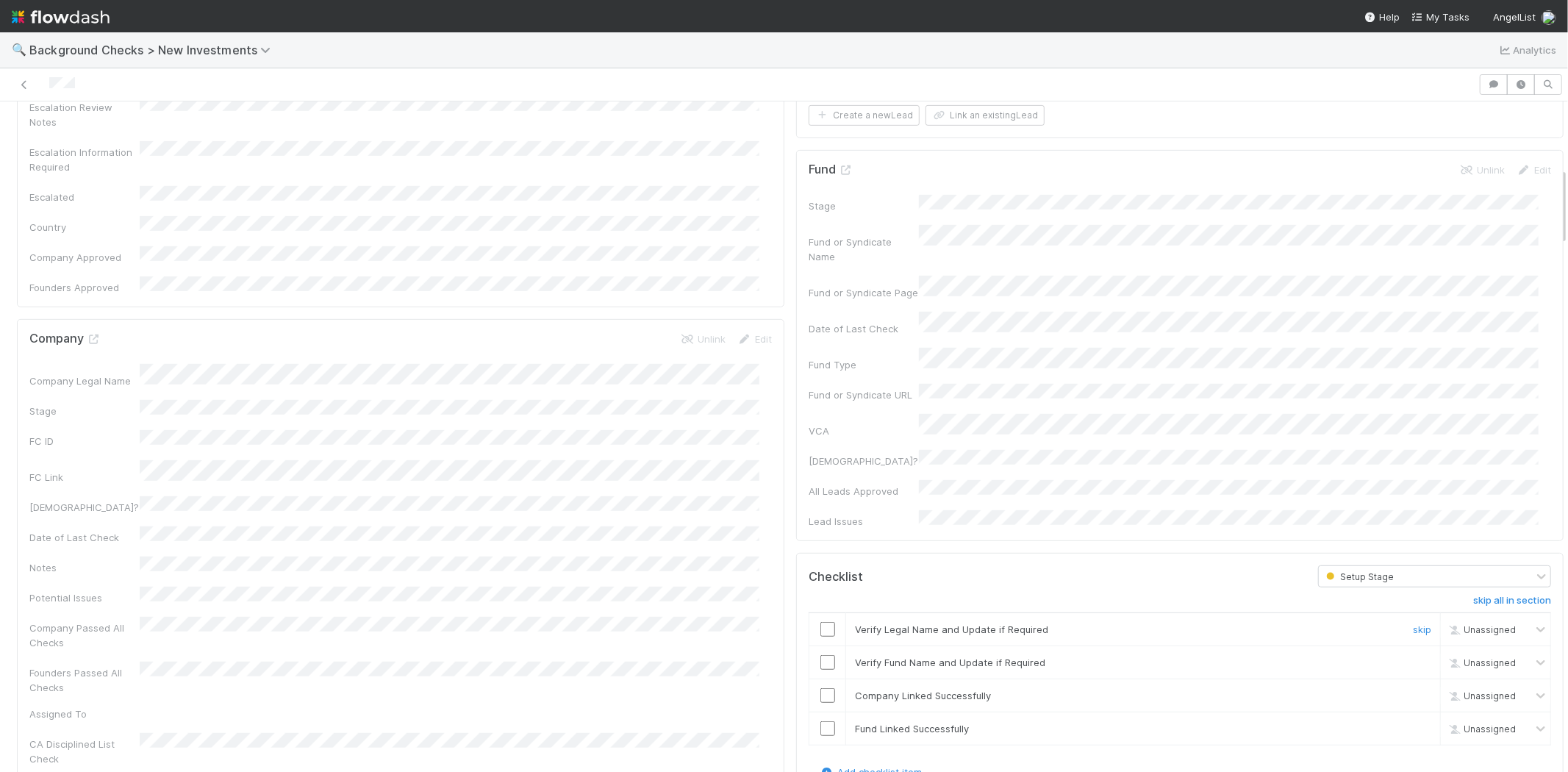
click at [821, 622] on input "checkbox" at bounding box center [828, 629] width 15 height 15
click at [821, 655] on input "checkbox" at bounding box center [828, 662] width 15 height 15
click at [821, 688] on input "checkbox" at bounding box center [828, 695] width 15 height 15
click at [821, 721] on input "checkbox" at bounding box center [828, 727] width 15 height 15
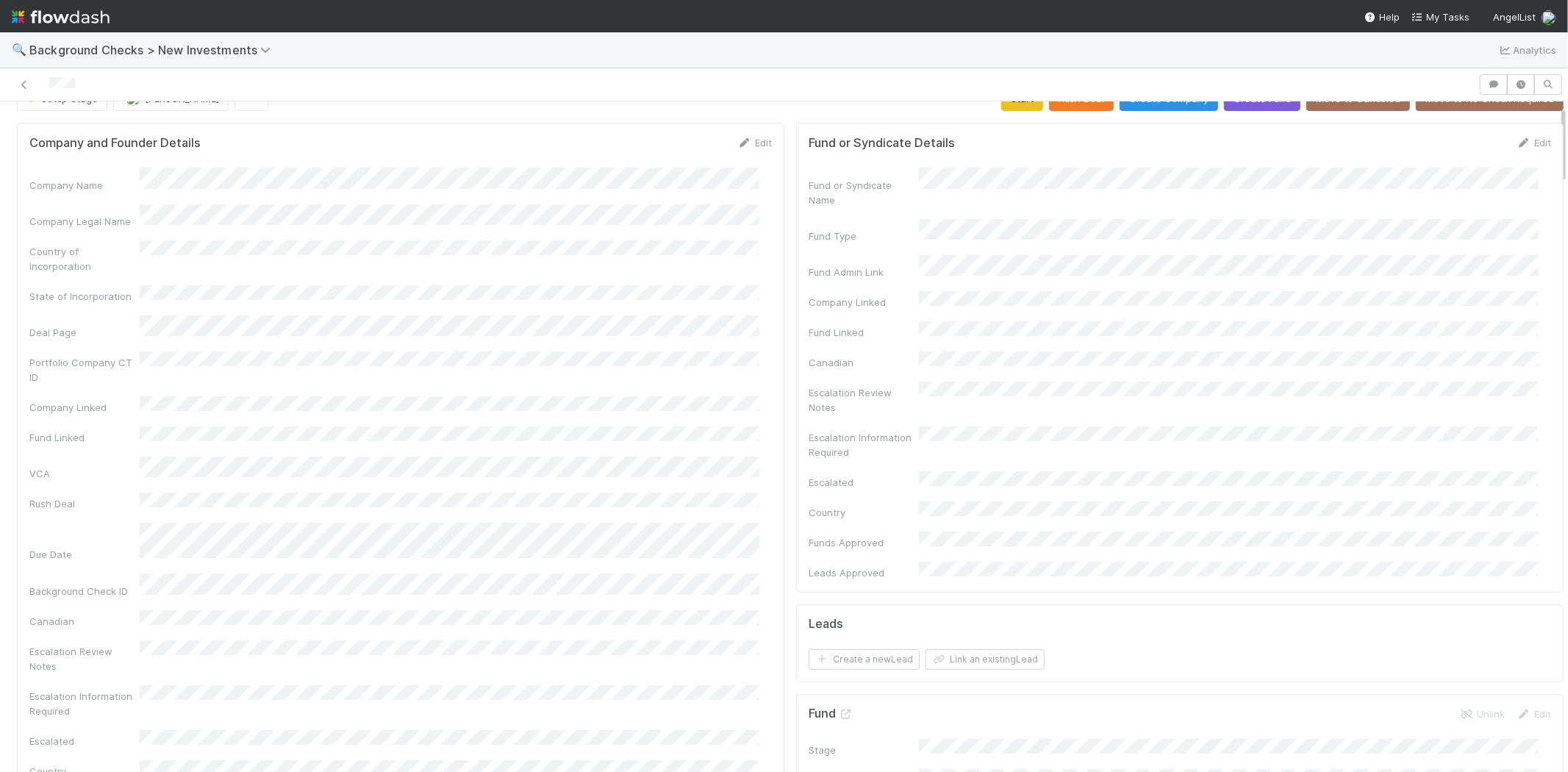
scroll to position [0, 0]
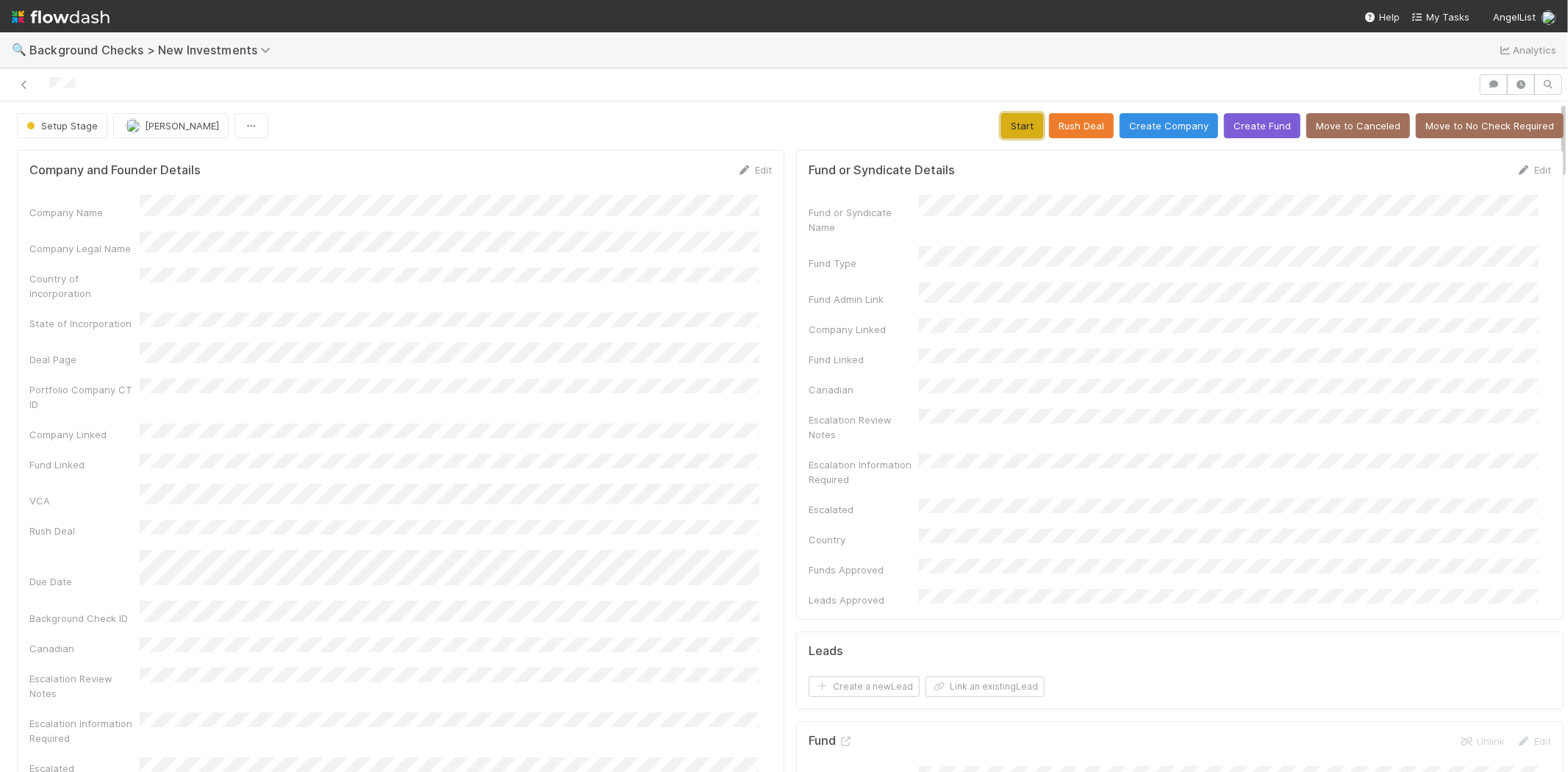
click at [1002, 127] on button "Start" at bounding box center [1022, 126] width 42 height 25
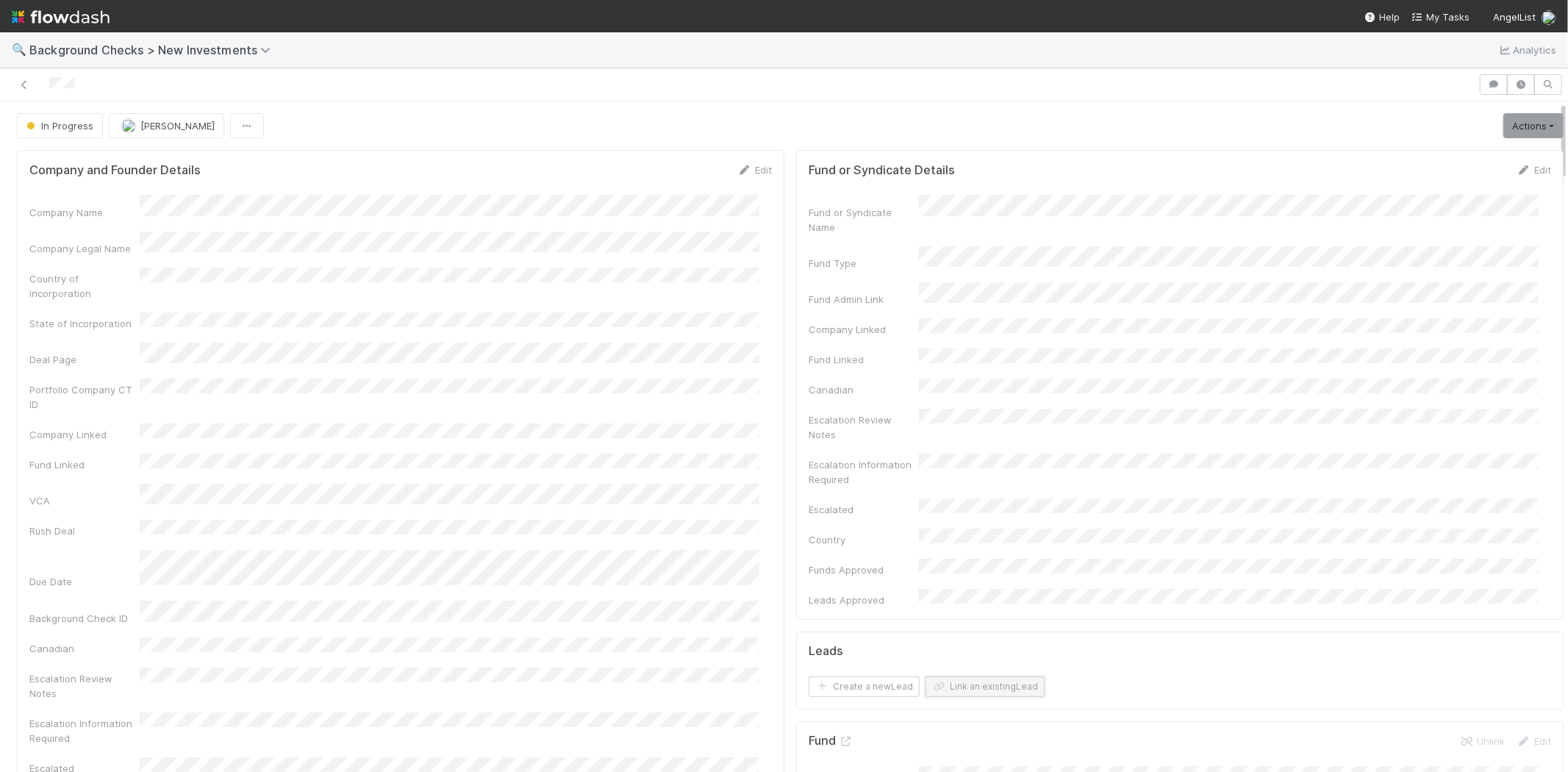
click at [965, 676] on button "Link an existing Lead" at bounding box center [984, 686] width 119 height 20
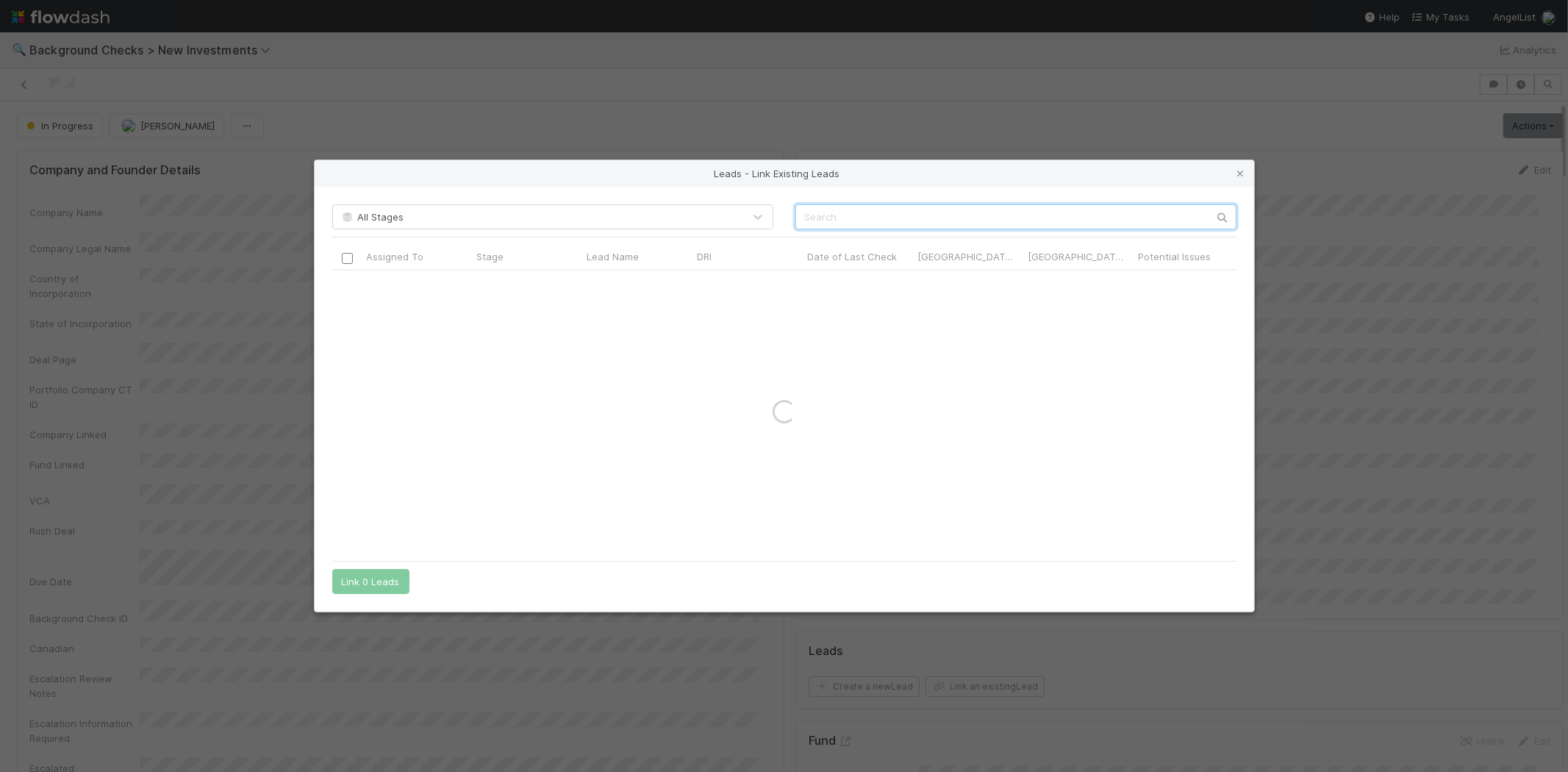
click at [841, 213] on input "text" at bounding box center [1016, 217] width 441 height 25
paste input "Sameer Bhalla"
type input "Sameer Bhalla"
click at [1243, 171] on icon at bounding box center [1241, 174] width 15 height 10
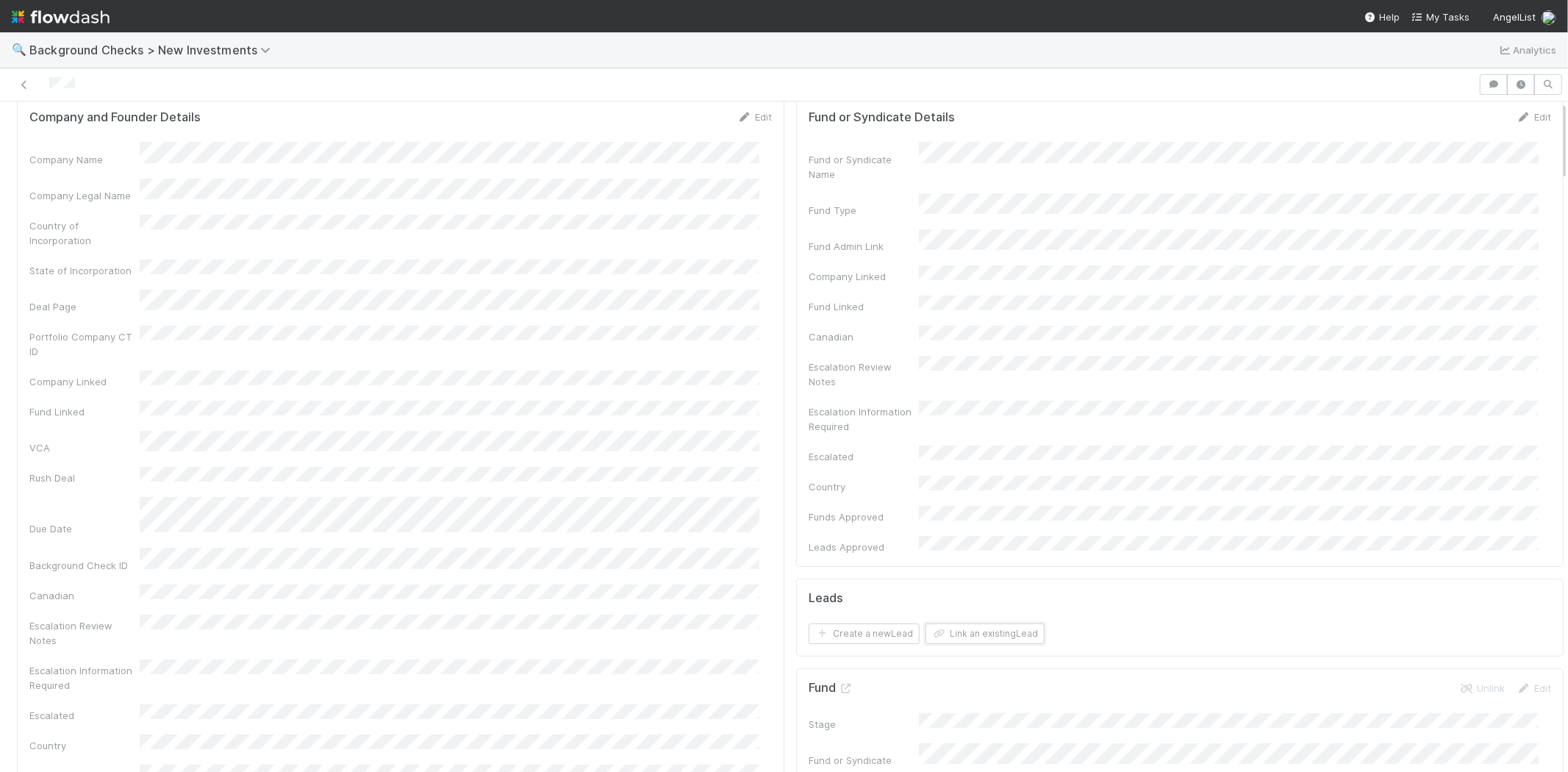
scroll to position [81, 0]
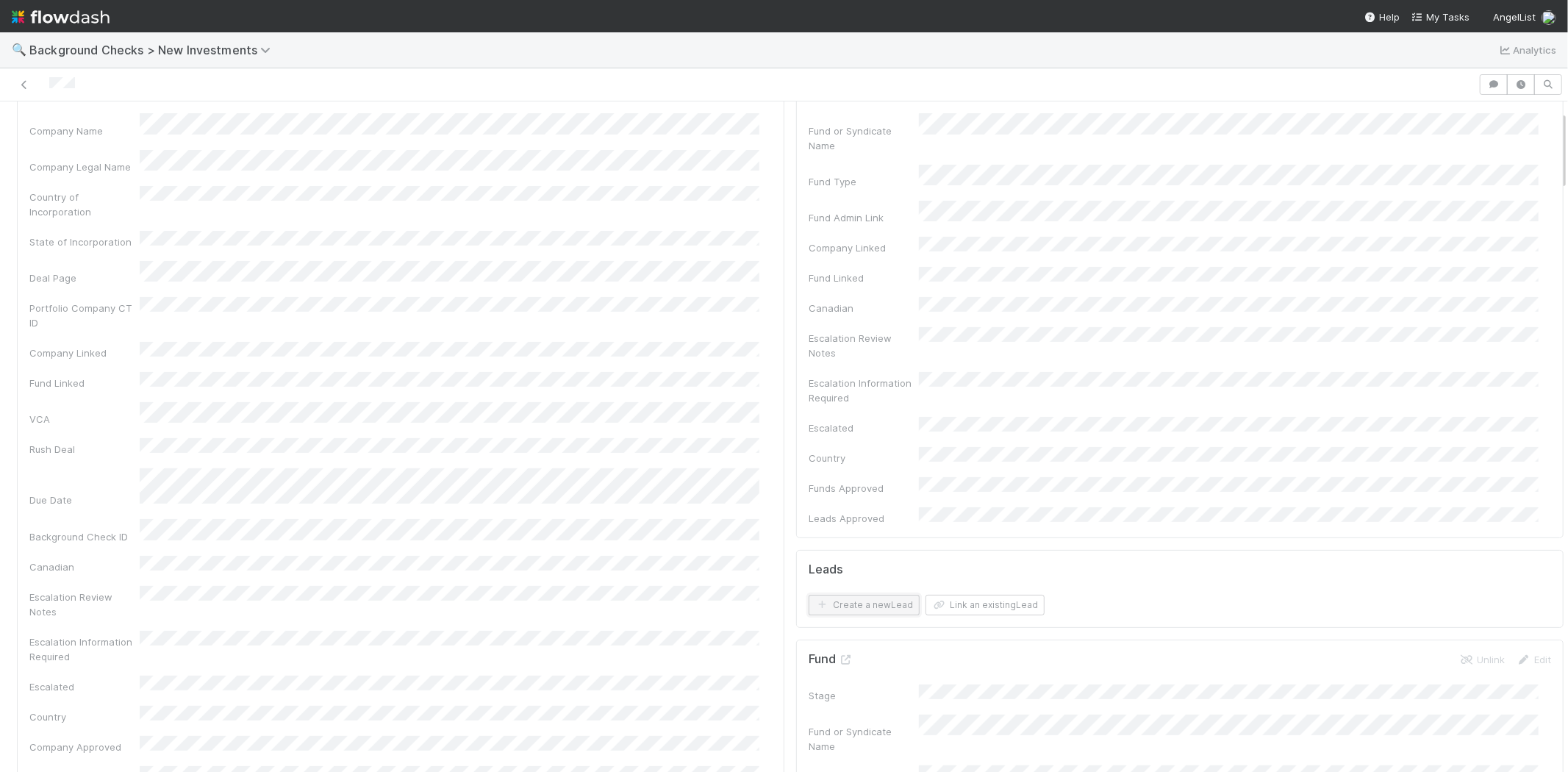
click at [870, 595] on button "Create a new Lead" at bounding box center [864, 605] width 111 height 20
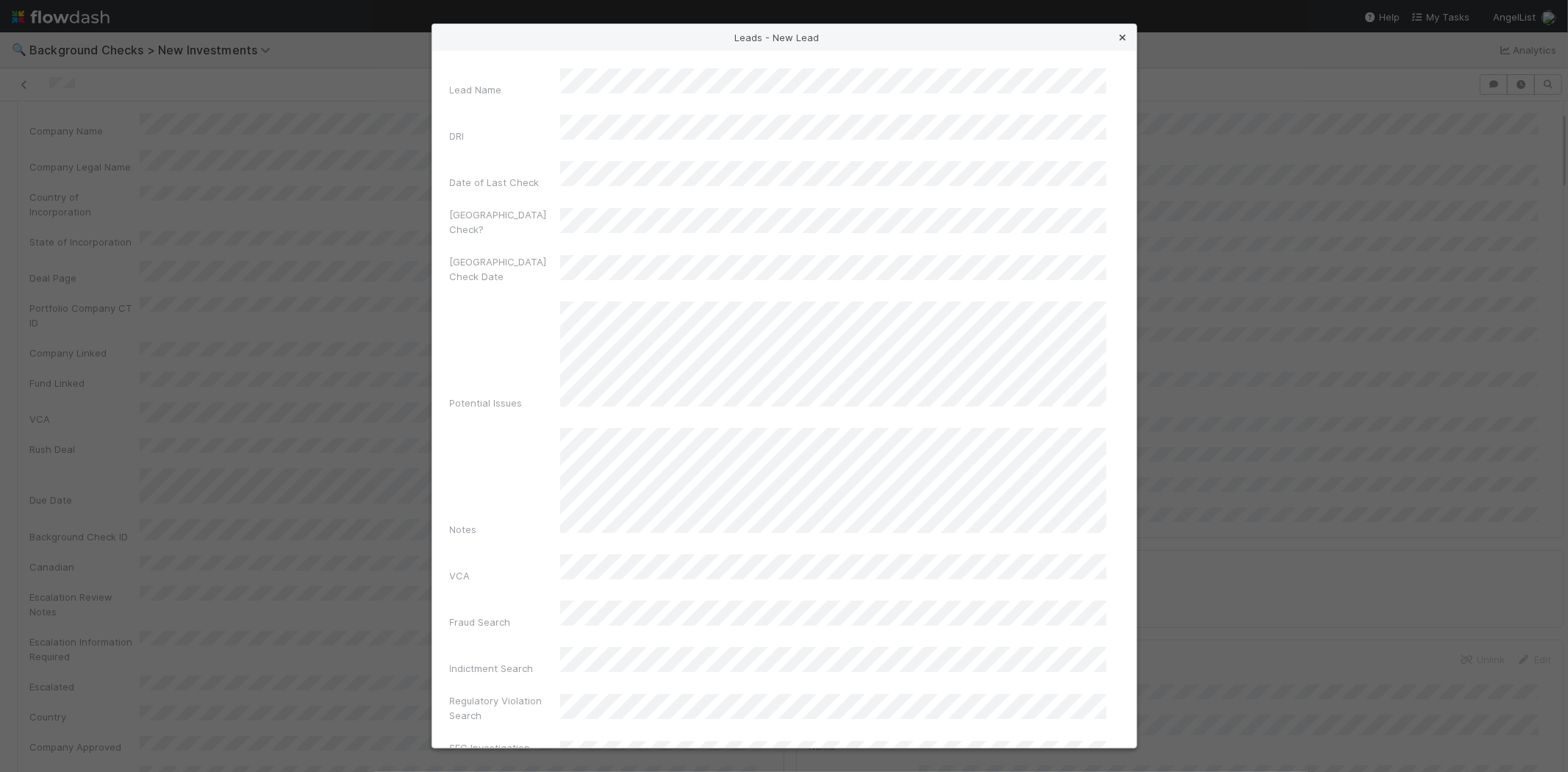
click at [1126, 30] on link at bounding box center [1123, 37] width 15 height 15
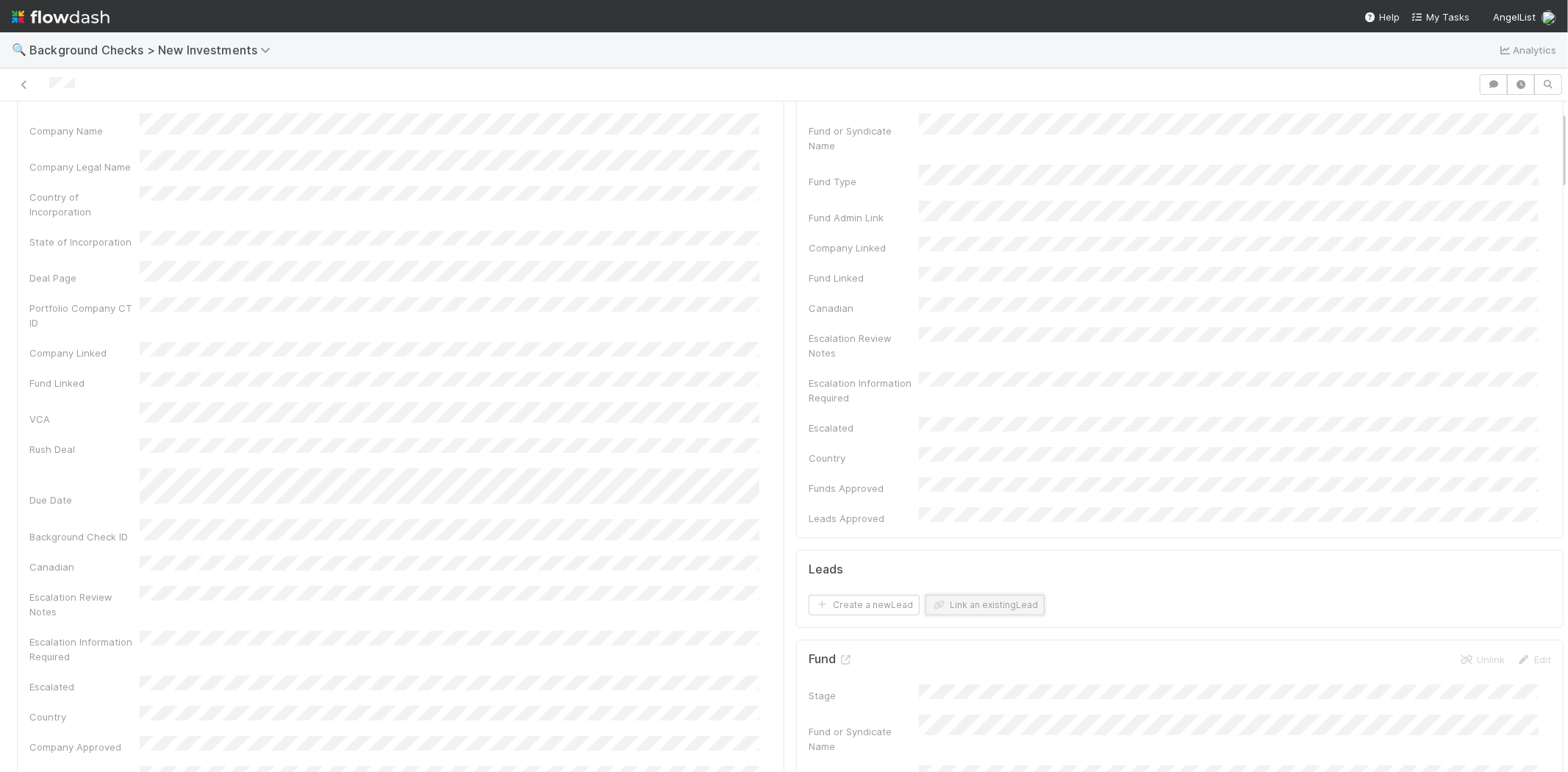
click at [978, 595] on button "Link an existing Lead" at bounding box center [984, 605] width 119 height 20
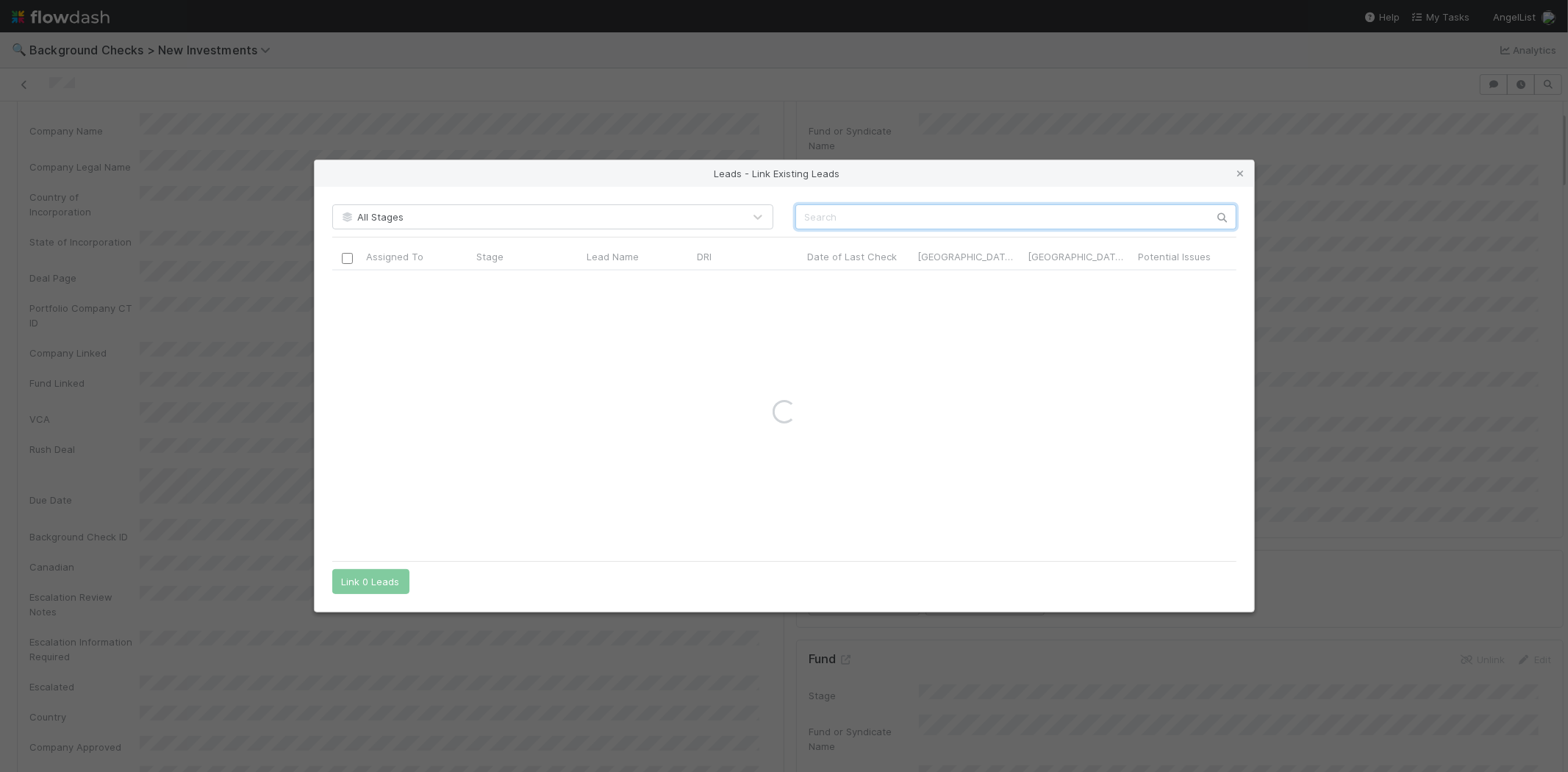
click at [1009, 214] on input "text" at bounding box center [1016, 217] width 441 height 25
paste input "Connor Riley"
type input "Connor Riley"
click at [347, 288] on input "checkbox" at bounding box center [346, 284] width 11 height 11
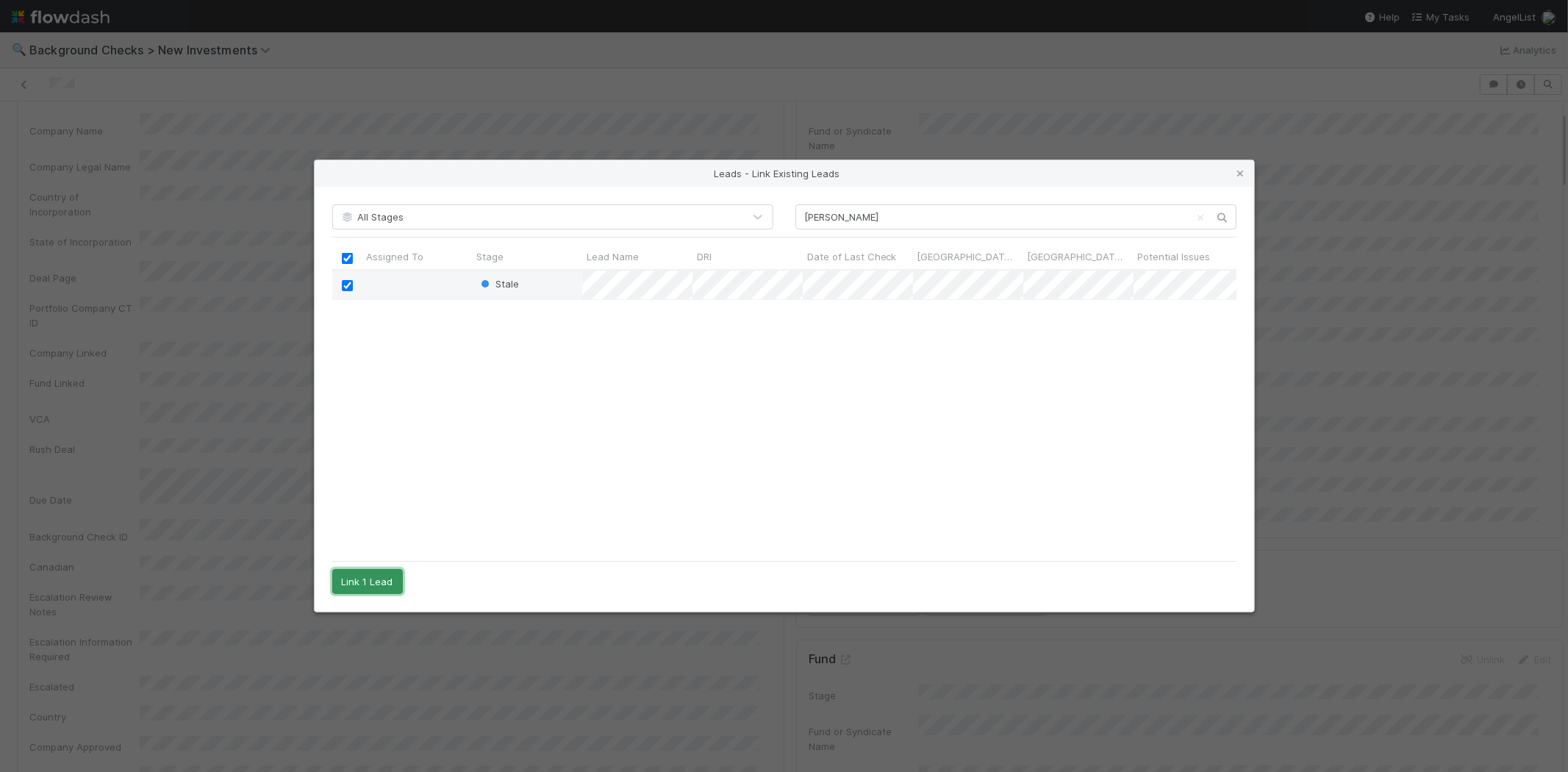
click at [373, 579] on button "Link 1 Lead" at bounding box center [367, 581] width 71 height 25
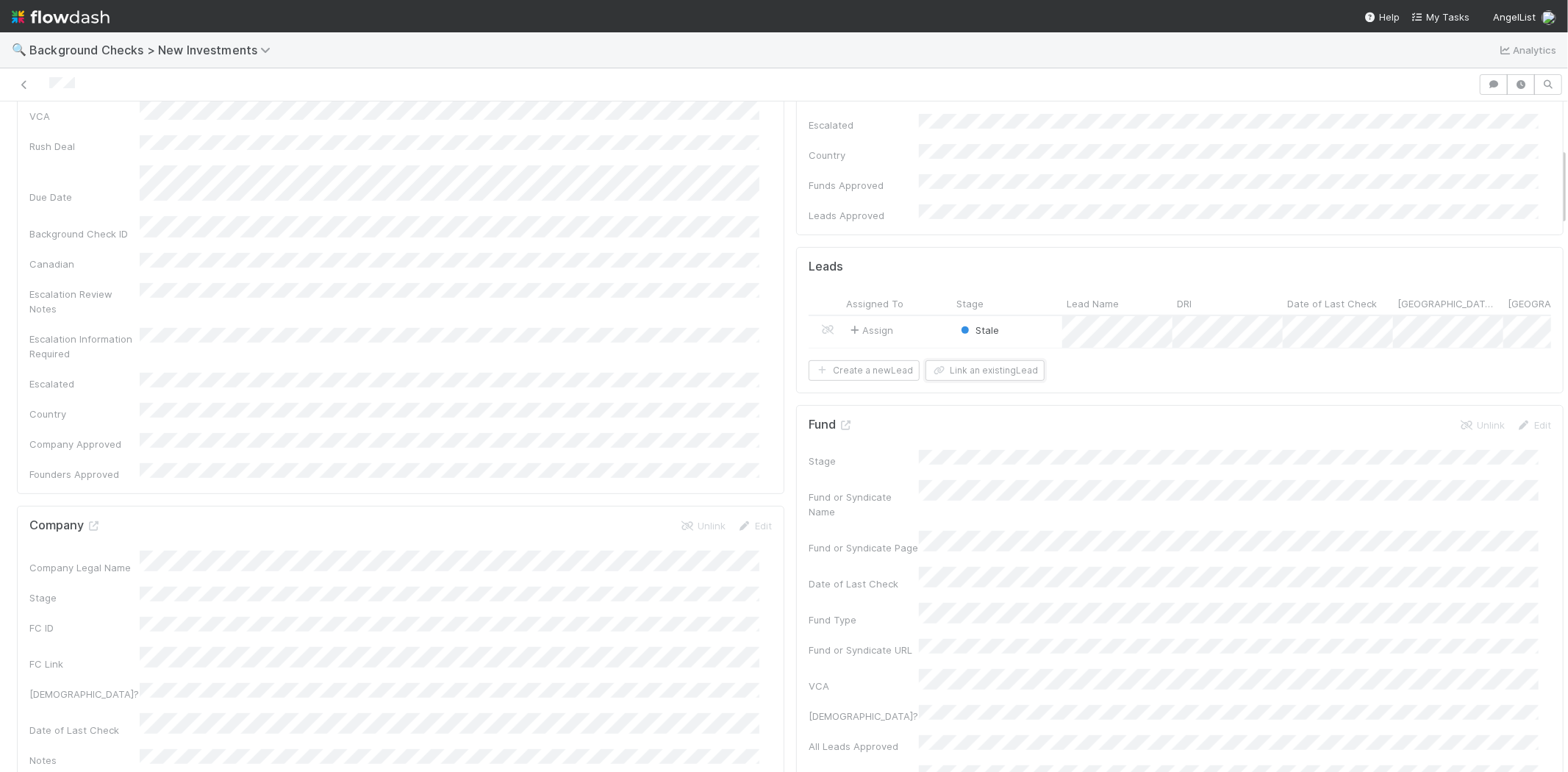
scroll to position [408, 0]
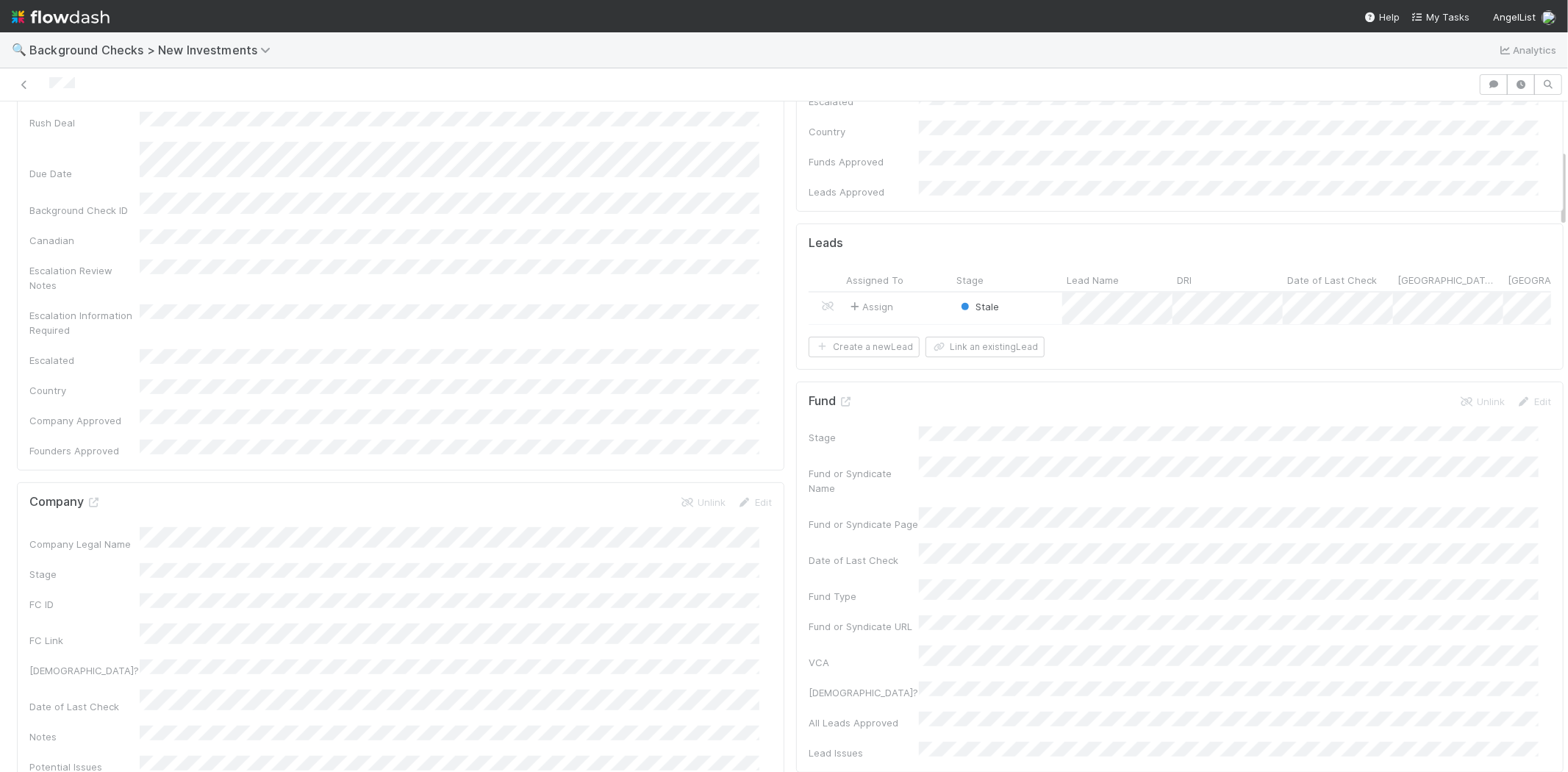
drag, startPoint x: 81, startPoint y: 81, endPoint x: 47, endPoint y: 77, distance: 34.2
click at [47, 77] on div at bounding box center [739, 84] width 1467 height 20
click at [910, 537] on div "Assign" at bounding box center [897, 552] width 110 height 32
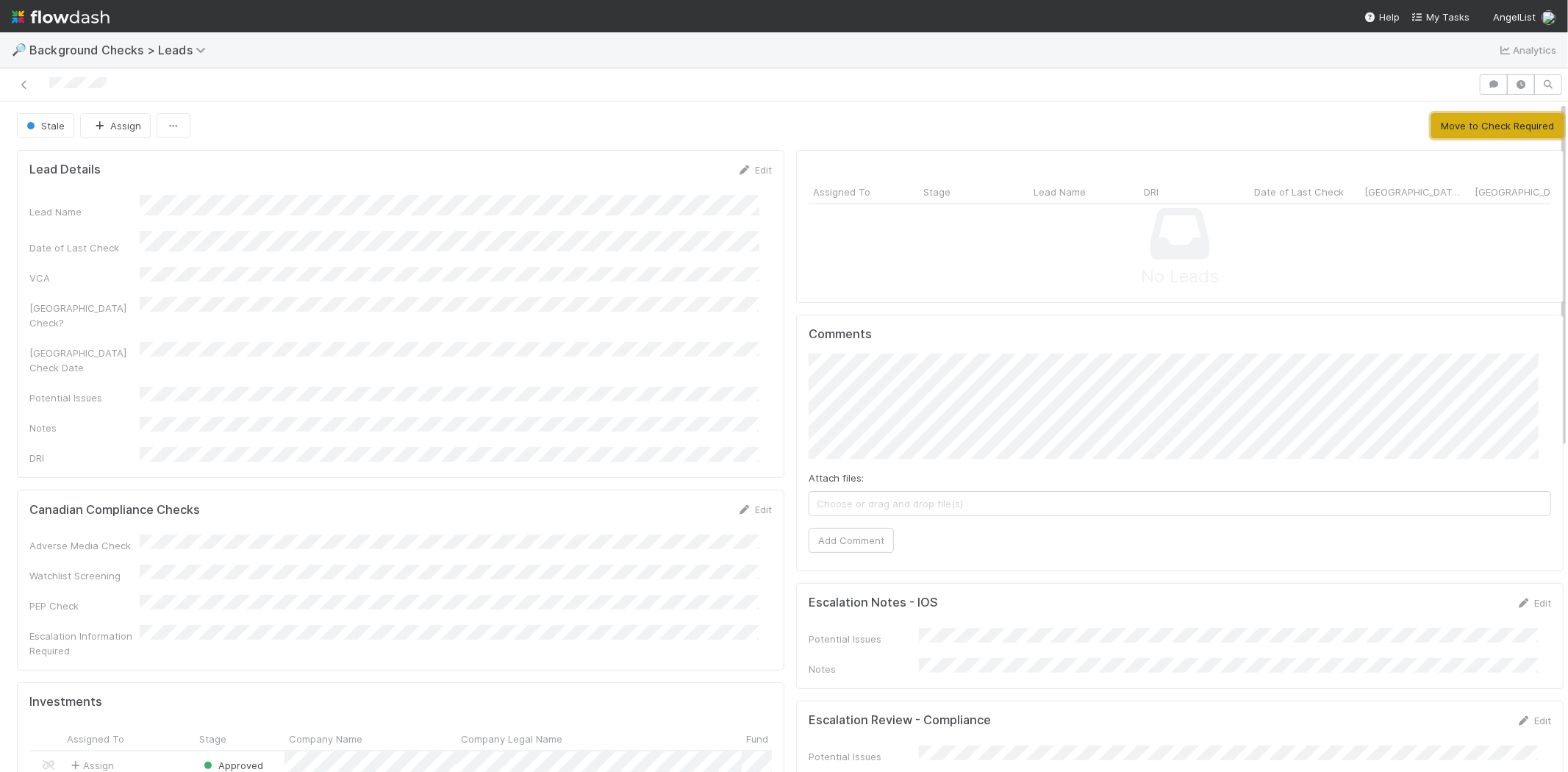
click at [1432, 126] on button "Move to Check Required" at bounding box center [1497, 126] width 133 height 25
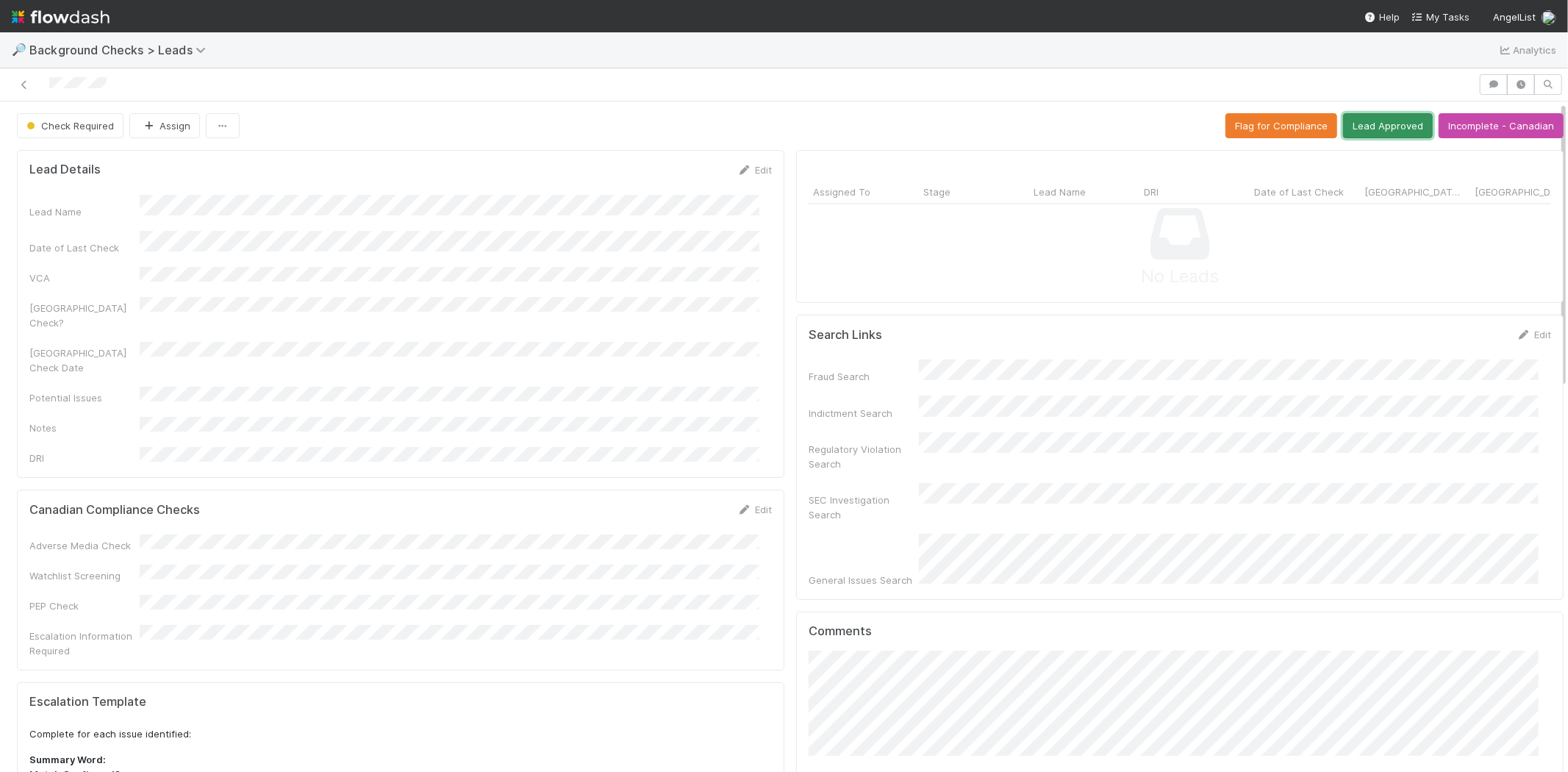
click at [1364, 127] on button "Lead Approved" at bounding box center [1388, 126] width 90 height 25
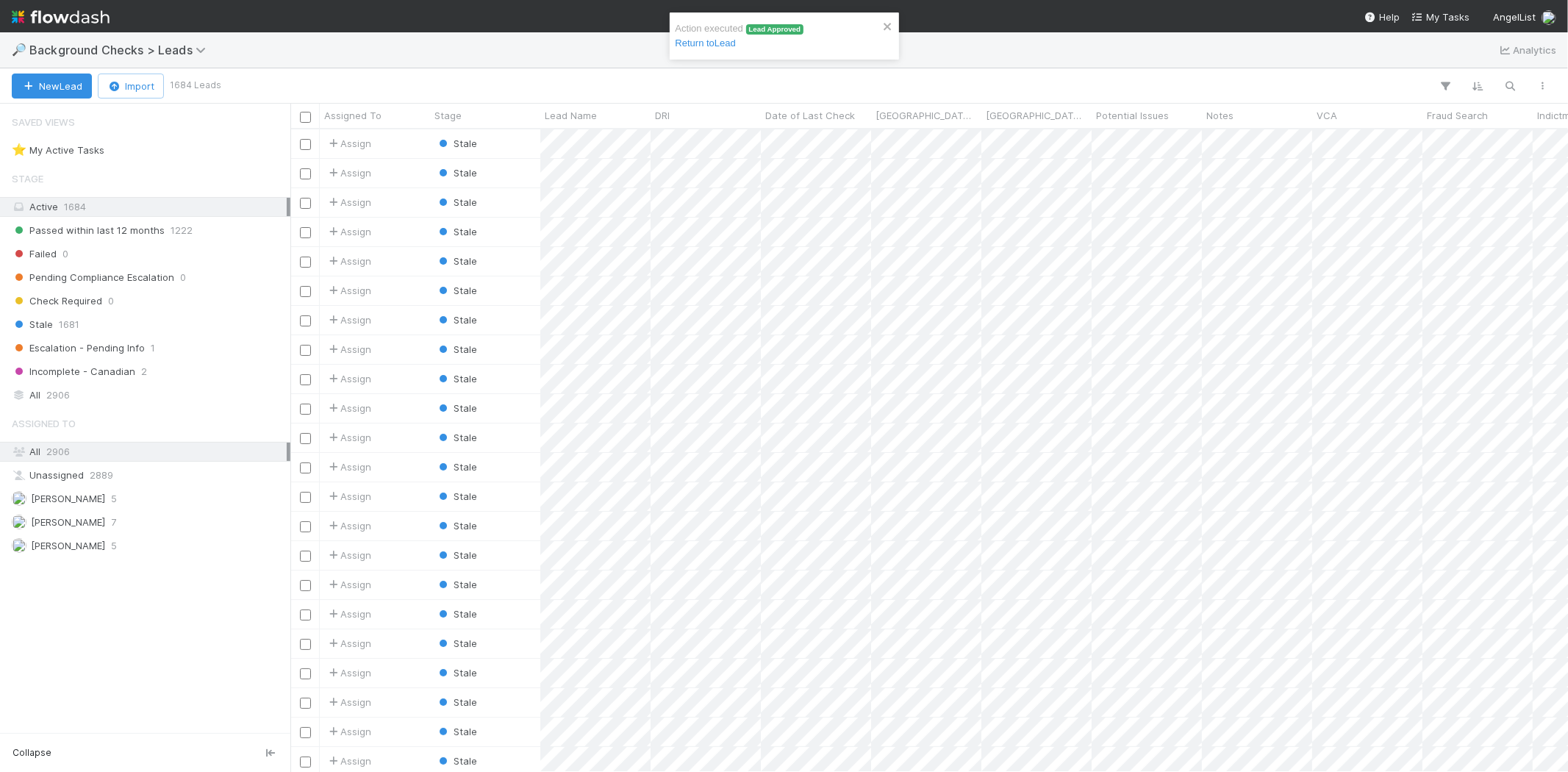
scroll to position [630, 1265]
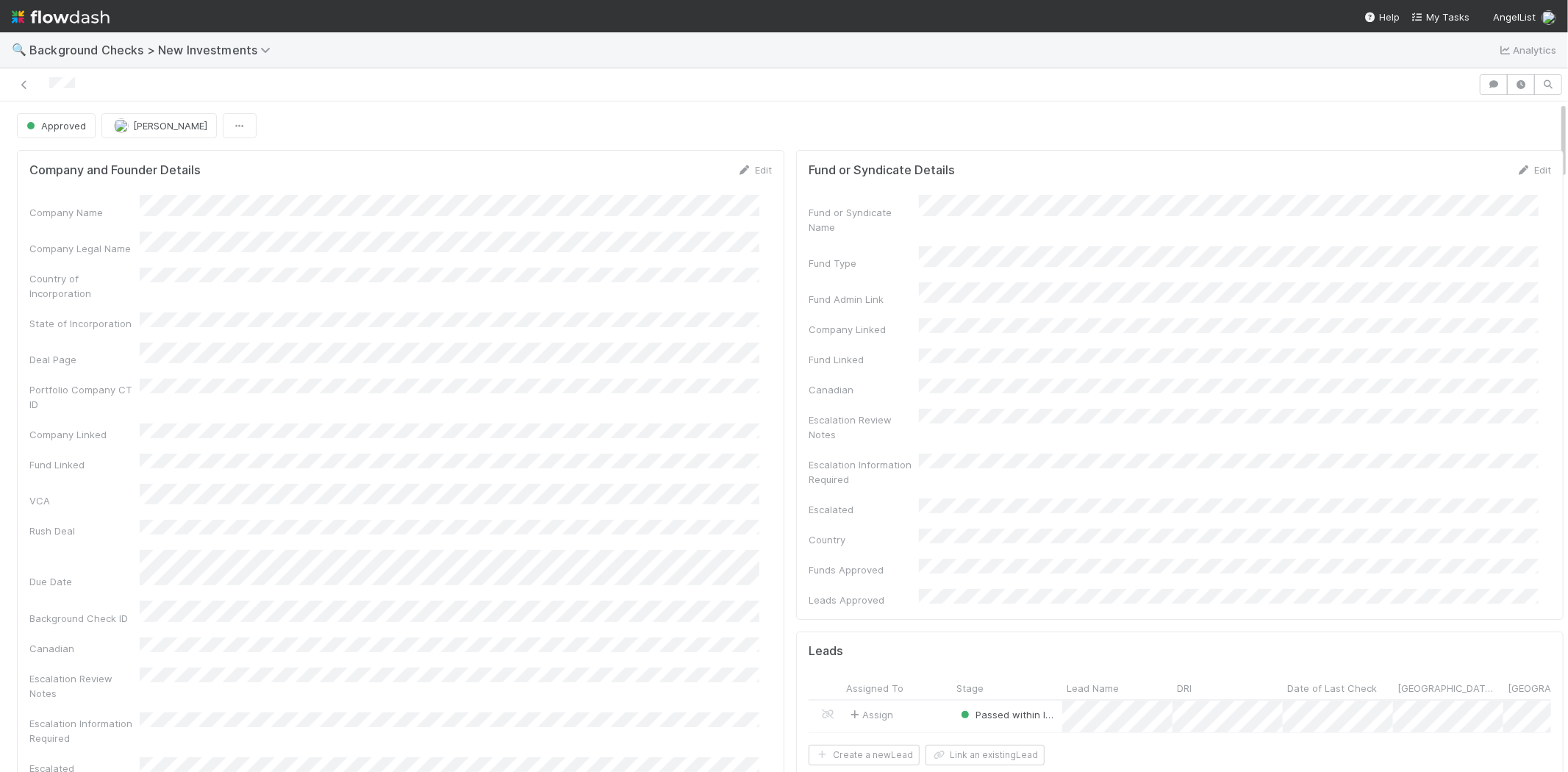
click at [64, 84] on div at bounding box center [739, 84] width 1467 height 20
click at [1449, 15] on span "My Tasks" at bounding box center [1441, 16] width 58 height 12
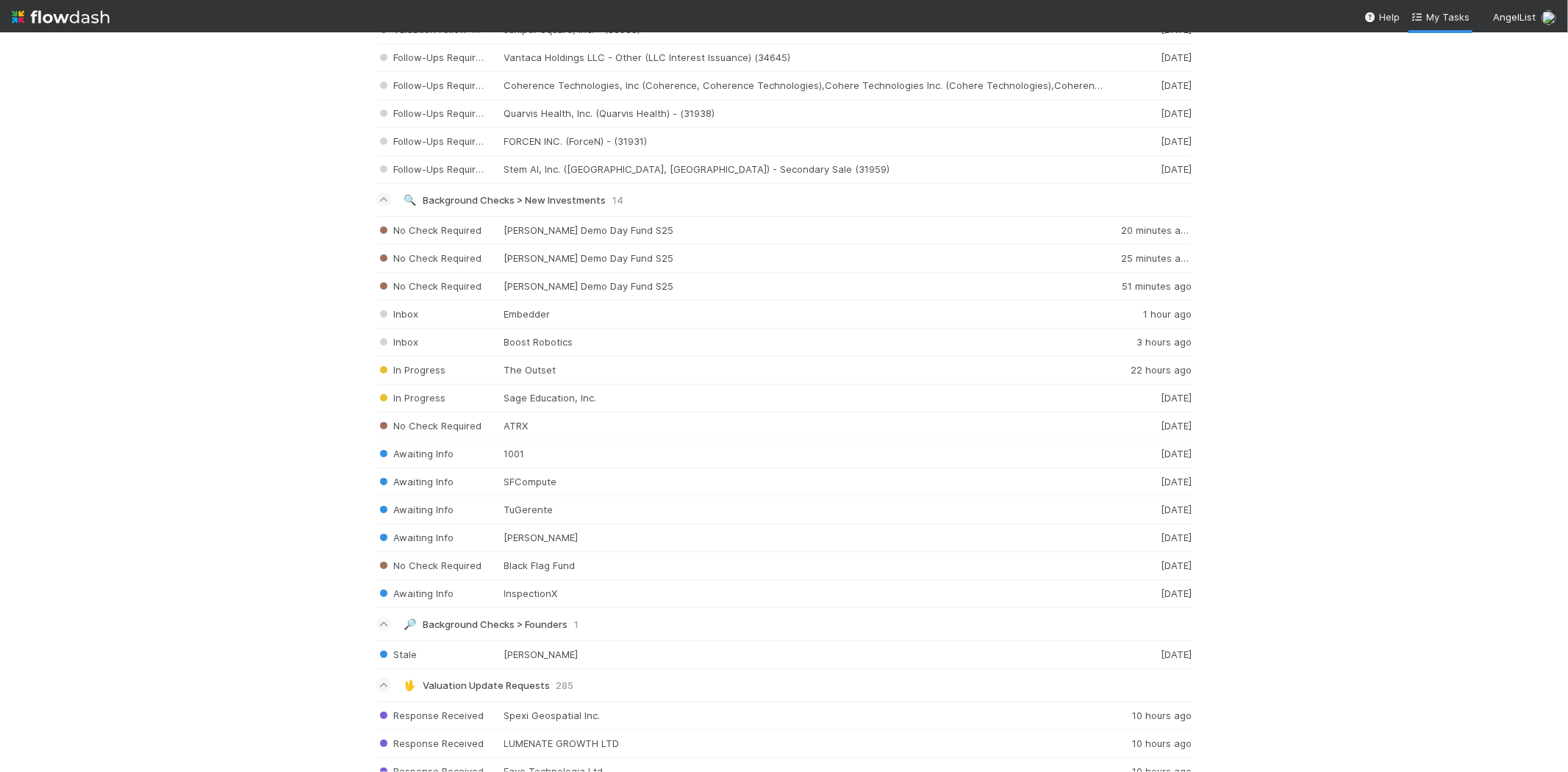
scroll to position [1796, 0]
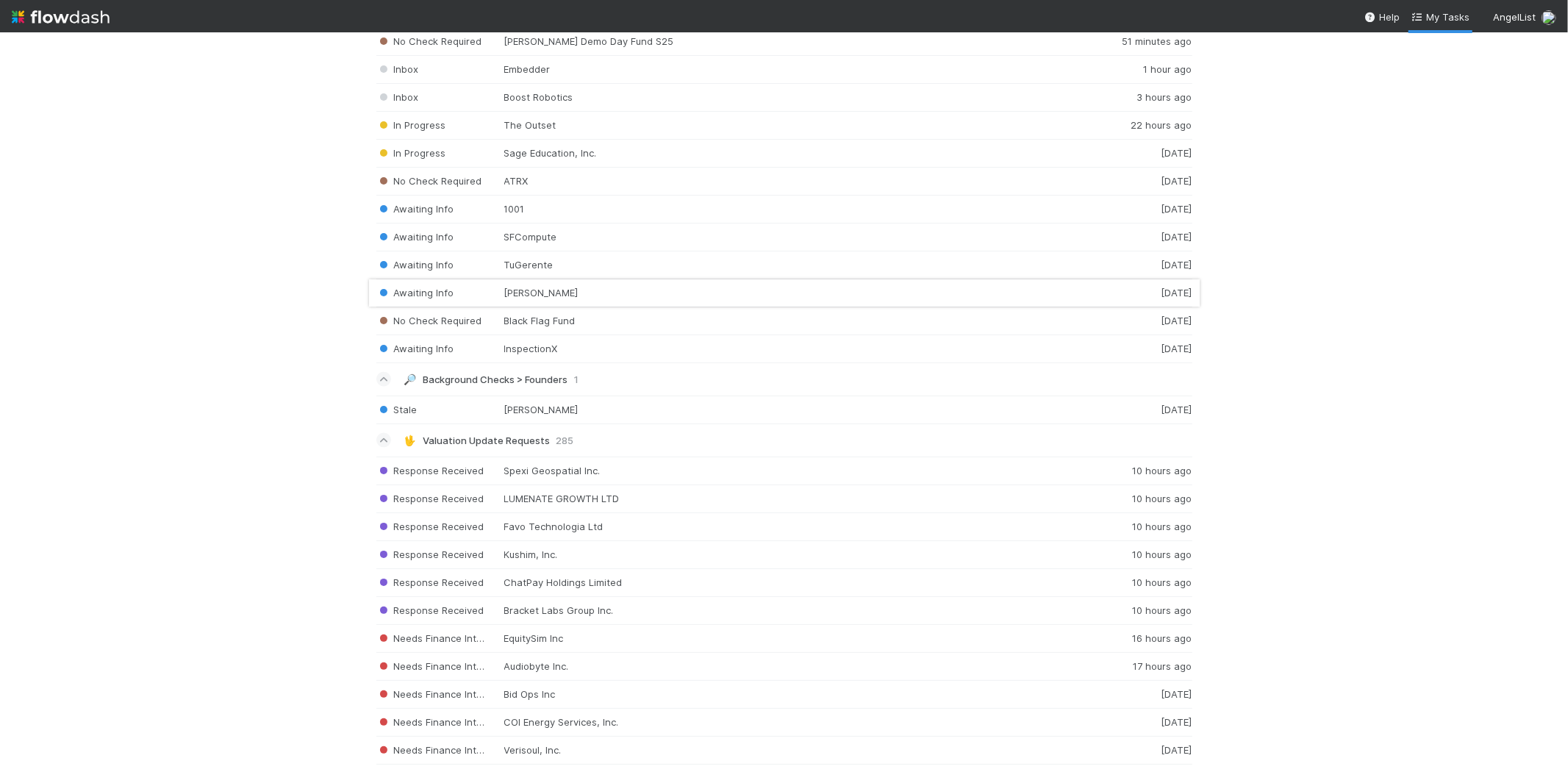
click at [531, 302] on div "Awaiting Info Elise AI 2 days ago" at bounding box center [784, 293] width 816 height 28
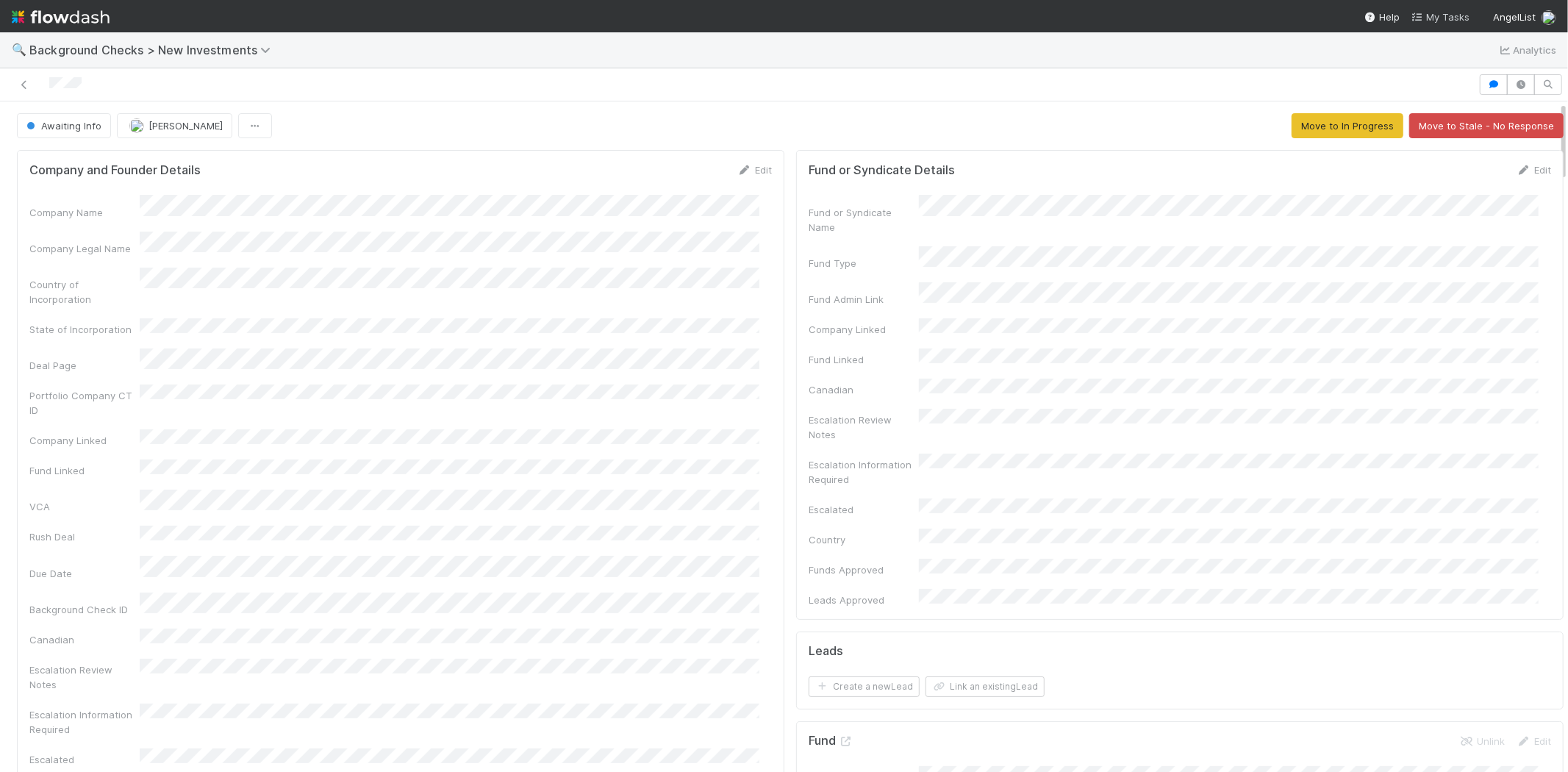
click at [1439, 13] on span "My Tasks" at bounding box center [1441, 16] width 58 height 12
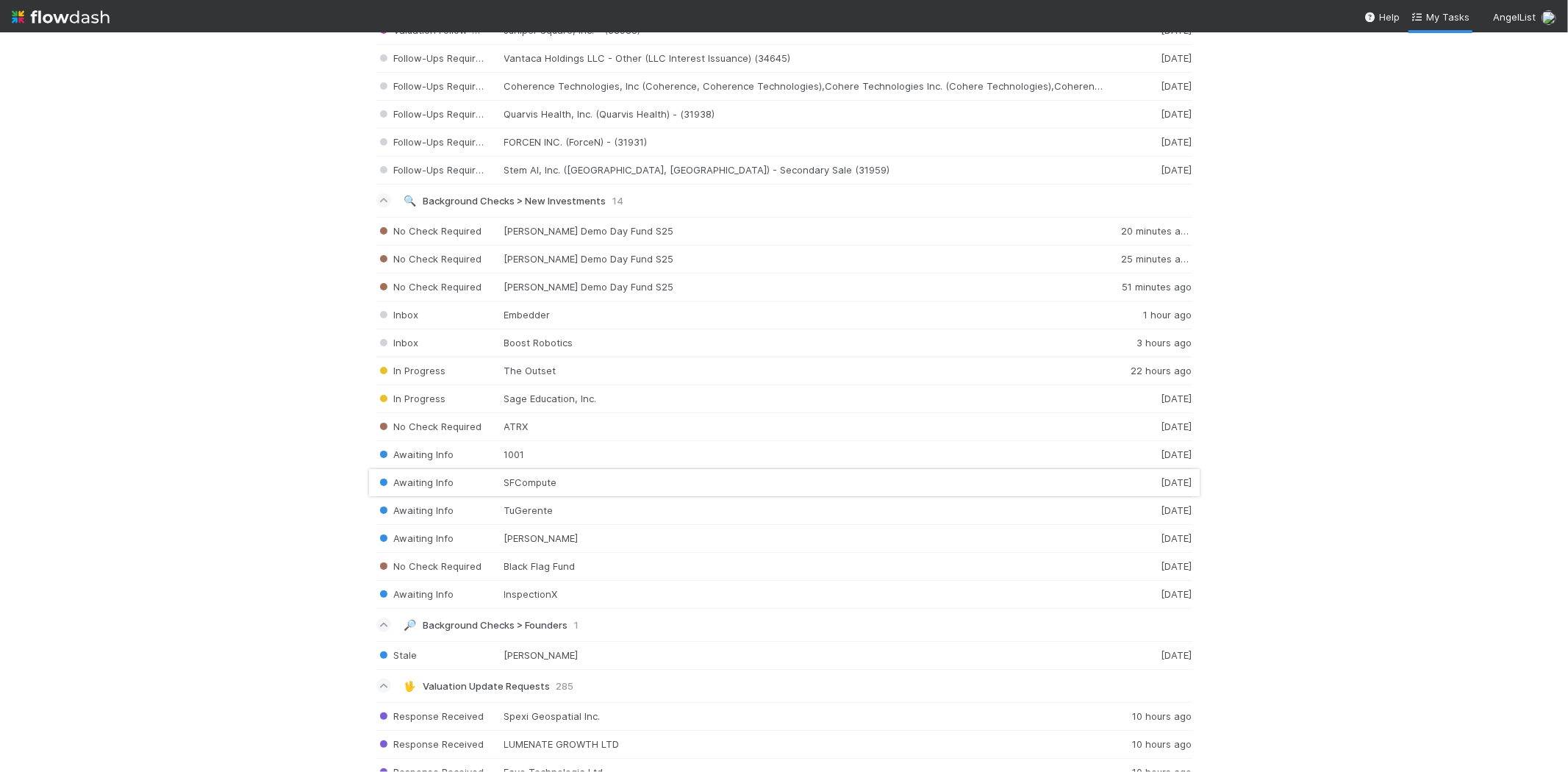
scroll to position [1552, 0]
click at [528, 483] on div "Awaiting Info SFCompute 2 days ago" at bounding box center [784, 482] width 816 height 28
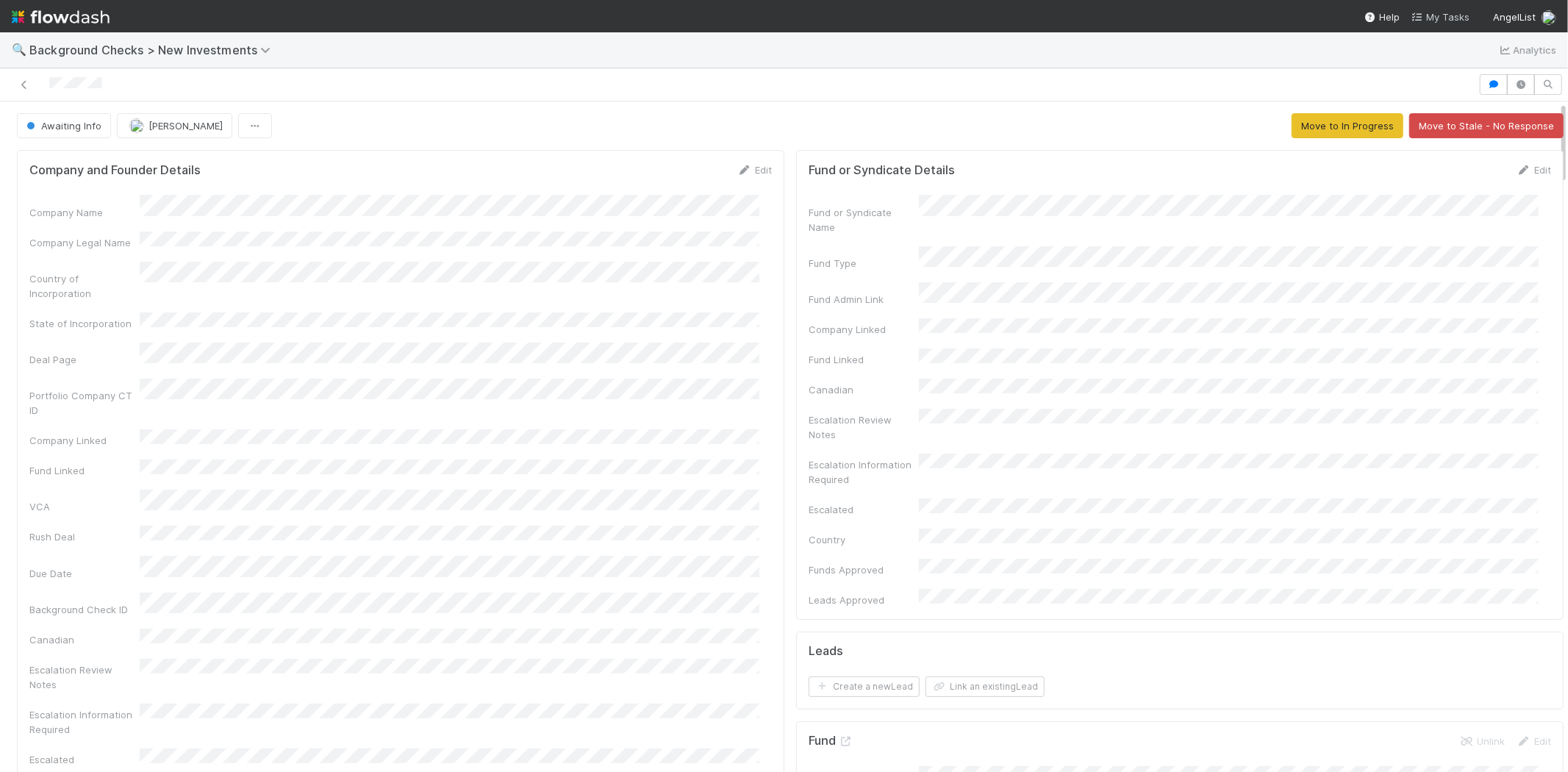
click at [1458, 19] on span "My Tasks" at bounding box center [1441, 16] width 58 height 12
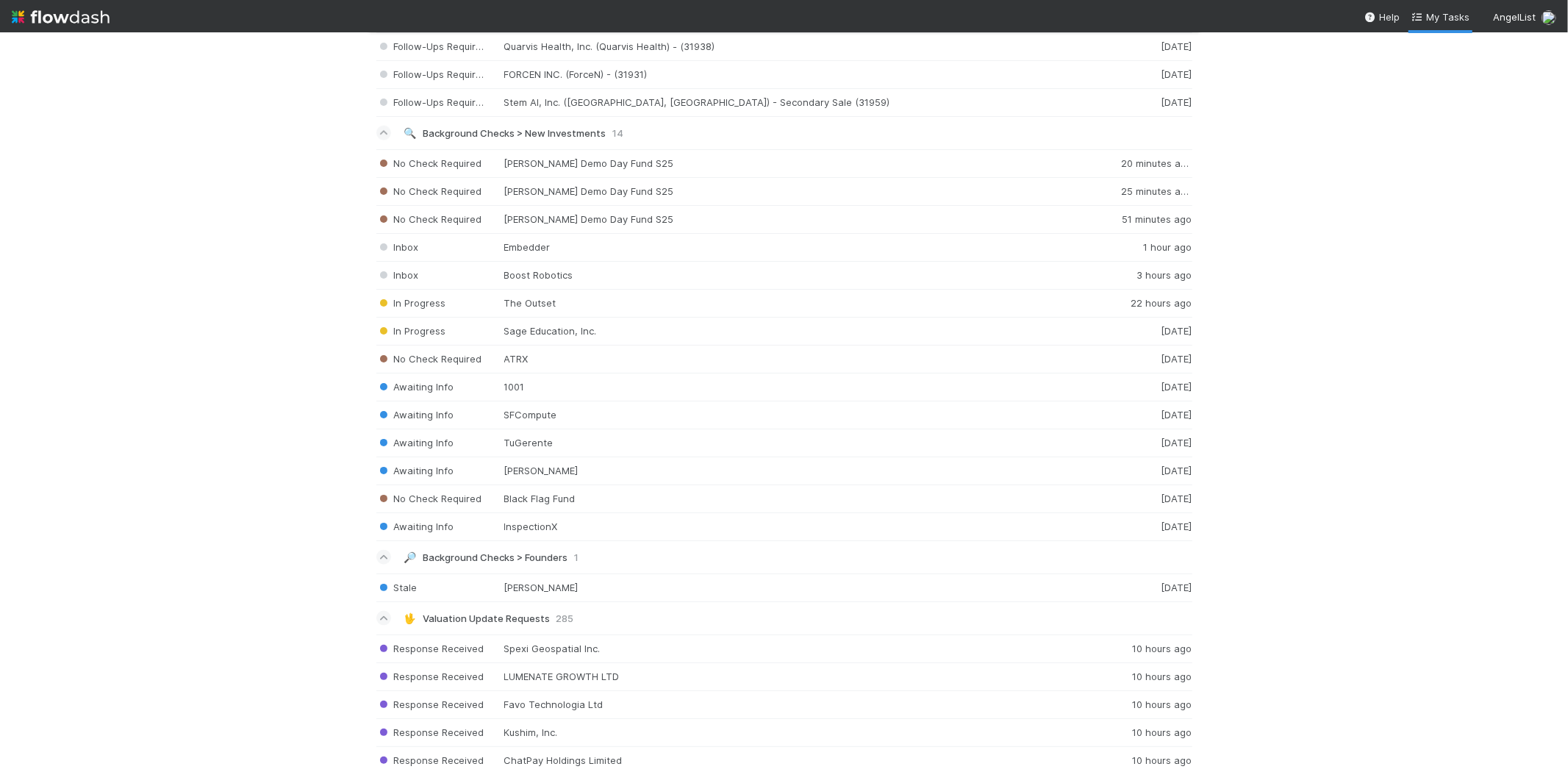
scroll to position [1633, 0]
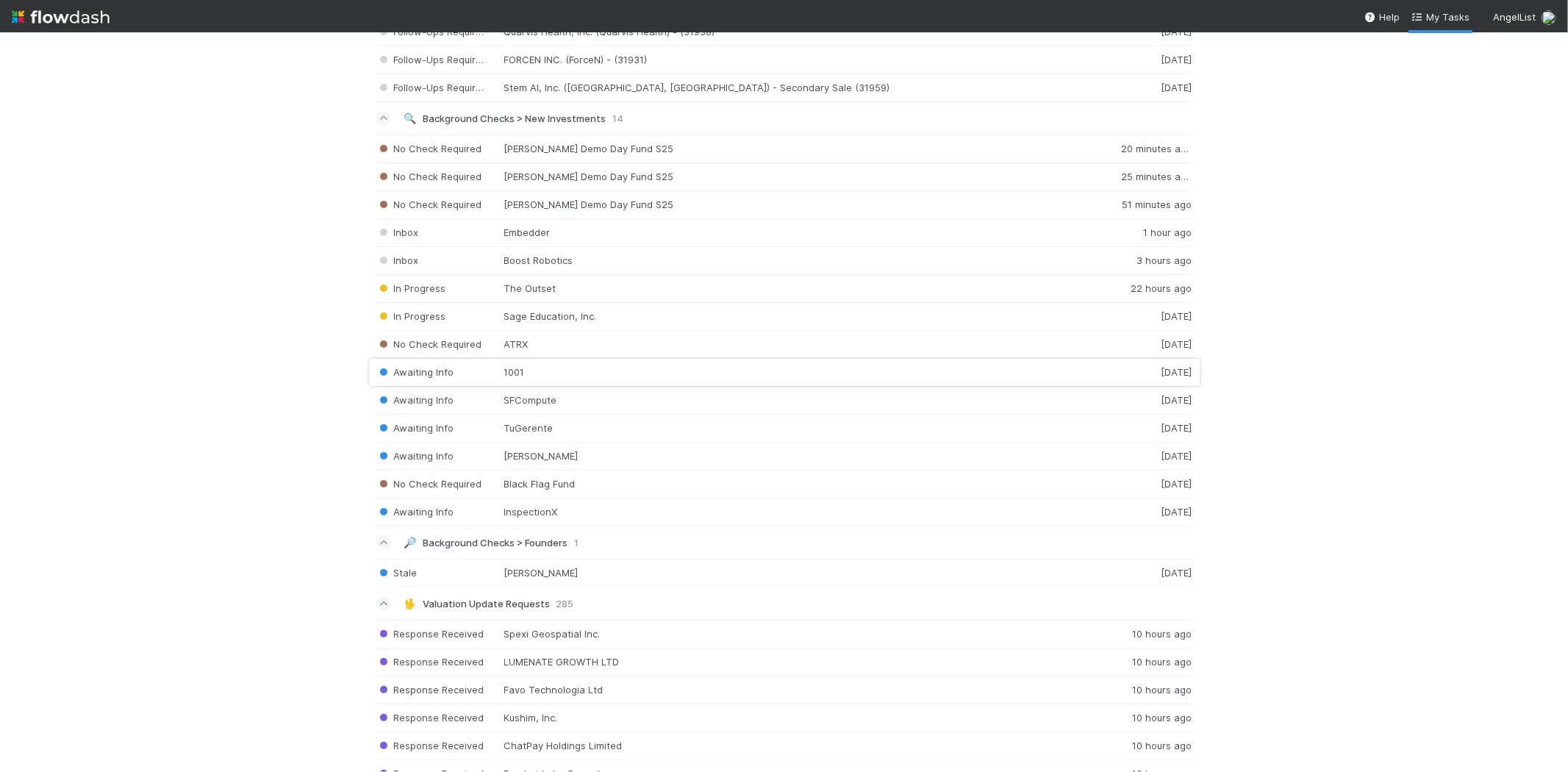
click at [533, 375] on div "Awaiting Info 1001 1 day ago" at bounding box center [784, 372] width 816 height 28
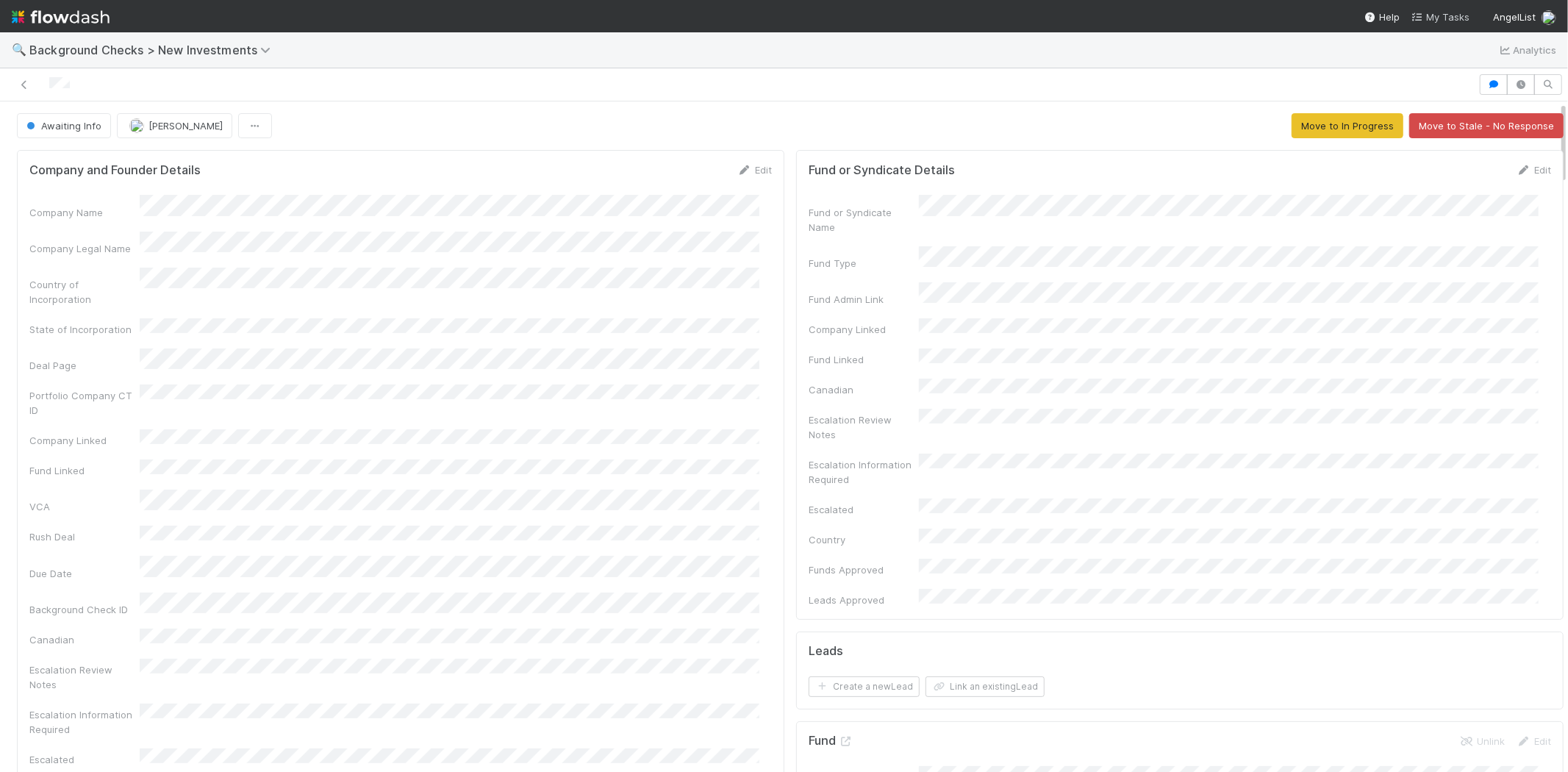
click at [1450, 17] on span "My Tasks" at bounding box center [1441, 16] width 58 height 12
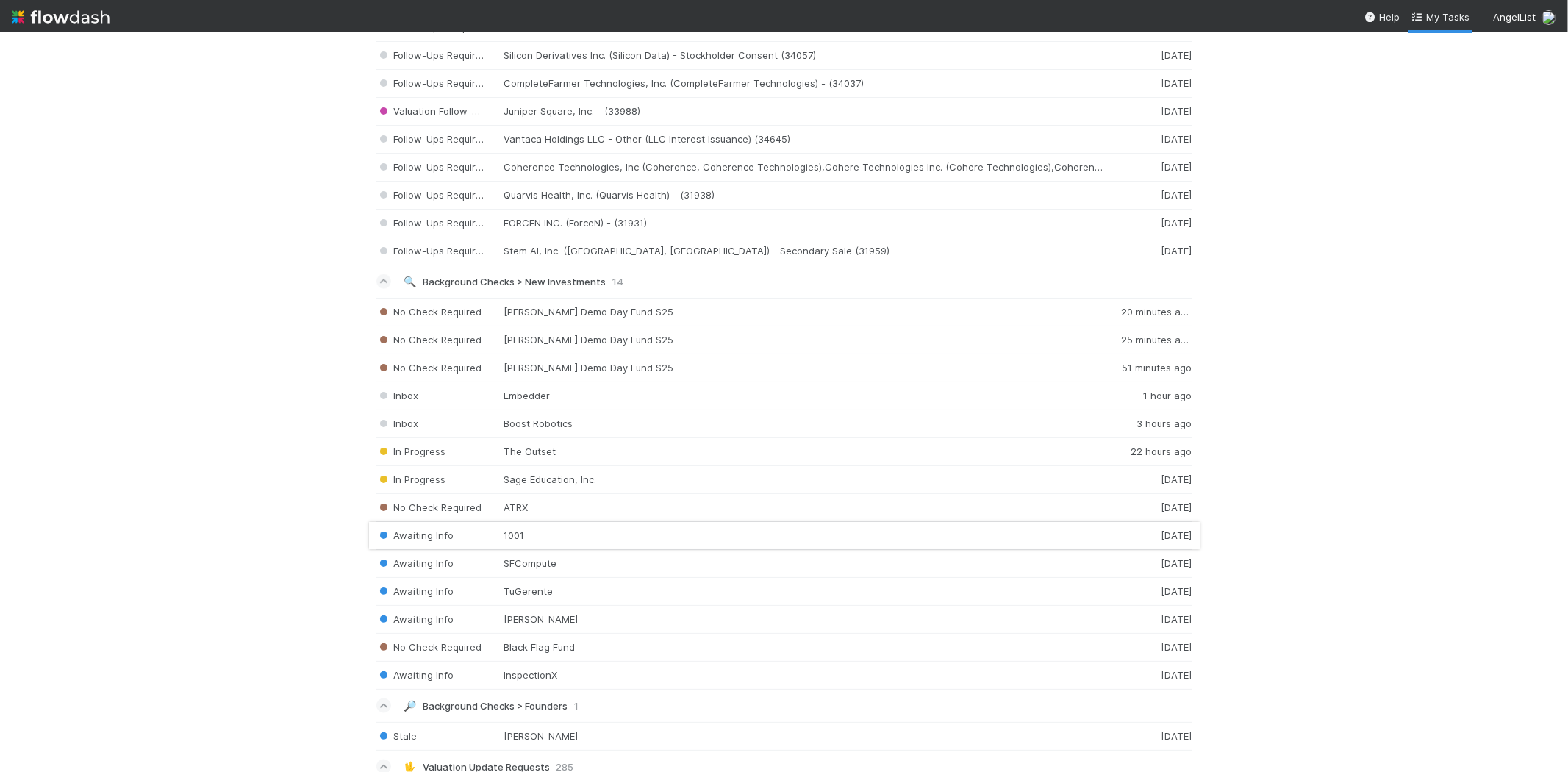
scroll to position [1552, 0]
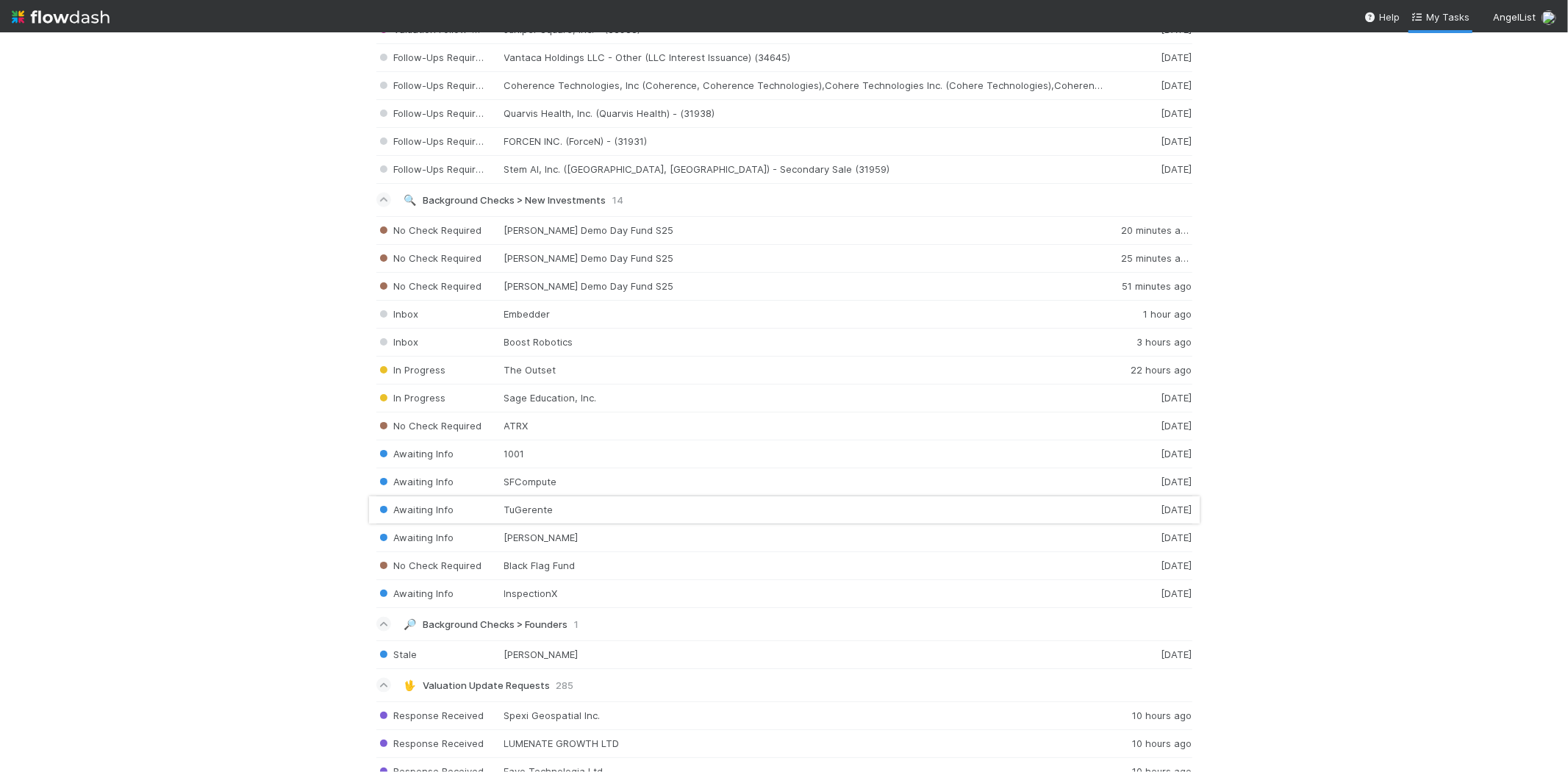
click at [547, 516] on div "Awaiting Info TuGerente 2 days ago" at bounding box center [784, 510] width 816 height 28
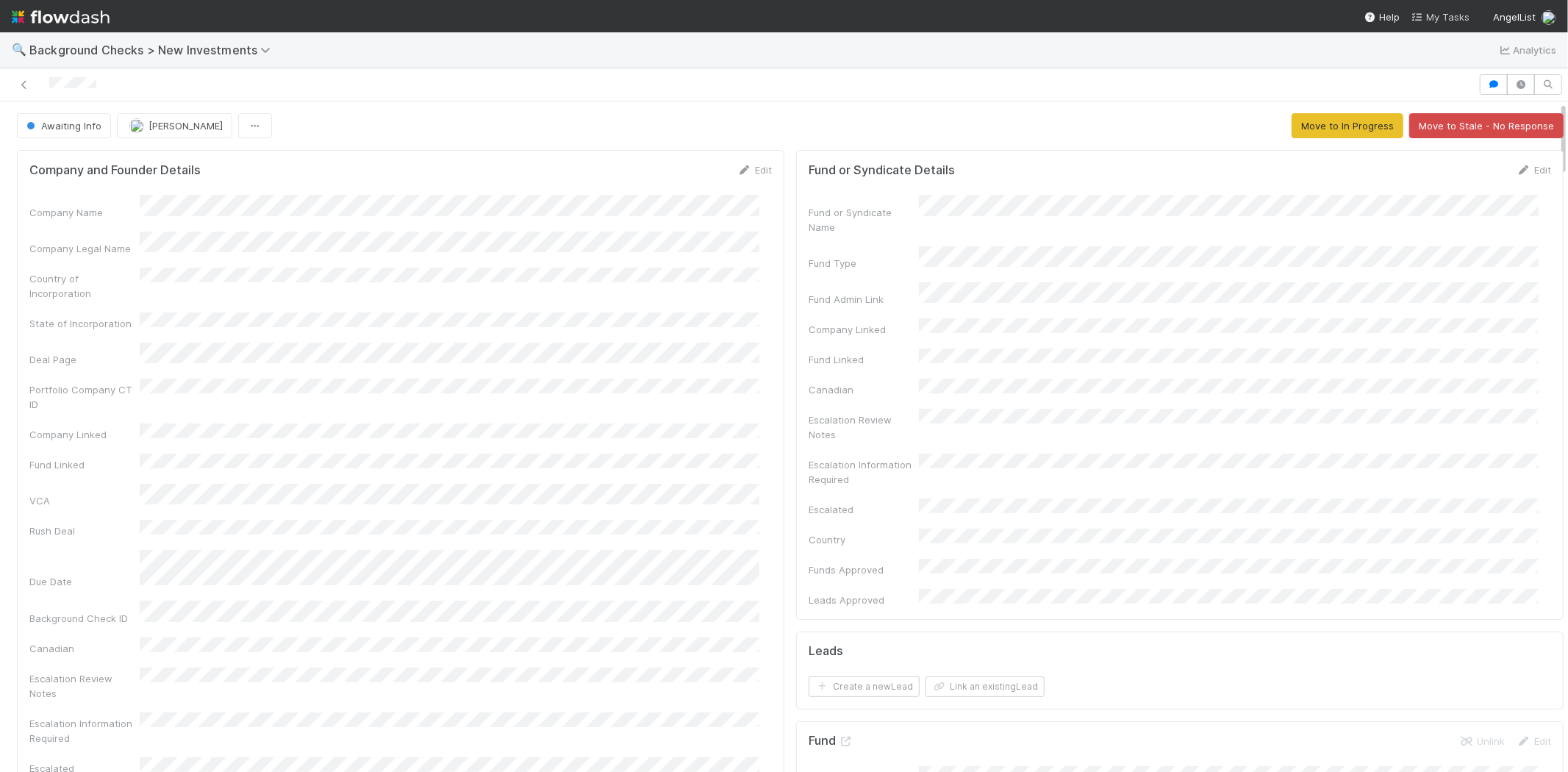
click at [1444, 16] on span "My Tasks" at bounding box center [1441, 16] width 58 height 12
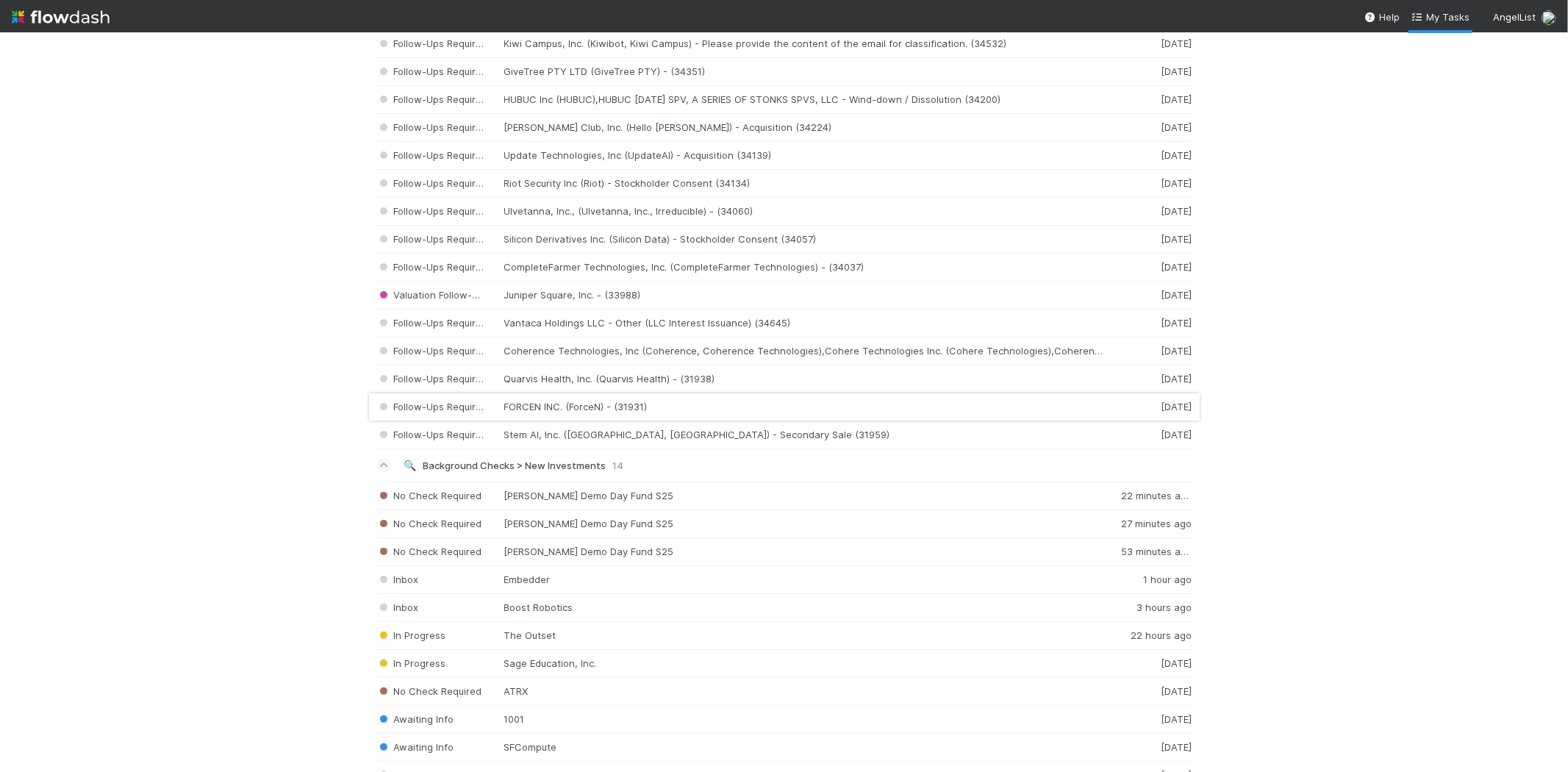
scroll to position [1552, 0]
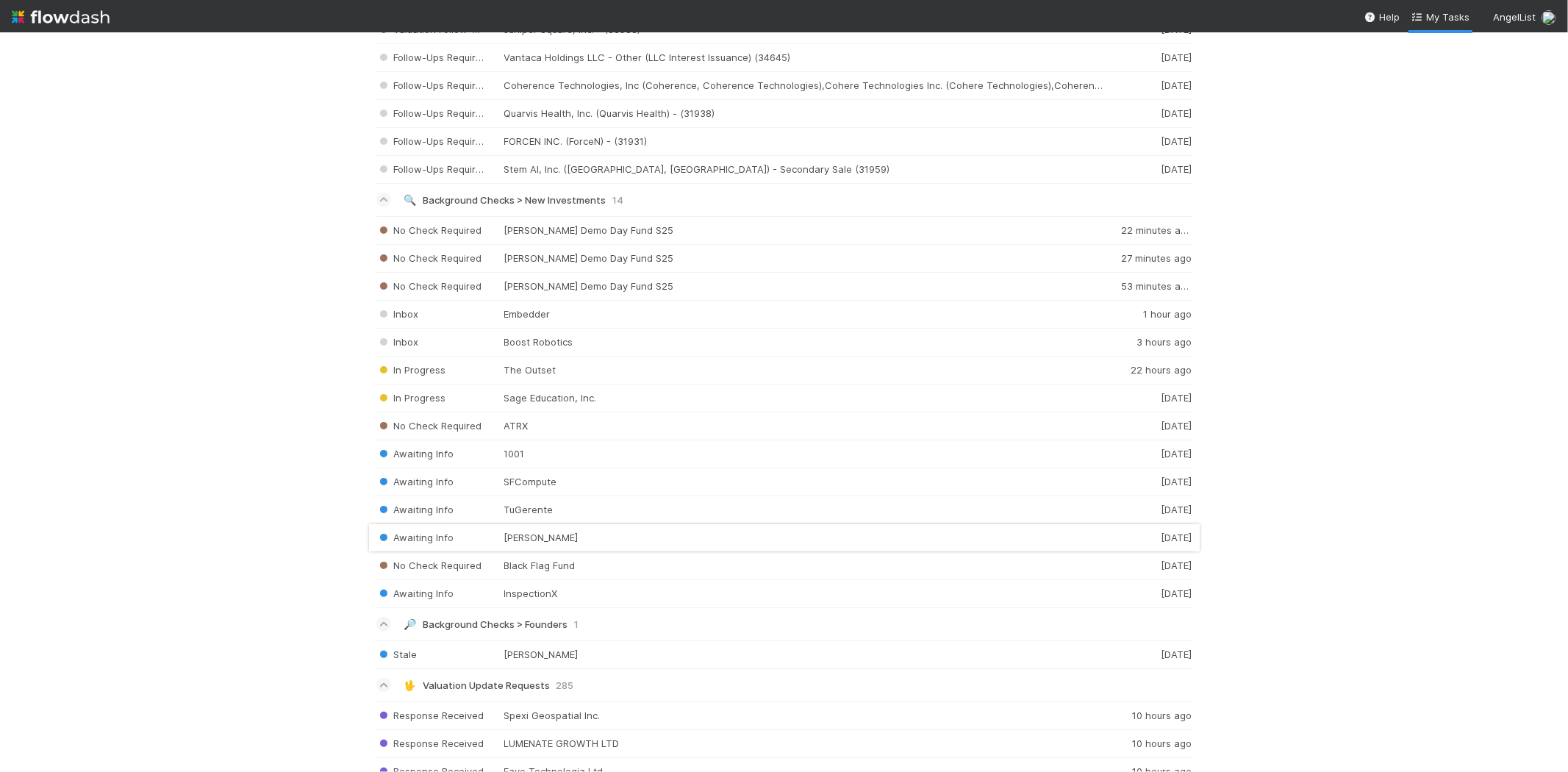
click at [544, 539] on div "Awaiting Info Elise AI 2 days ago" at bounding box center [784, 538] width 816 height 28
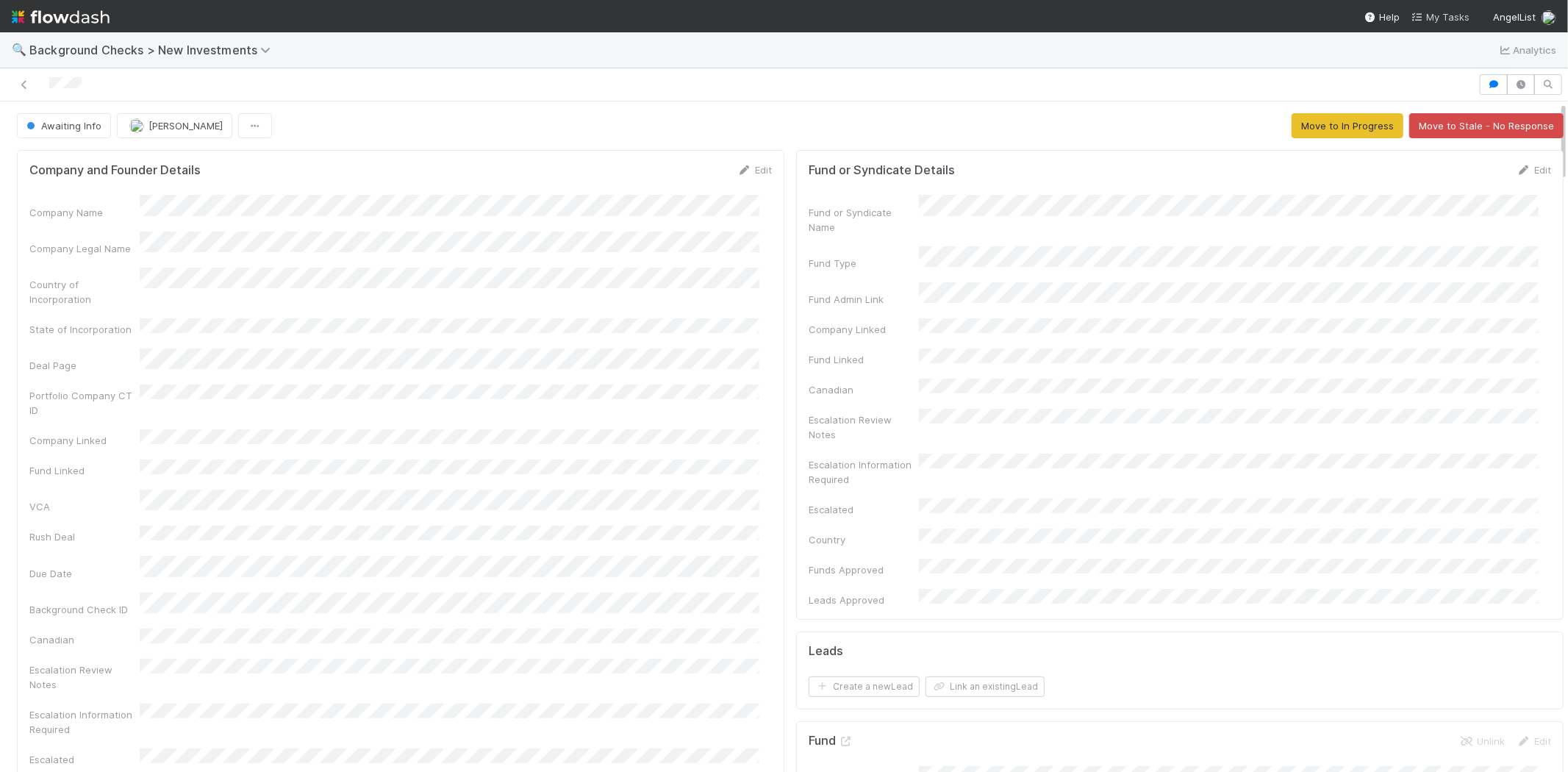
click at [1435, 11] on span "My Tasks" at bounding box center [1441, 16] width 58 height 12
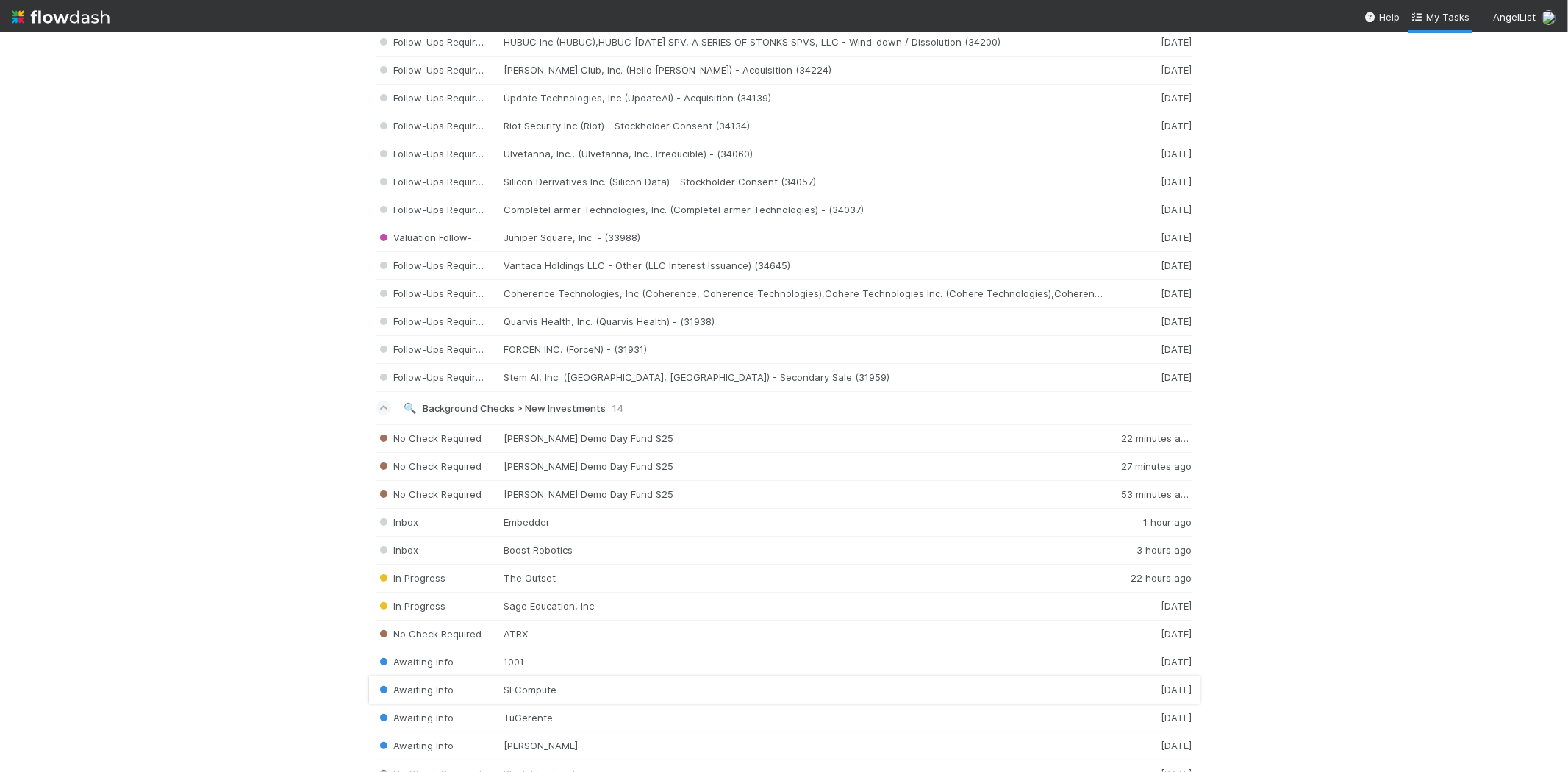
scroll to position [1633, 0]
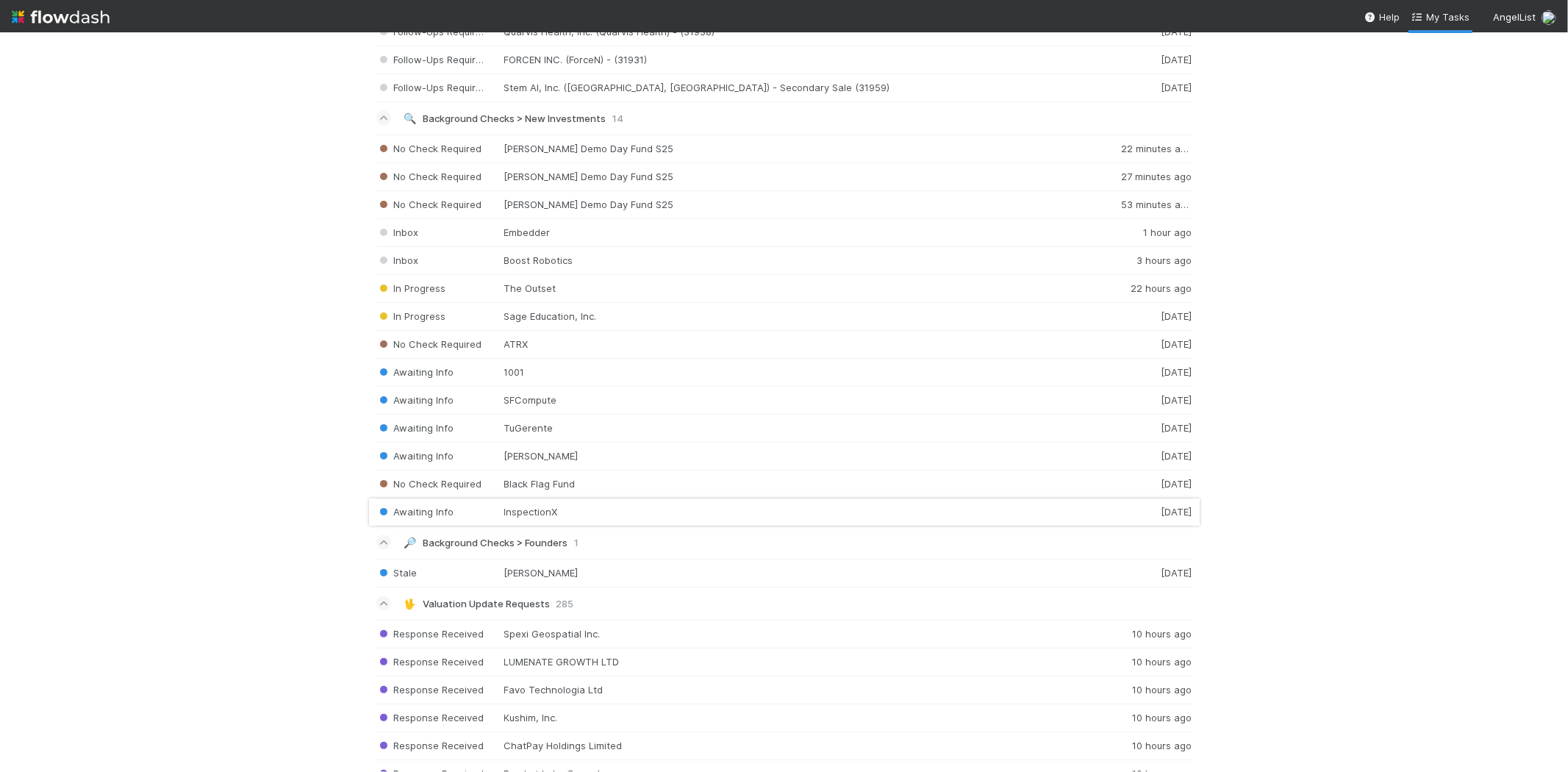
click at [641, 516] on div "Awaiting Info InspectionX 6 days ago" at bounding box center [784, 512] width 816 height 28
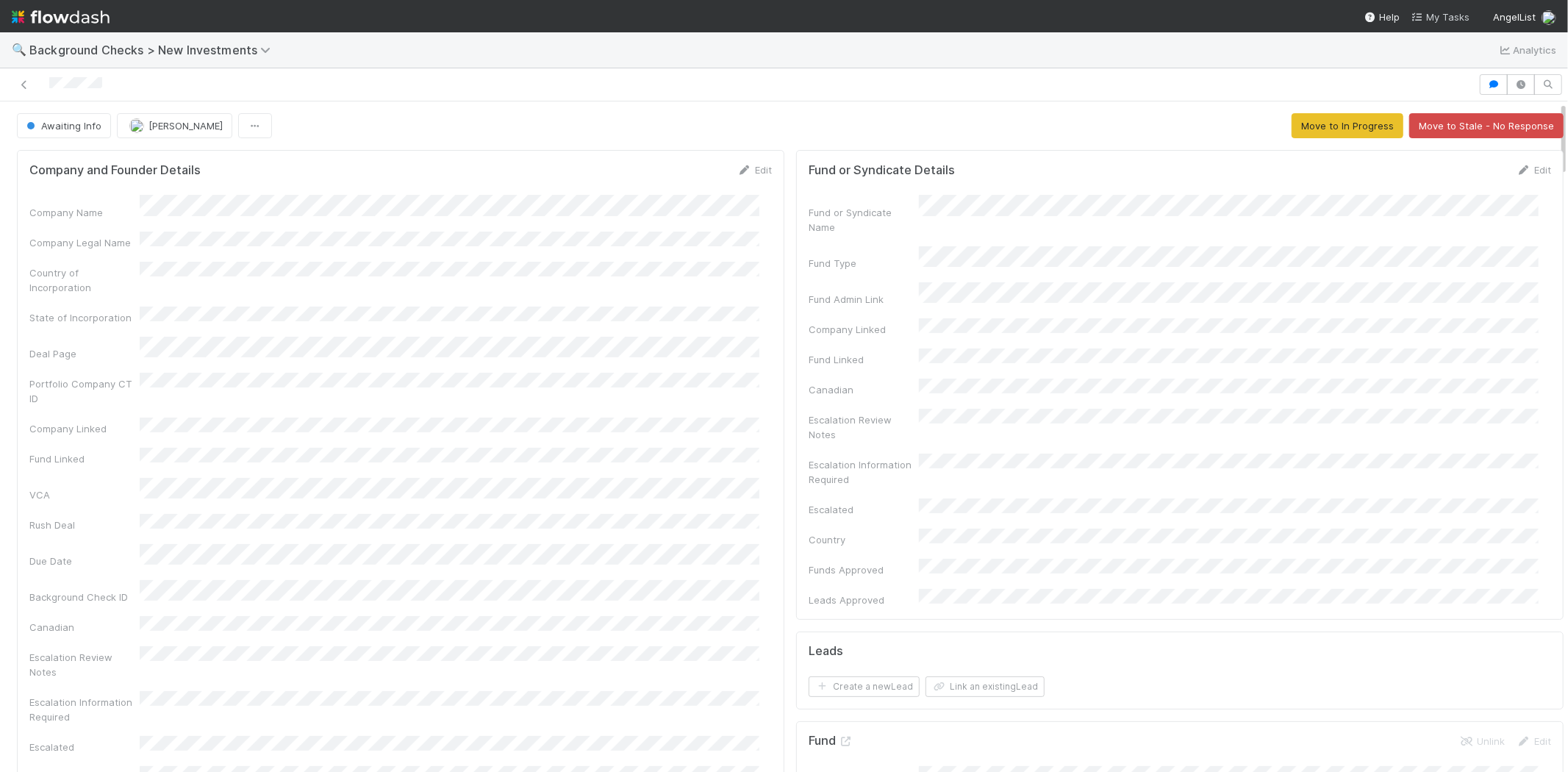
click at [1458, 10] on link "My Tasks" at bounding box center [1441, 16] width 58 height 15
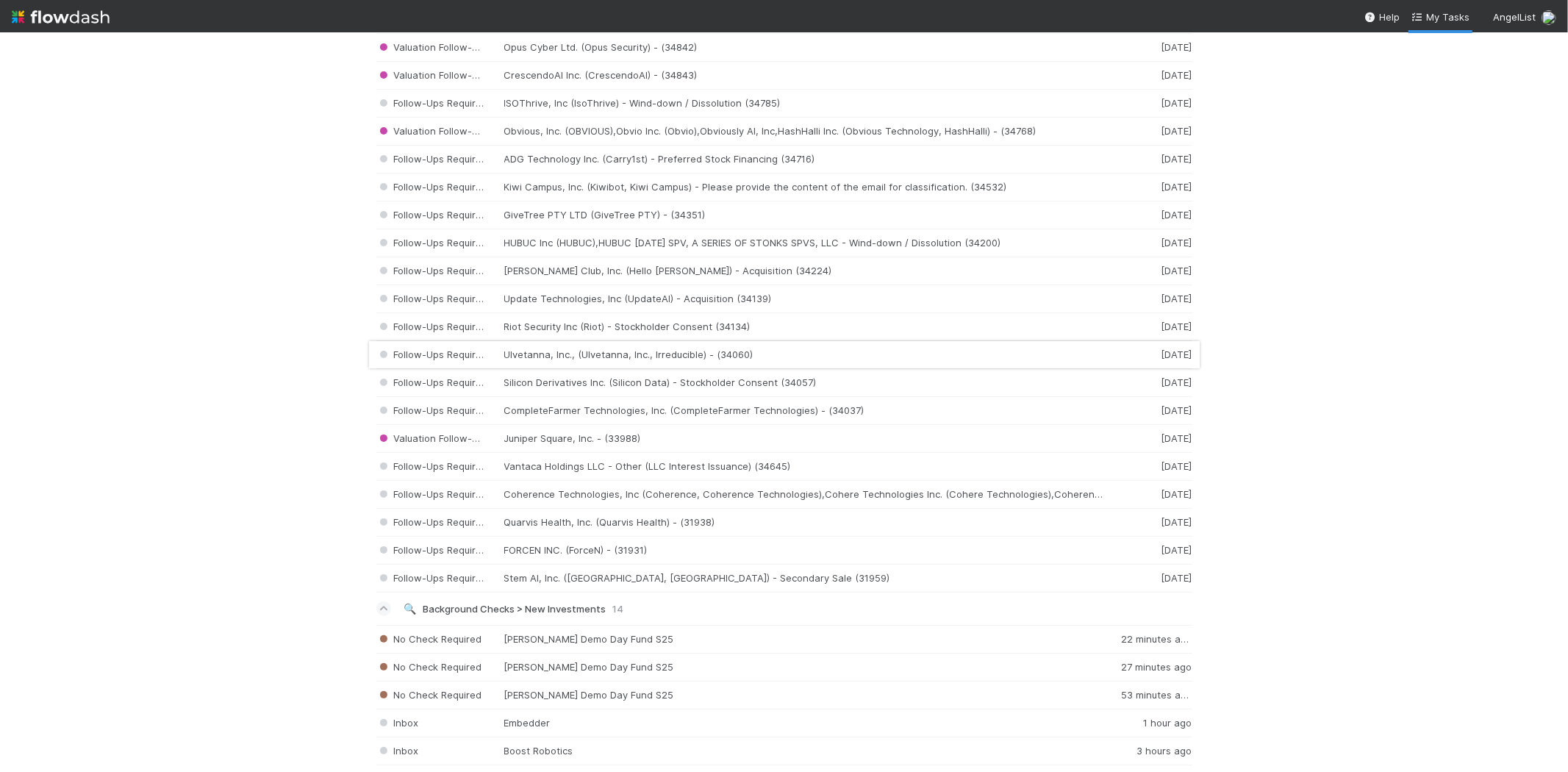
scroll to position [1633, 0]
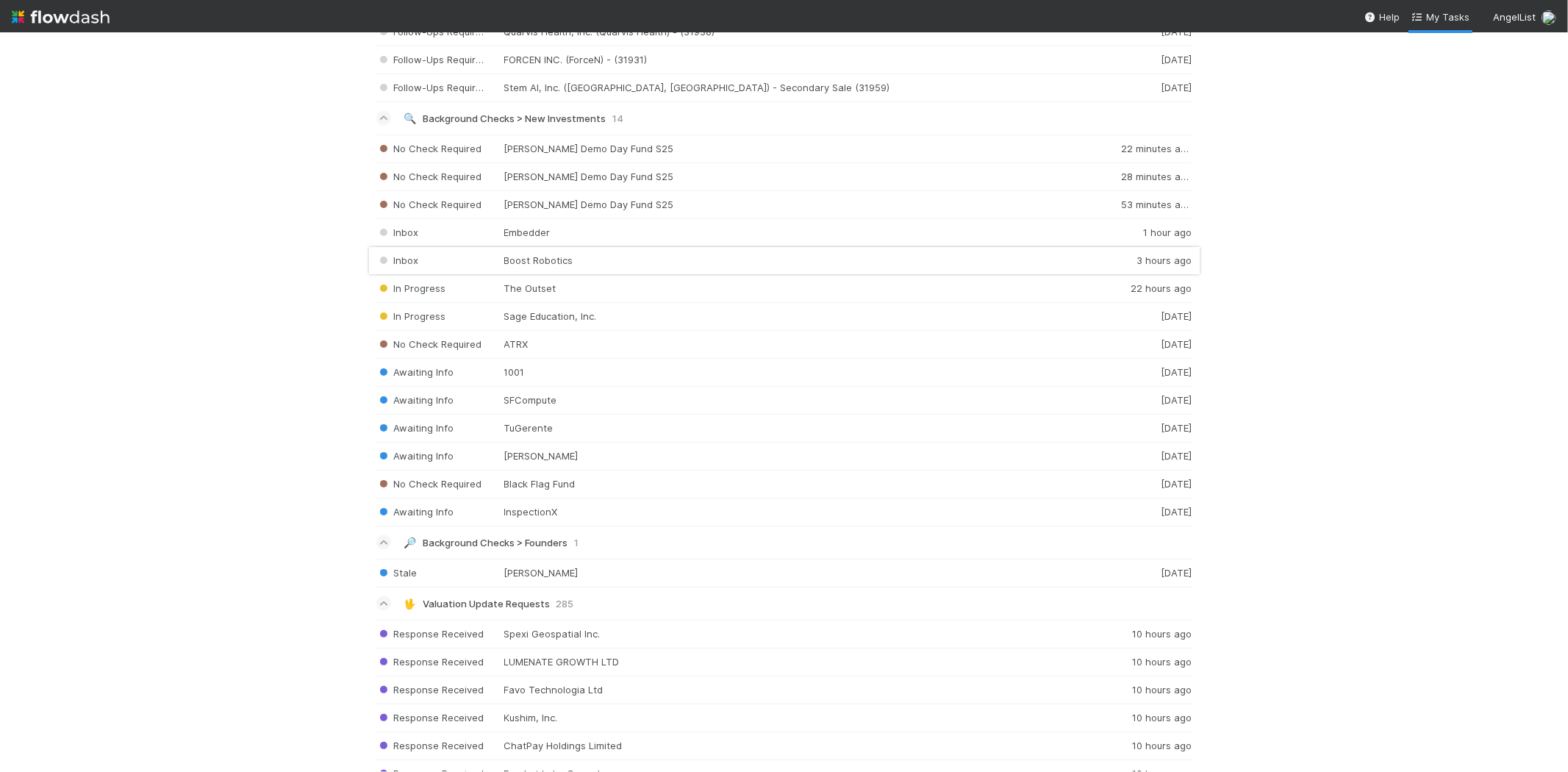
click at [528, 262] on div "Inbox Boost Robotics 3 hours ago" at bounding box center [784, 260] width 816 height 28
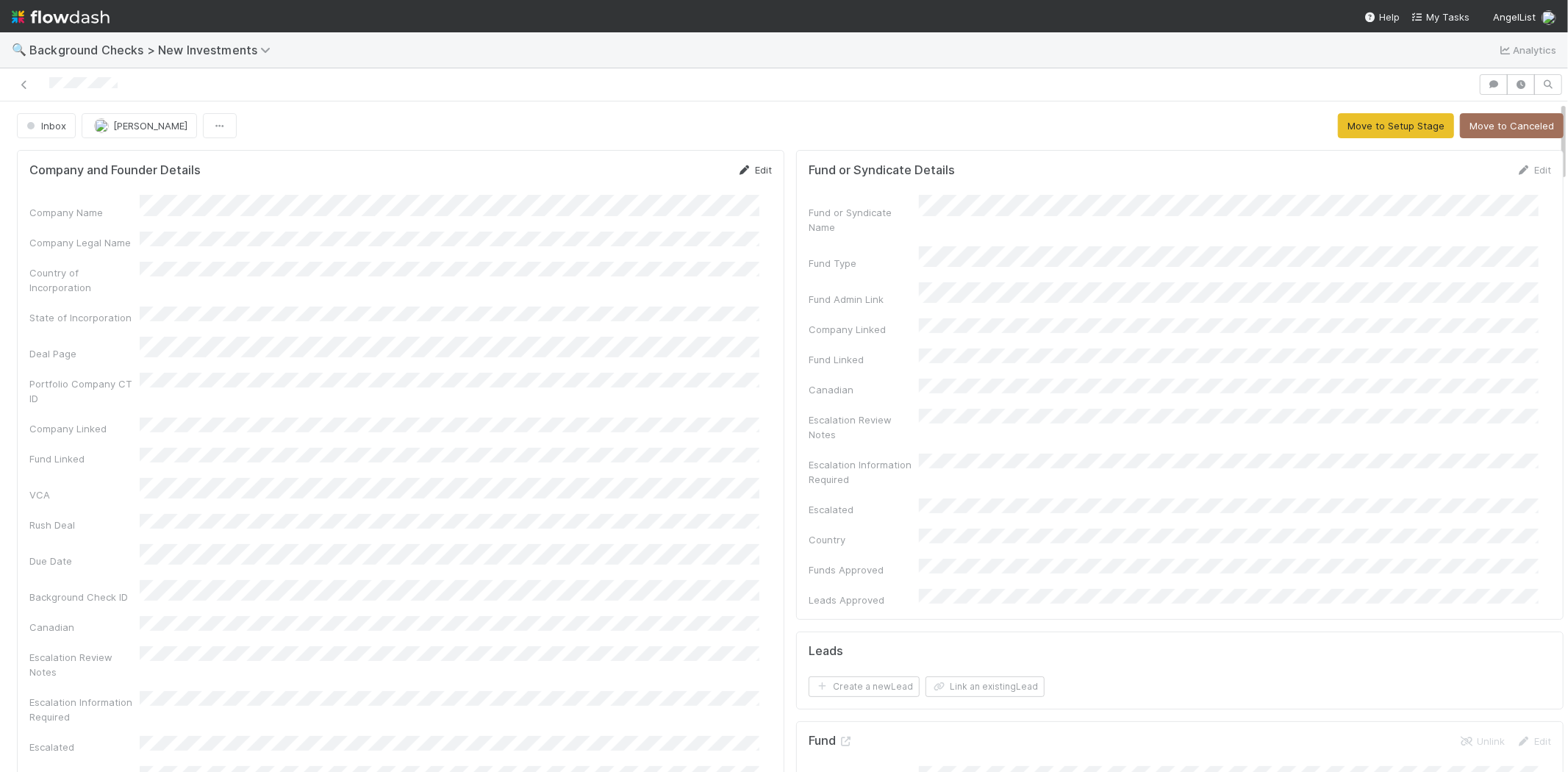
click at [756, 166] on link "Edit" at bounding box center [755, 169] width 35 height 12
click at [674, 174] on button "Save" at bounding box center [693, 175] width 42 height 25
click at [1342, 119] on button "Move to Setup Stage" at bounding box center [1397, 126] width 116 height 25
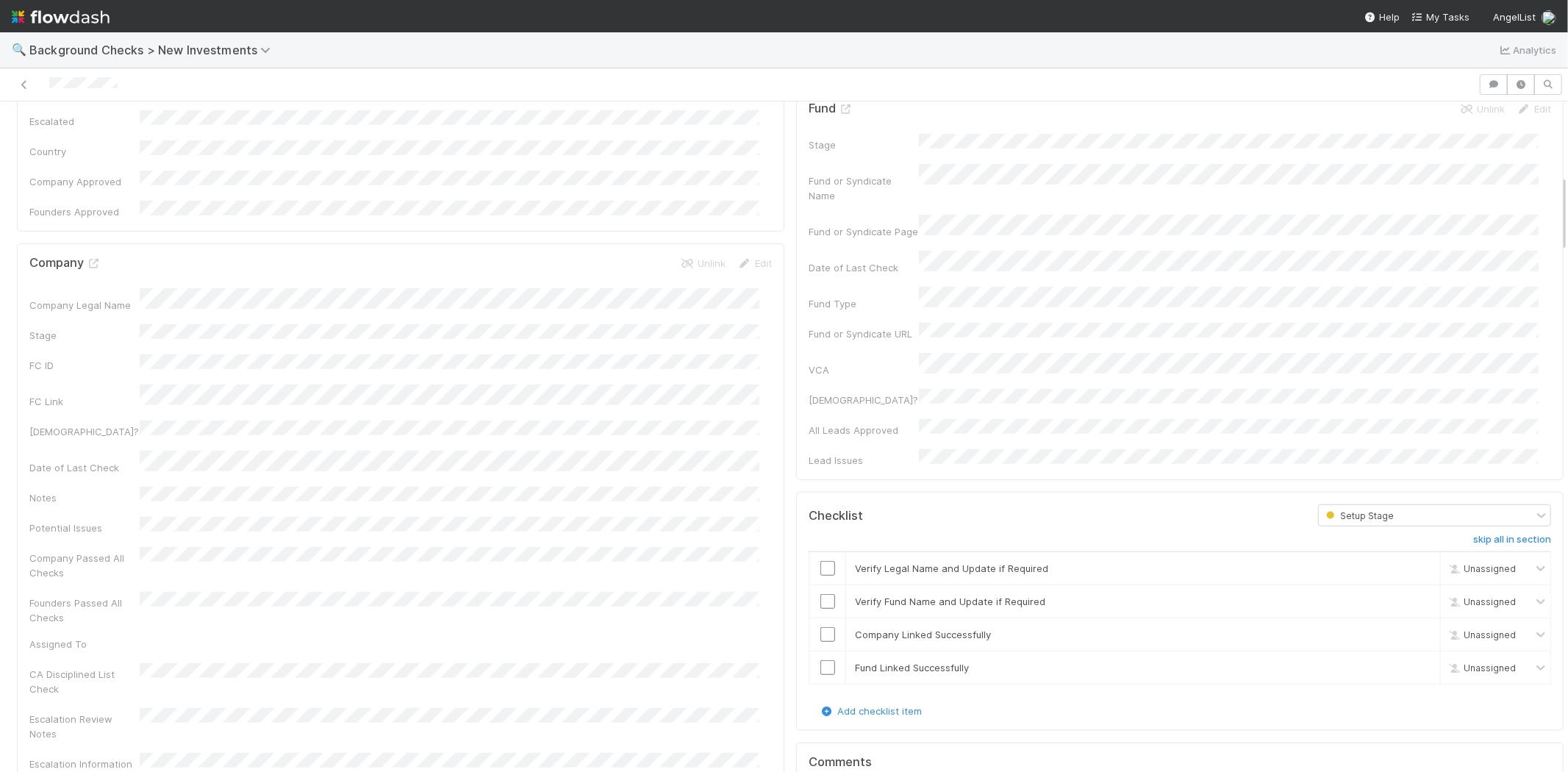
scroll to position [735, 0]
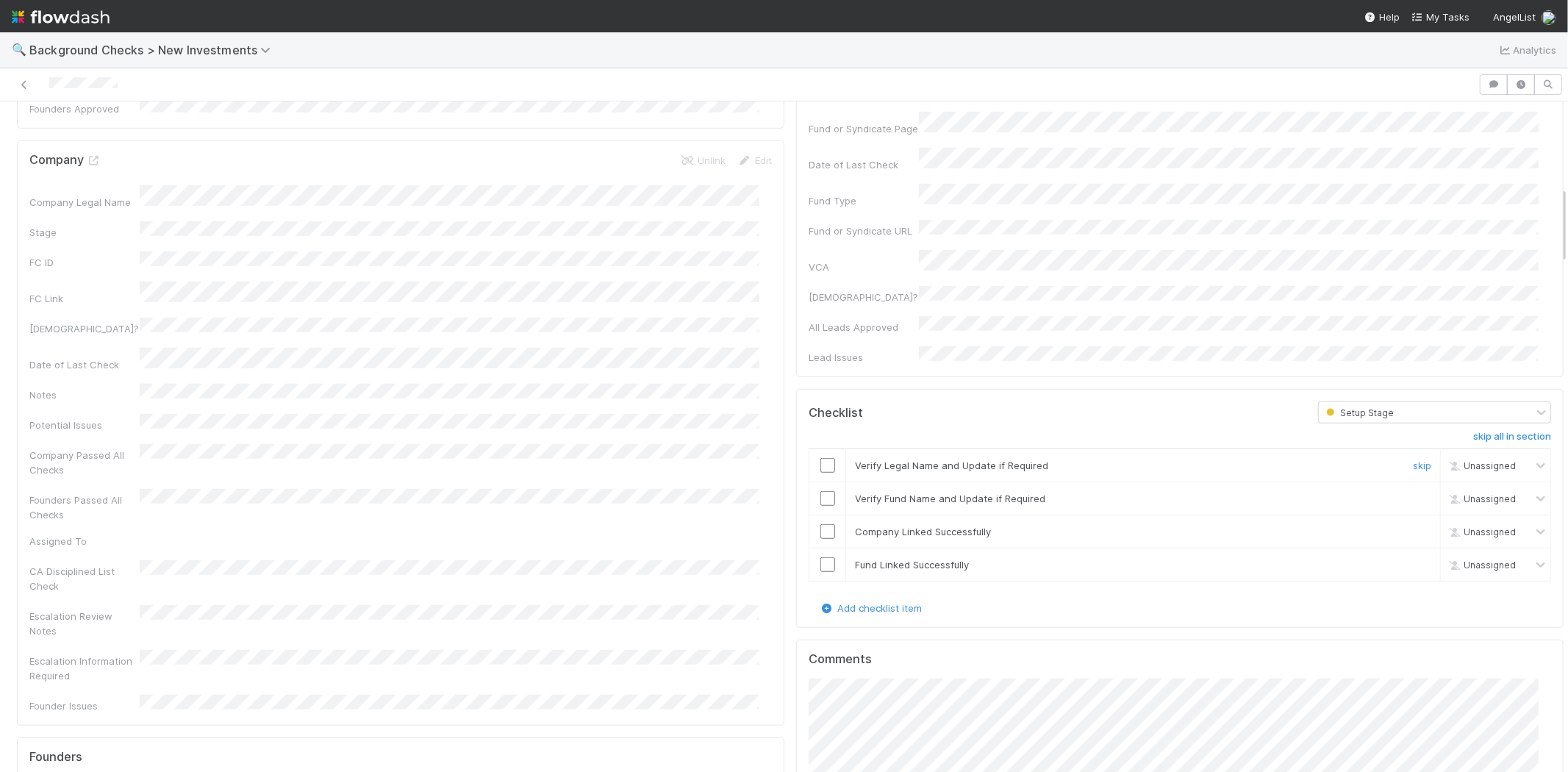
click at [821, 458] on input "checkbox" at bounding box center [828, 464] width 15 height 15
click at [821, 490] on input "checkbox" at bounding box center [828, 497] width 15 height 15
click at [821, 524] on input "checkbox" at bounding box center [828, 531] width 15 height 15
click at [821, 557] on input "checkbox" at bounding box center [828, 564] width 15 height 15
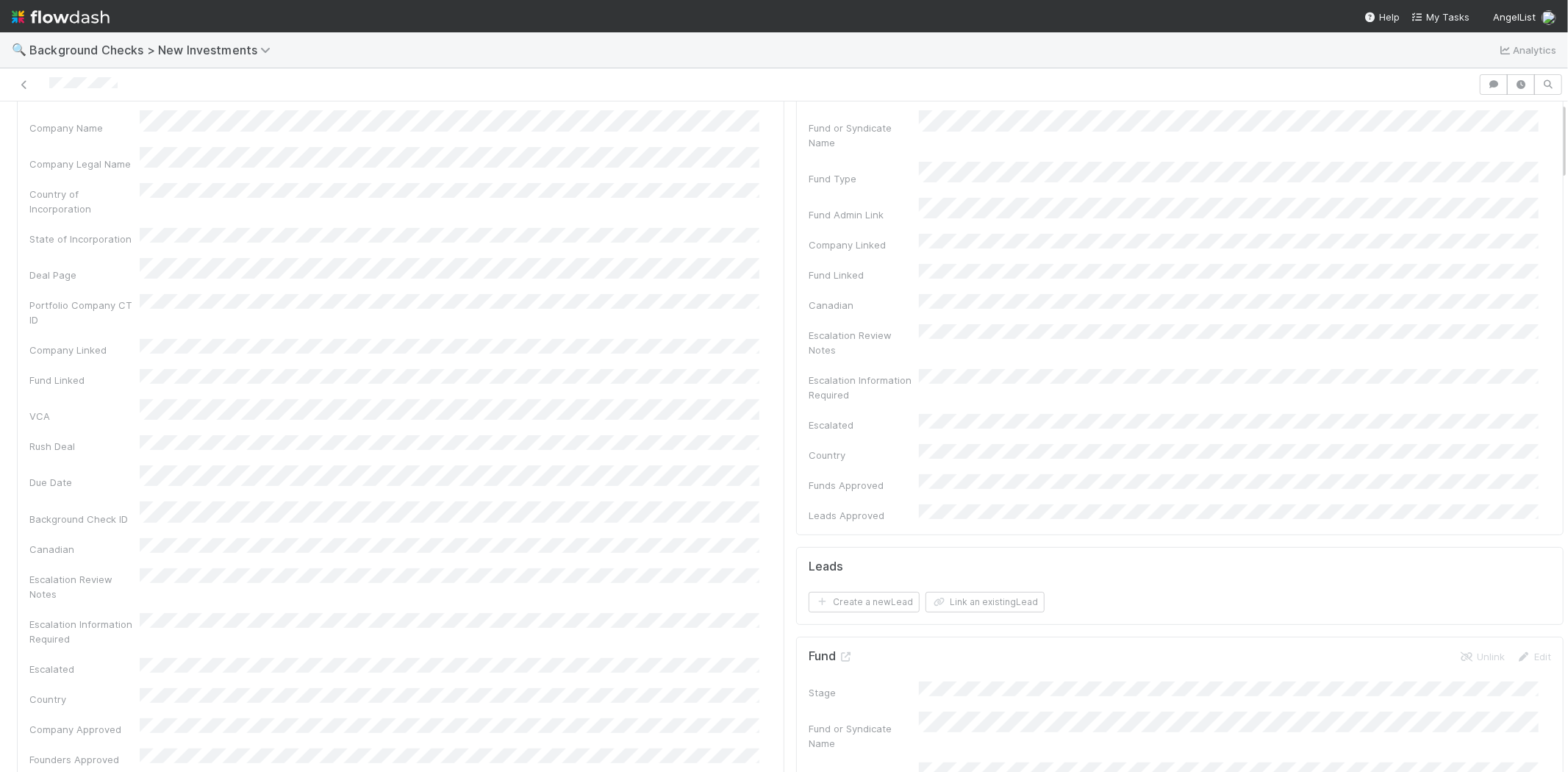
scroll to position [0, 0]
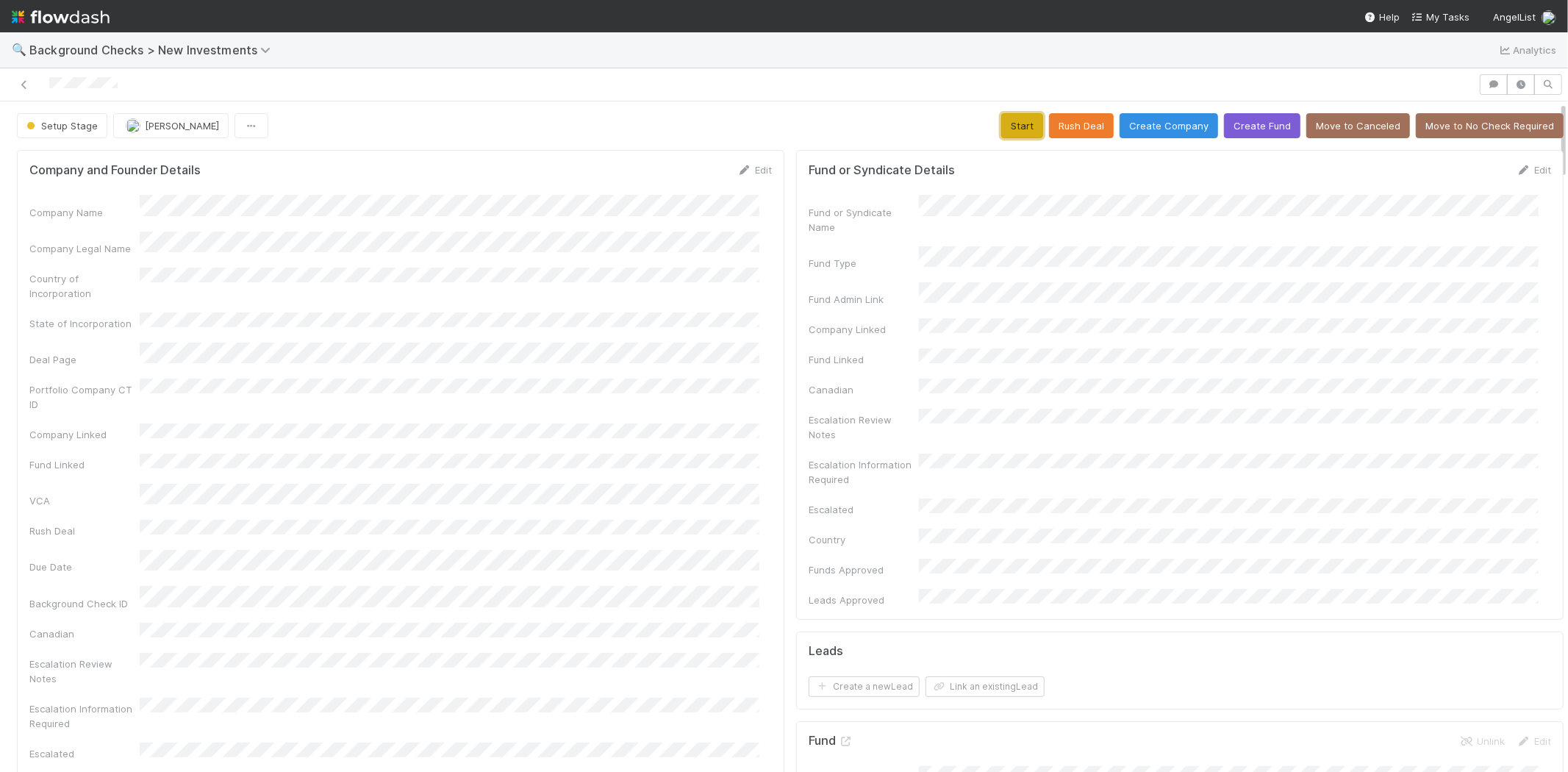
click at [1002, 131] on button "Start" at bounding box center [1022, 126] width 42 height 25
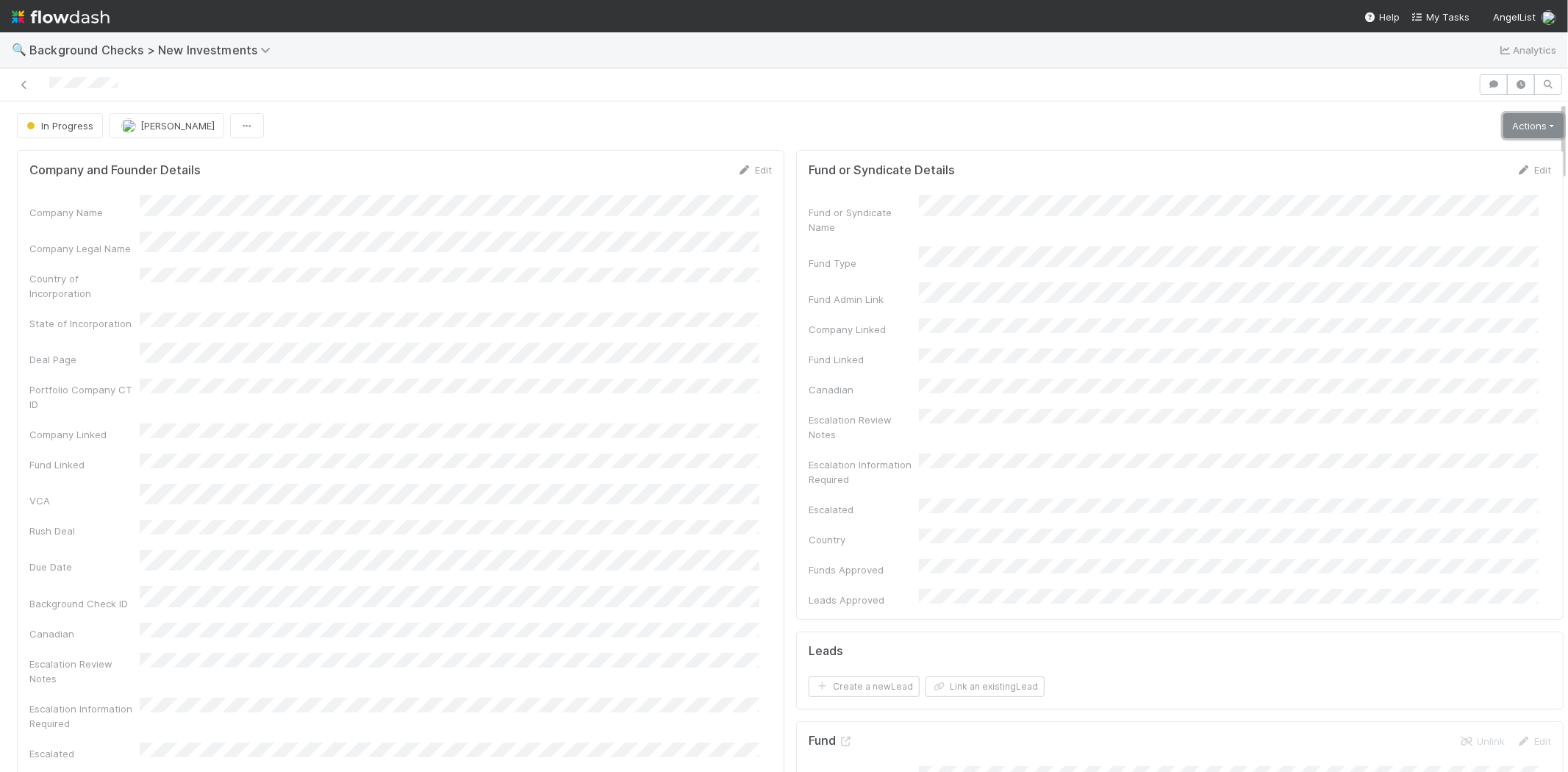
click at [1504, 131] on link "Actions" at bounding box center [1534, 126] width 60 height 25
click at [1412, 298] on button "Link Lead" at bounding box center [1483, 300] width 164 height 20
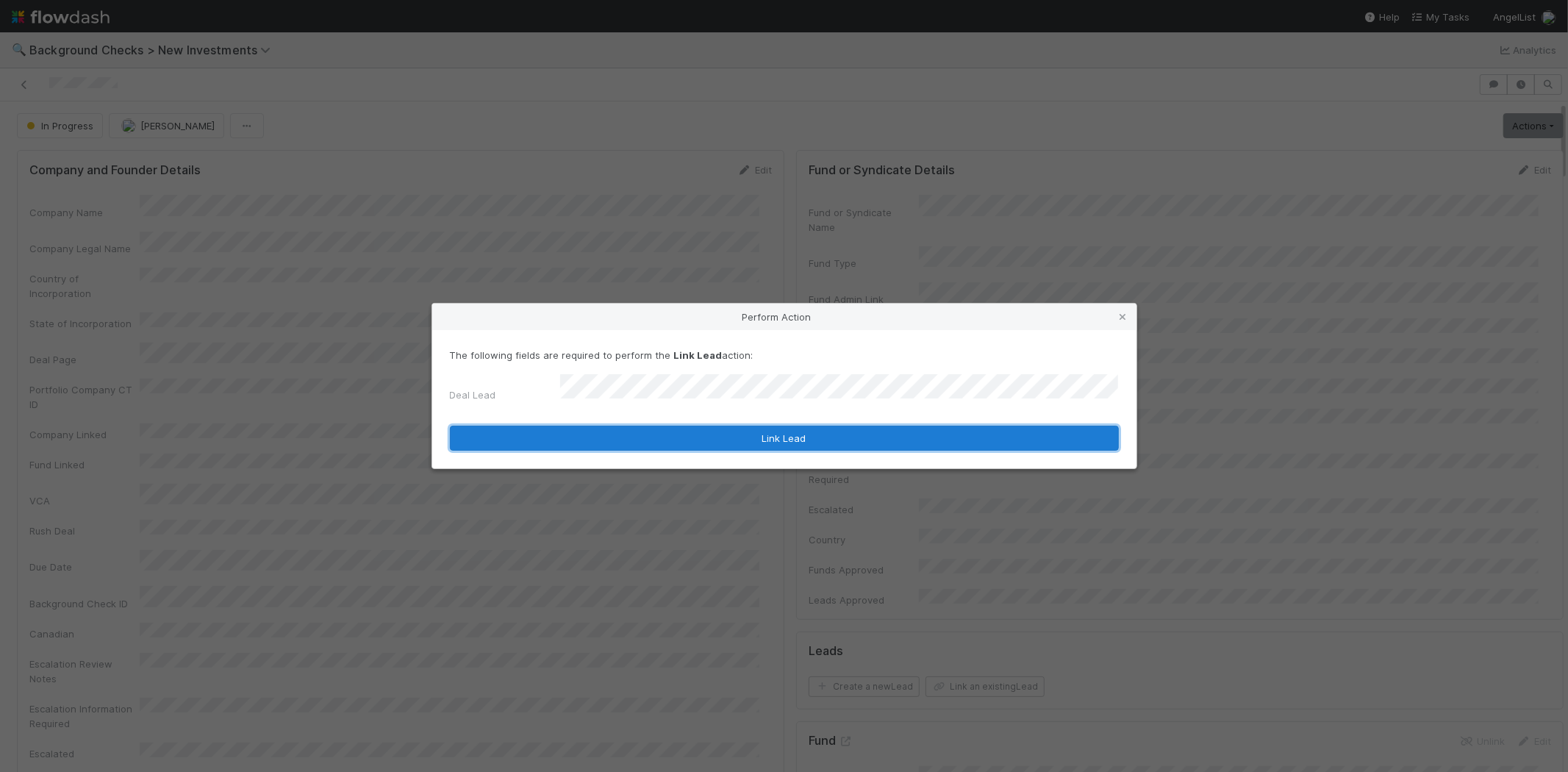
click at [828, 430] on button "Link Lead" at bounding box center [784, 438] width 669 height 25
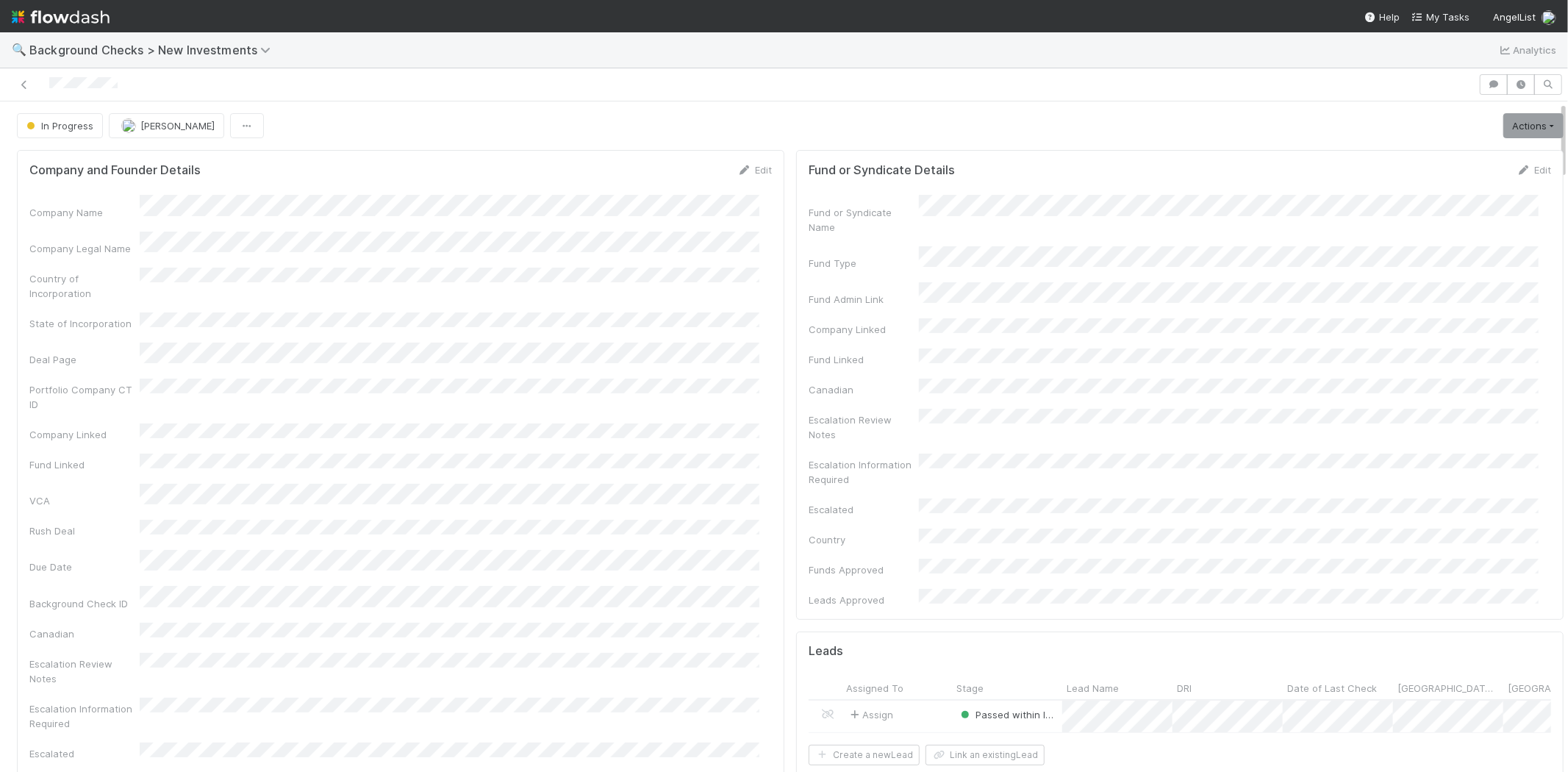
click at [50, 86] on div at bounding box center [739, 84] width 1467 height 20
click at [1504, 127] on link "Actions" at bounding box center [1534, 126] width 60 height 25
click at [1483, 151] on button "Finish" at bounding box center [1483, 156] width 164 height 20
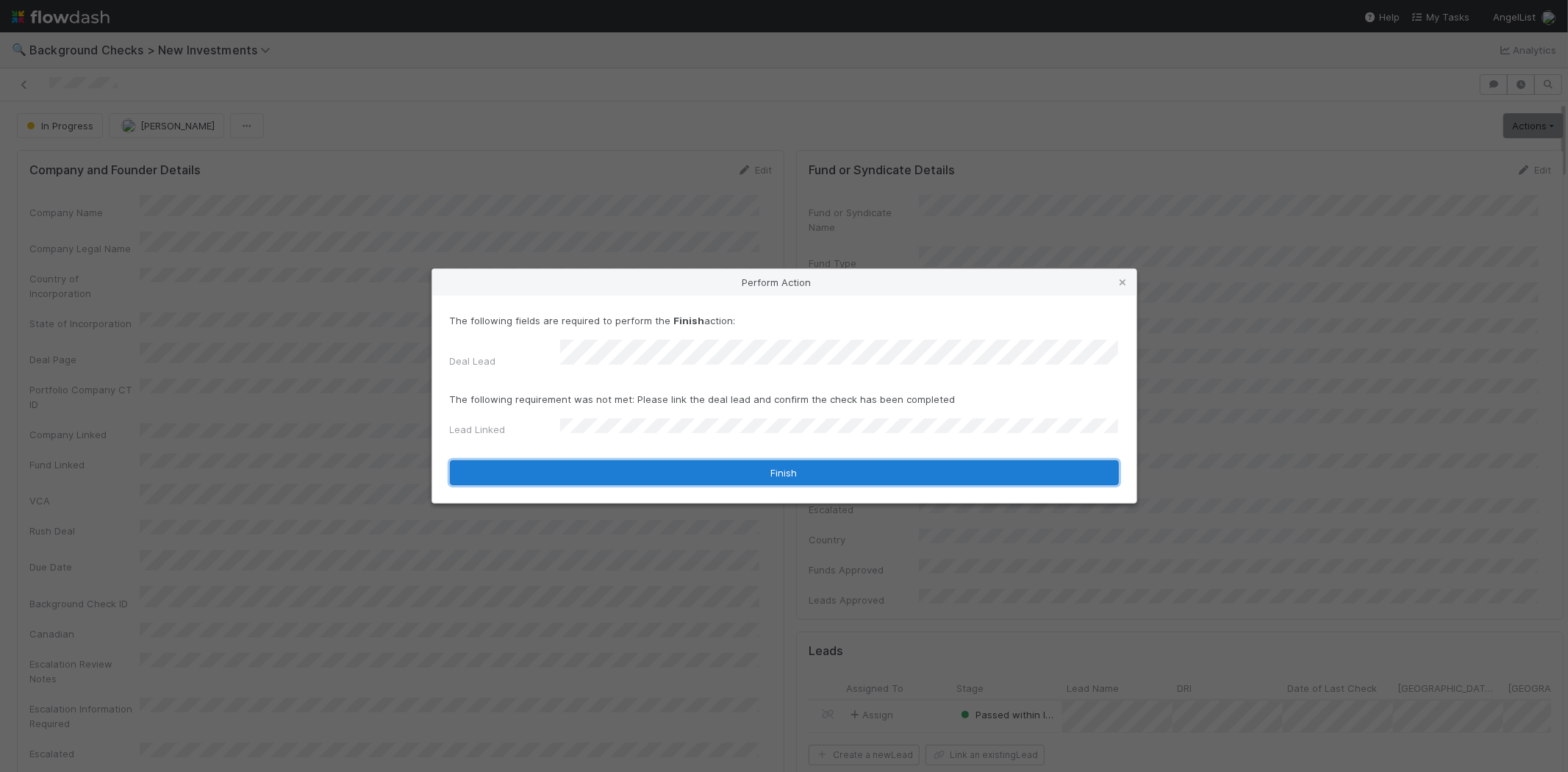
click at [636, 460] on button "Finish" at bounding box center [784, 473] width 669 height 25
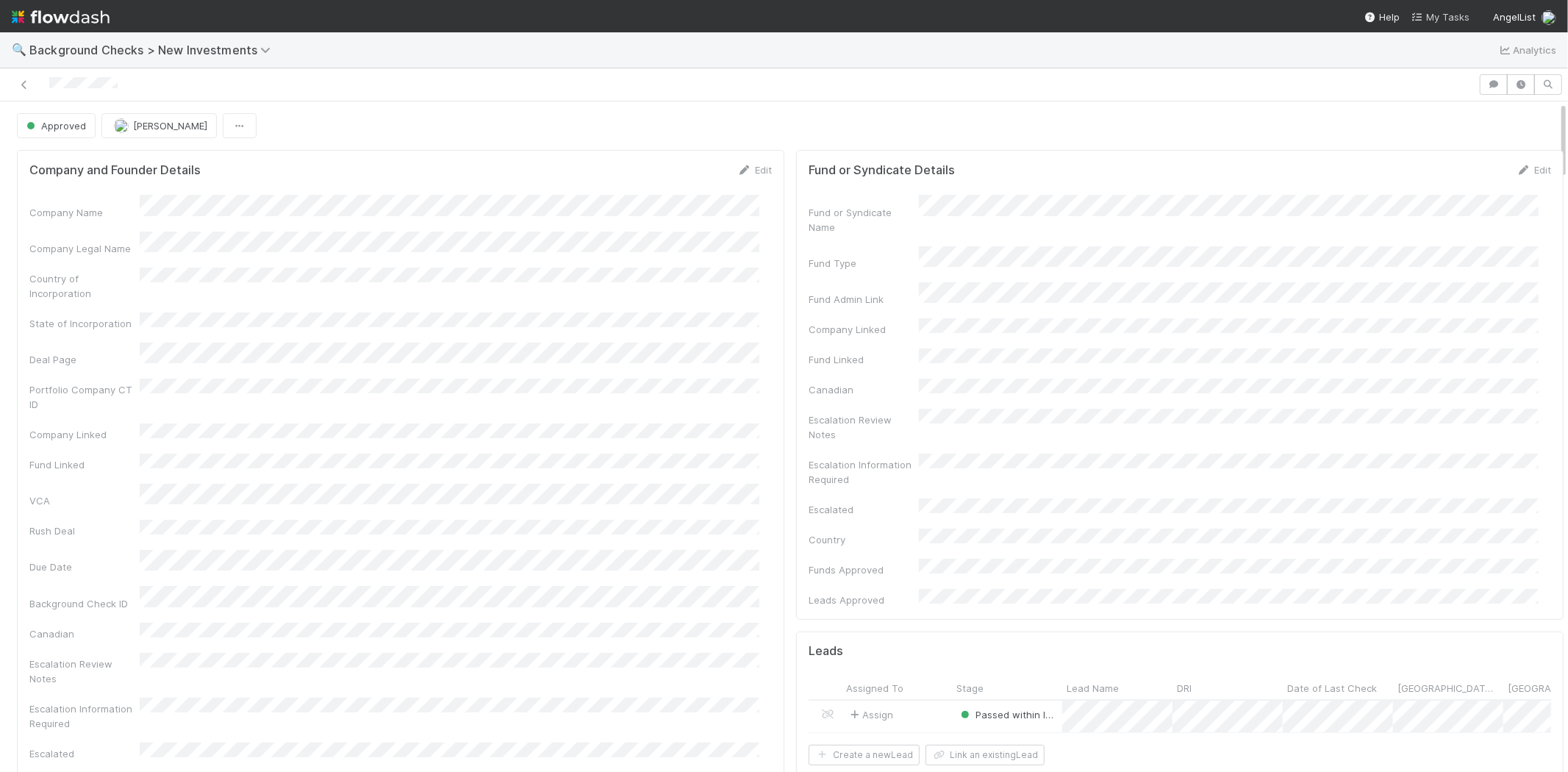
click at [1466, 15] on span "My Tasks" at bounding box center [1441, 16] width 58 height 12
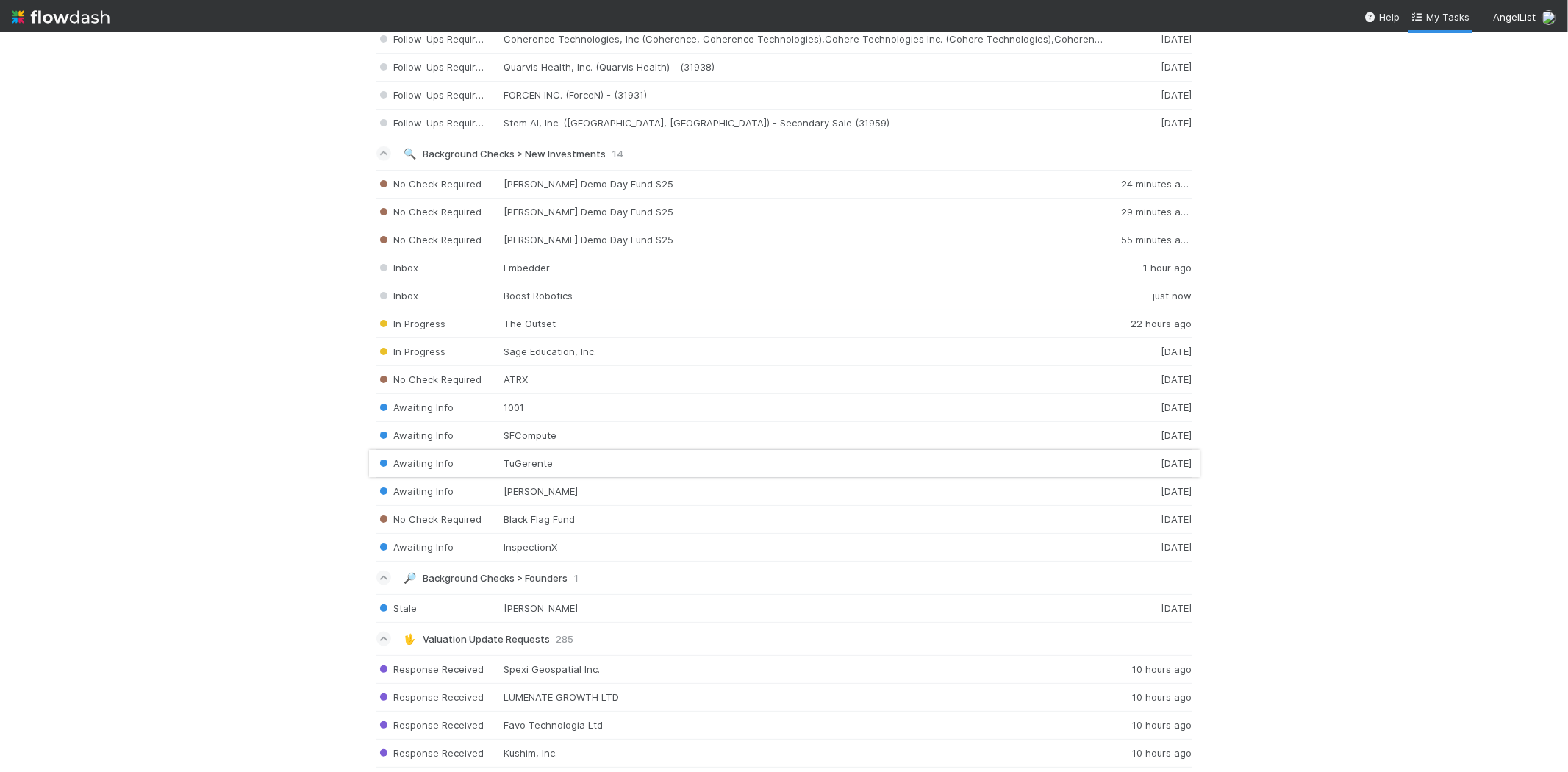
scroll to position [1633, 0]
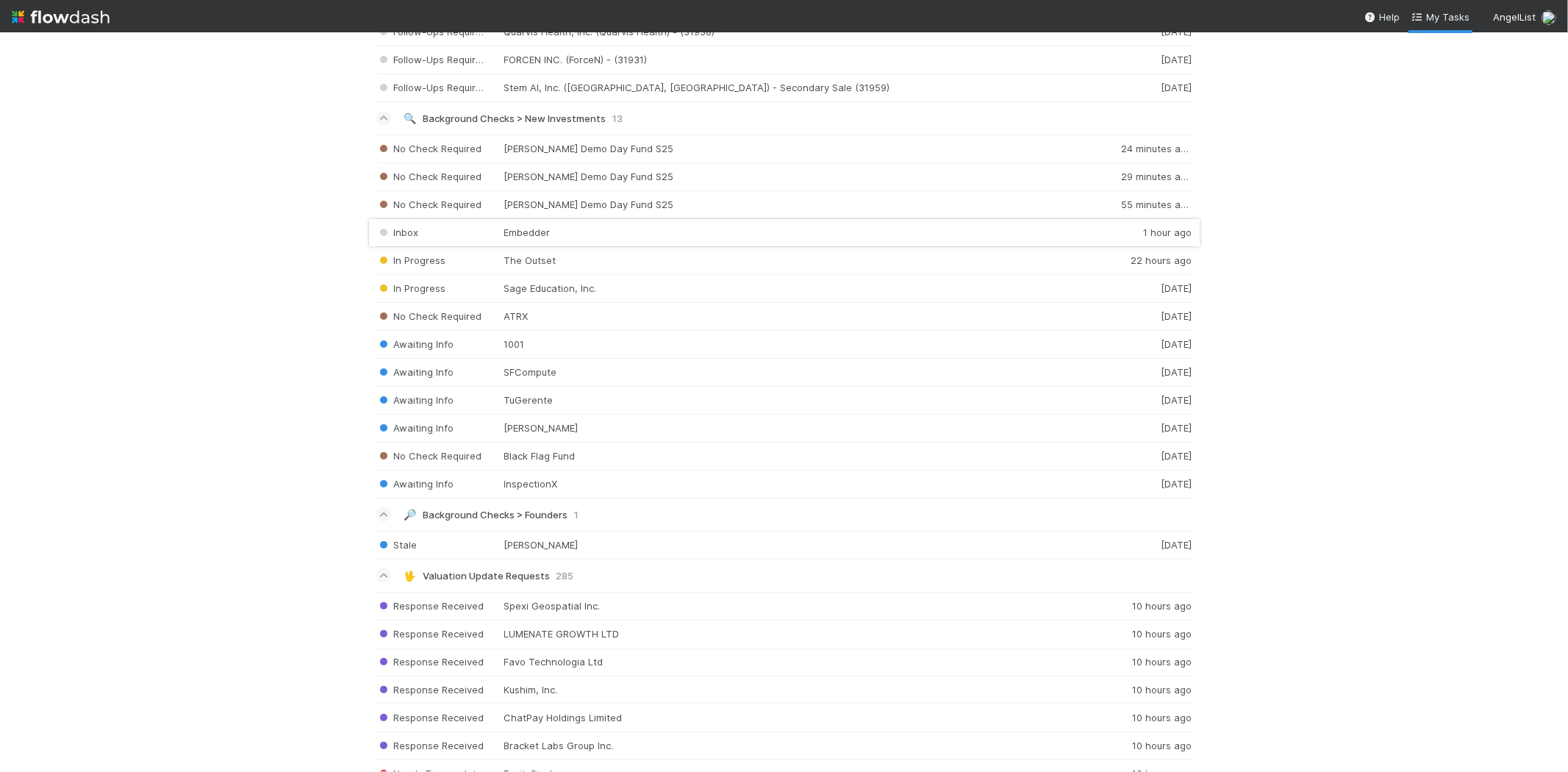
click at [526, 239] on div "Inbox Embedder 1 hour ago" at bounding box center [784, 232] width 816 height 28
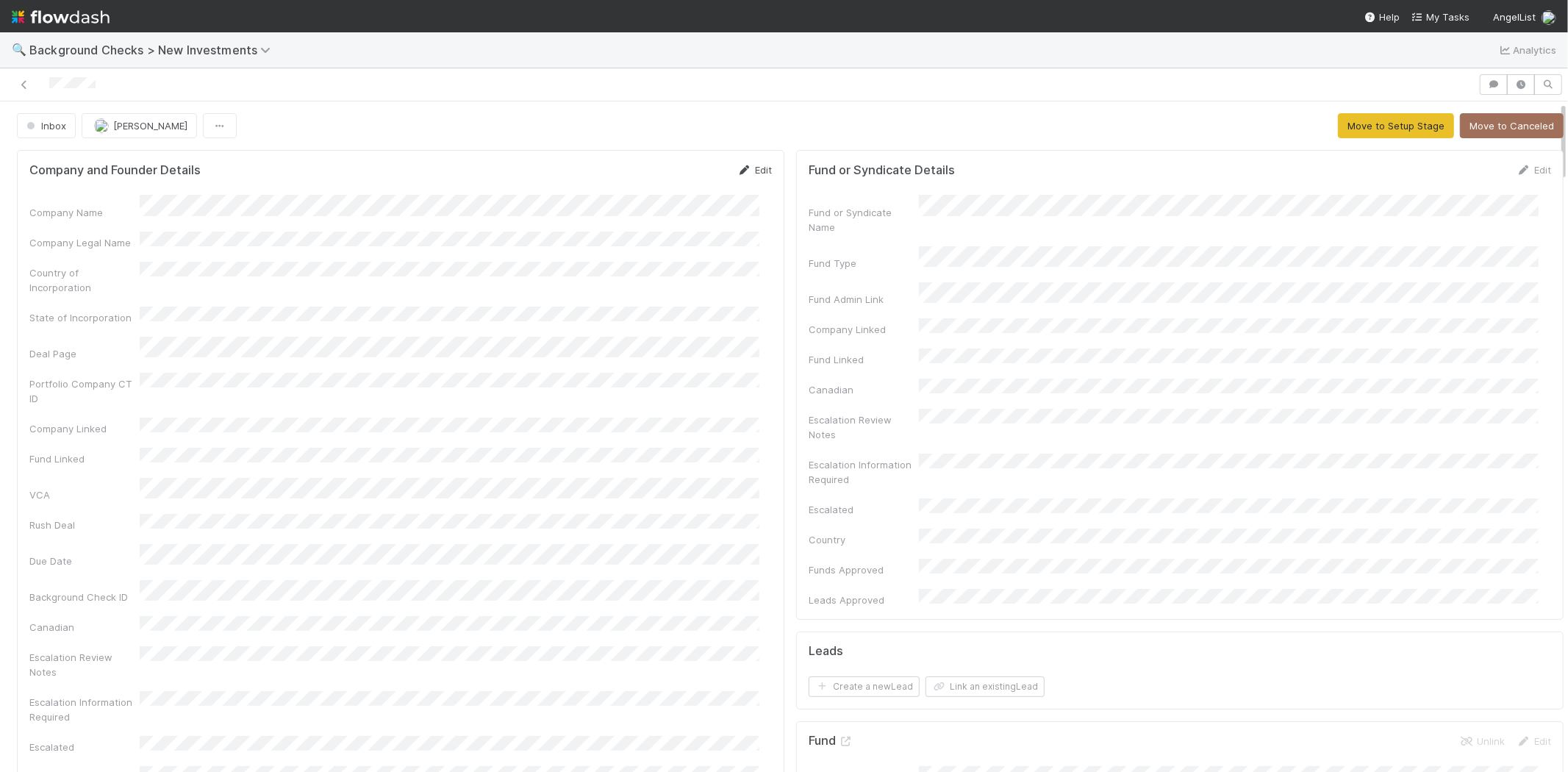
click at [754, 164] on link "Edit" at bounding box center [755, 169] width 35 height 12
click at [678, 179] on button "Save" at bounding box center [693, 175] width 42 height 25
click at [1361, 134] on button "Move to Setup Stage" at bounding box center [1397, 126] width 116 height 25
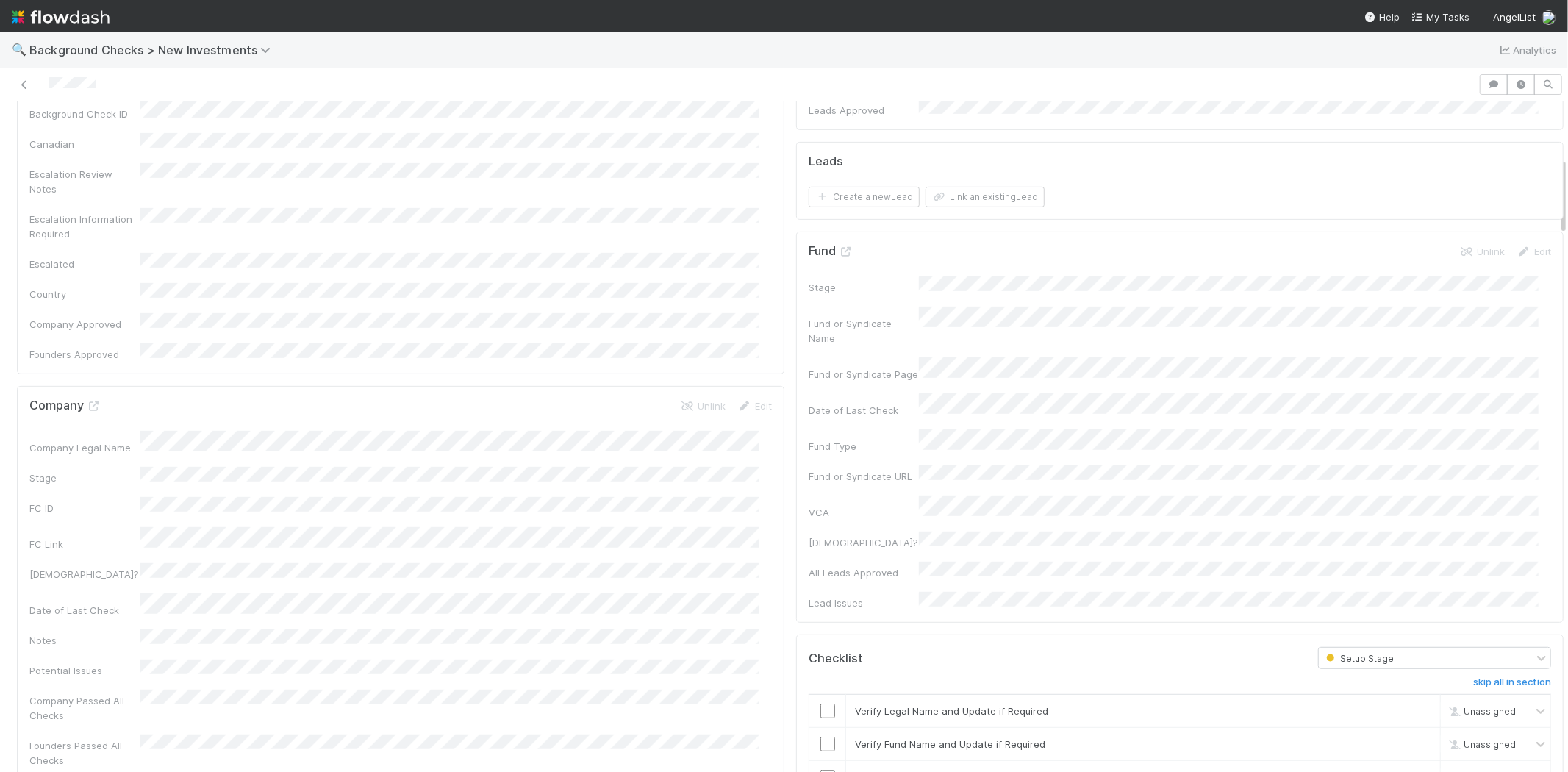
scroll to position [245, 0]
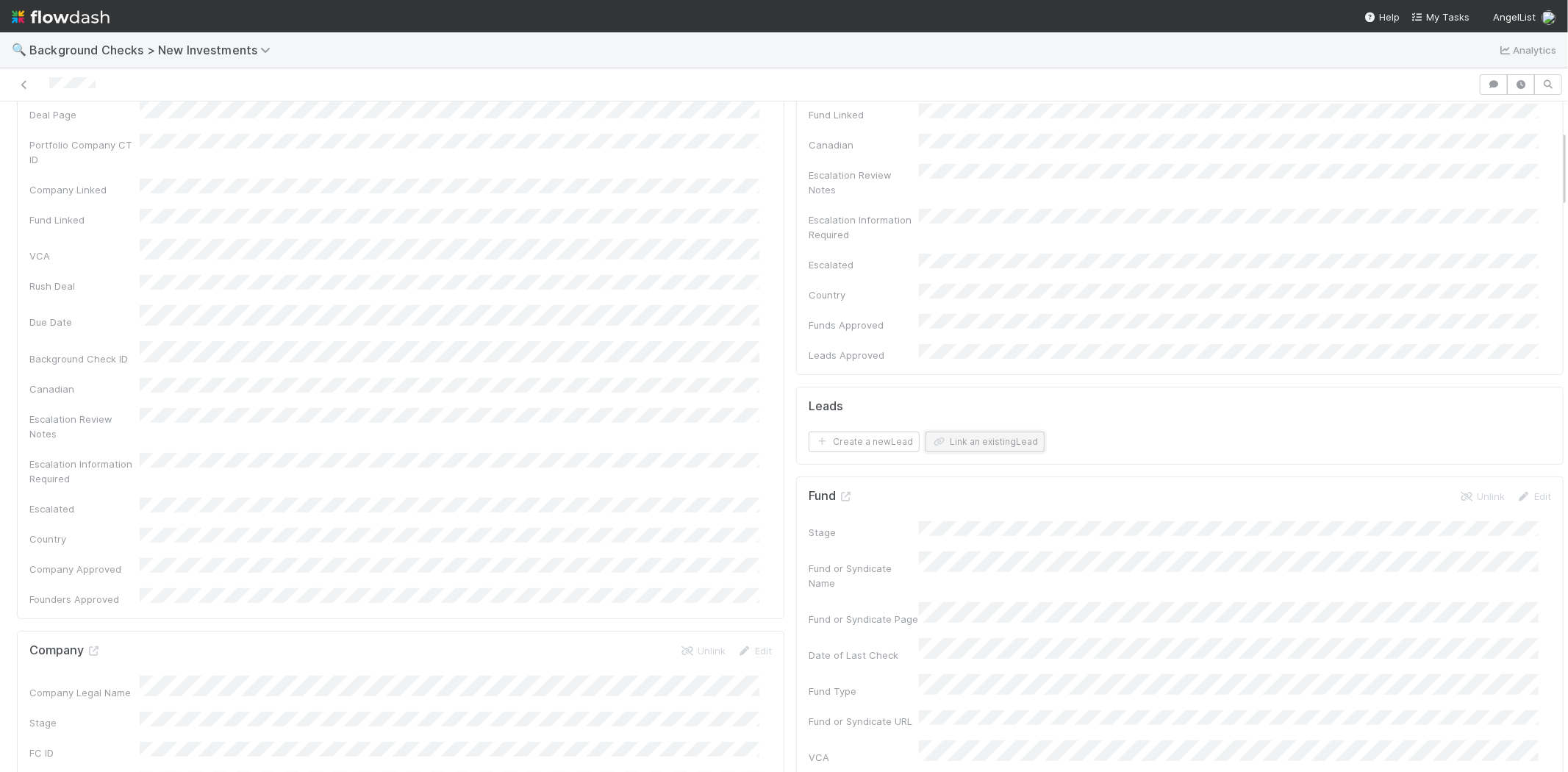
click at [1002, 431] on button "Link an existing Lead" at bounding box center [984, 441] width 119 height 20
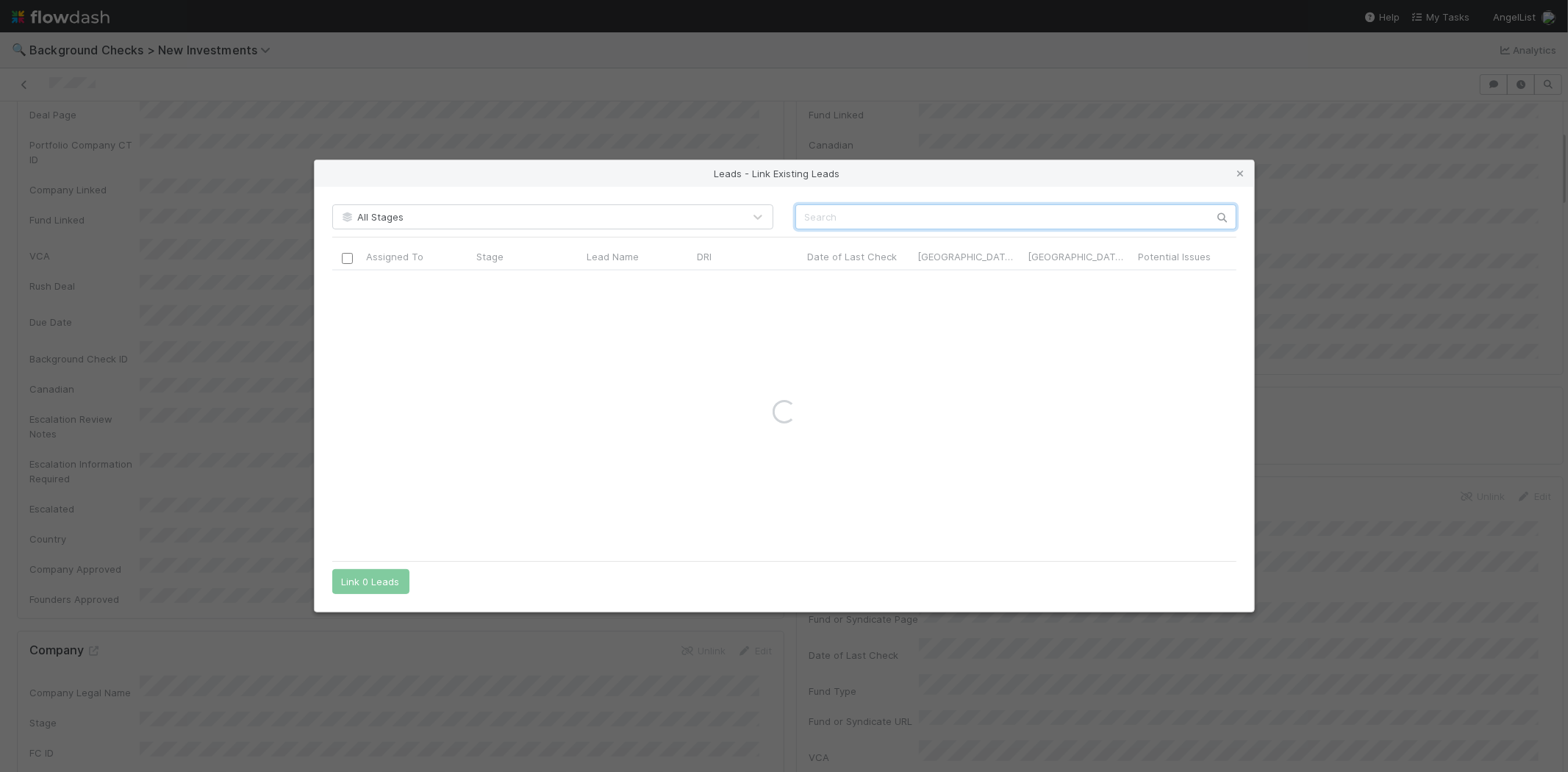
click at [1017, 204] on input "text" at bounding box center [1016, 217] width 441 height 25
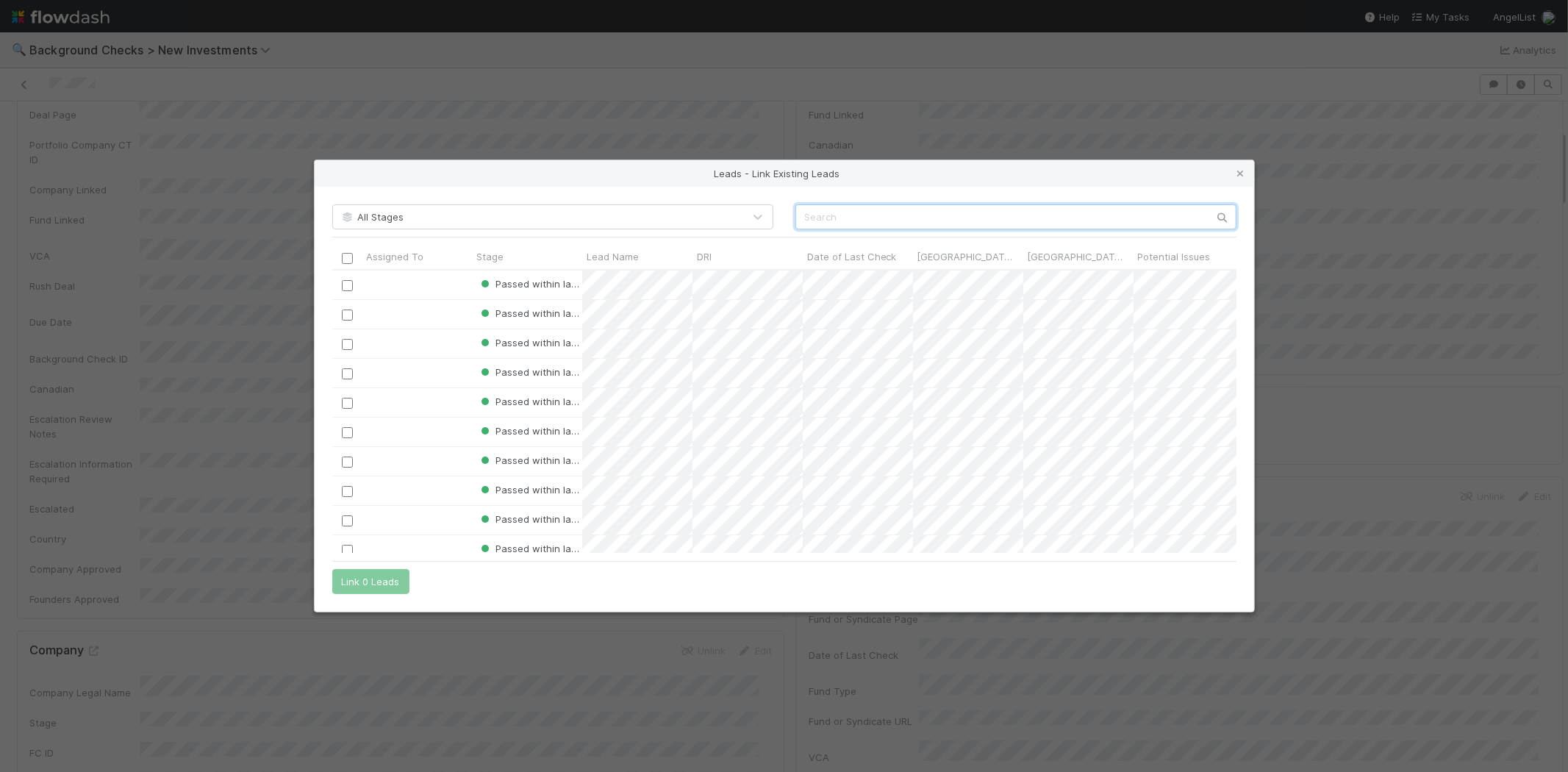
paste input "Nate Matherson"
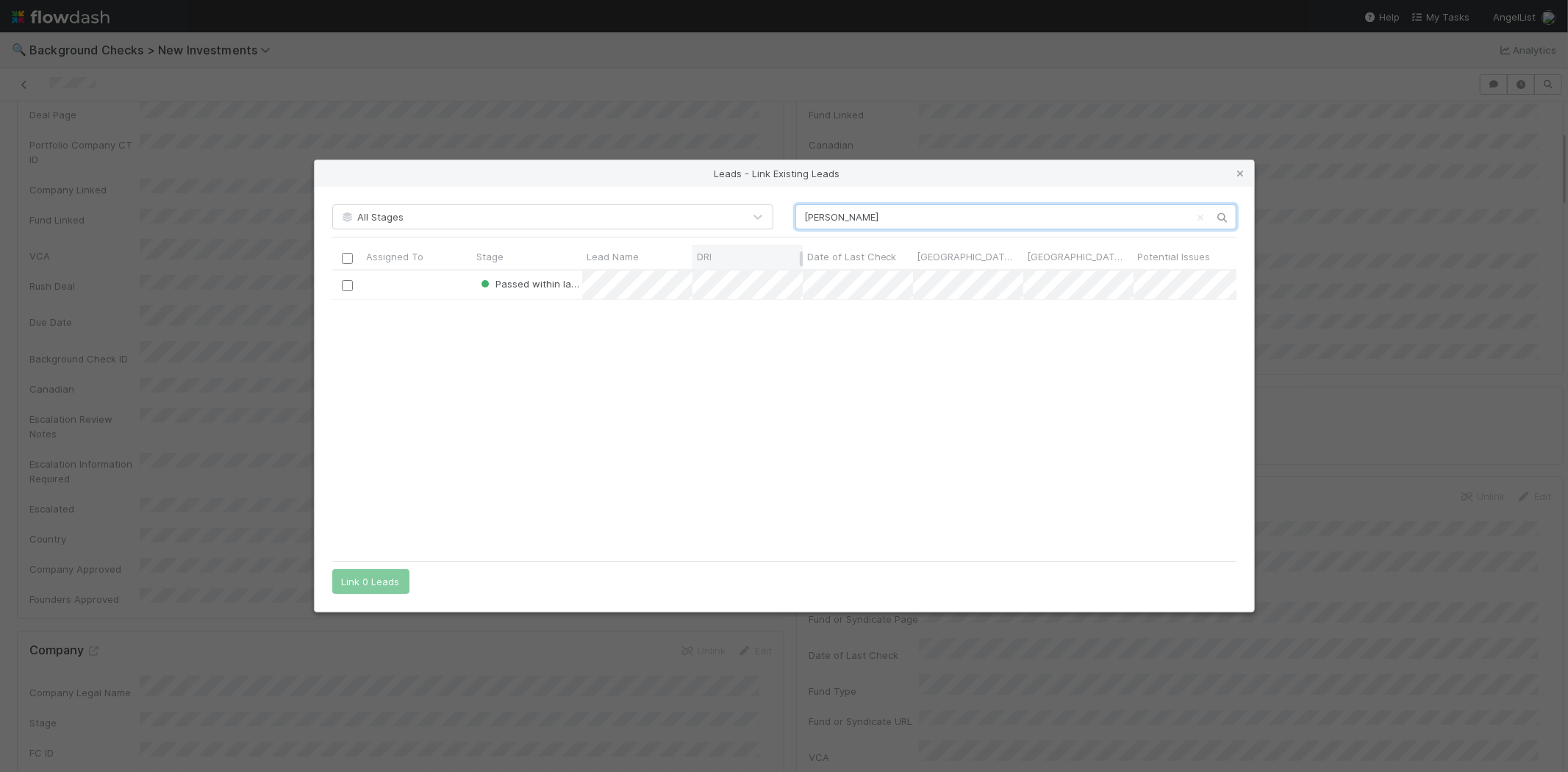
scroll to position [271, 892]
type input "Nate Matherson"
click at [347, 286] on input "checkbox" at bounding box center [346, 284] width 11 height 11
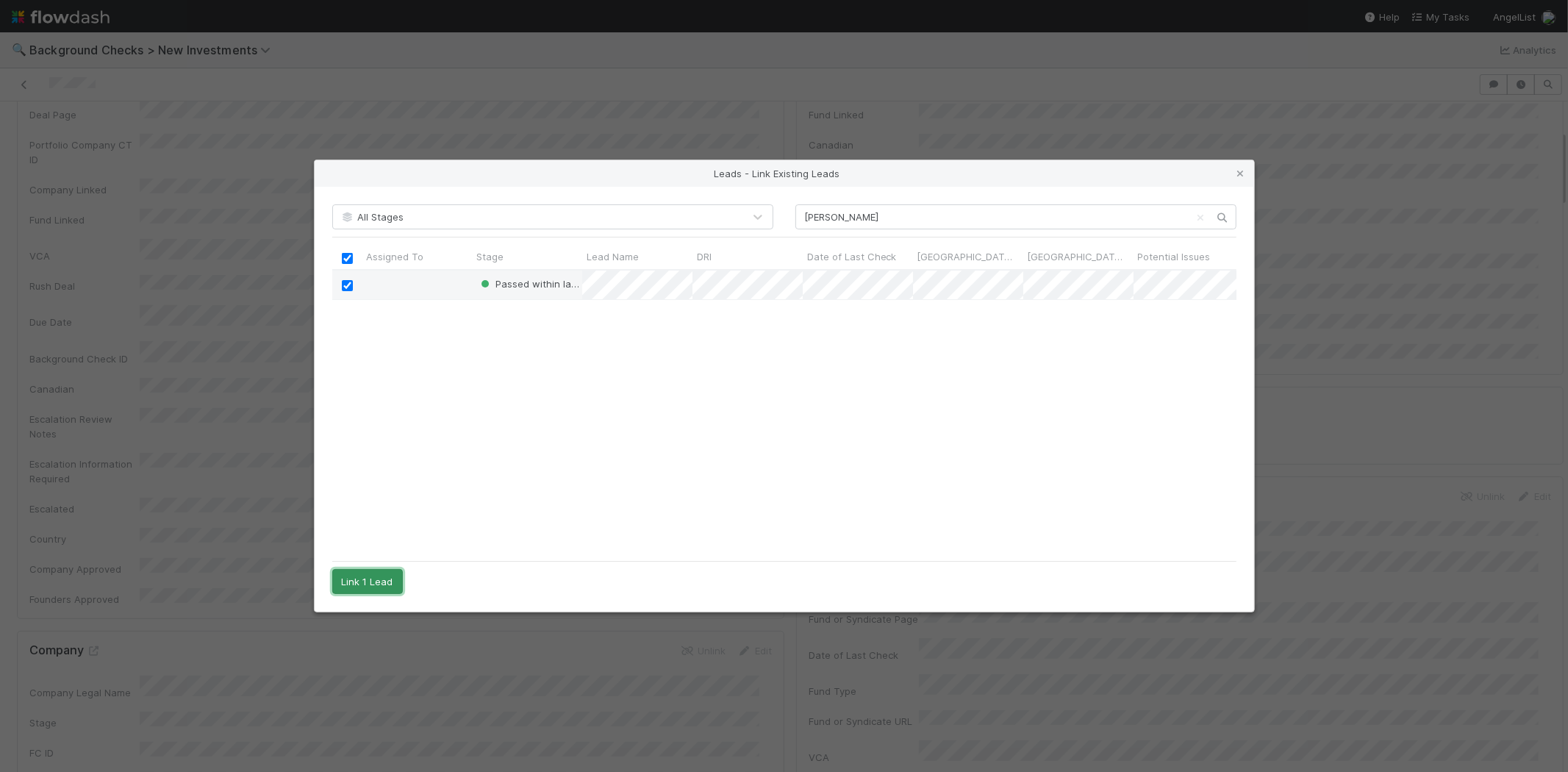
click at [373, 579] on button "Link 1 Lead" at bounding box center [367, 581] width 71 height 25
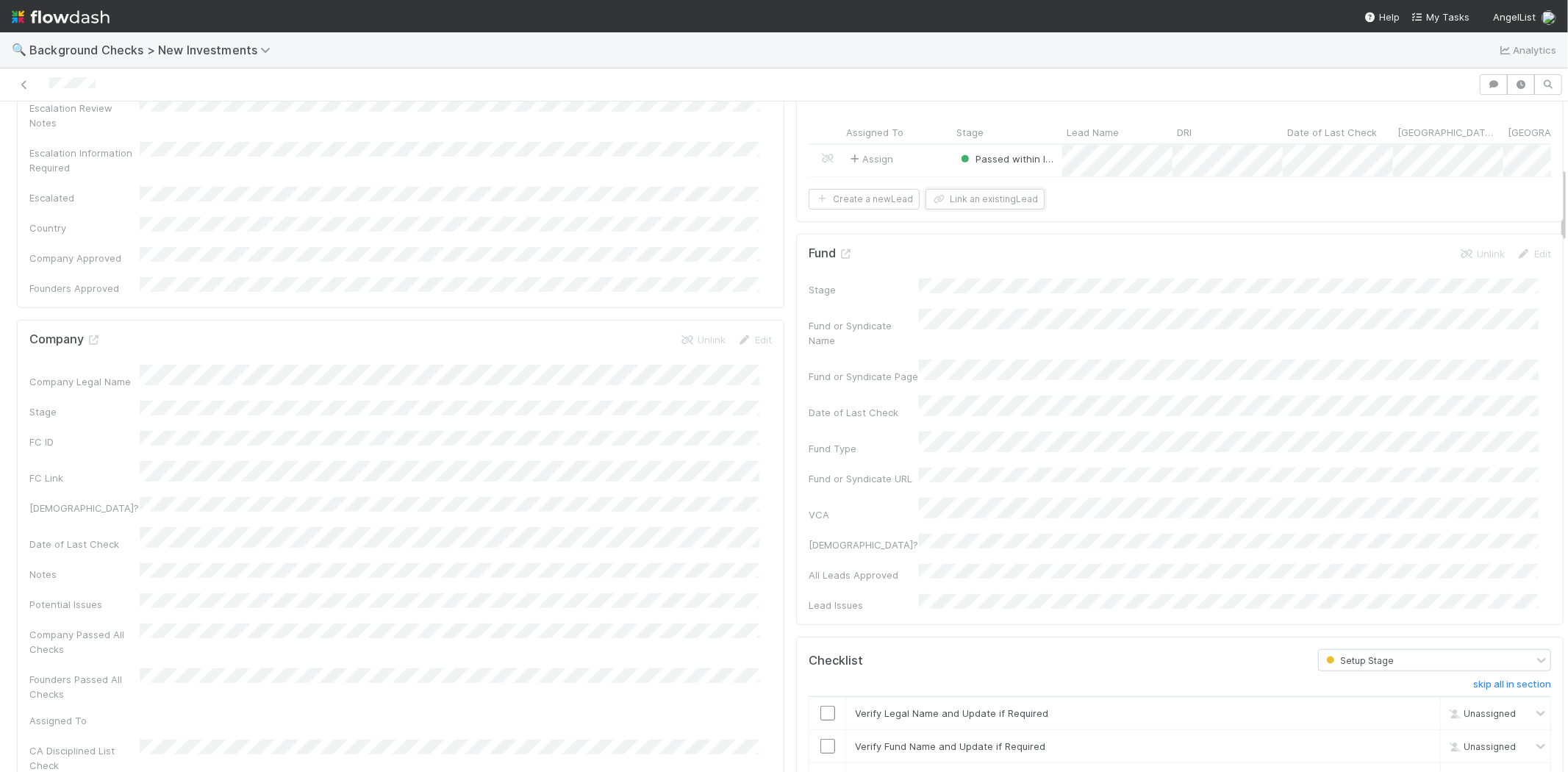
scroll to position [571, 0]
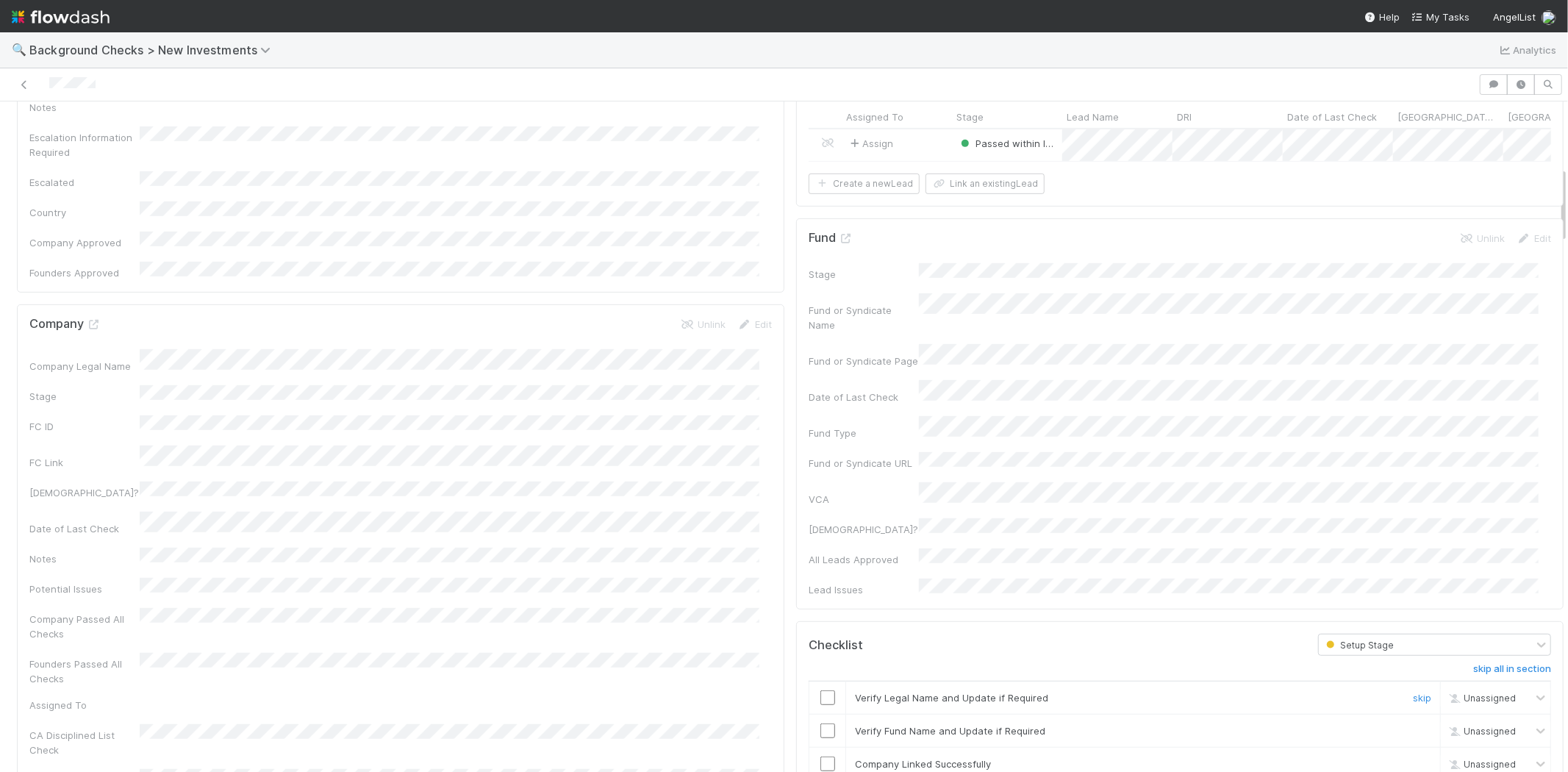
click at [821, 690] on input "checkbox" at bounding box center [828, 697] width 15 height 15
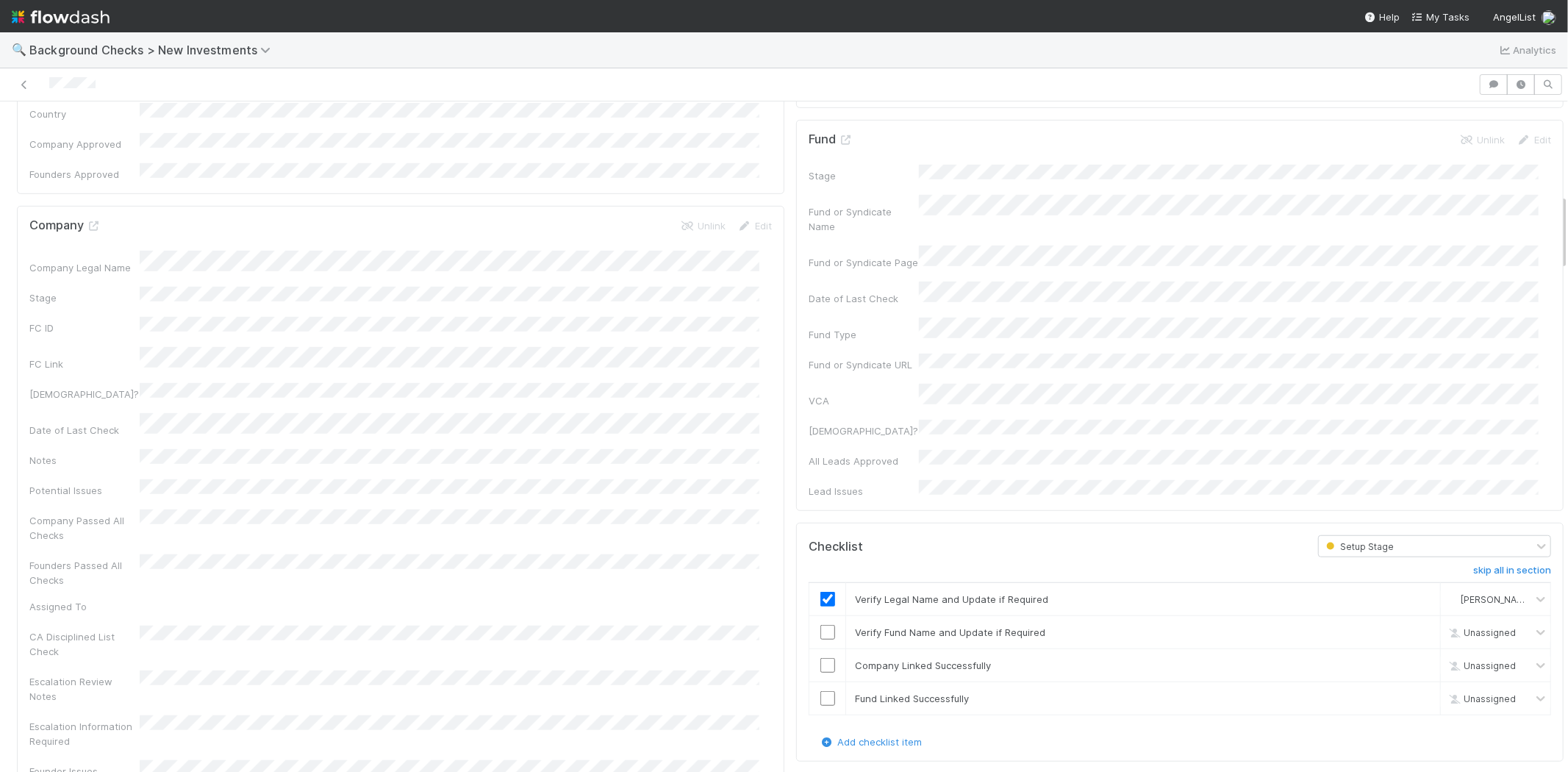
scroll to position [817, 0]
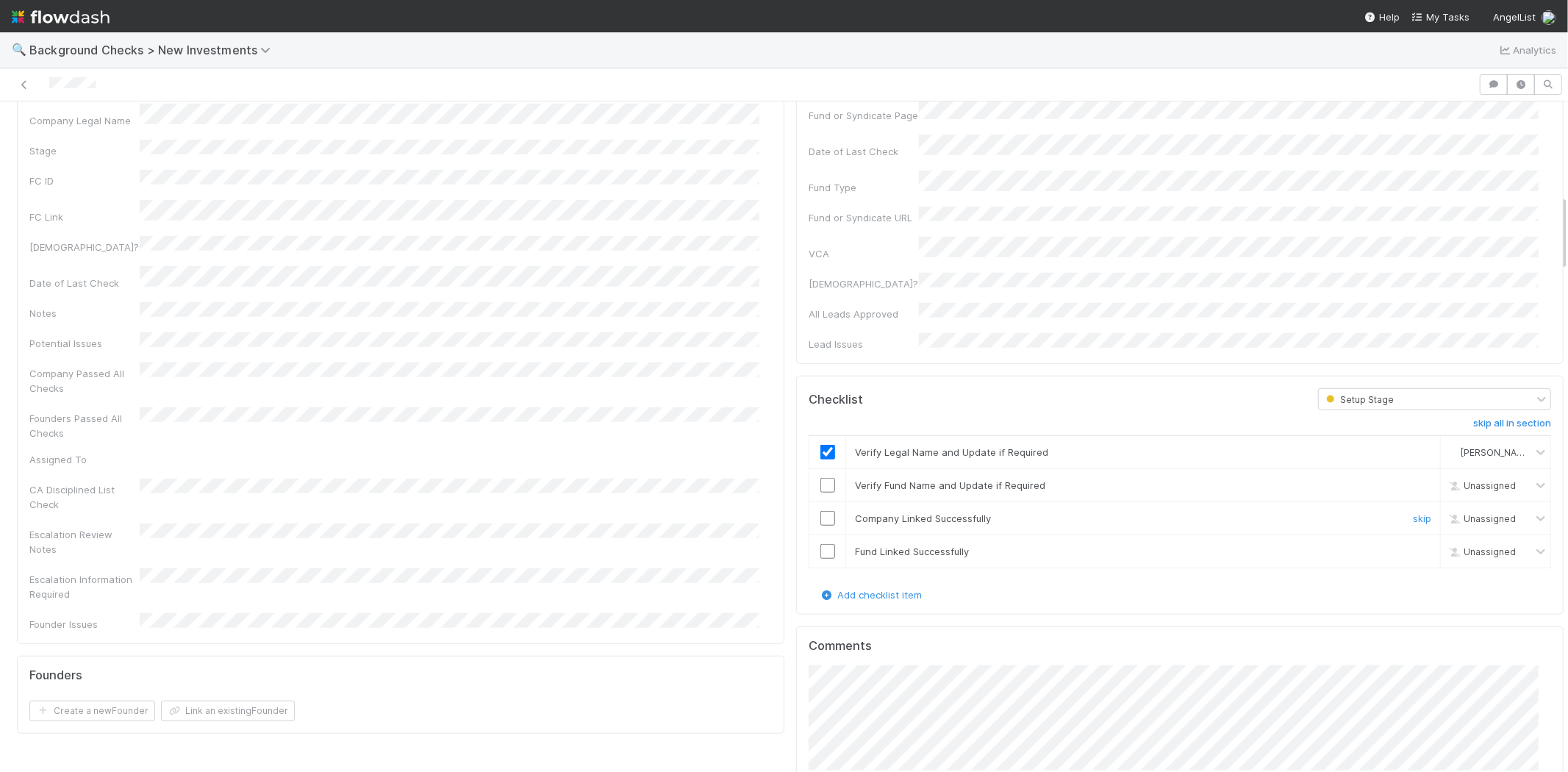
click at [821, 478] on input "checkbox" at bounding box center [828, 485] width 15 height 15
click at [821, 511] on input "checkbox" at bounding box center [828, 518] width 15 height 15
click at [821, 544] on input "checkbox" at bounding box center [828, 550] width 15 height 15
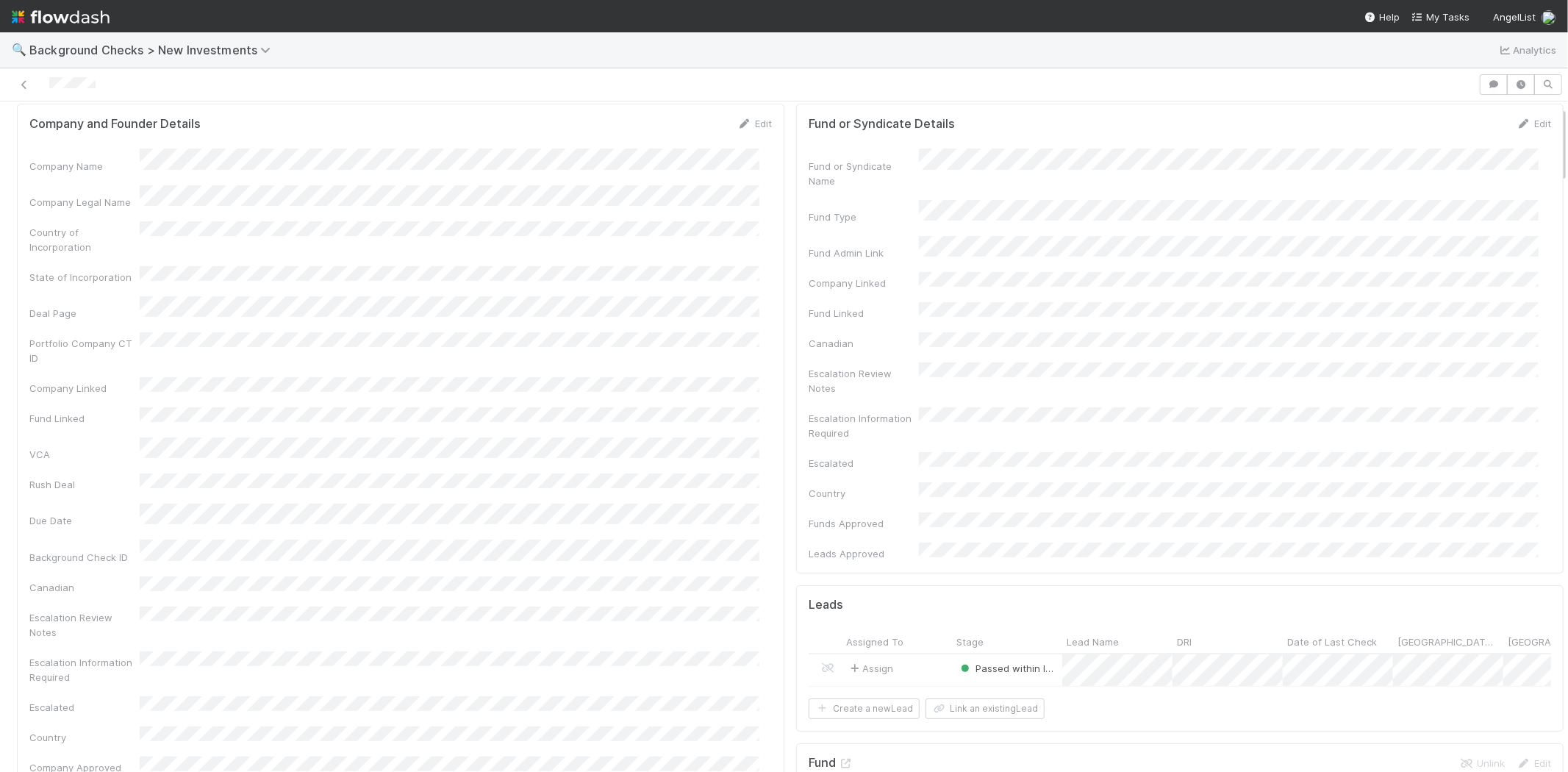
scroll to position [0, 0]
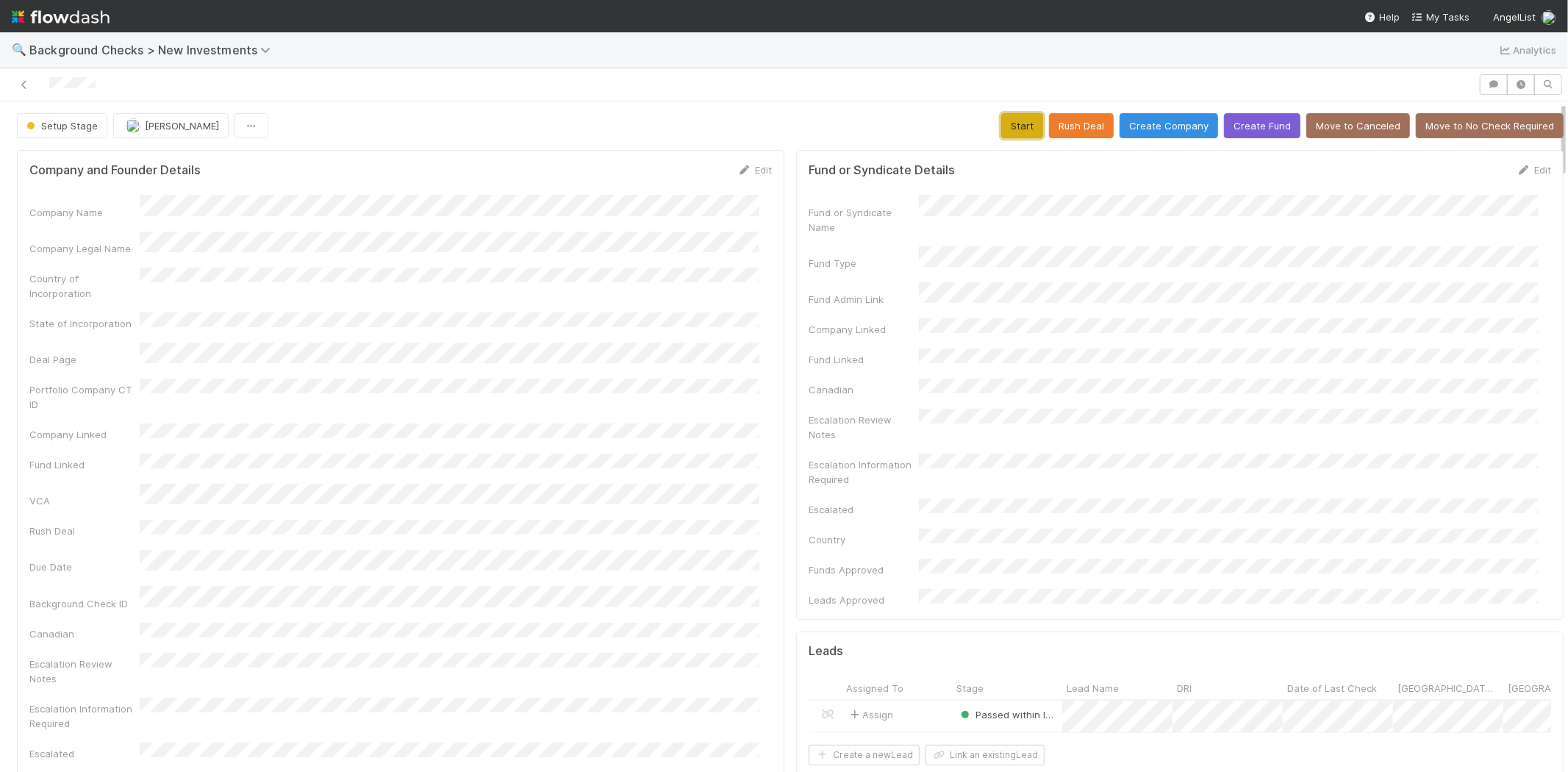
click at [1002, 121] on button "Start" at bounding box center [1022, 126] width 42 height 25
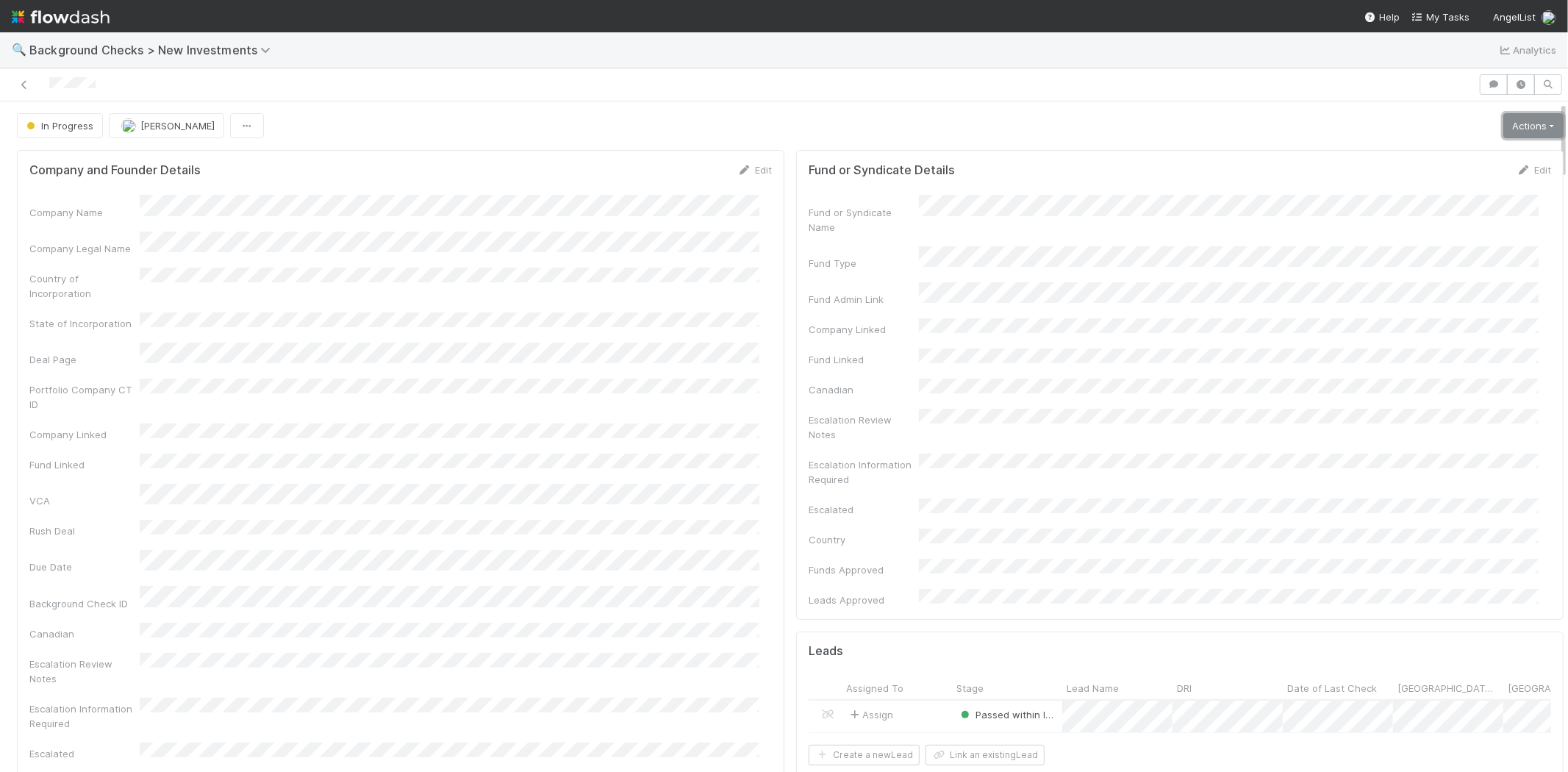
click at [1510, 125] on link "Actions" at bounding box center [1534, 126] width 60 height 25
click at [1423, 155] on button "Finish" at bounding box center [1483, 156] width 164 height 20
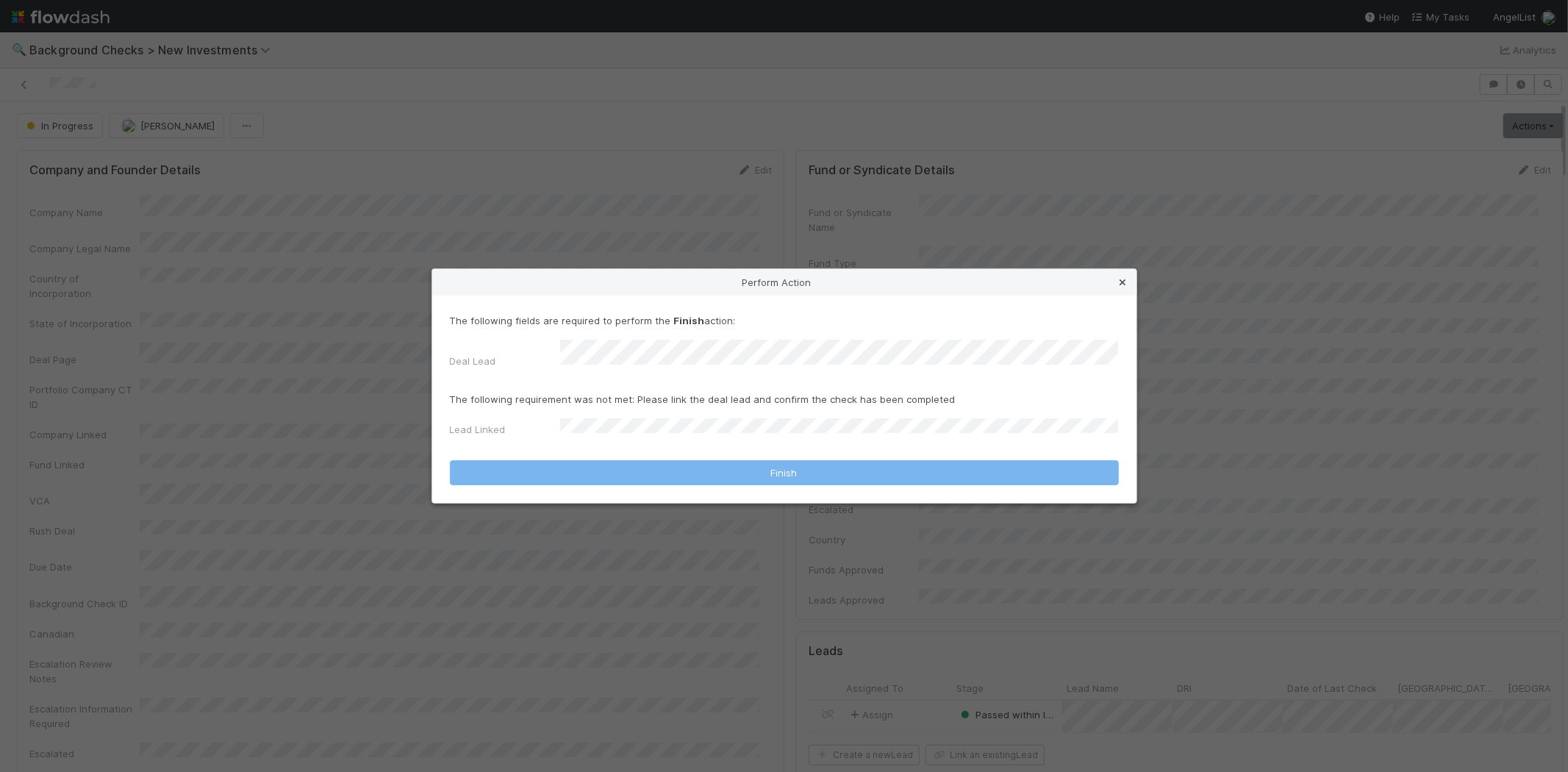
click at [1124, 285] on icon at bounding box center [1123, 282] width 15 height 10
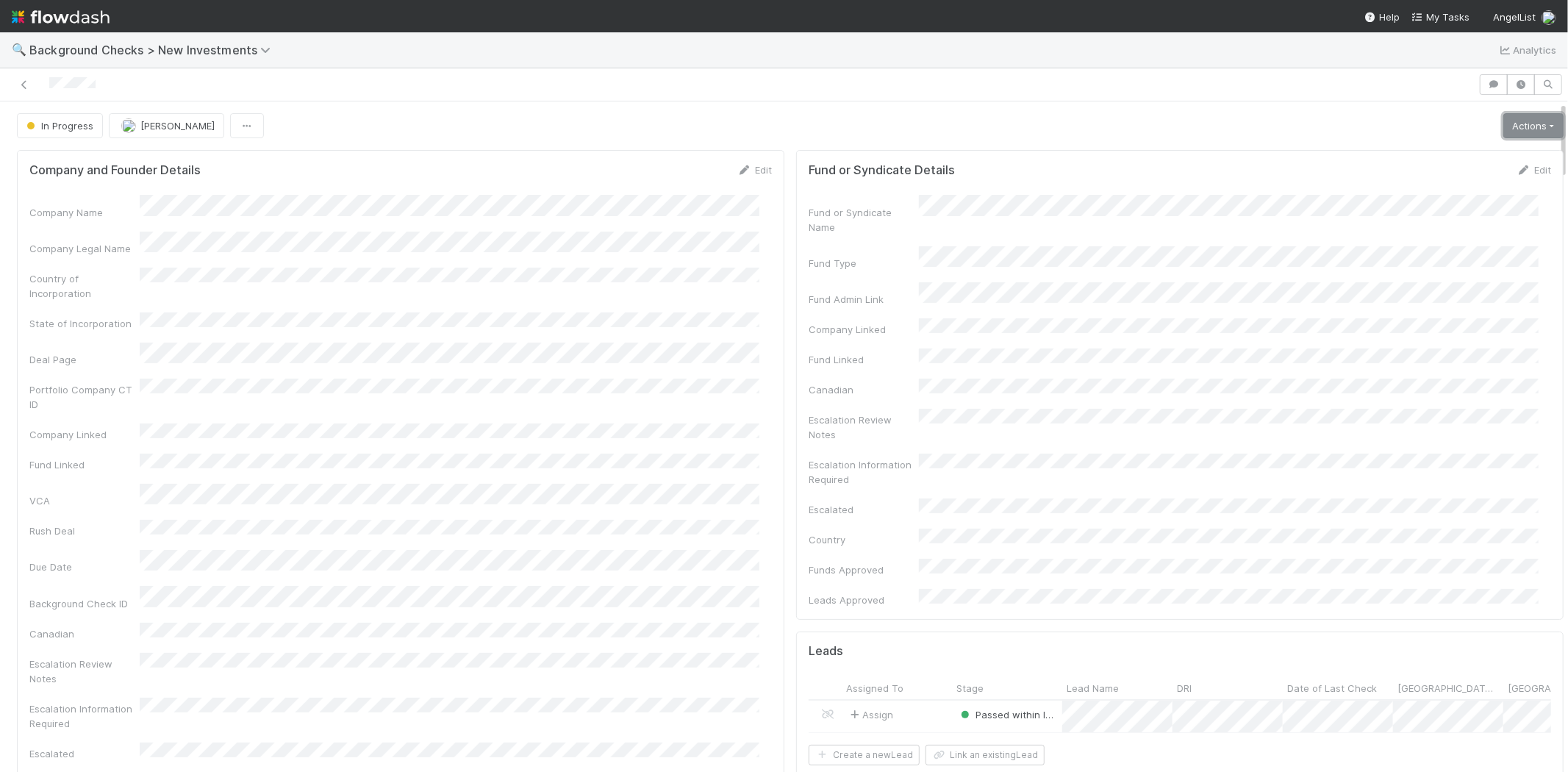
click at [1513, 113] on link "Actions" at bounding box center [1534, 126] width 60 height 25
click at [1430, 151] on button "Finish" at bounding box center [1483, 156] width 164 height 20
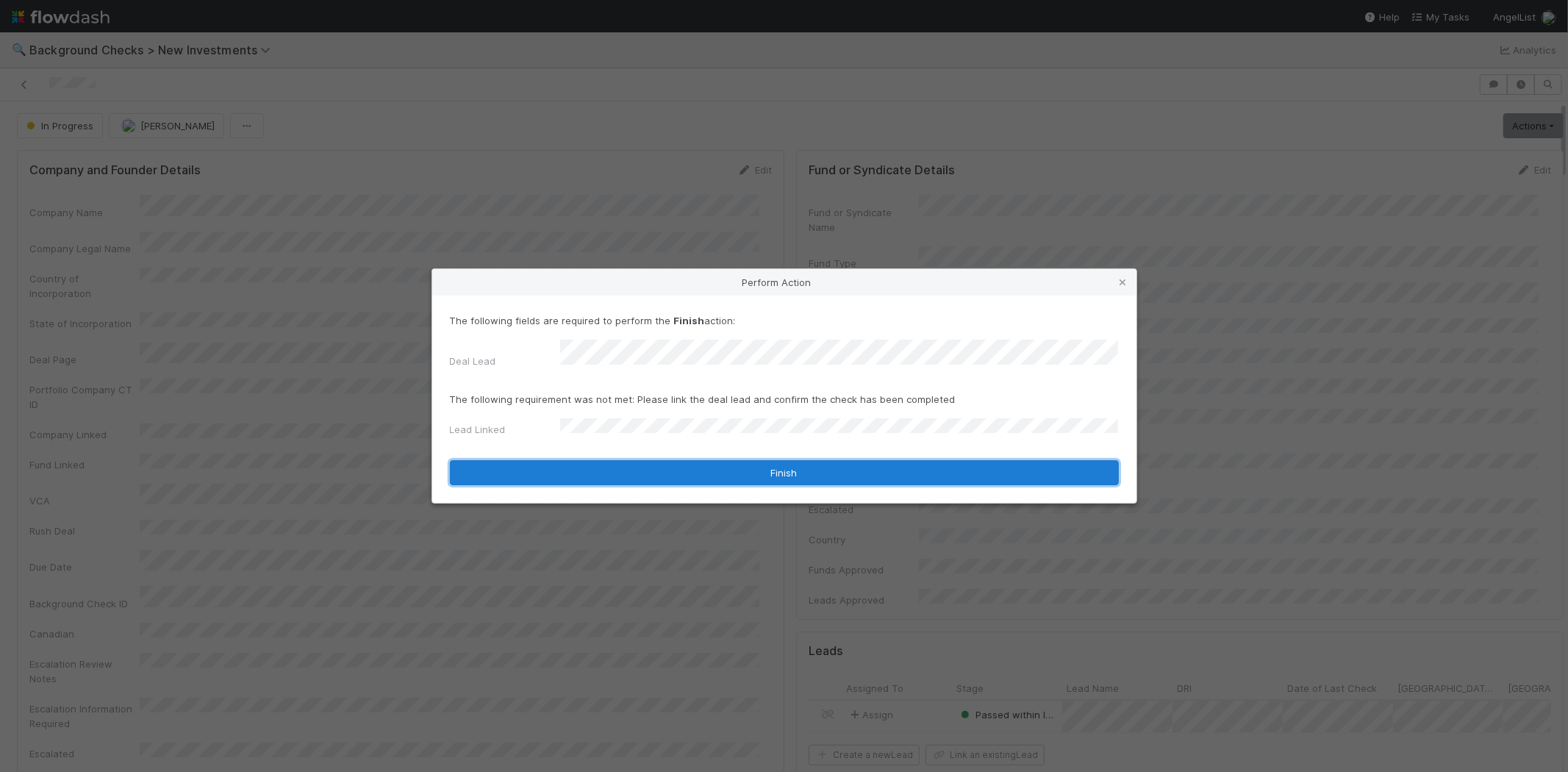
click at [736, 463] on button "Finish" at bounding box center [784, 473] width 669 height 25
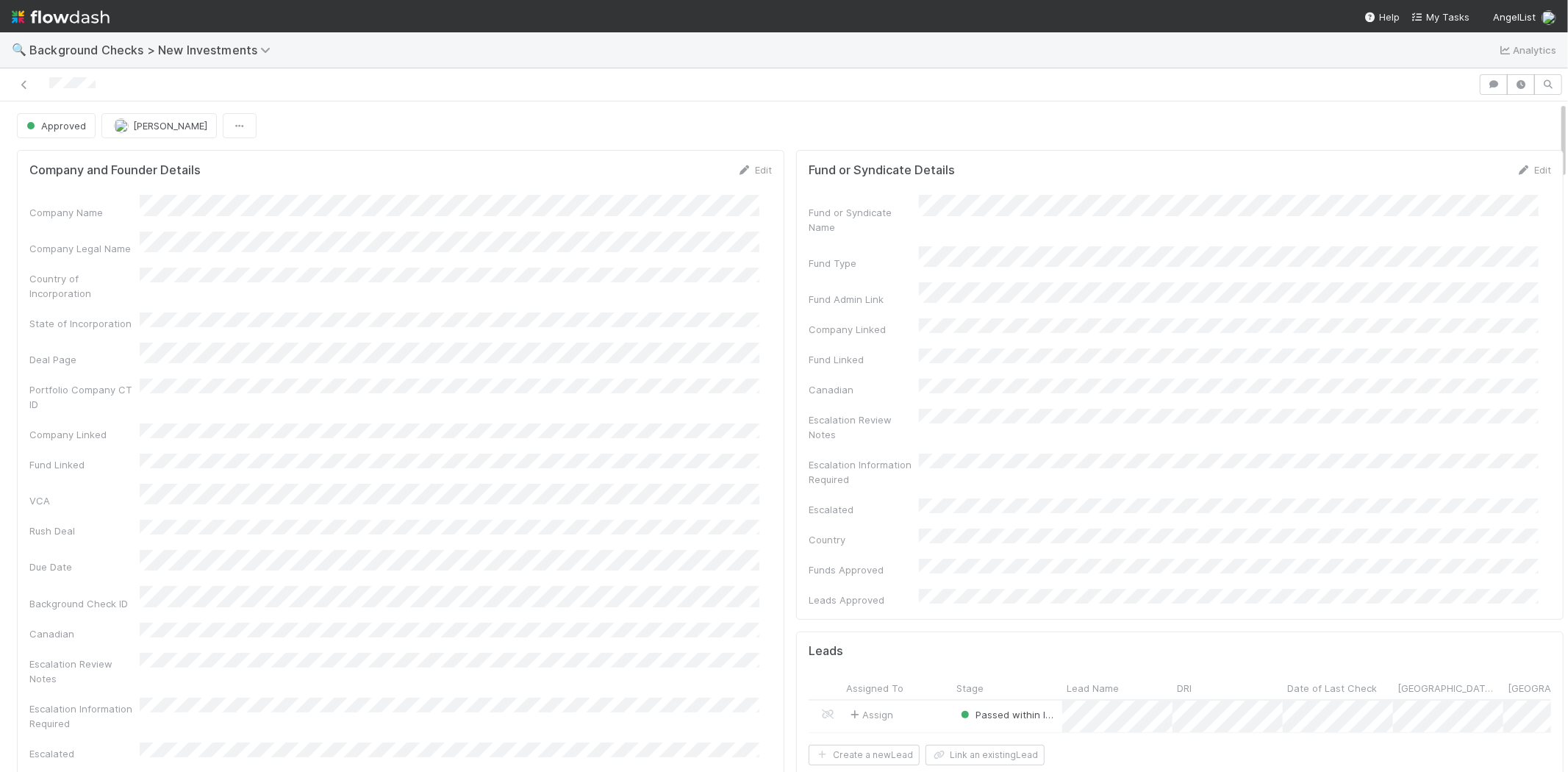
click at [48, 89] on div at bounding box center [739, 84] width 1467 height 20
click at [1447, 17] on span "My Tasks" at bounding box center [1441, 16] width 58 height 12
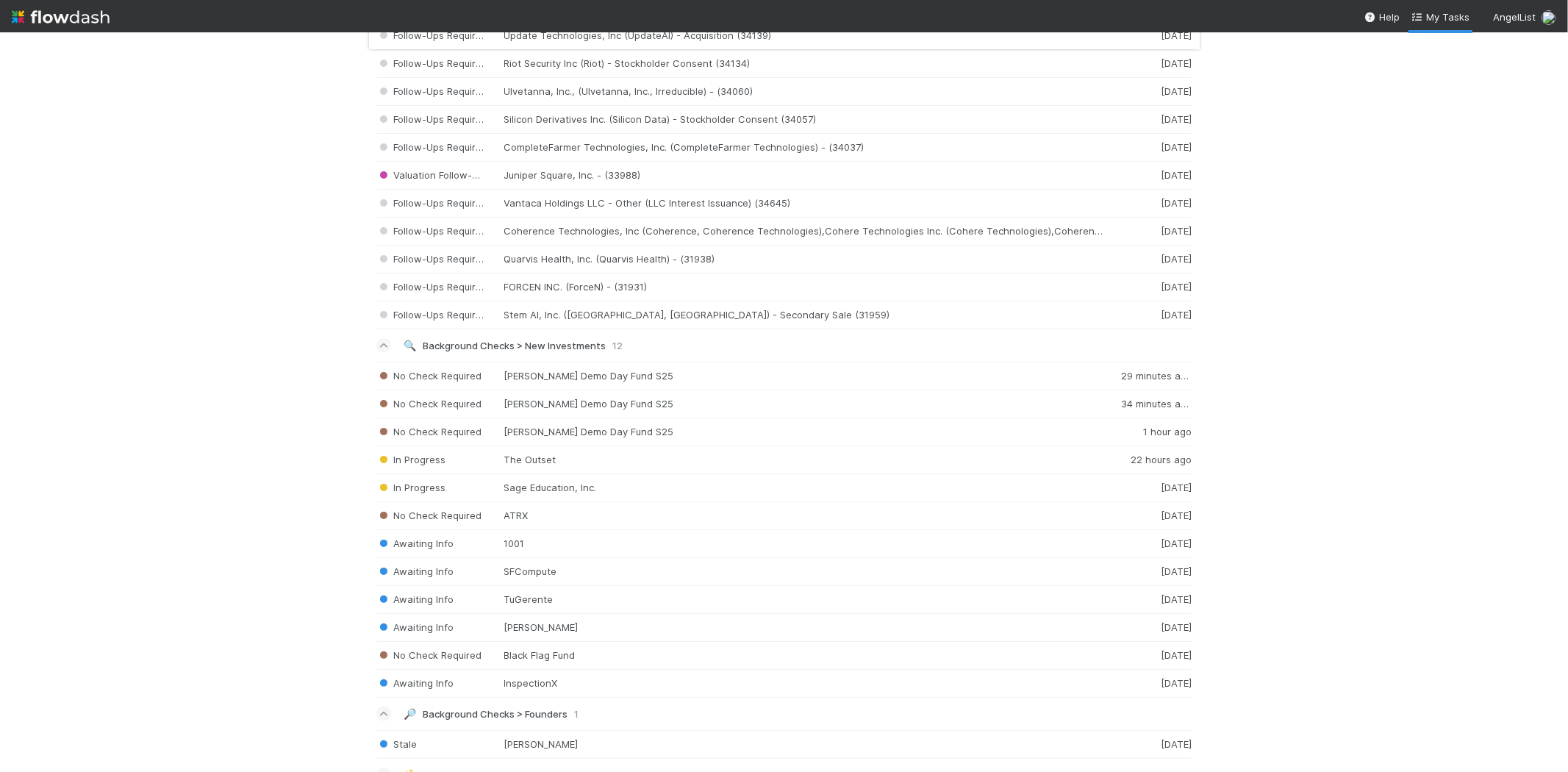
scroll to position [1633, 0]
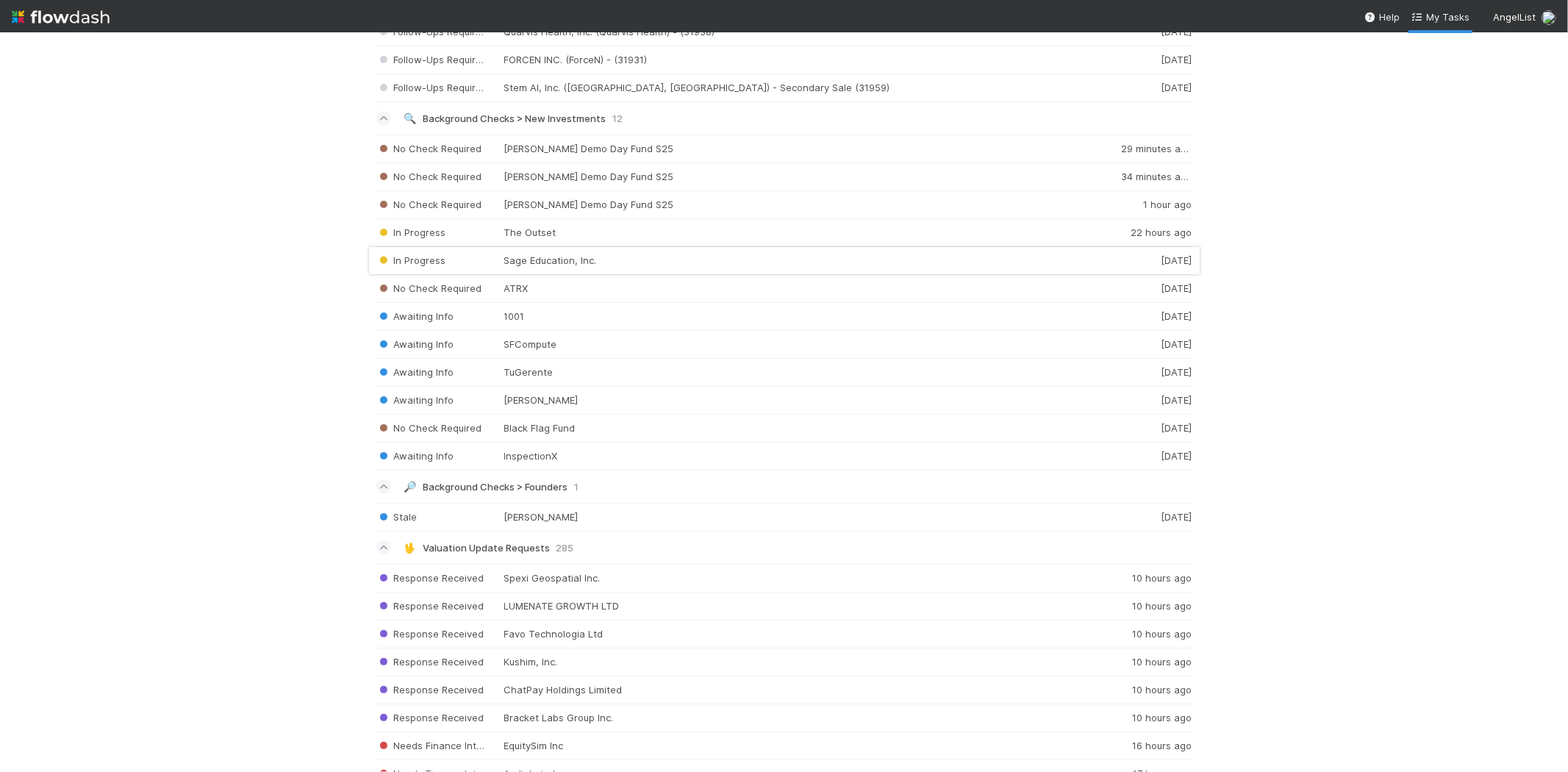
click at [799, 268] on div "In Progress Sage Education, Inc. 1 day ago" at bounding box center [784, 260] width 816 height 28
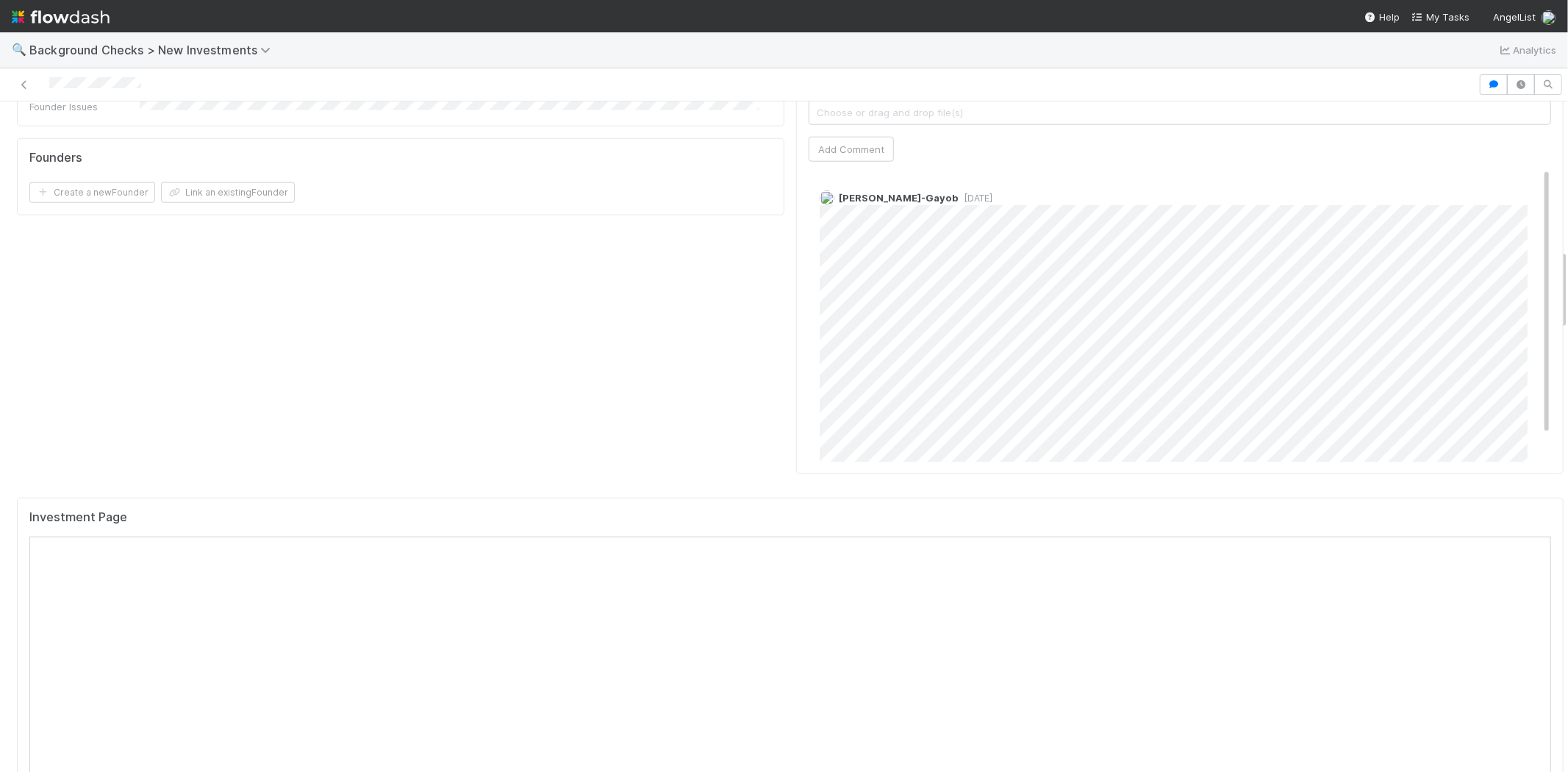
scroll to position [1225, 0]
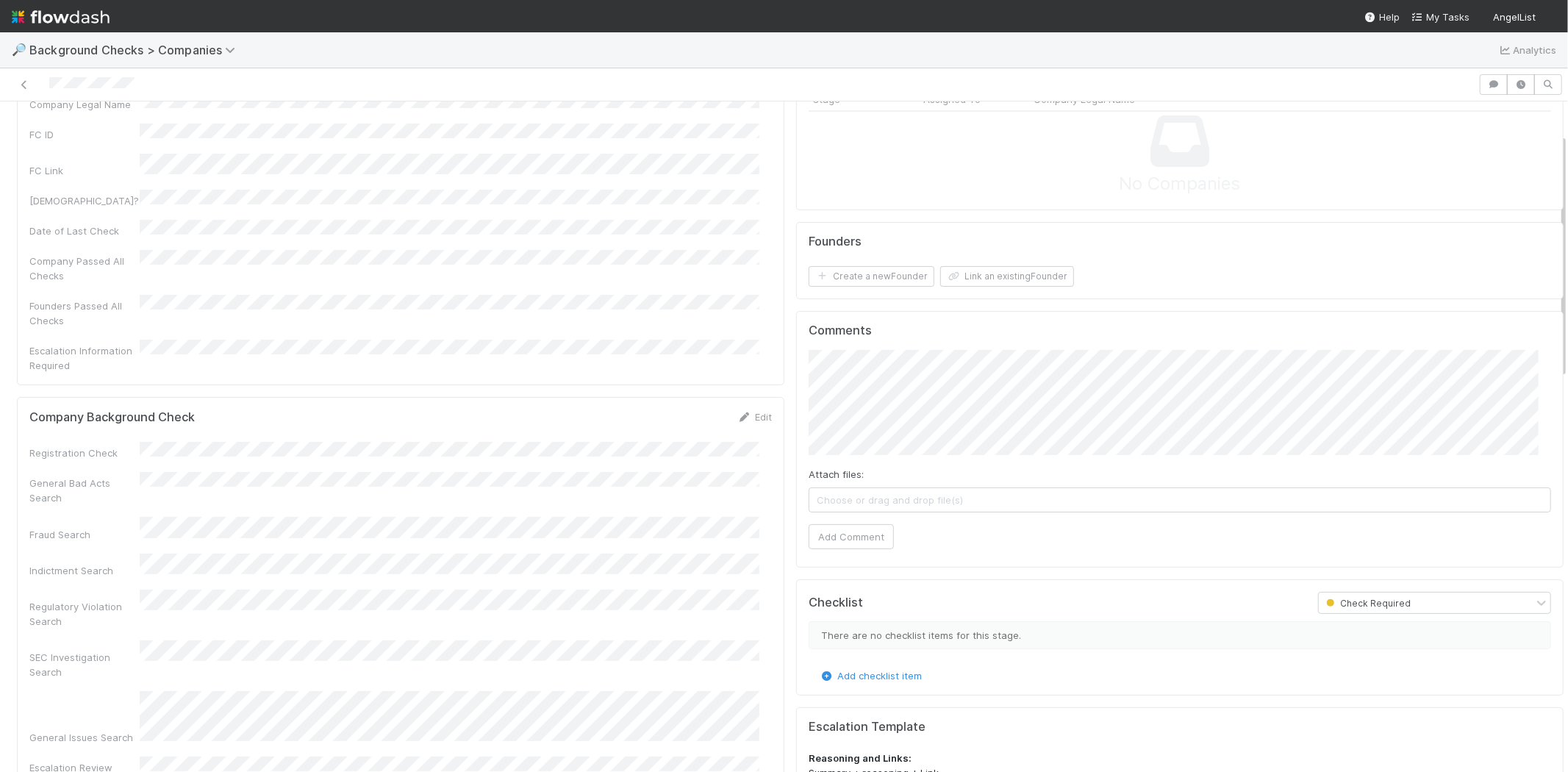
scroll to position [81, 0]
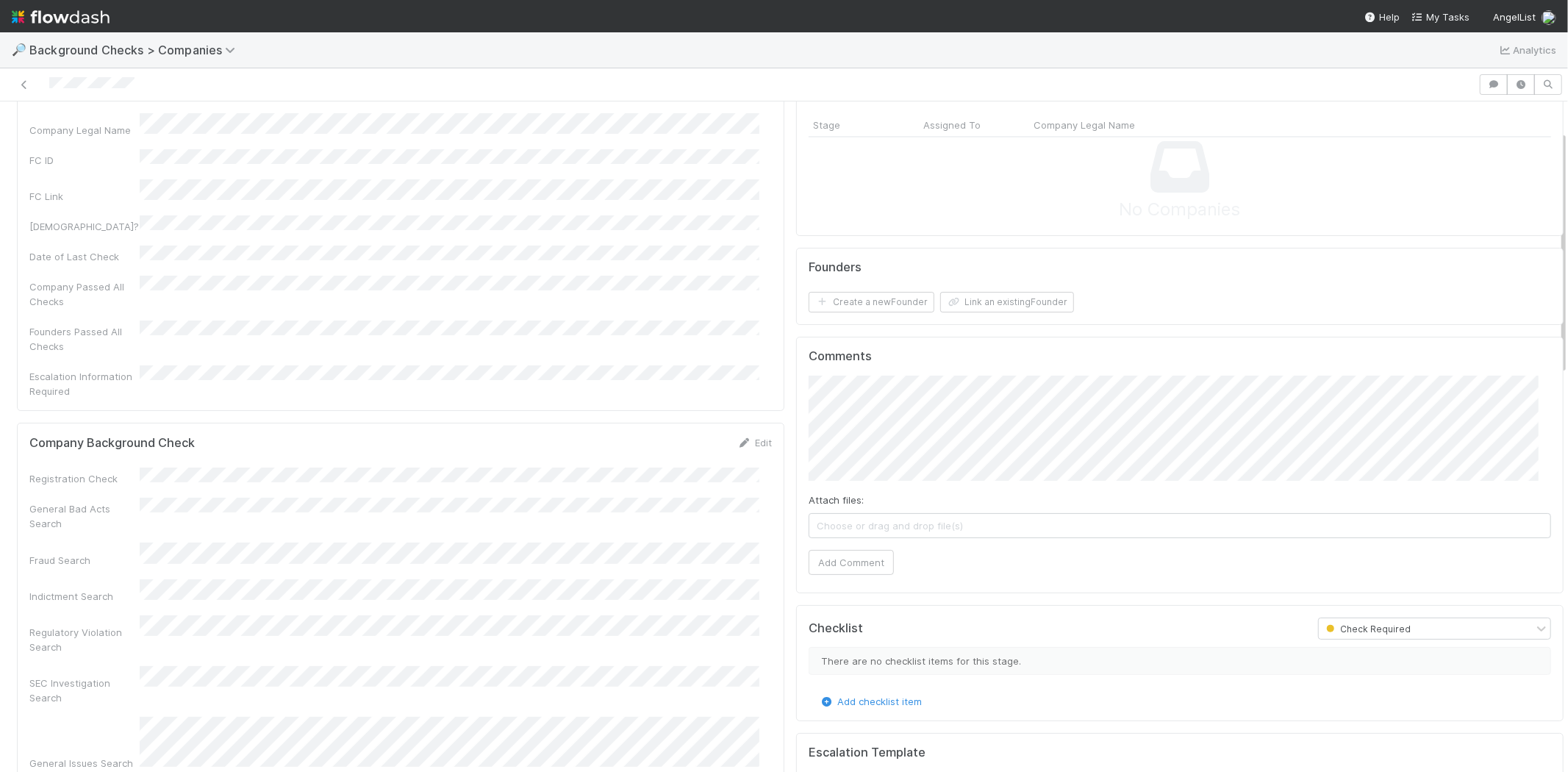
drag, startPoint x: 759, startPoint y: 408, endPoint x: 656, endPoint y: 420, distance: 103.7
click at [759, 436] on link "Edit" at bounding box center [755, 442] width 35 height 12
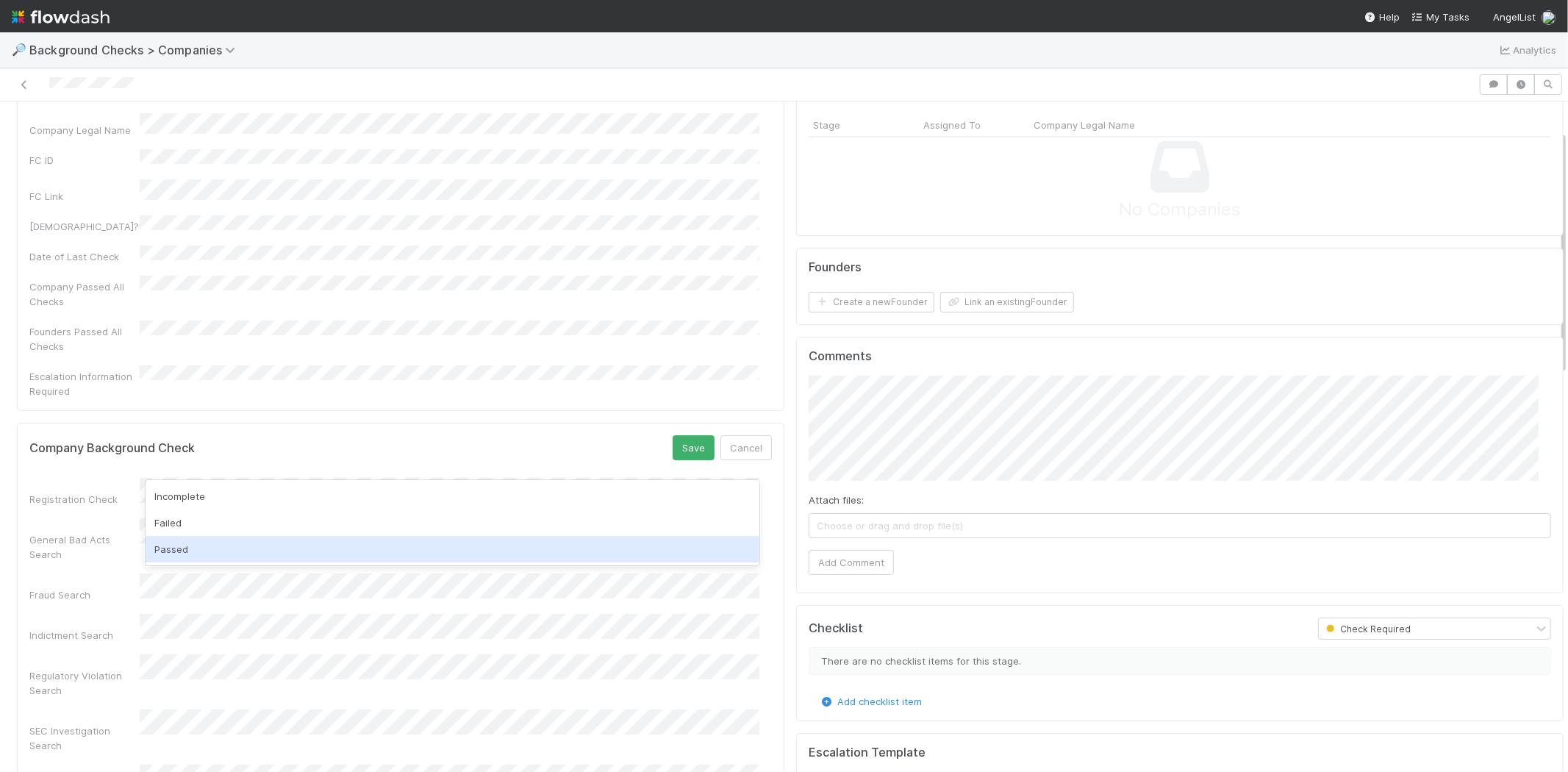
click at [199, 549] on div "Passed" at bounding box center [452, 549] width 614 height 26
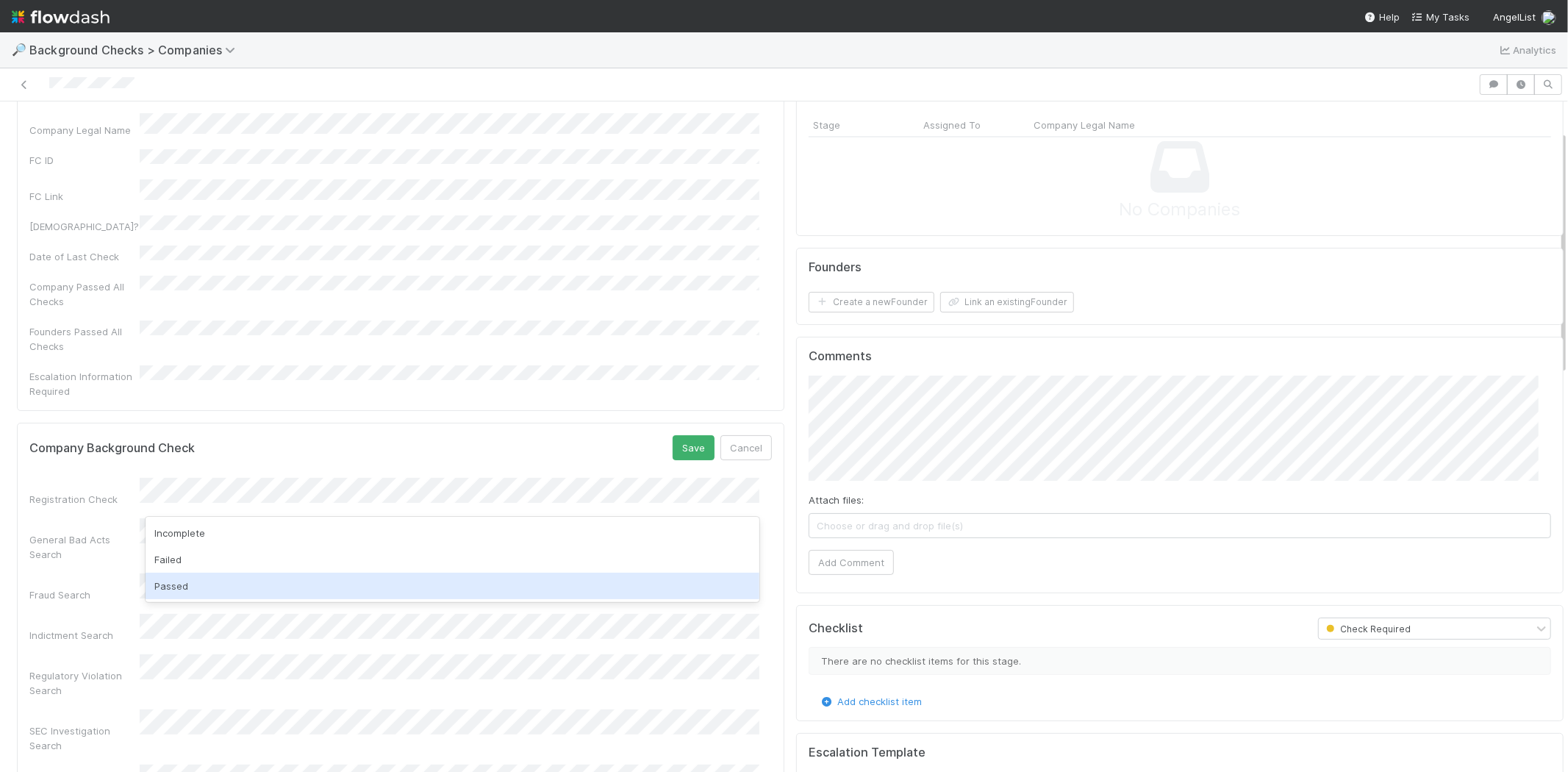
click at [181, 582] on div "Passed" at bounding box center [452, 585] width 614 height 26
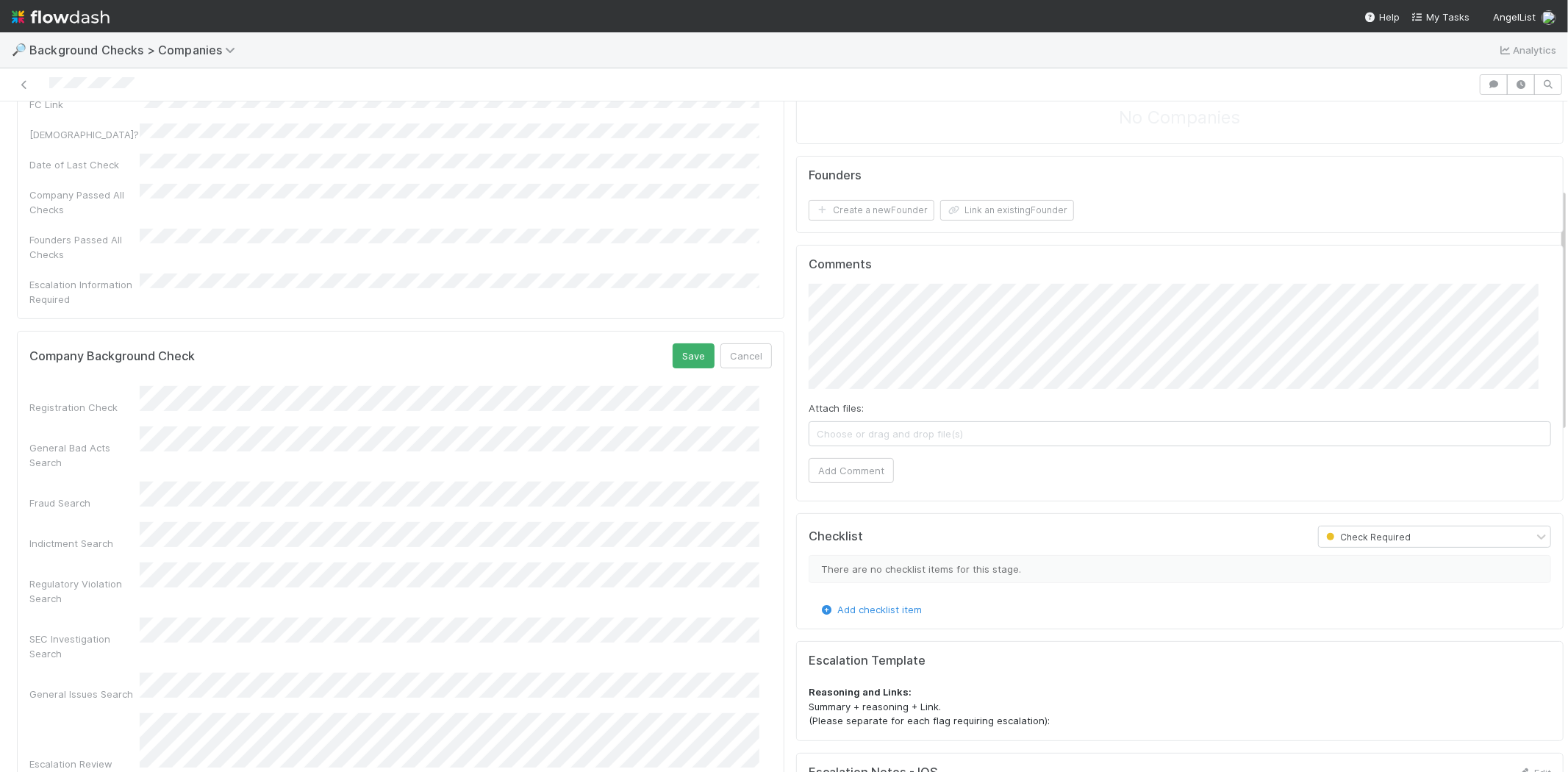
scroll to position [245, 0]
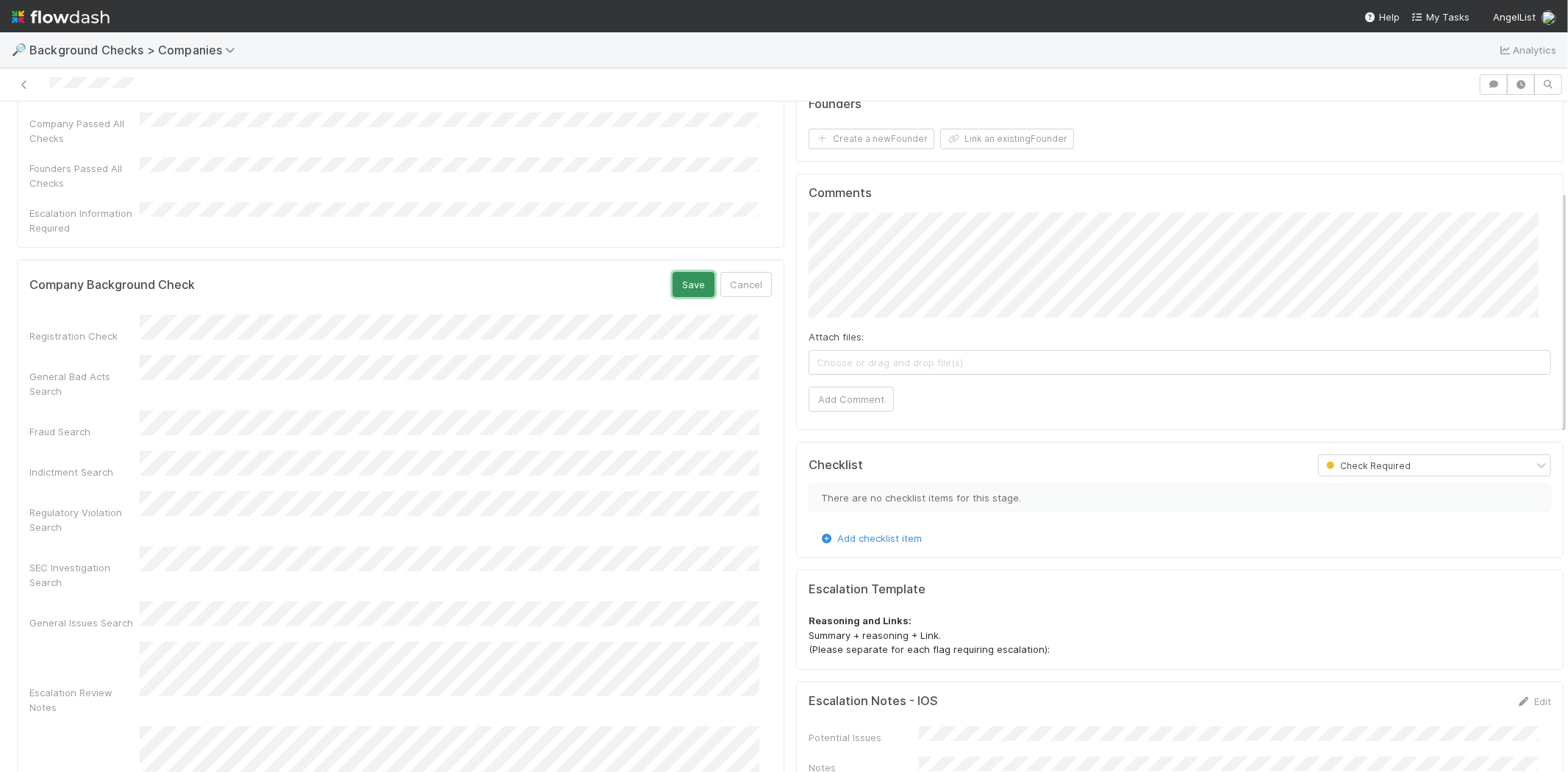
click at [678, 272] on button "Save" at bounding box center [693, 284] width 42 height 25
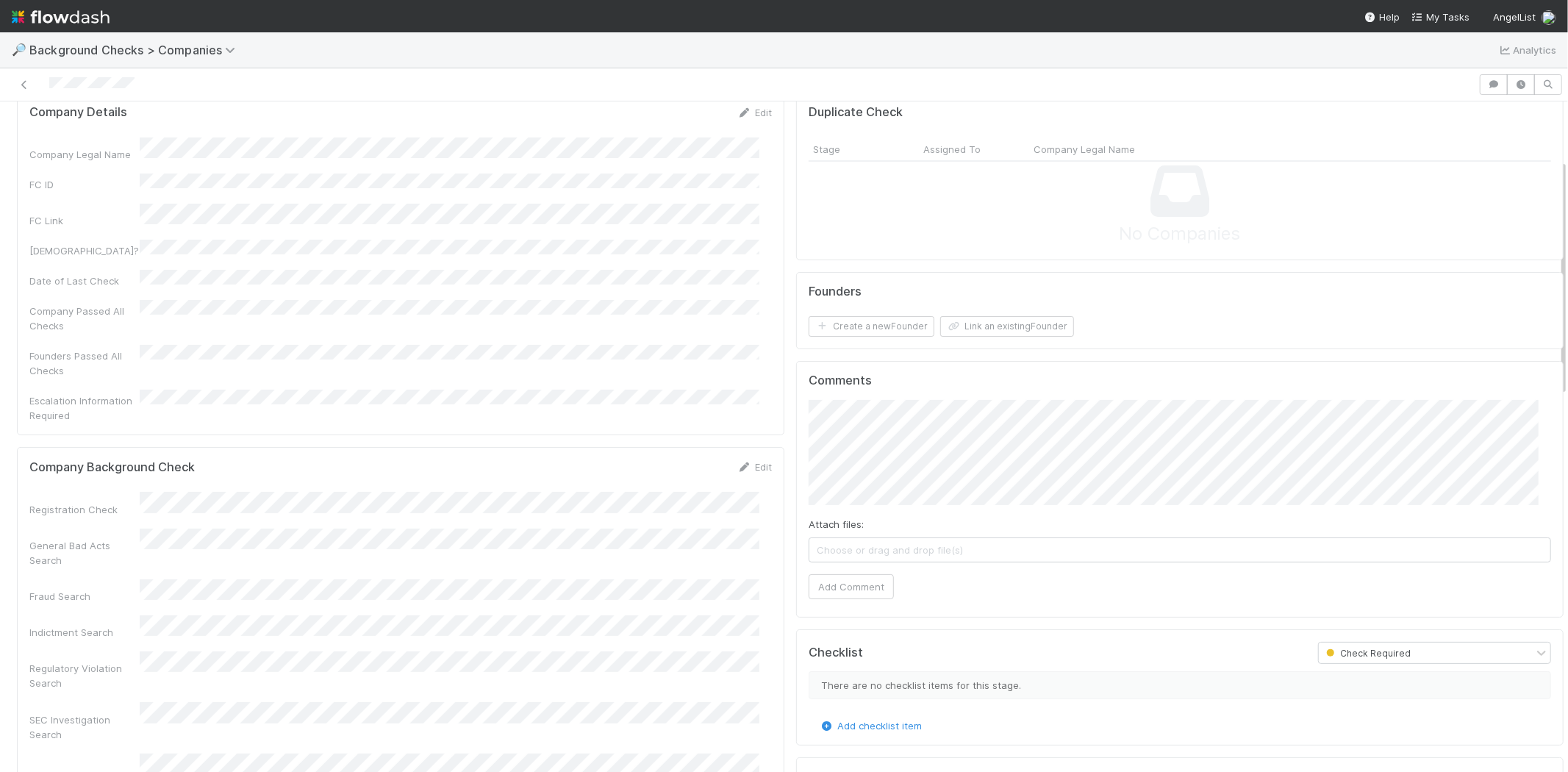
scroll to position [0, 0]
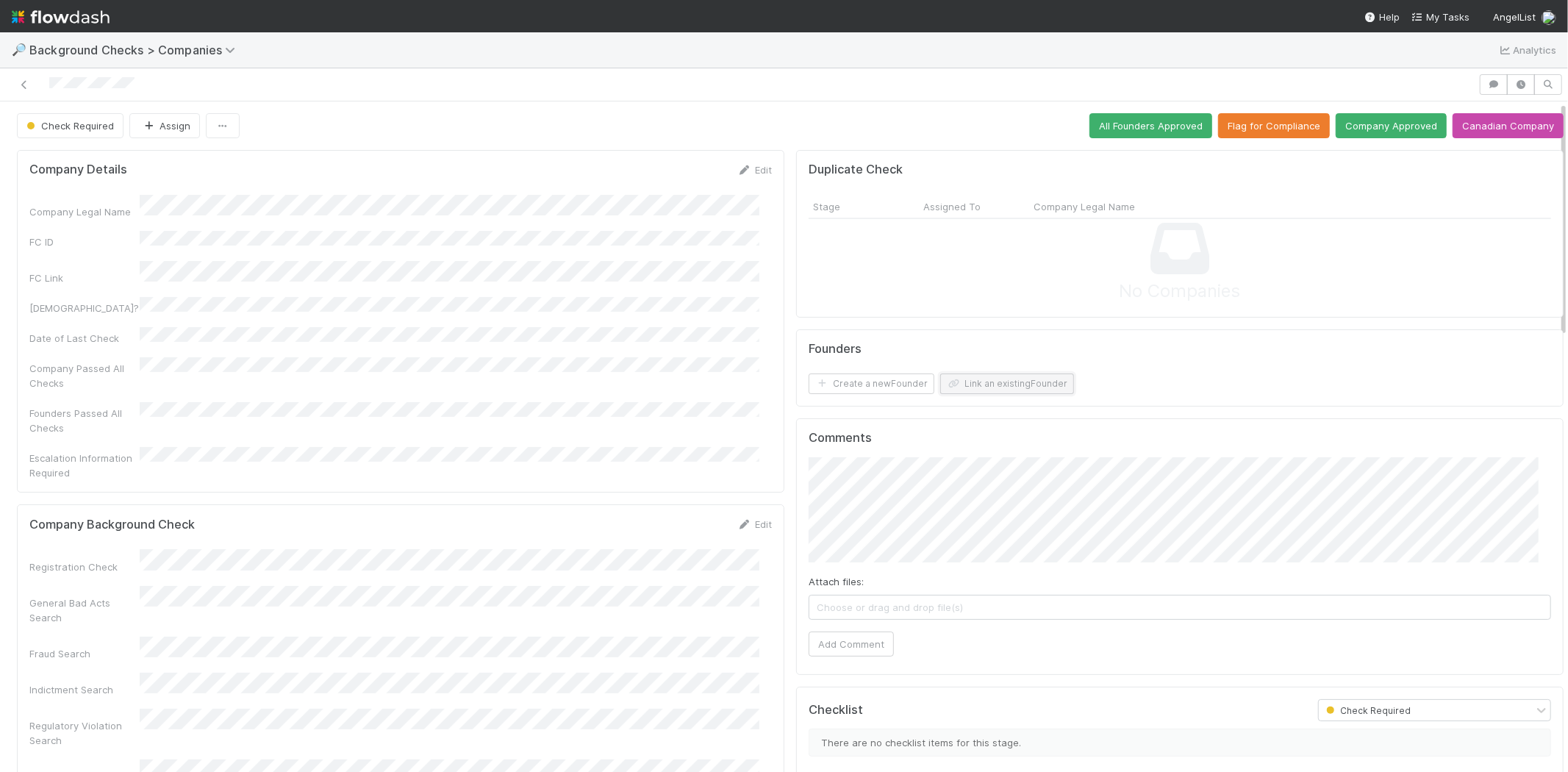
click at [972, 390] on button "Link an existing Founder" at bounding box center [1008, 383] width 134 height 20
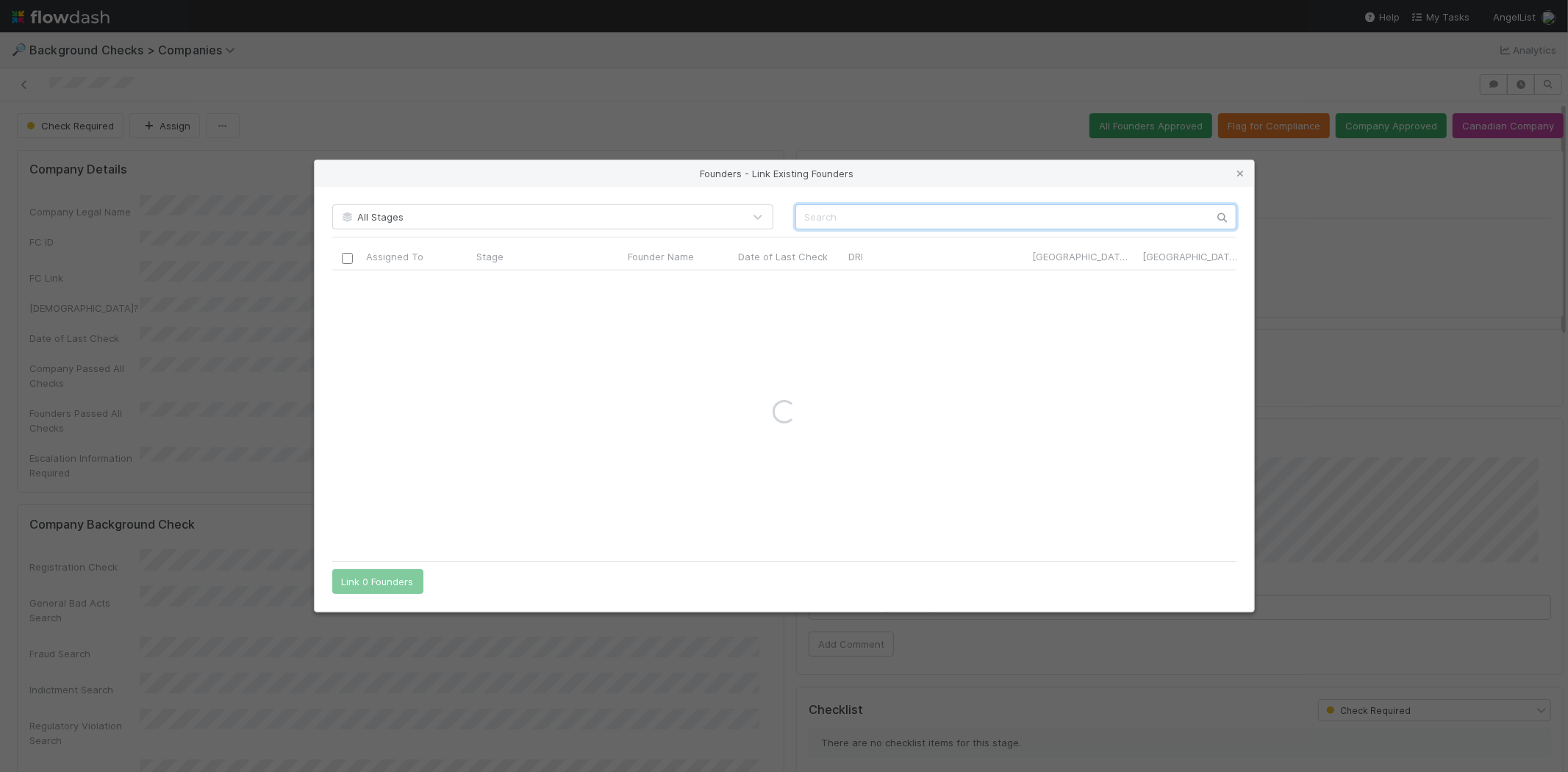
click at [956, 212] on input "text" at bounding box center [1016, 217] width 441 height 25
paste input "[PERSON_NAME]"
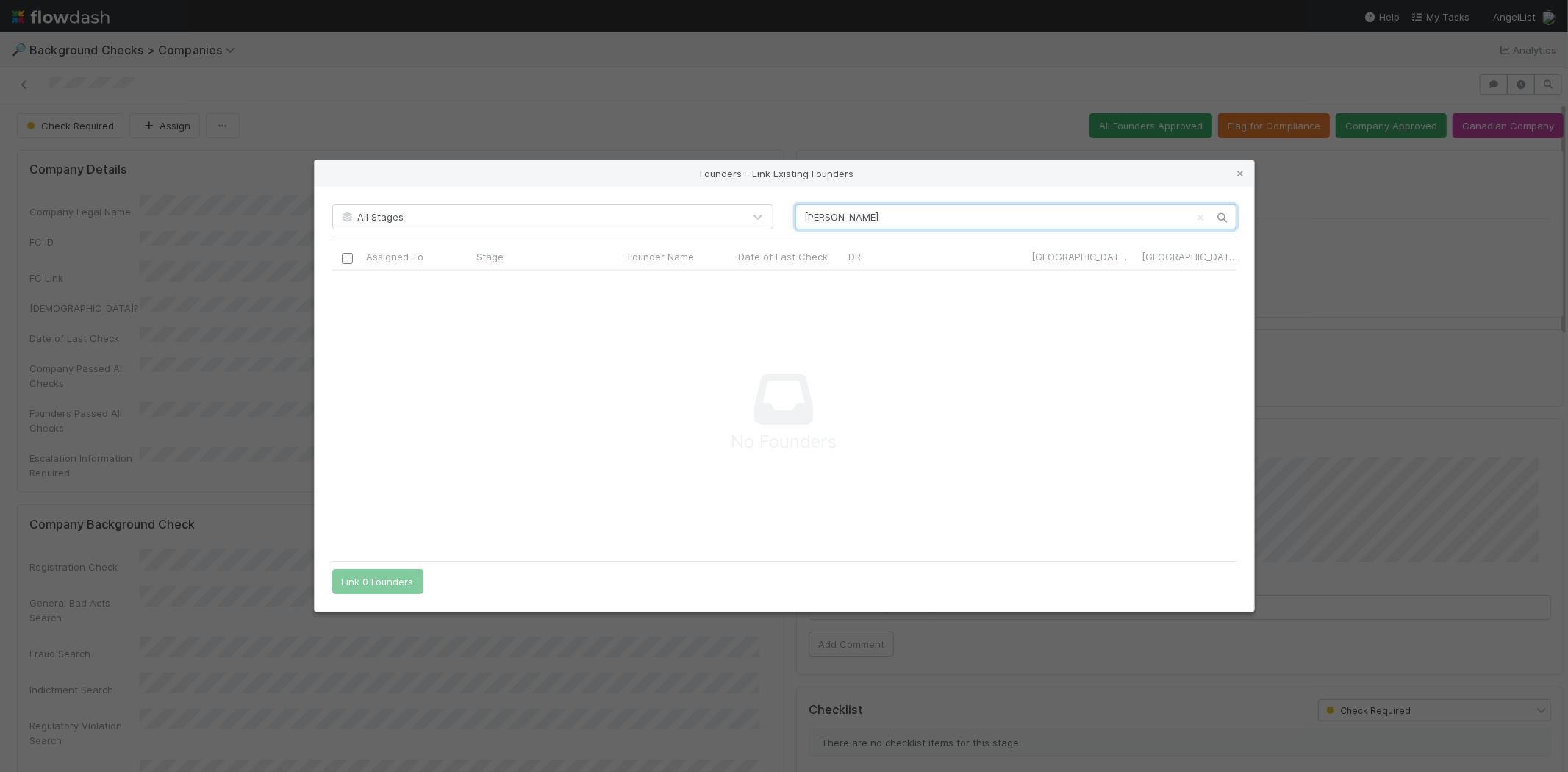
type input "[PERSON_NAME]"
drag, startPoint x: 885, startPoint y: 216, endPoint x: 790, endPoint y: 215, distance: 95.0
click at [790, 215] on div "[PERSON_NAME]" at bounding box center [1016, 217] width 464 height 25
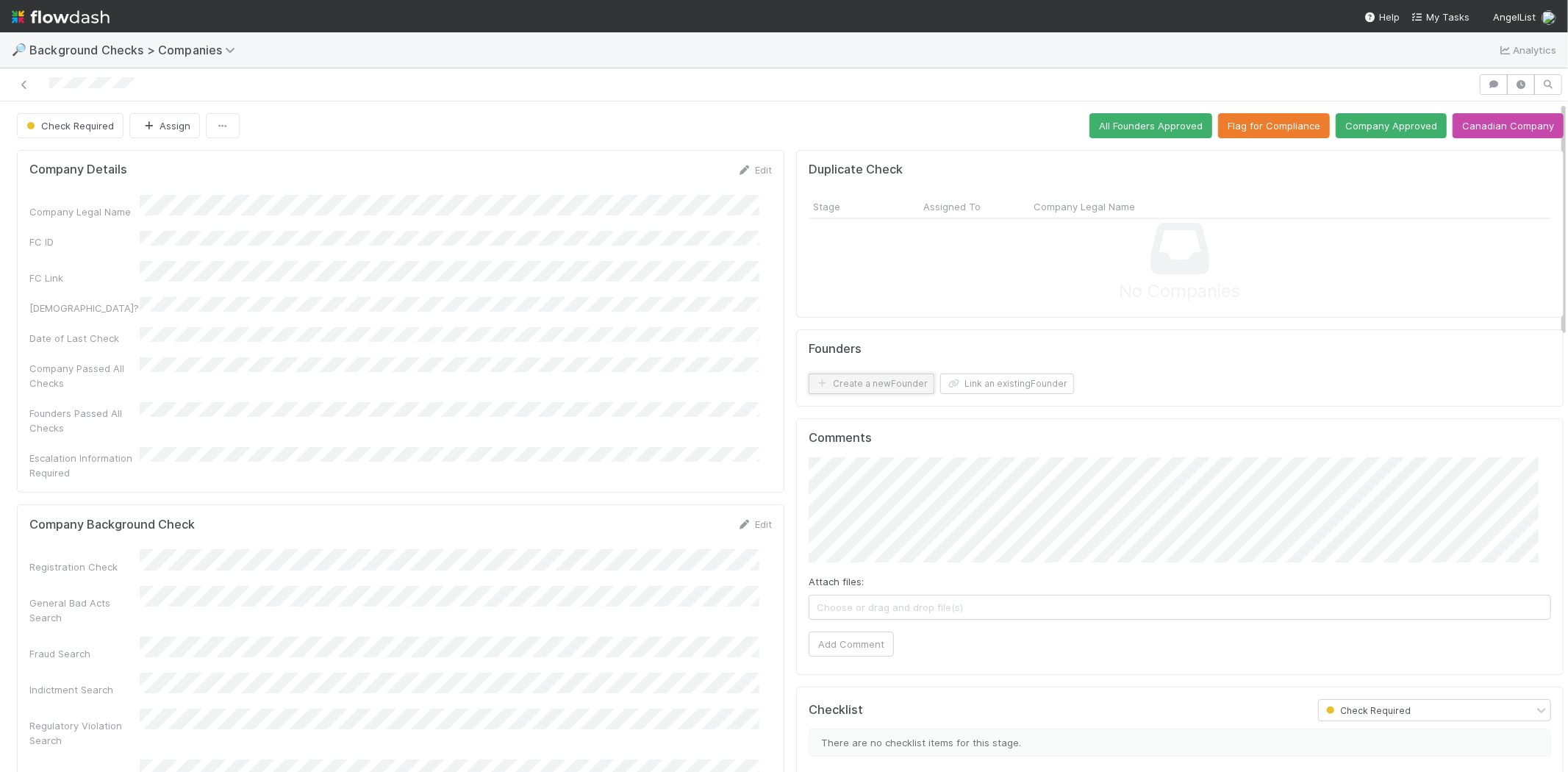
click at [875, 380] on button "Create a new Founder" at bounding box center [872, 383] width 126 height 20
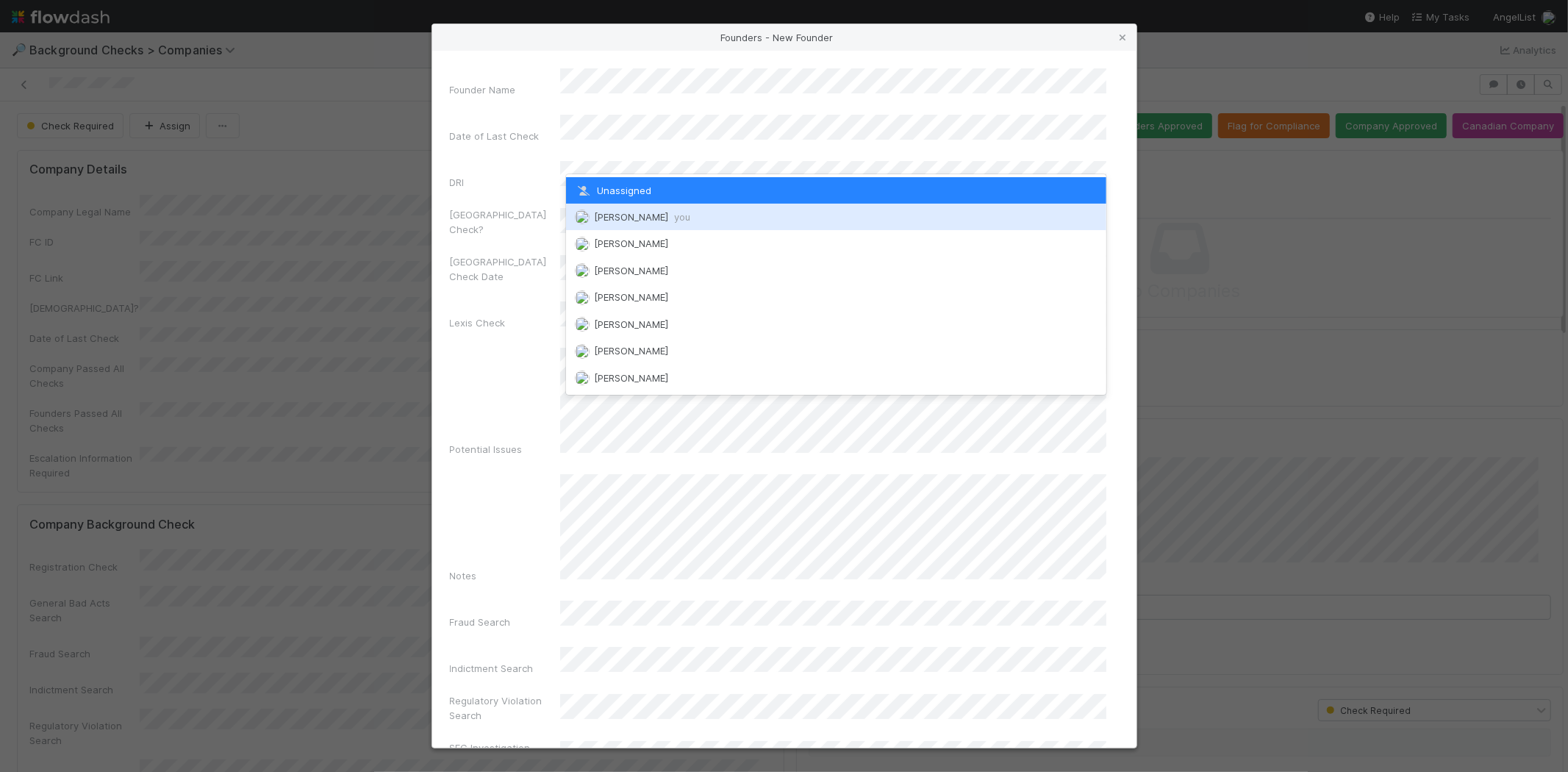
click at [650, 209] on div "[PERSON_NAME] you" at bounding box center [836, 216] width 540 height 26
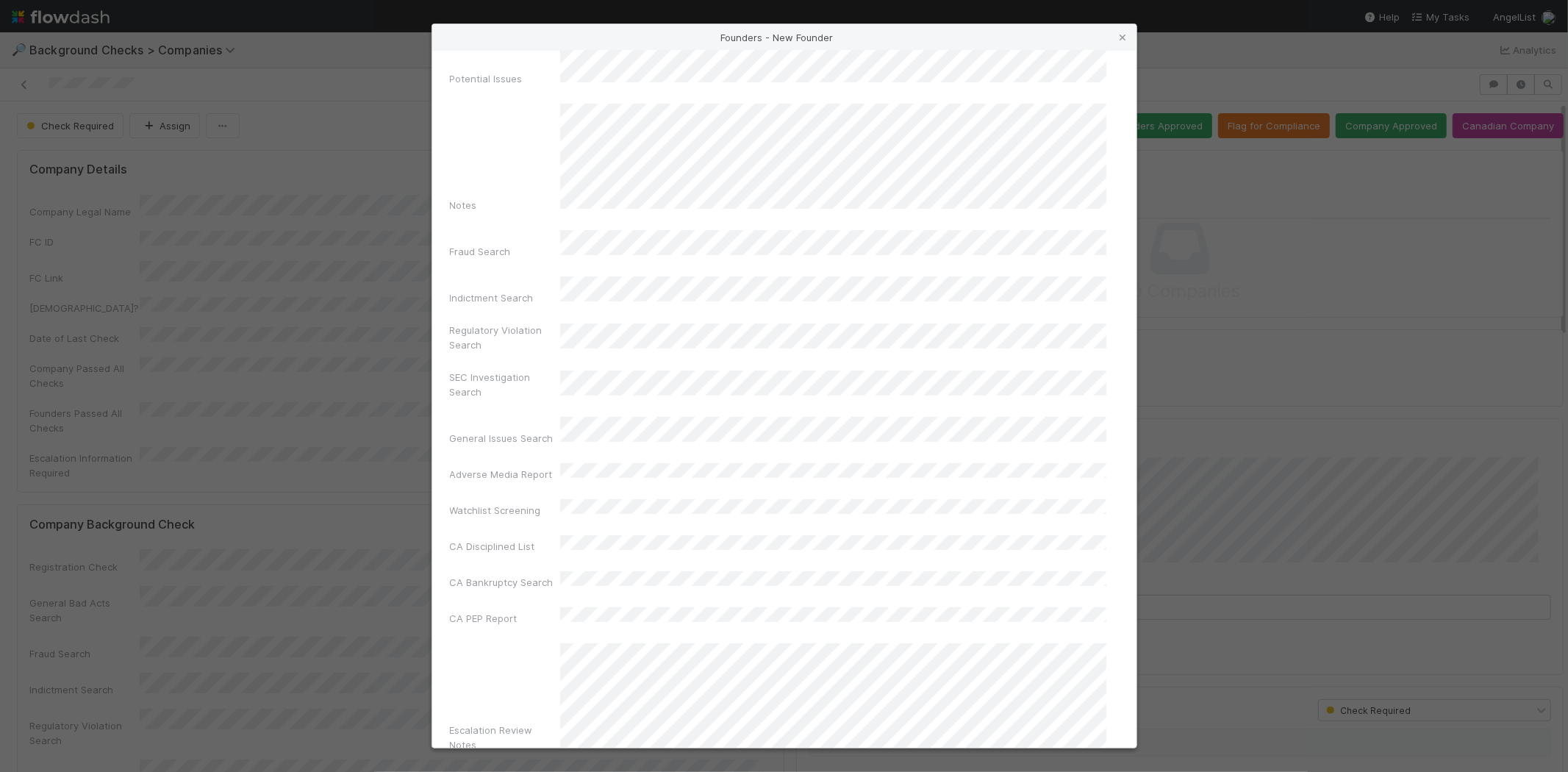
scroll to position [492, 0]
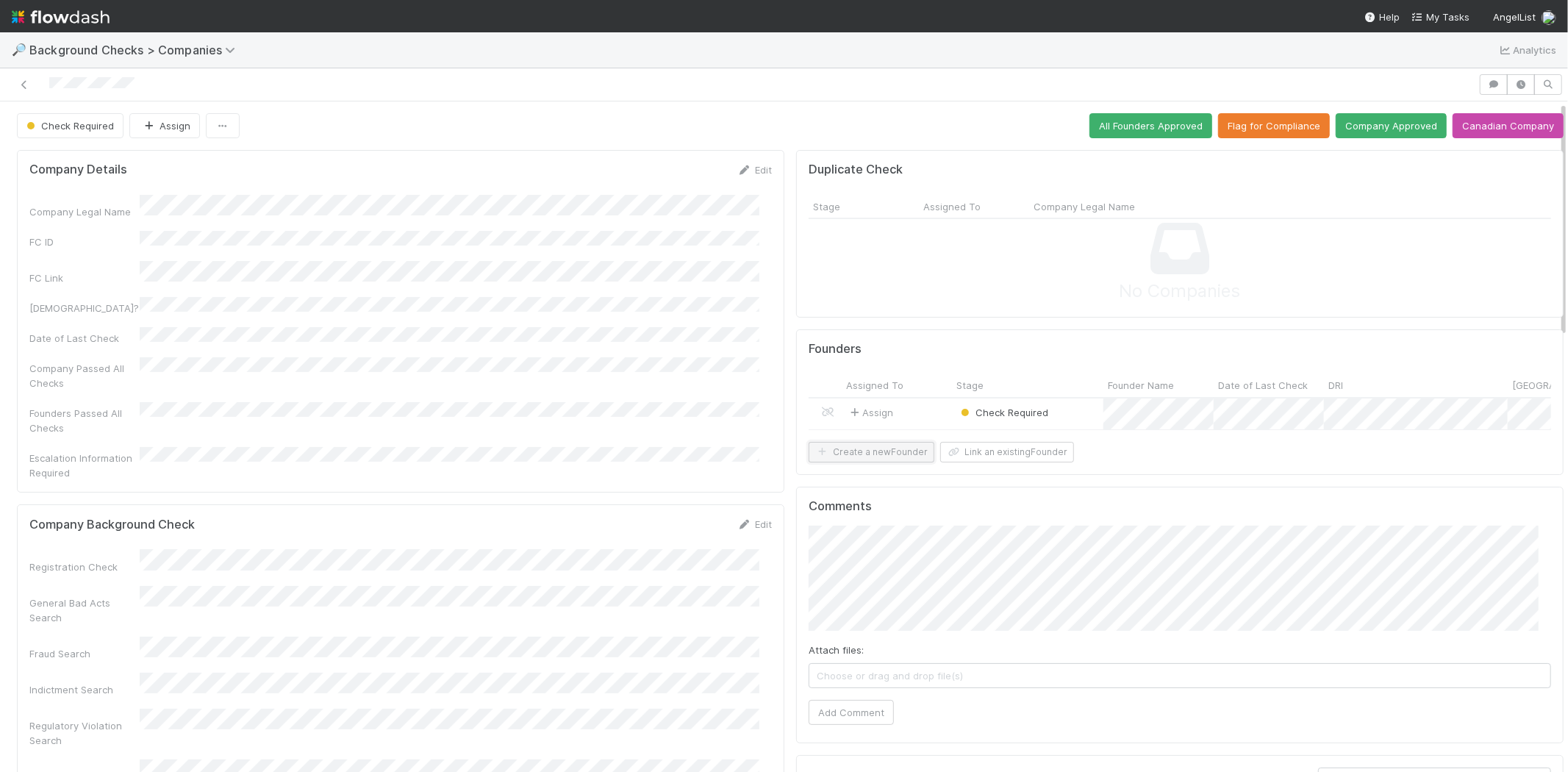
click at [880, 462] on button "Create a new Founder" at bounding box center [872, 452] width 126 height 20
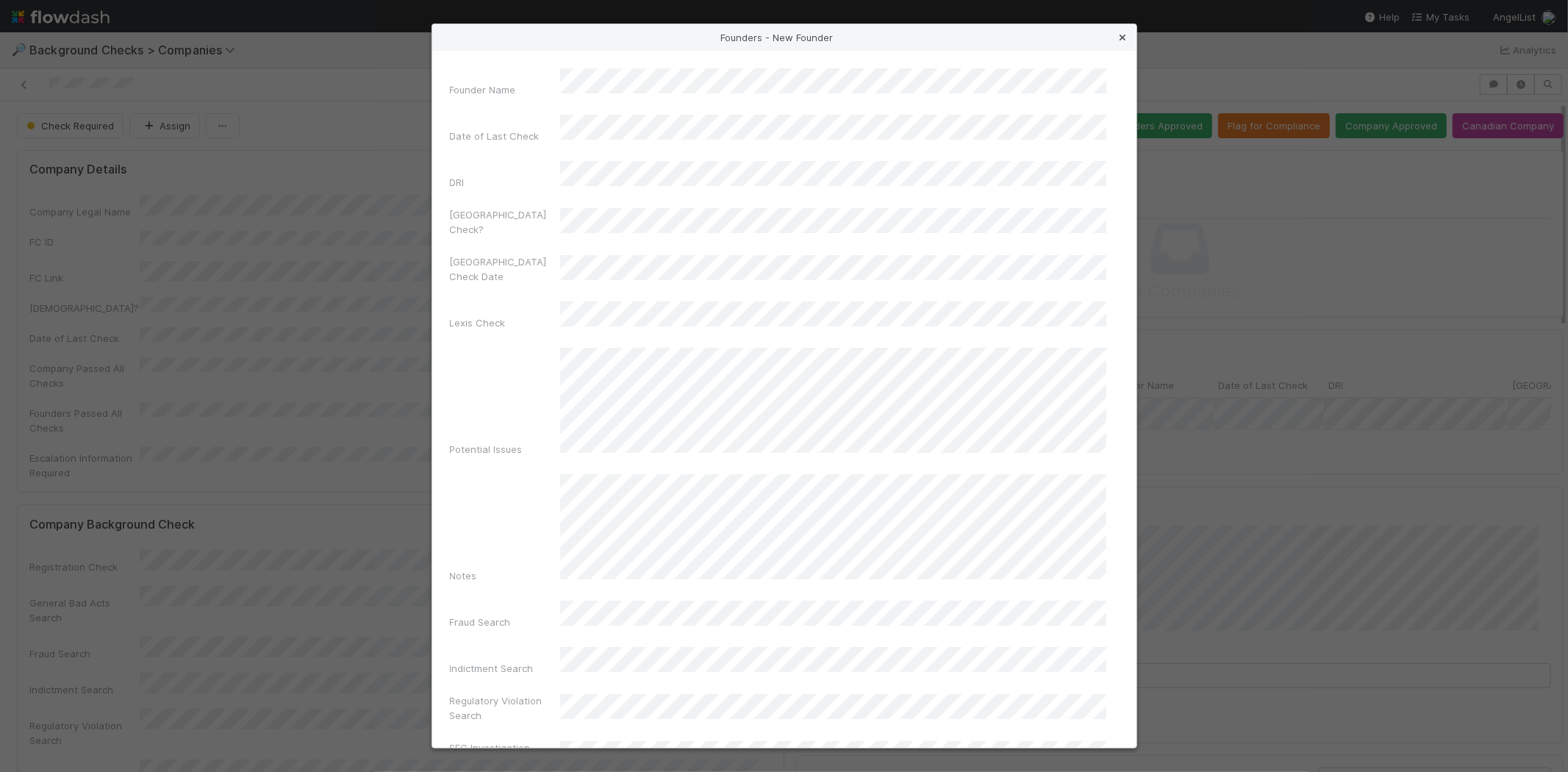
click at [1122, 37] on icon at bounding box center [1123, 38] width 15 height 10
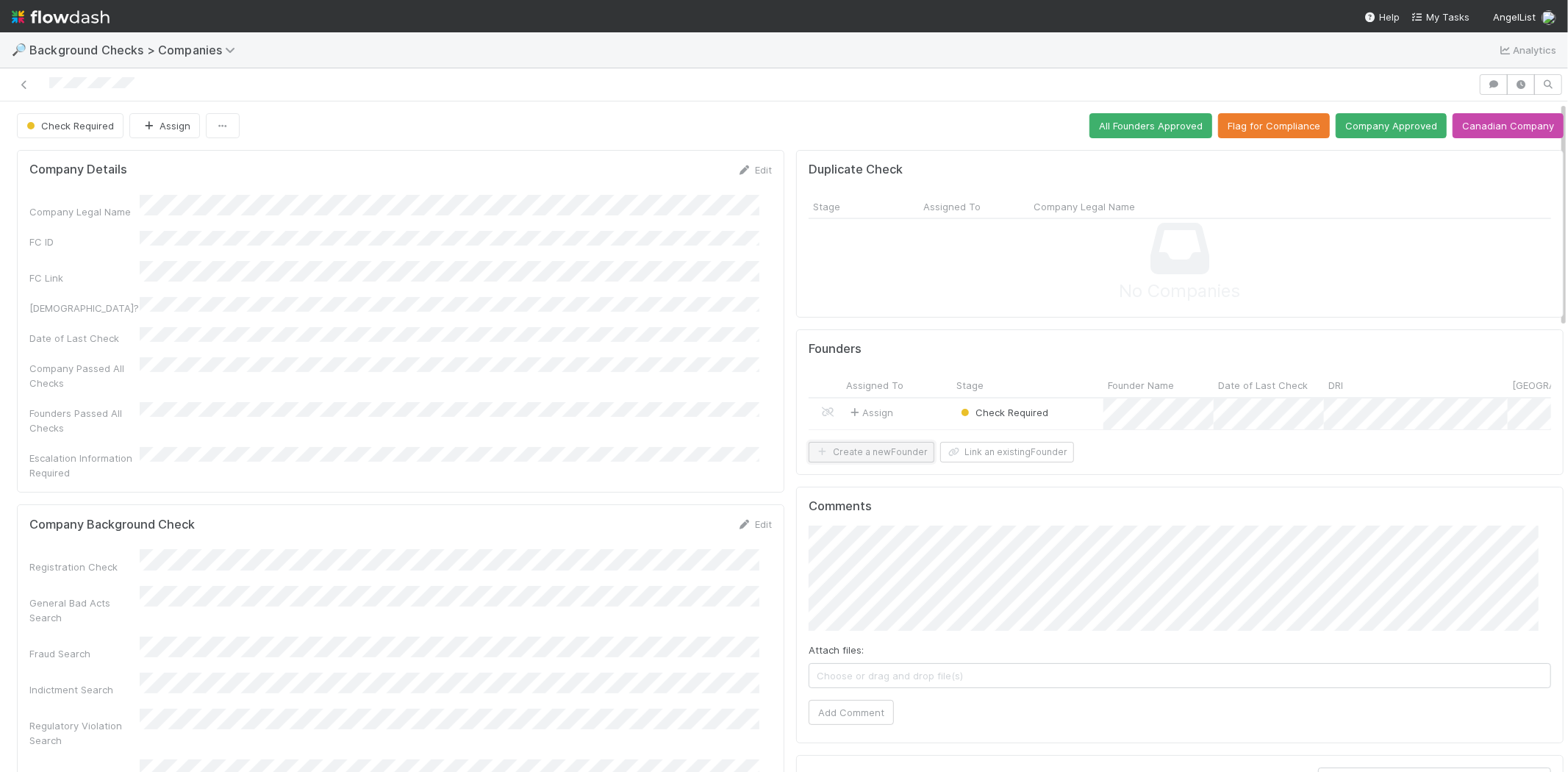
click at [863, 462] on button "Create a new Founder" at bounding box center [872, 452] width 126 height 20
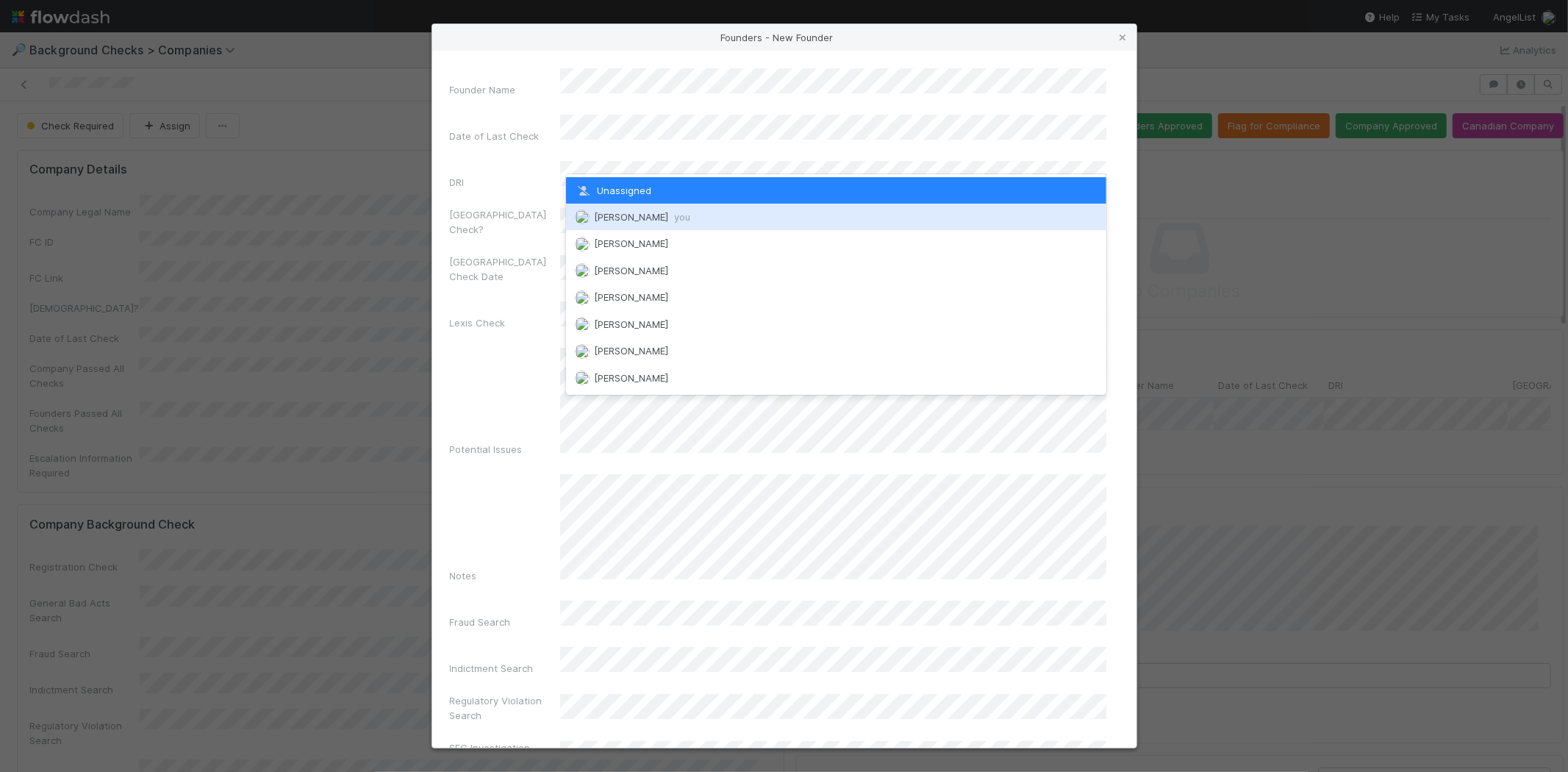
click at [653, 219] on span "[PERSON_NAME] you" at bounding box center [643, 217] width 97 height 12
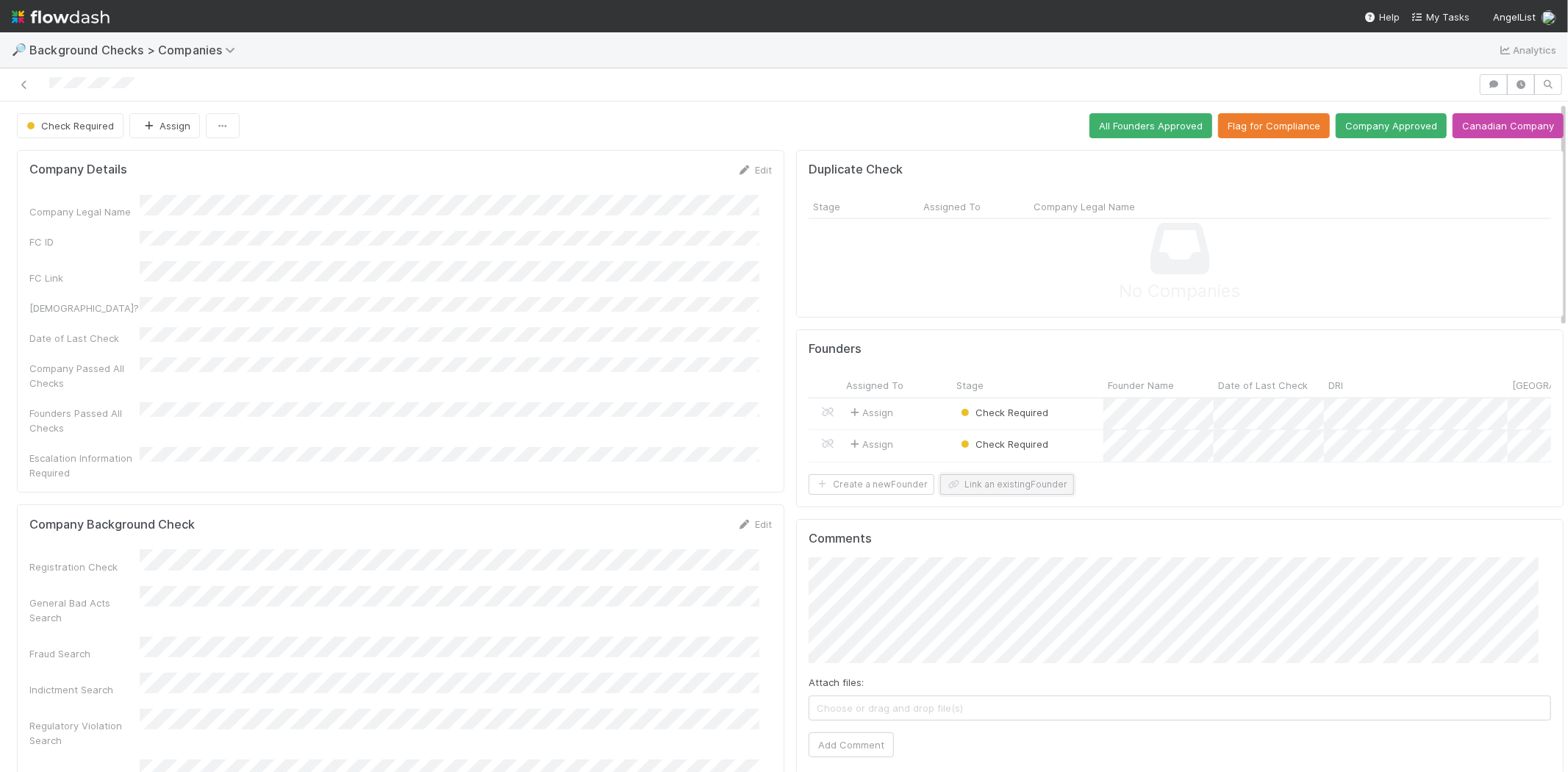
click at [1000, 494] on button "Link an existing Founder" at bounding box center [1008, 484] width 134 height 20
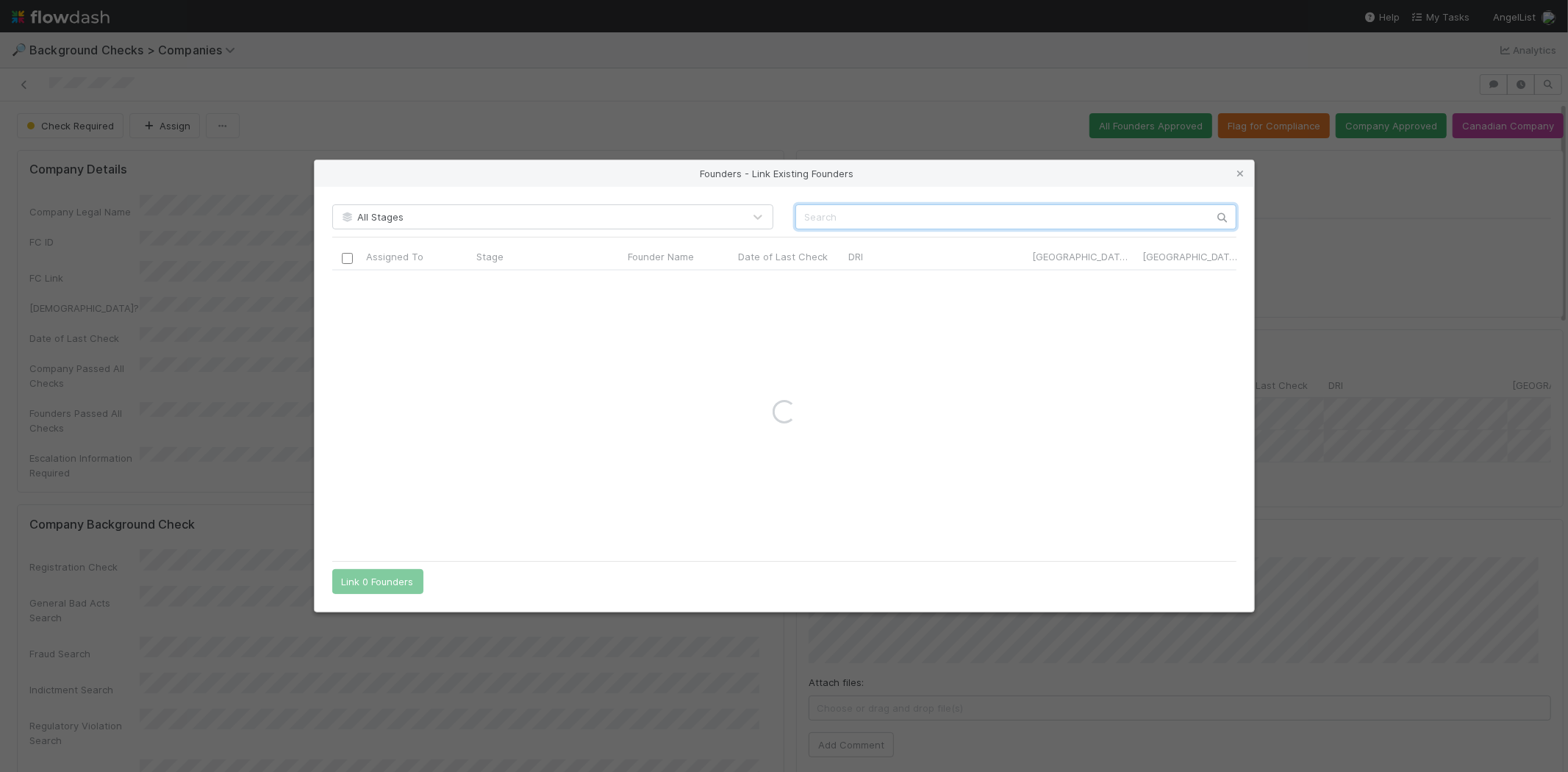
click at [843, 216] on input "text" at bounding box center [1016, 217] width 441 height 25
paste input "[PERSON_NAME]"
type input "[PERSON_NAME]"
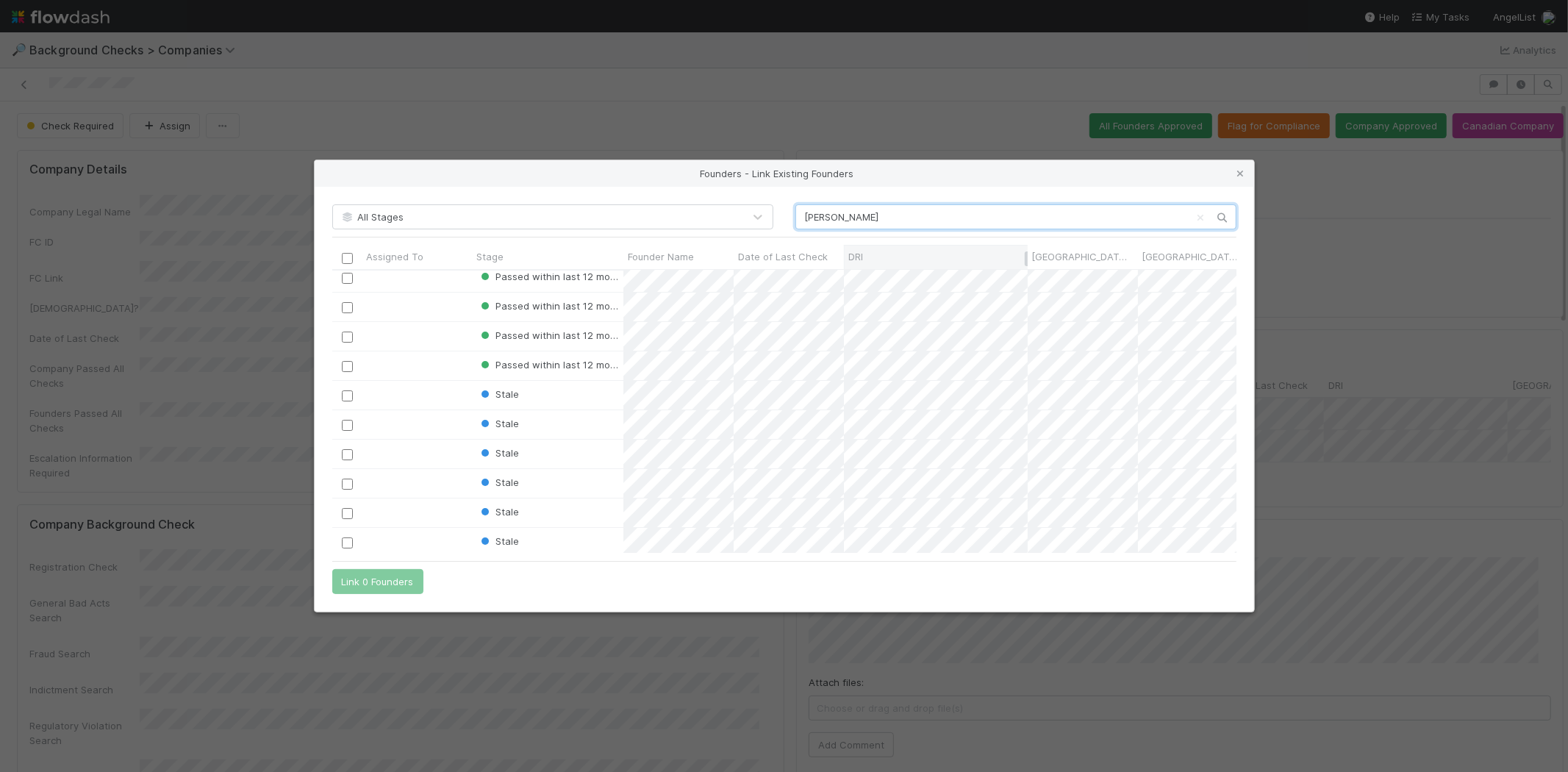
scroll to position [53, 0]
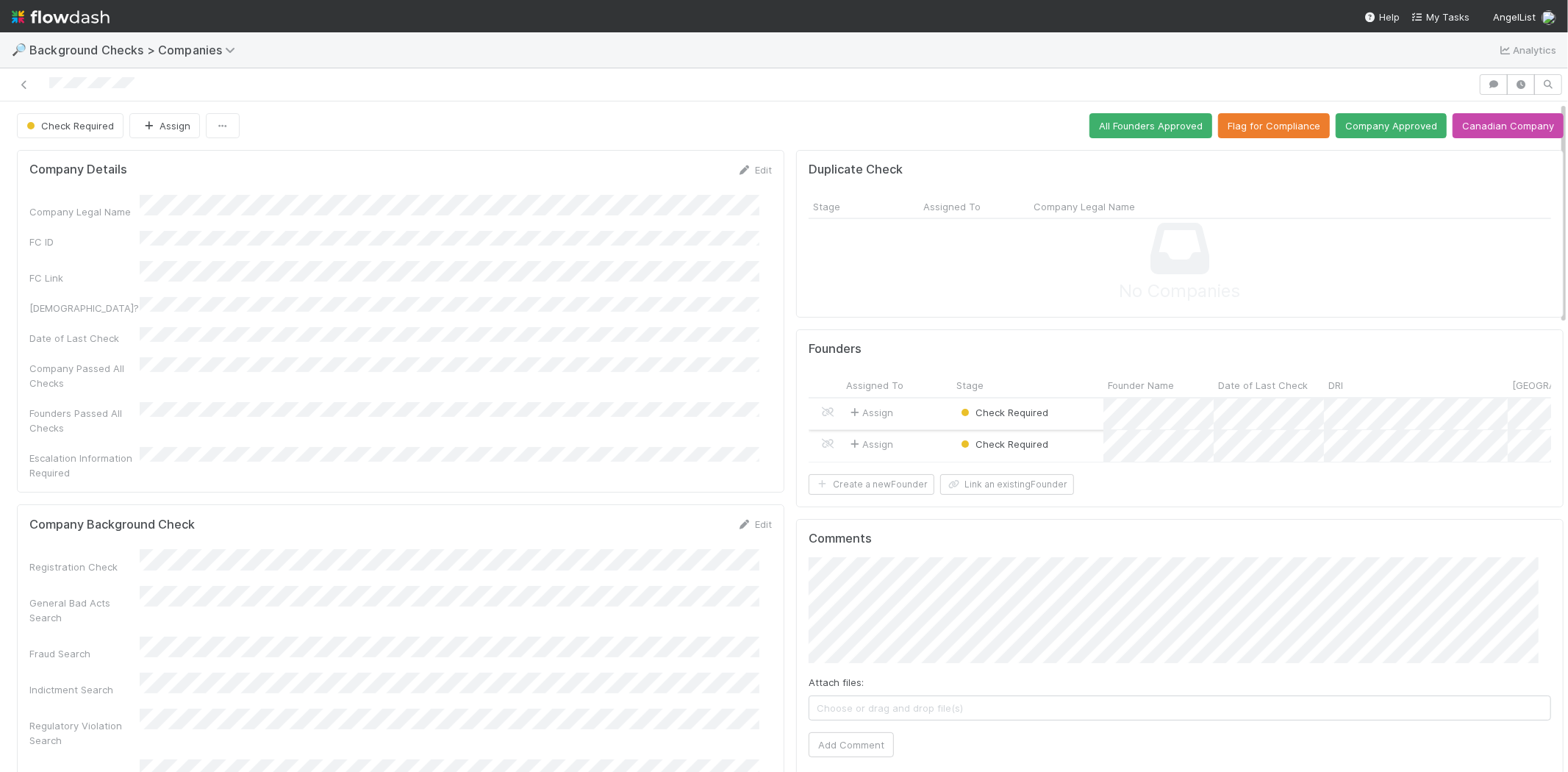
click at [922, 410] on div "Assign" at bounding box center [897, 414] width 110 height 32
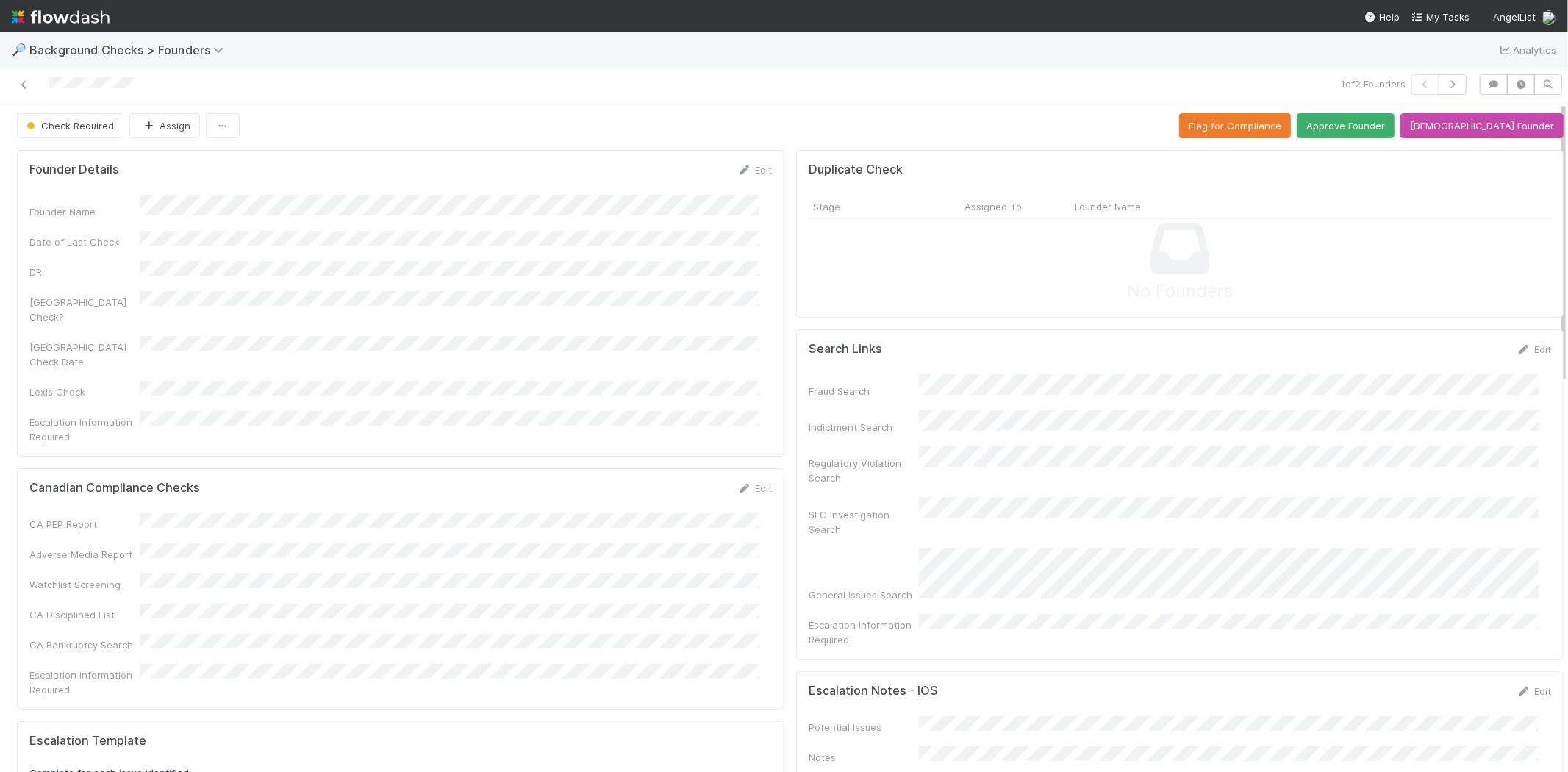
click at [258, 243] on div "Founder Name Date of Last Check DRI [GEOGRAPHIC_DATA] Check? [GEOGRAPHIC_DATA] …" at bounding box center [400, 319] width 742 height 250
click at [1357, 129] on button "Approve Founder" at bounding box center [1345, 126] width 98 height 25
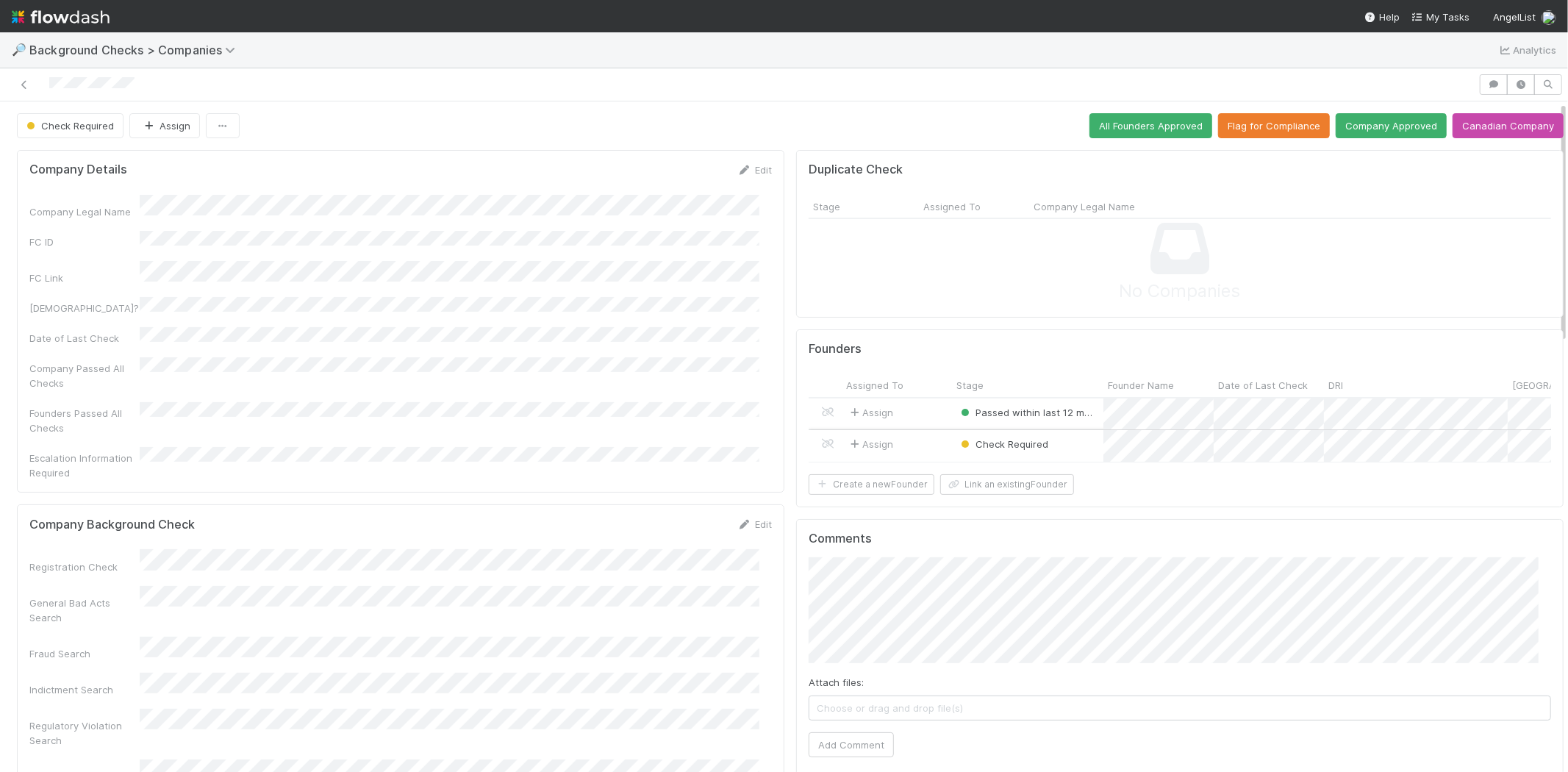
click at [914, 443] on div "Assign" at bounding box center [897, 445] width 110 height 32
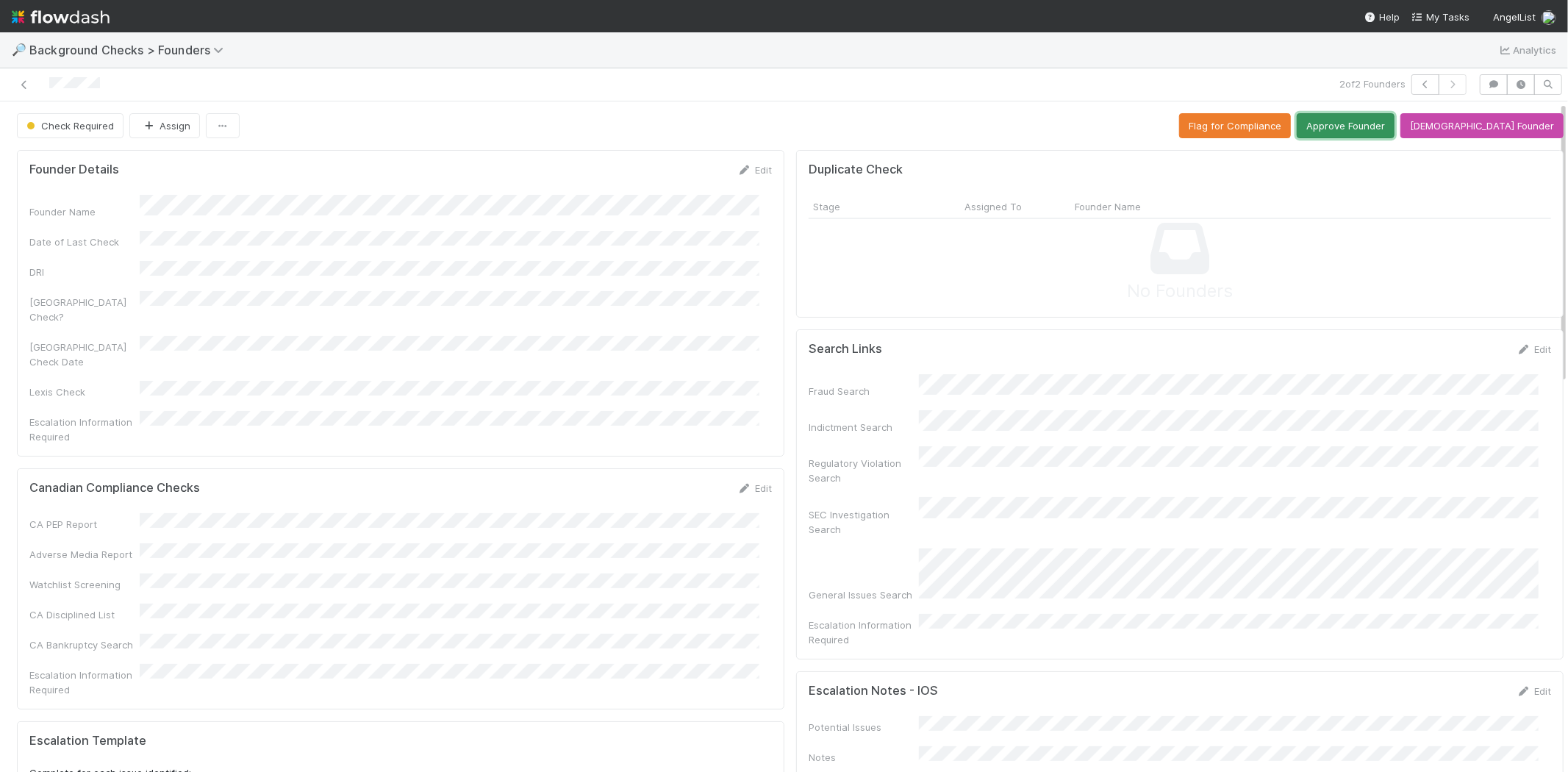
click at [1379, 124] on button "Approve Founder" at bounding box center [1345, 126] width 98 height 25
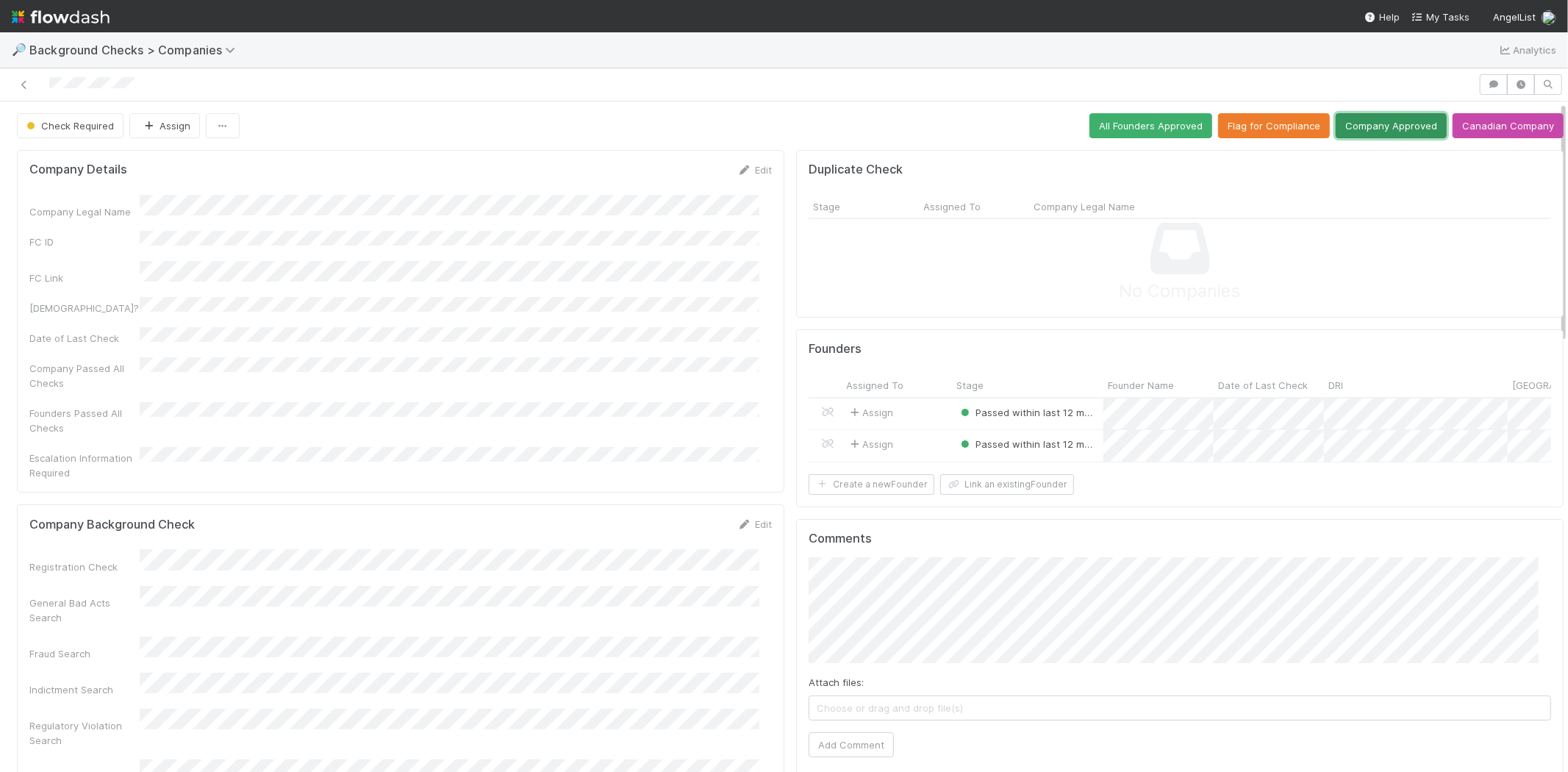
click at [1356, 125] on button "Company Approved" at bounding box center [1391, 126] width 111 height 25
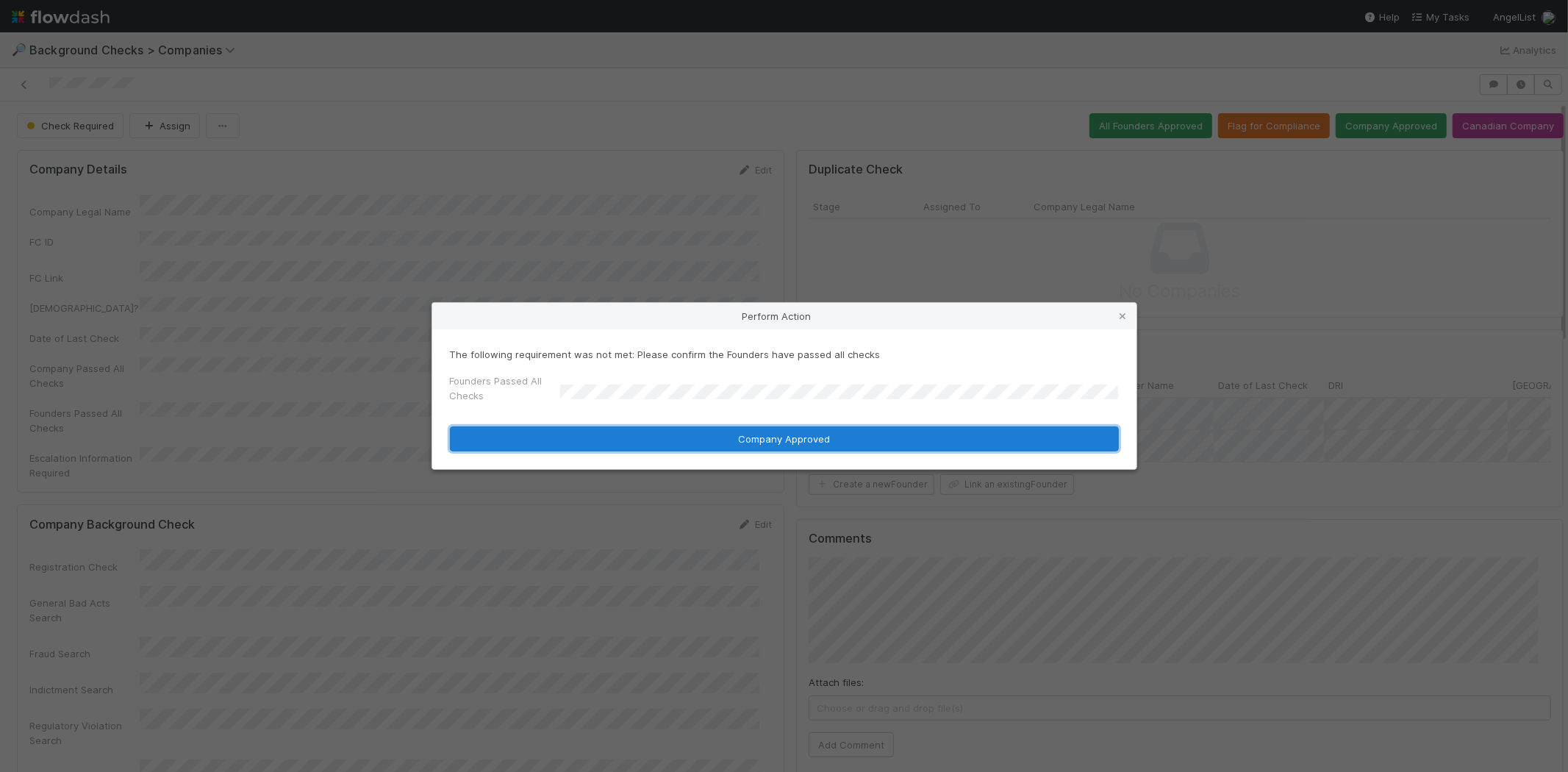
click at [638, 432] on button "Company Approved" at bounding box center [784, 439] width 669 height 25
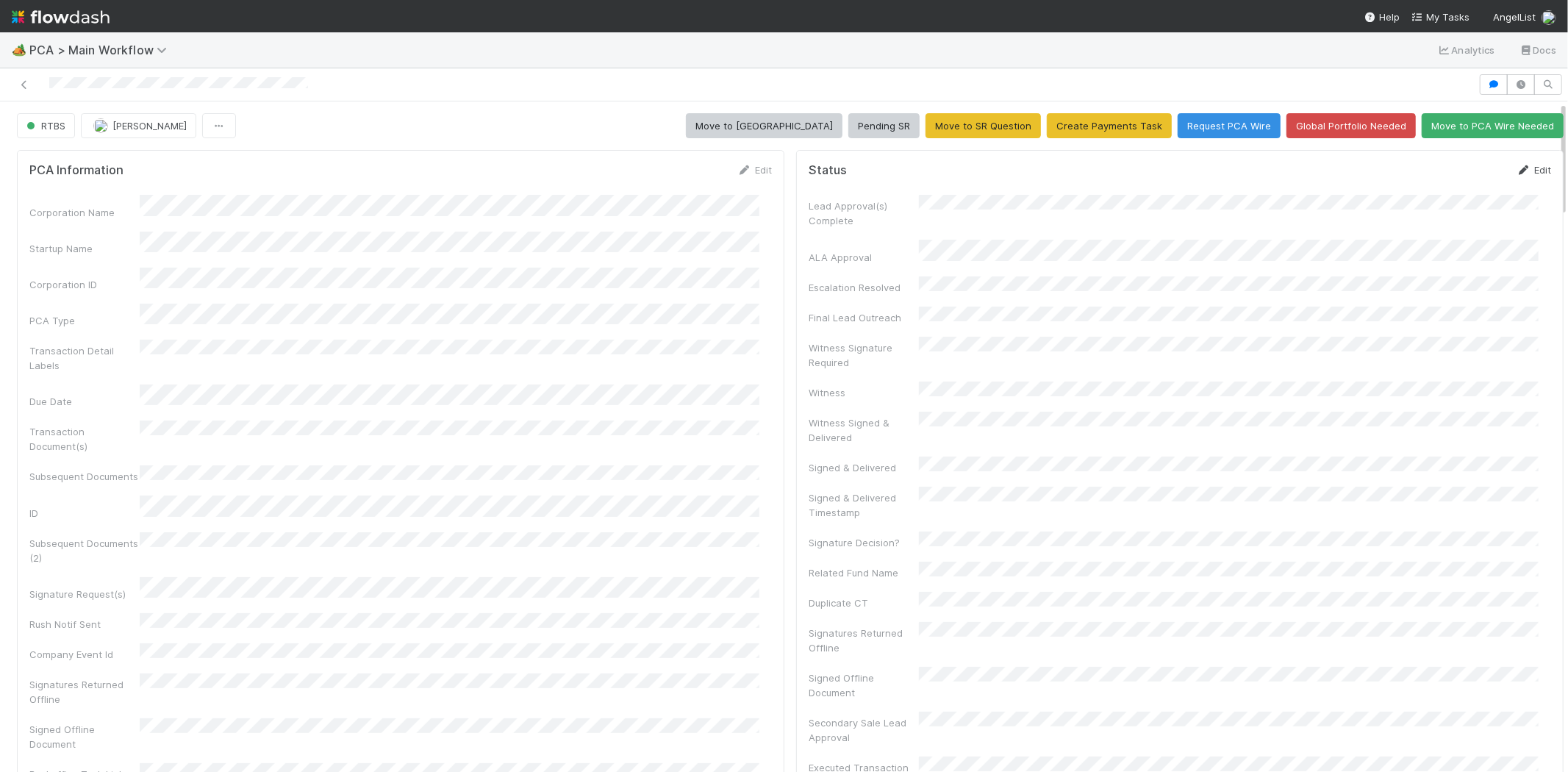
click at [1520, 163] on link "Edit" at bounding box center [1534, 169] width 35 height 12
click at [1452, 169] on button "Save" at bounding box center [1472, 175] width 42 height 25
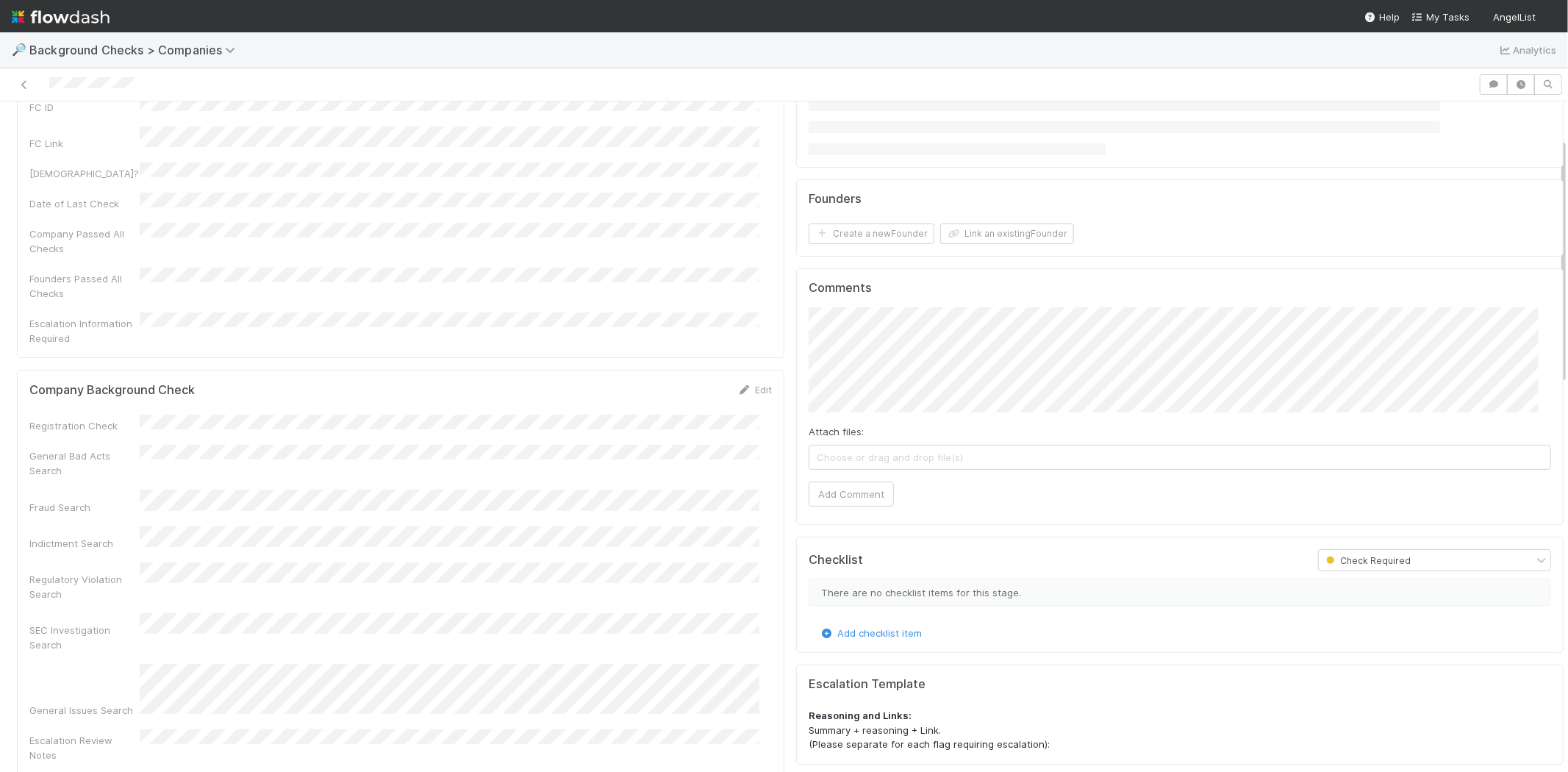
scroll to position [163, 0]
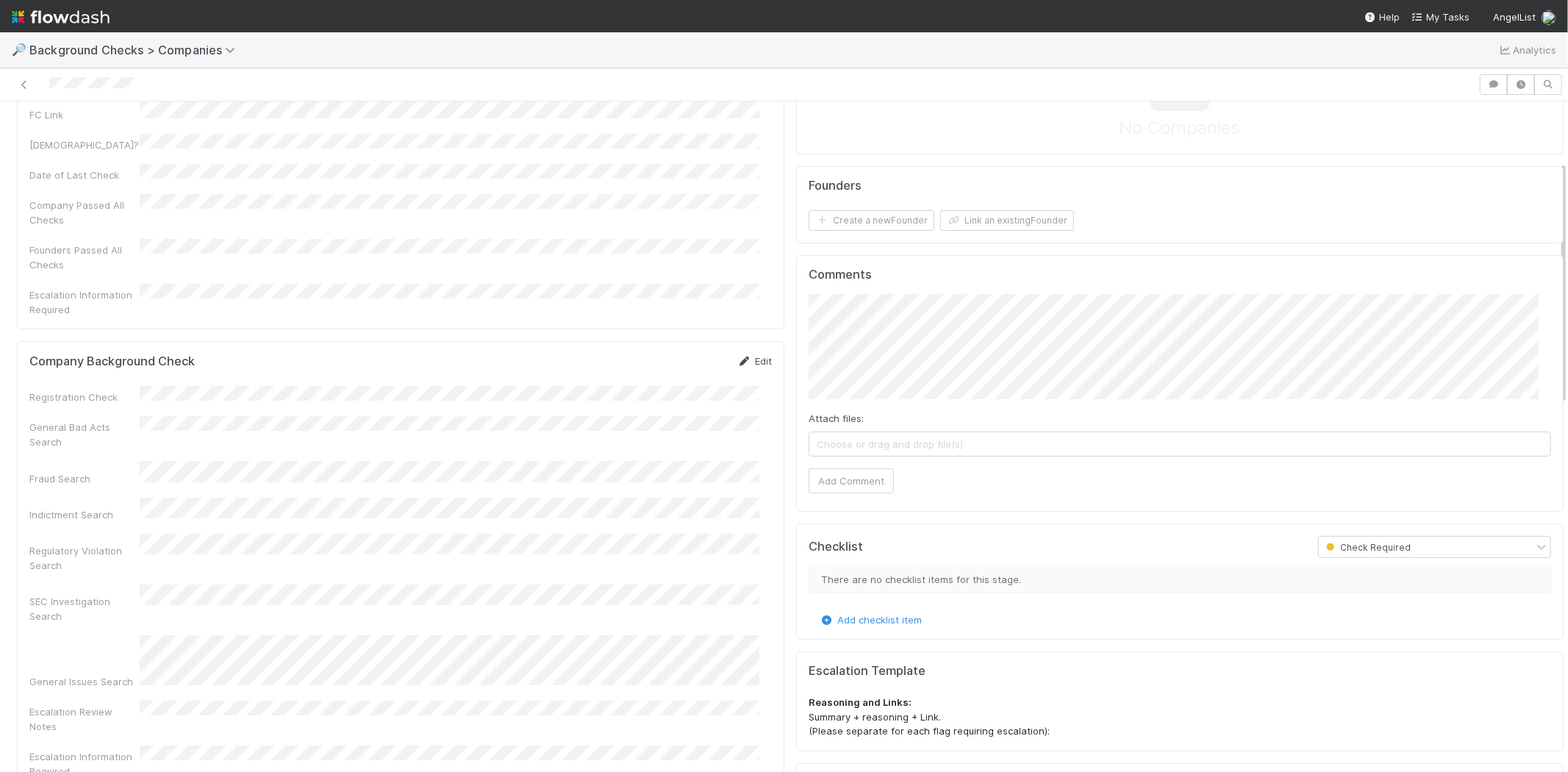
click at [746, 355] on link "Edit" at bounding box center [755, 361] width 35 height 12
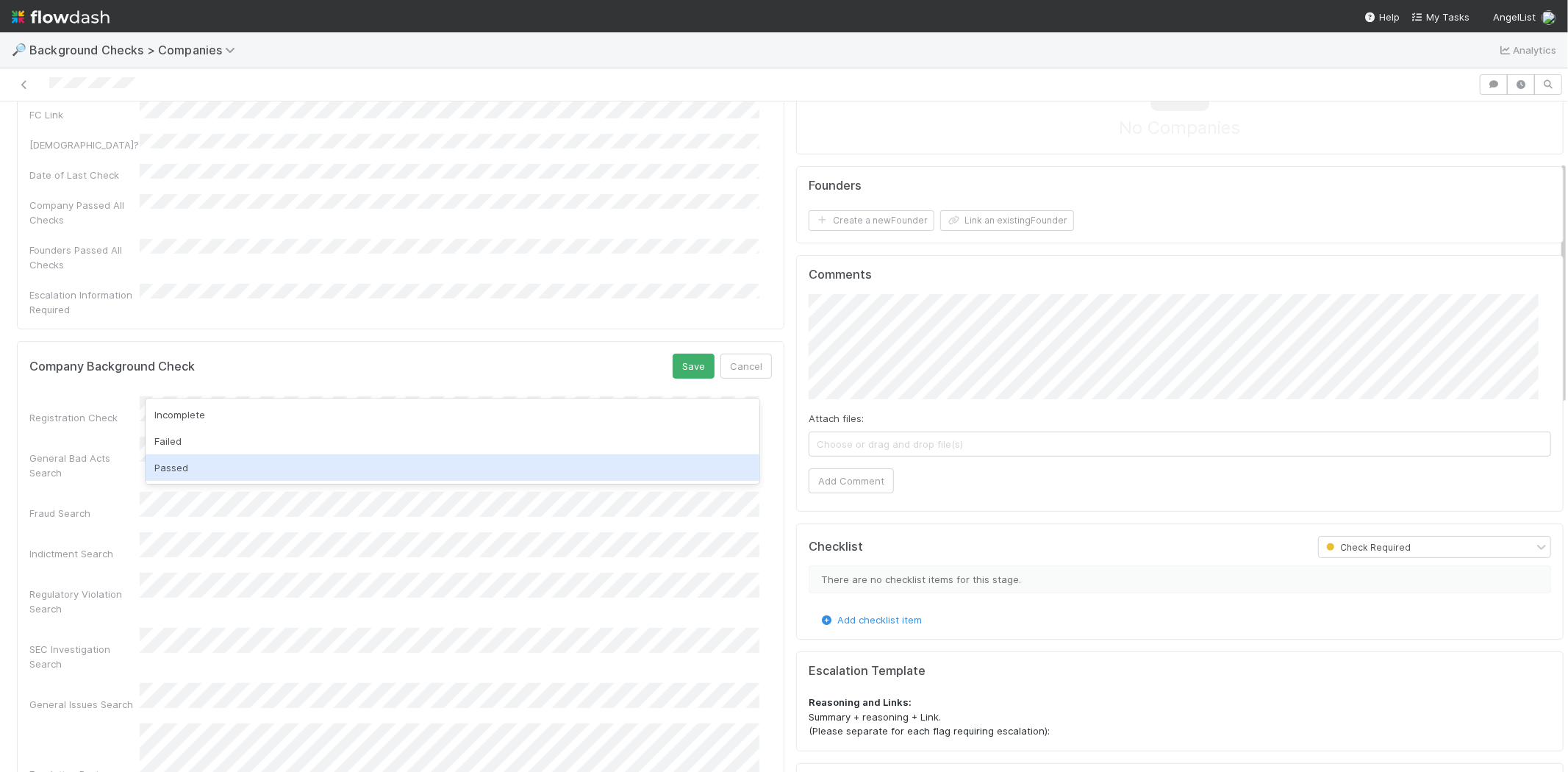
click at [350, 466] on div "Passed" at bounding box center [452, 466] width 614 height 26
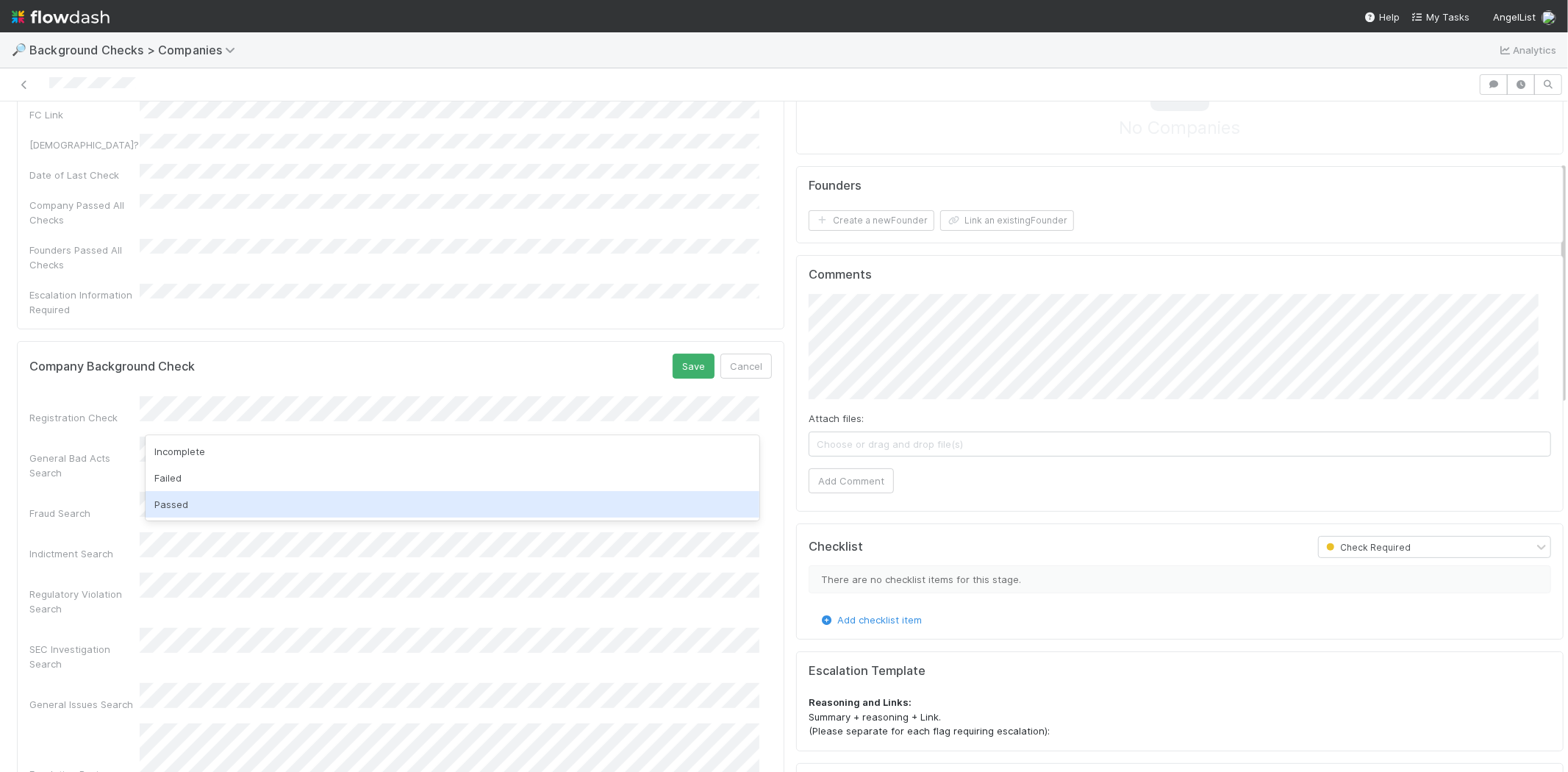
click at [322, 504] on div "Passed" at bounding box center [452, 503] width 614 height 26
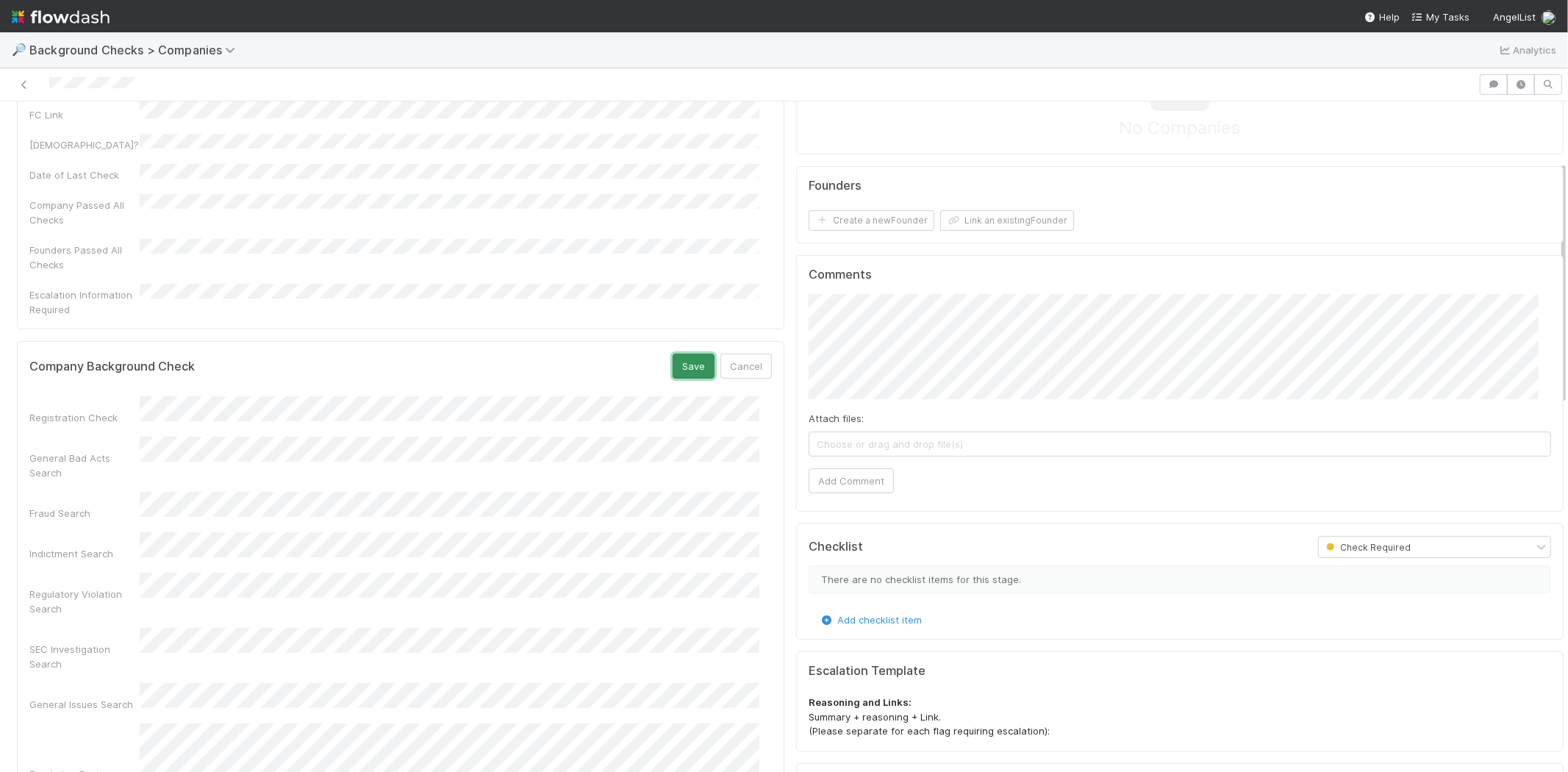
click at [673, 353] on button "Save" at bounding box center [693, 366] width 42 height 25
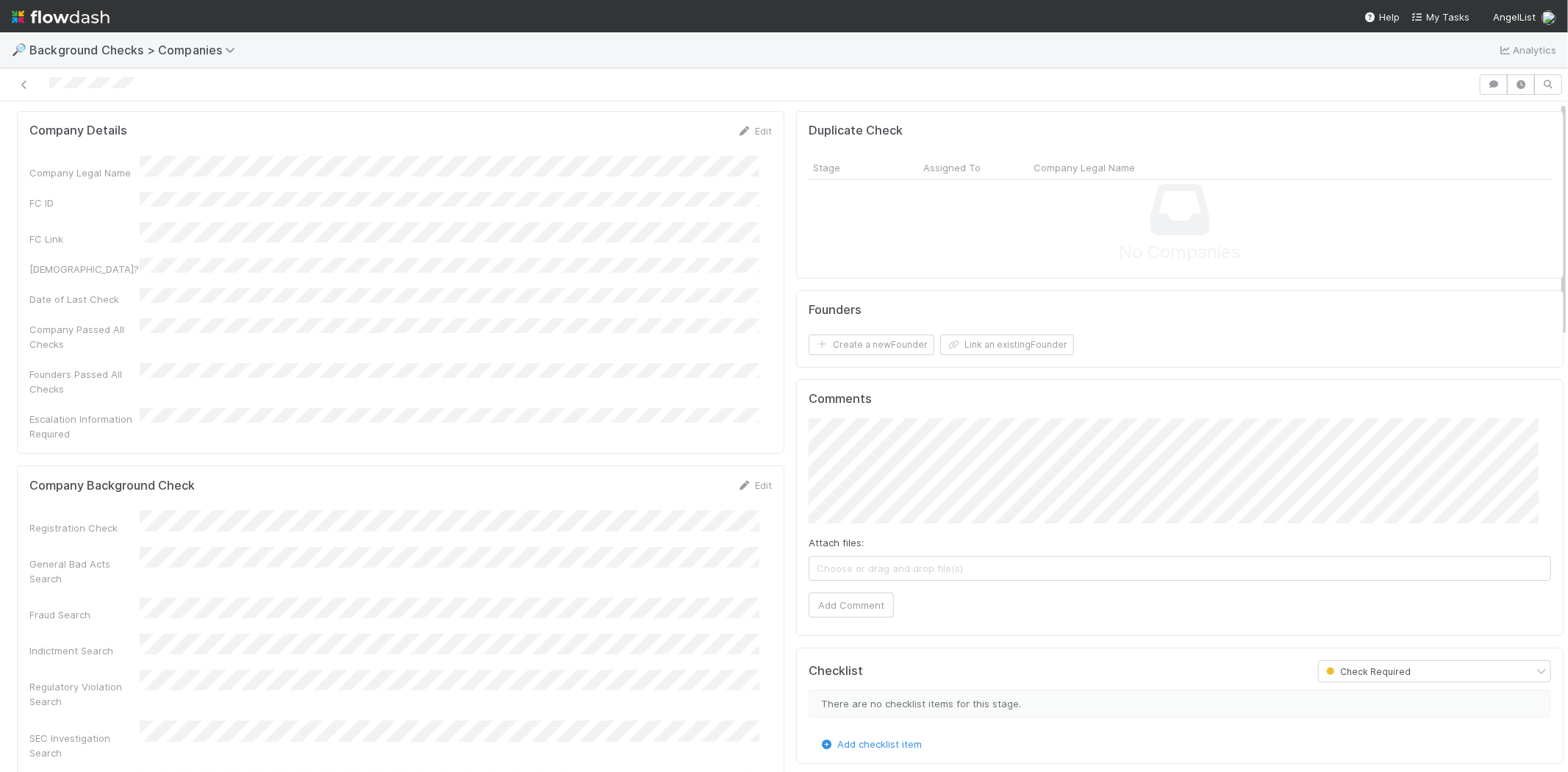
scroll to position [0, 0]
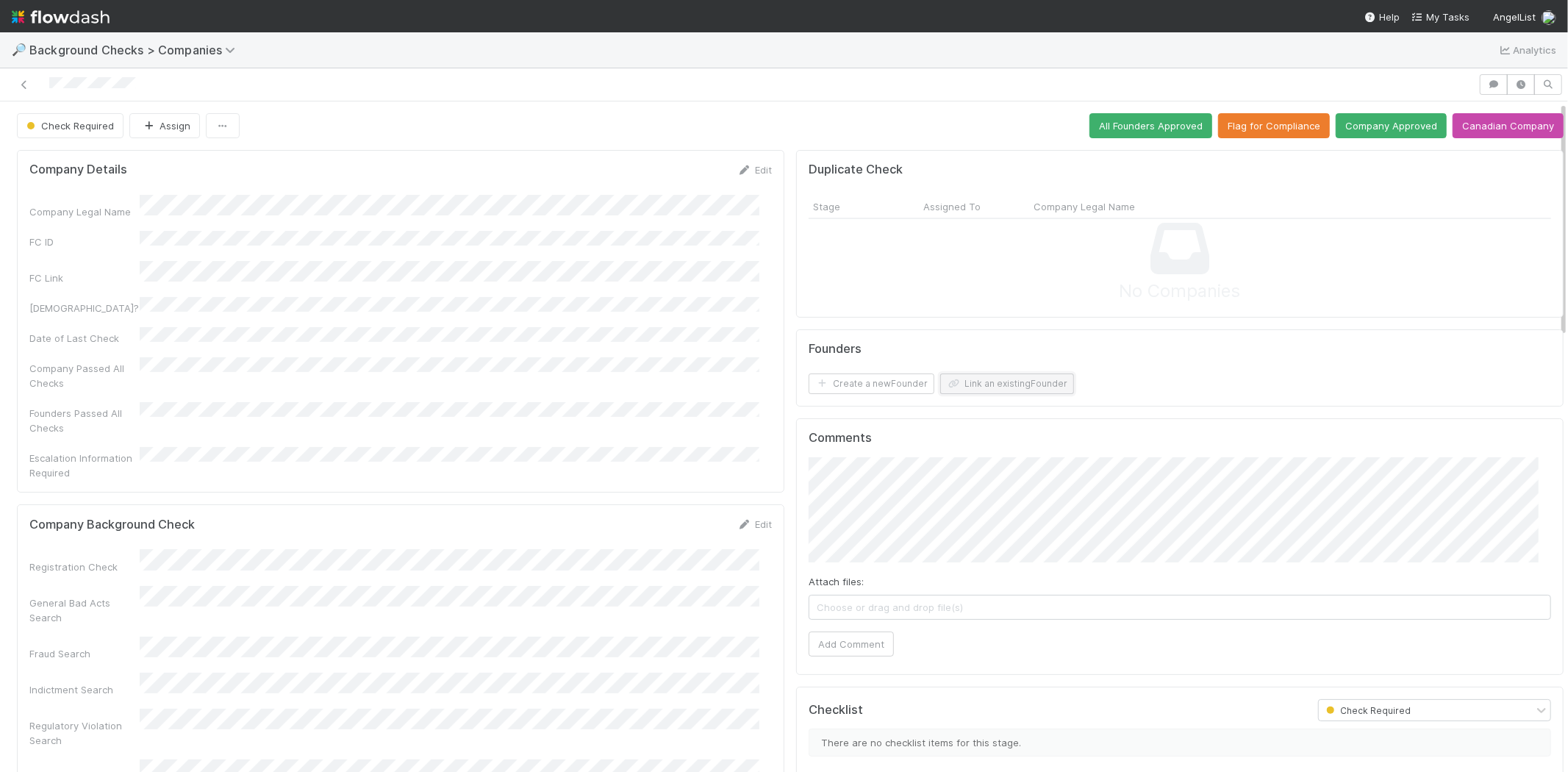
click at [996, 385] on button "Link an existing Founder" at bounding box center [1008, 383] width 134 height 20
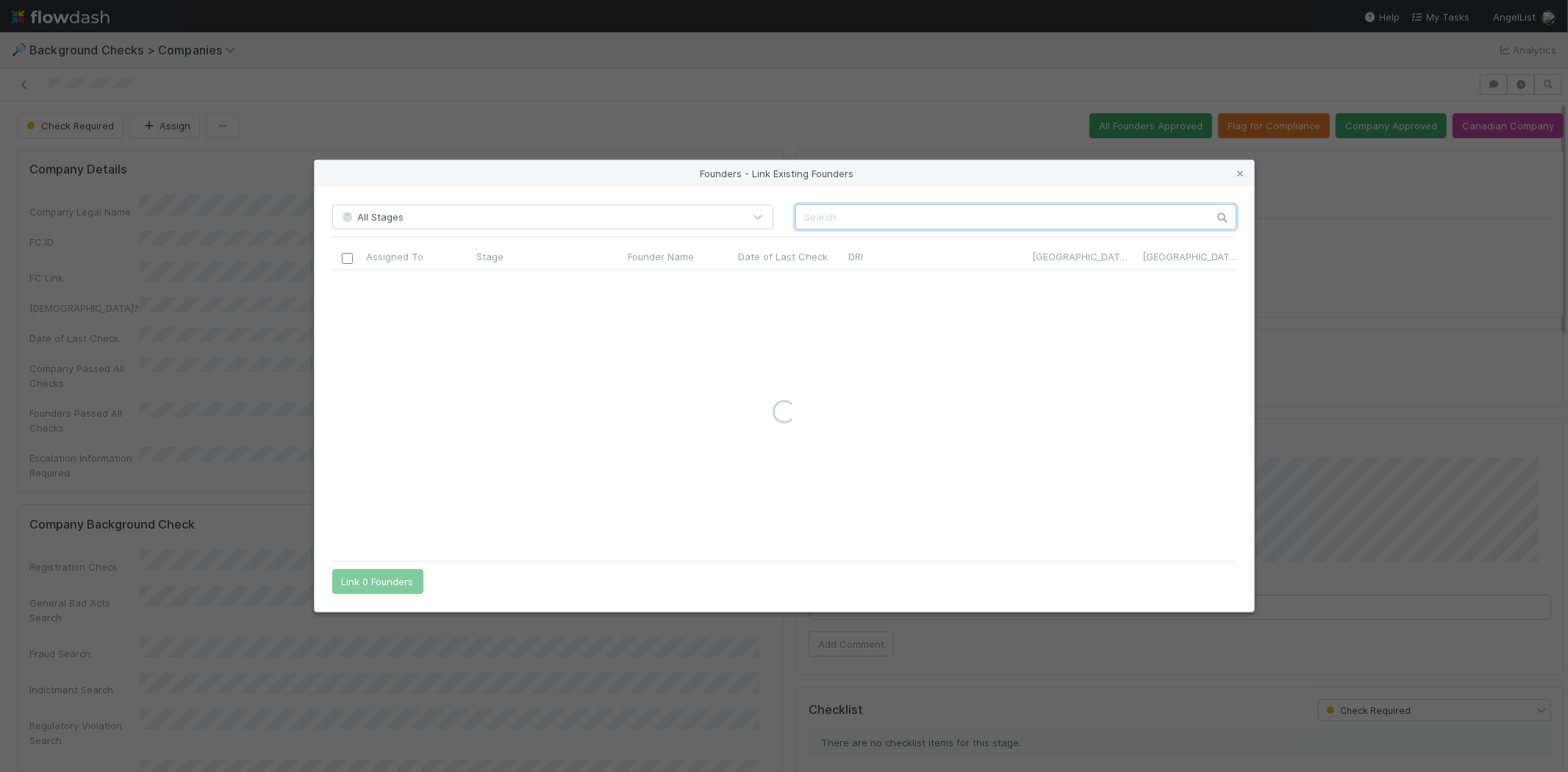
click at [950, 216] on input "text" at bounding box center [1016, 217] width 441 height 25
paste input "Di Huang"
type input "Di Huang"
click at [1236, 170] on icon at bounding box center [1241, 174] width 15 height 10
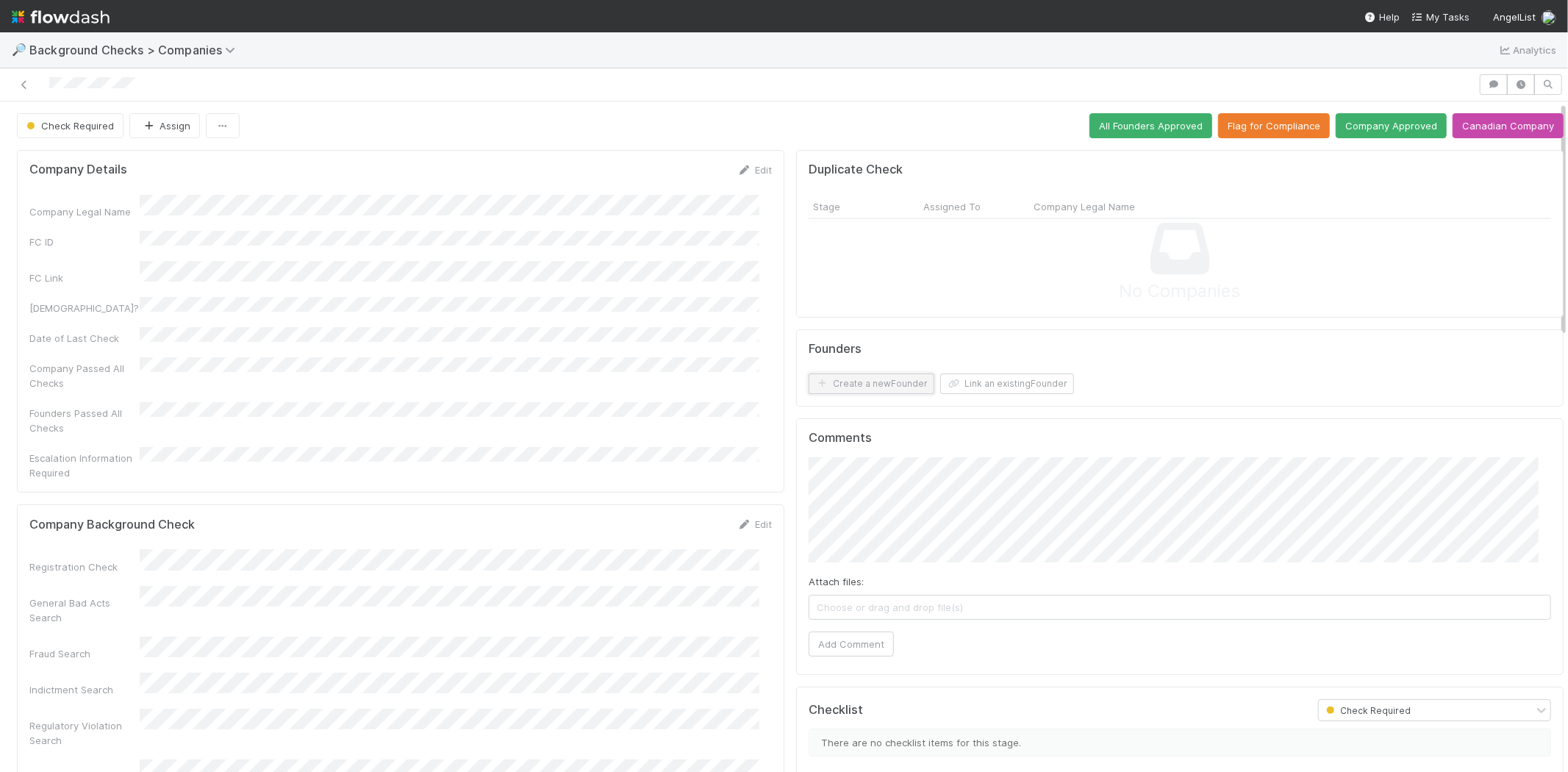
click at [870, 377] on button "Create a new Founder" at bounding box center [872, 383] width 126 height 20
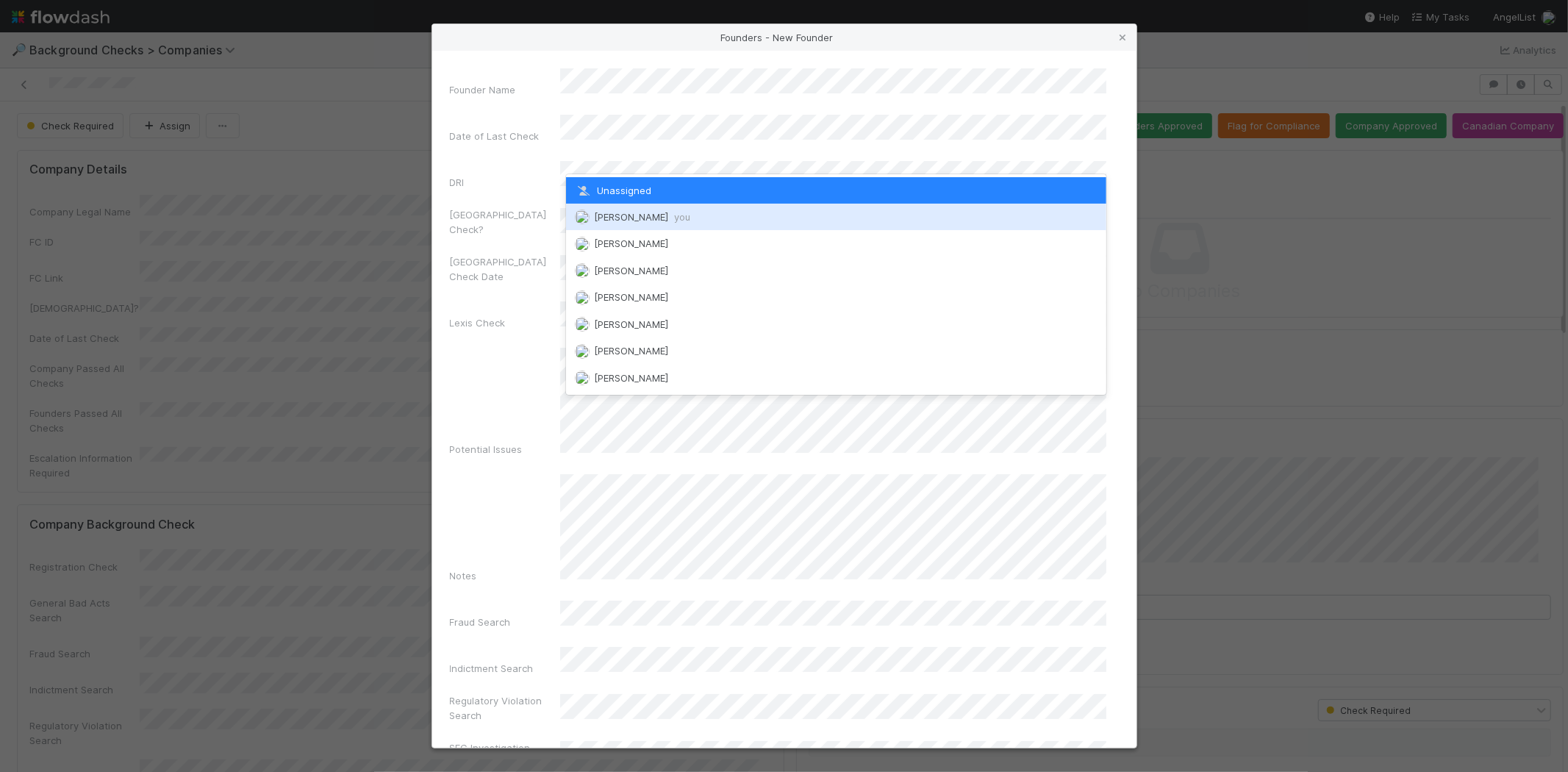
click at [621, 211] on span "[PERSON_NAME] you" at bounding box center [643, 217] width 97 height 12
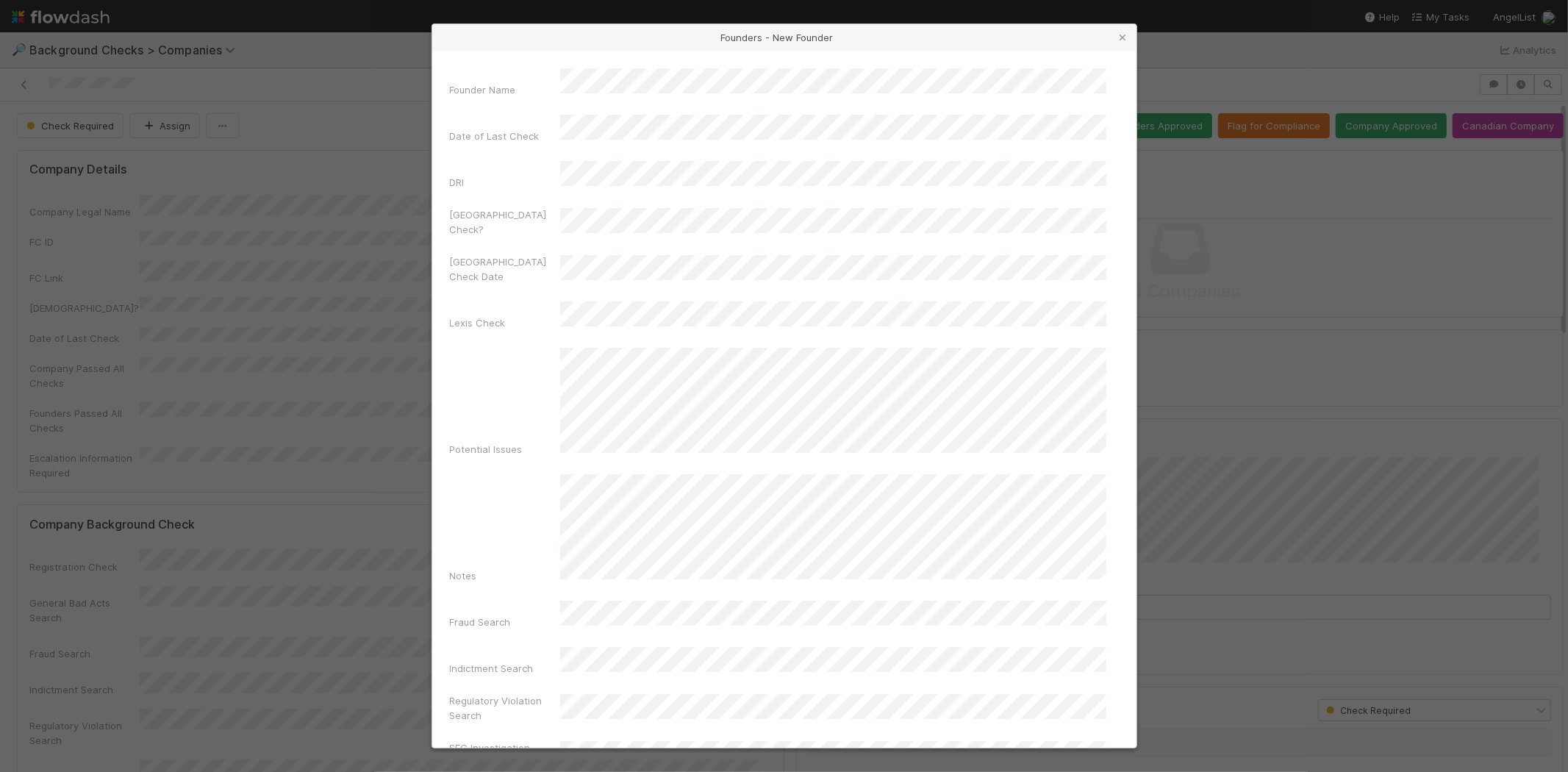
click at [489, 365] on div "Potential Issues" at bounding box center [784, 404] width 669 height 115
drag, startPoint x: 761, startPoint y: 707, endPoint x: 796, endPoint y: 690, distance: 38.9
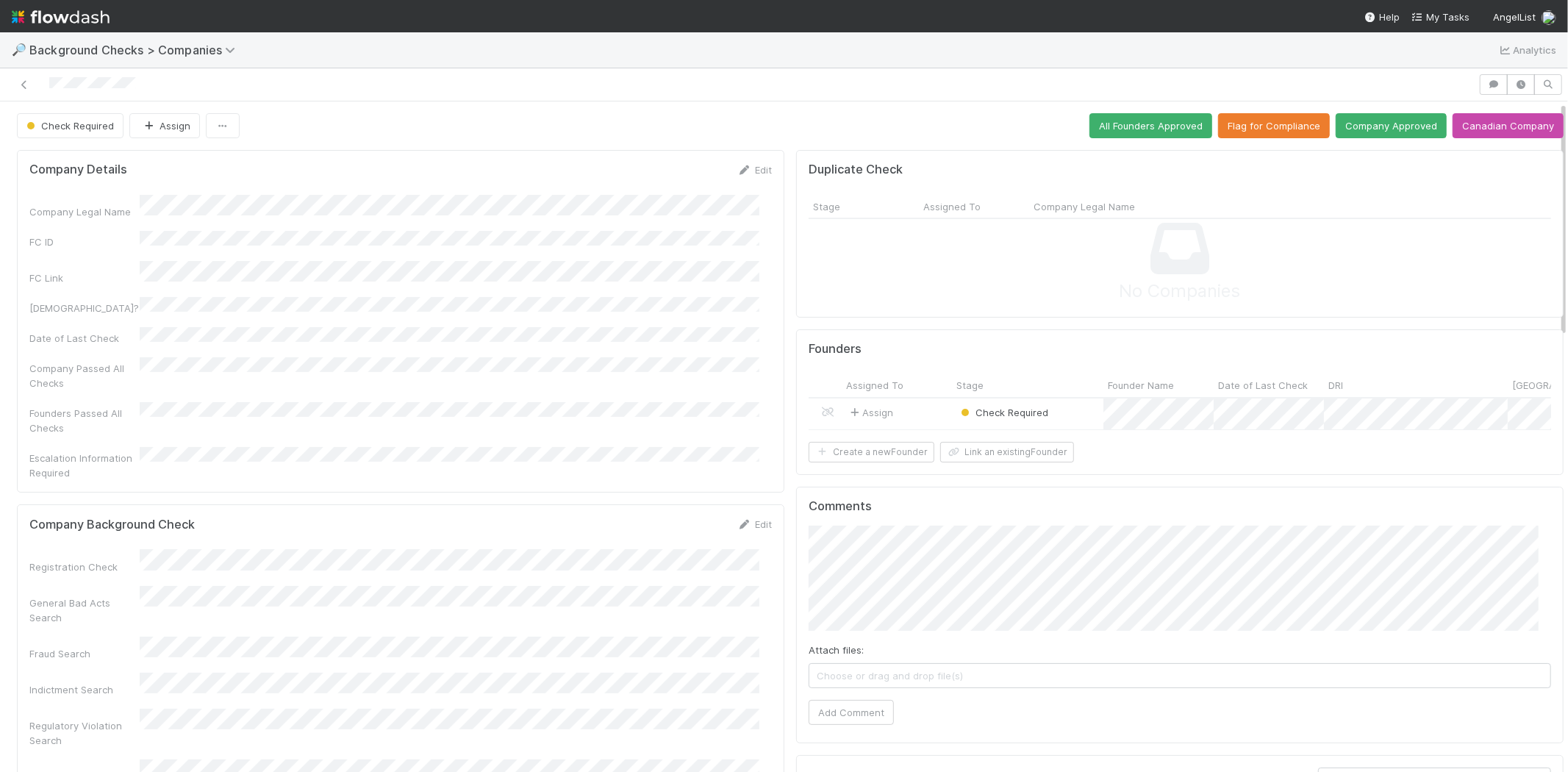
click at [901, 407] on div "Assign" at bounding box center [897, 414] width 110 height 32
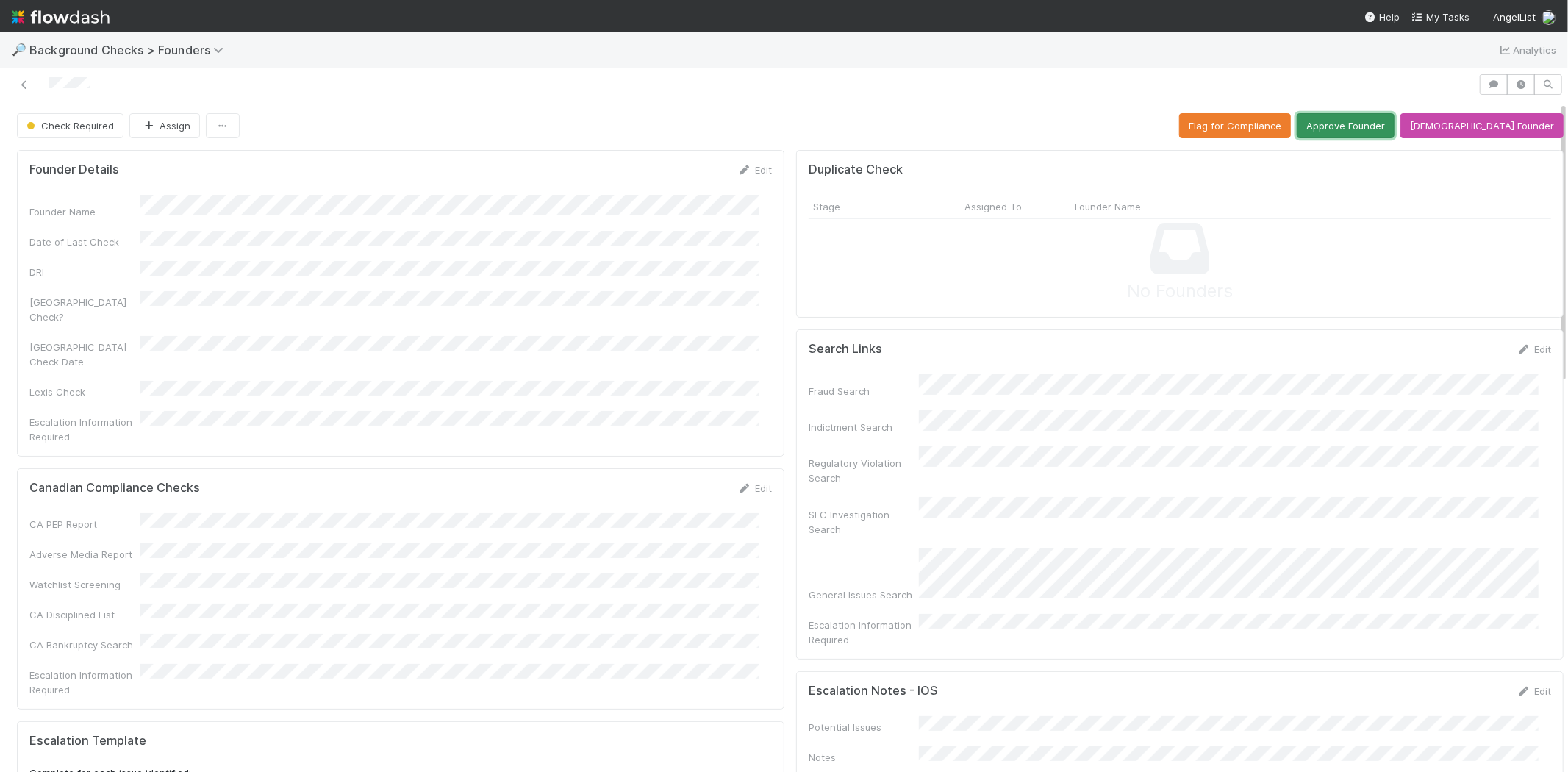
click at [1355, 130] on button "Approve Founder" at bounding box center [1345, 126] width 98 height 25
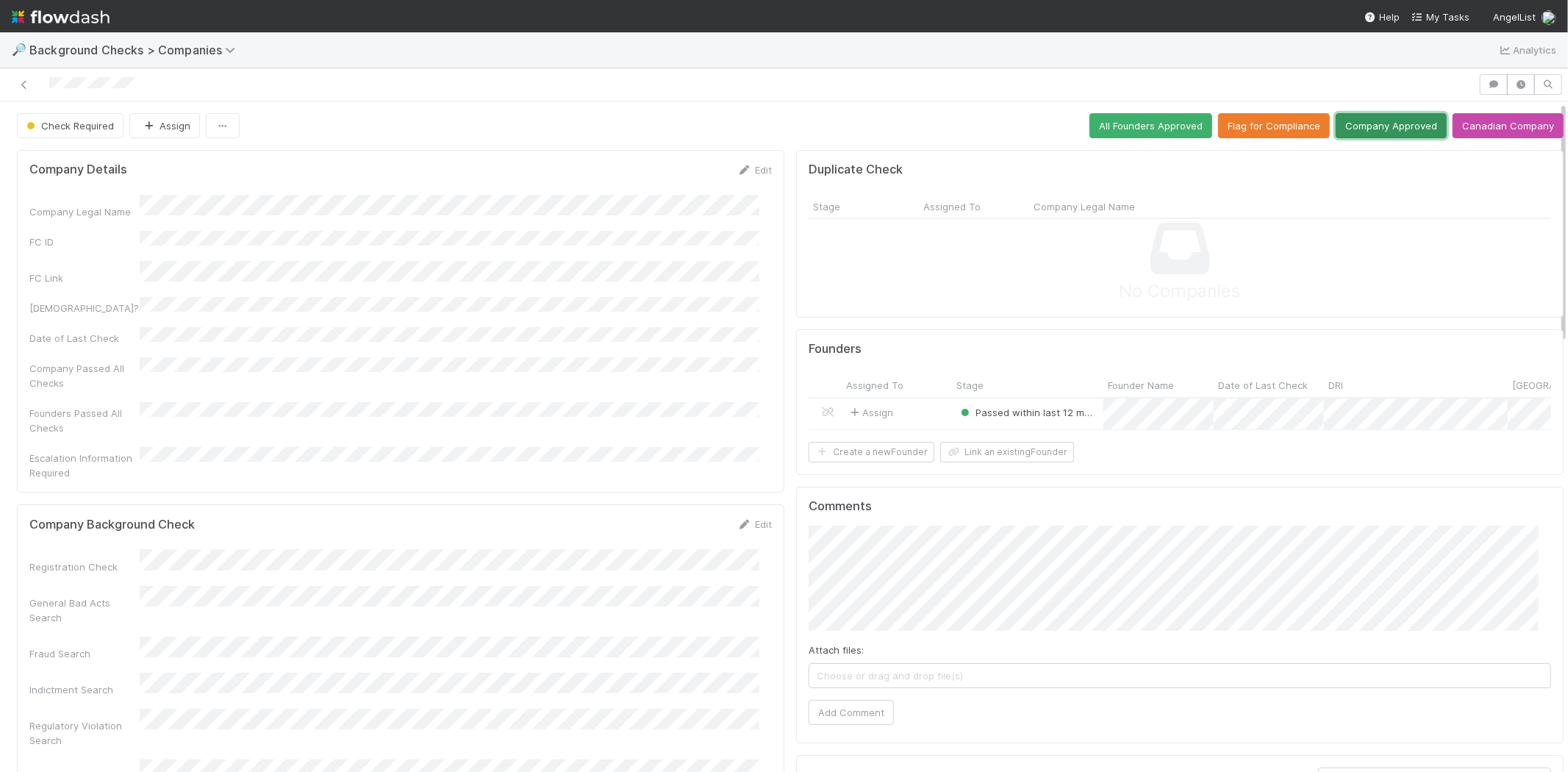
click at [1370, 127] on button "Company Approved" at bounding box center [1391, 126] width 111 height 25
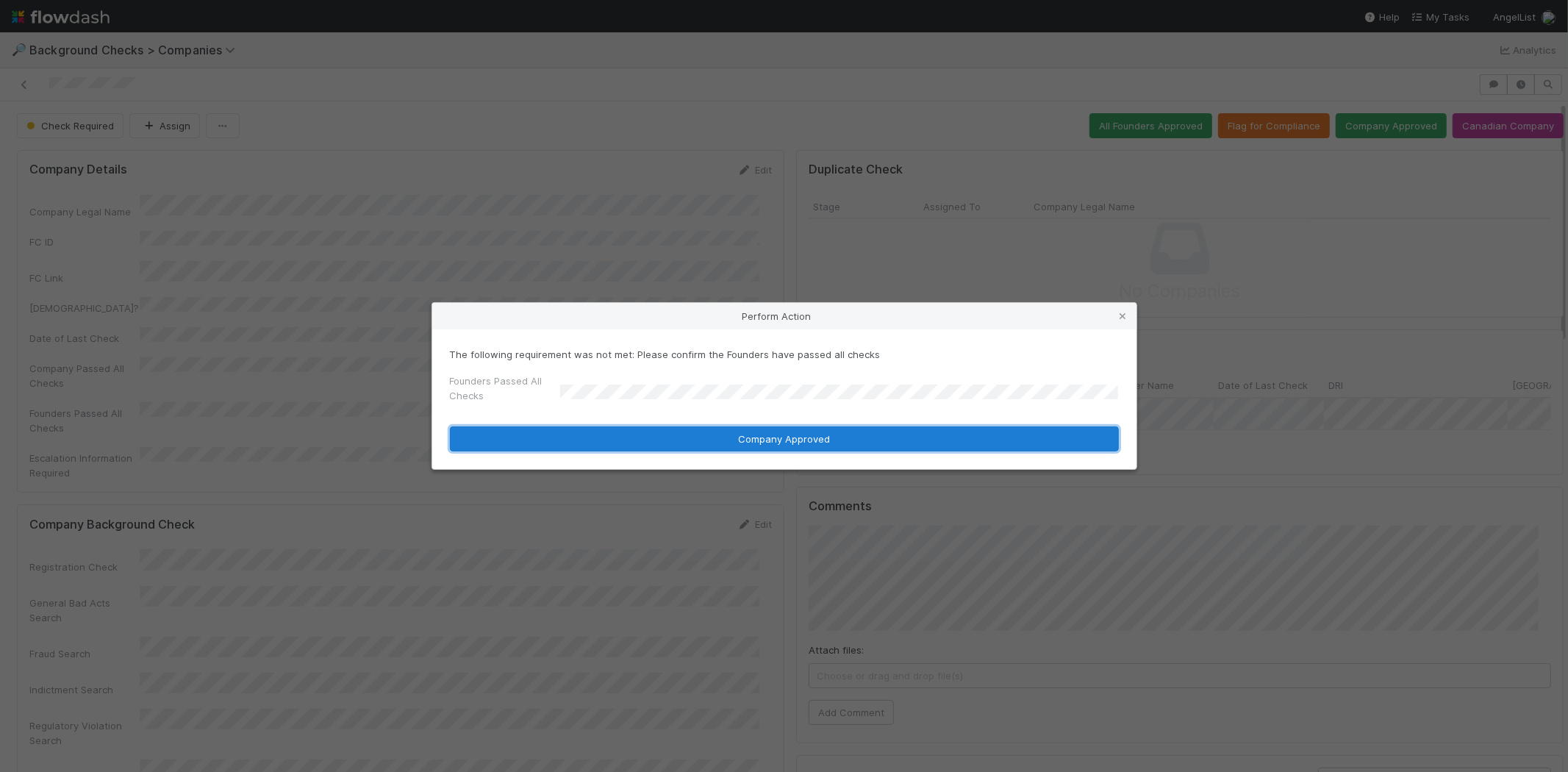
click at [675, 431] on button "Company Approved" at bounding box center [784, 439] width 669 height 25
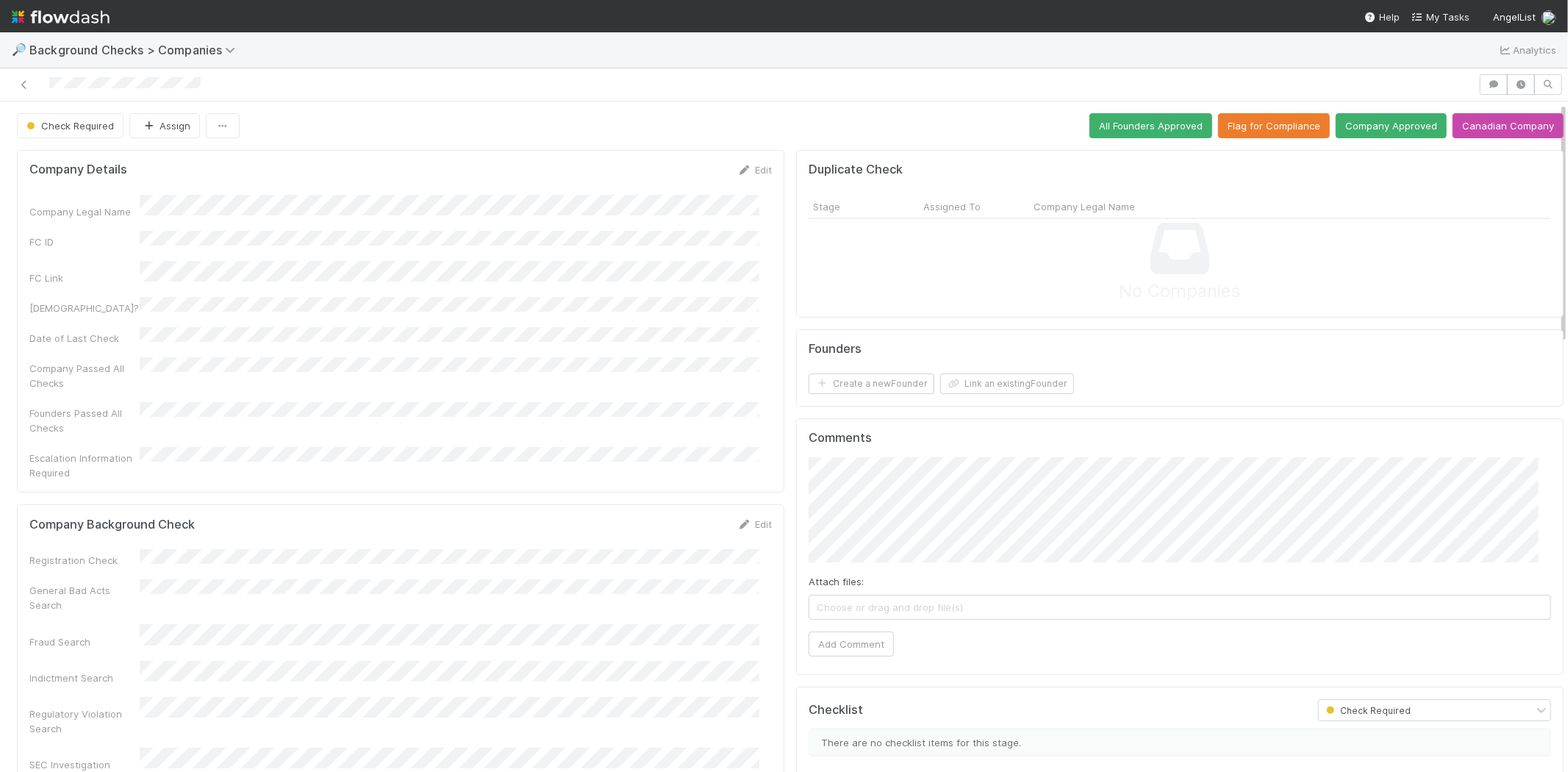
scroll to position [163, 0]
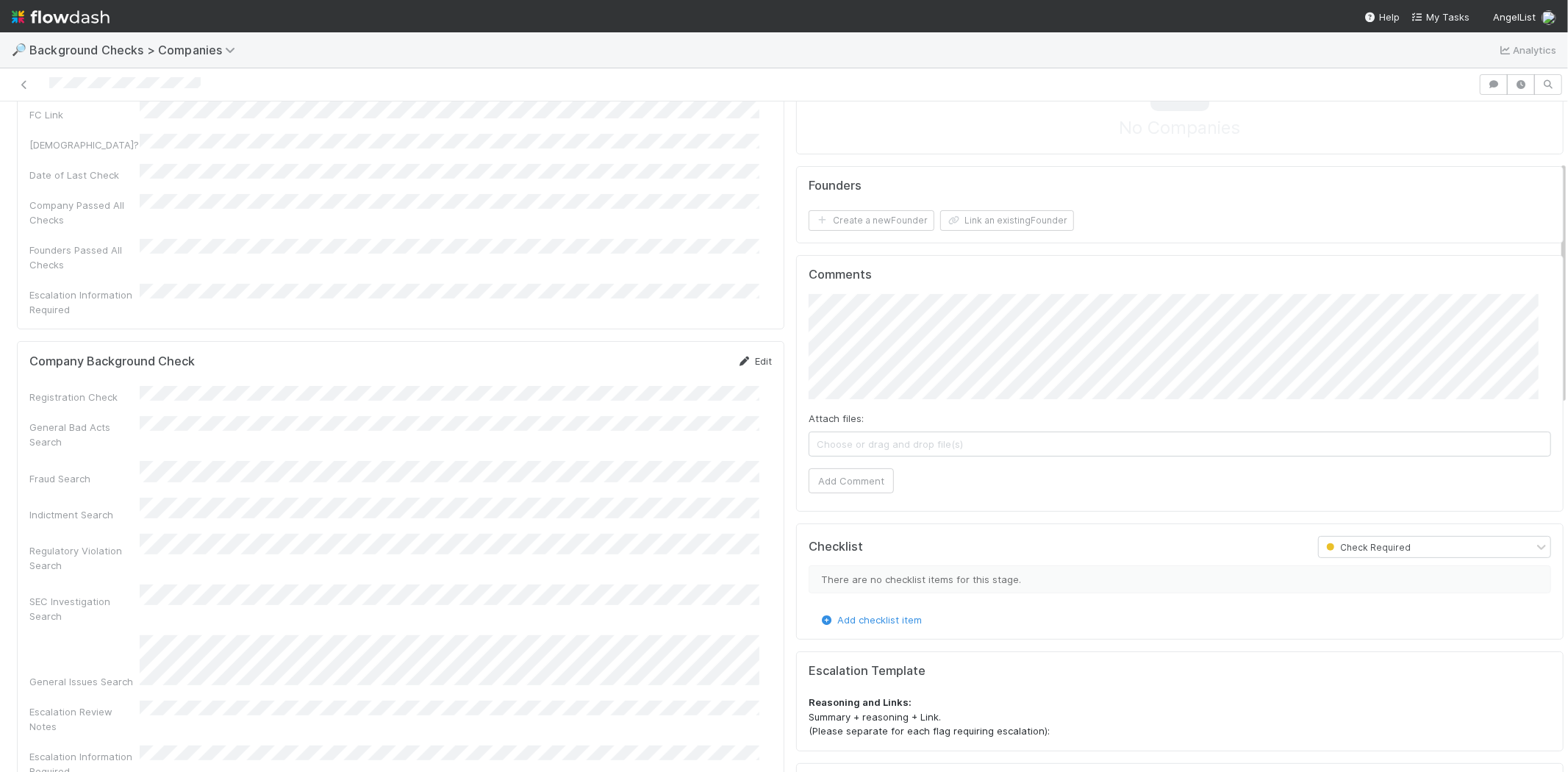
click at [745, 355] on link "Edit" at bounding box center [755, 361] width 35 height 12
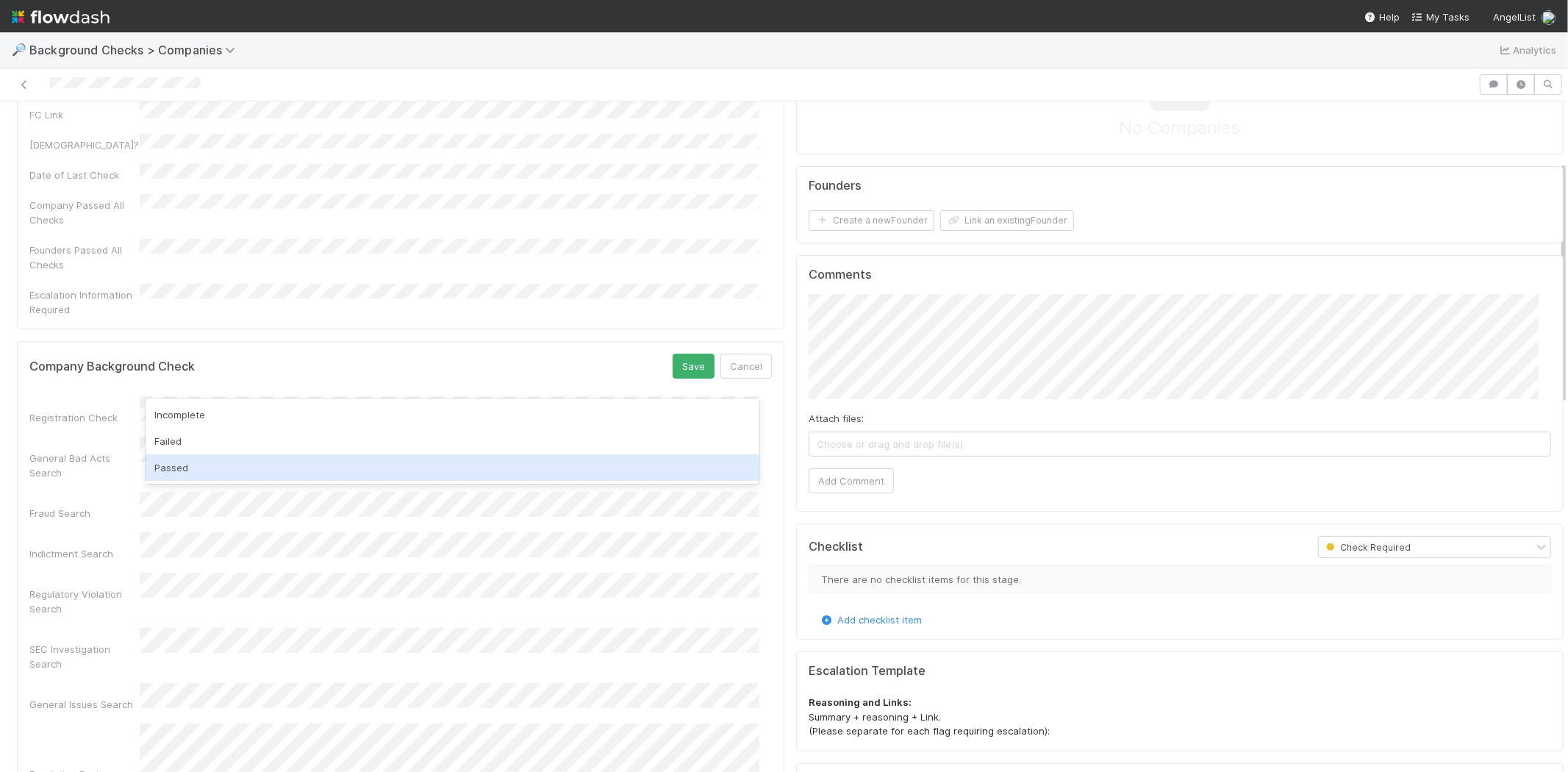
click at [319, 466] on div "Passed" at bounding box center [452, 466] width 614 height 26
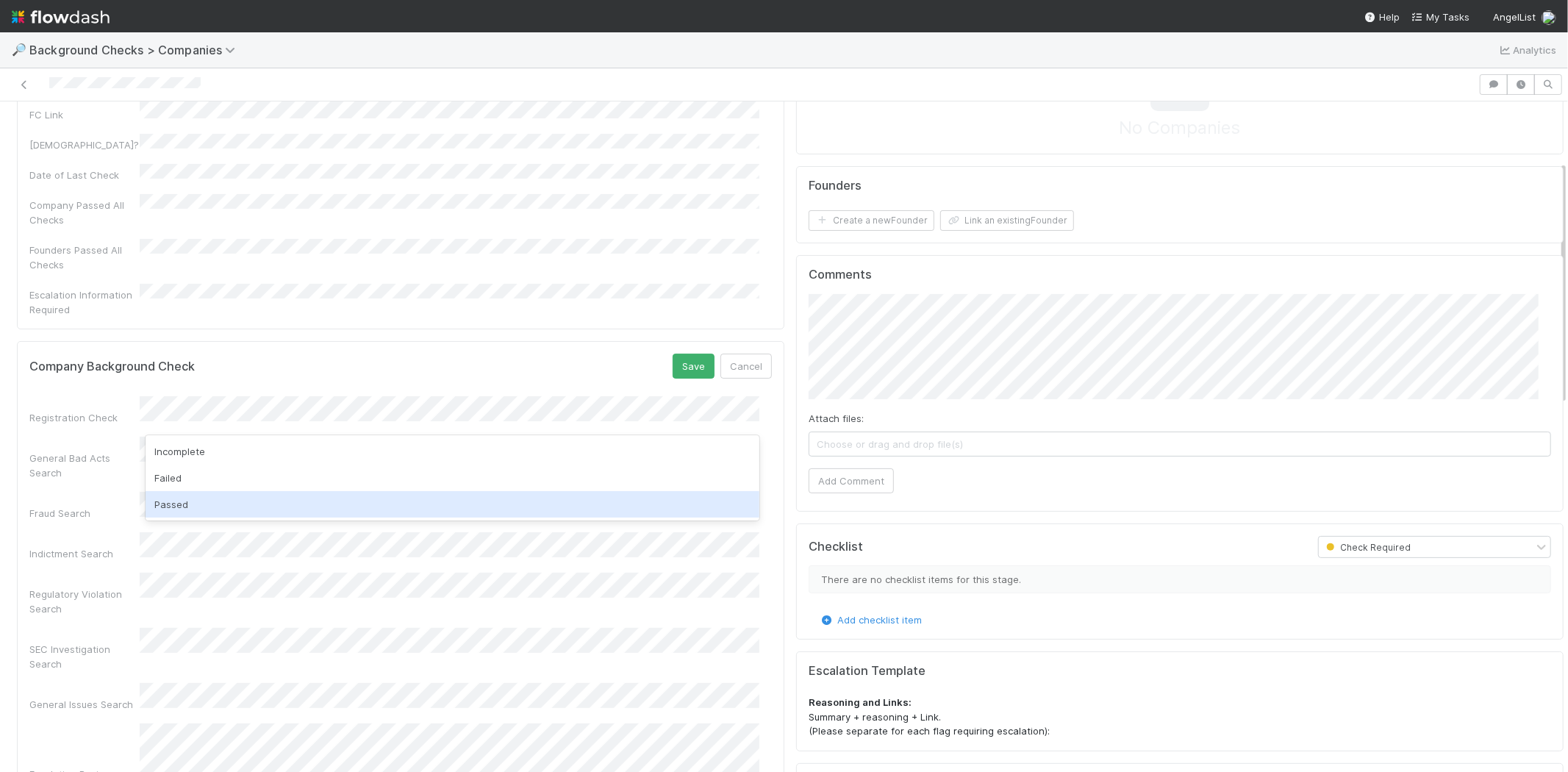
click at [319, 503] on div "Passed" at bounding box center [452, 503] width 614 height 26
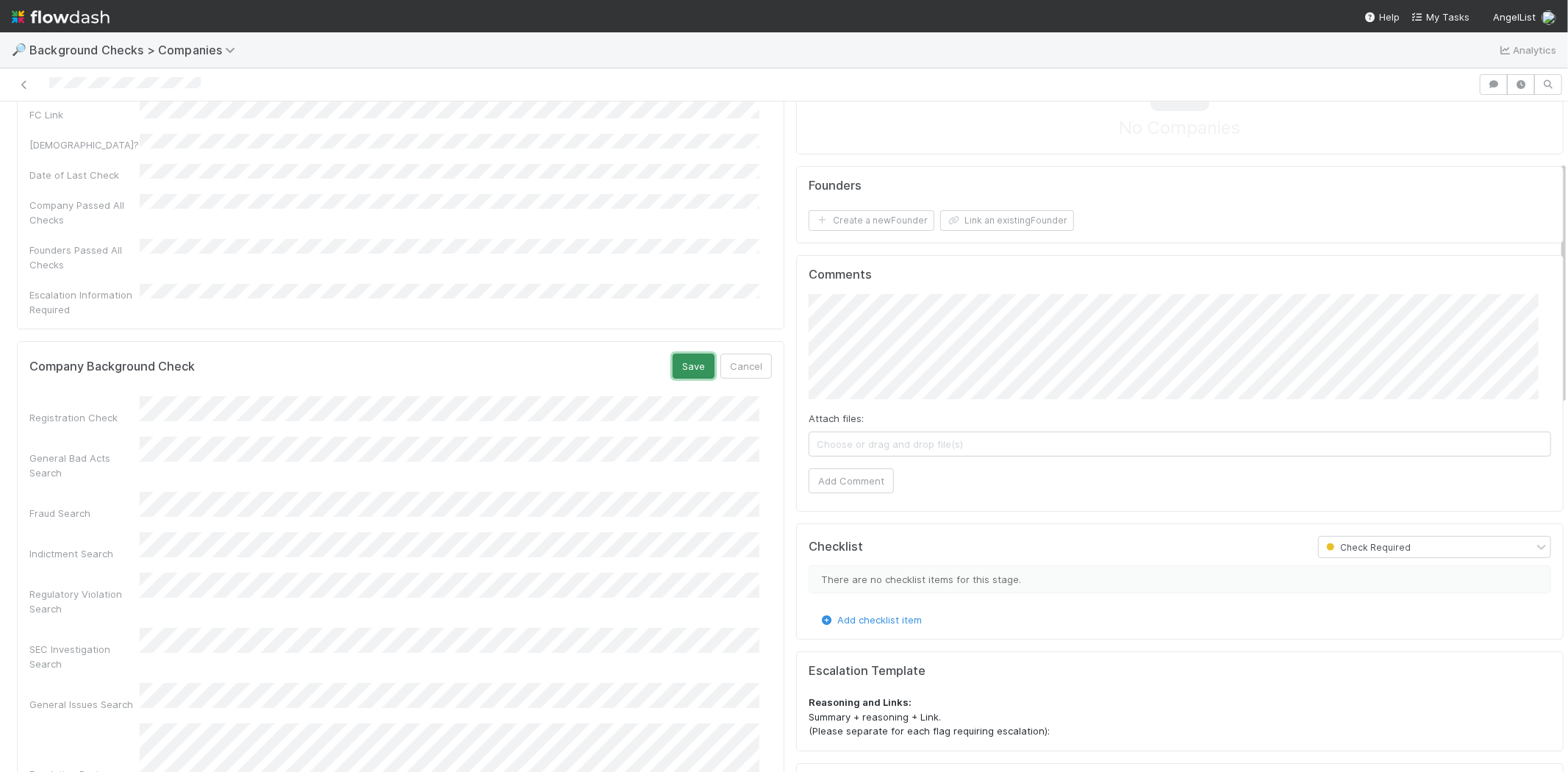
click at [684, 353] on button "Save" at bounding box center [693, 366] width 42 height 25
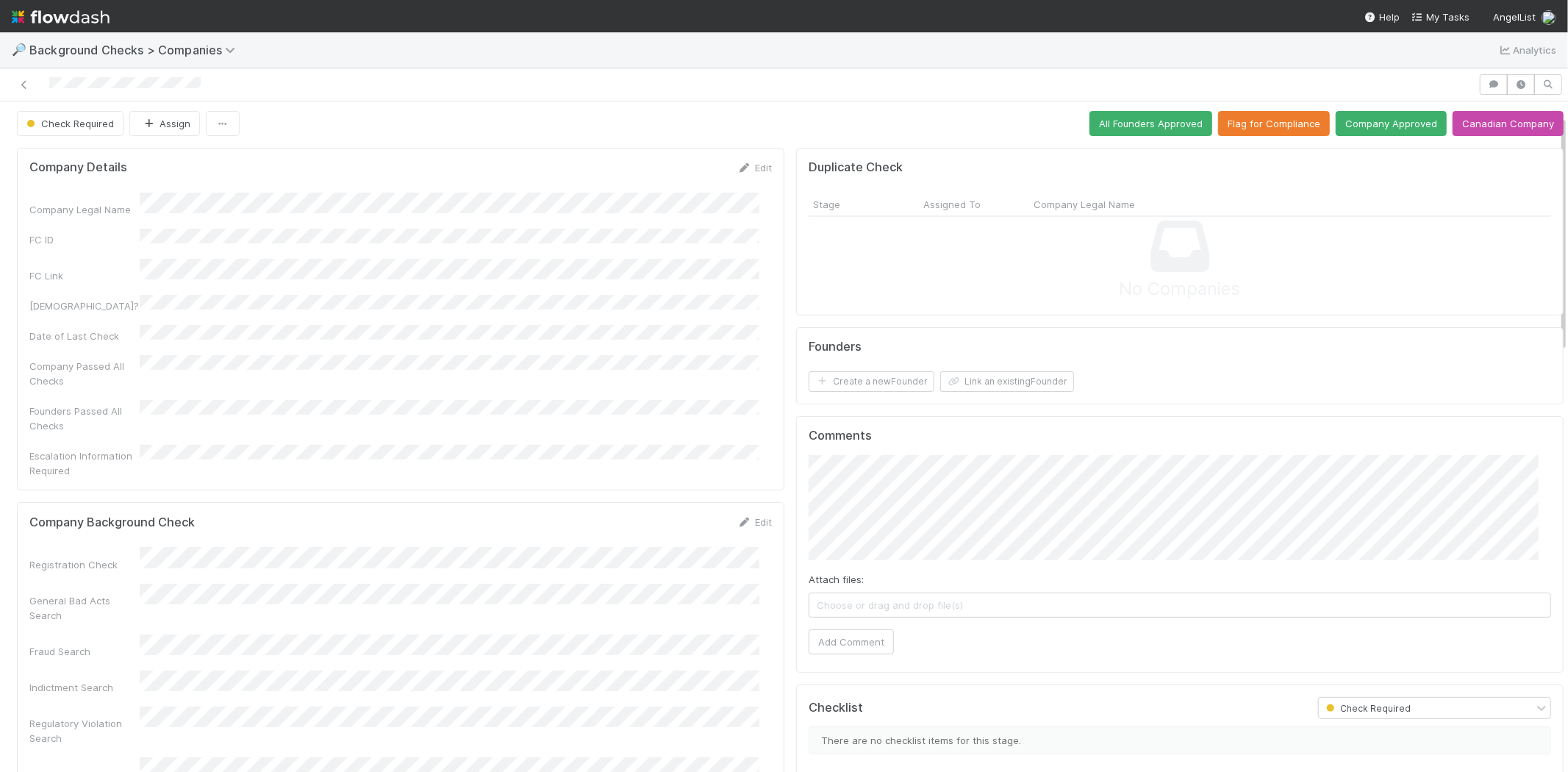
scroll to position [0, 0]
click at [1003, 381] on button "Link an existing Founder" at bounding box center [1008, 383] width 134 height 20
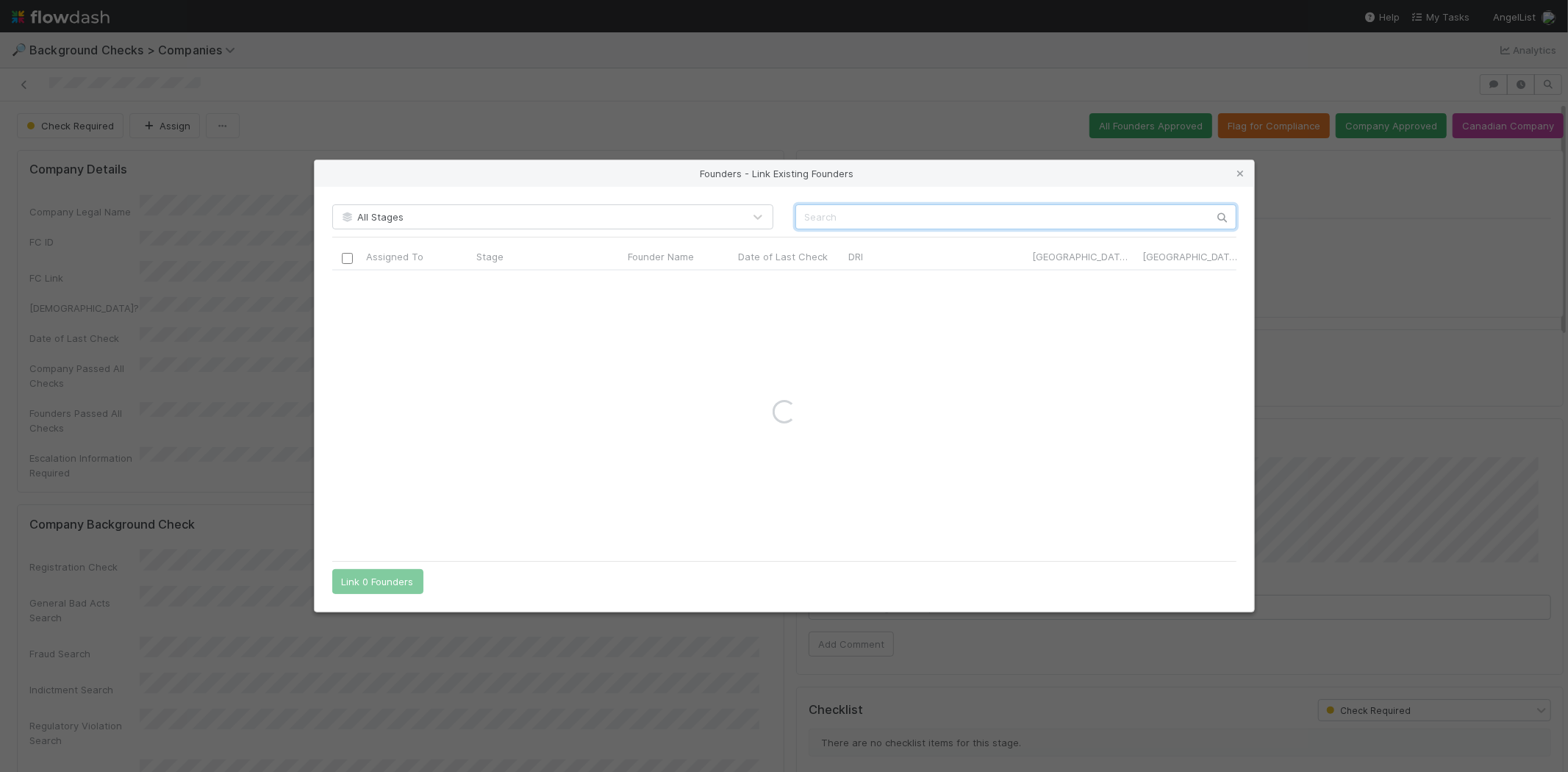
click at [1057, 217] on input "text" at bounding box center [1016, 217] width 441 height 25
paste input "[PERSON_NAME]"
type input "[PERSON_NAME]"
click at [1244, 170] on icon at bounding box center [1241, 174] width 15 height 10
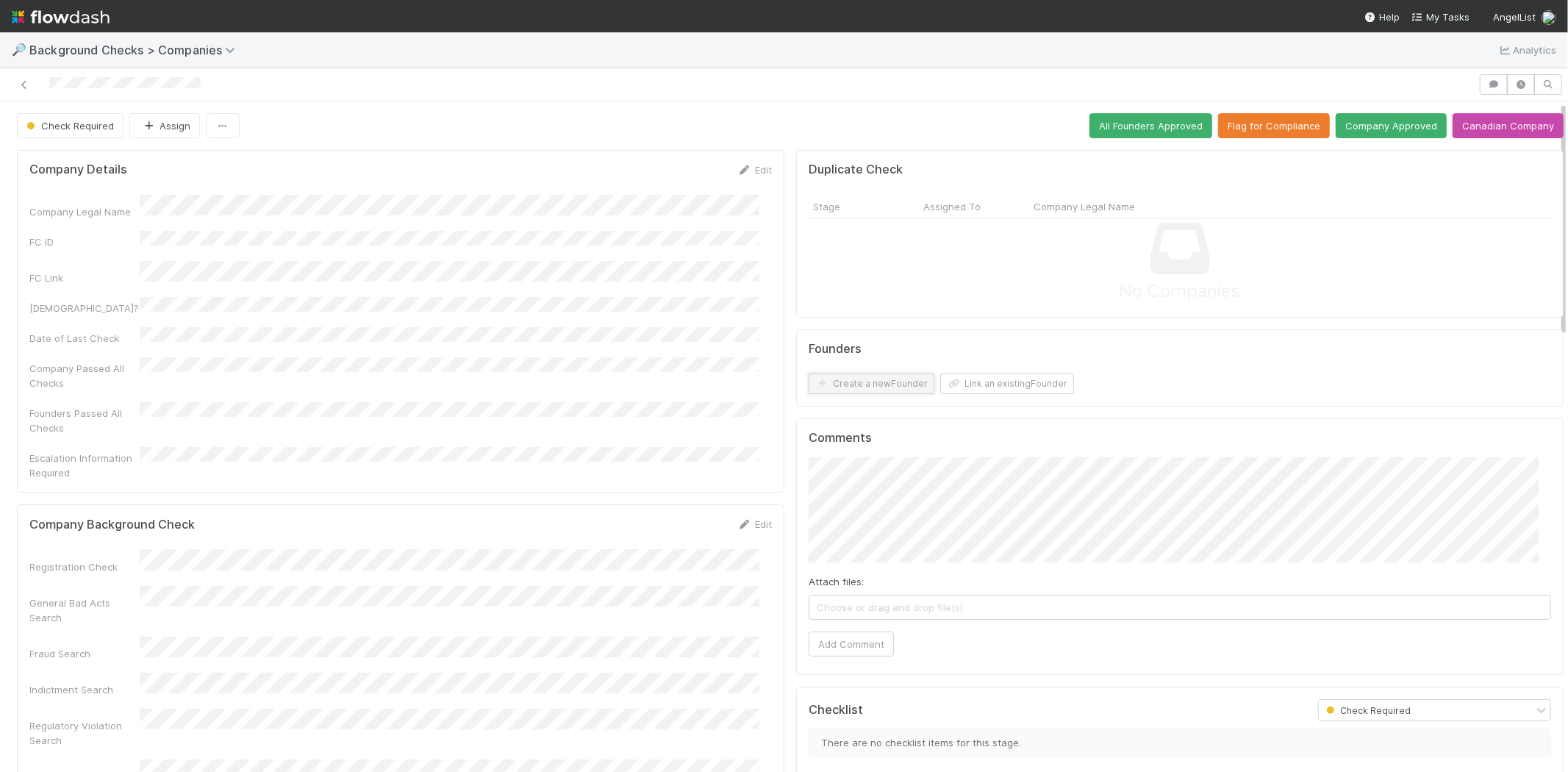
click at [877, 382] on button "Create a new Founder" at bounding box center [872, 383] width 126 height 20
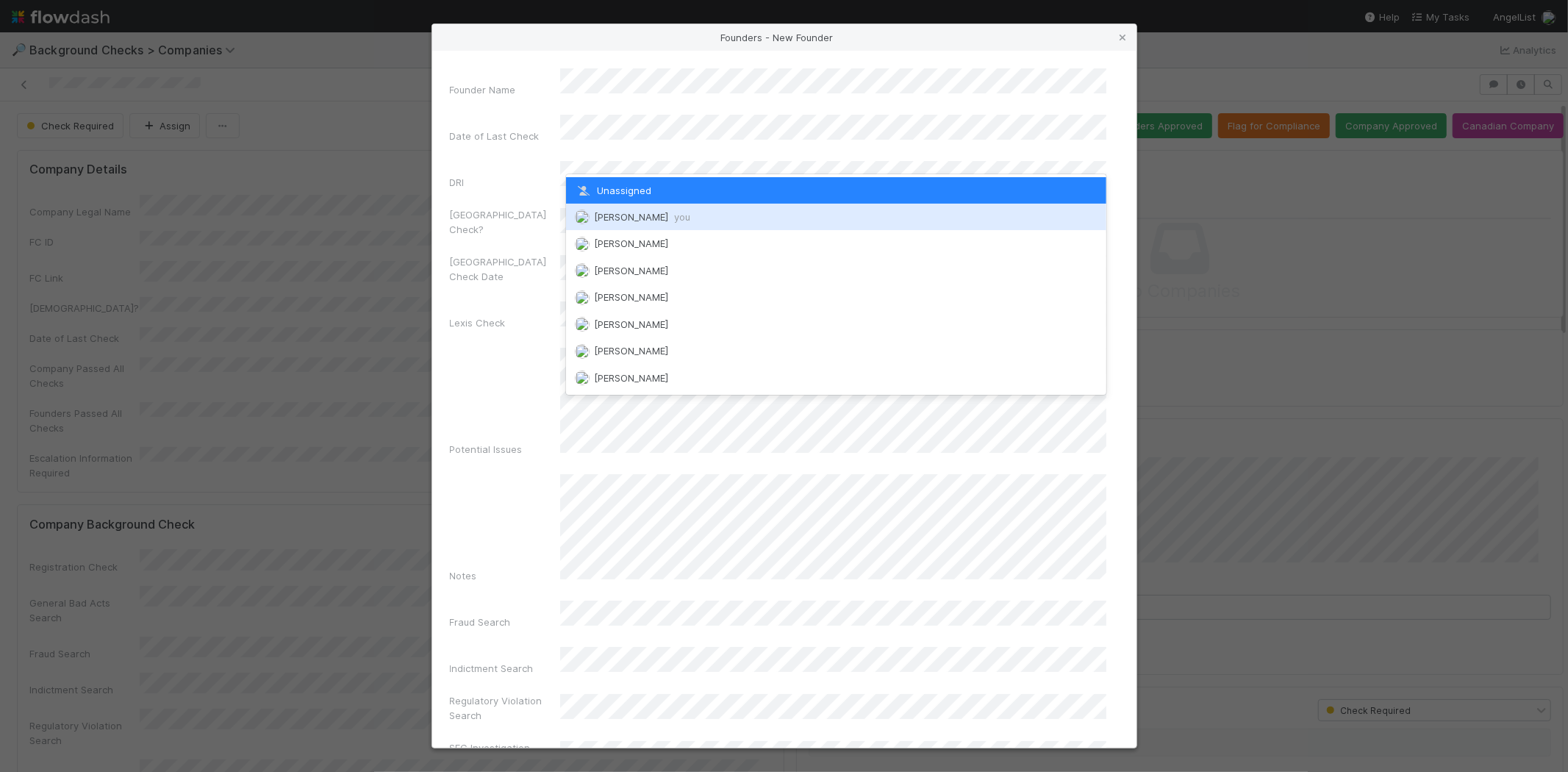
click at [629, 212] on span "[PERSON_NAME] you" at bounding box center [643, 217] width 97 height 12
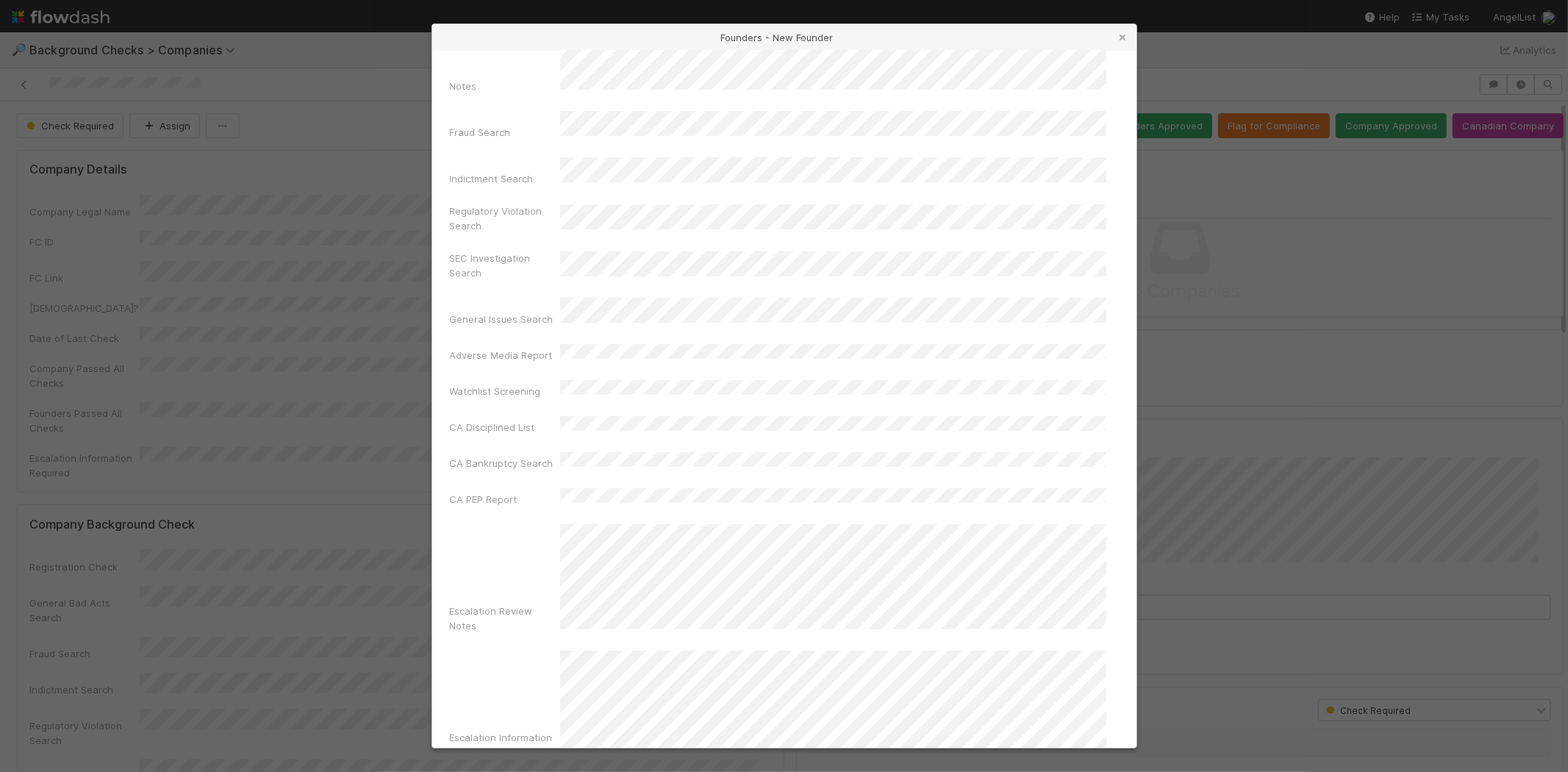
scroll to position [492, 0]
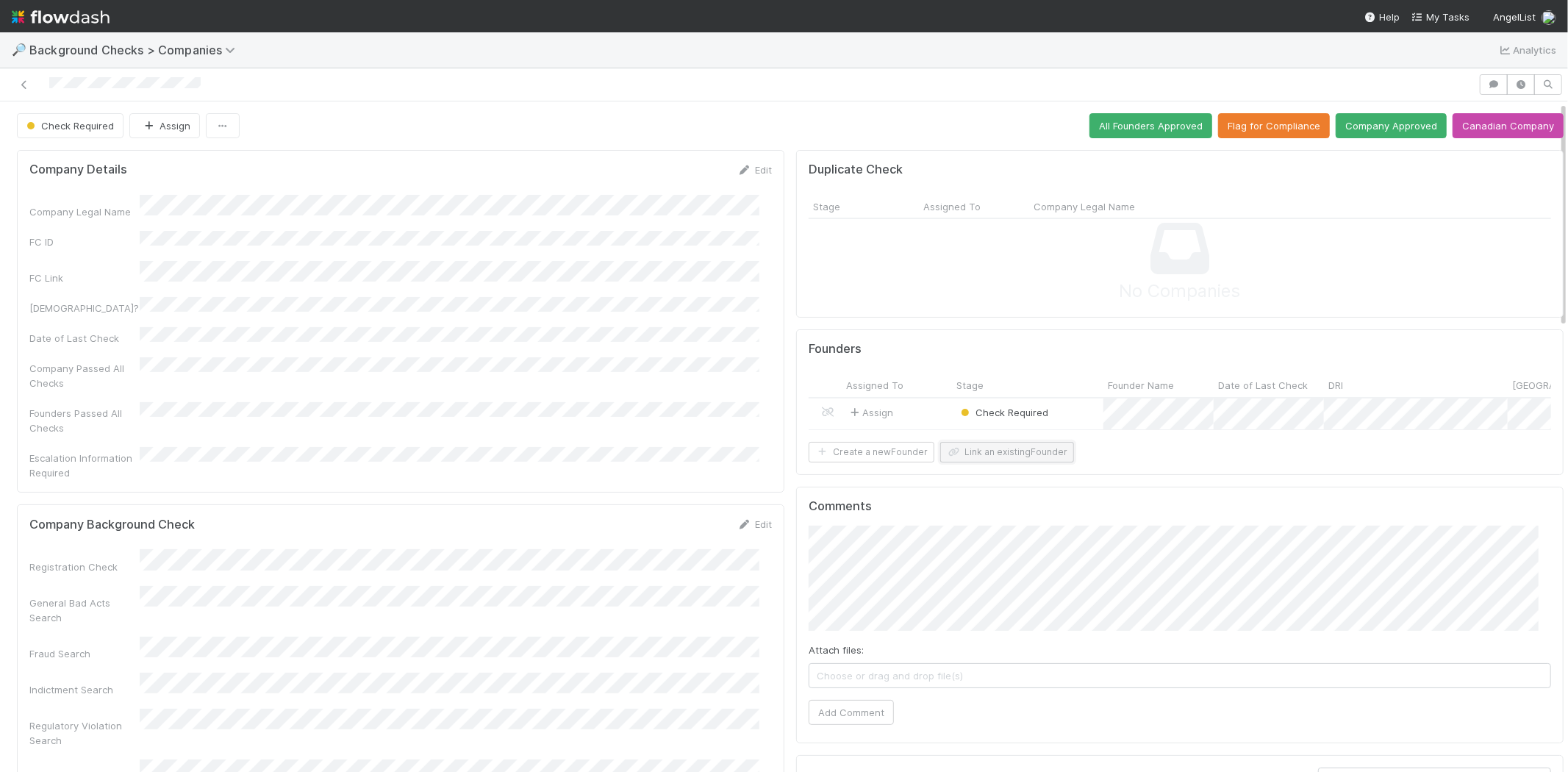
click at [1009, 460] on button "Link an existing Founder" at bounding box center [1008, 452] width 134 height 20
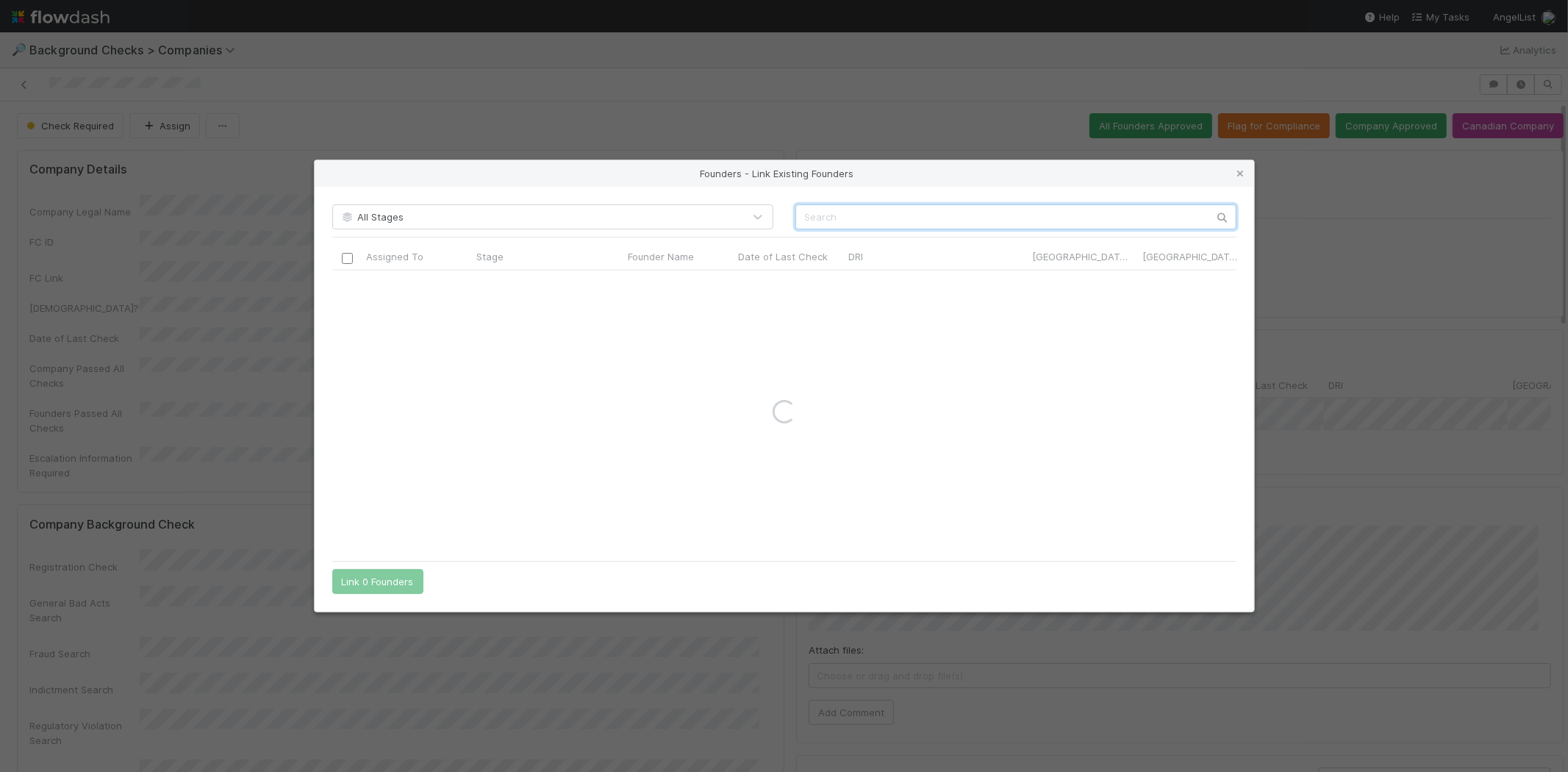
click at [829, 219] on input "text" at bounding box center [1016, 217] width 441 height 25
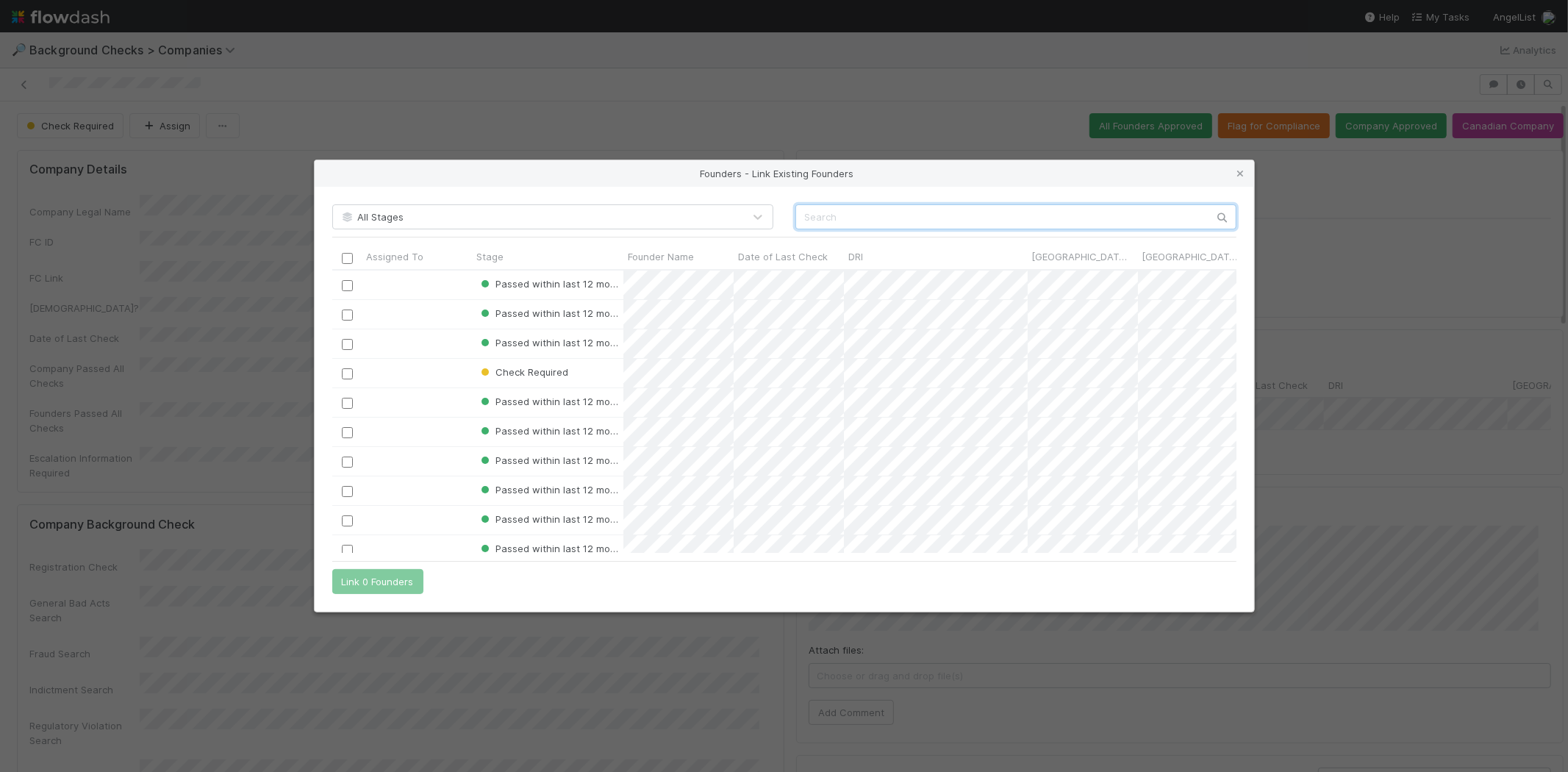
scroll to position [271, 892]
paste input "[PERSON_NAME]"
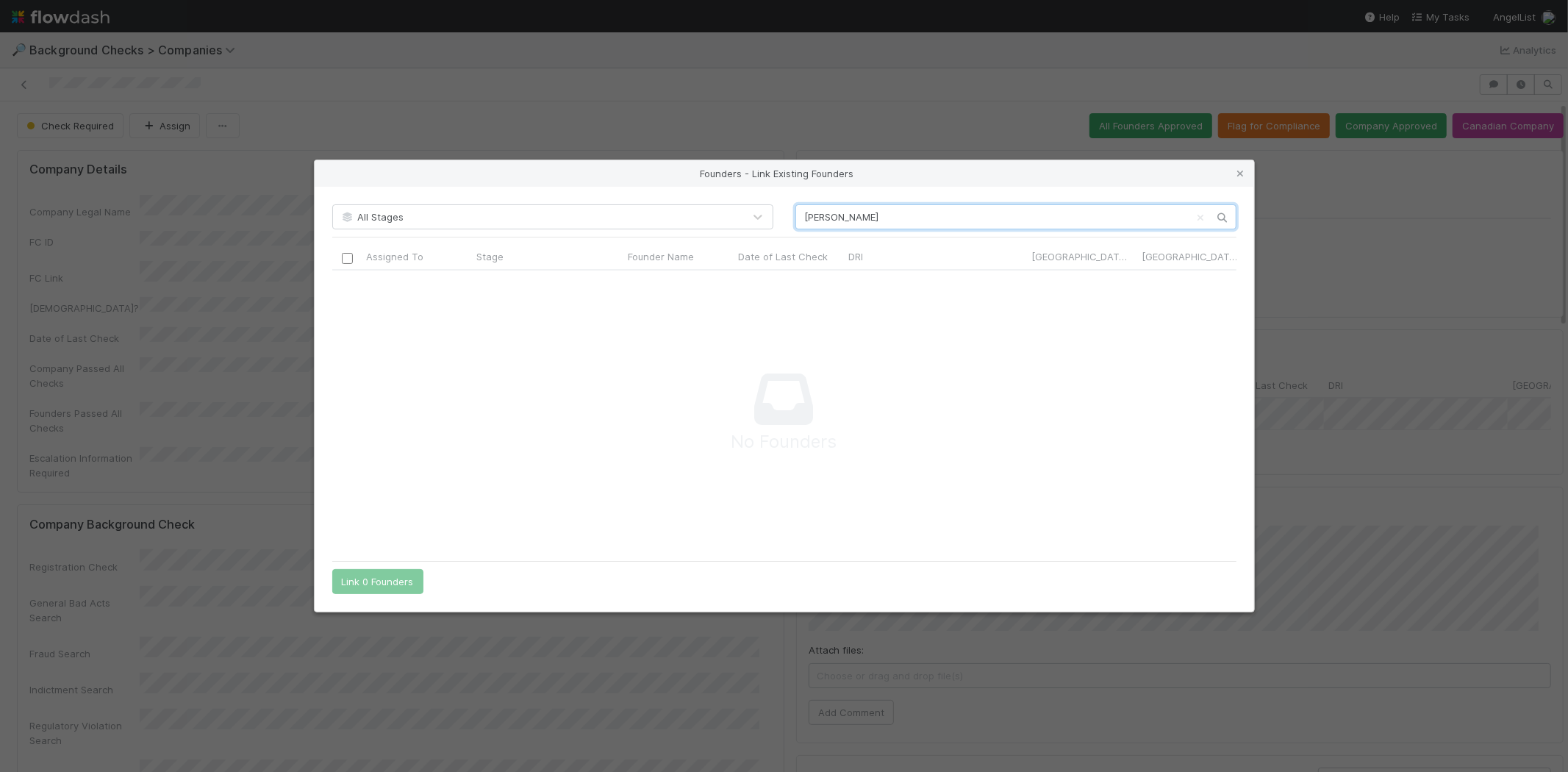
scroll to position [258, 880]
type input "[PERSON_NAME]"
click at [1241, 171] on icon at bounding box center [1241, 174] width 15 height 10
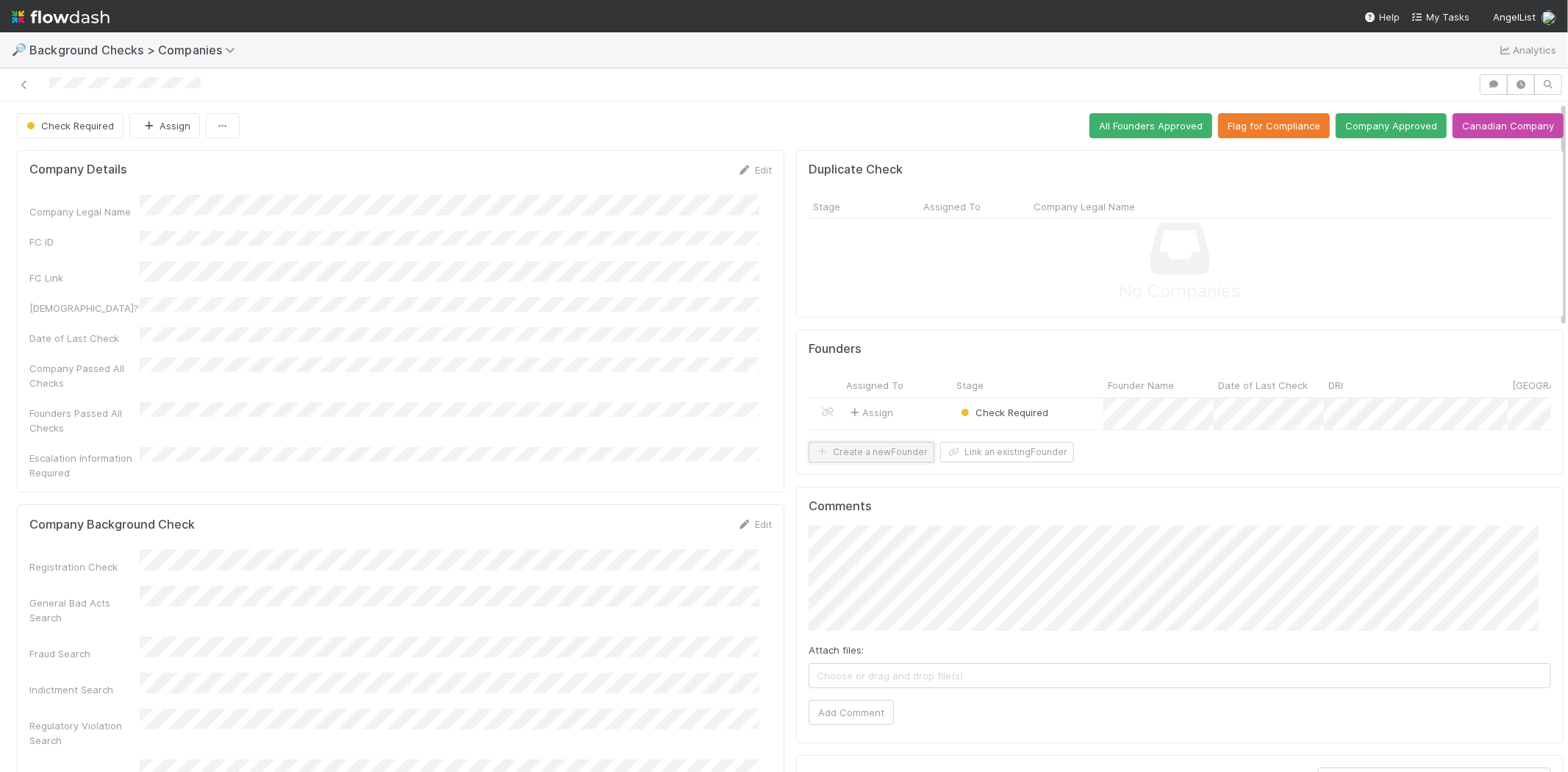
click at [874, 460] on button "Create a new Founder" at bounding box center [872, 452] width 126 height 20
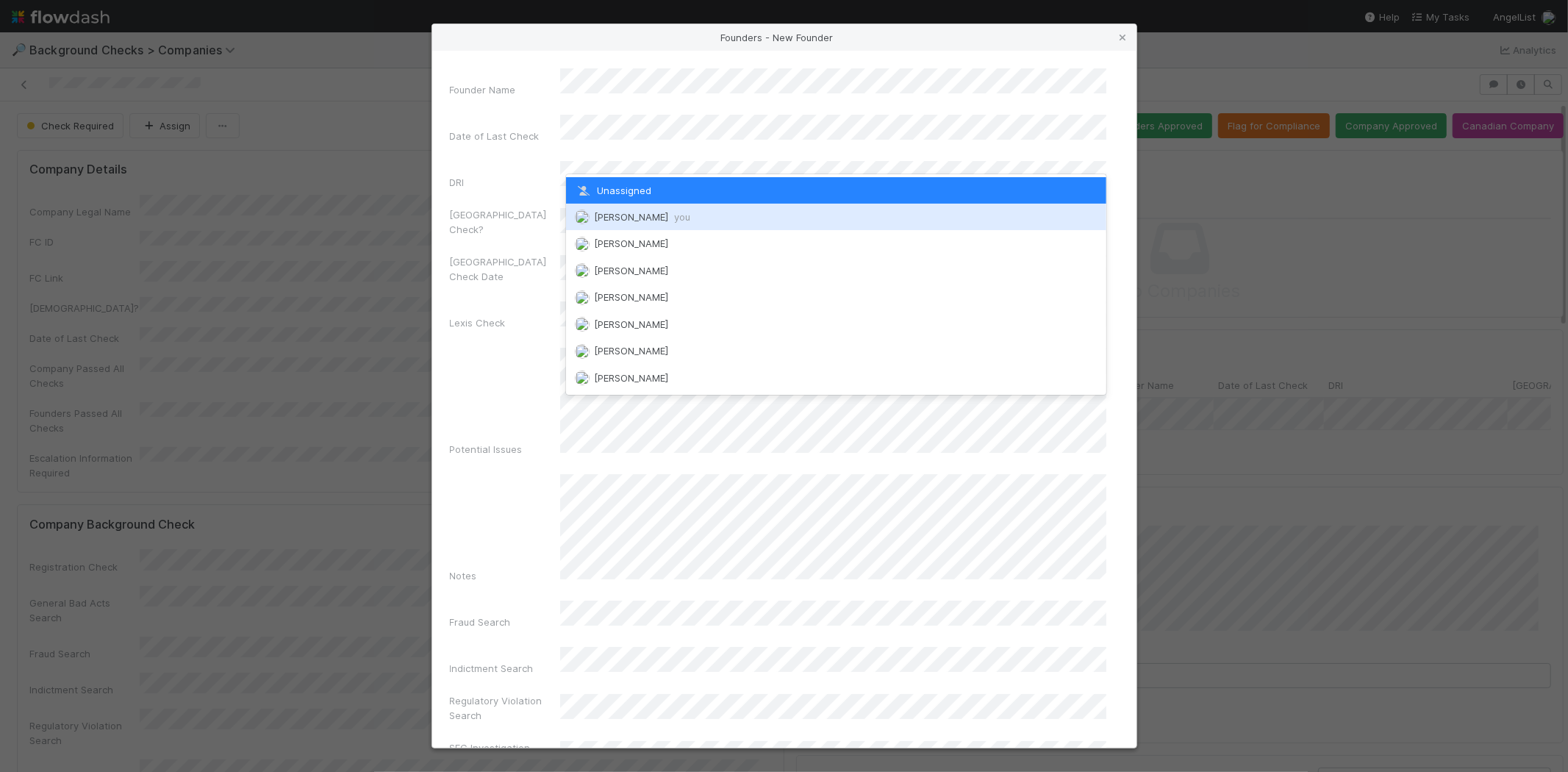
click at [641, 207] on div "[PERSON_NAME] you" at bounding box center [836, 216] width 540 height 26
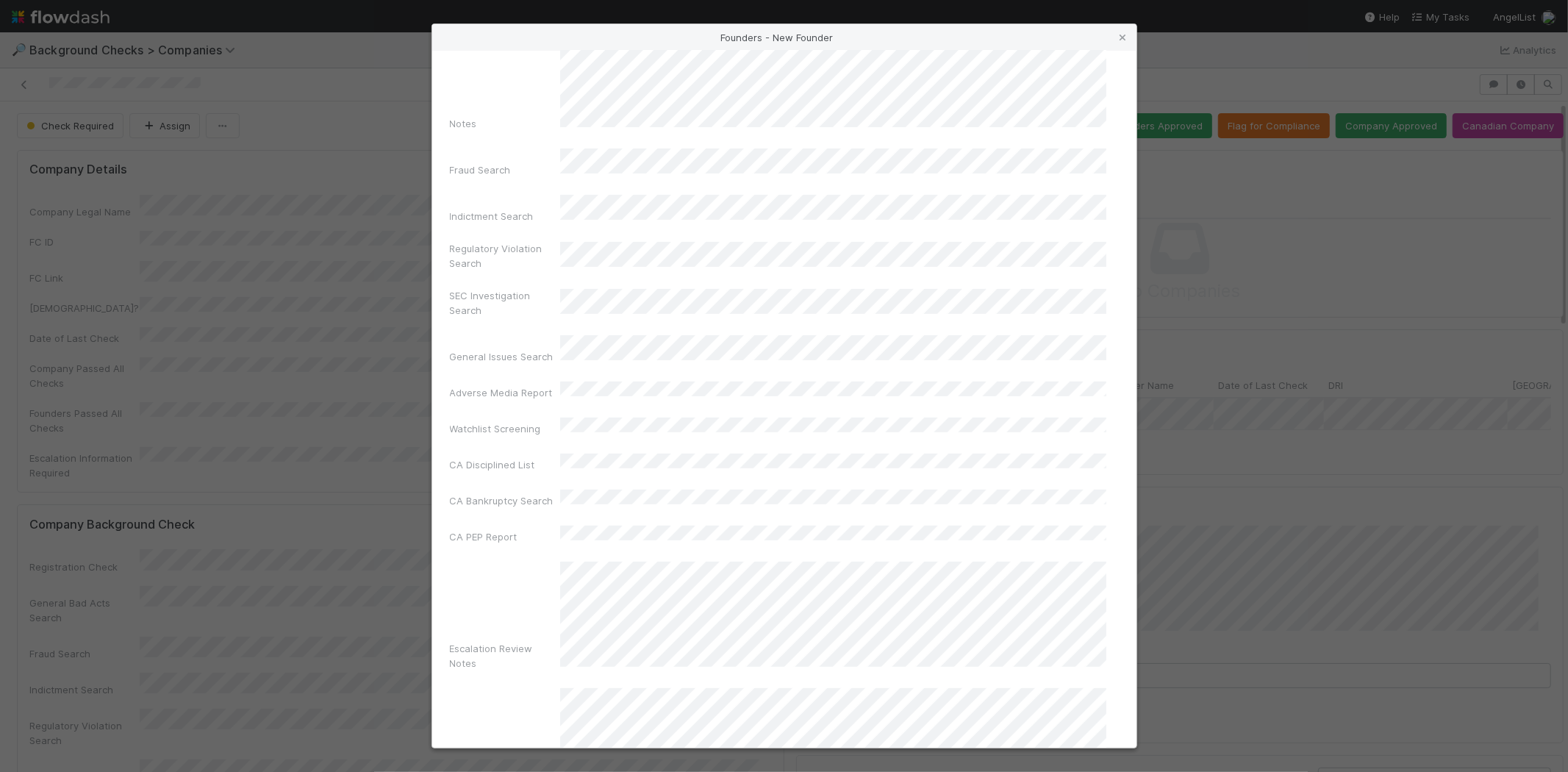
scroll to position [492, 0]
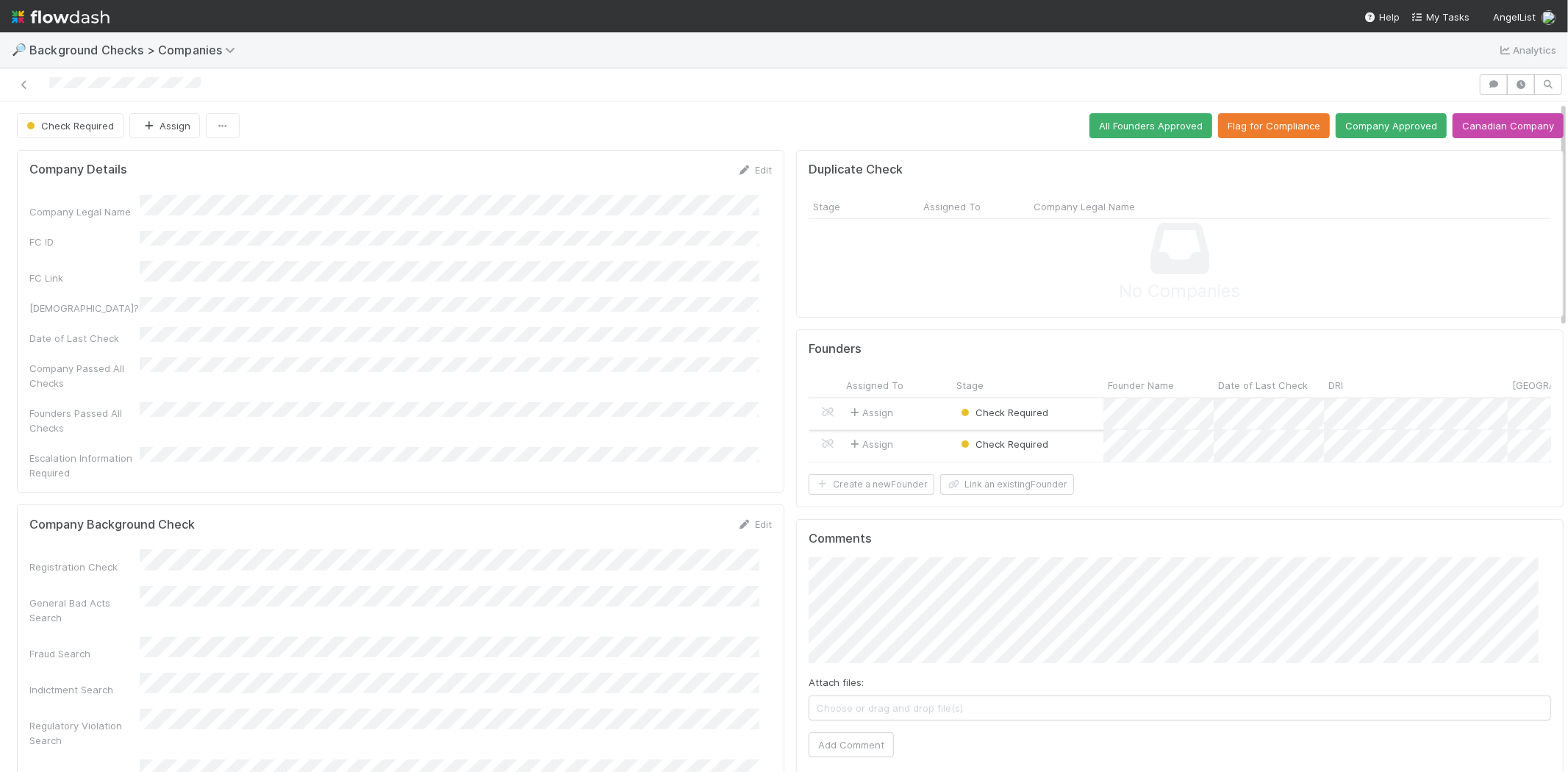
click at [907, 413] on div "Assign" at bounding box center [897, 414] width 110 height 32
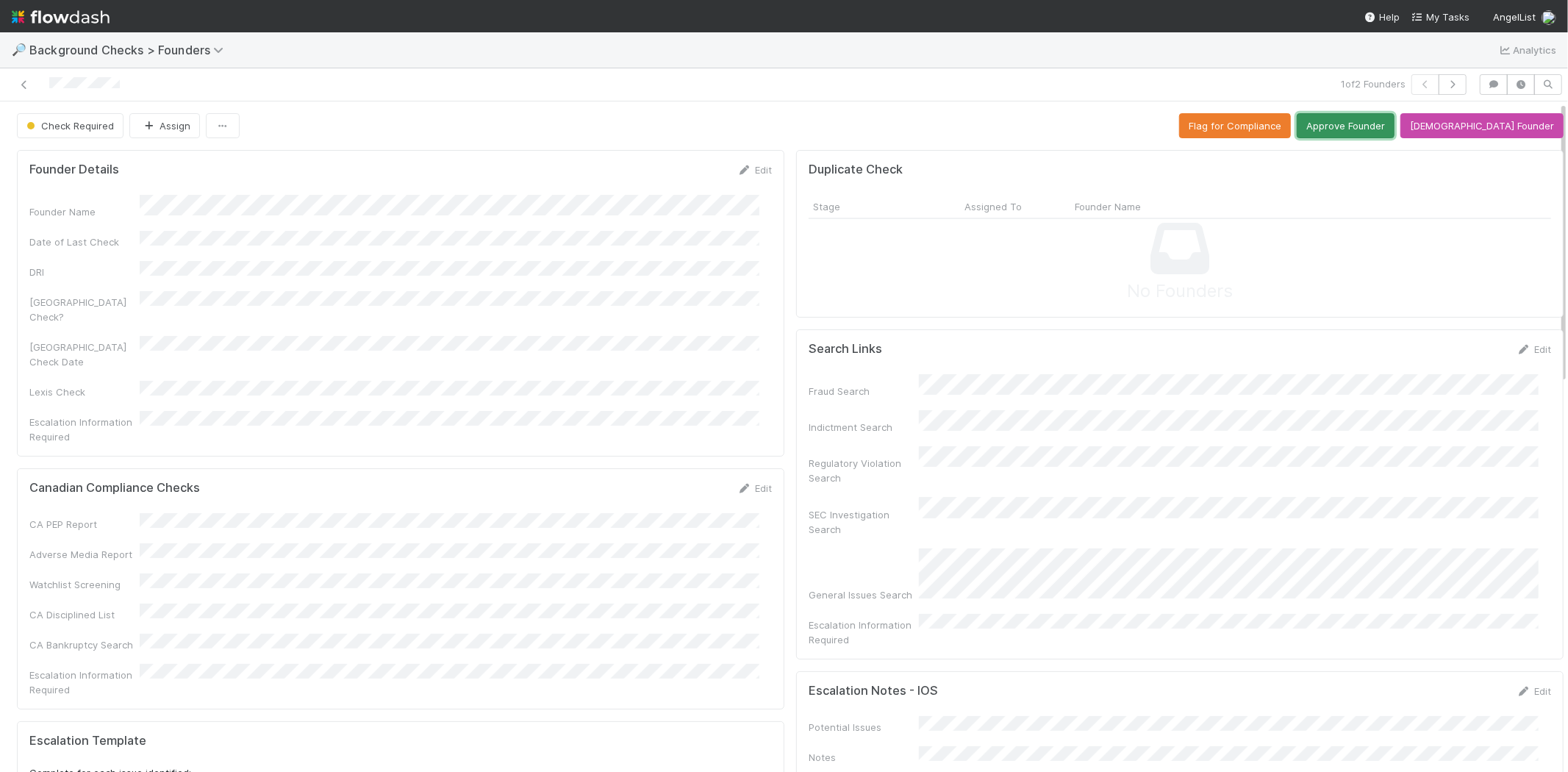
click at [1382, 115] on button "Approve Founder" at bounding box center [1345, 126] width 98 height 25
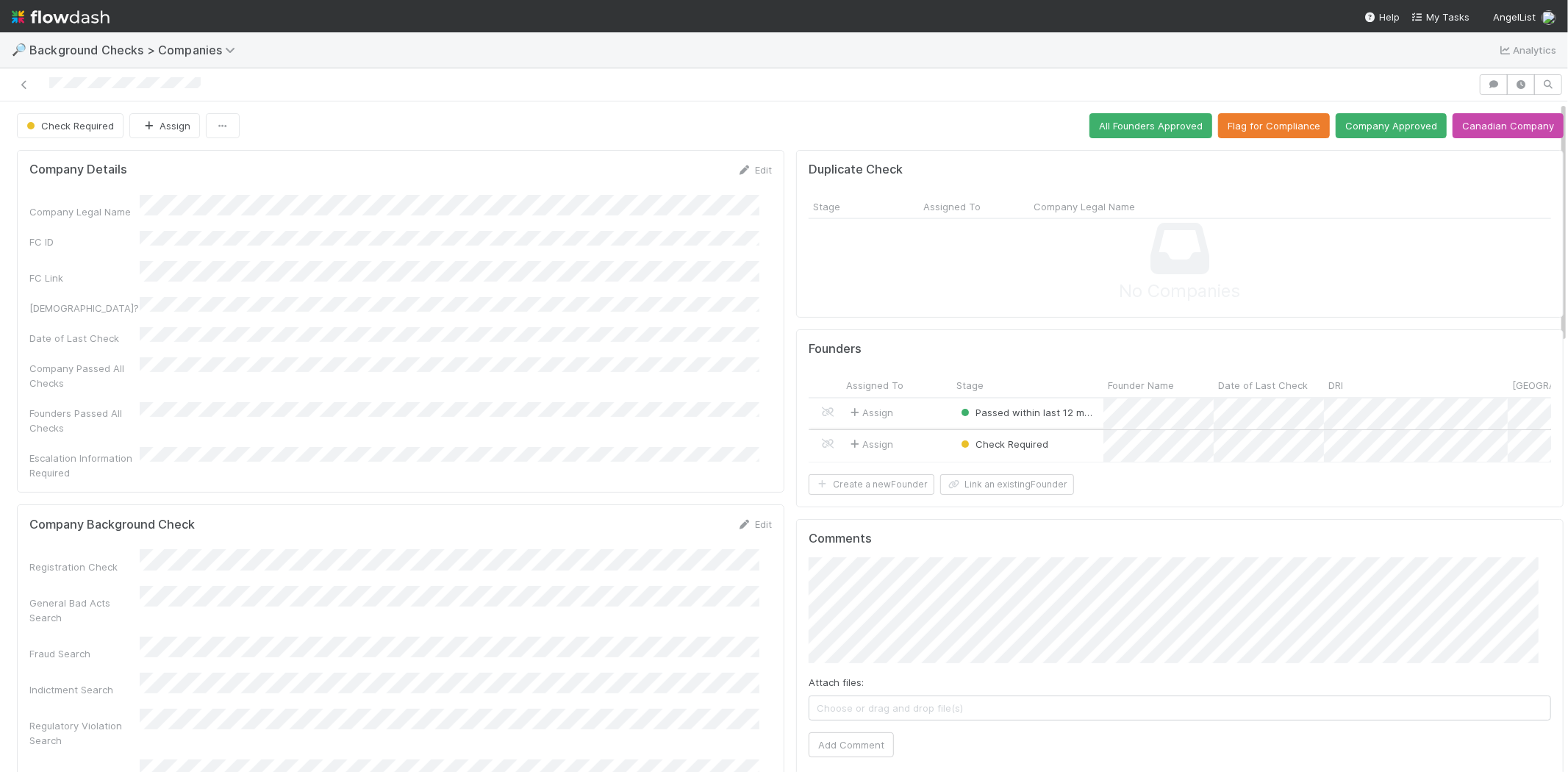
click at [915, 443] on div "Assign" at bounding box center [897, 445] width 110 height 32
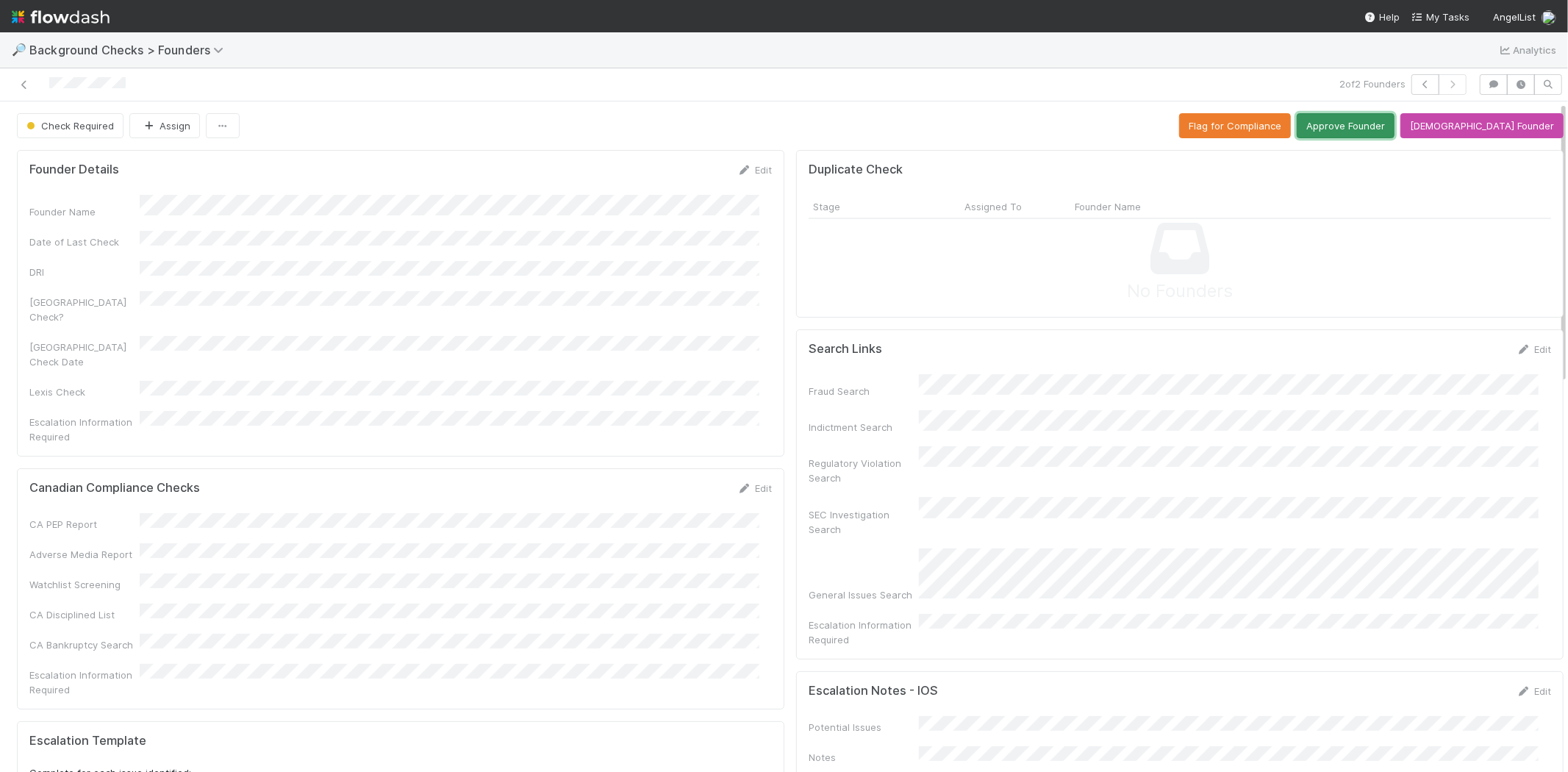
click at [1358, 123] on button "Approve Founder" at bounding box center [1345, 126] width 98 height 25
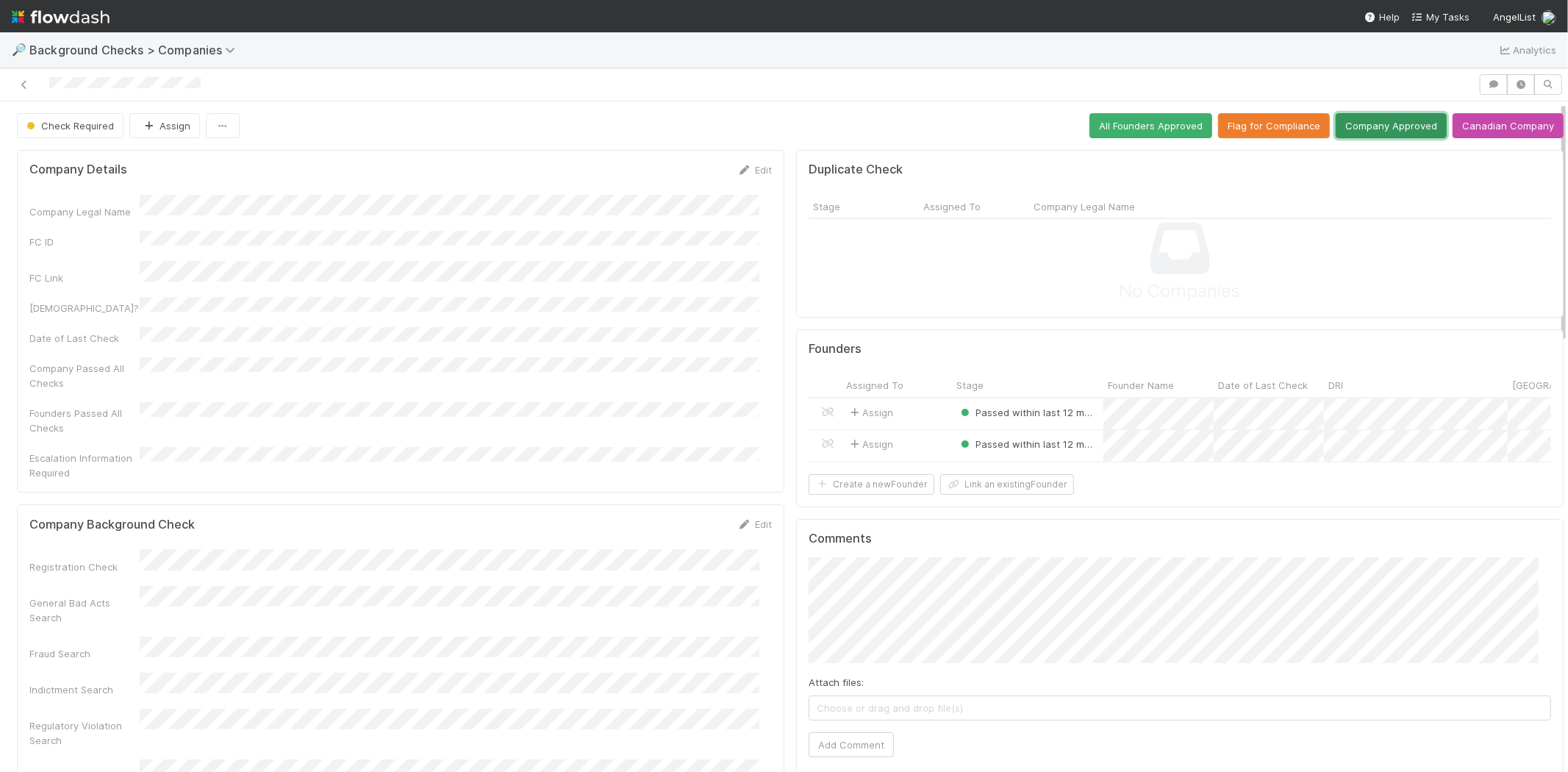
click at [1355, 123] on button "Company Approved" at bounding box center [1391, 126] width 111 height 25
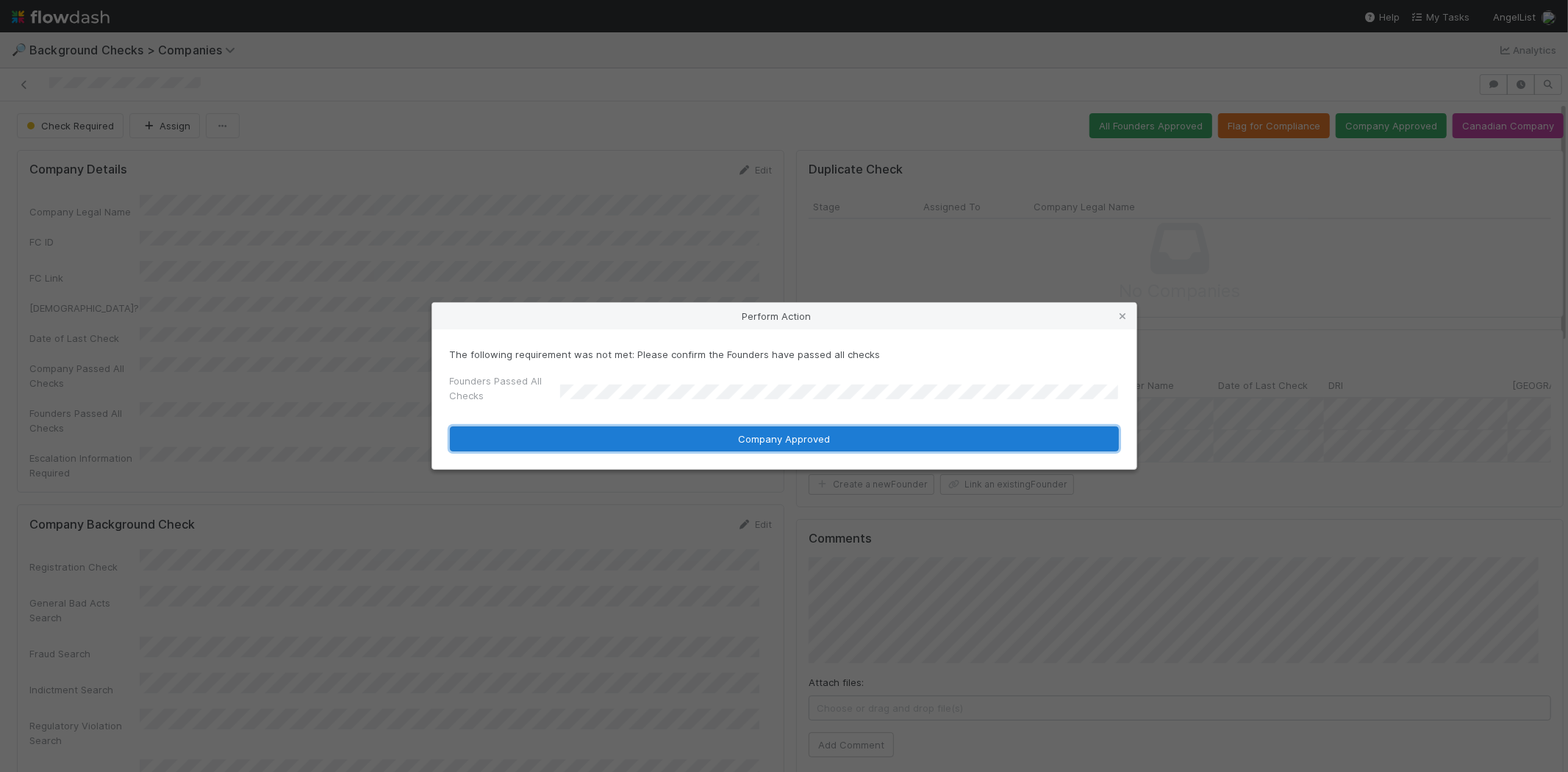
click at [716, 437] on button "Company Approved" at bounding box center [784, 439] width 669 height 25
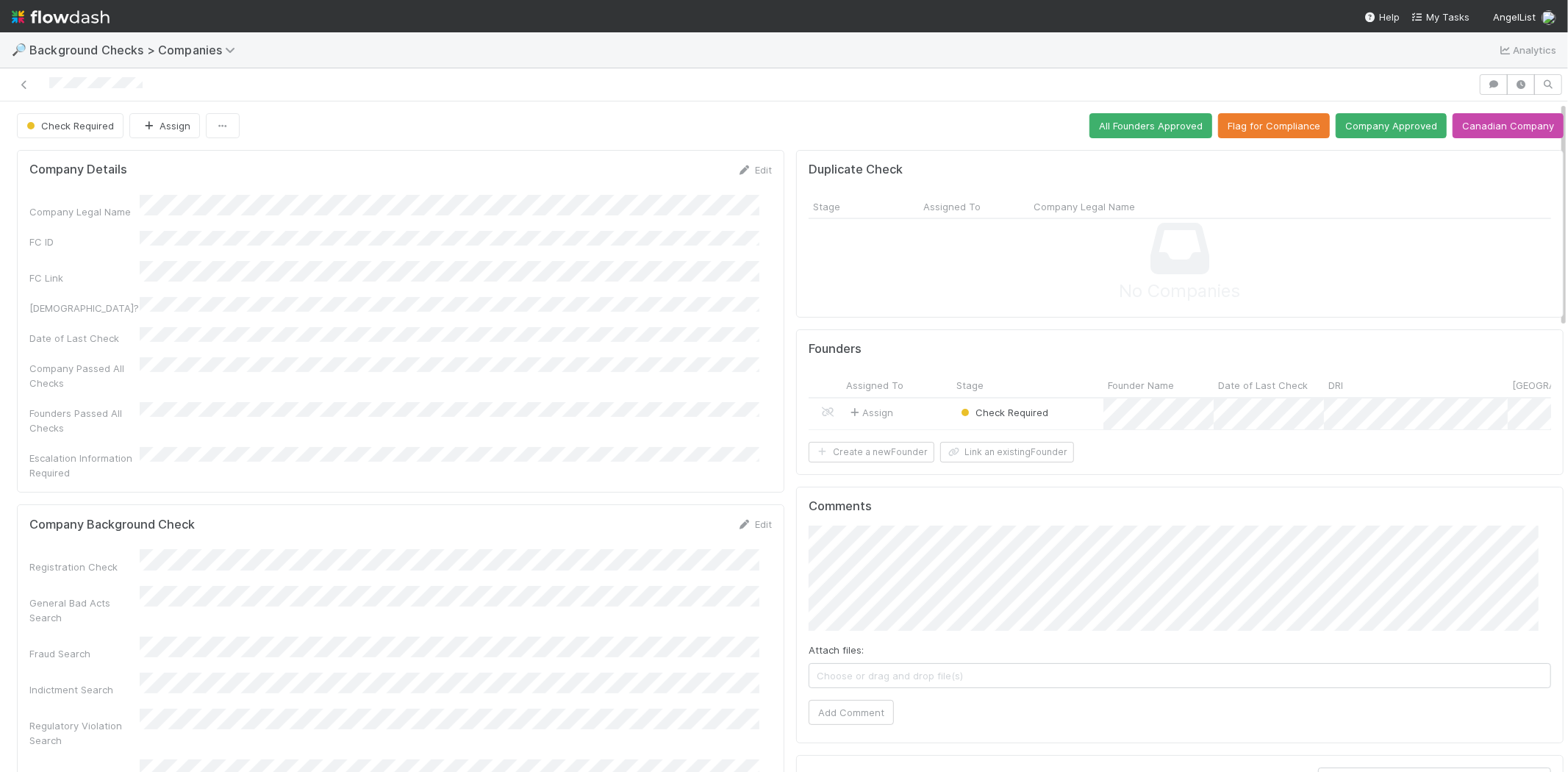
click at [909, 408] on div "Assign" at bounding box center [897, 414] width 110 height 32
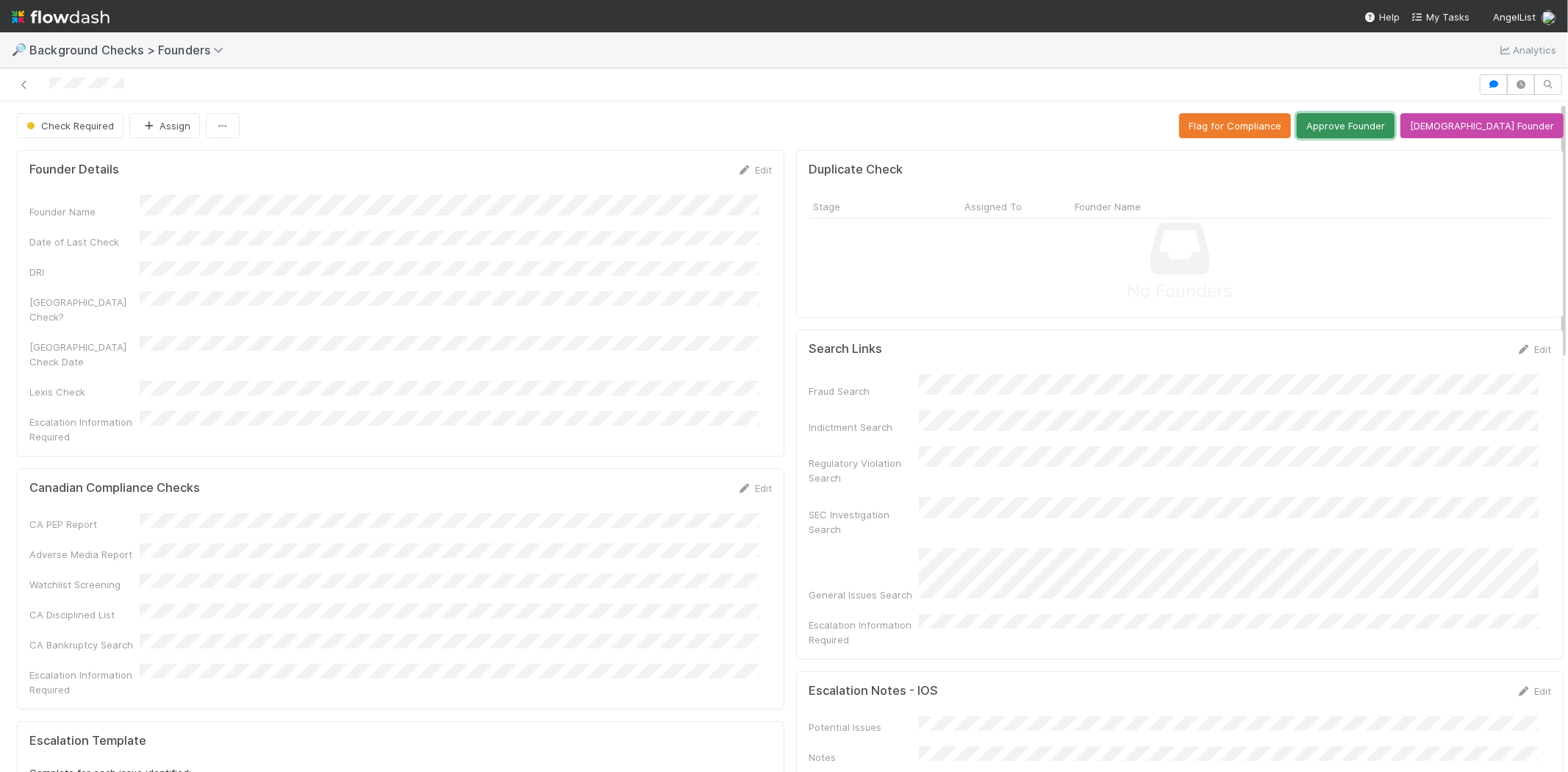
click at [1371, 121] on button "Approve Founder" at bounding box center [1345, 126] width 98 height 25
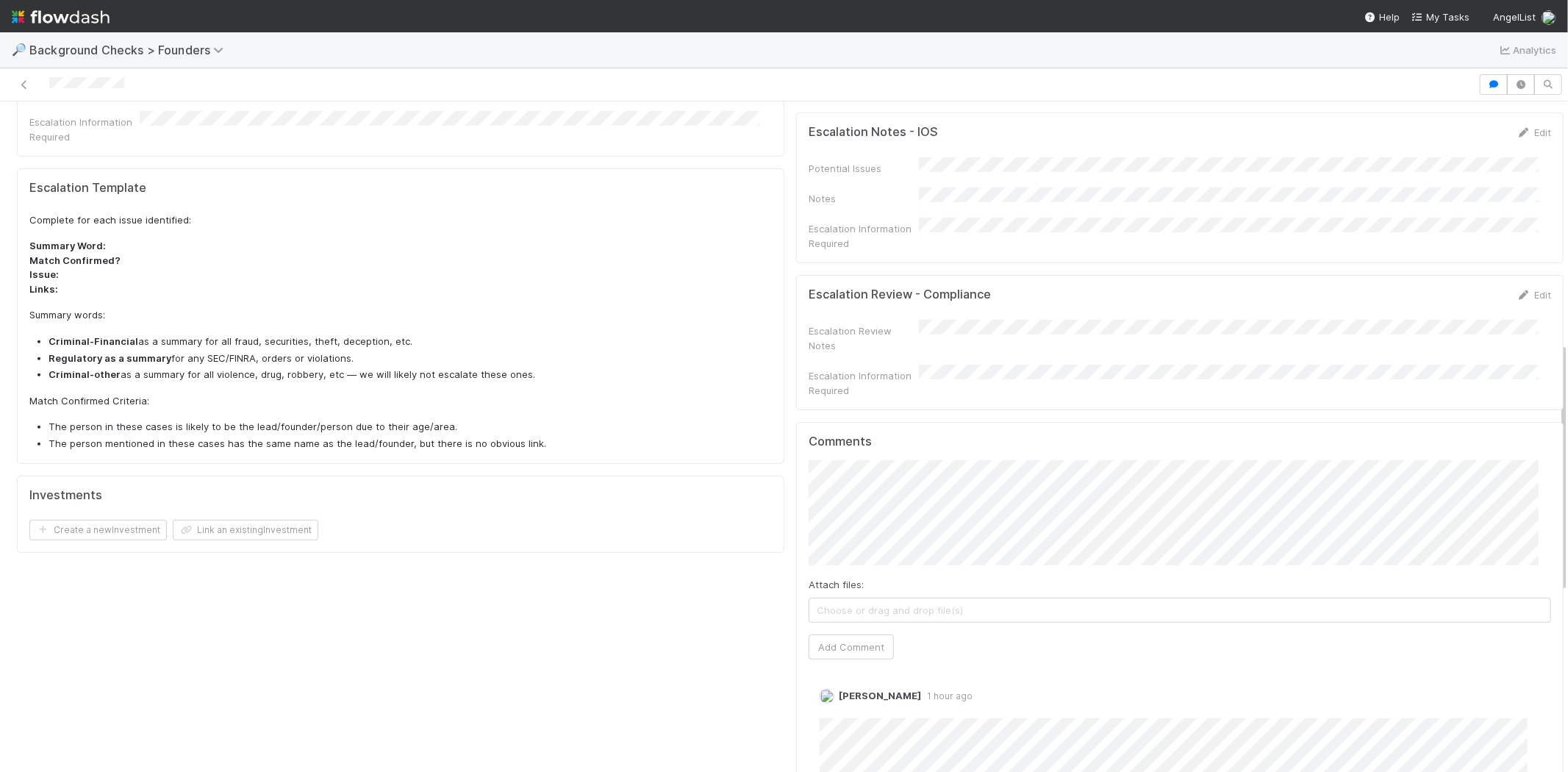
scroll to position [653, 0]
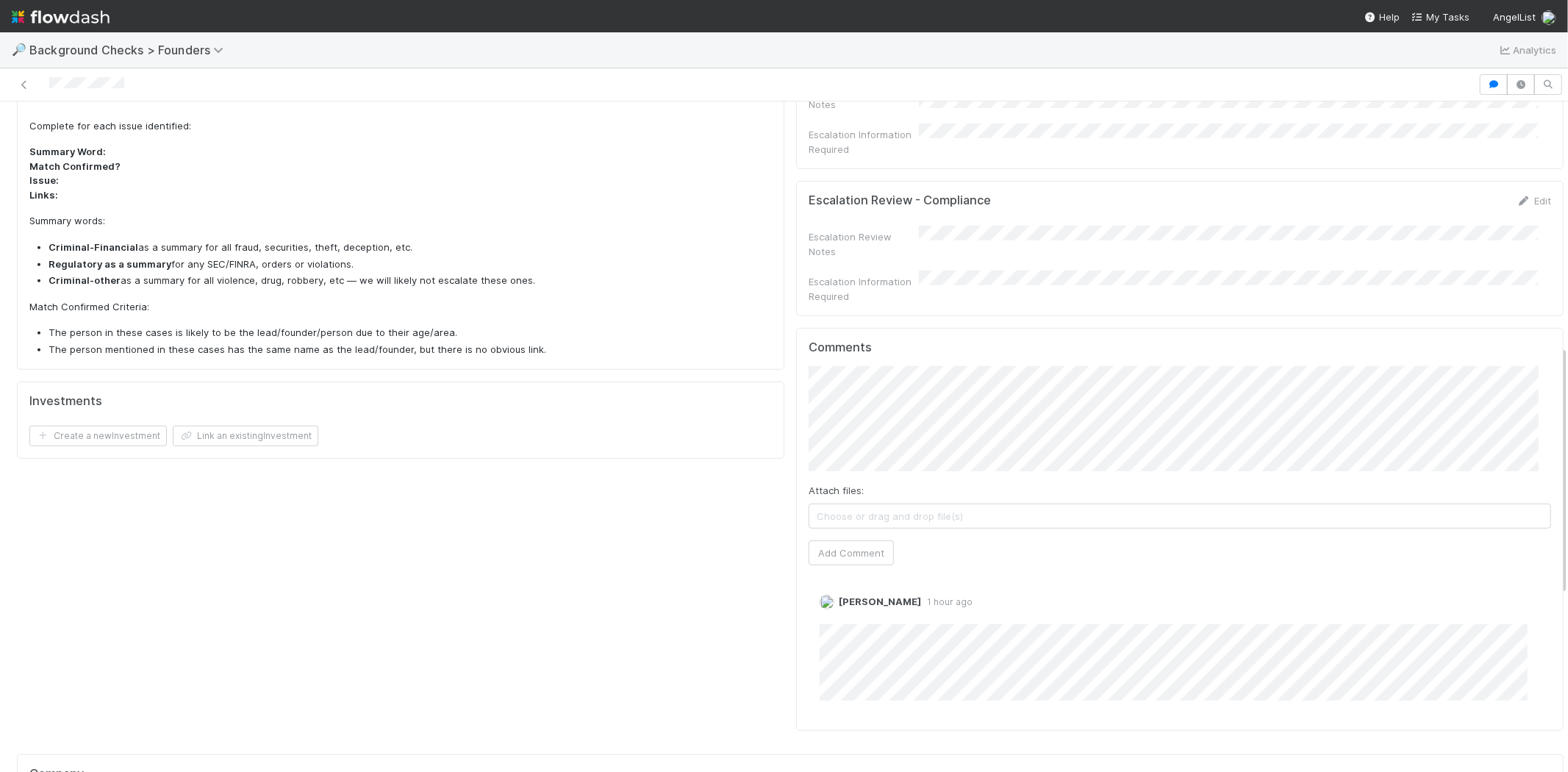
drag, startPoint x: 871, startPoint y: 571, endPoint x: 843, endPoint y: 100, distance: 471.8
click at [871, 610] on link "Delete" at bounding box center [875, 616] width 30 height 12
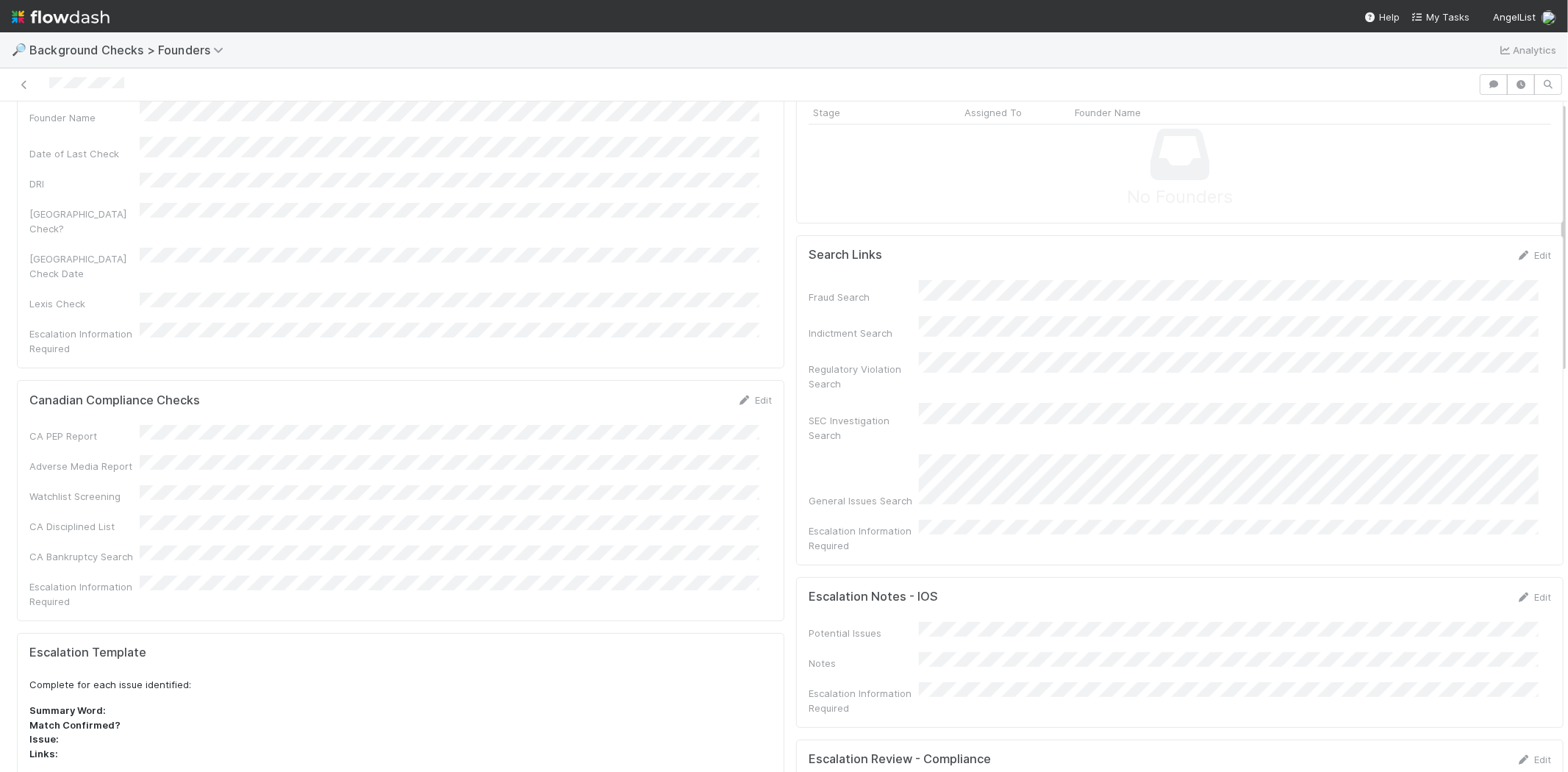
scroll to position [0, 0]
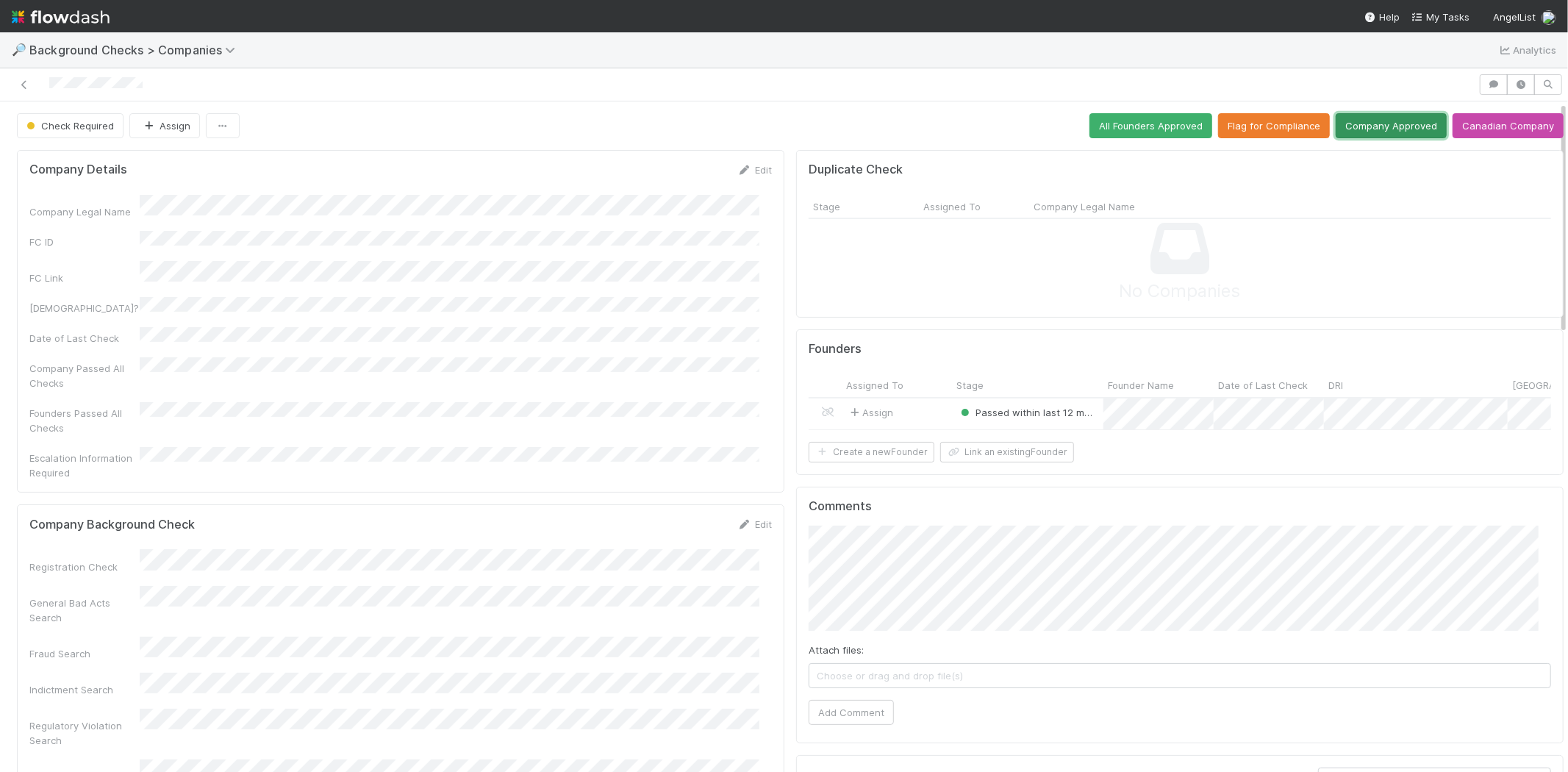
click at [1363, 126] on button "Company Approved" at bounding box center [1391, 126] width 111 height 25
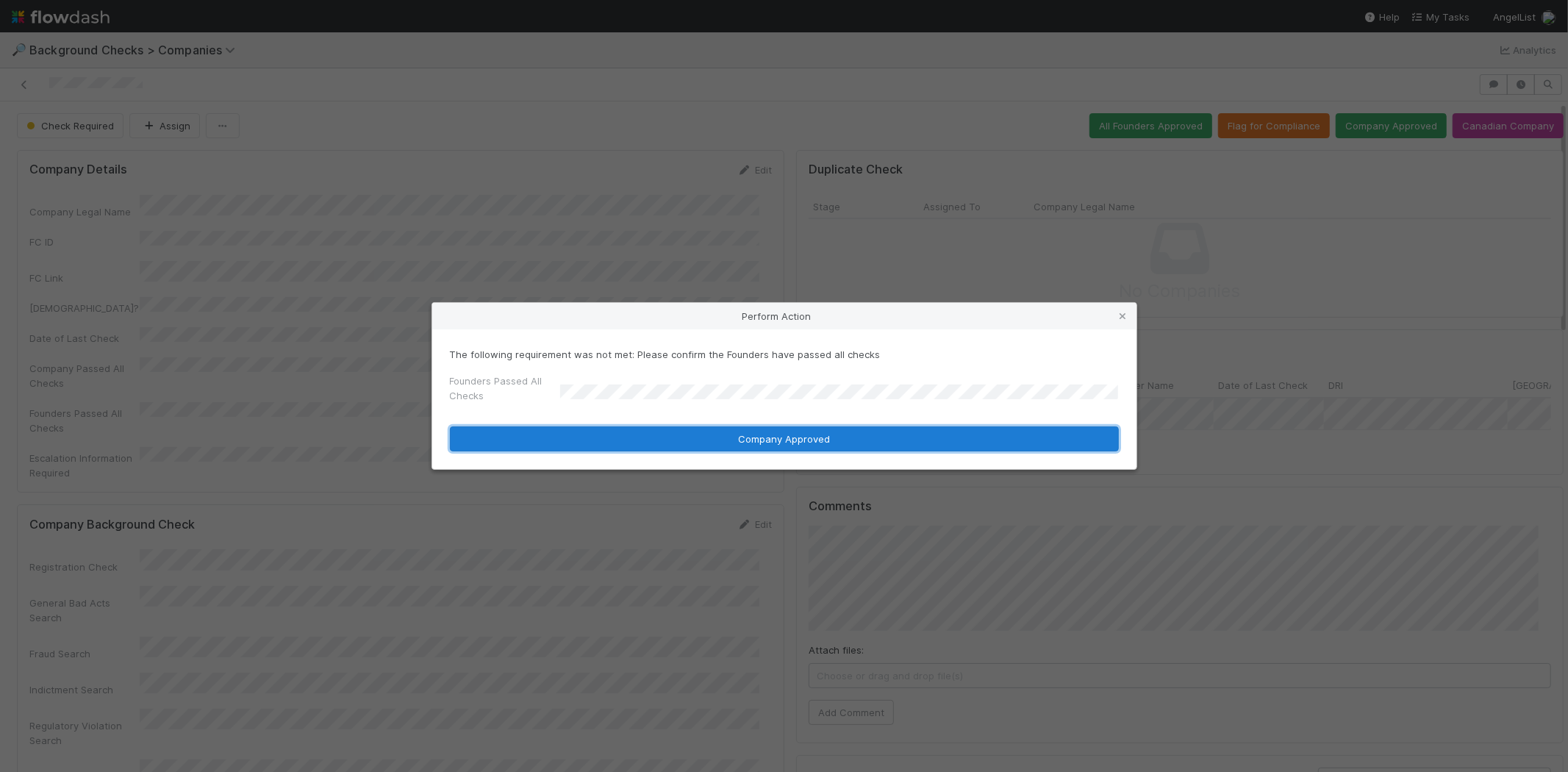
click at [754, 437] on button "Company Approved" at bounding box center [784, 439] width 669 height 25
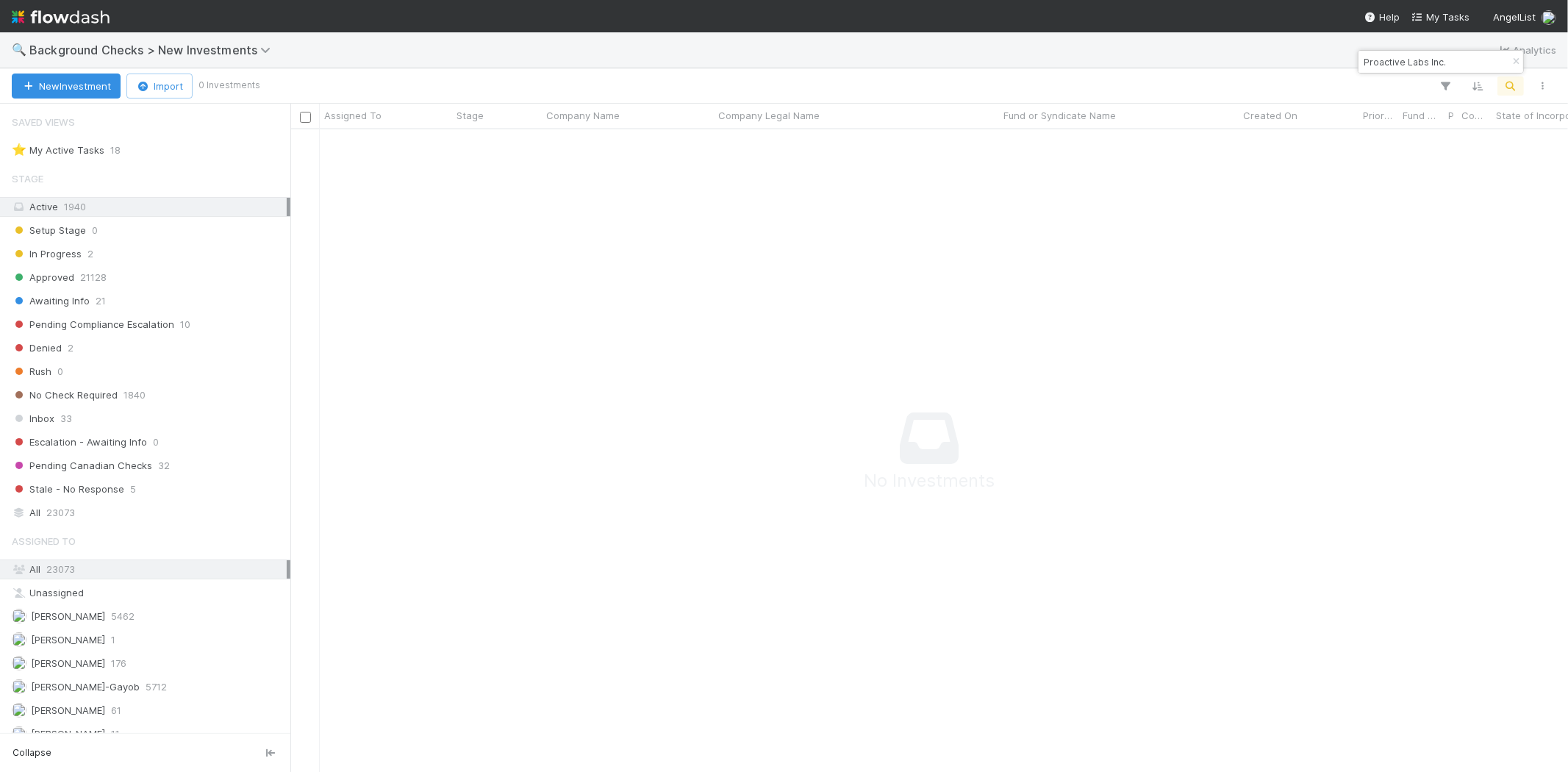
scroll to position [618, 1253]
drag, startPoint x: 1451, startPoint y: 60, endPoint x: 1357, endPoint y: 60, distance: 94.0
click at [1358, 60] on div "Proactive Labs Inc." at bounding box center [1441, 62] width 166 height 23
type input "Tread"
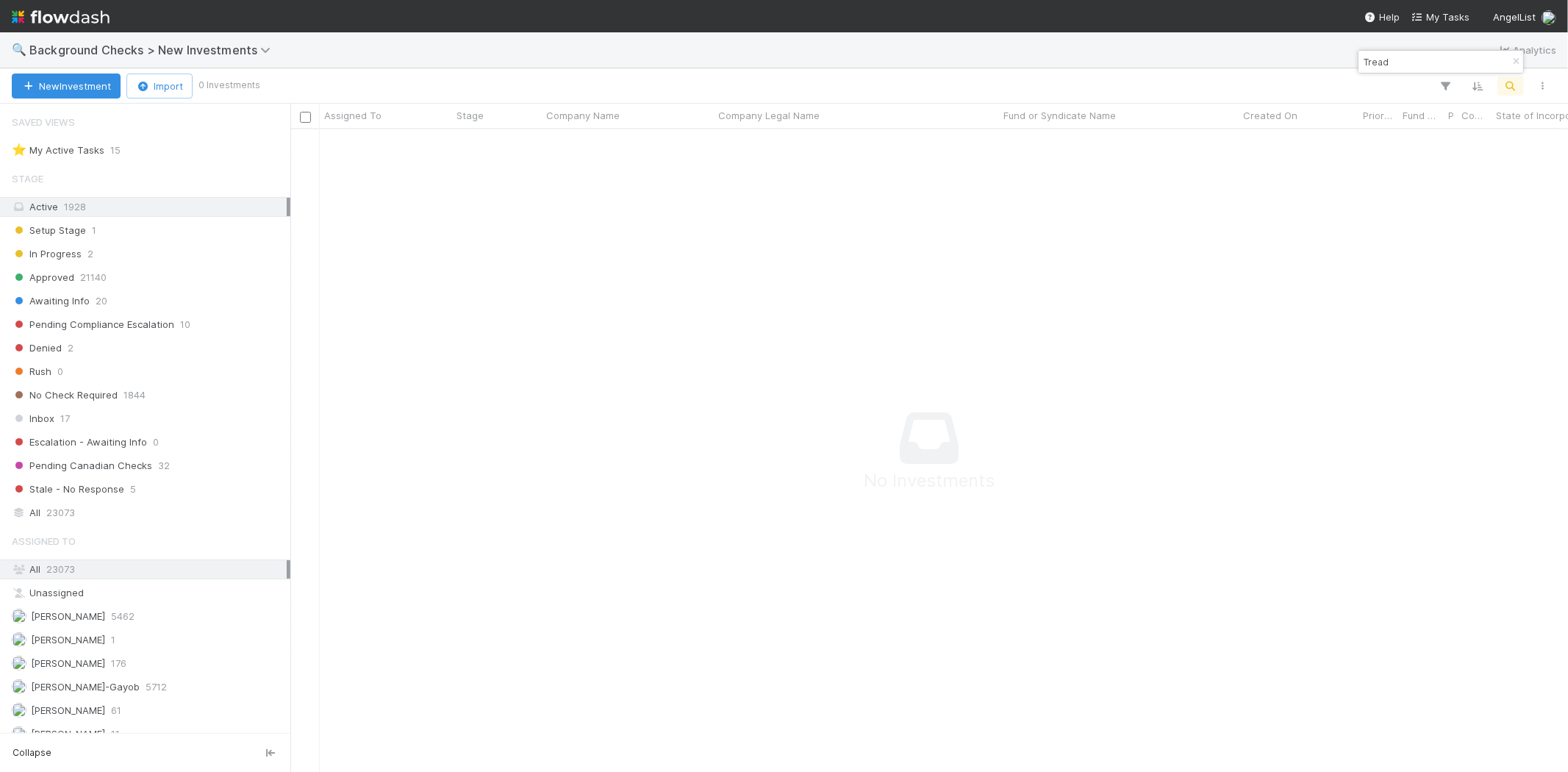
scroll to position [13, 13]
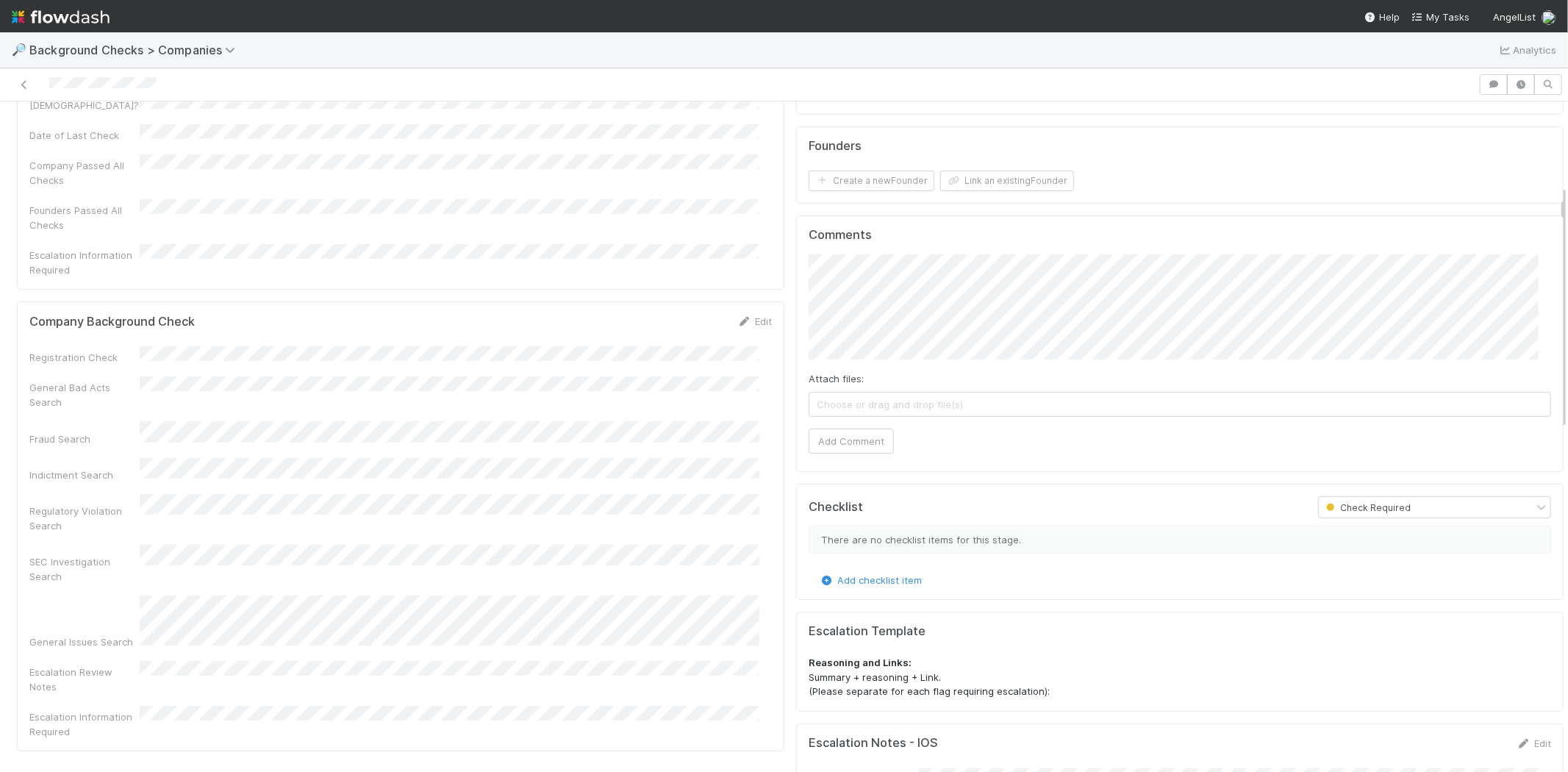
scroll to position [245, 0]
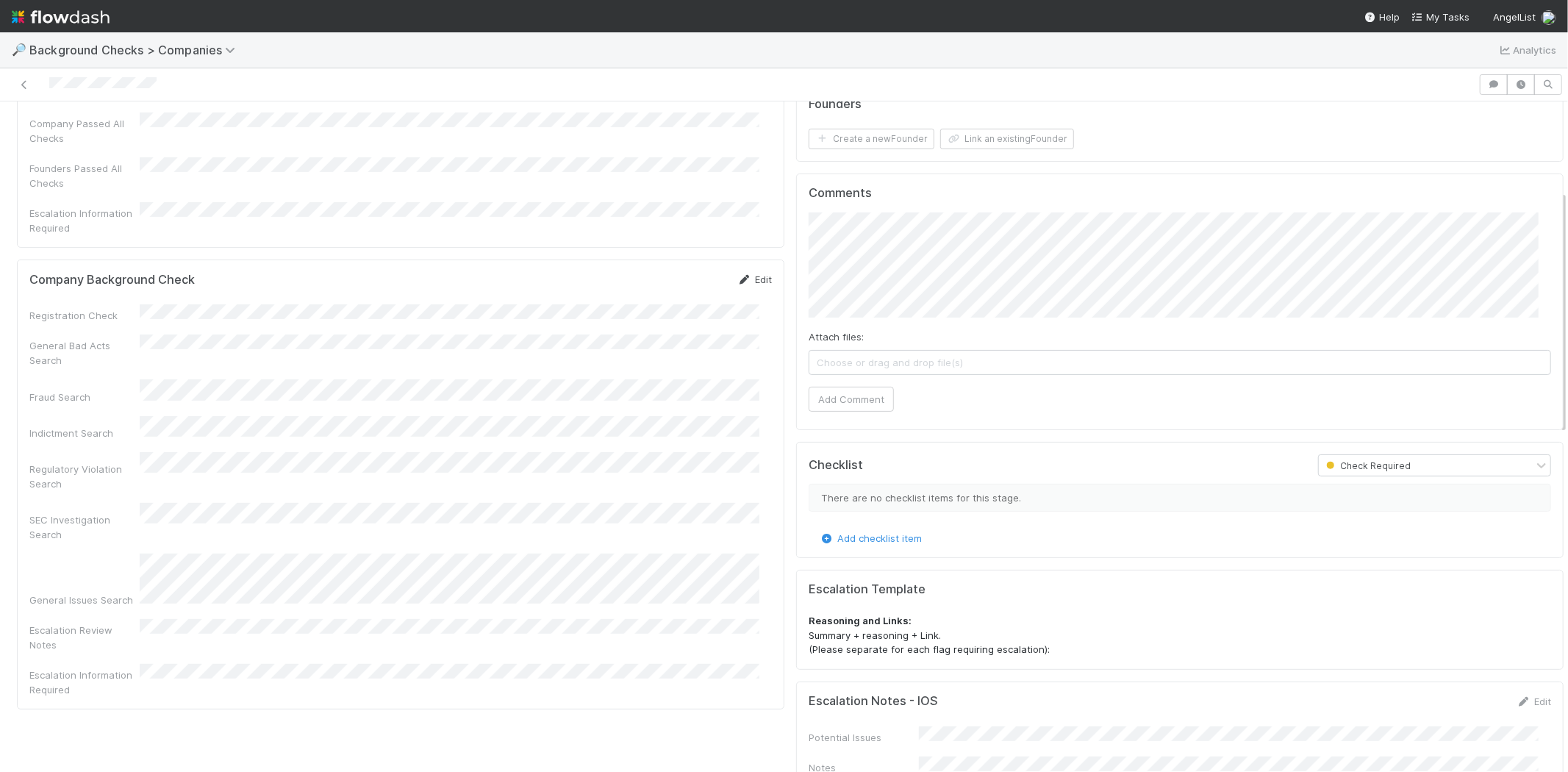
click at [754, 274] on link "Edit" at bounding box center [755, 280] width 35 height 12
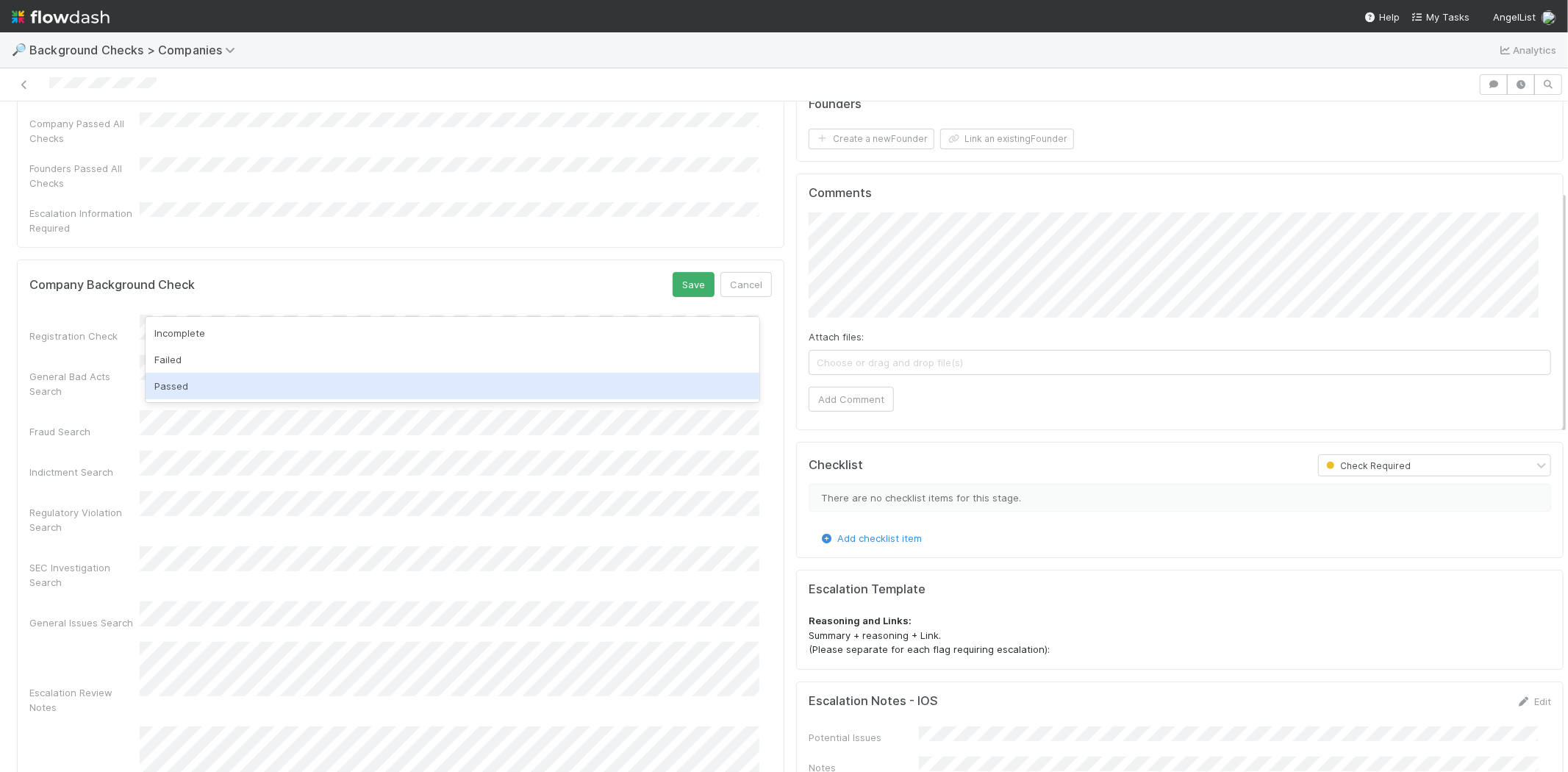
click at [414, 386] on div "Passed" at bounding box center [452, 385] width 614 height 26
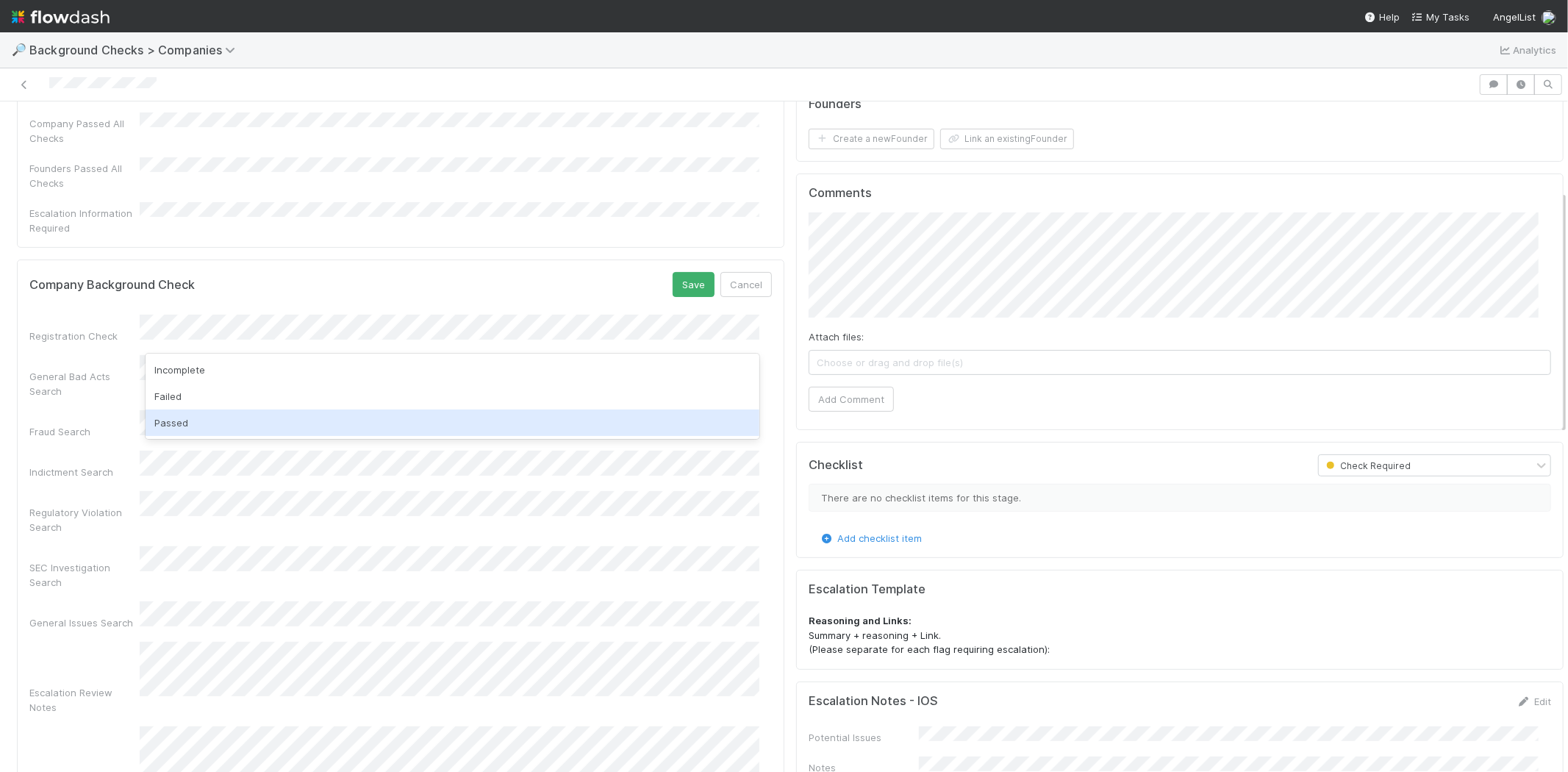
click at [366, 421] on div "Passed" at bounding box center [452, 422] width 614 height 26
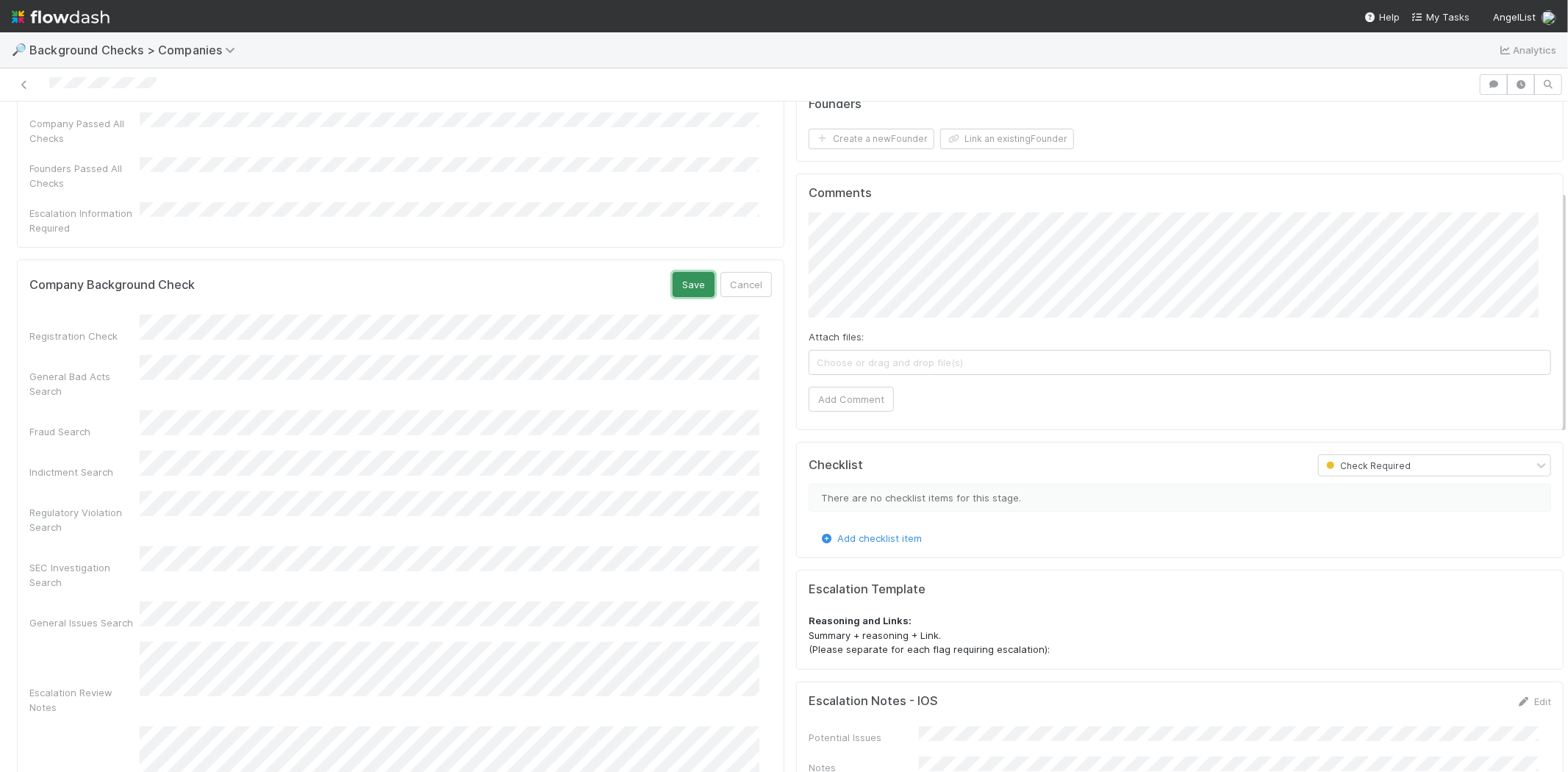
click at [677, 272] on button "Save" at bounding box center [693, 284] width 42 height 25
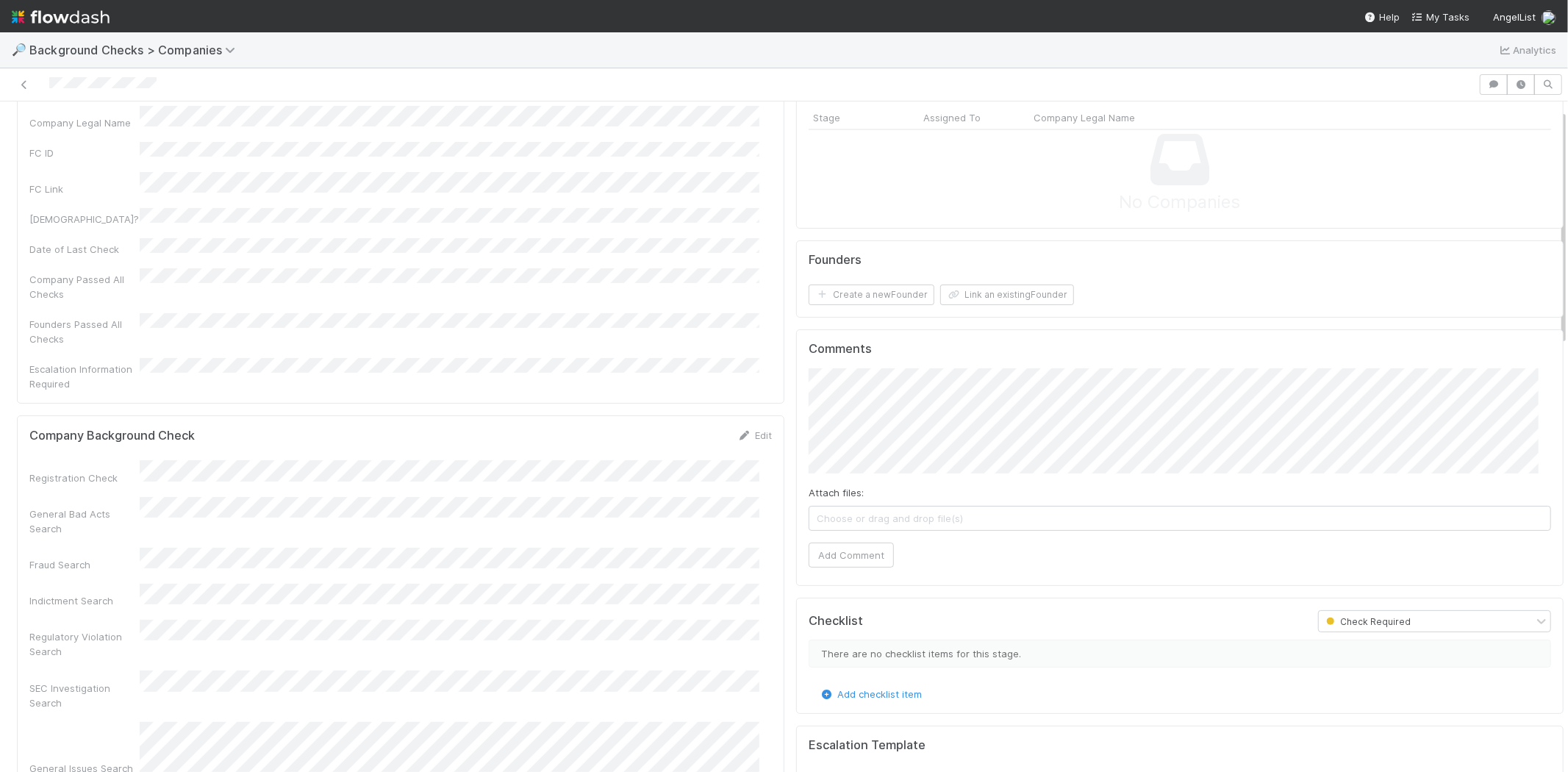
scroll to position [0, 0]
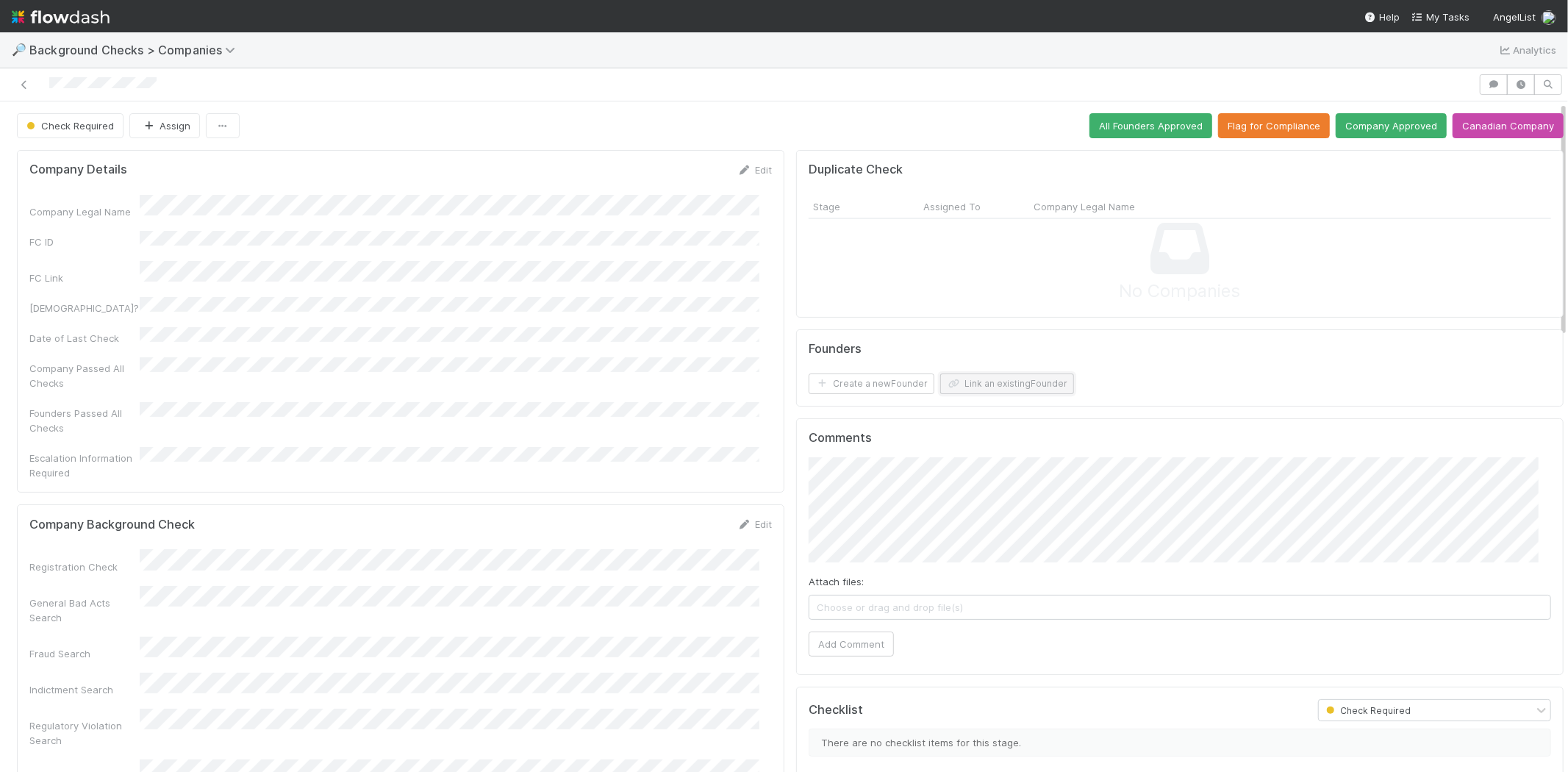
click at [976, 390] on button "Link an existing Founder" at bounding box center [1008, 383] width 134 height 20
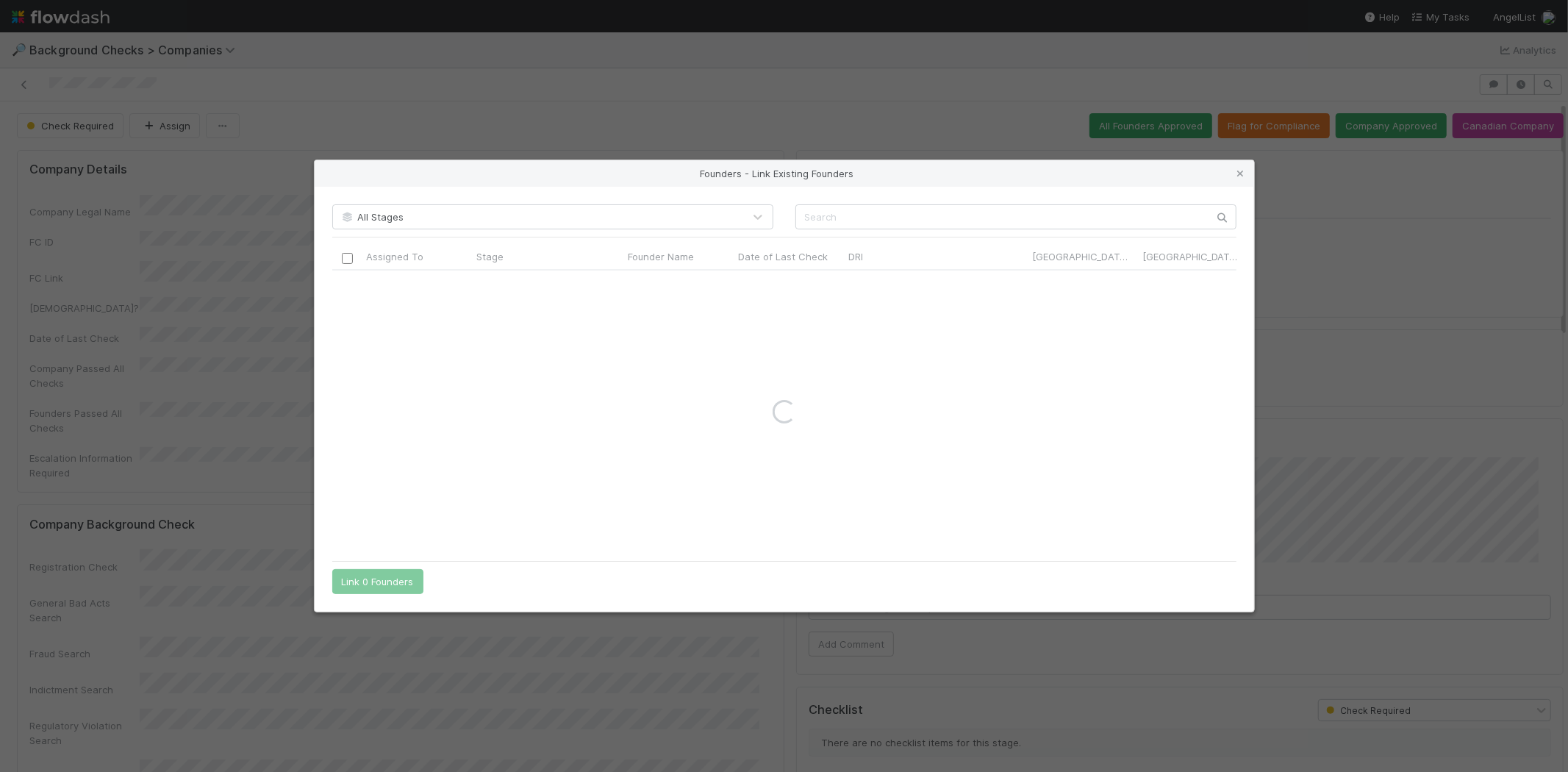
click at [861, 202] on div "All Stages Assigned To Stage Founder Name Date of Last Check DRI Canada Check? …" at bounding box center [784, 399] width 940 height 425
click at [861, 211] on input "text" at bounding box center [1016, 217] width 441 height 25
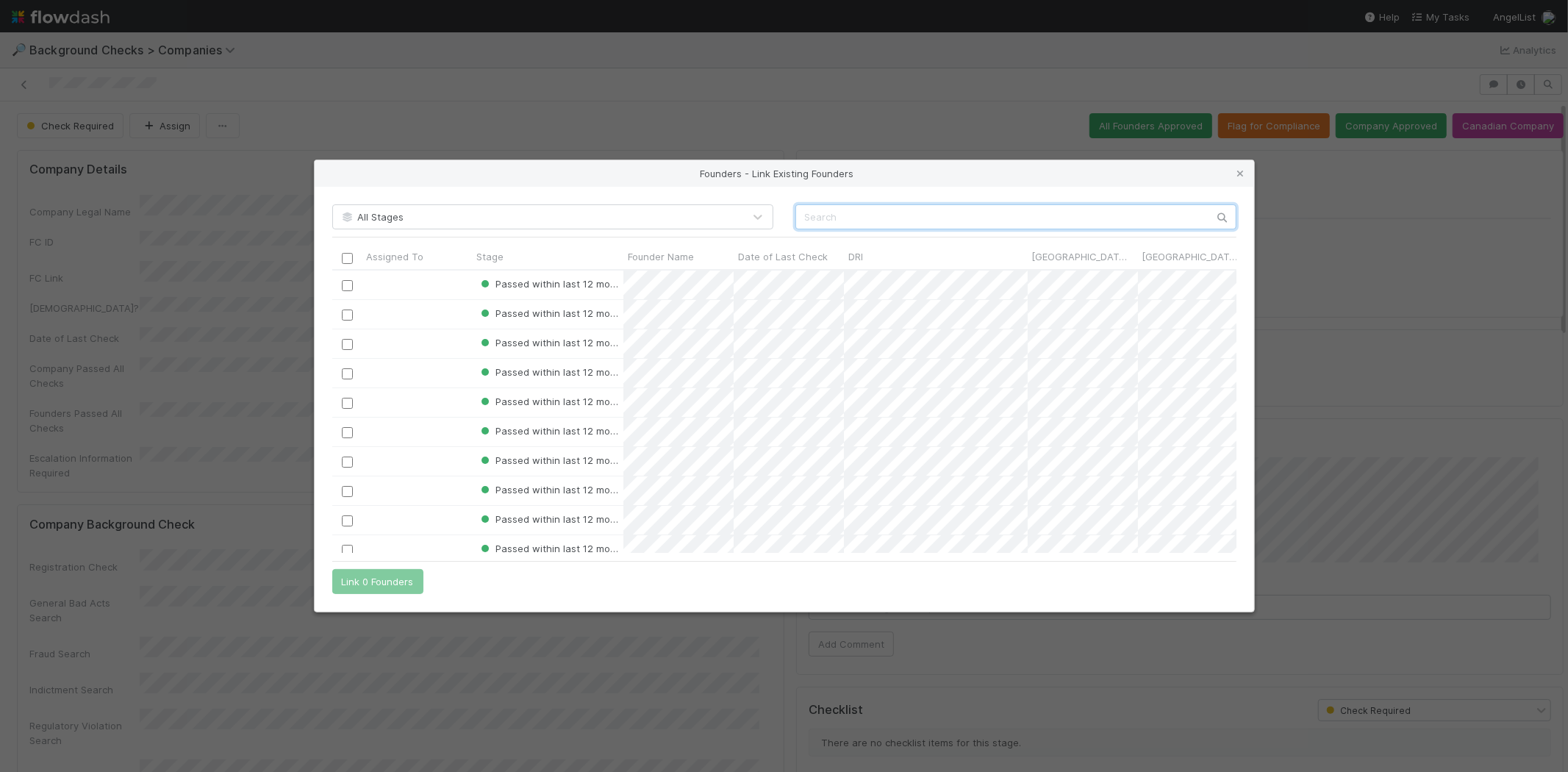
paste input "Sameer Bhalla"
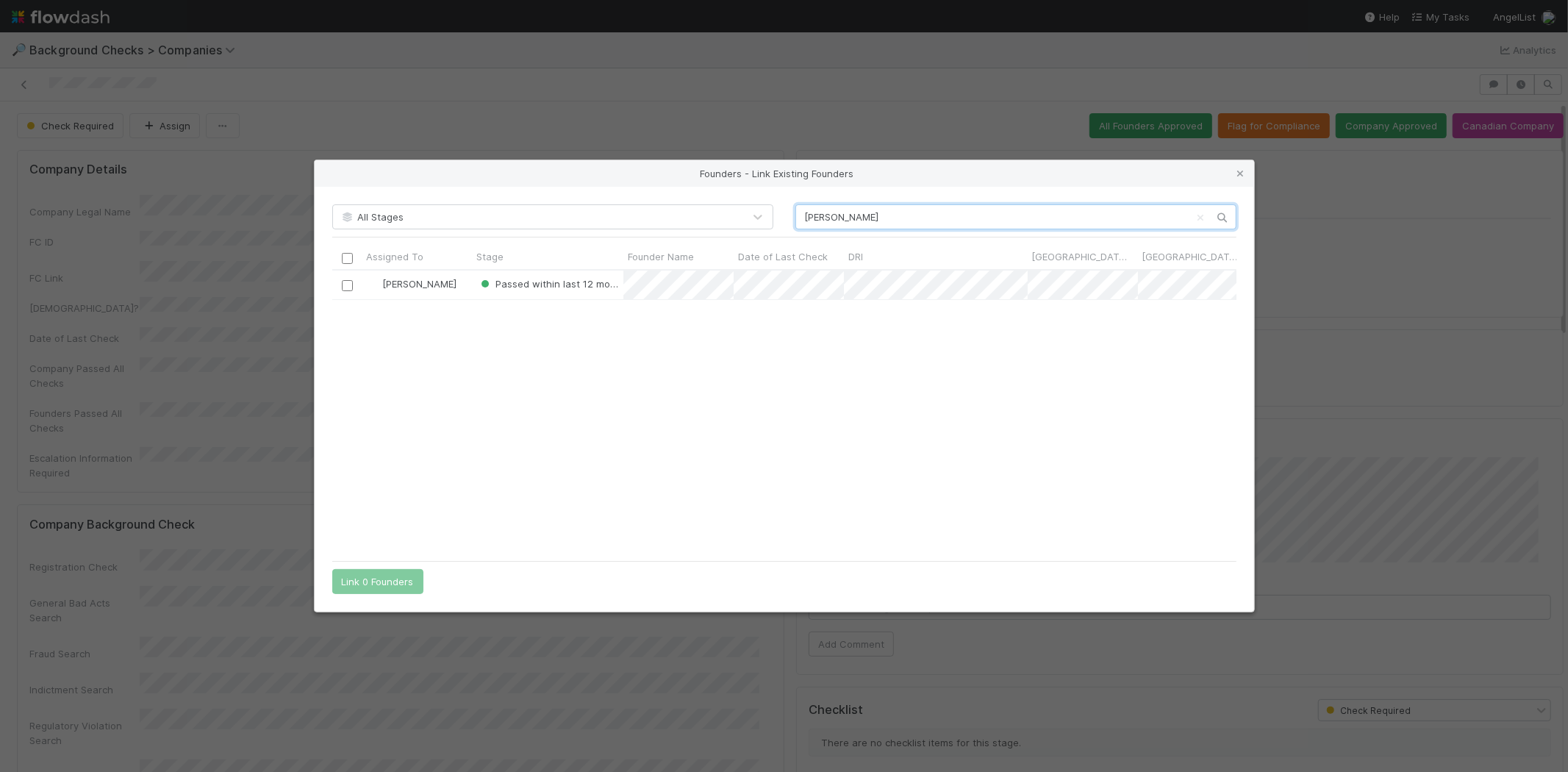
scroll to position [271, 892]
type input "Sameer Bhalla"
click at [345, 287] on input "checkbox" at bounding box center [346, 284] width 11 height 11
click at [380, 583] on button "Link 1 Founder" at bounding box center [374, 581] width 84 height 25
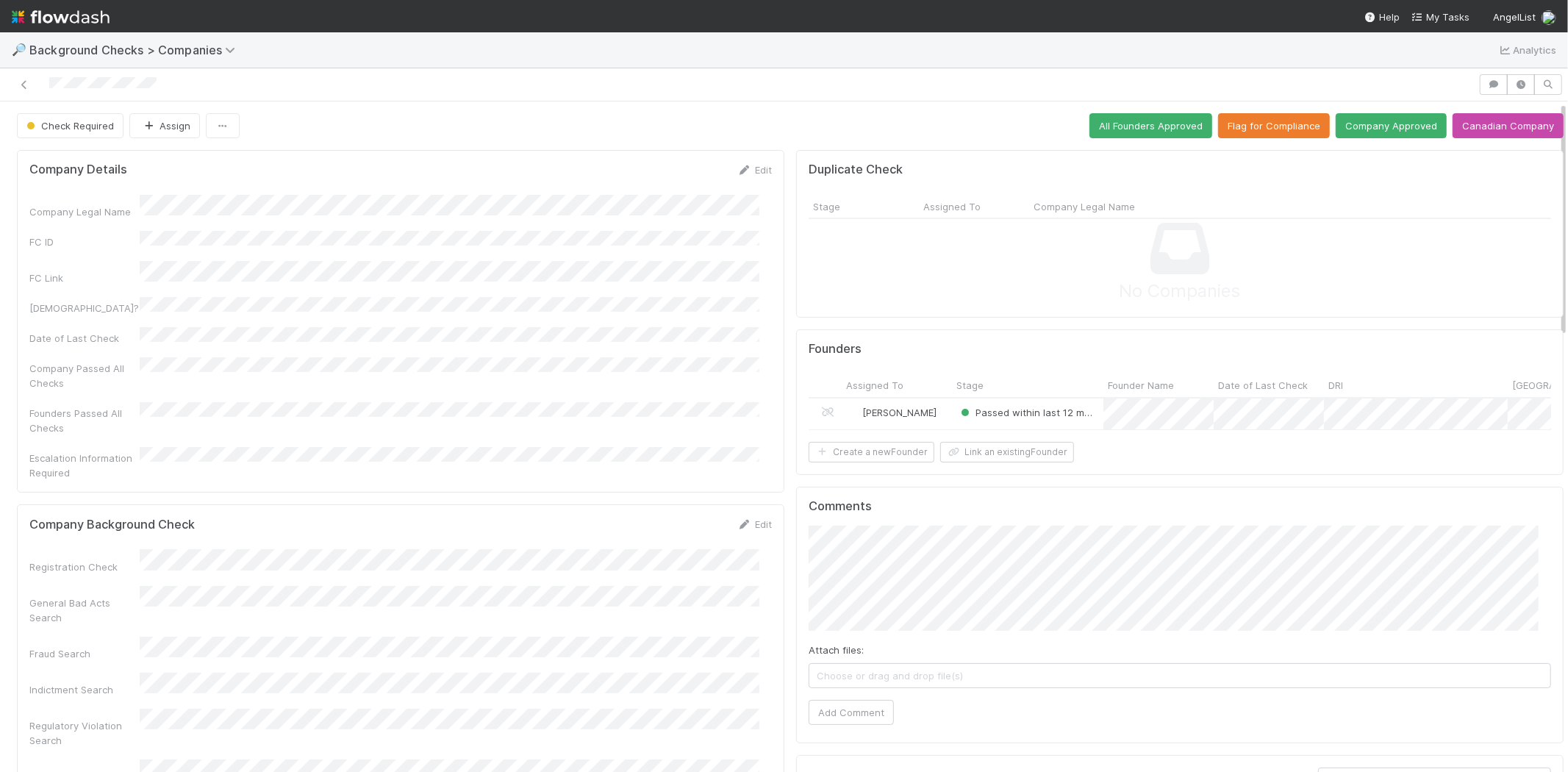
click at [927, 408] on div "[PERSON_NAME]" at bounding box center [897, 414] width 110 height 32
click at [1348, 127] on button "Company Approved" at bounding box center [1391, 126] width 111 height 25
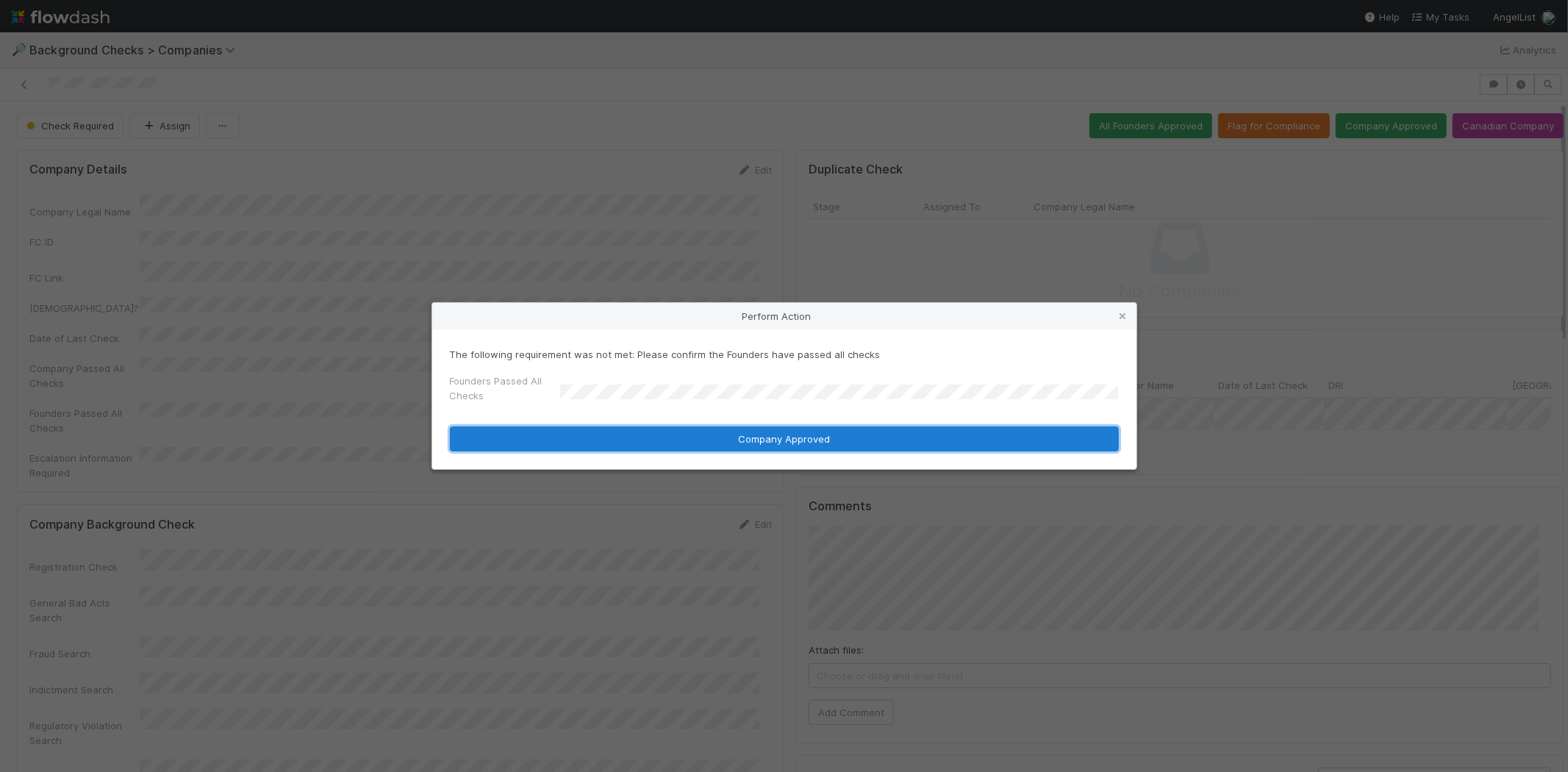
click at [658, 436] on button "Company Approved" at bounding box center [784, 439] width 669 height 25
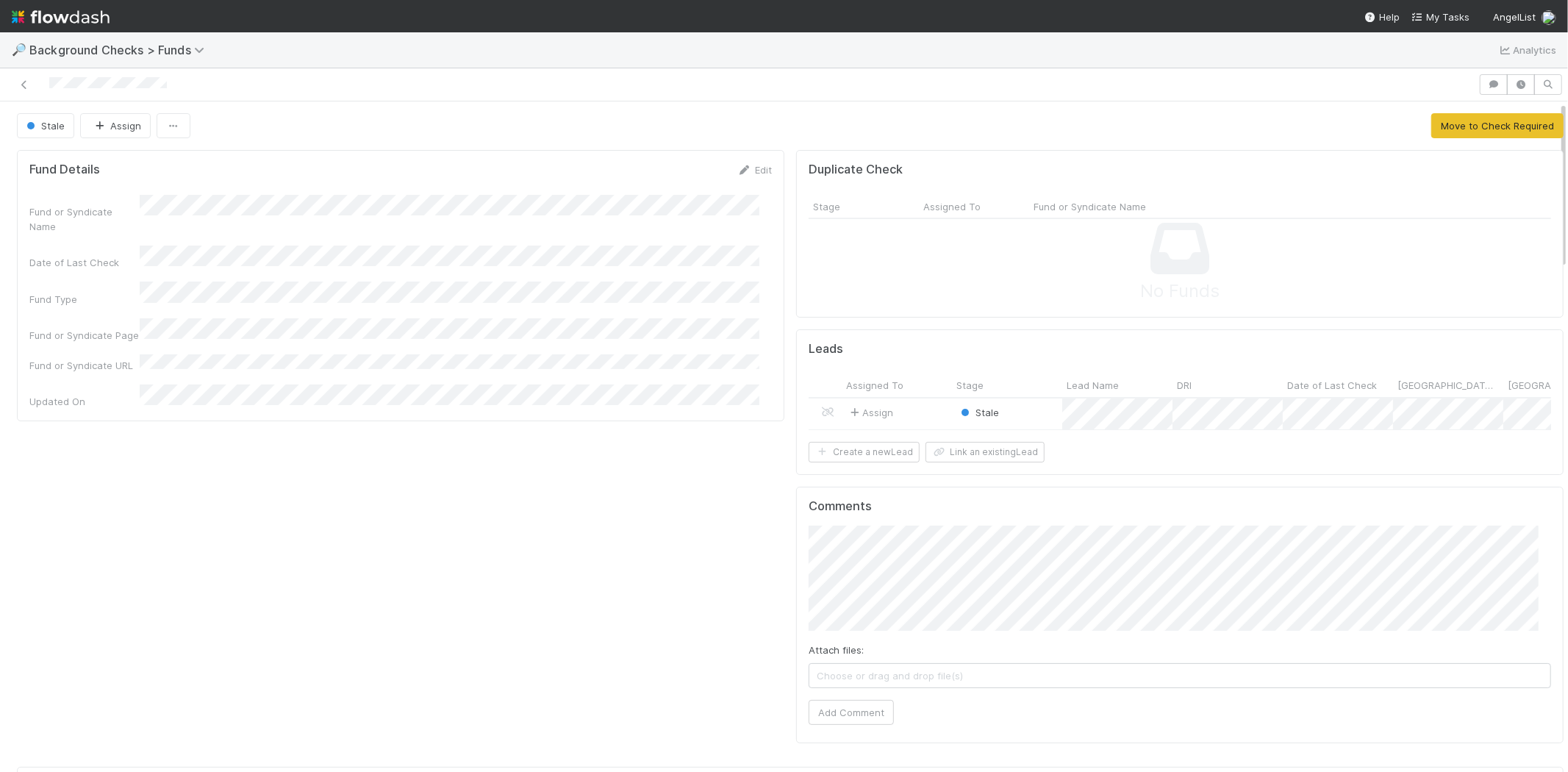
click at [913, 407] on div "Assign" at bounding box center [897, 414] width 110 height 32
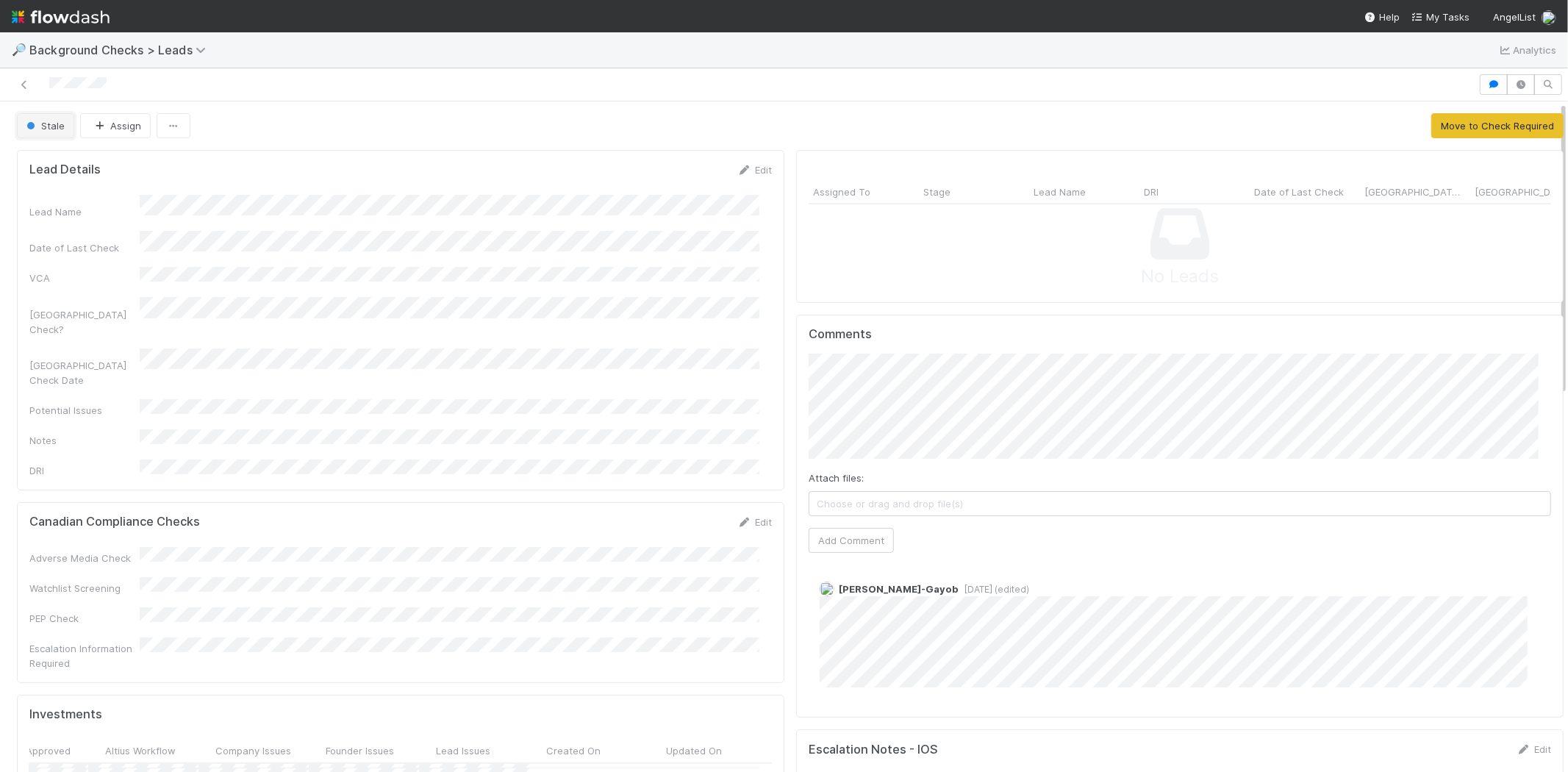
click at [45, 130] on span "Stale" at bounding box center [44, 126] width 42 height 12
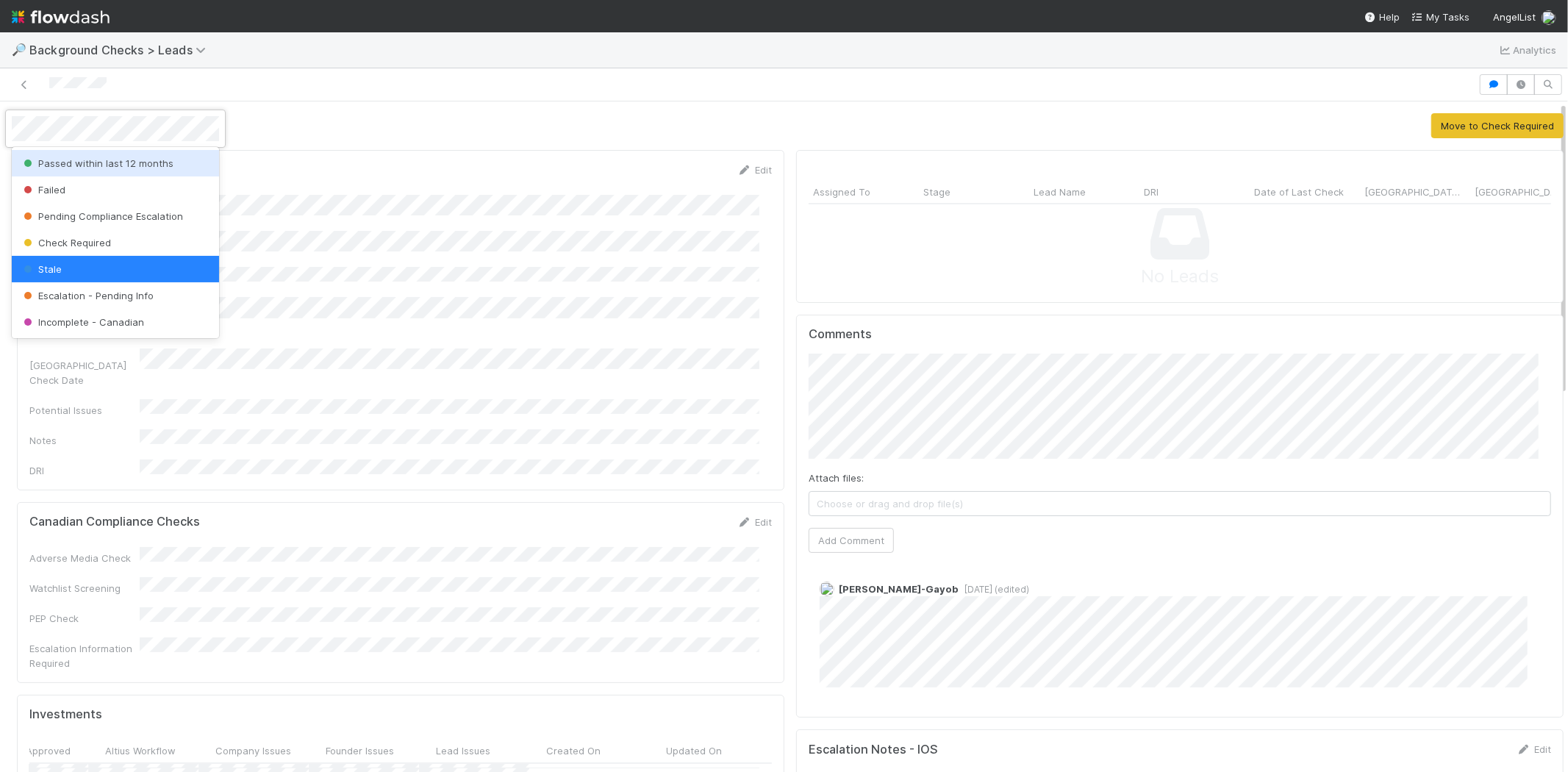
click at [358, 219] on div at bounding box center [784, 386] width 1568 height 772
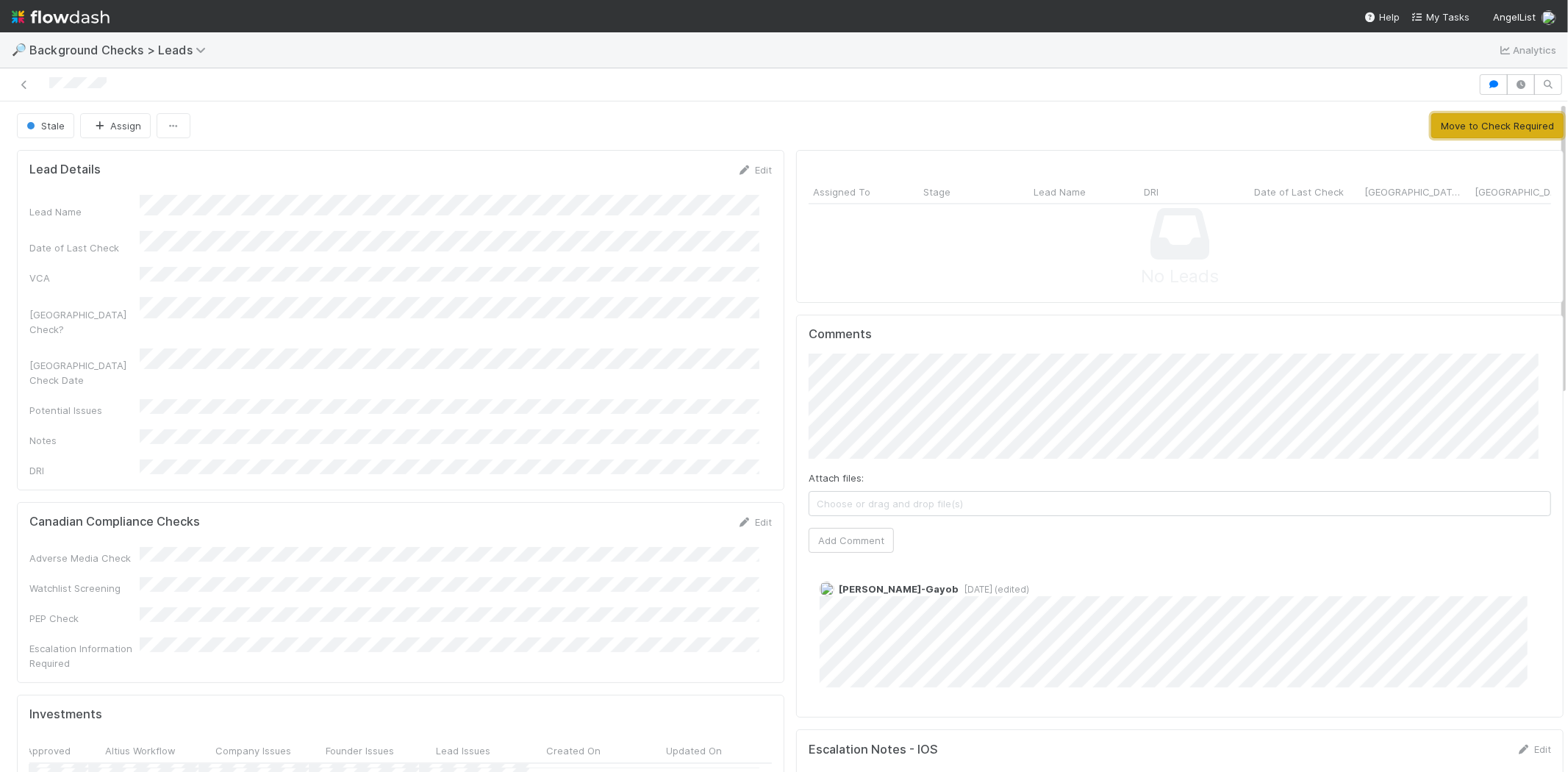
click at [1466, 120] on button "Move to Check Required" at bounding box center [1497, 126] width 133 height 25
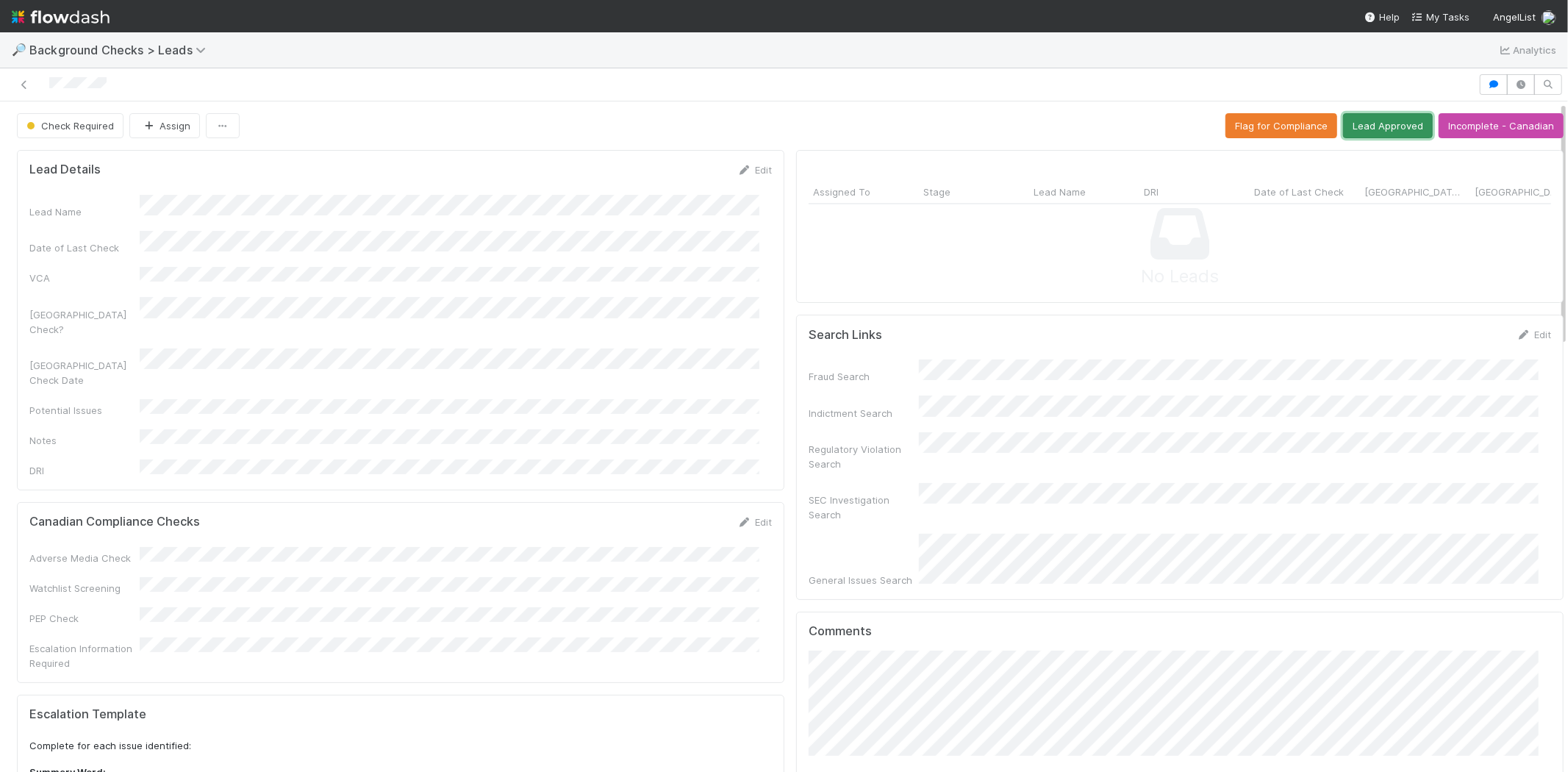
click at [1348, 125] on button "Lead Approved" at bounding box center [1388, 126] width 90 height 25
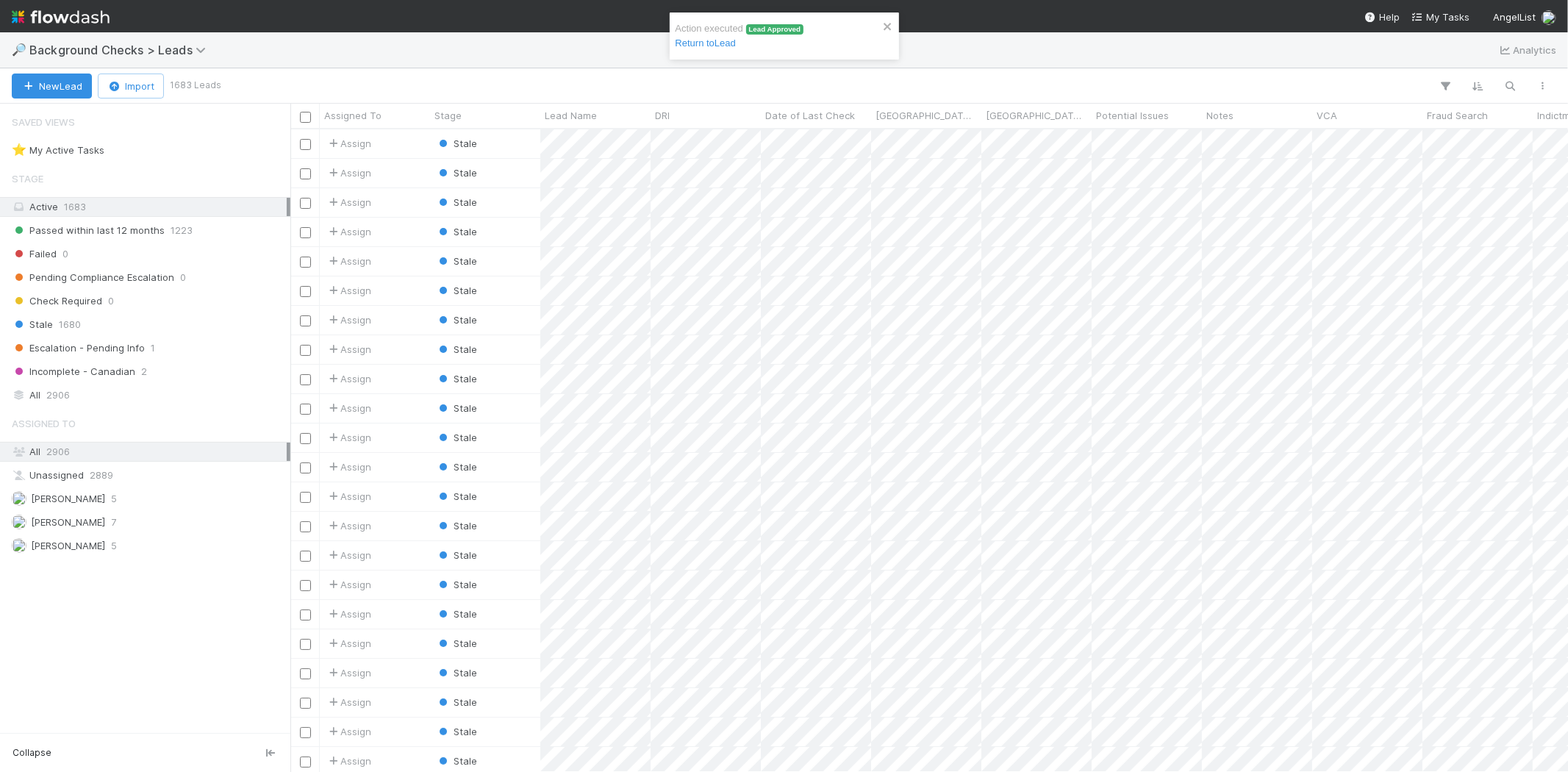
scroll to position [630, 1265]
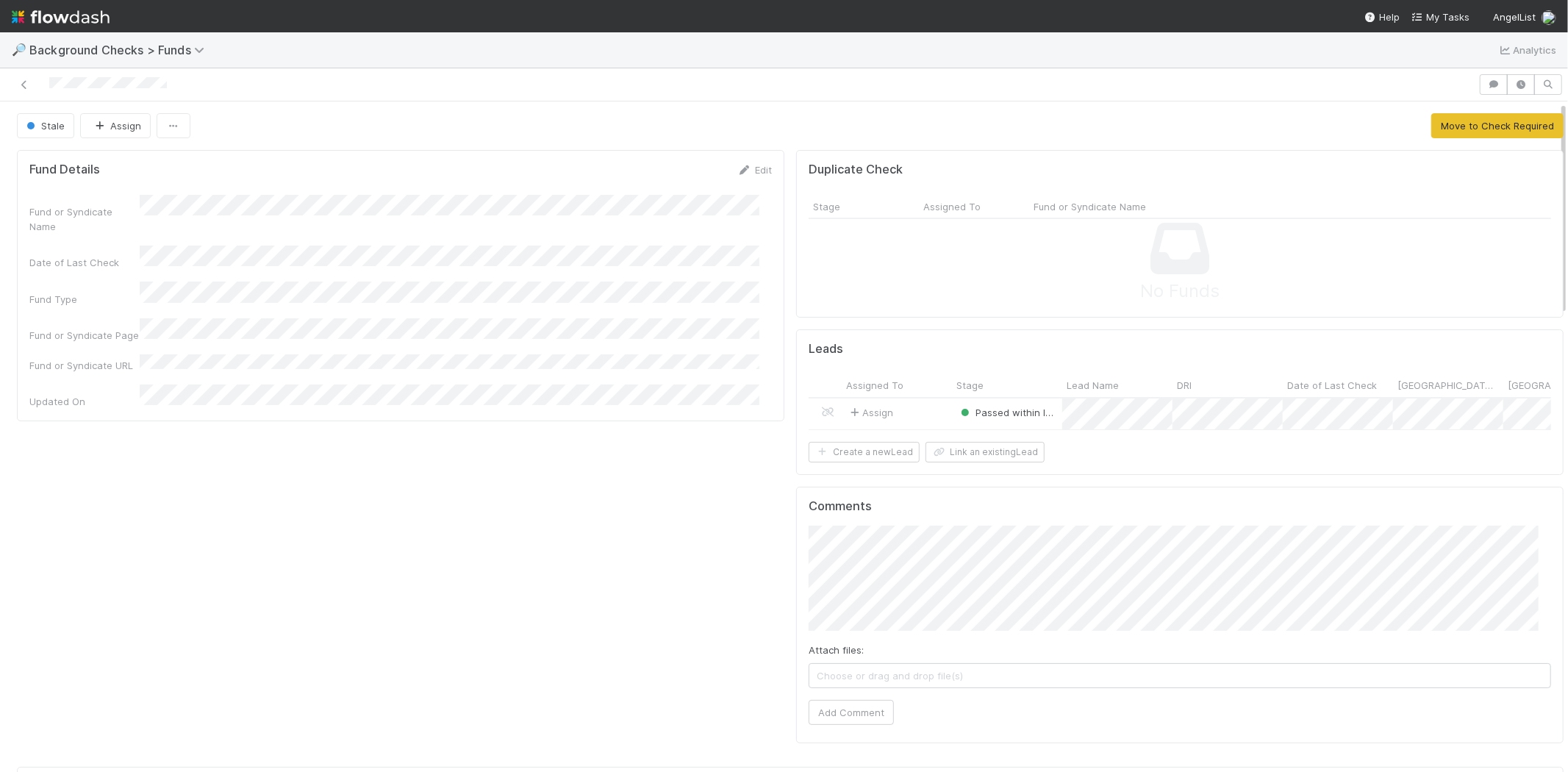
scroll to position [286, 1486]
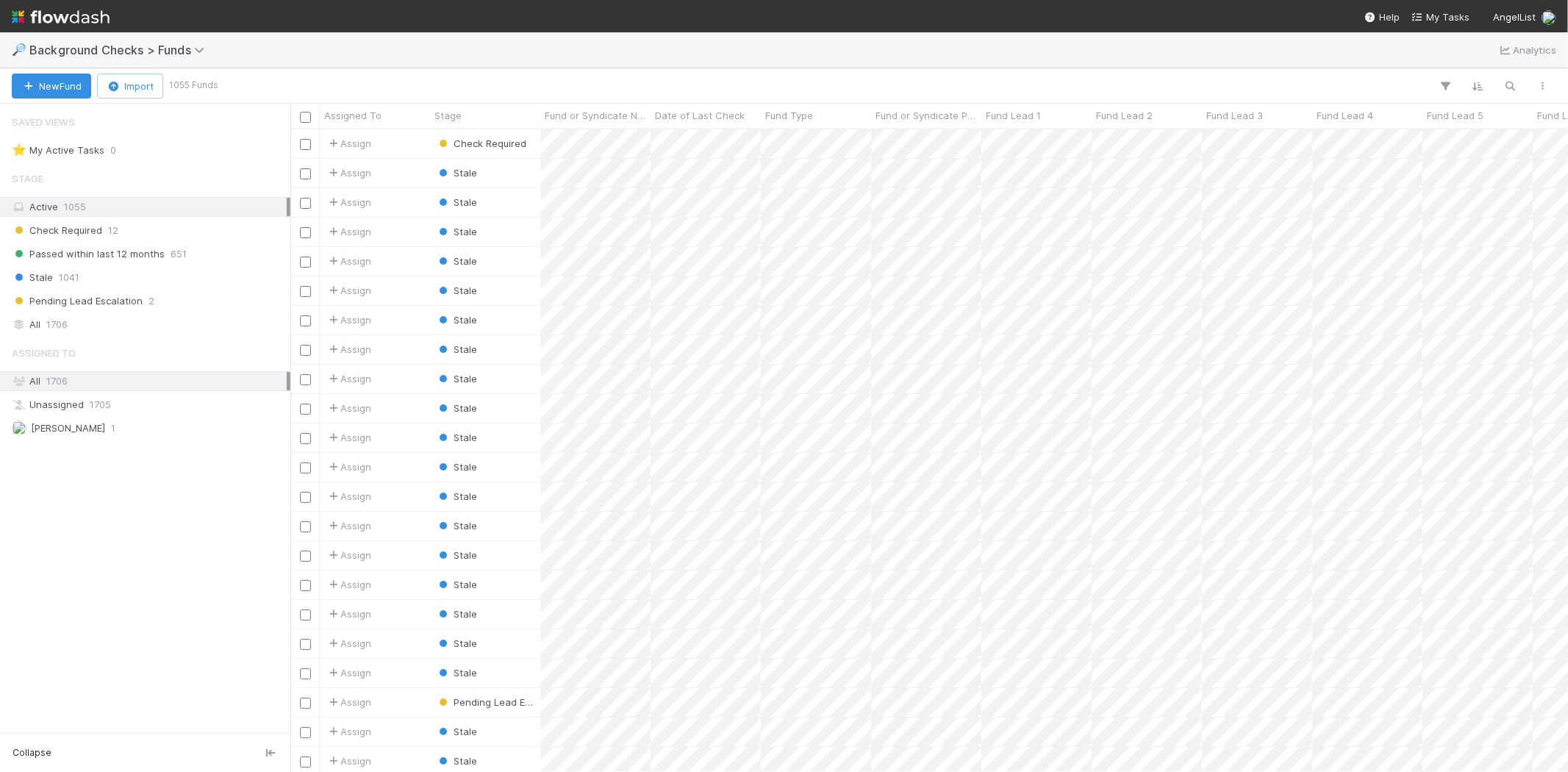
scroll to position [630, 1265]
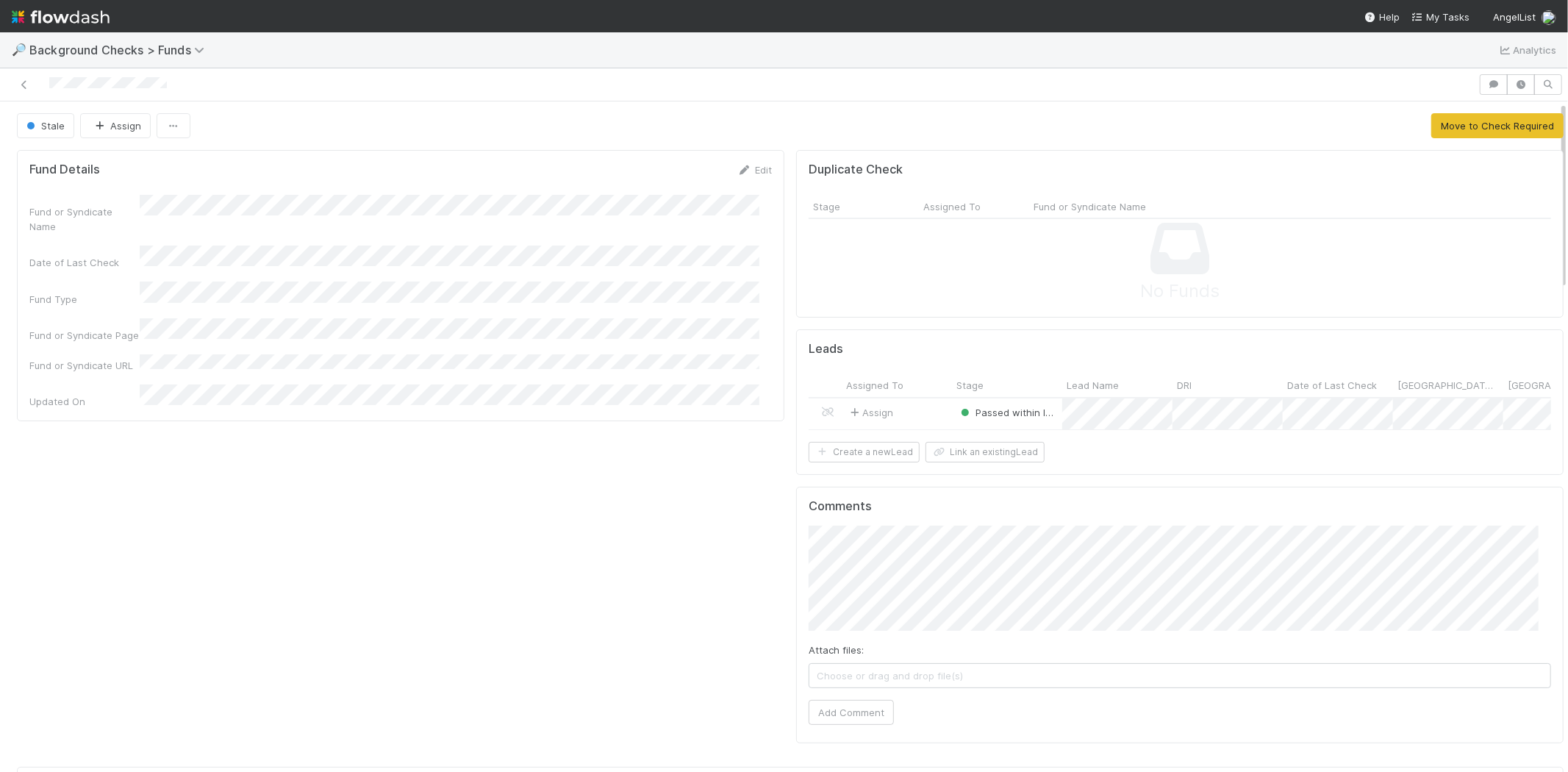
scroll to position [286, 1486]
click at [1432, 122] on button "Move to Check Required" at bounding box center [1497, 126] width 133 height 25
click at [1469, 122] on button "All Leads Approved" at bounding box center [1509, 126] width 108 height 25
click at [24, 91] on link at bounding box center [23, 84] width 15 height 15
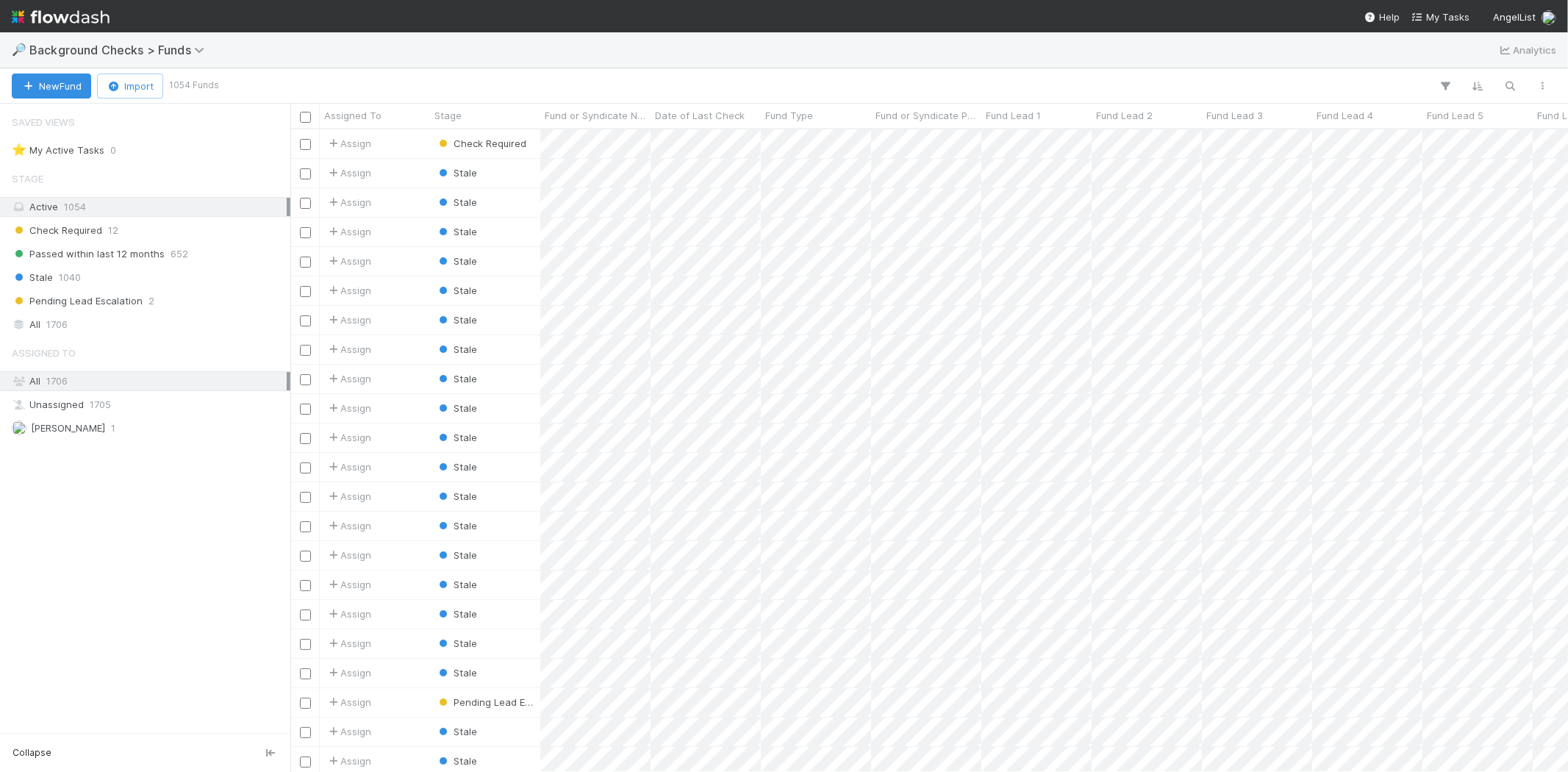
scroll to position [630, 1265]
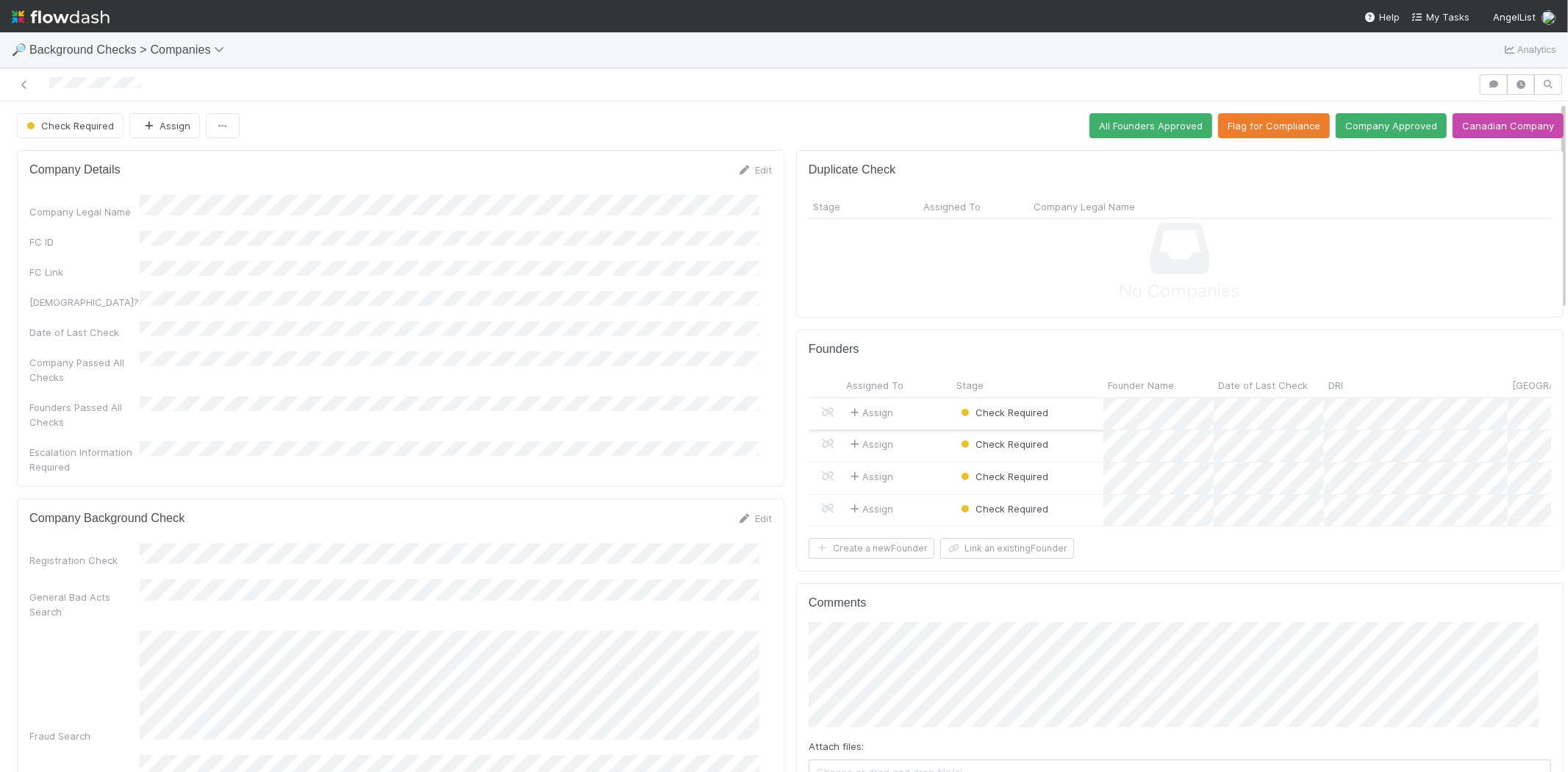
click at [920, 408] on div "Assign" at bounding box center [897, 414] width 110 height 32
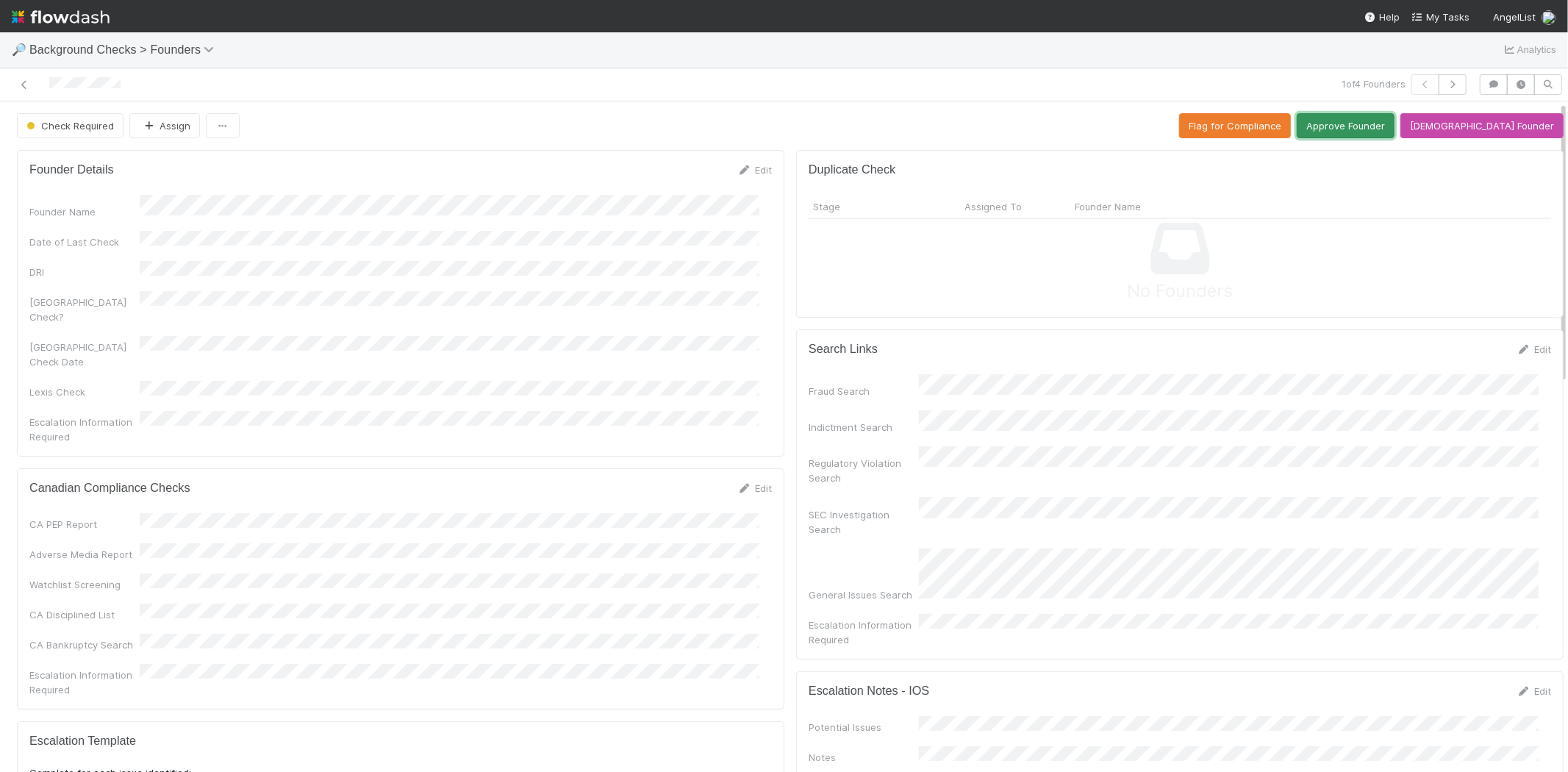
click at [1385, 127] on button "Approve Founder" at bounding box center [1345, 126] width 98 height 25
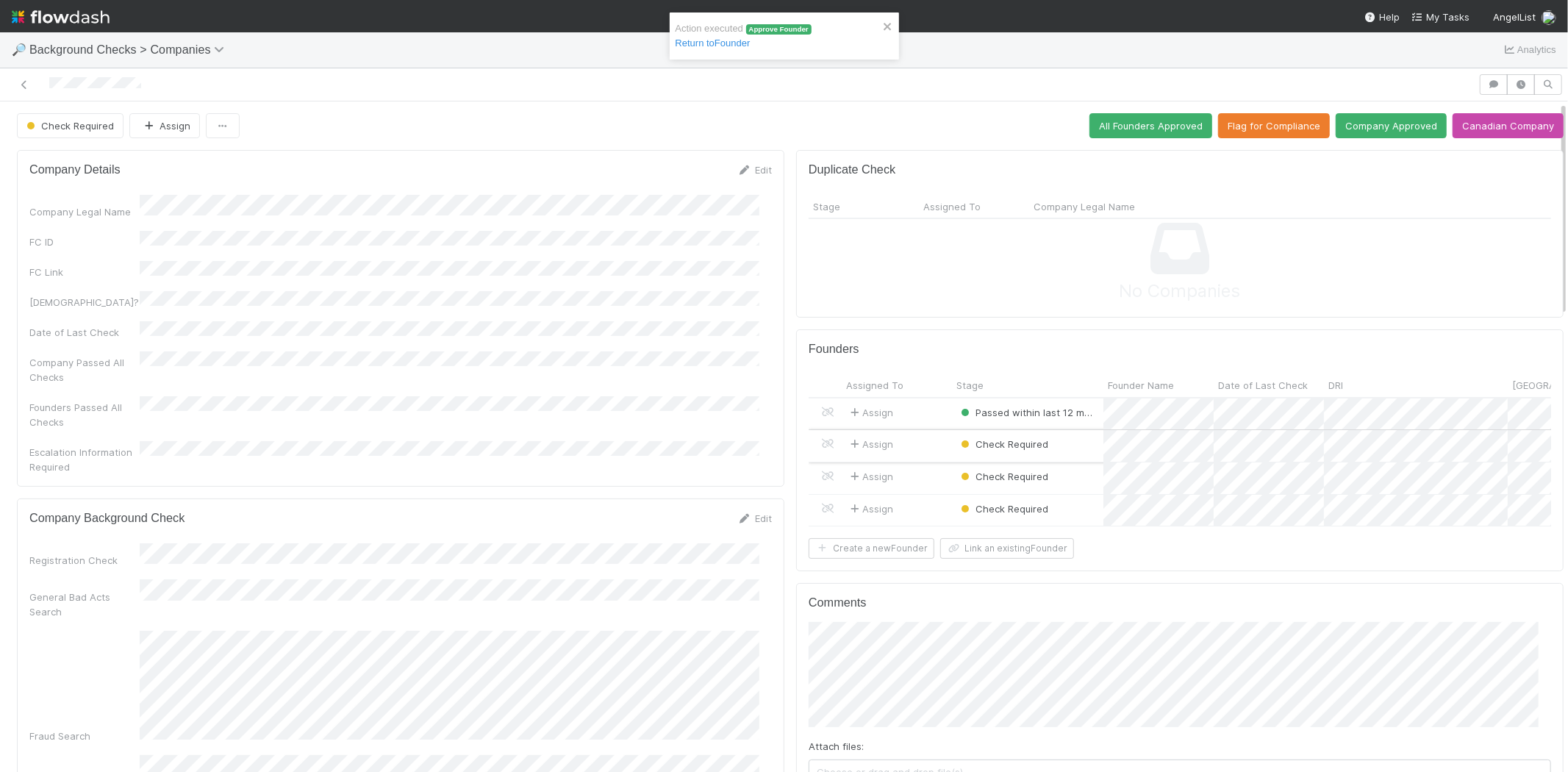
click at [922, 442] on div "Assign" at bounding box center [897, 445] width 110 height 32
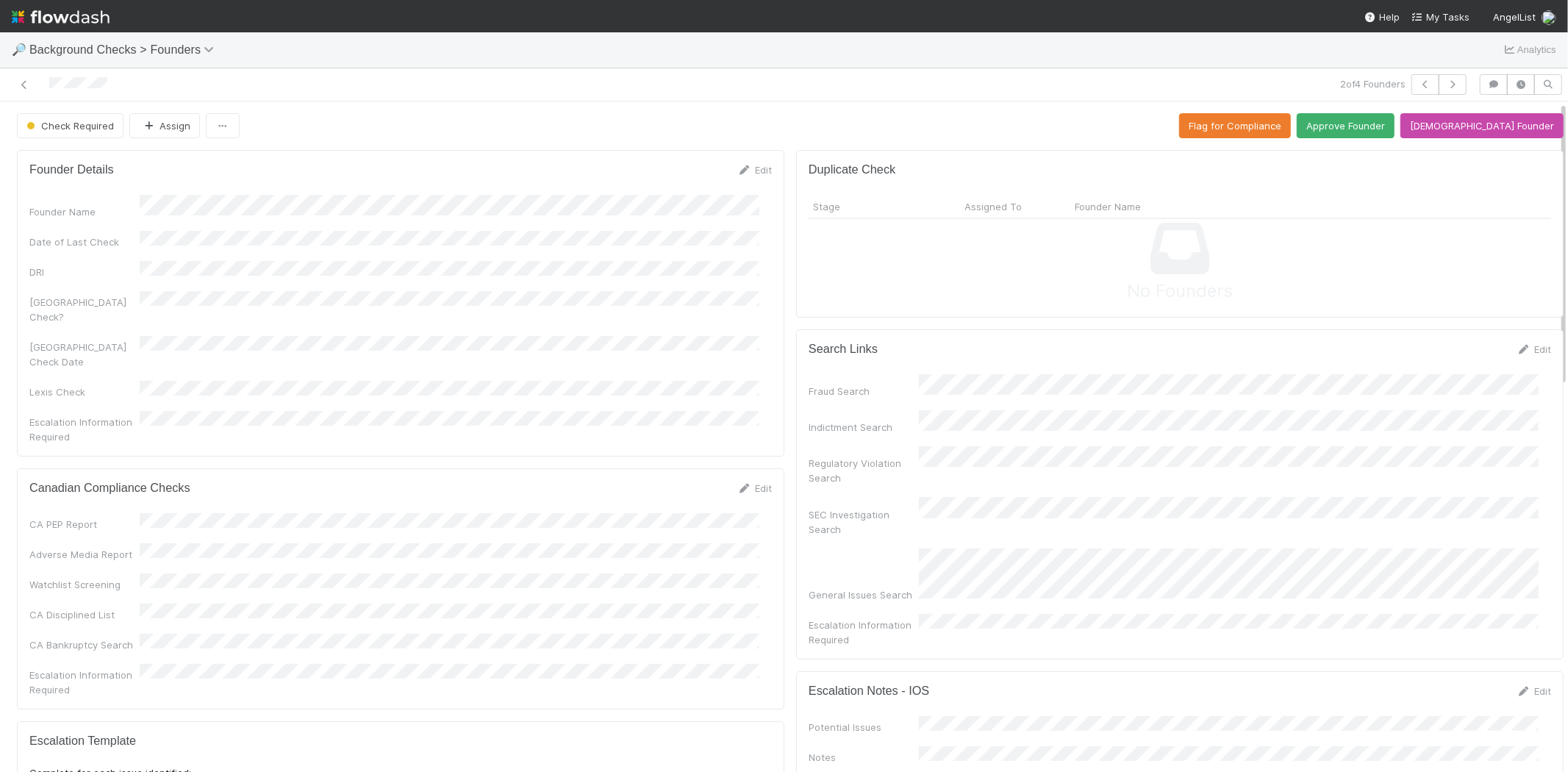
drag, startPoint x: 924, startPoint y: 356, endPoint x: 898, endPoint y: 299, distance: 62.6
click at [898, 298] on div "No Founders" at bounding box center [1180, 261] width 742 height 86
click at [1371, 133] on button "Approve Founder" at bounding box center [1345, 126] width 98 height 25
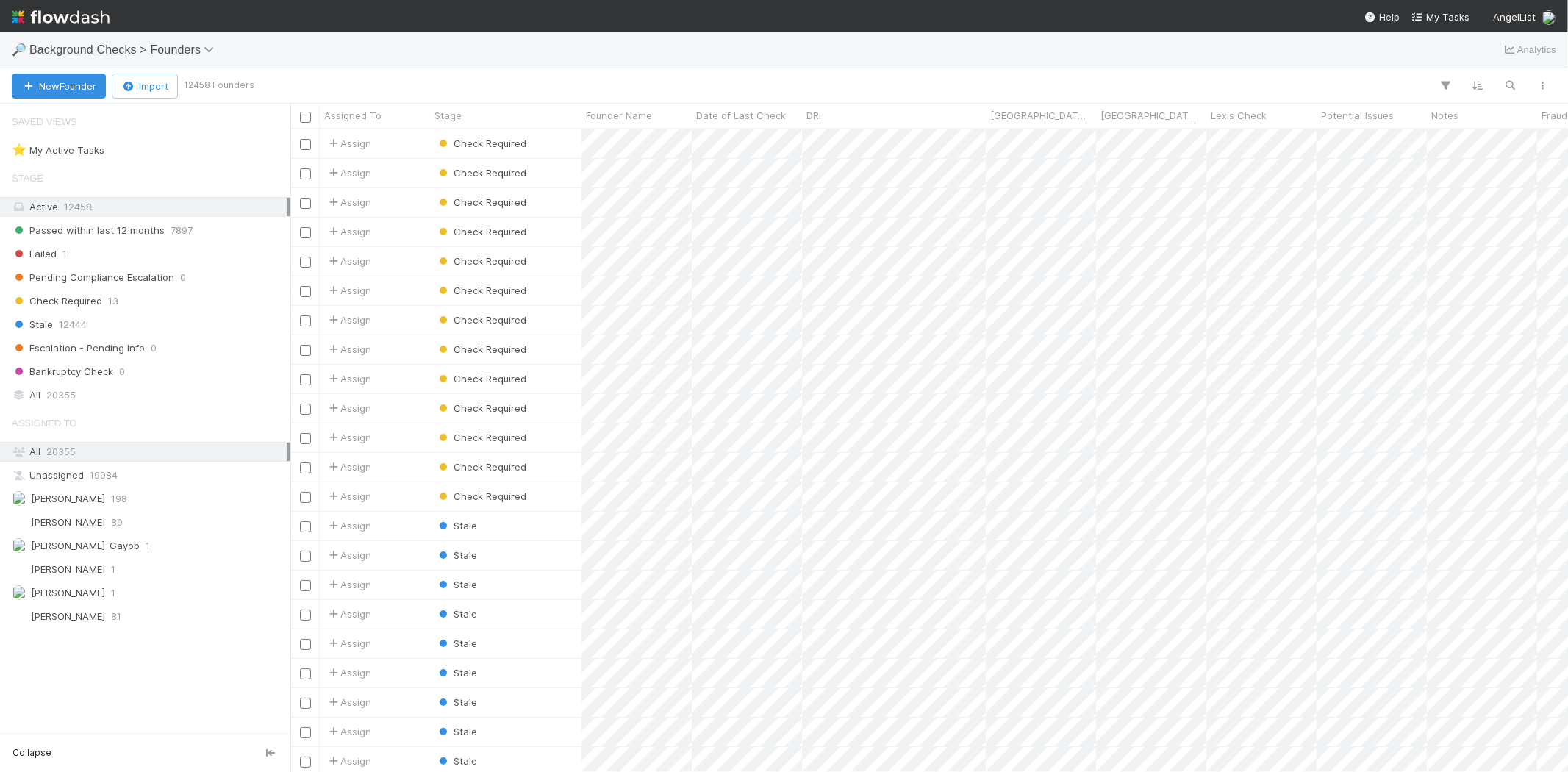
scroll to position [630, 1265]
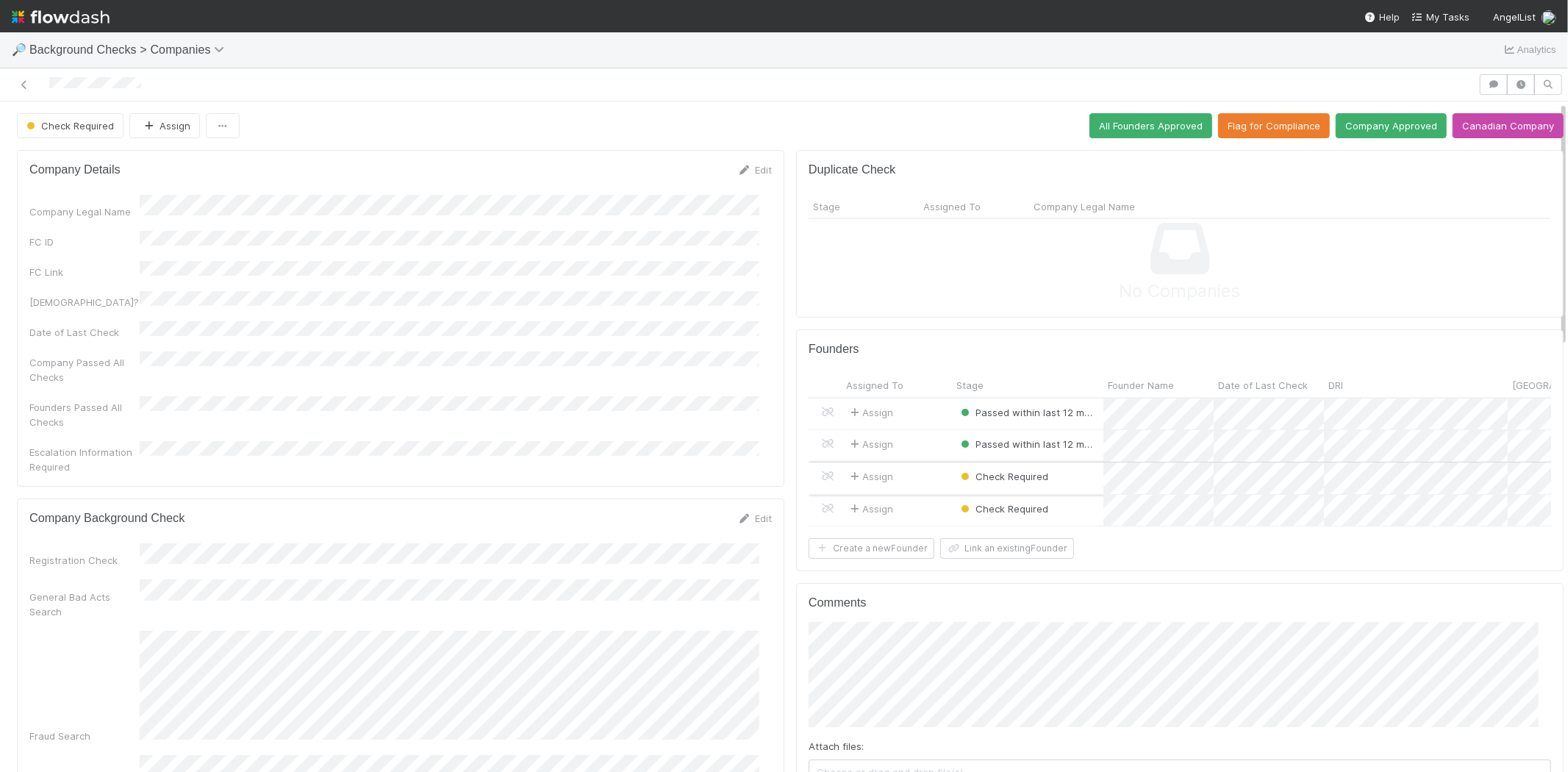
click at [916, 475] on div "Assign" at bounding box center [897, 478] width 110 height 32
